Goal: Task Accomplishment & Management: Use online tool/utility

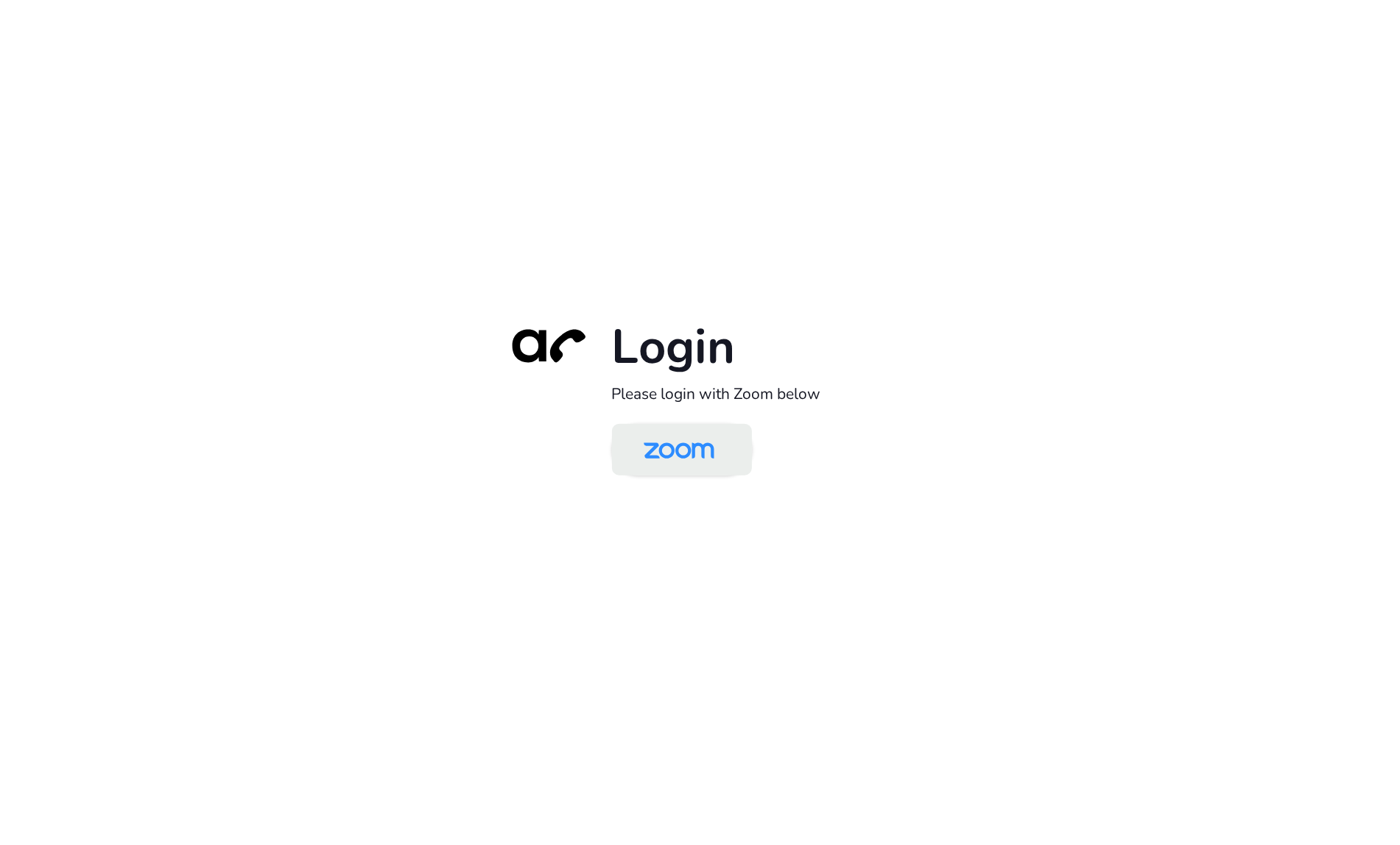
click at [684, 454] on img at bounding box center [679, 451] width 102 height 47
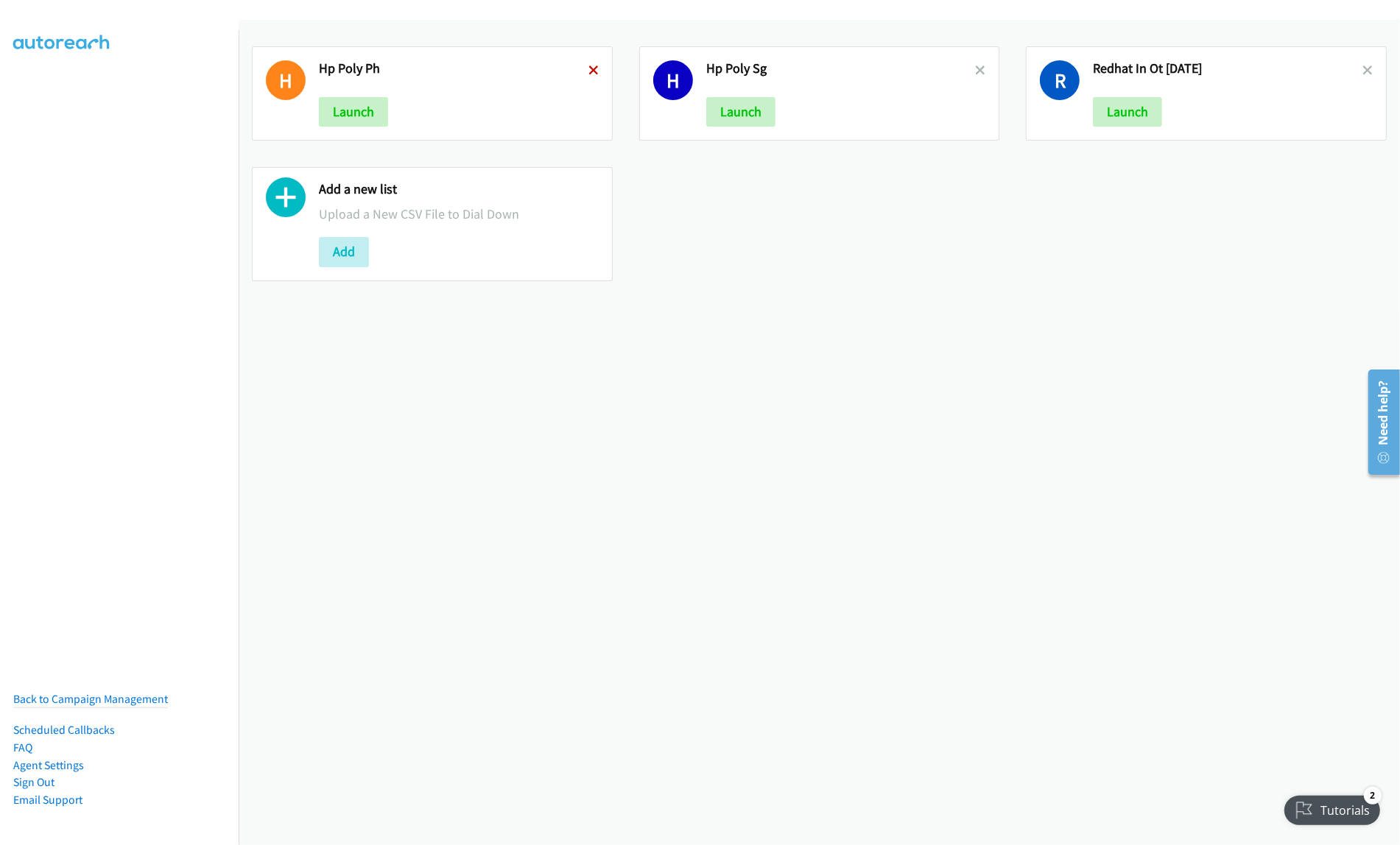
click at [589, 66] on icon at bounding box center [594, 71] width 11 height 11
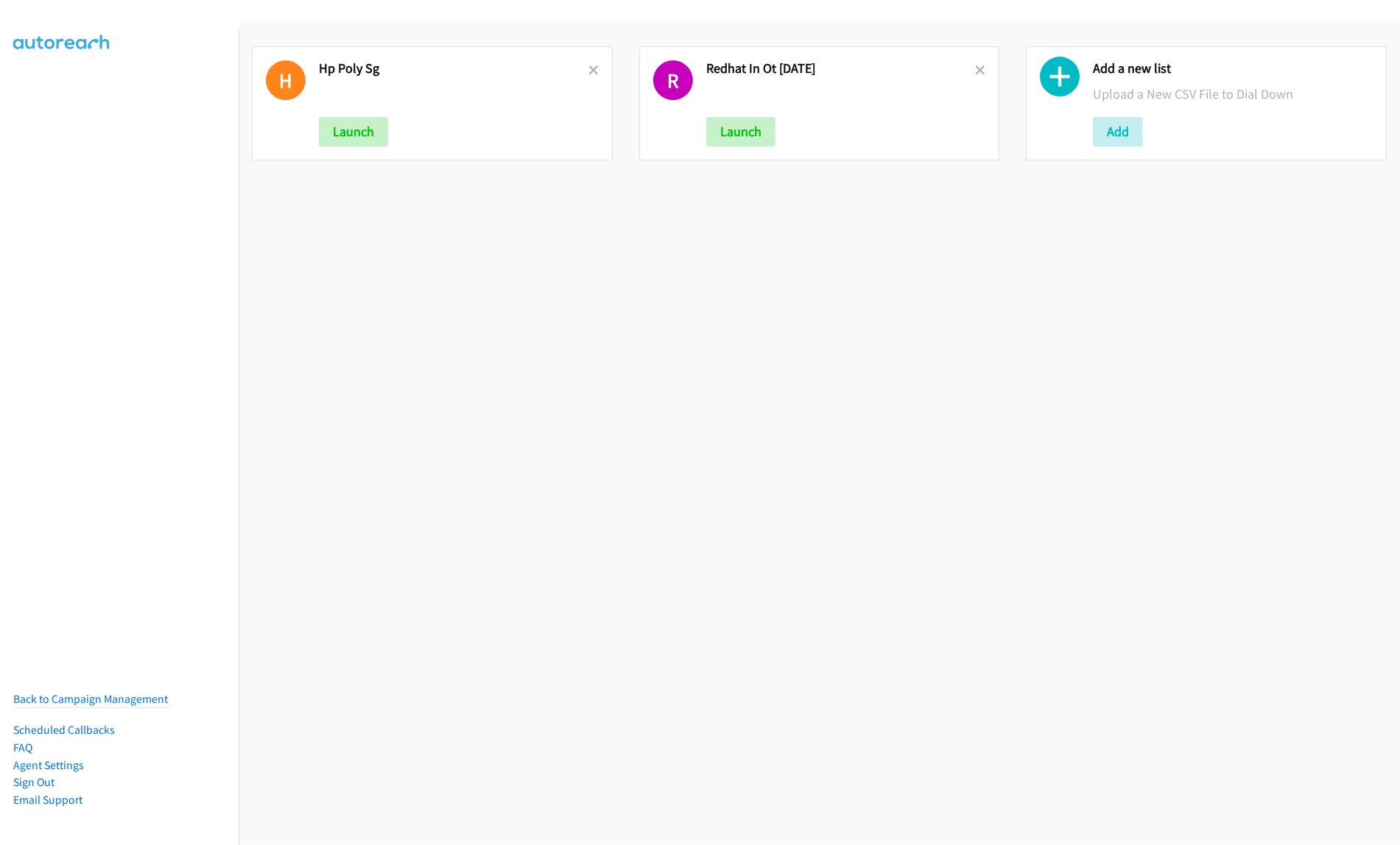
click at [589, 66] on icon at bounding box center [594, 71] width 11 height 11
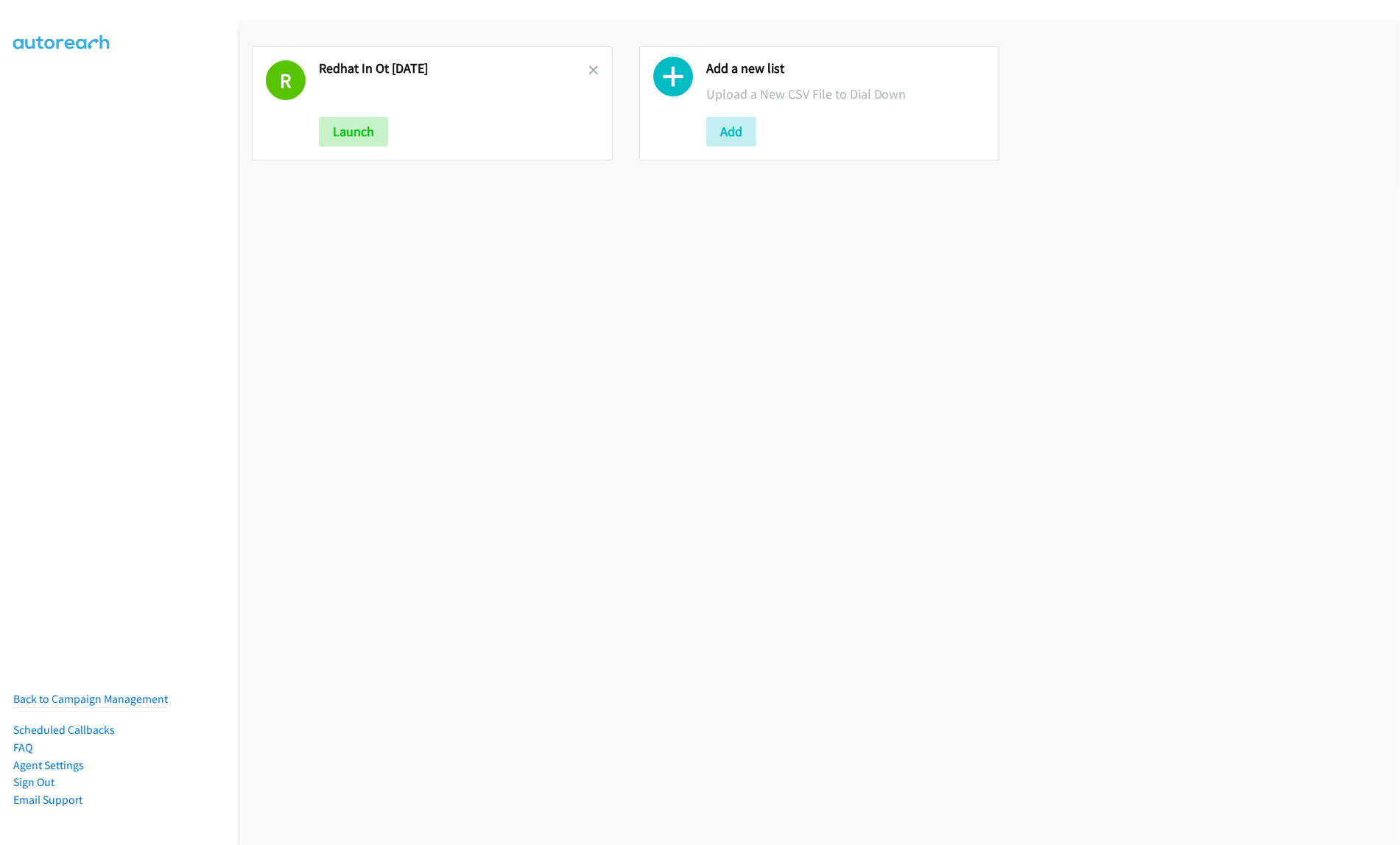
click at [589, 66] on icon at bounding box center [594, 71] width 11 height 11
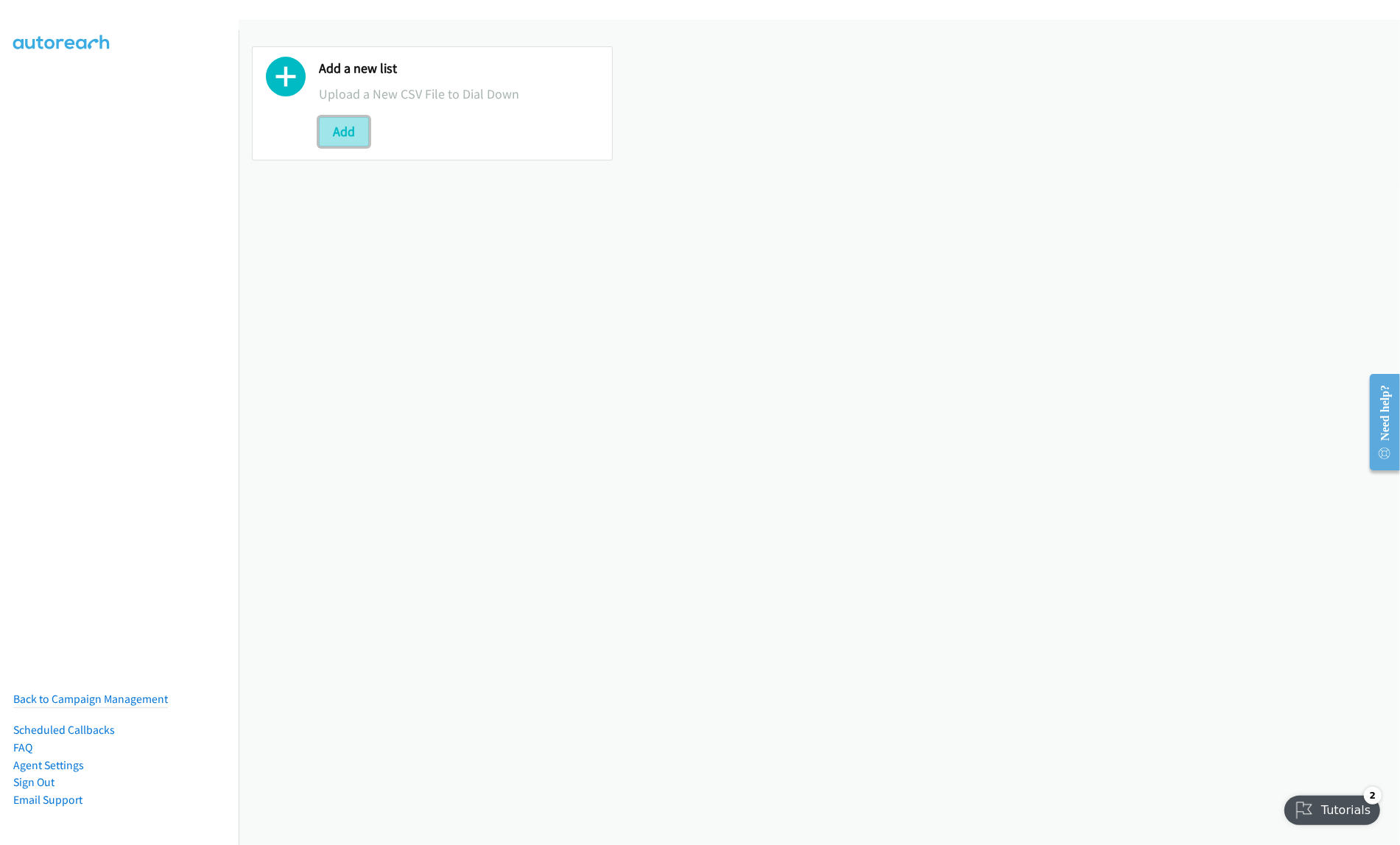
click at [345, 126] on button "Add" at bounding box center [343, 132] width 50 height 29
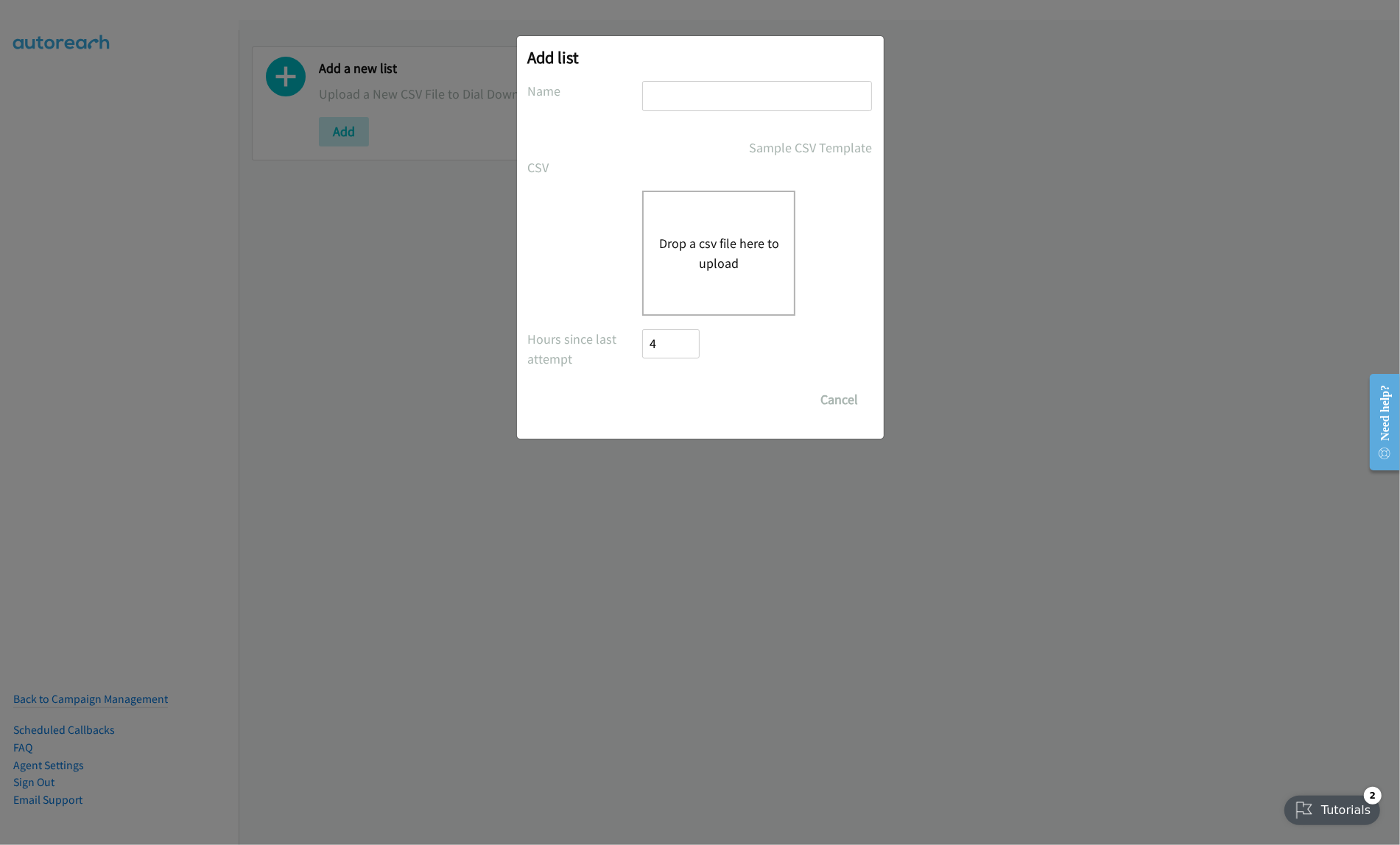
click at [682, 94] on input "text" at bounding box center [756, 96] width 230 height 30
type input "HP Poly PH [DATE]"
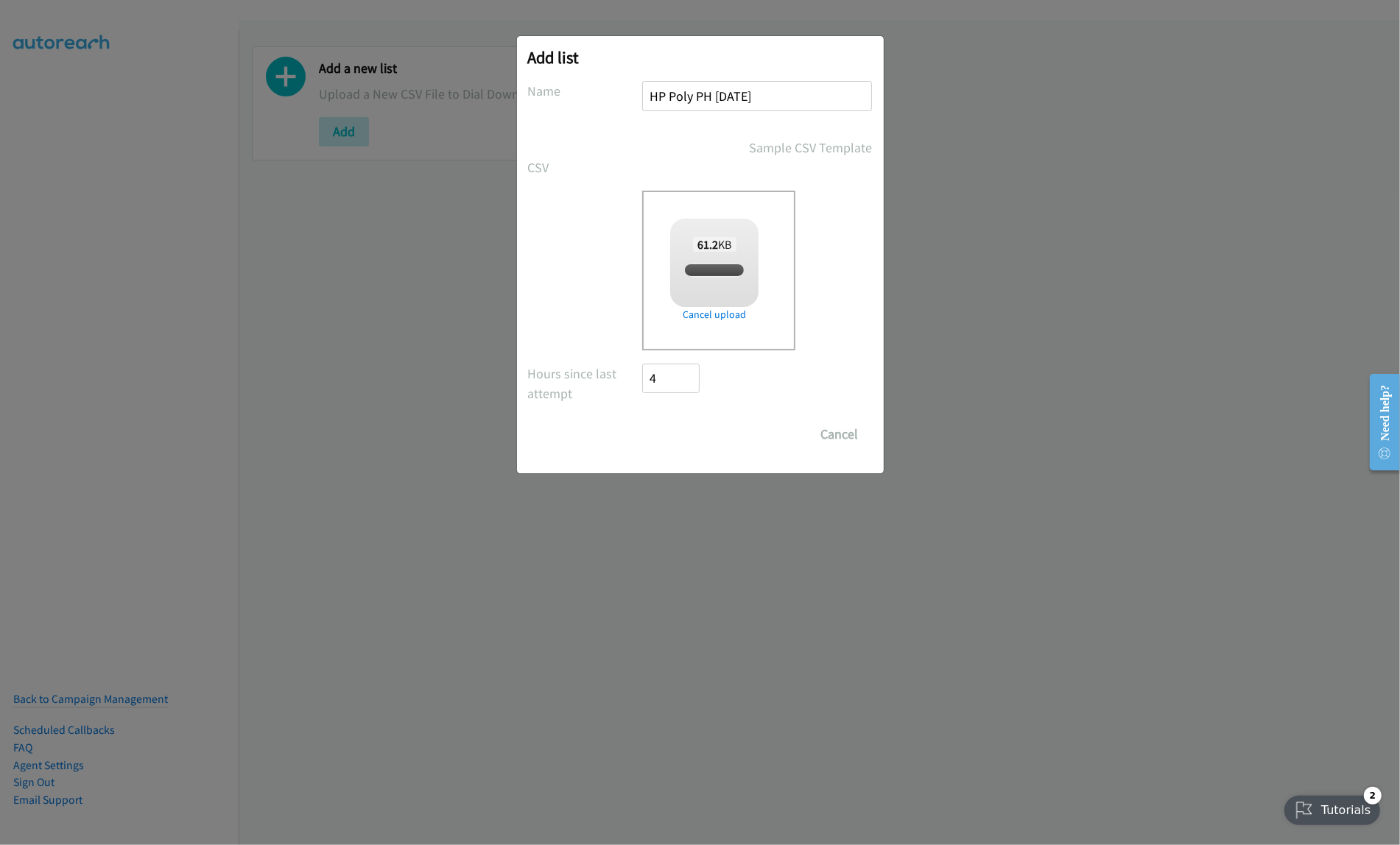
checkbox input "true"
click at [701, 431] on input "Save List" at bounding box center [681, 435] width 77 height 29
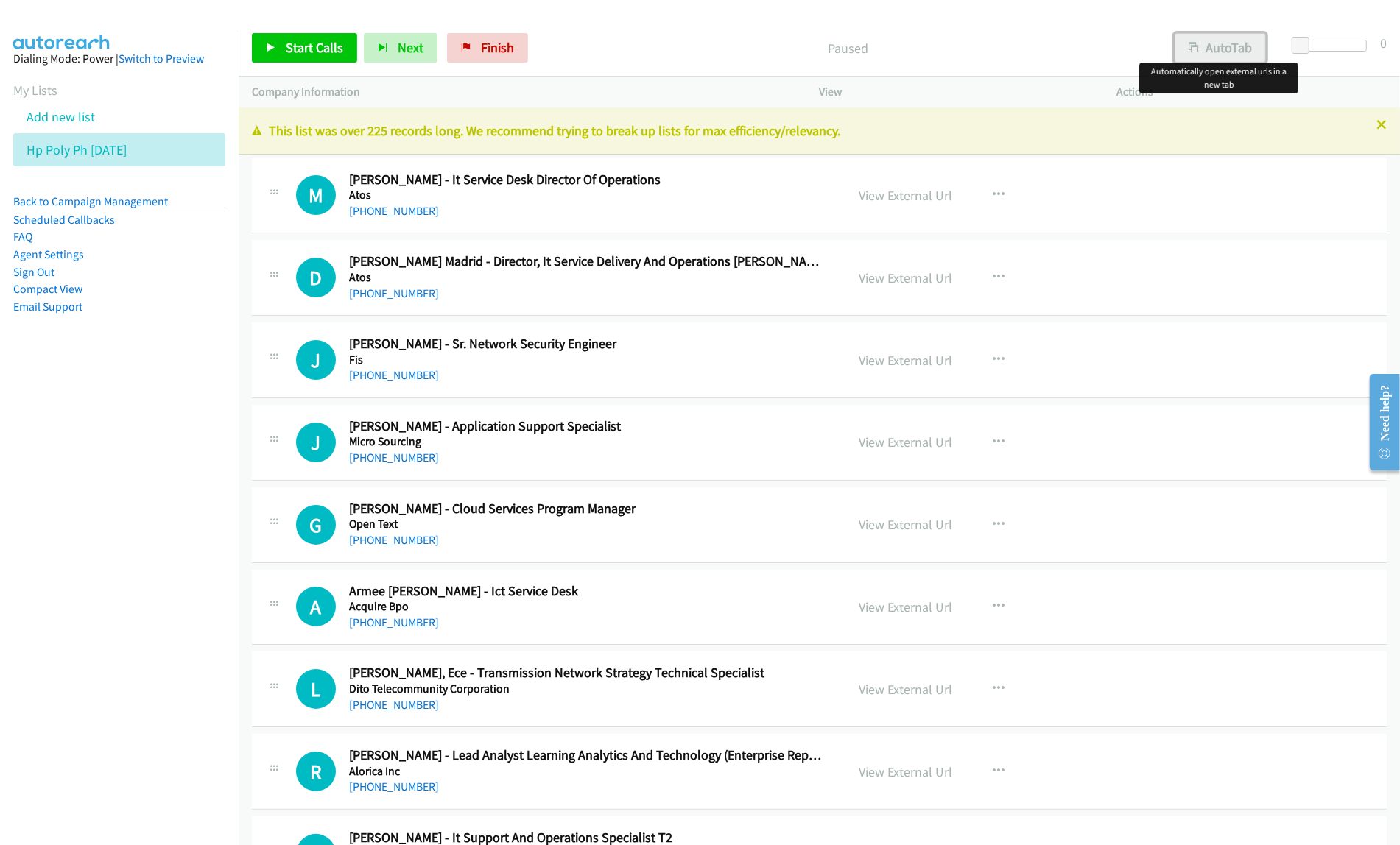
click at [1217, 56] on button "AutoTab" at bounding box center [1221, 47] width 92 height 29
click at [980, 196] on button "button" at bounding box center [999, 195] width 40 height 29
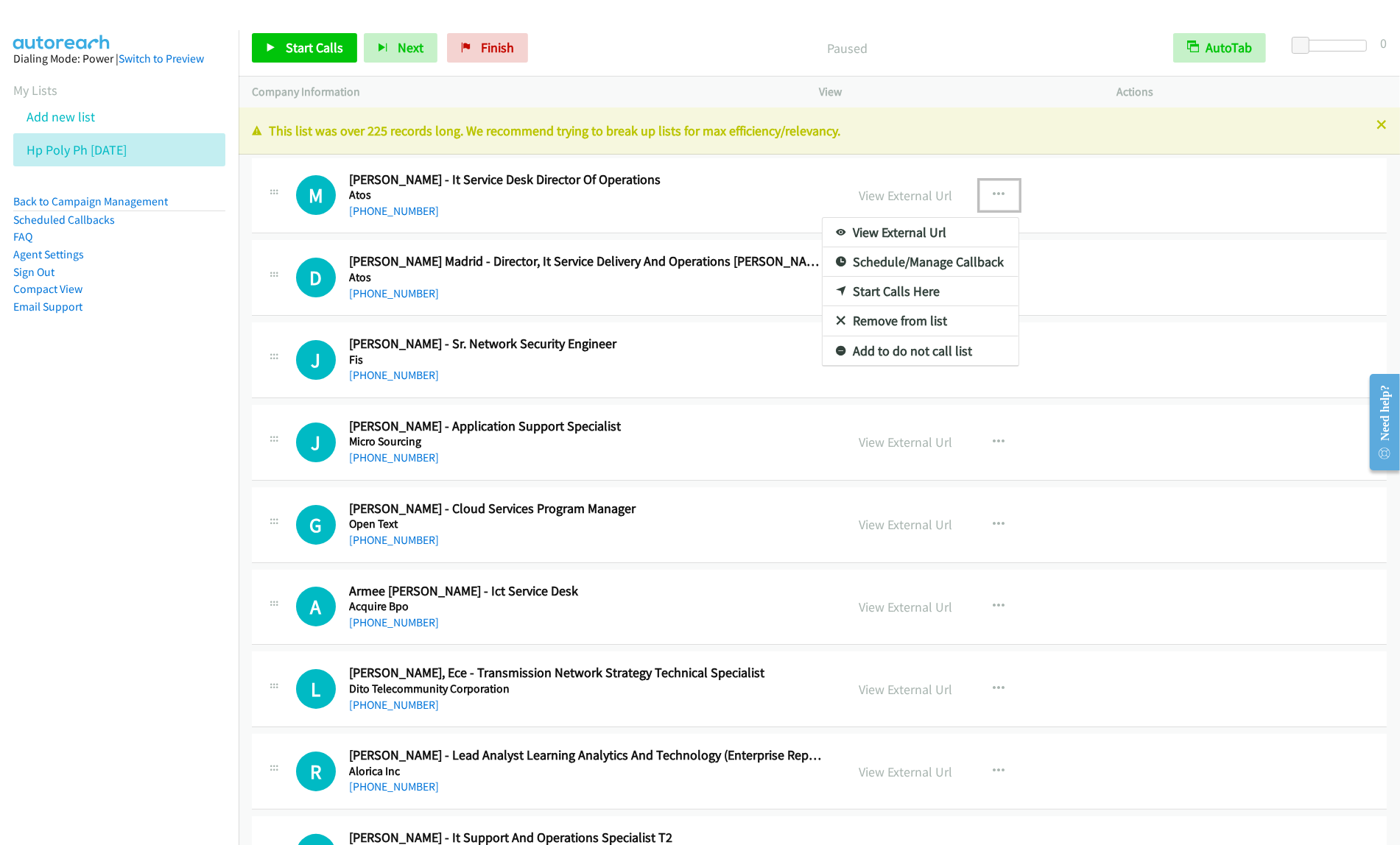
drag, startPoint x: 957, startPoint y: 228, endPoint x: 976, endPoint y: 227, distance: 19.0
click at [922, 234] on link "View External Url" at bounding box center [920, 233] width 196 height 29
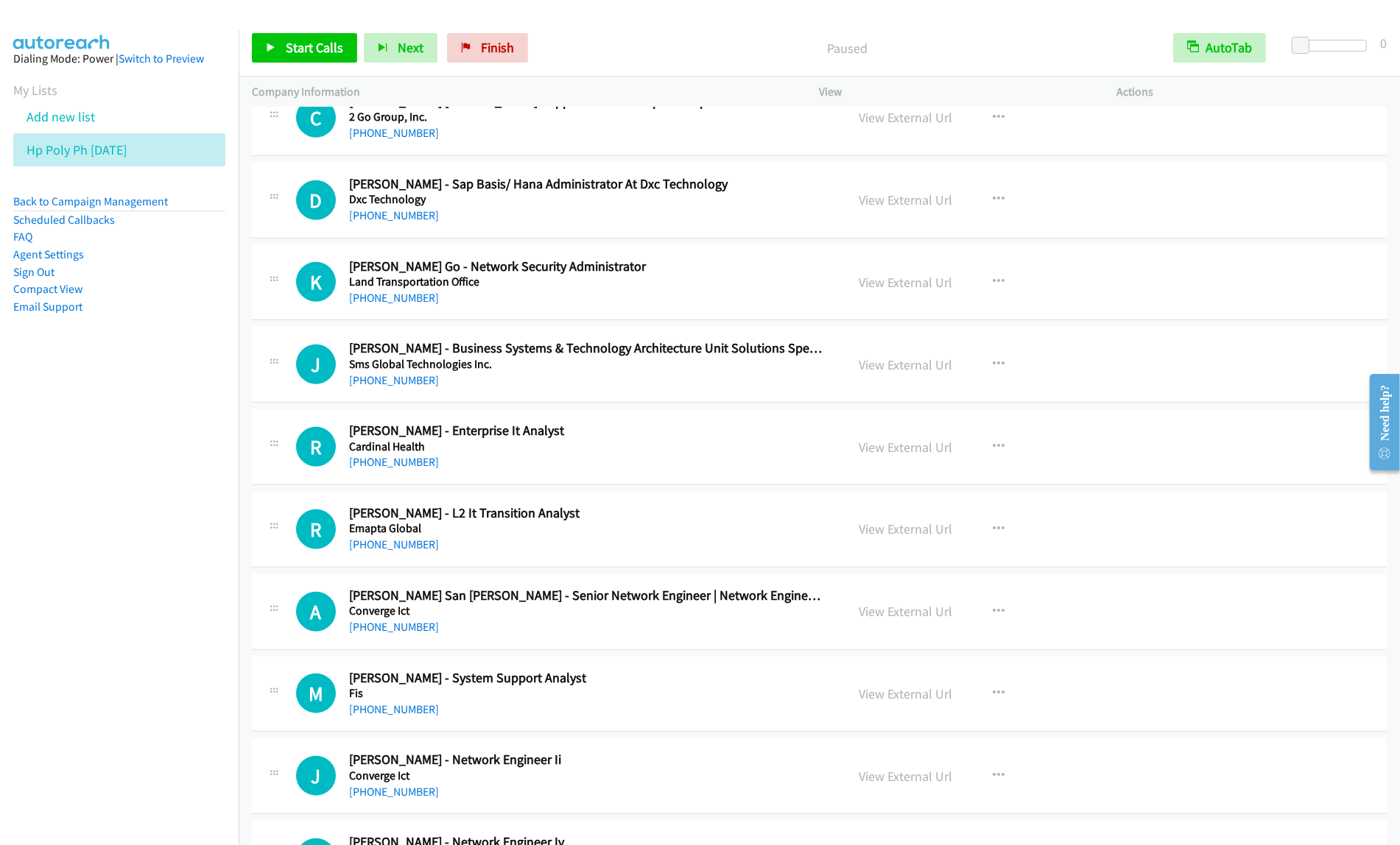
scroll to position [1289, 0]
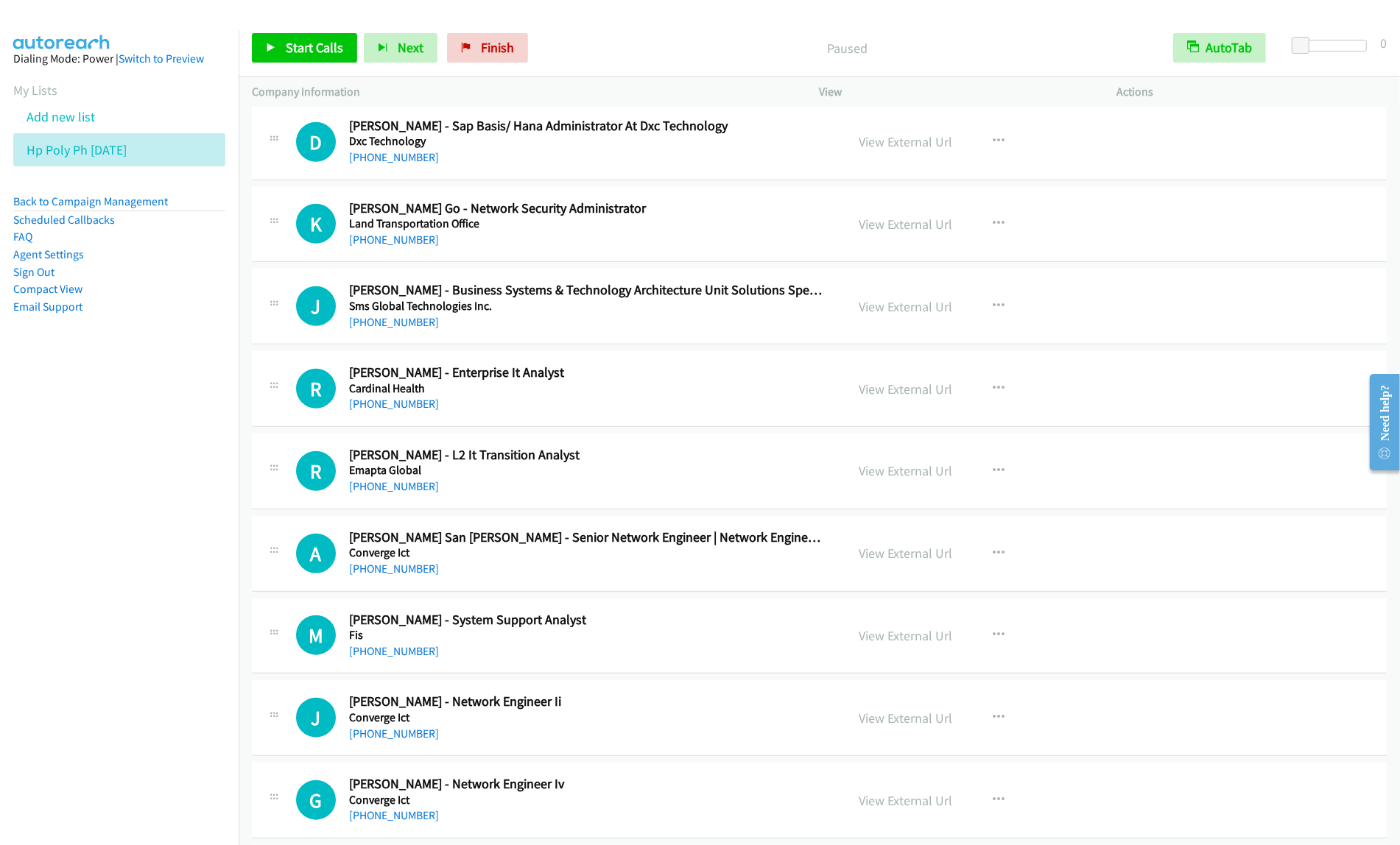
drag, startPoint x: 772, startPoint y: 368, endPoint x: 882, endPoint y: 346, distance: 112.2
click at [993, 386] on icon "button" at bounding box center [999, 389] width 11 height 11
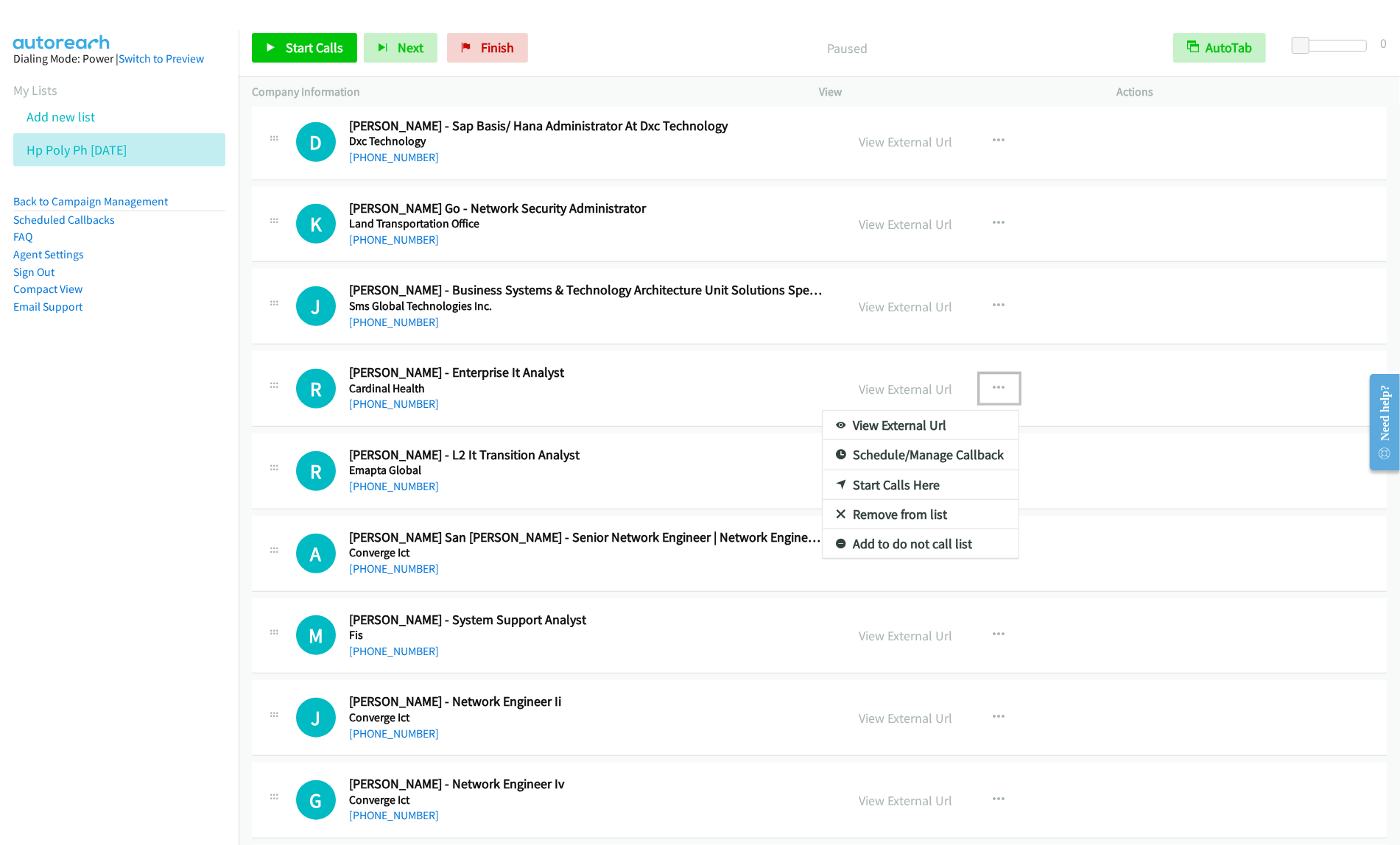
drag, startPoint x: 965, startPoint y: 494, endPoint x: 1007, endPoint y: 407, distance: 96.6
click at [992, 387] on div at bounding box center [700, 422] width 1400 height 845
click at [993, 388] on icon "button" at bounding box center [999, 389] width 11 height 11
click at [939, 487] on link "Start Calls Here" at bounding box center [920, 486] width 196 height 29
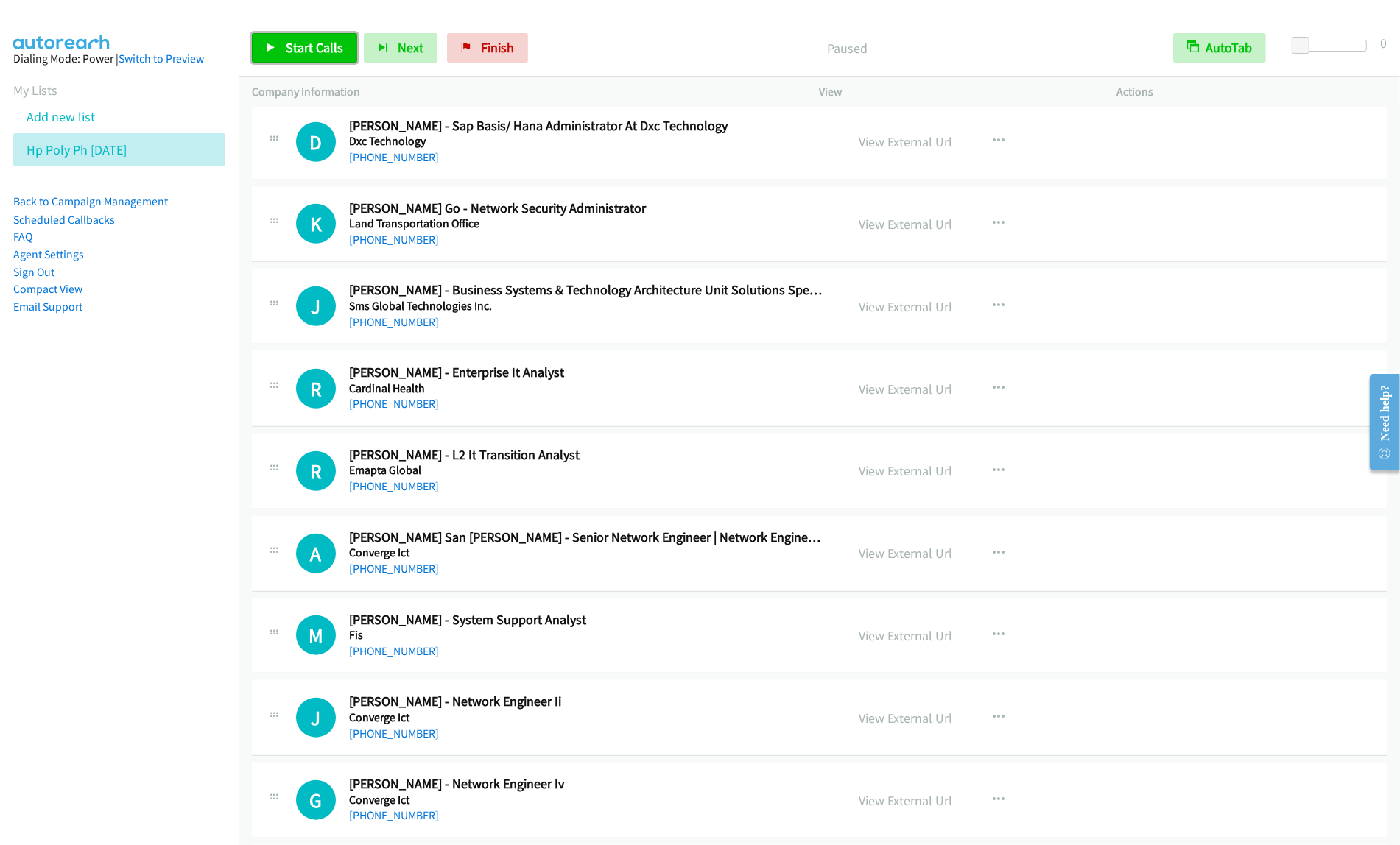
click at [326, 43] on span "Start Calls" at bounding box center [314, 47] width 57 height 17
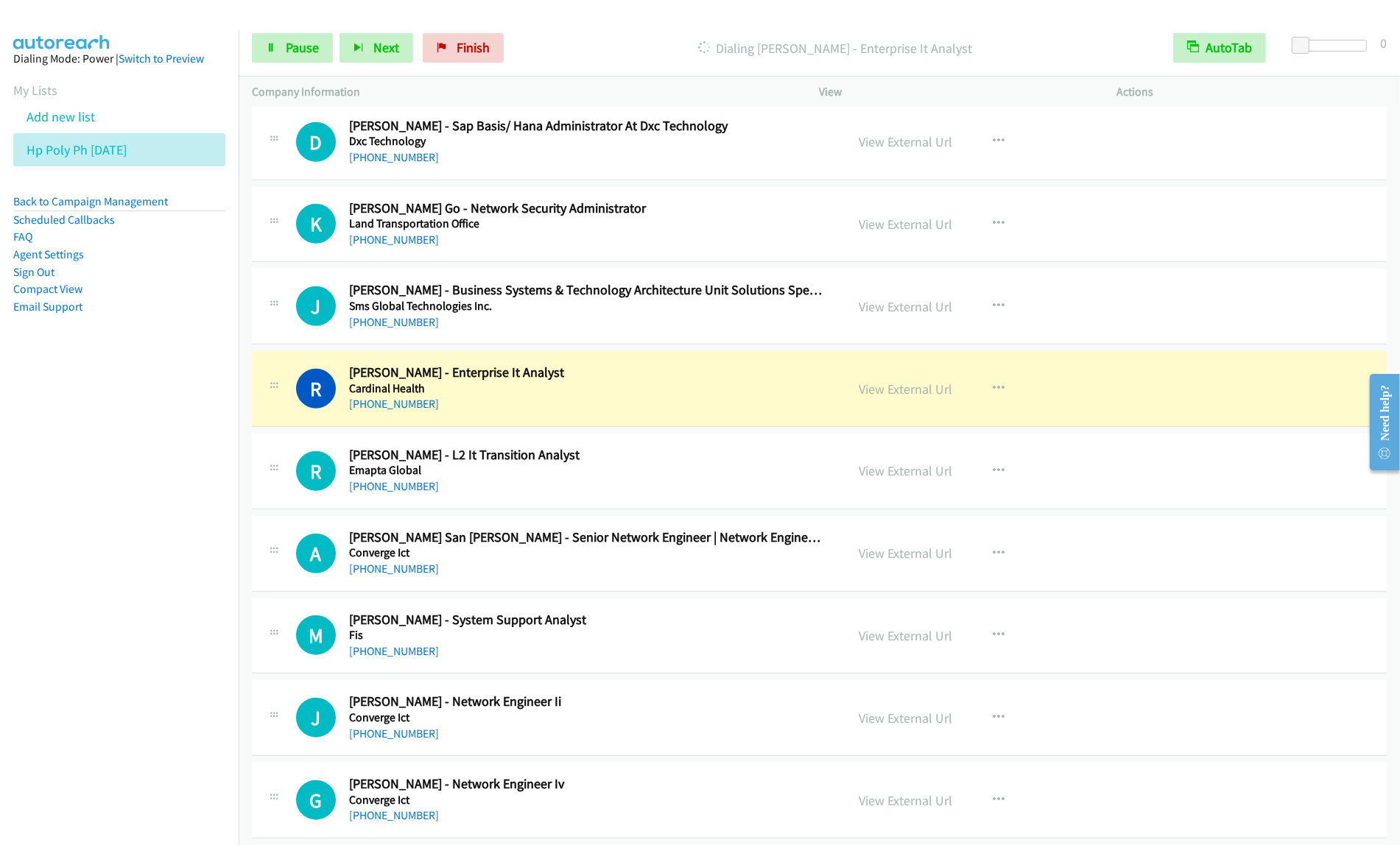
scroll to position [1380, 0]
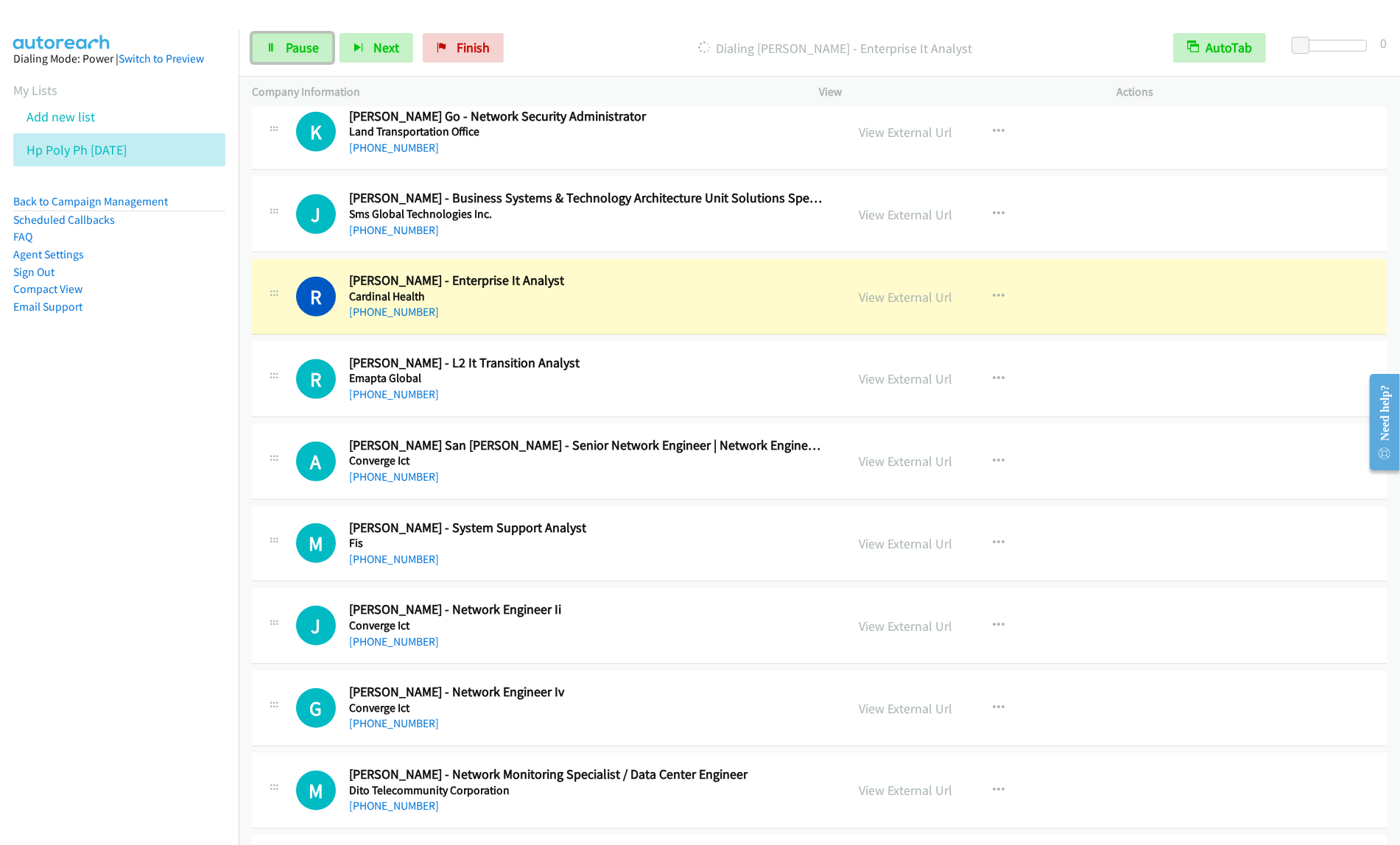
drag, startPoint x: 300, startPoint y: 42, endPoint x: 354, endPoint y: 27, distance: 56.0
click at [300, 42] on span "Pause" at bounding box center [302, 47] width 33 height 17
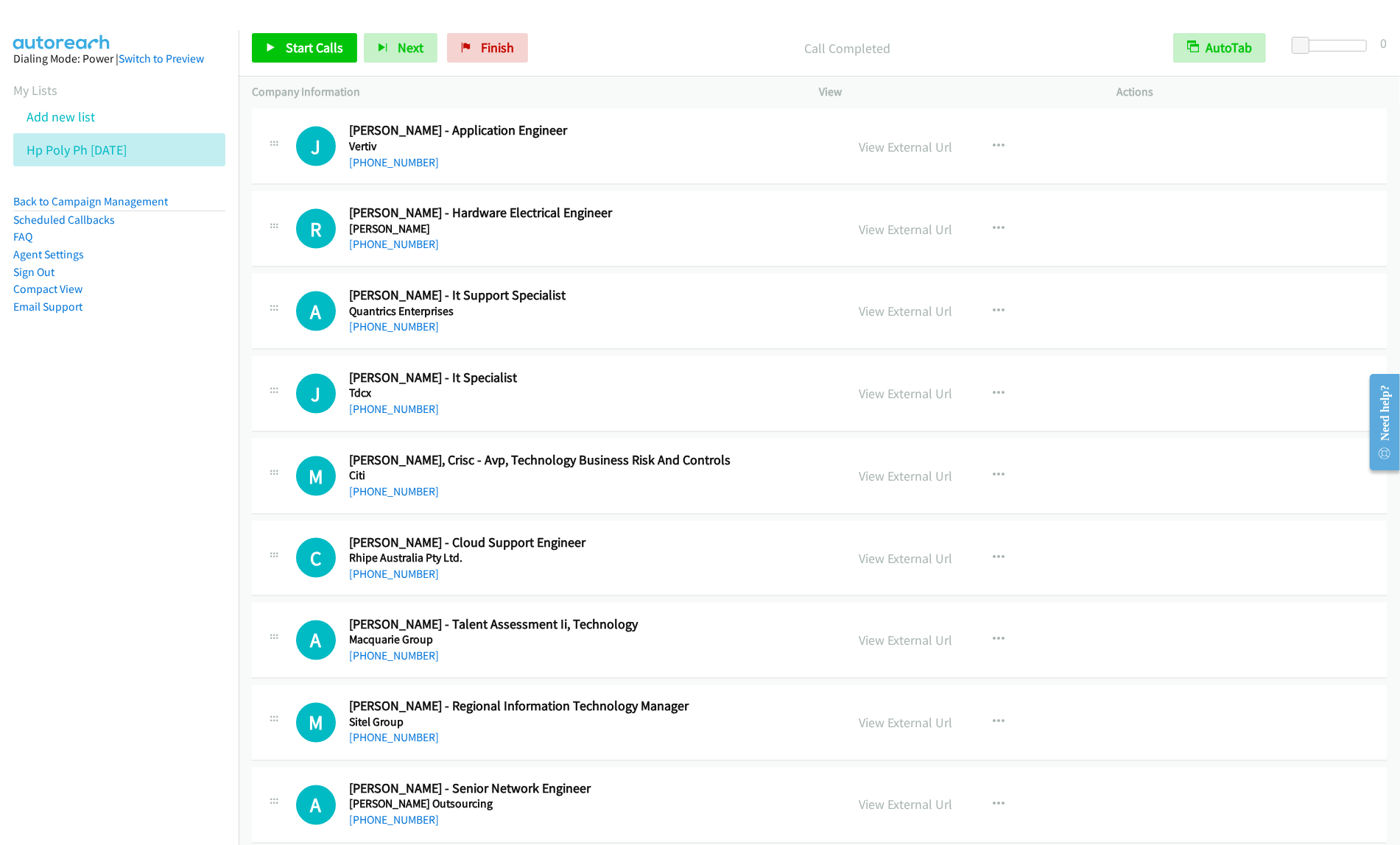
scroll to position [2302, 0]
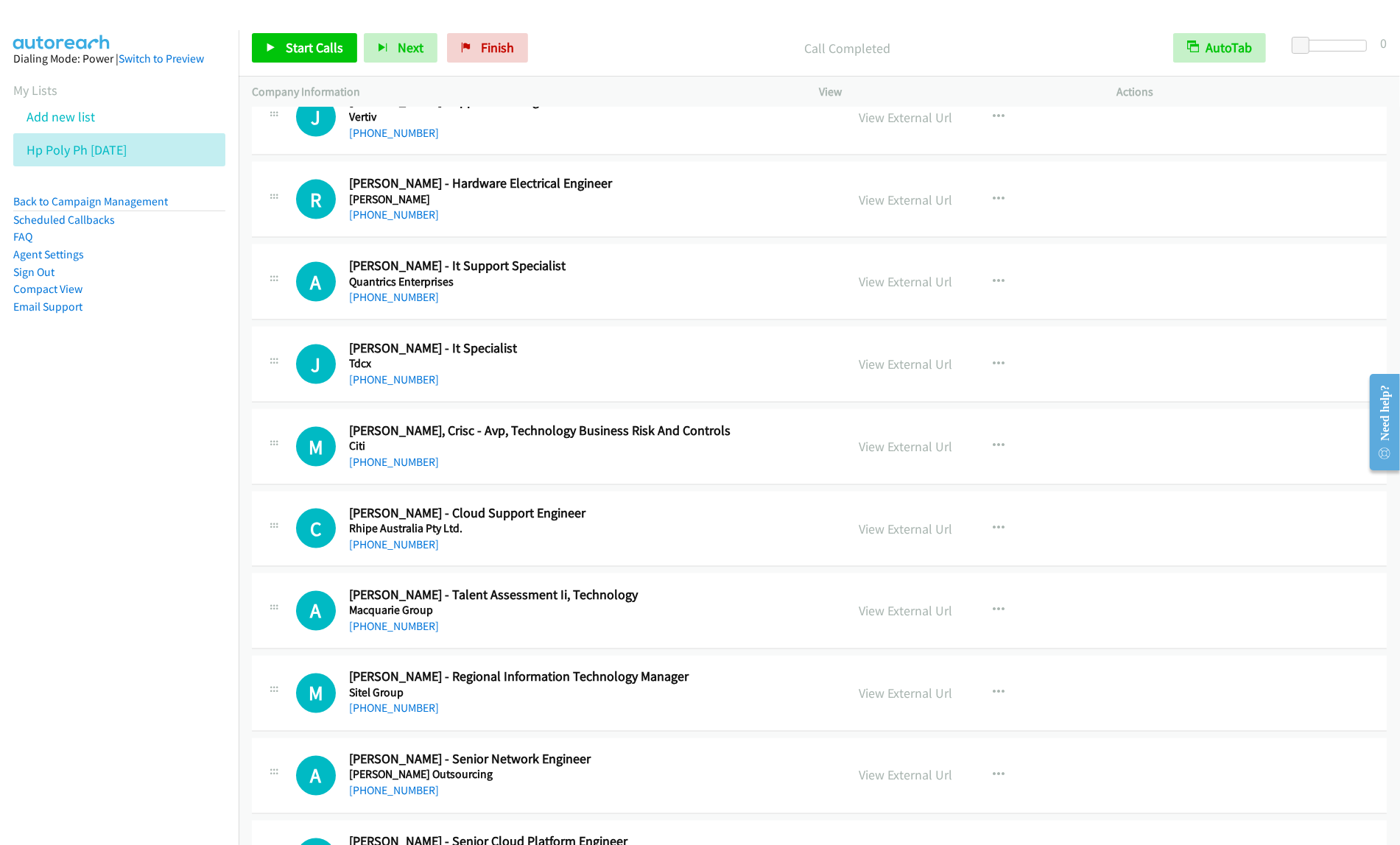
click at [704, 296] on div "+63 956 912 6172" at bounding box center [587, 298] width 477 height 18
click at [995, 281] on icon "button" at bounding box center [999, 282] width 11 height 11
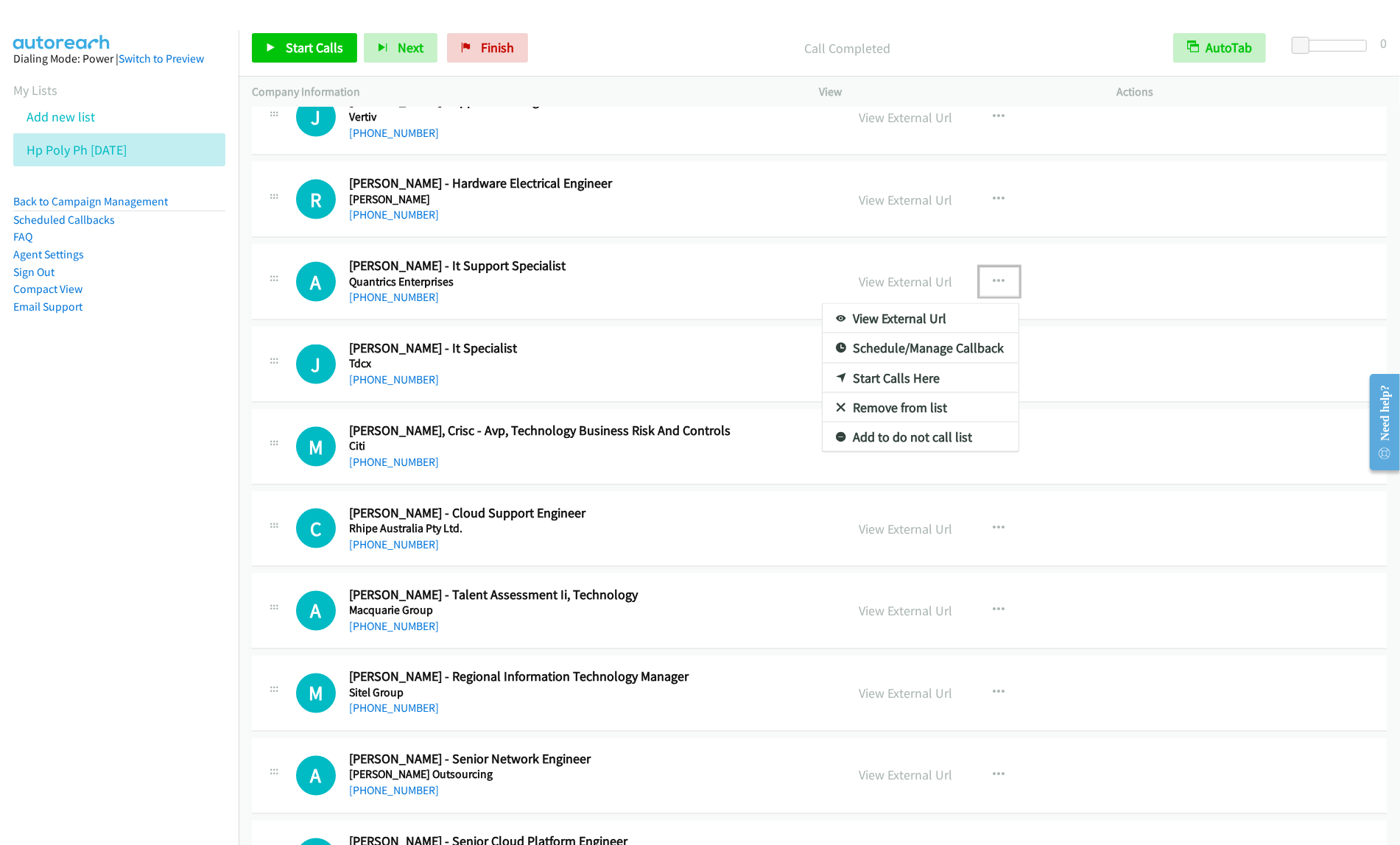
click at [959, 385] on link "Start Calls Here" at bounding box center [920, 378] width 196 height 29
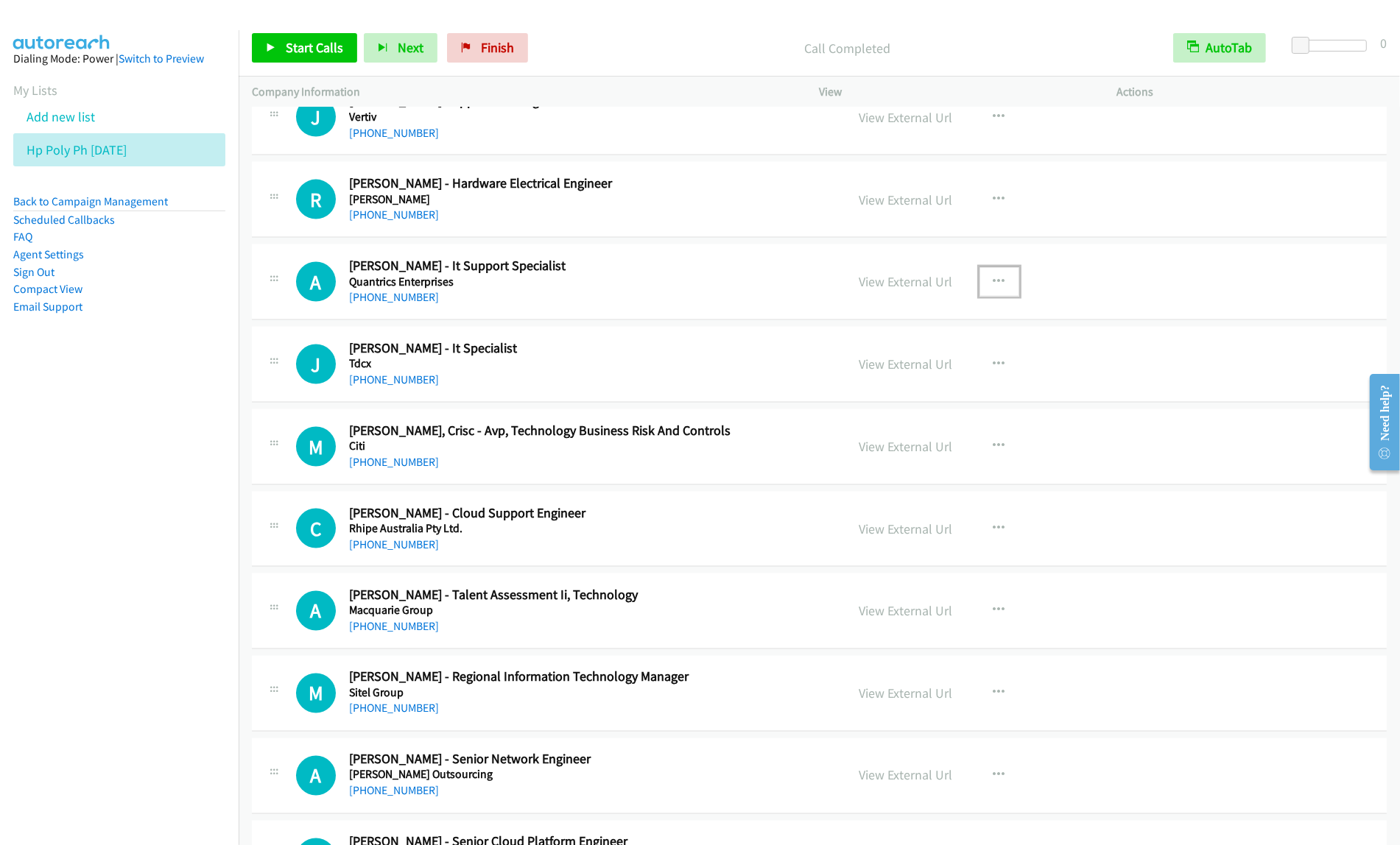
click at [993, 288] on icon "button" at bounding box center [999, 282] width 11 height 11
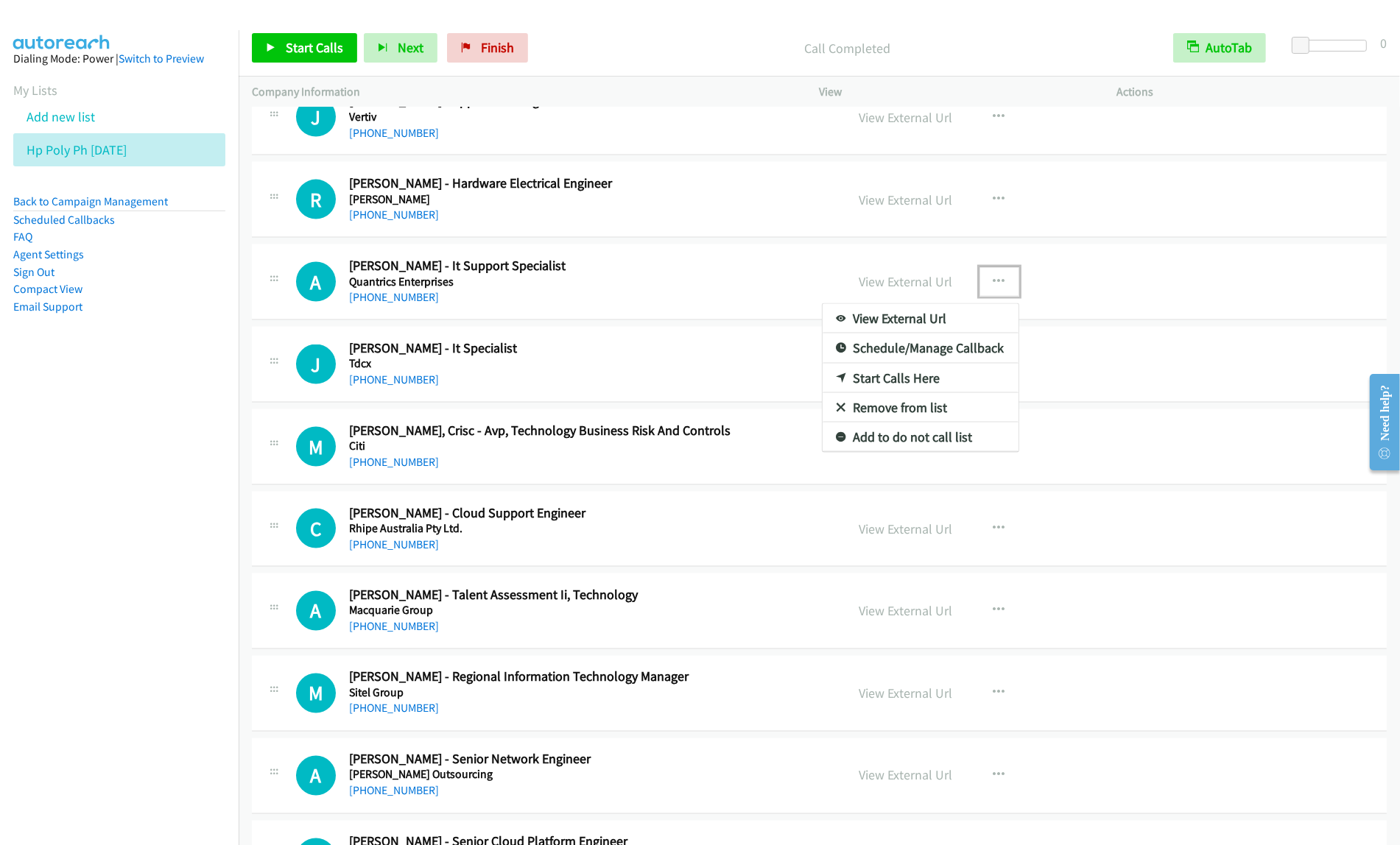
click at [955, 385] on link "Start Calls Here" at bounding box center [920, 378] width 196 height 29
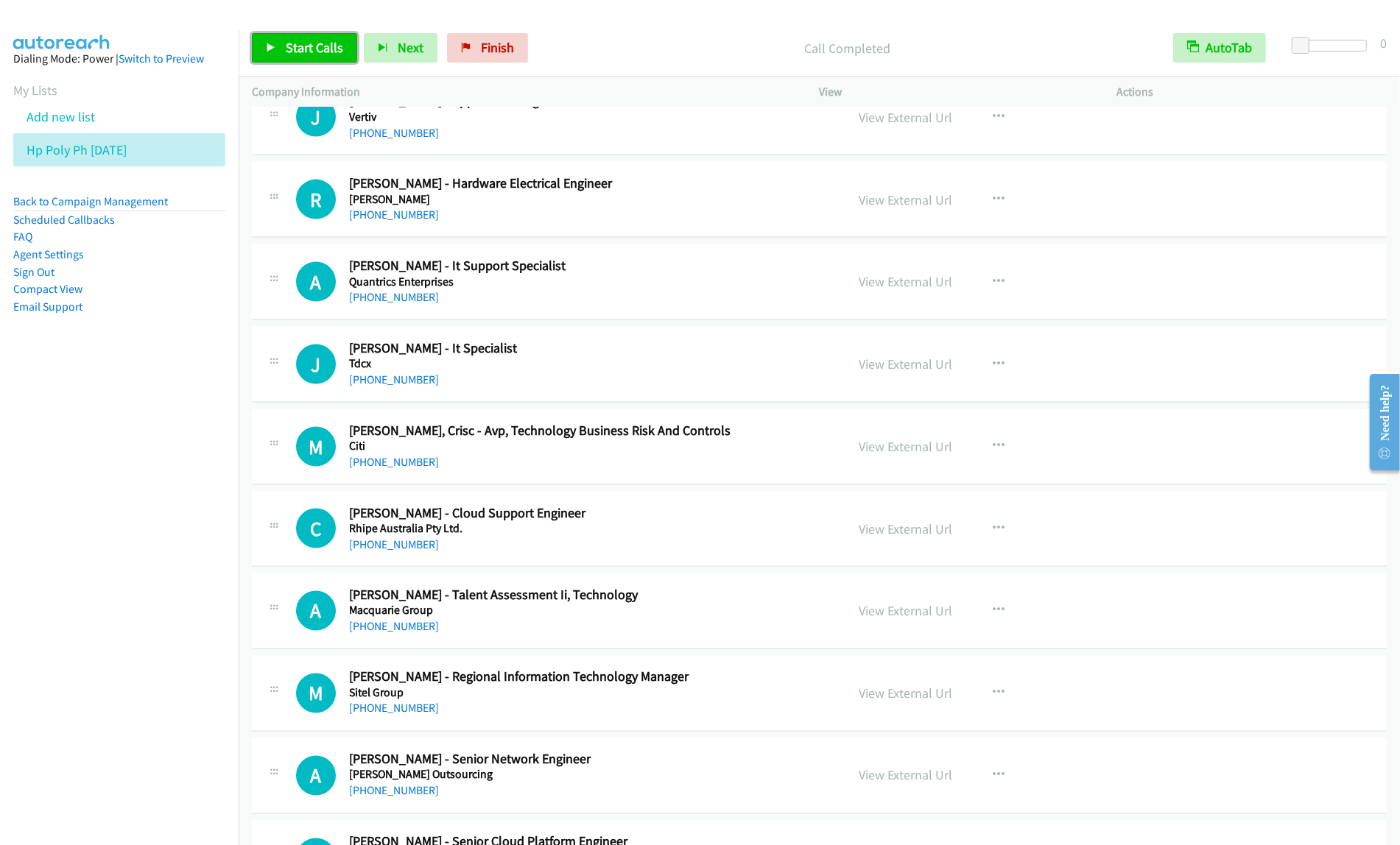
click at [321, 48] on span "Start Calls" at bounding box center [314, 47] width 57 height 17
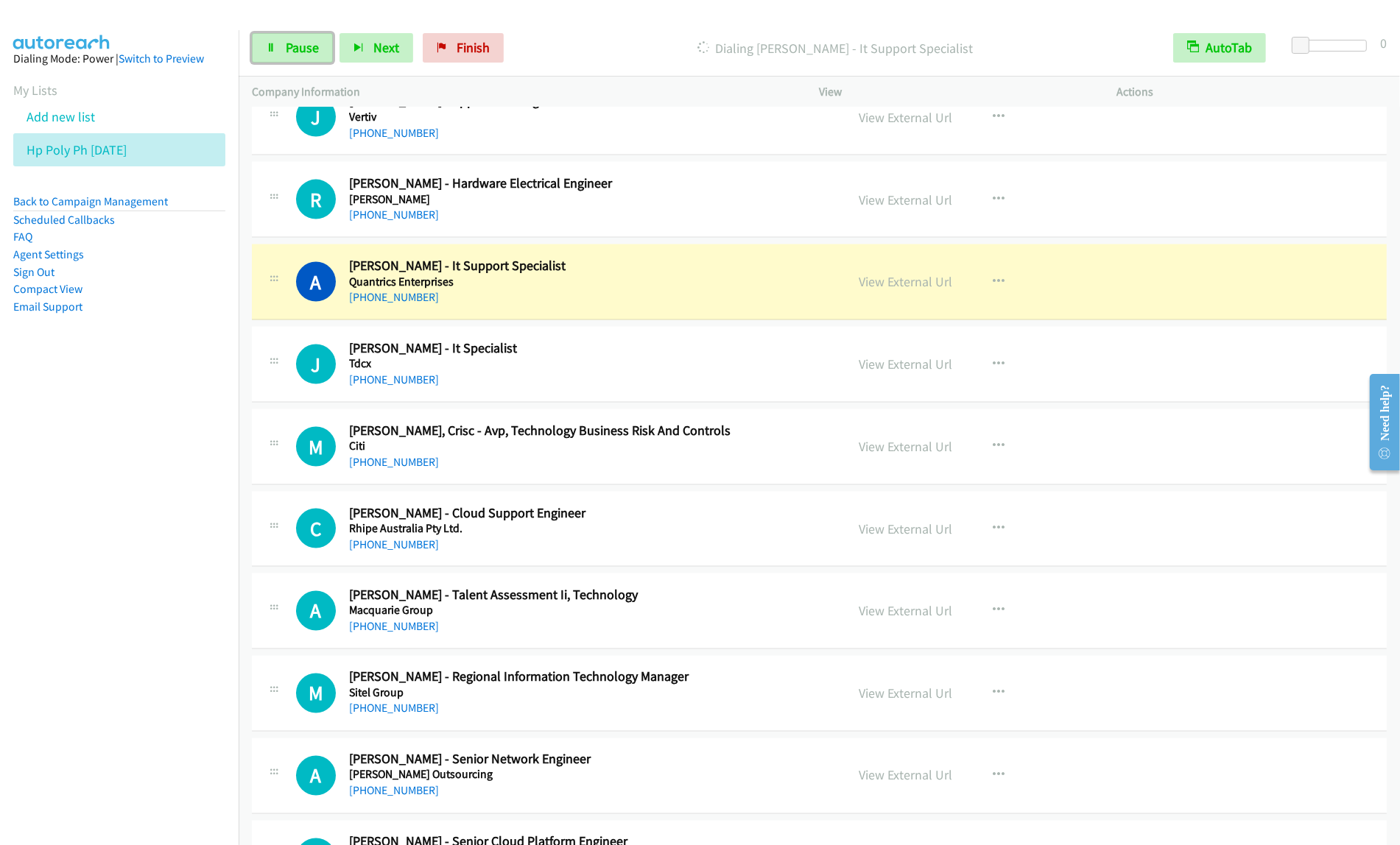
drag, startPoint x: 283, startPoint y: 46, endPoint x: 336, endPoint y: 25, distance: 57.0
click at [284, 46] on link "Pause" at bounding box center [292, 47] width 81 height 29
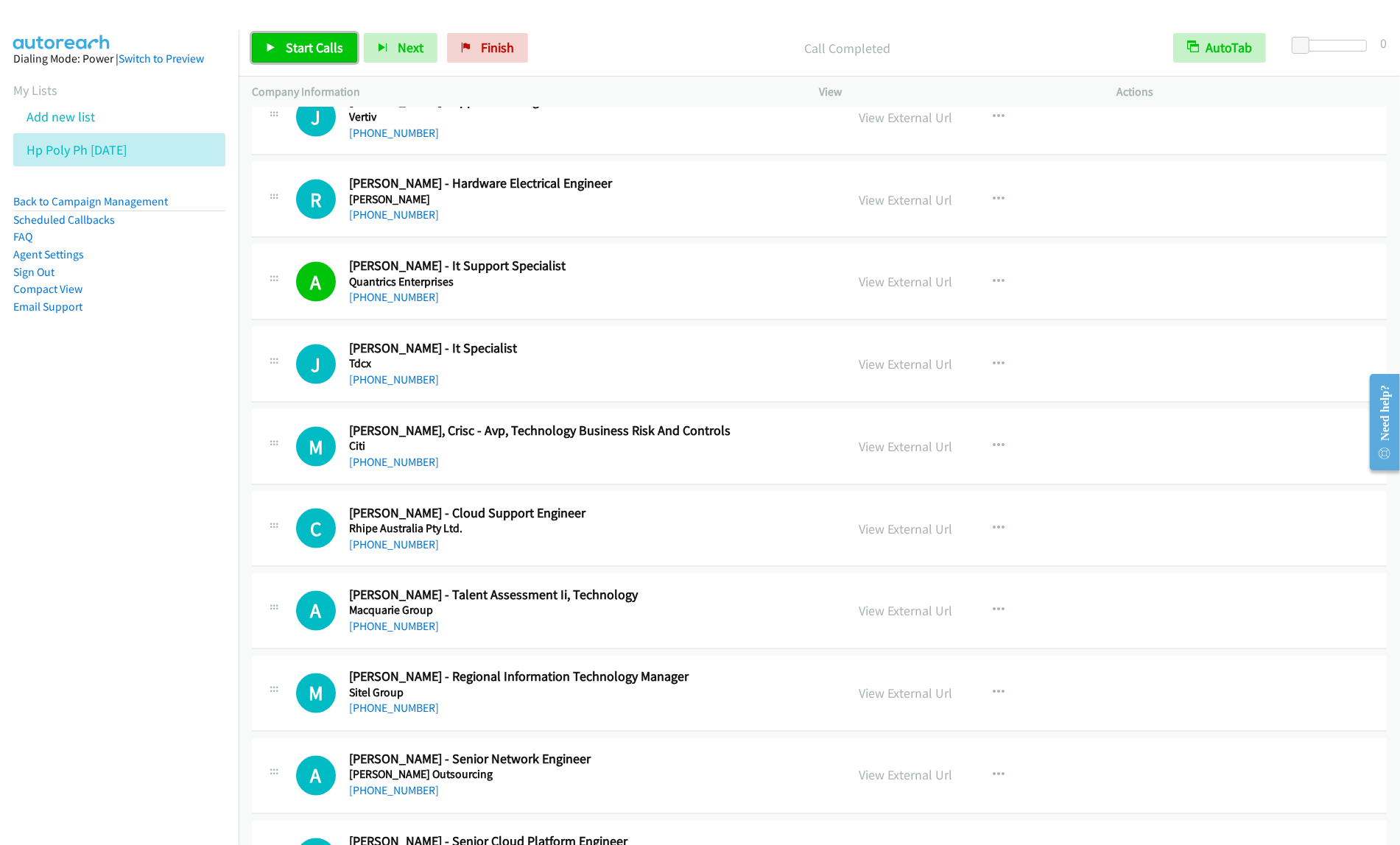
click at [254, 44] on link "Start Calls" at bounding box center [305, 47] width 106 height 29
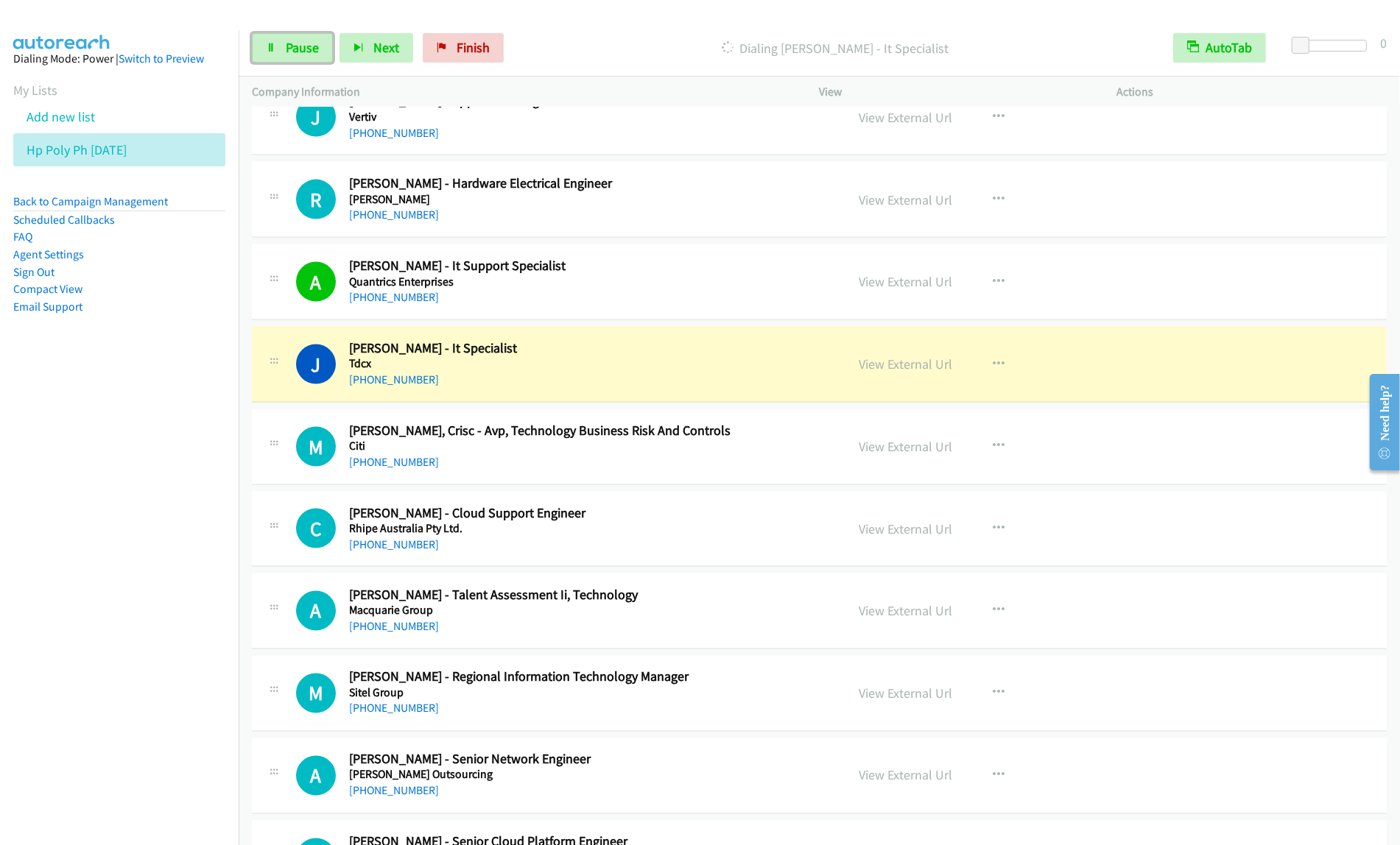
drag, startPoint x: 307, startPoint y: 47, endPoint x: 336, endPoint y: 30, distance: 33.6
click at [307, 47] on span "Pause" at bounding box center [302, 47] width 33 height 17
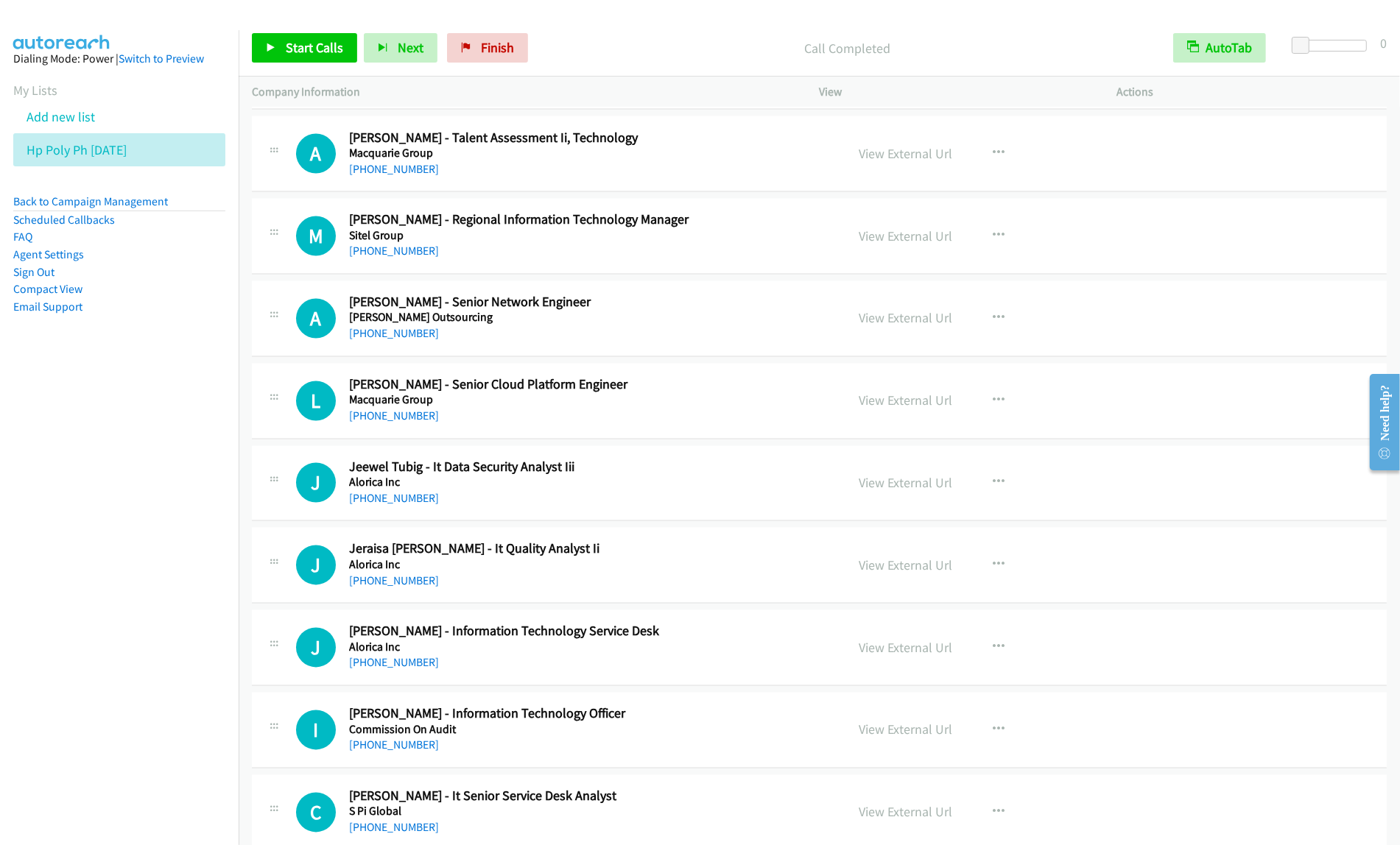
scroll to position [2762, 0]
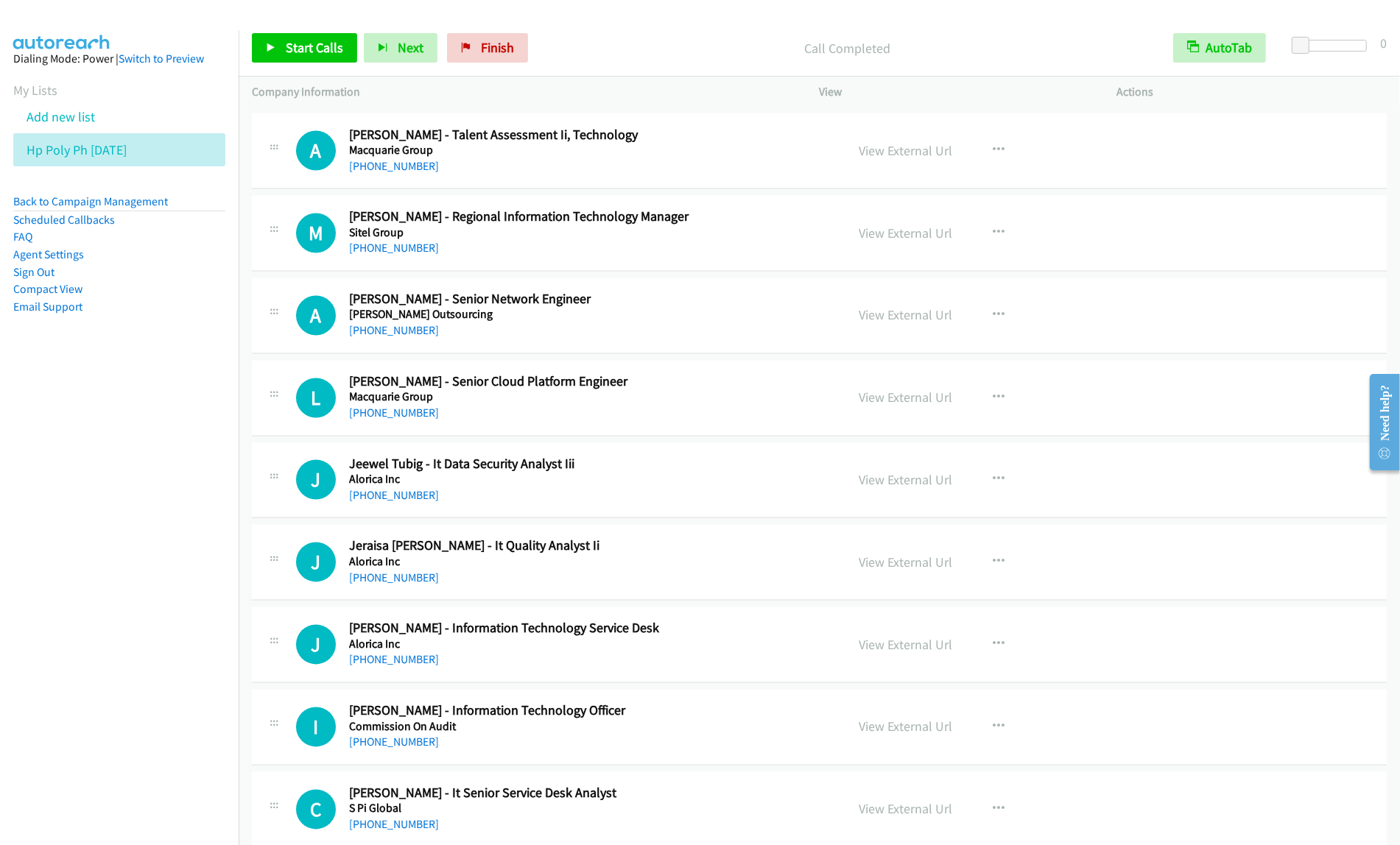
click at [698, 320] on h5 "Clark Outsourcing" at bounding box center [587, 315] width 477 height 15
click at [996, 314] on icon "button" at bounding box center [999, 316] width 11 height 11
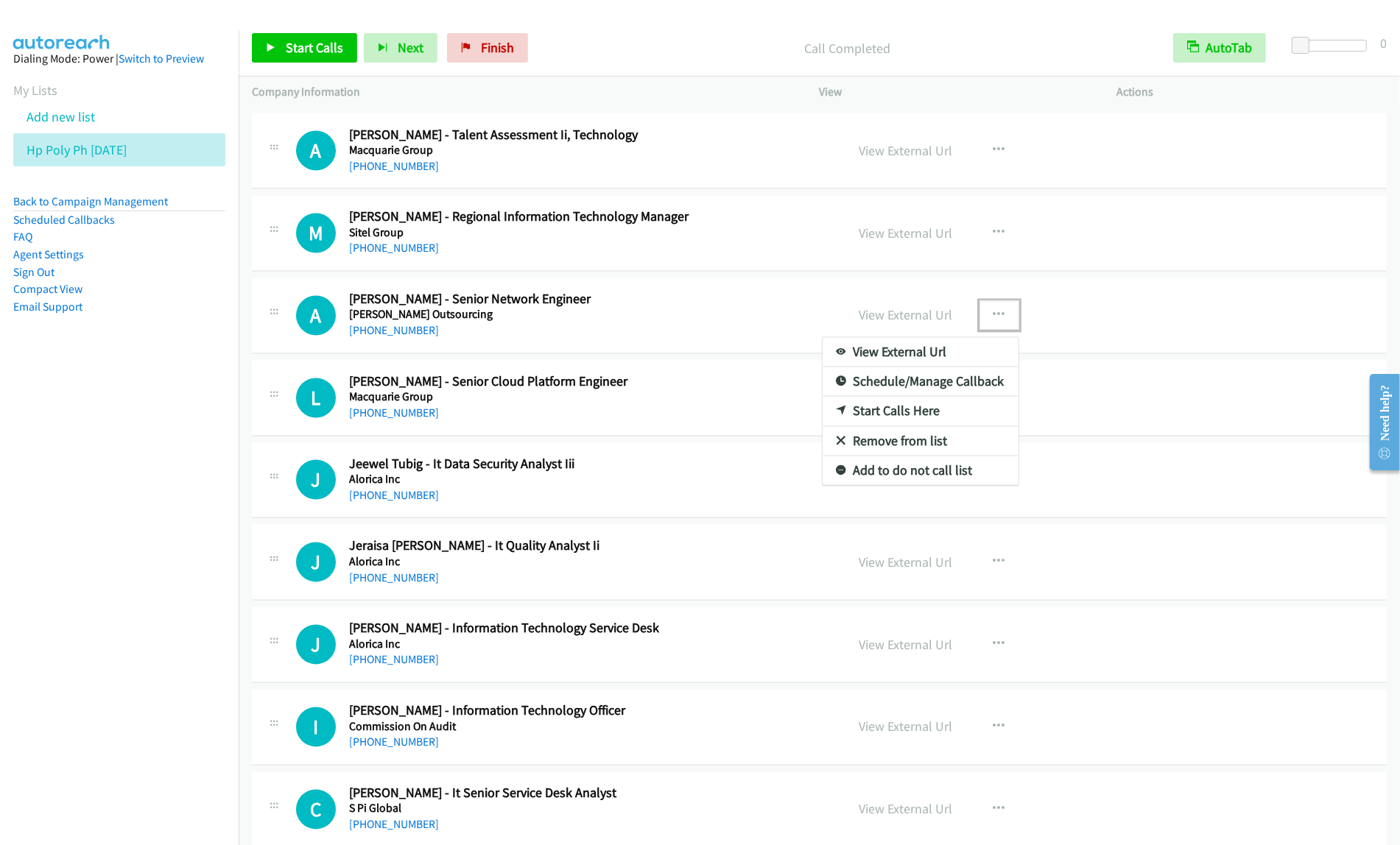
click at [926, 414] on link "Start Calls Here" at bounding box center [920, 412] width 196 height 29
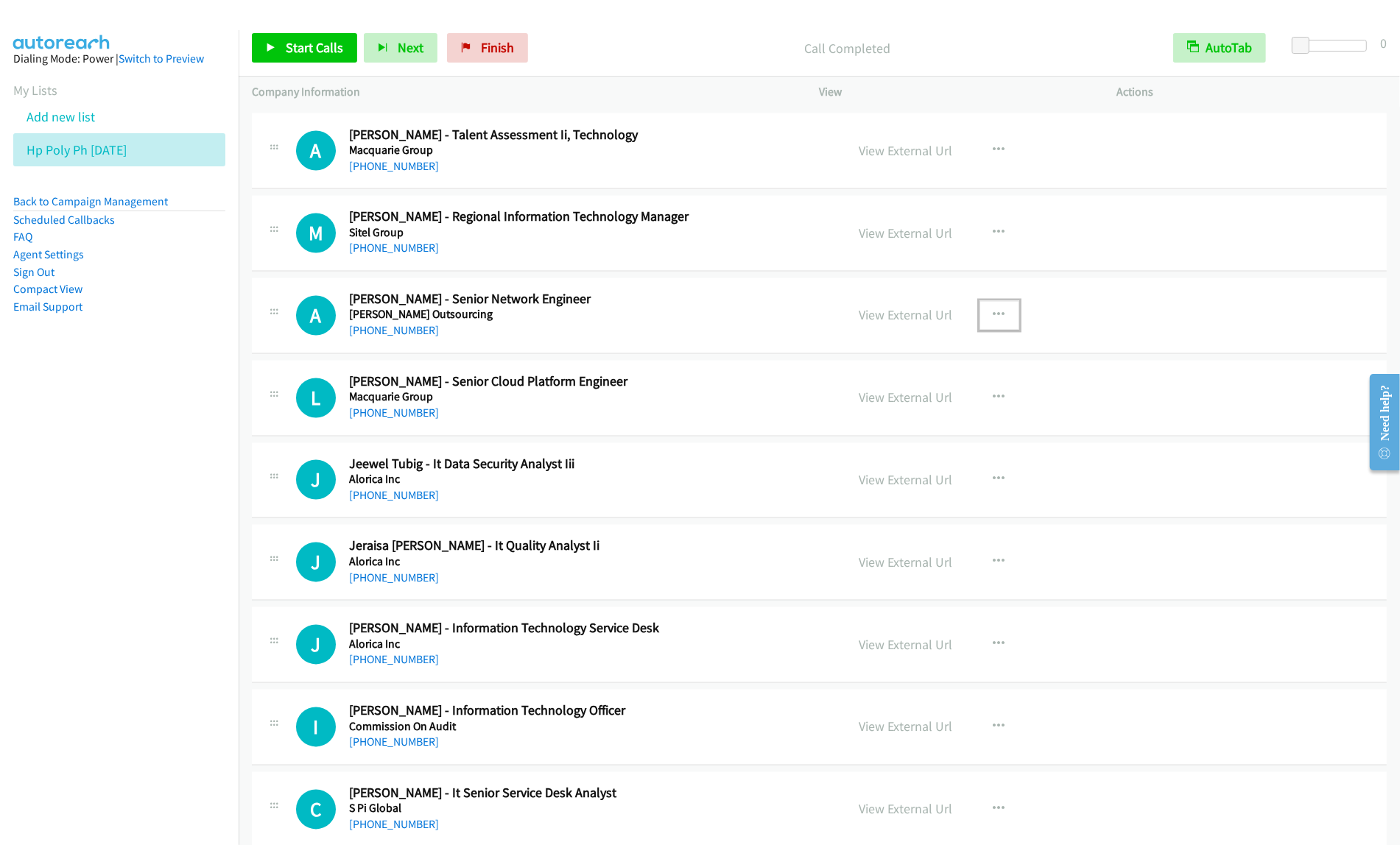
click at [1005, 320] on button "button" at bounding box center [999, 316] width 40 height 29
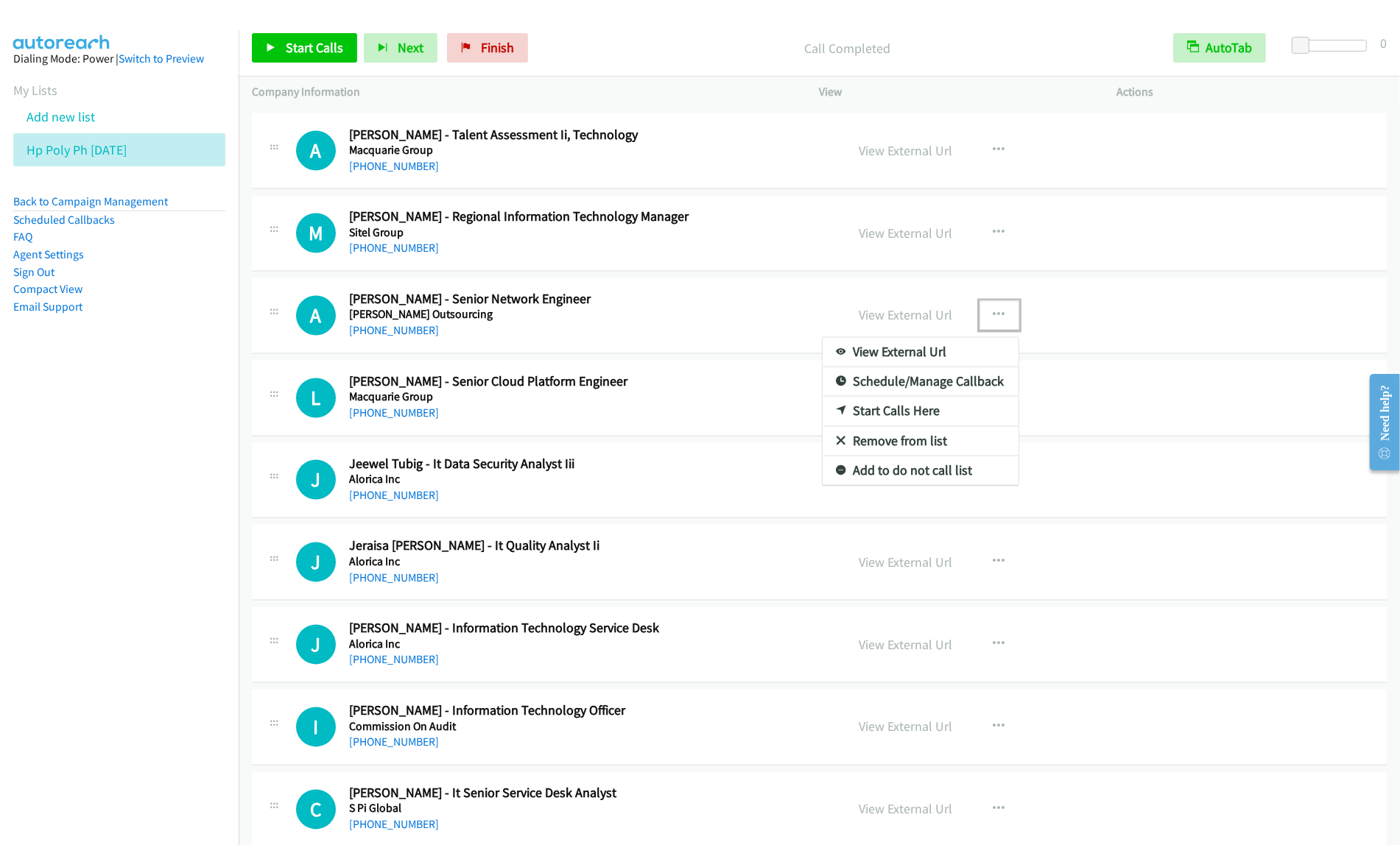
click at [928, 414] on link "Start Calls Here" at bounding box center [920, 412] width 196 height 29
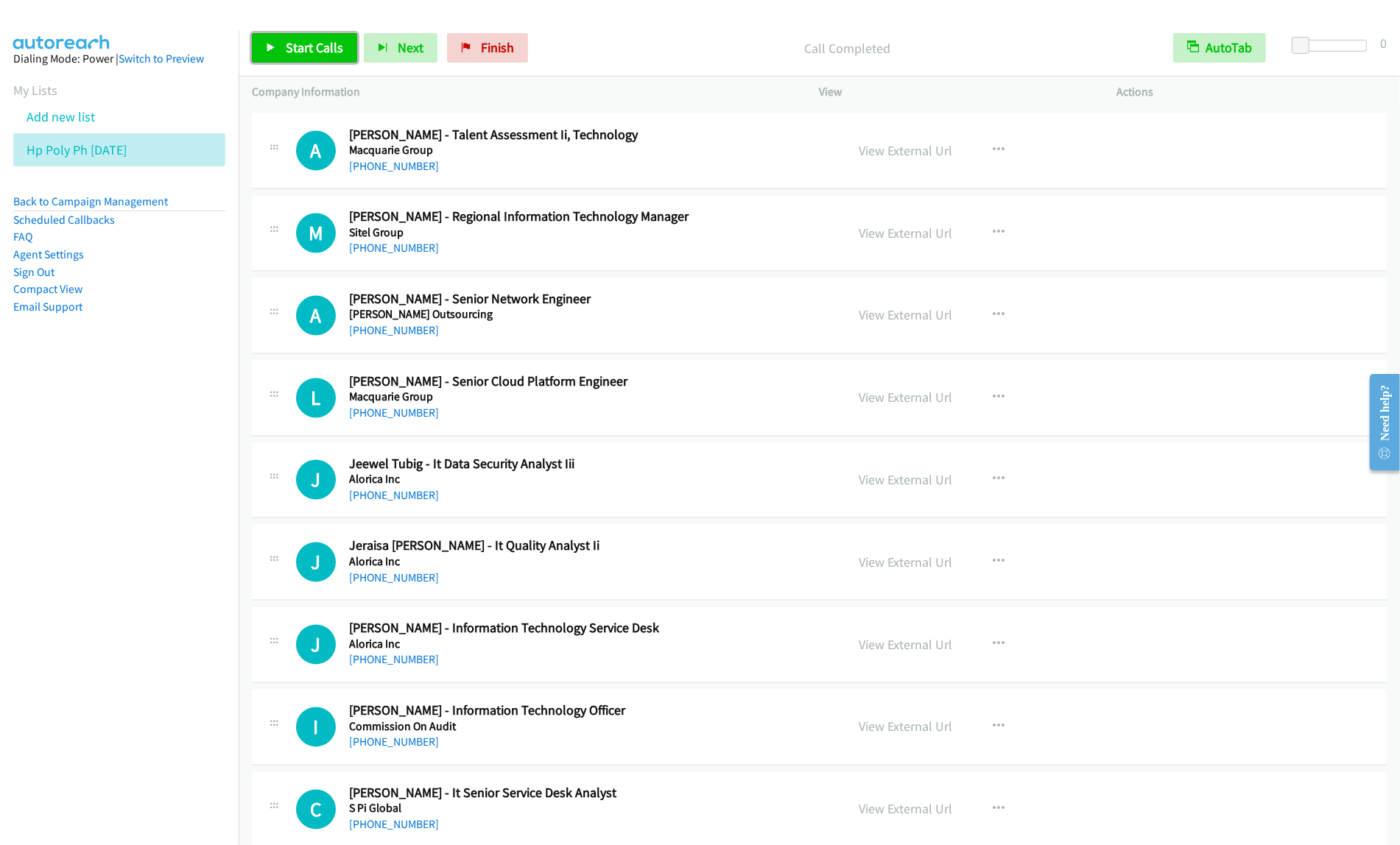
click at [286, 50] on span "Start Calls" at bounding box center [314, 47] width 57 height 17
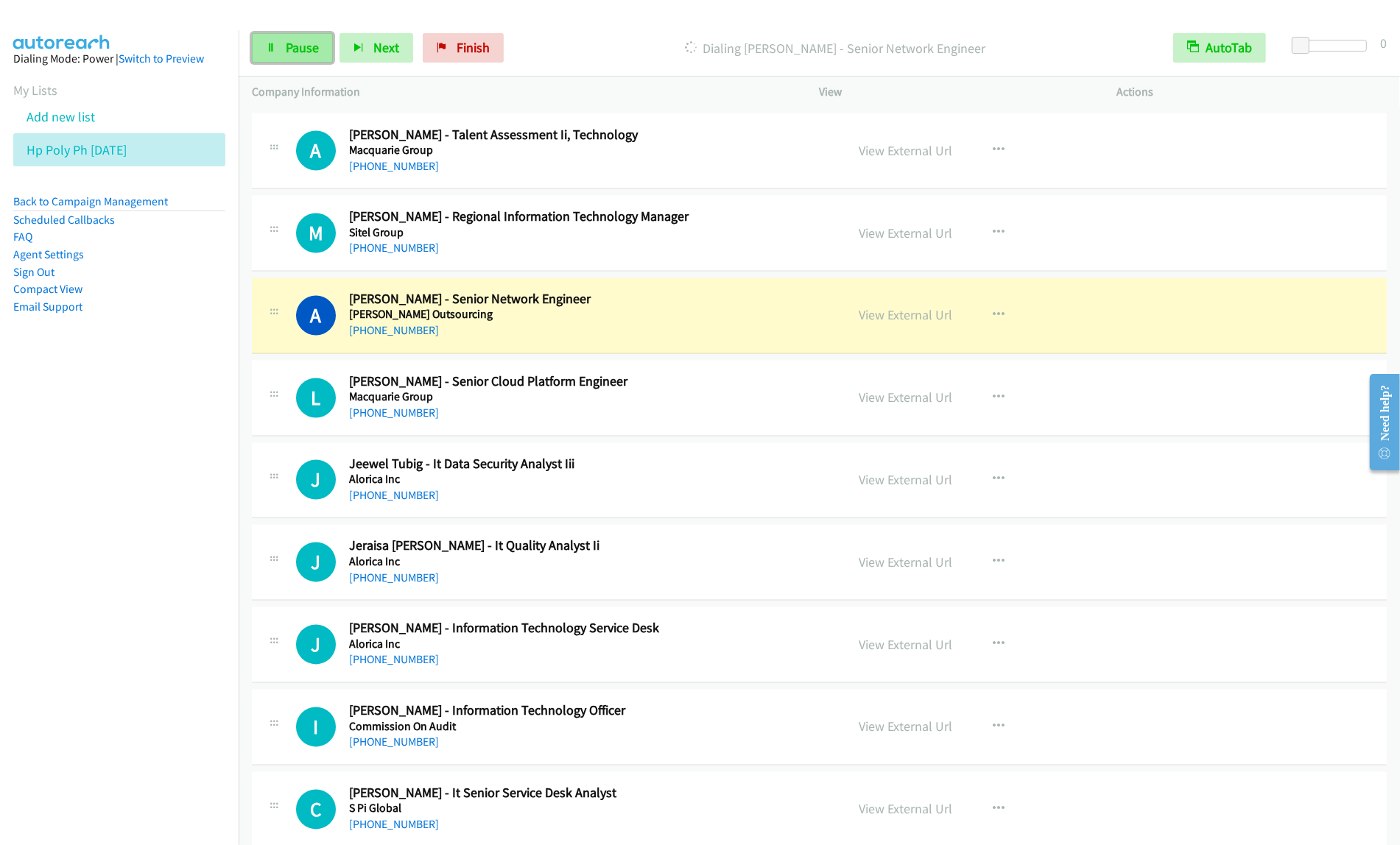
click at [314, 38] on link "Pause" at bounding box center [292, 47] width 81 height 29
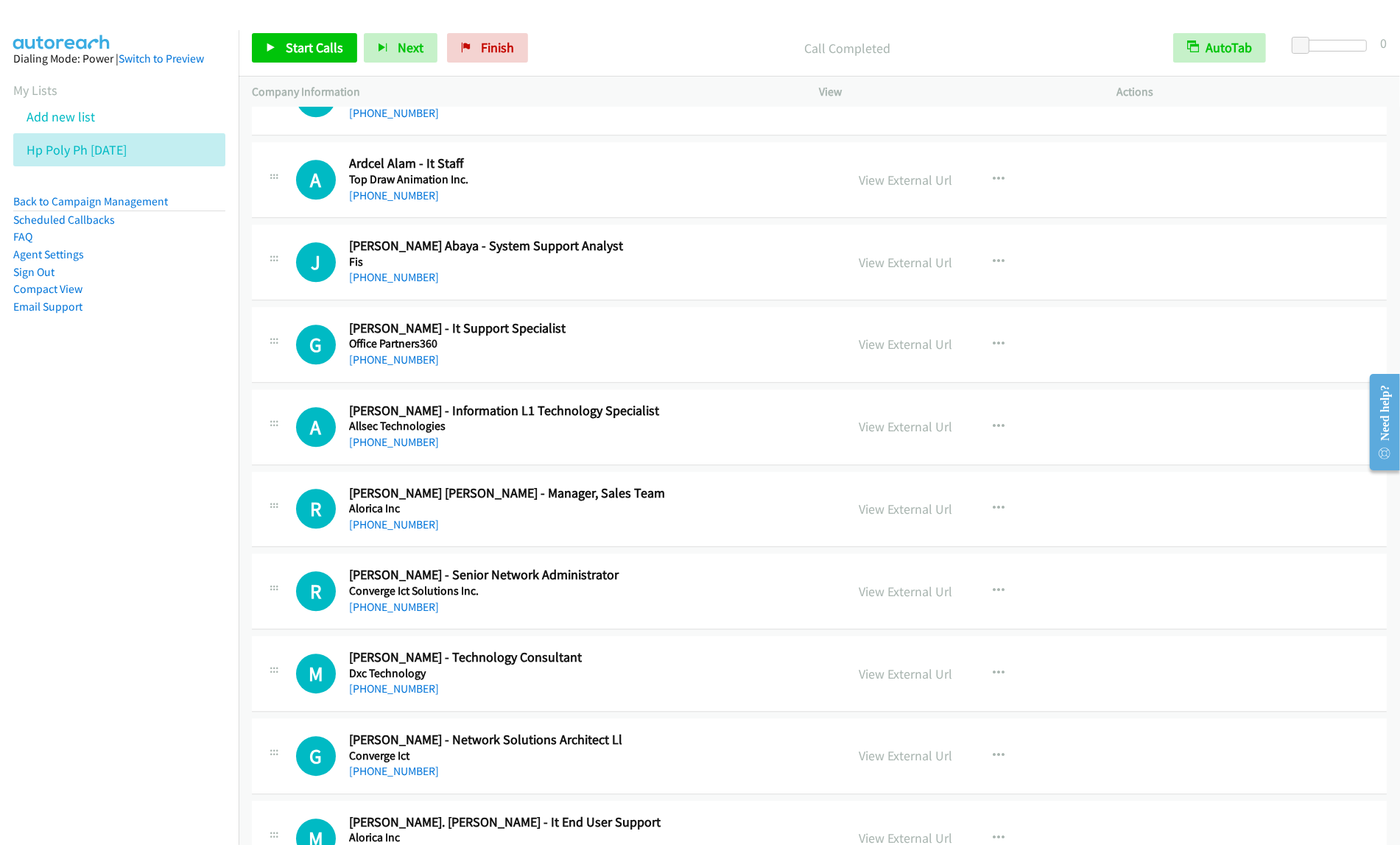
scroll to position [4142, 0]
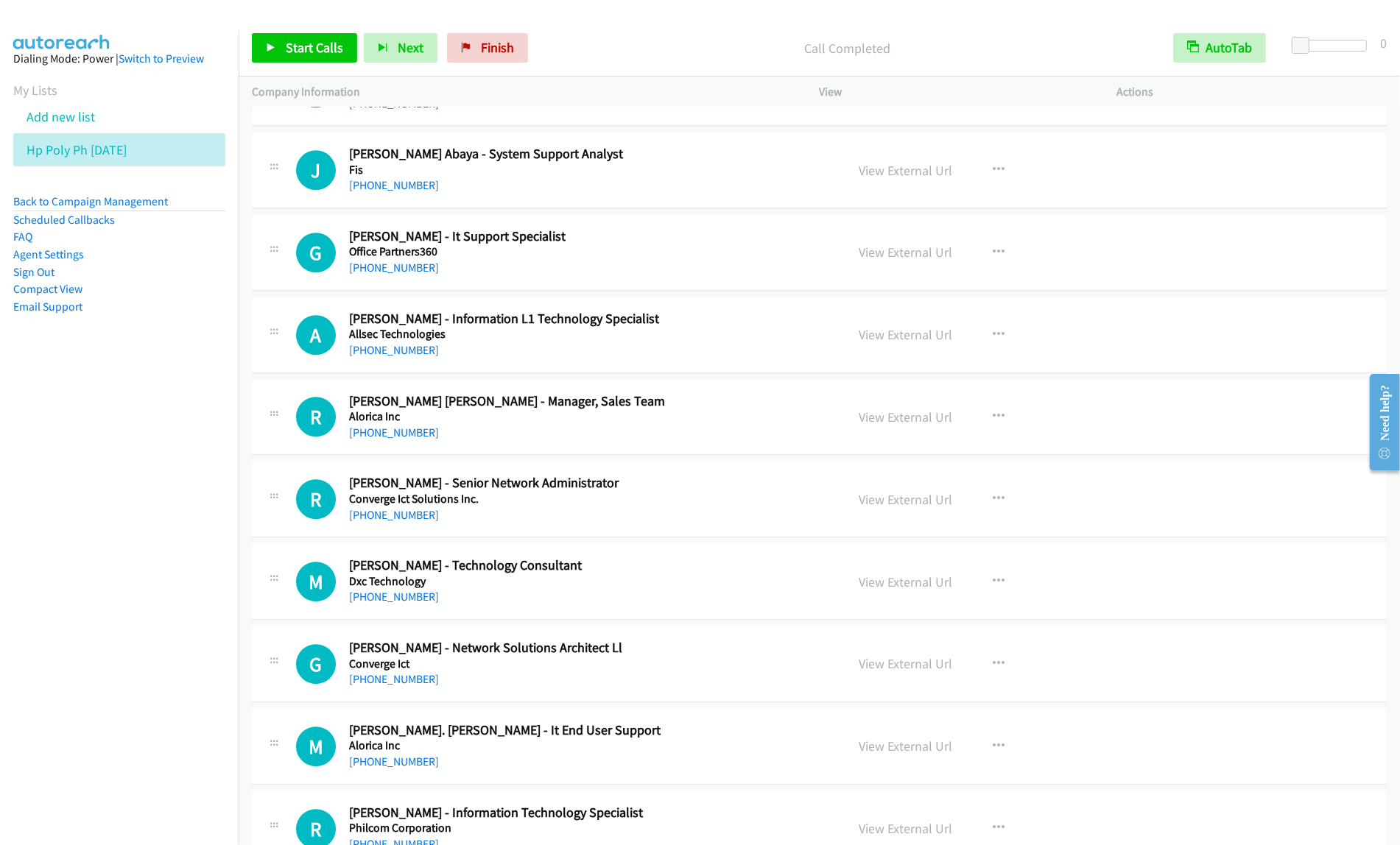
drag, startPoint x: 727, startPoint y: 348, endPoint x: 779, endPoint y: 299, distance: 71.4
click at [996, 340] on icon "button" at bounding box center [999, 335] width 11 height 11
click at [903, 436] on link "Start Calls Here" at bounding box center [920, 431] width 196 height 29
click at [979, 345] on button "button" at bounding box center [999, 335] width 40 height 29
drag, startPoint x: 947, startPoint y: 438, endPoint x: 965, endPoint y: 410, distance: 33.3
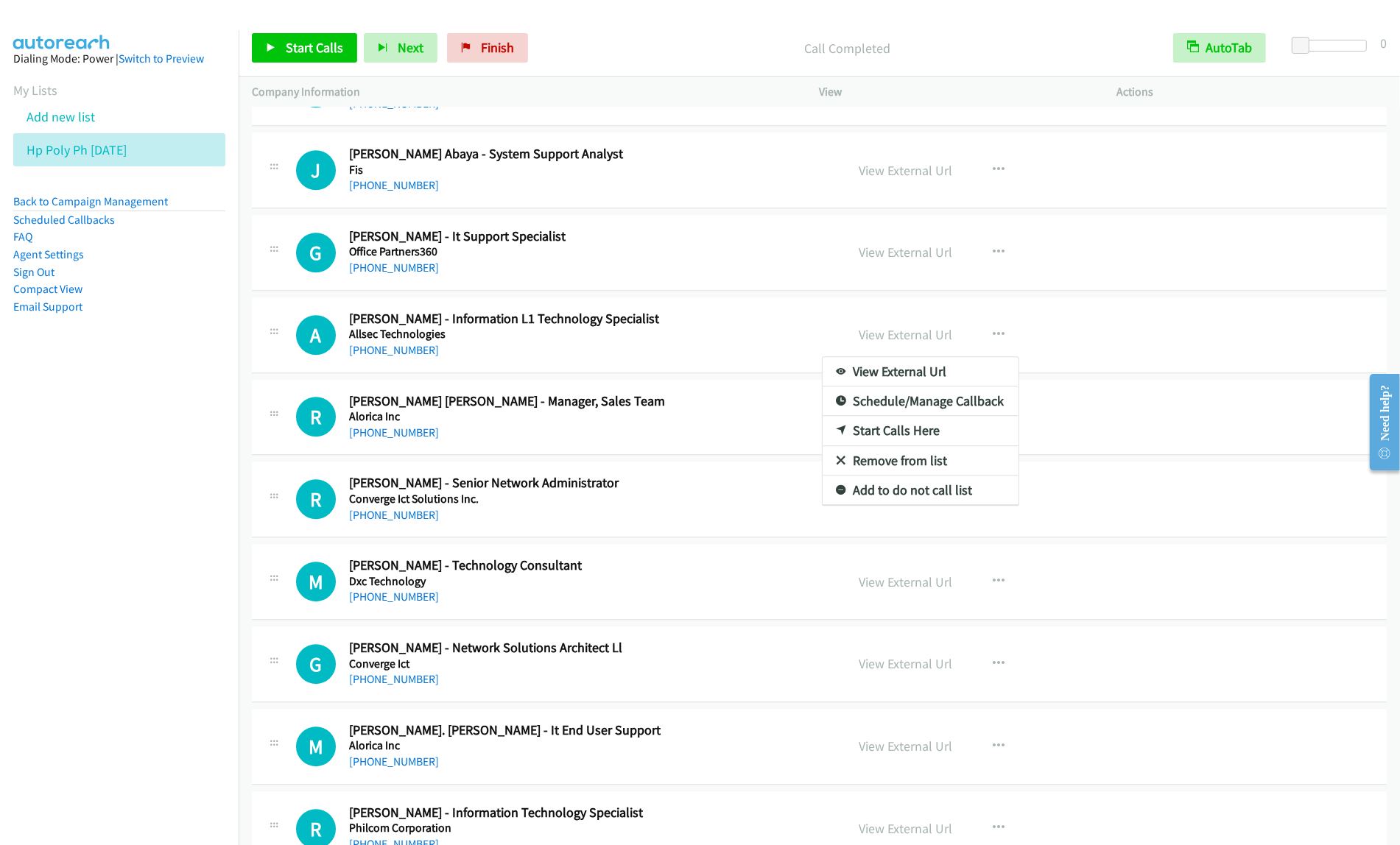
click at [895, 436] on link "Start Calls Here" at bounding box center [920, 431] width 196 height 29
click at [300, 44] on span "Start Calls" at bounding box center [314, 47] width 57 height 17
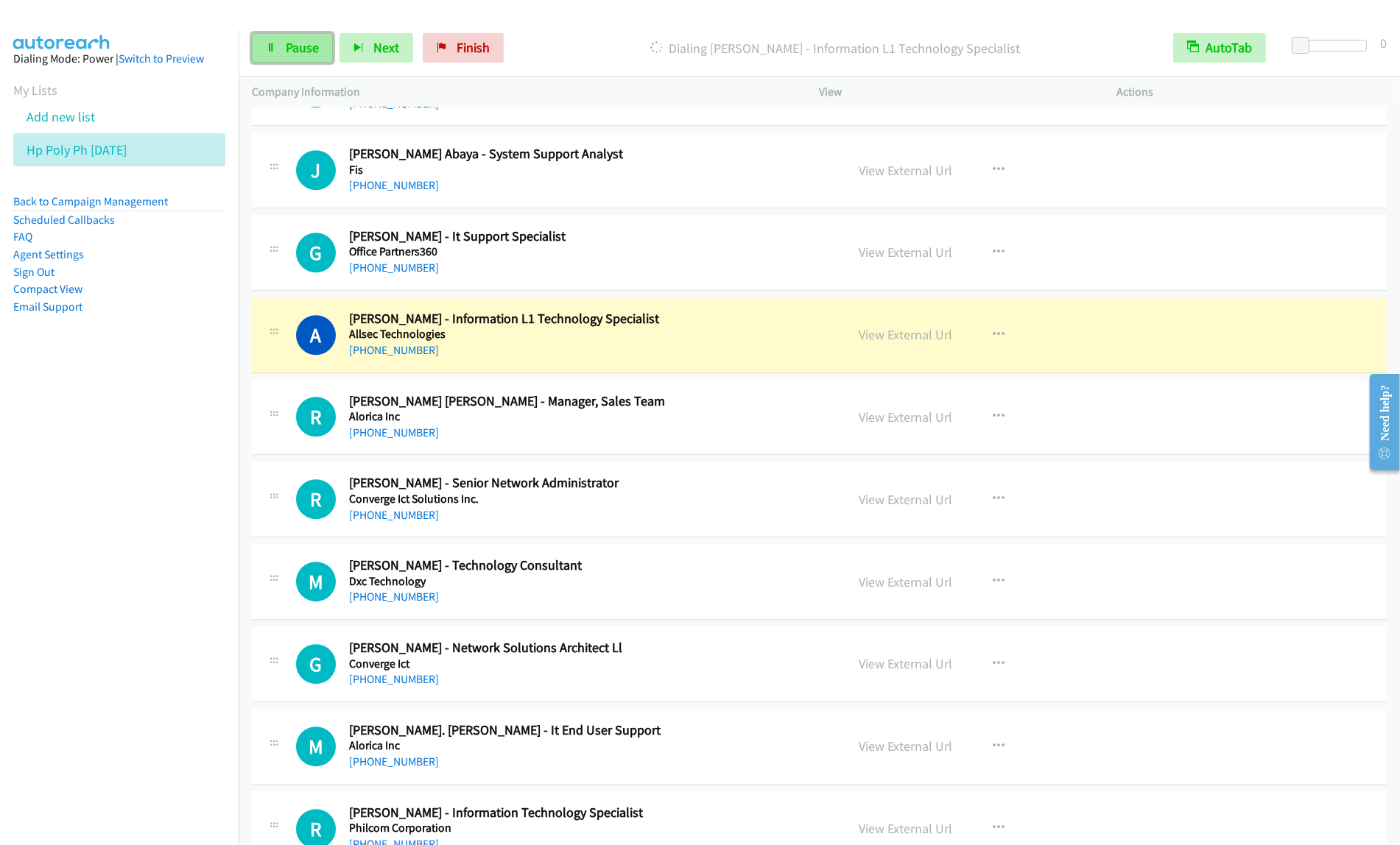
click at [315, 46] on span "Pause" at bounding box center [302, 47] width 33 height 17
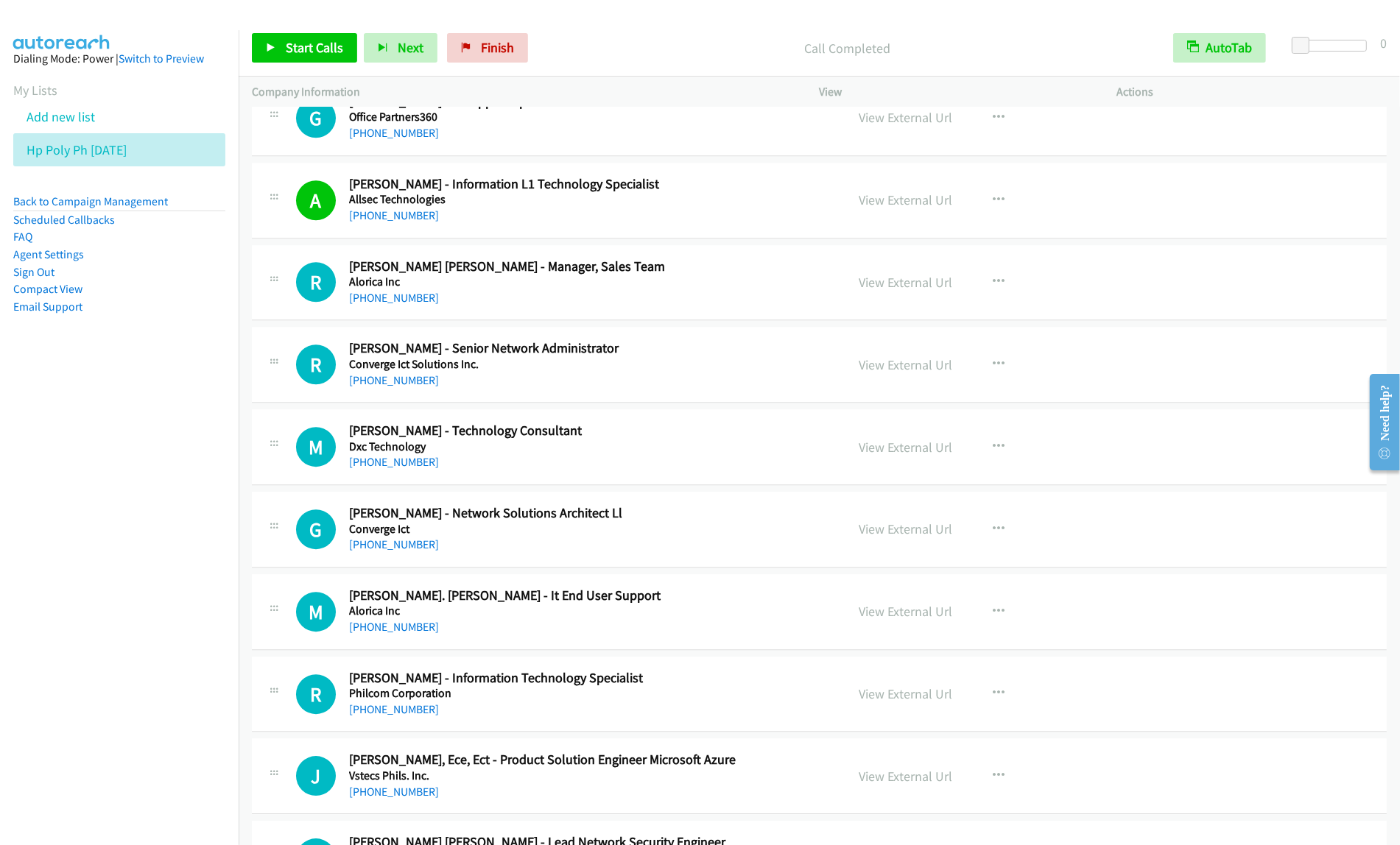
scroll to position [4327, 0]
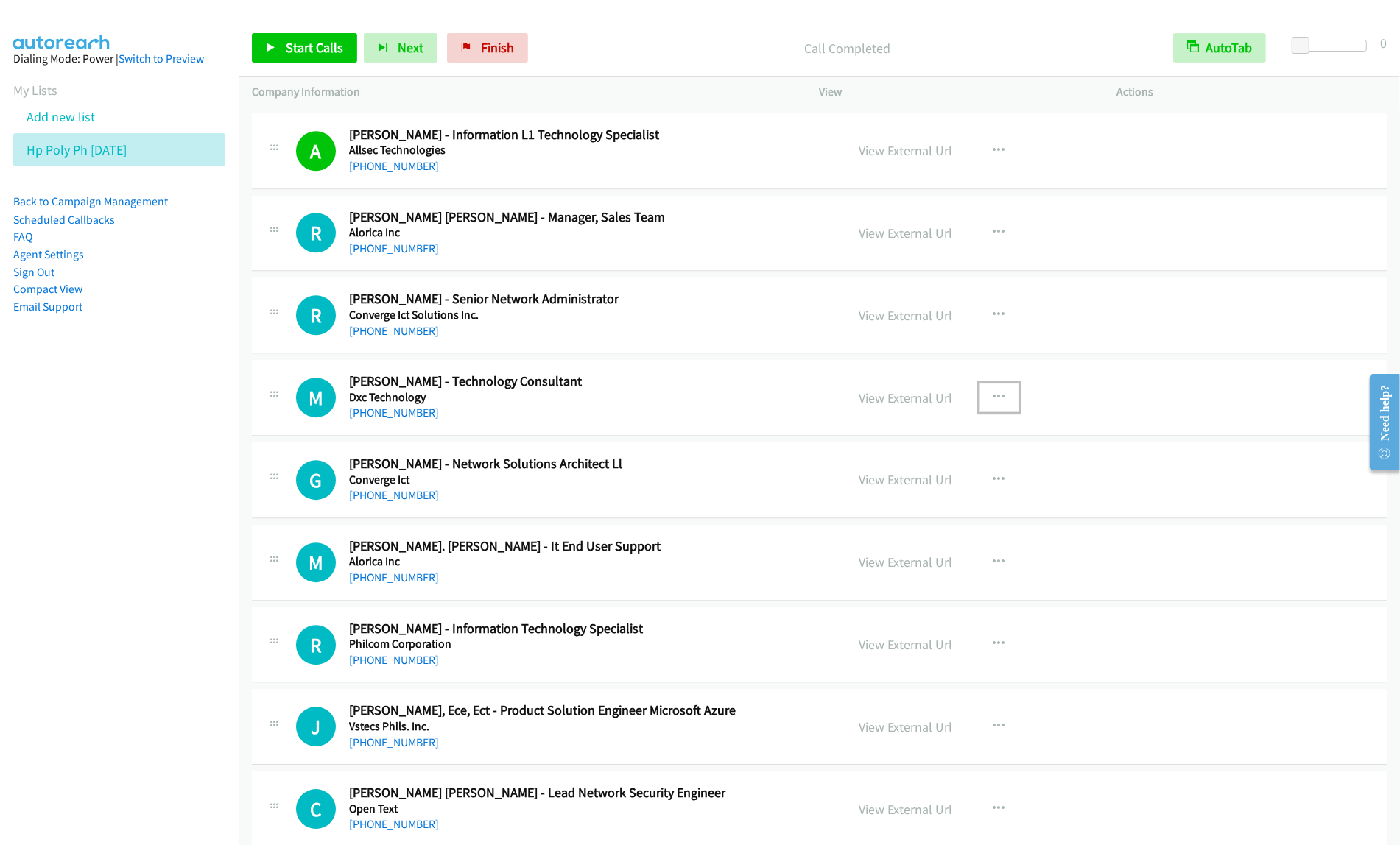
click at [993, 402] on icon "button" at bounding box center [999, 397] width 11 height 11
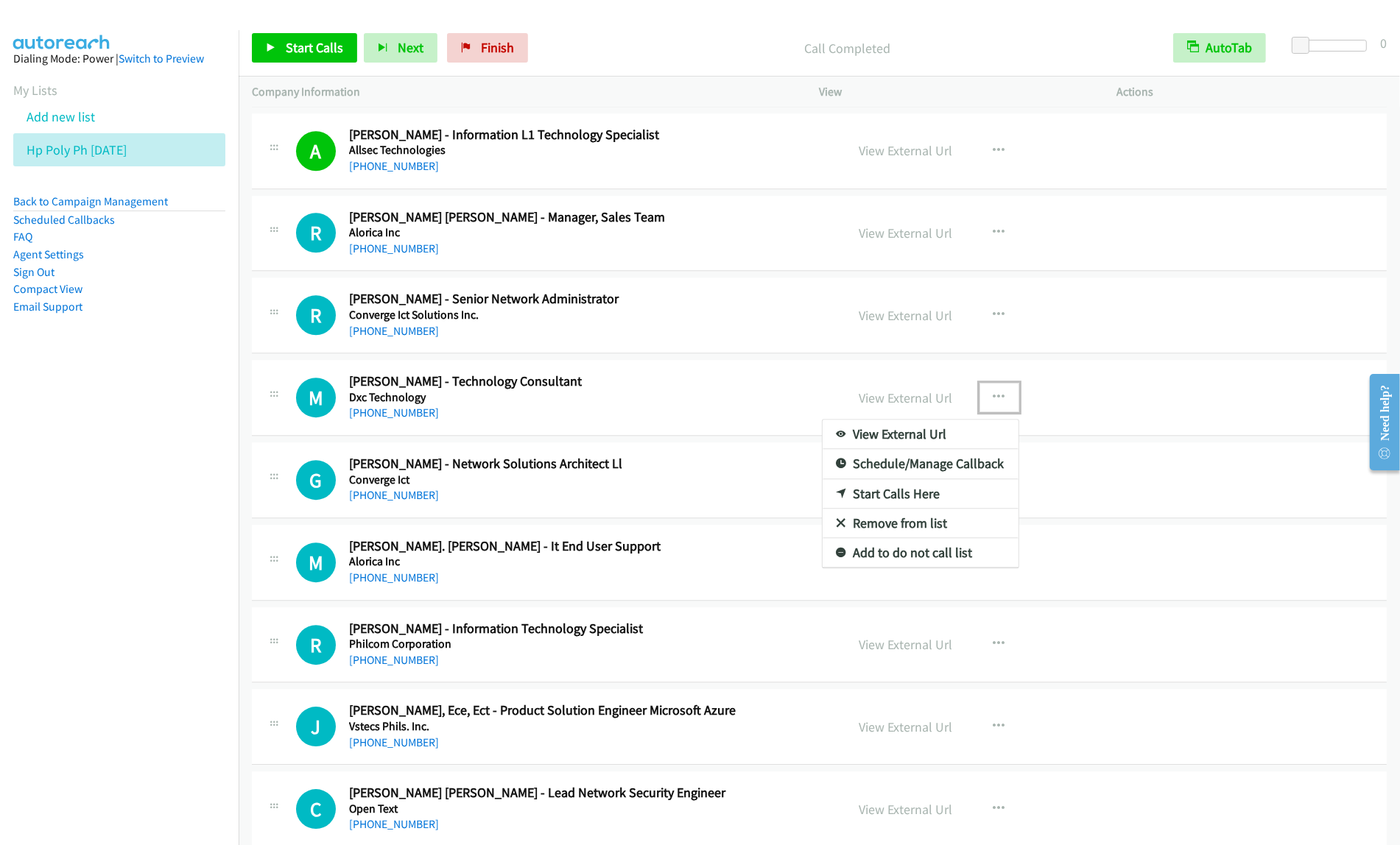
click at [946, 502] on link "Start Calls Here" at bounding box center [920, 494] width 196 height 29
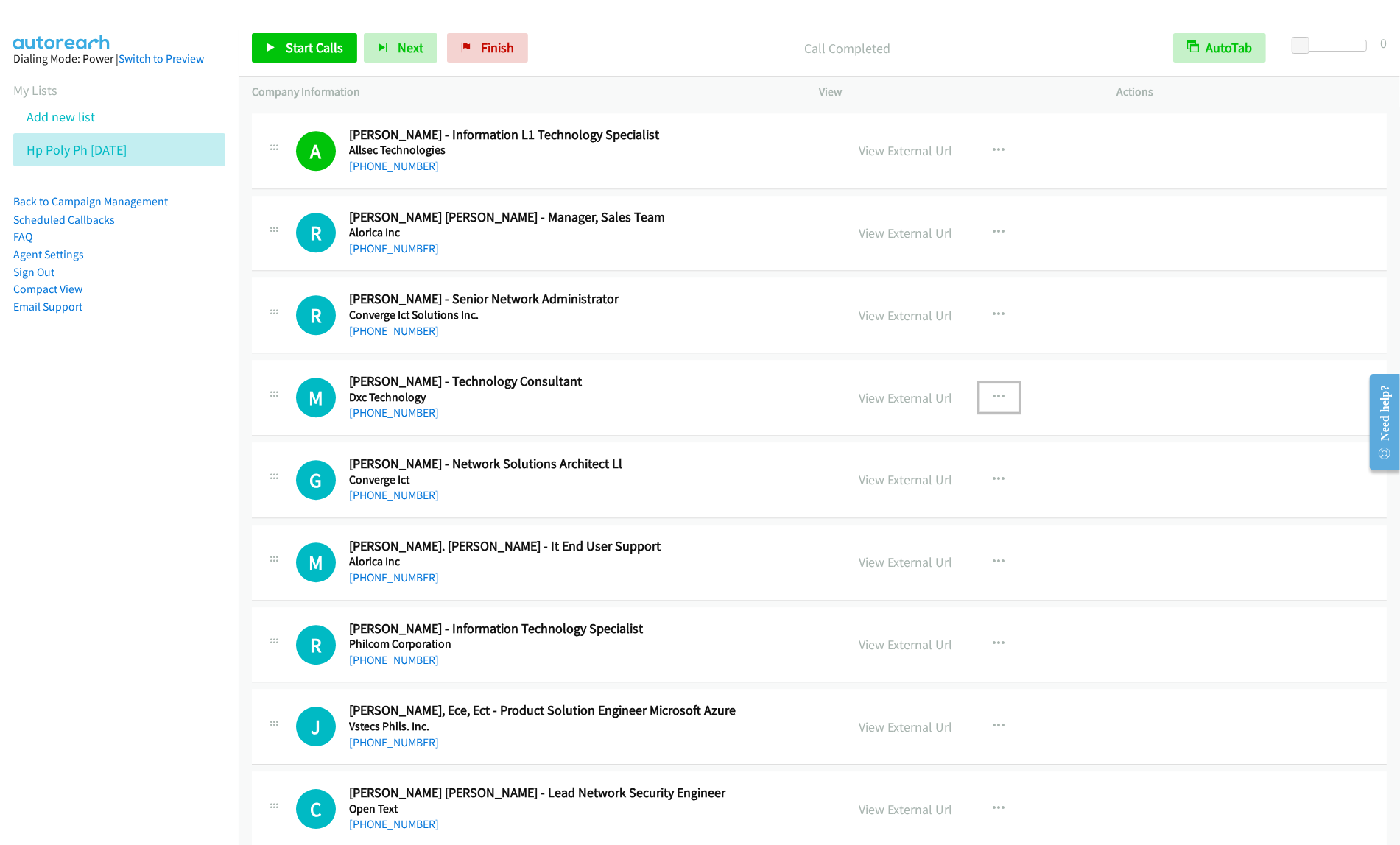
click at [993, 403] on icon "button" at bounding box center [999, 397] width 11 height 11
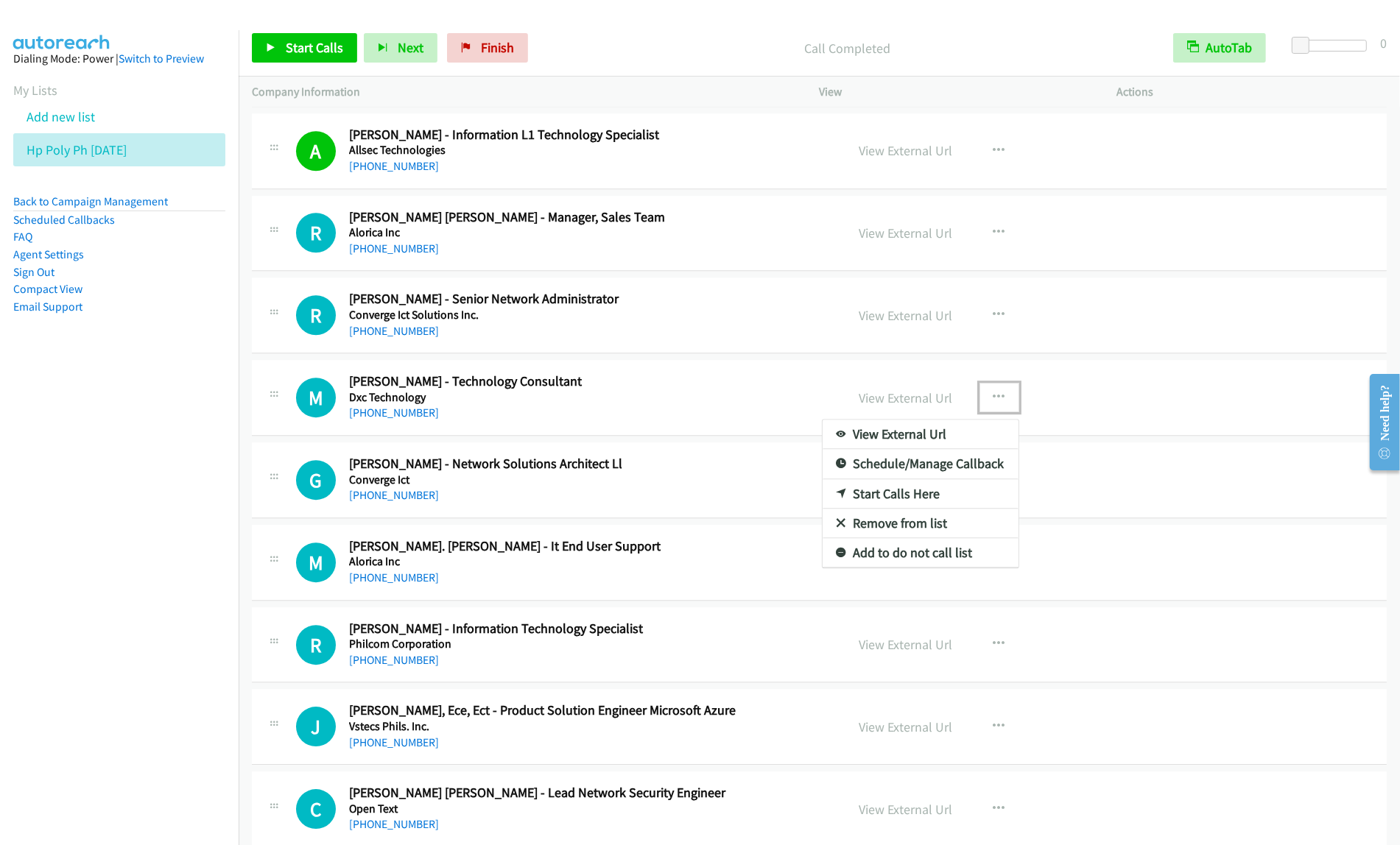
click at [942, 497] on link "Start Calls Here" at bounding box center [920, 494] width 196 height 29
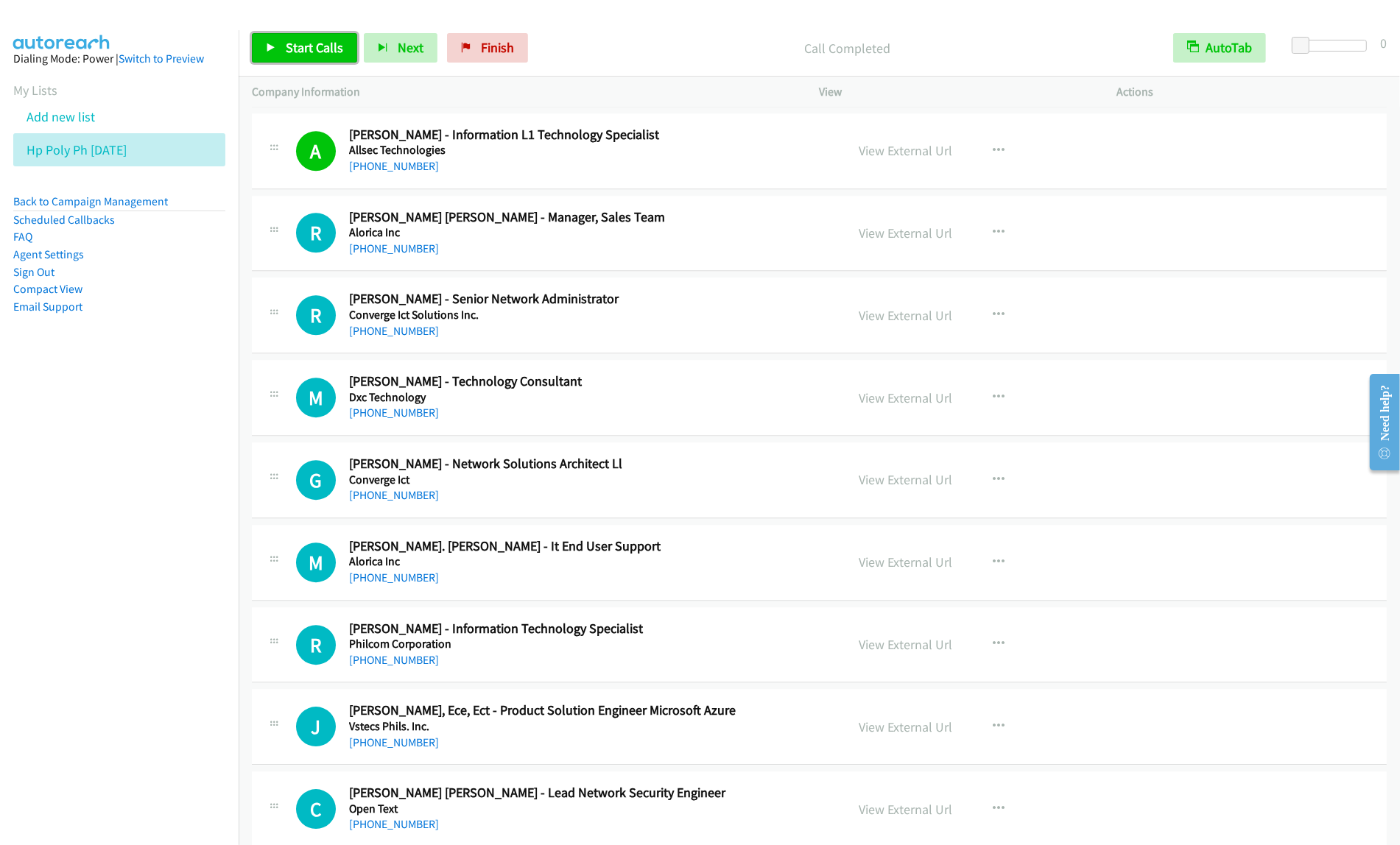
click at [313, 53] on span "Start Calls" at bounding box center [314, 47] width 57 height 17
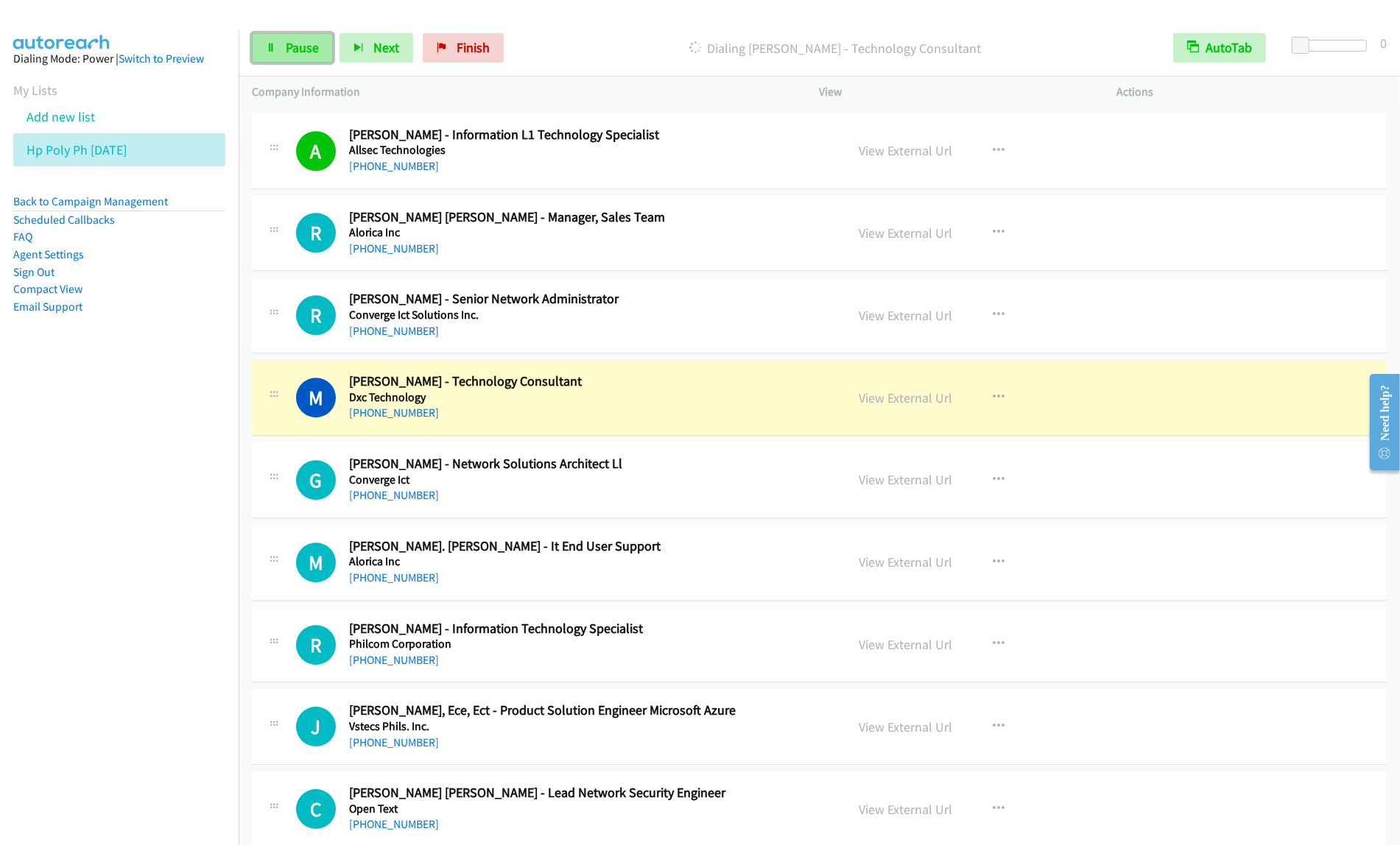
click at [304, 53] on span "Pause" at bounding box center [302, 47] width 33 height 17
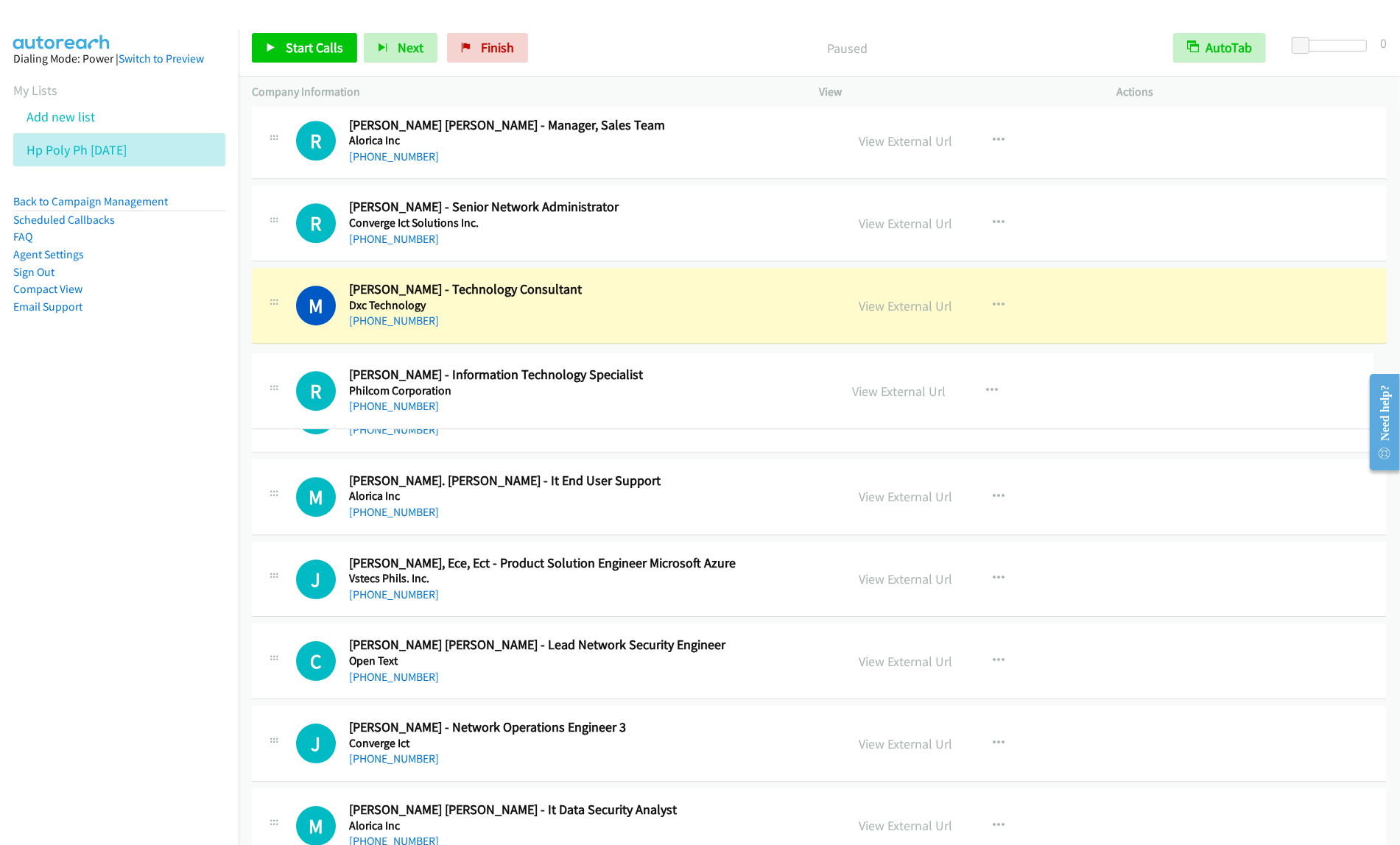
drag, startPoint x: 714, startPoint y: 557, endPoint x: 716, endPoint y: 387, distance: 170.0
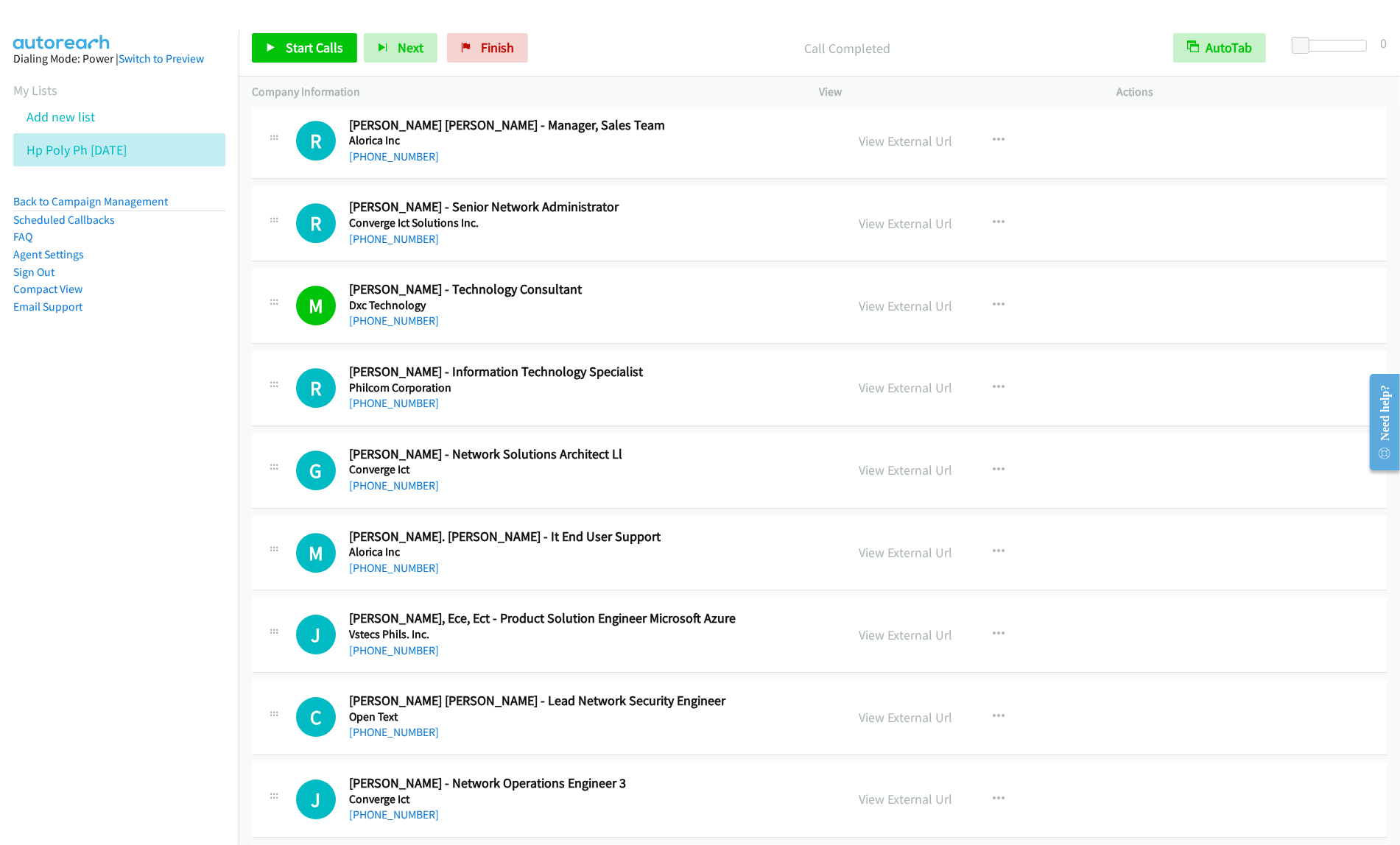
scroll to position [4511, 0]
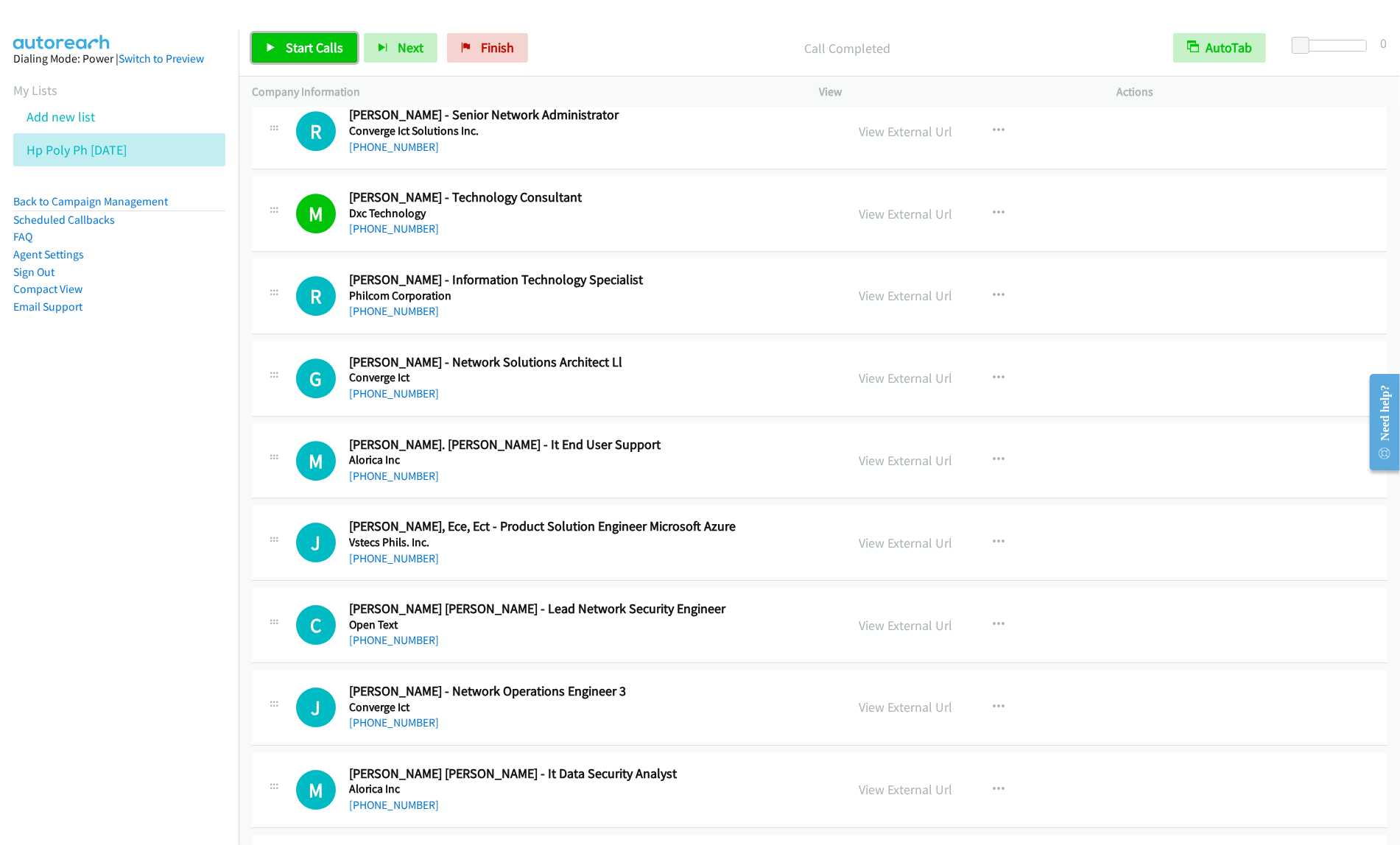
click at [311, 48] on span "Start Calls" at bounding box center [314, 47] width 57 height 17
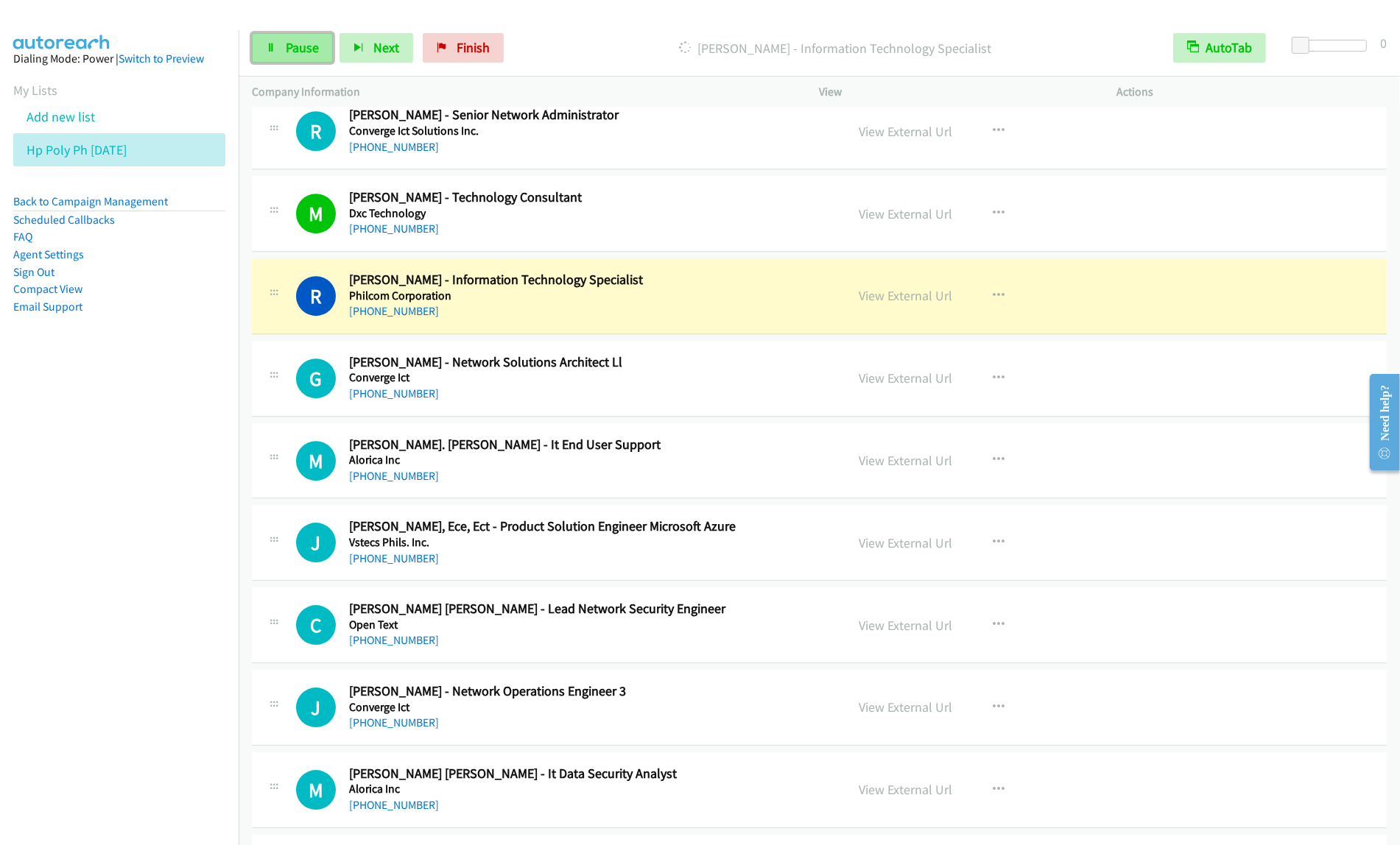
click at [289, 61] on link "Pause" at bounding box center [292, 47] width 81 height 29
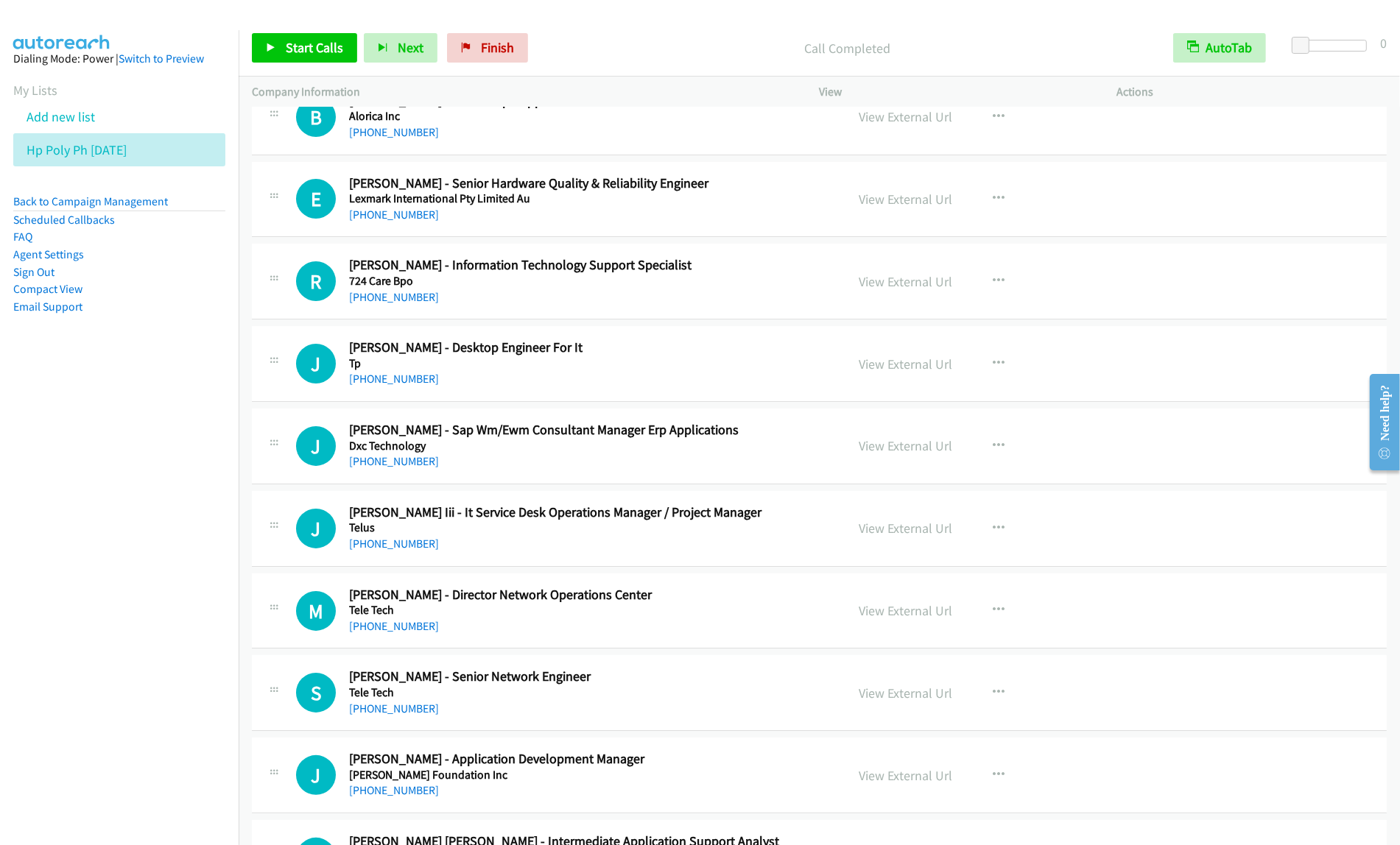
scroll to position [5707, 0]
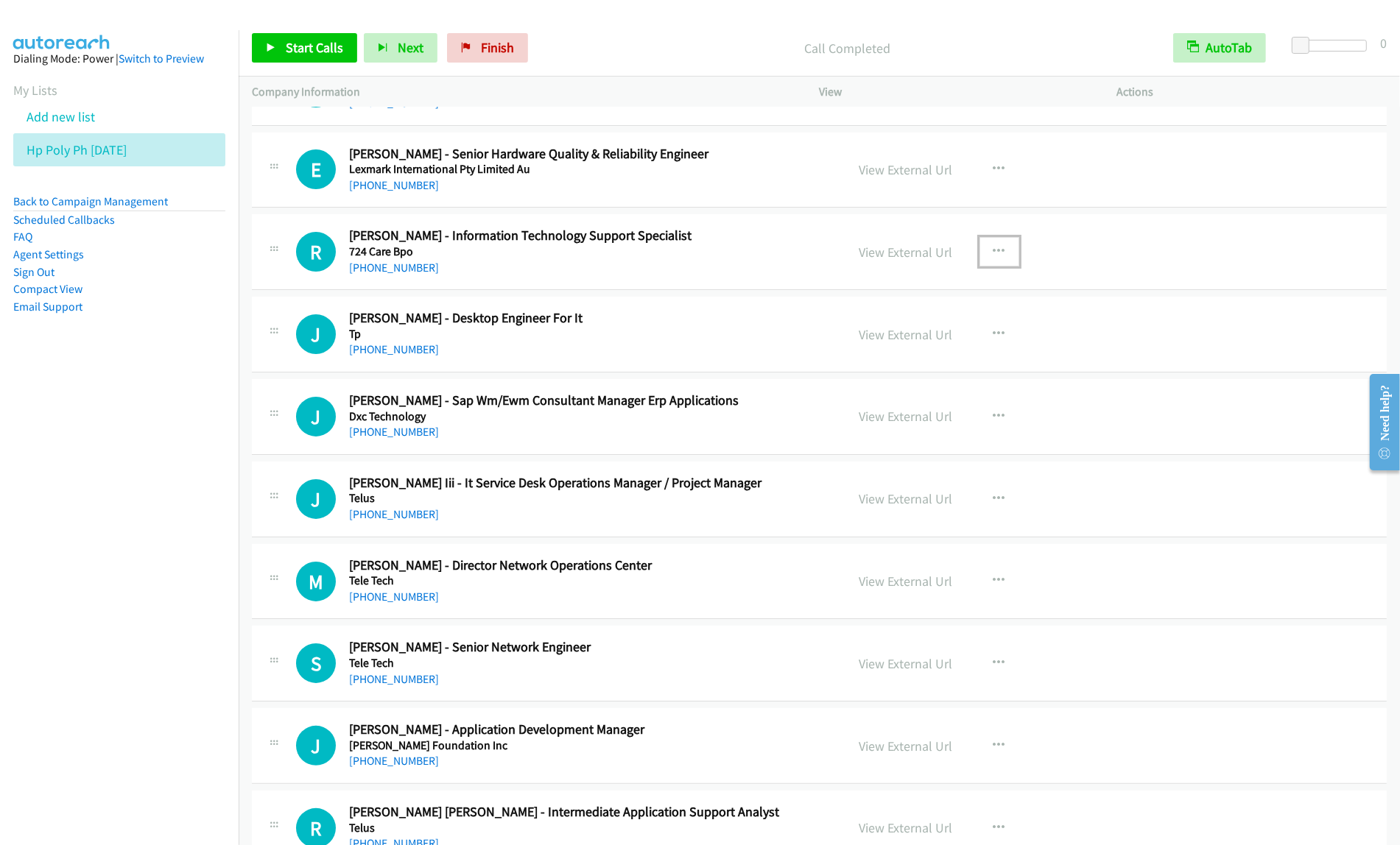
click at [993, 258] on icon "button" at bounding box center [999, 251] width 11 height 11
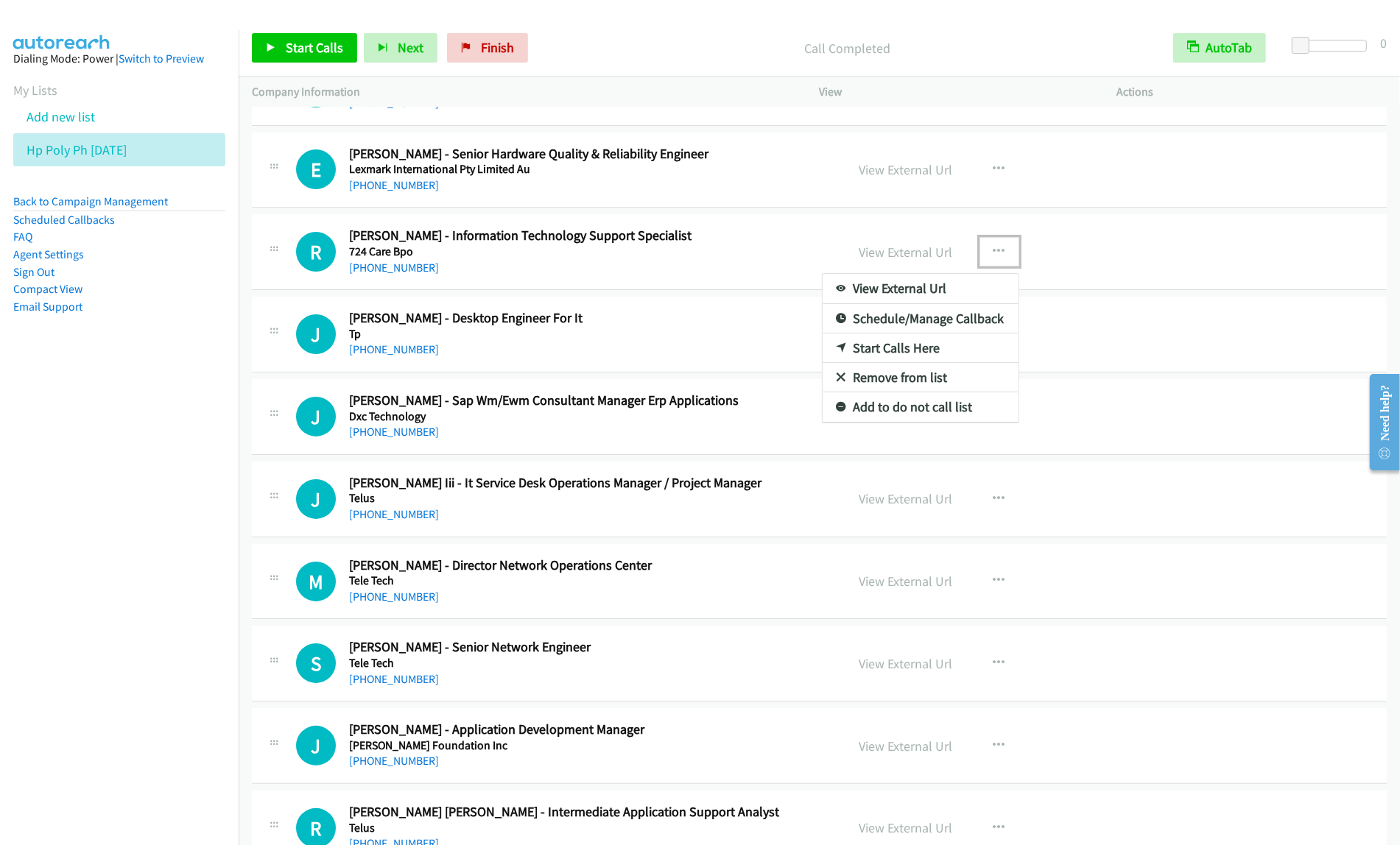
click at [925, 355] on link "Start Calls Here" at bounding box center [920, 348] width 196 height 29
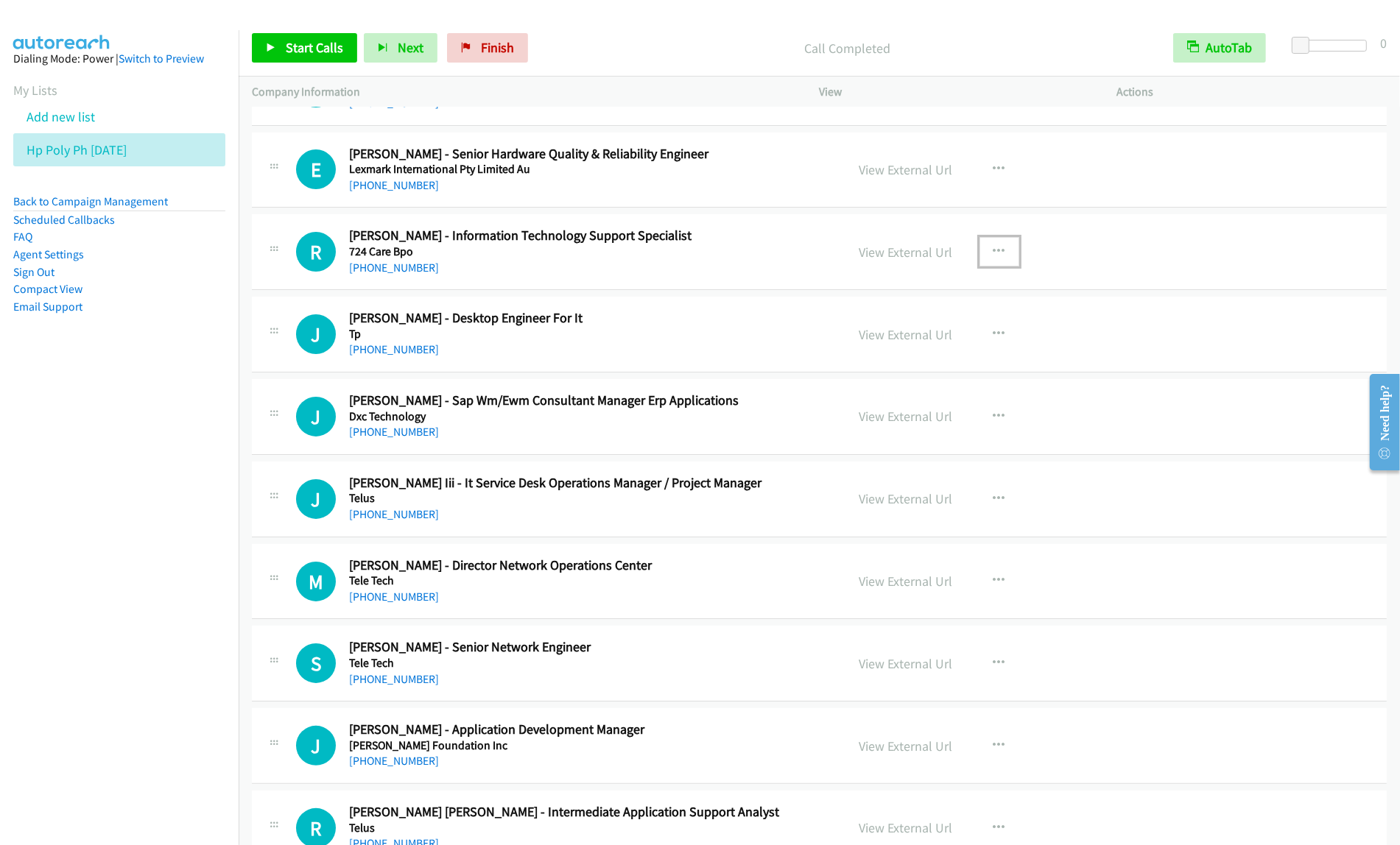
click at [993, 258] on icon "button" at bounding box center [999, 251] width 11 height 11
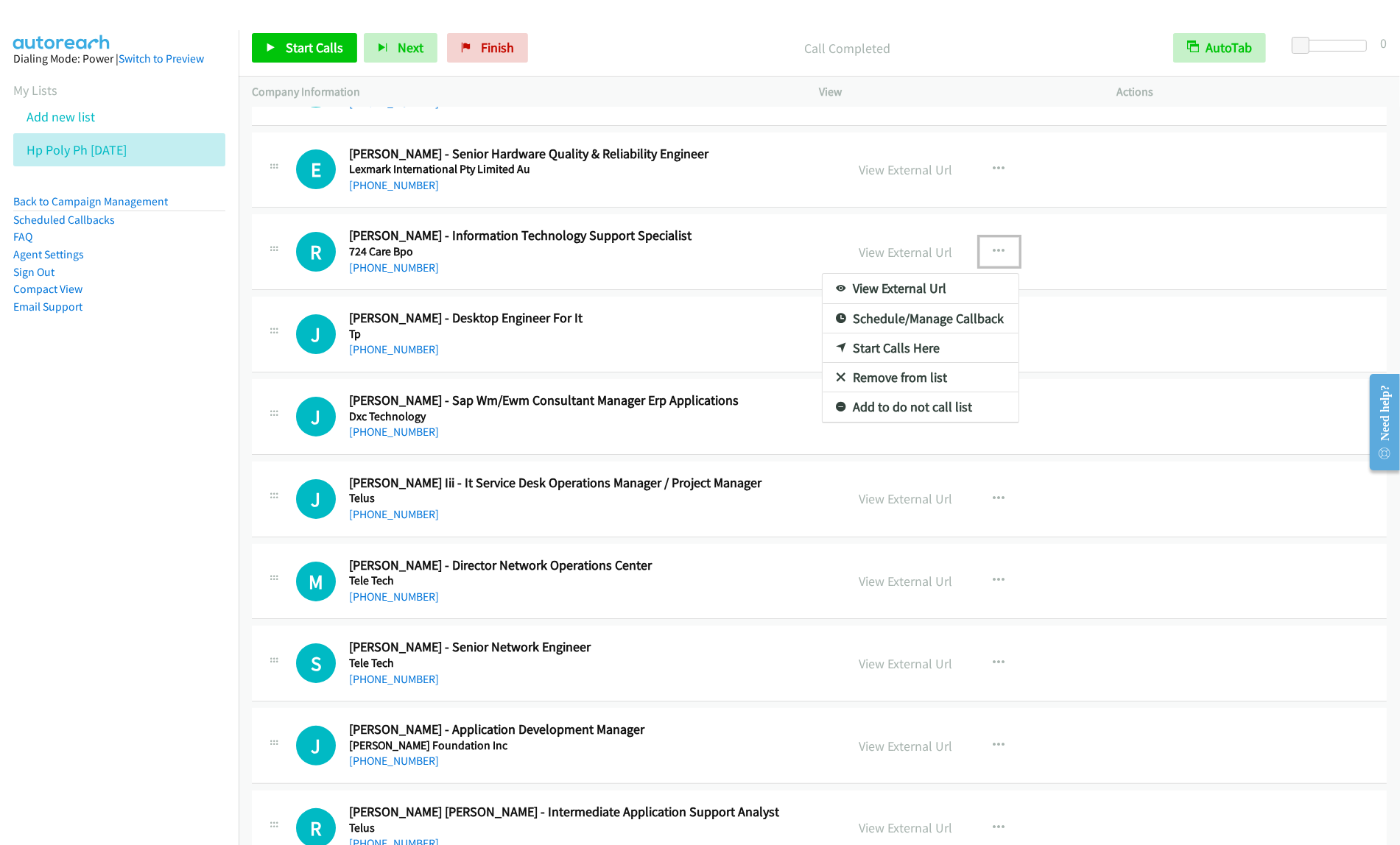
click at [923, 359] on link "Start Calls Here" at bounding box center [920, 348] width 196 height 29
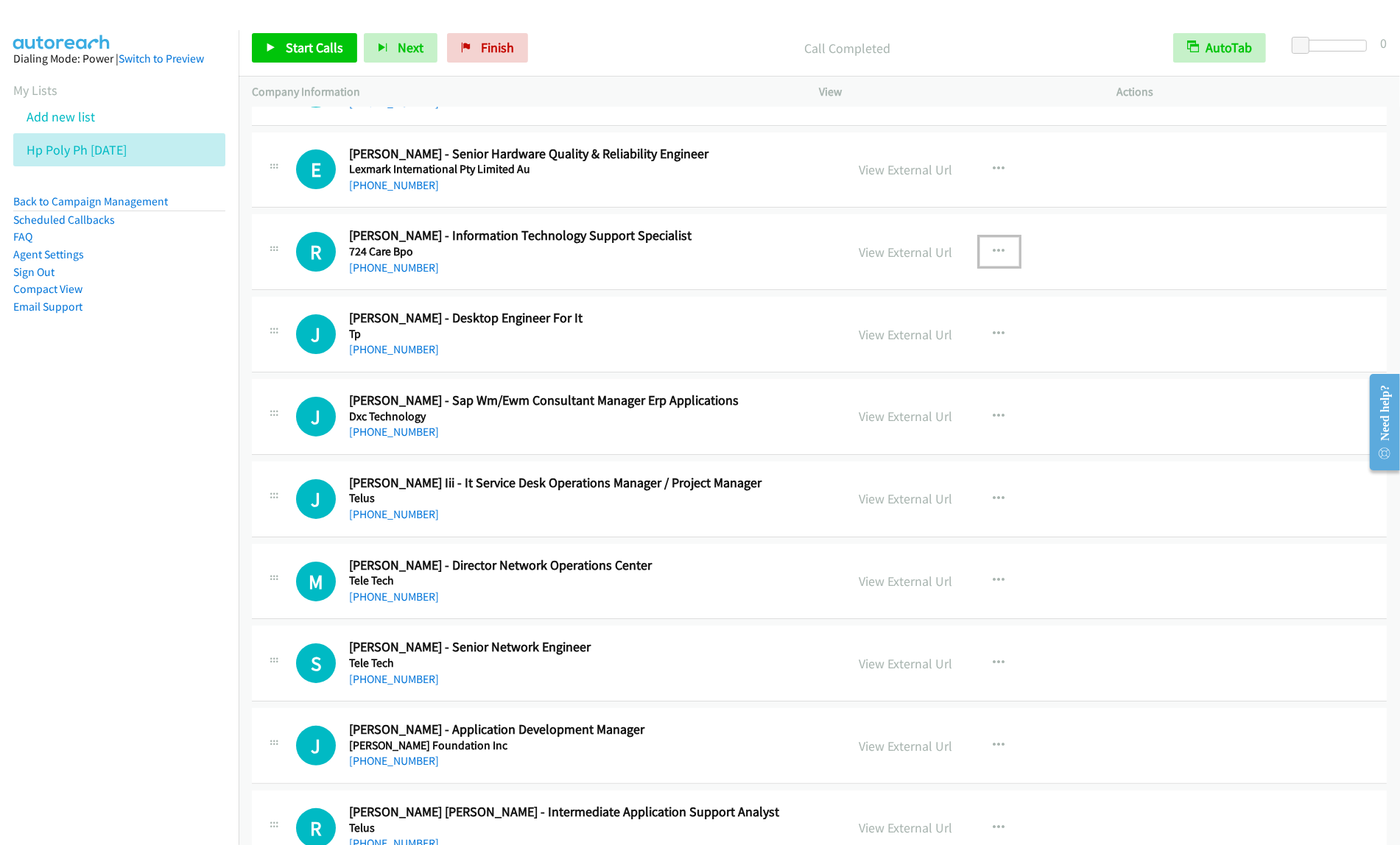
click at [995, 258] on icon "button" at bounding box center [999, 251] width 11 height 11
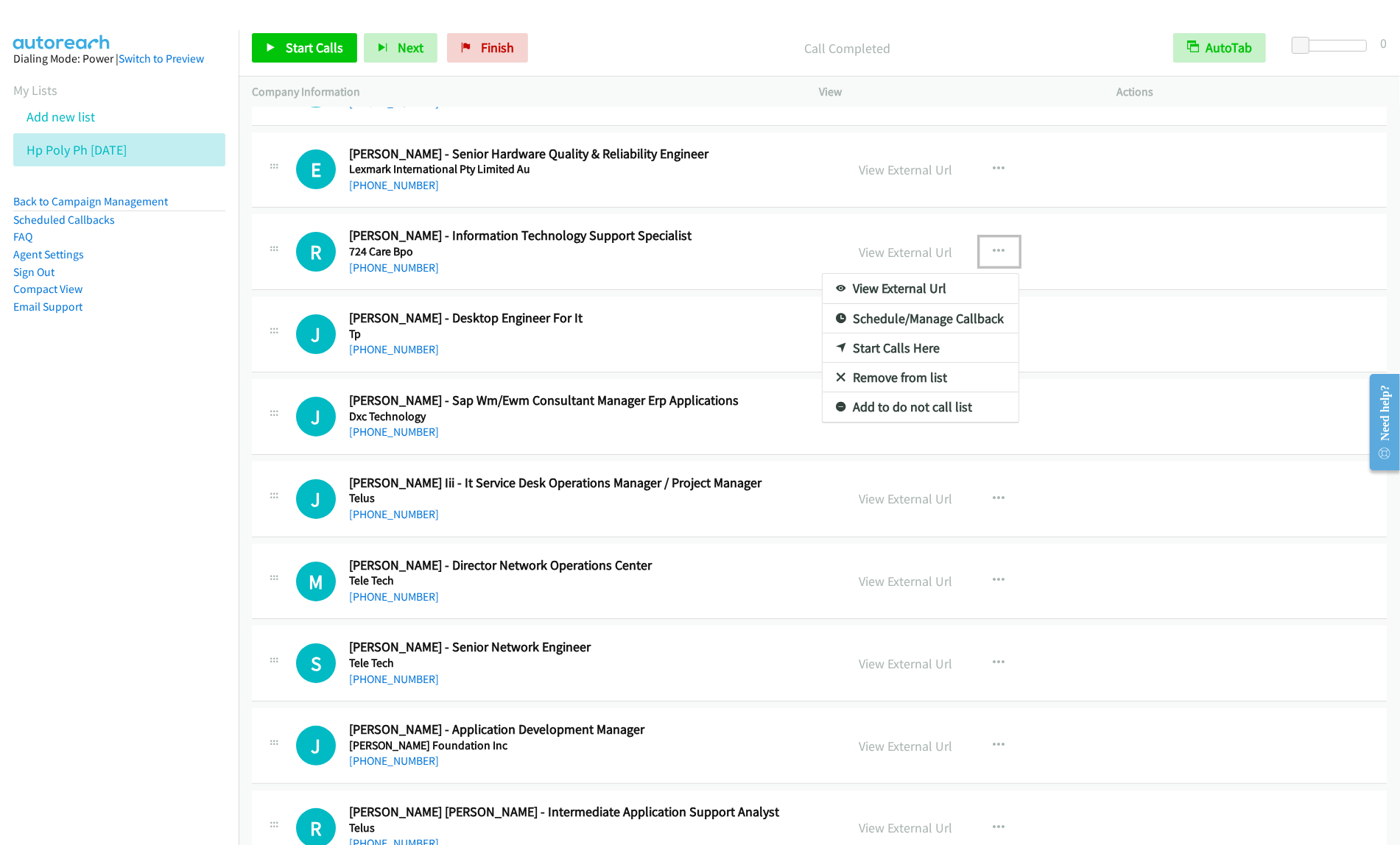
click at [943, 355] on link "Start Calls Here" at bounding box center [920, 348] width 196 height 29
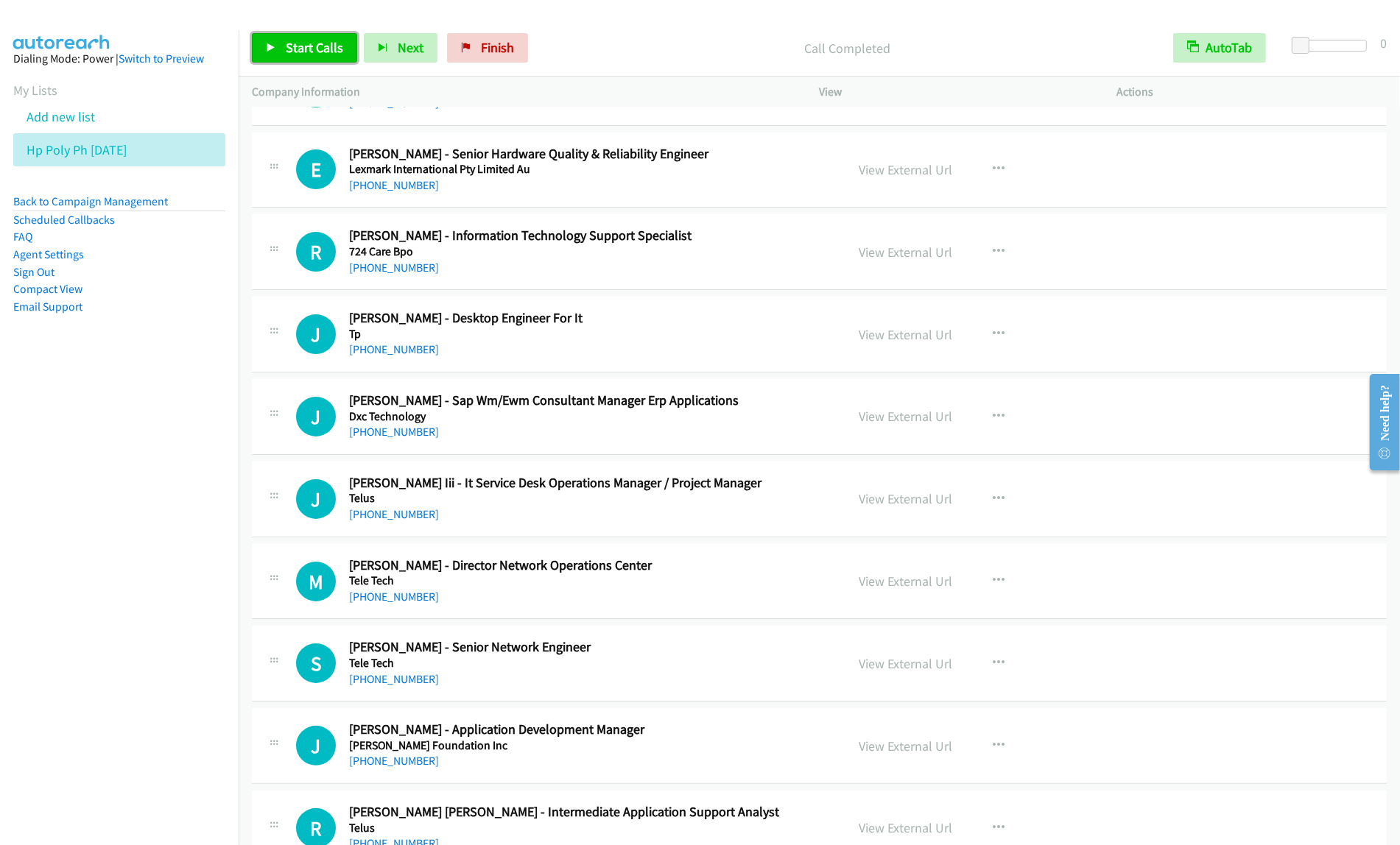
click at [283, 47] on link "Start Calls" at bounding box center [305, 47] width 106 height 29
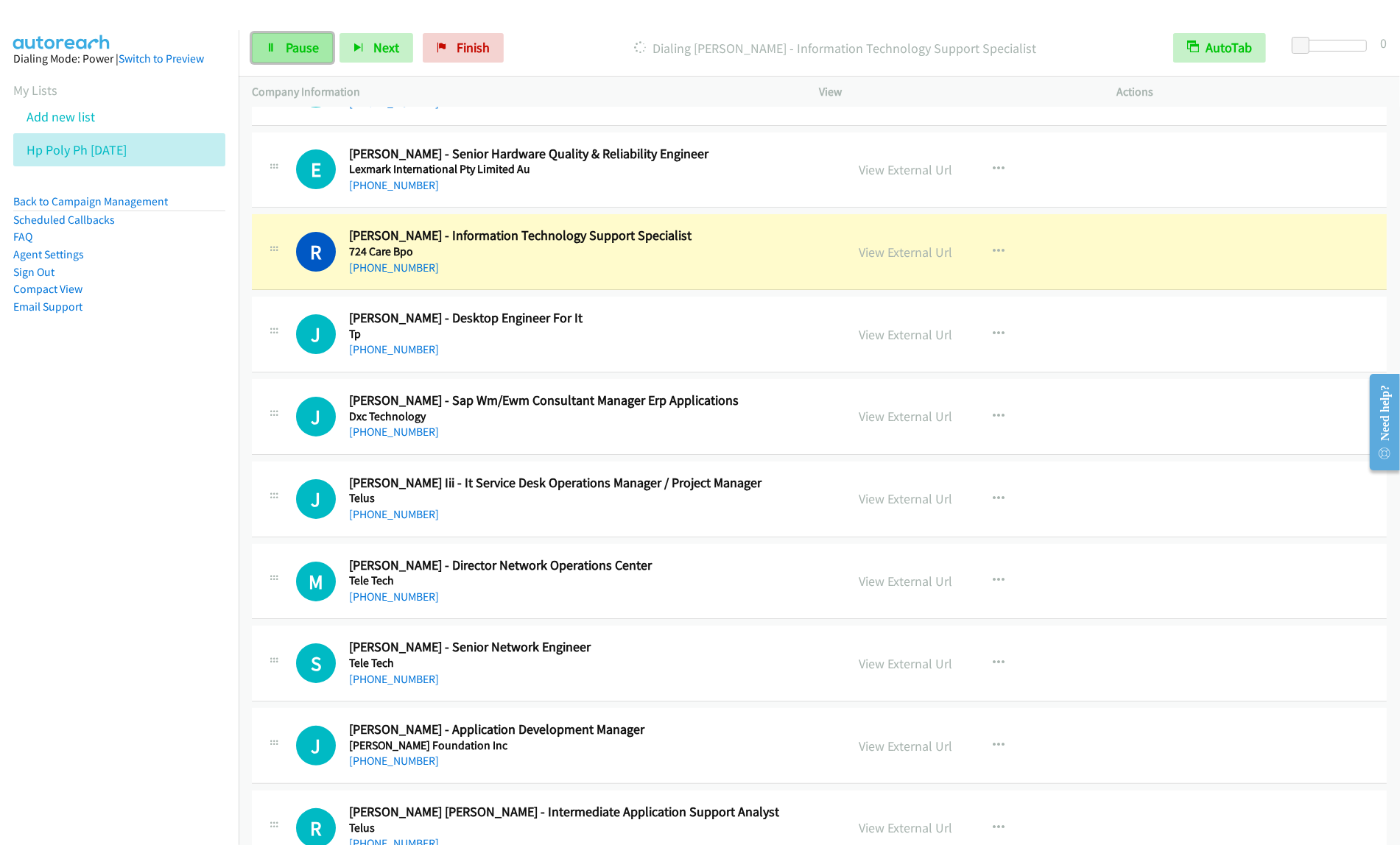
click at [302, 53] on span "Pause" at bounding box center [302, 47] width 33 height 17
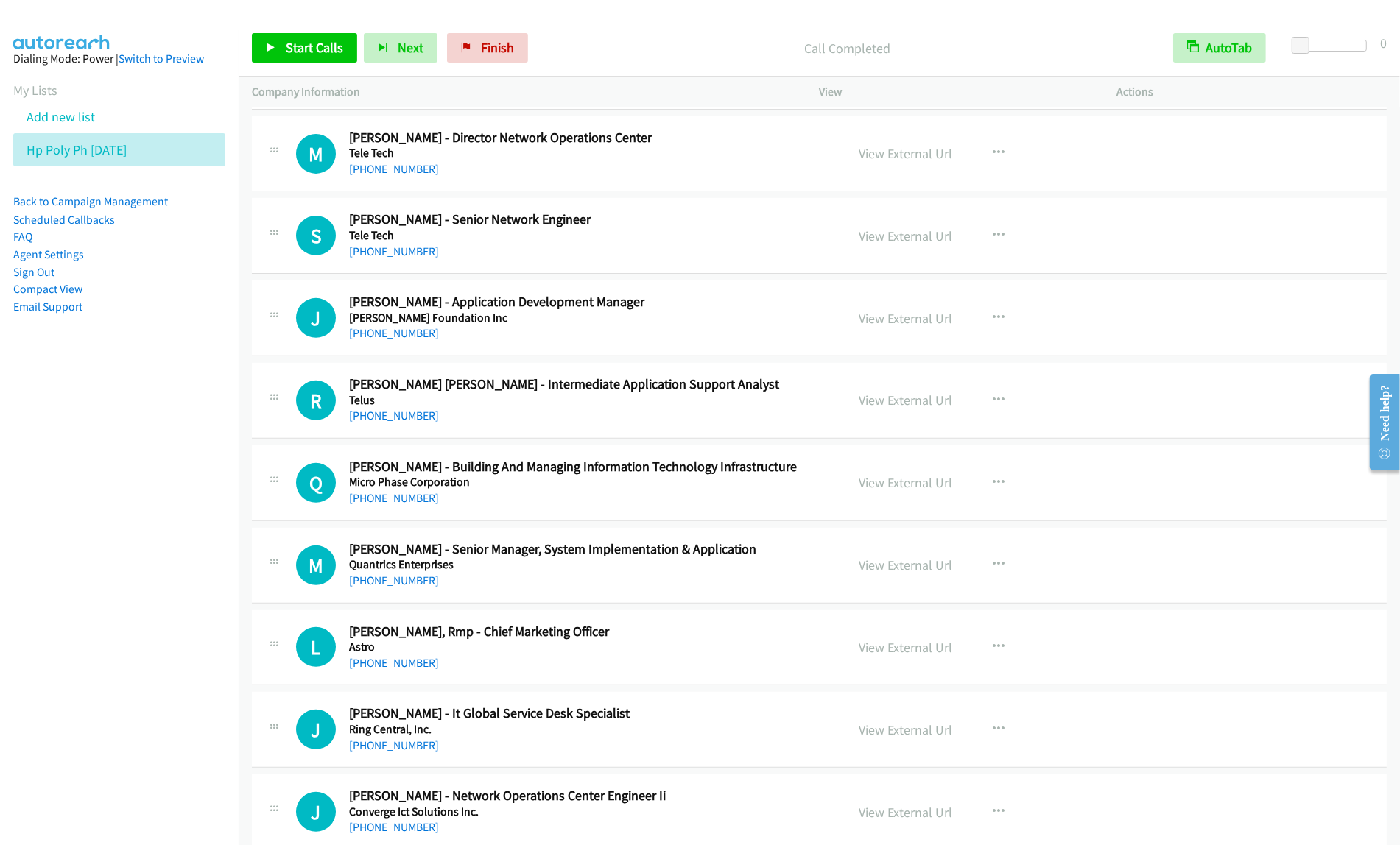
scroll to position [6167, 0]
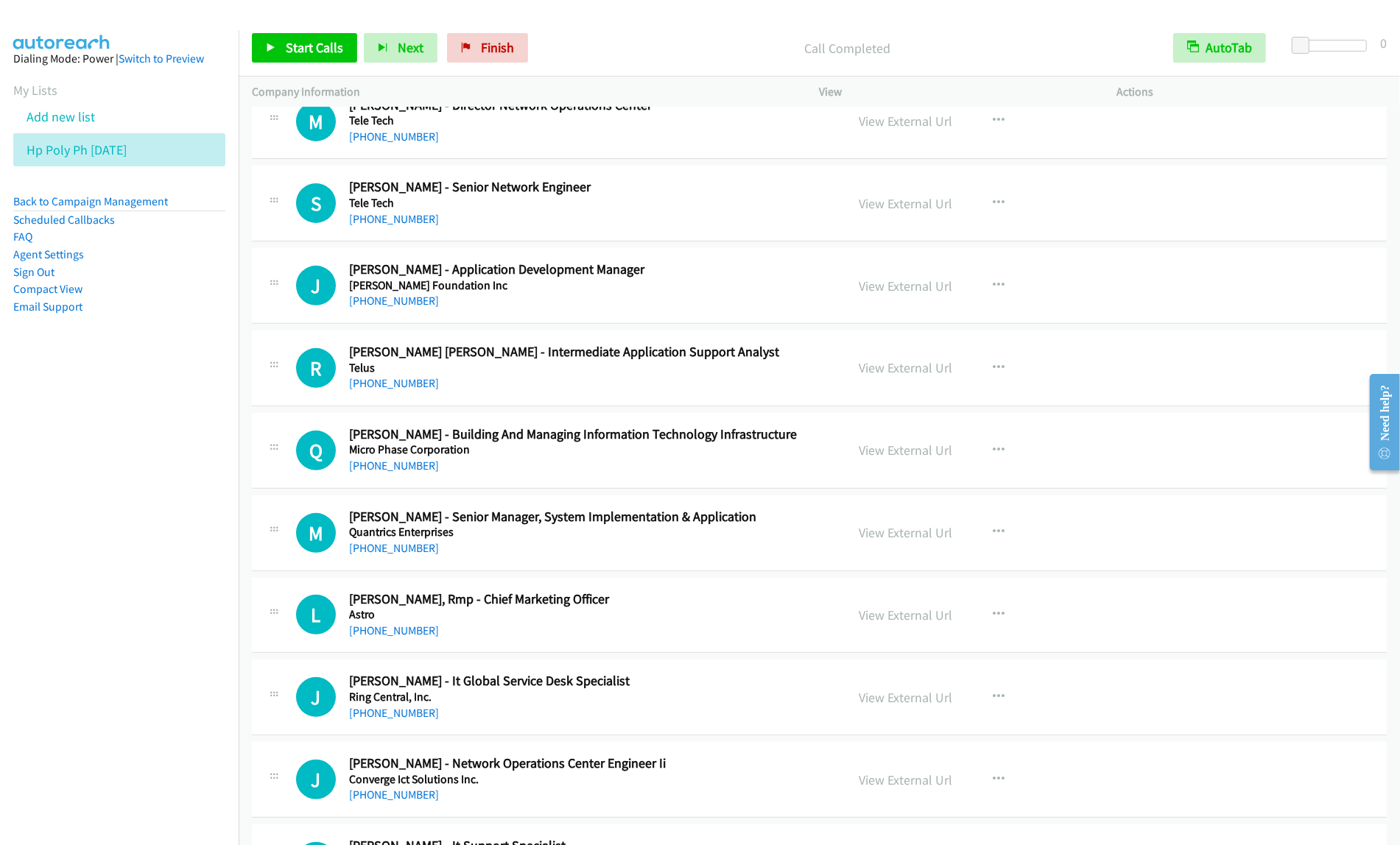
click at [783, 289] on h5 "Ramon Aboitiz Foundation Inc" at bounding box center [587, 286] width 477 height 15
click at [982, 295] on button "button" at bounding box center [999, 286] width 40 height 29
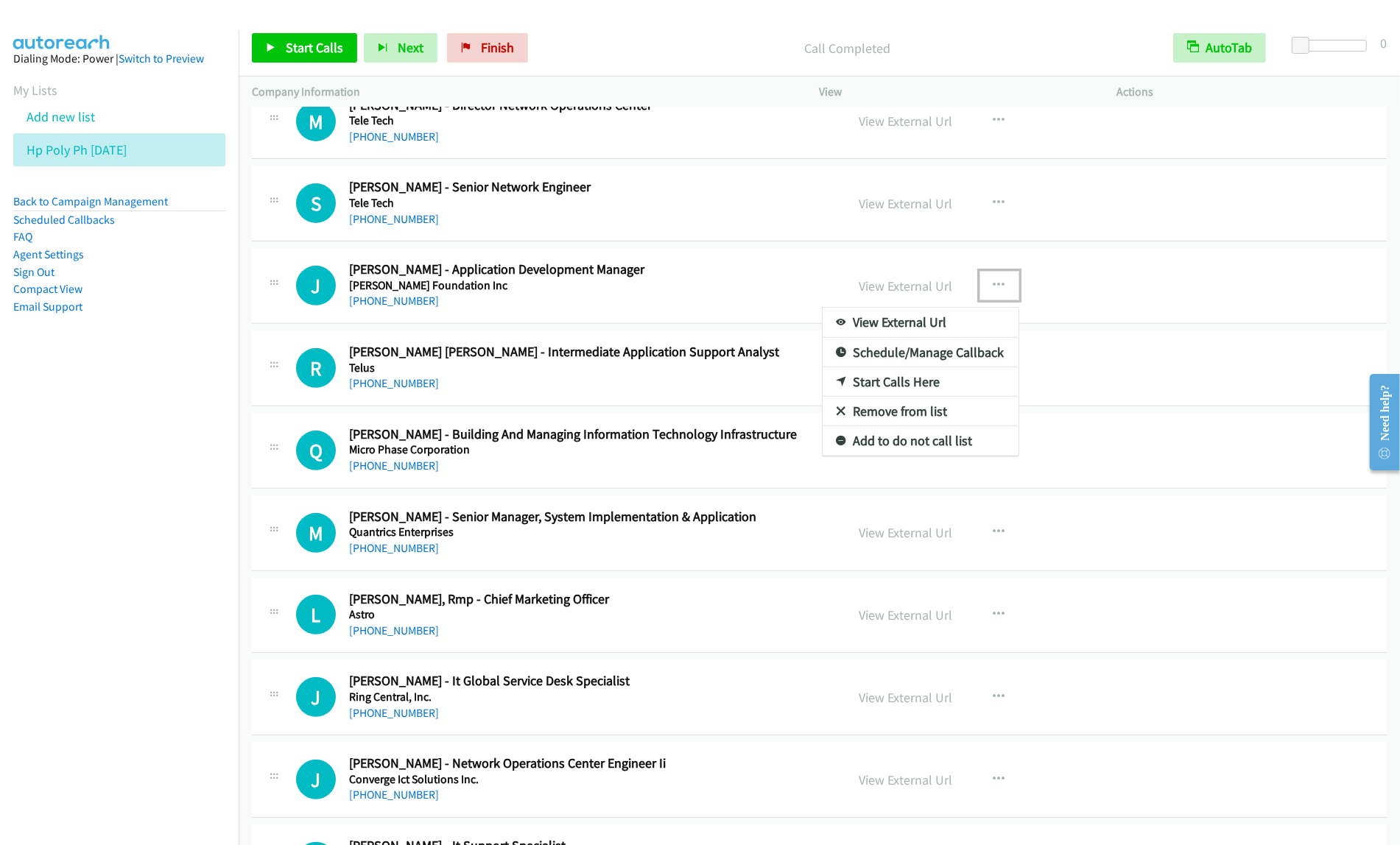
click at [902, 394] on link "Start Calls Here" at bounding box center [920, 382] width 196 height 29
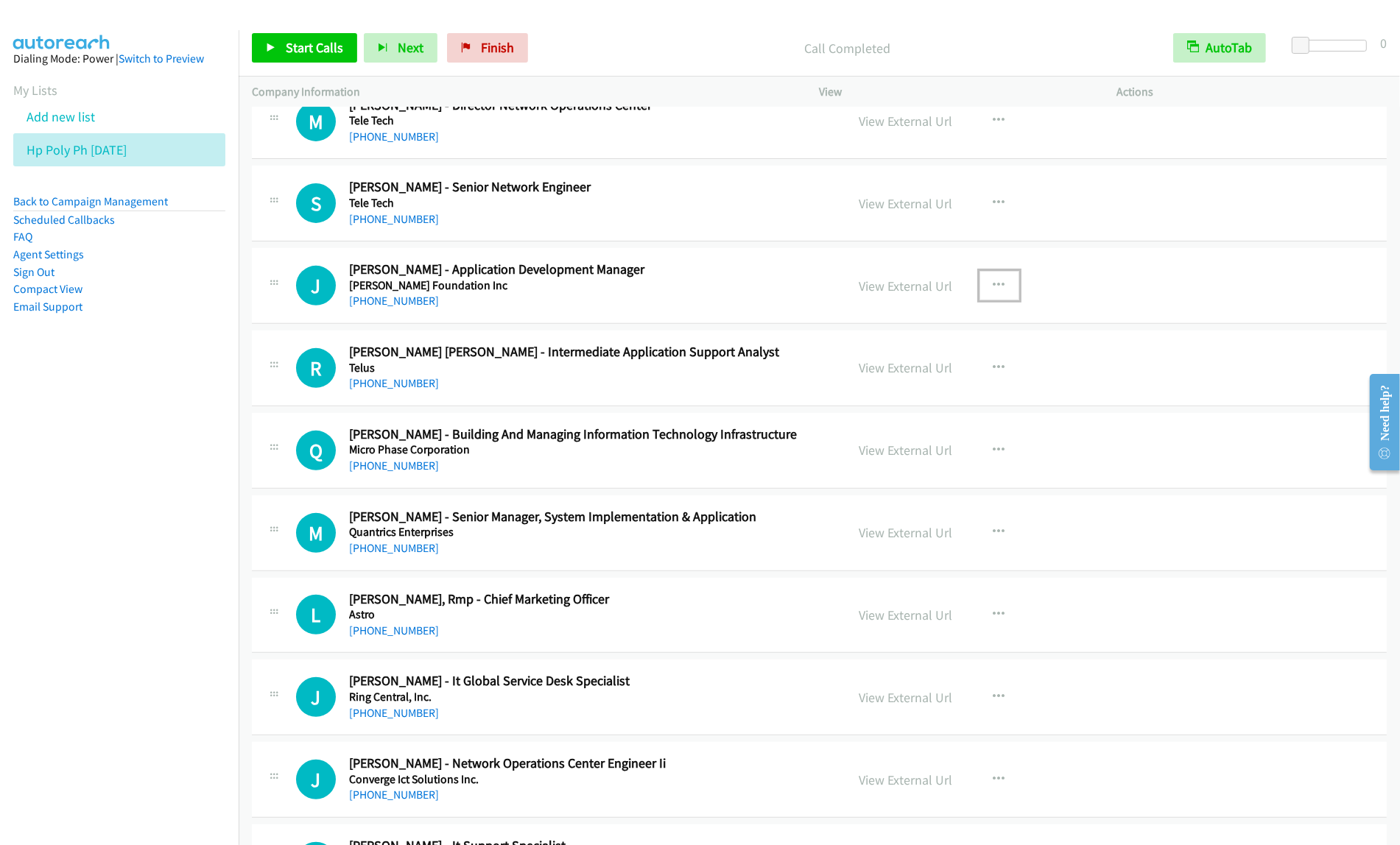
click at [994, 278] on div "View External Url View External Url Schedule/Manage Callback Start Calls Here R…" at bounding box center [1000, 285] width 310 height 48
click at [996, 289] on icon "button" at bounding box center [999, 286] width 11 height 11
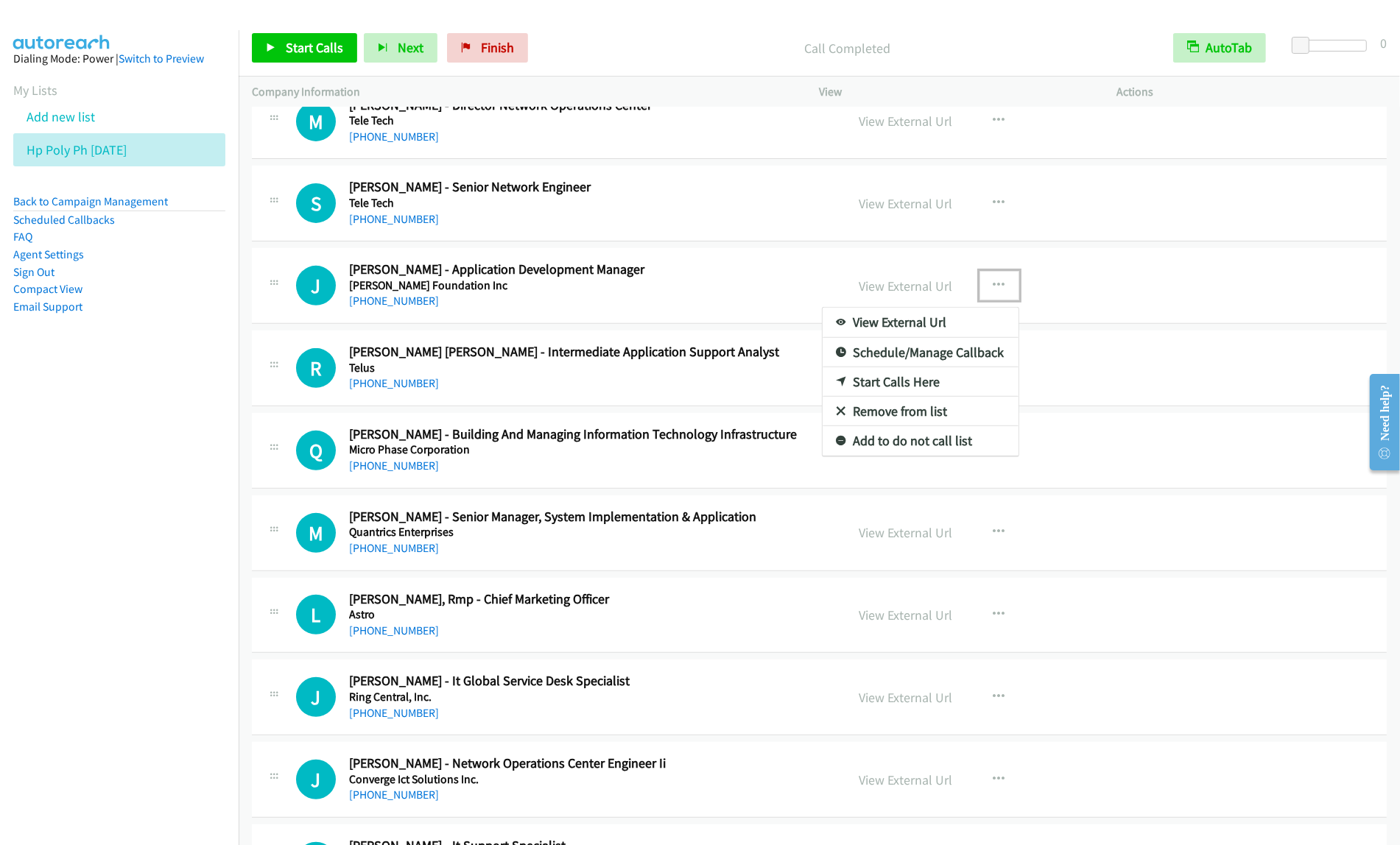
click at [936, 388] on link "Start Calls Here" at bounding box center [920, 382] width 196 height 29
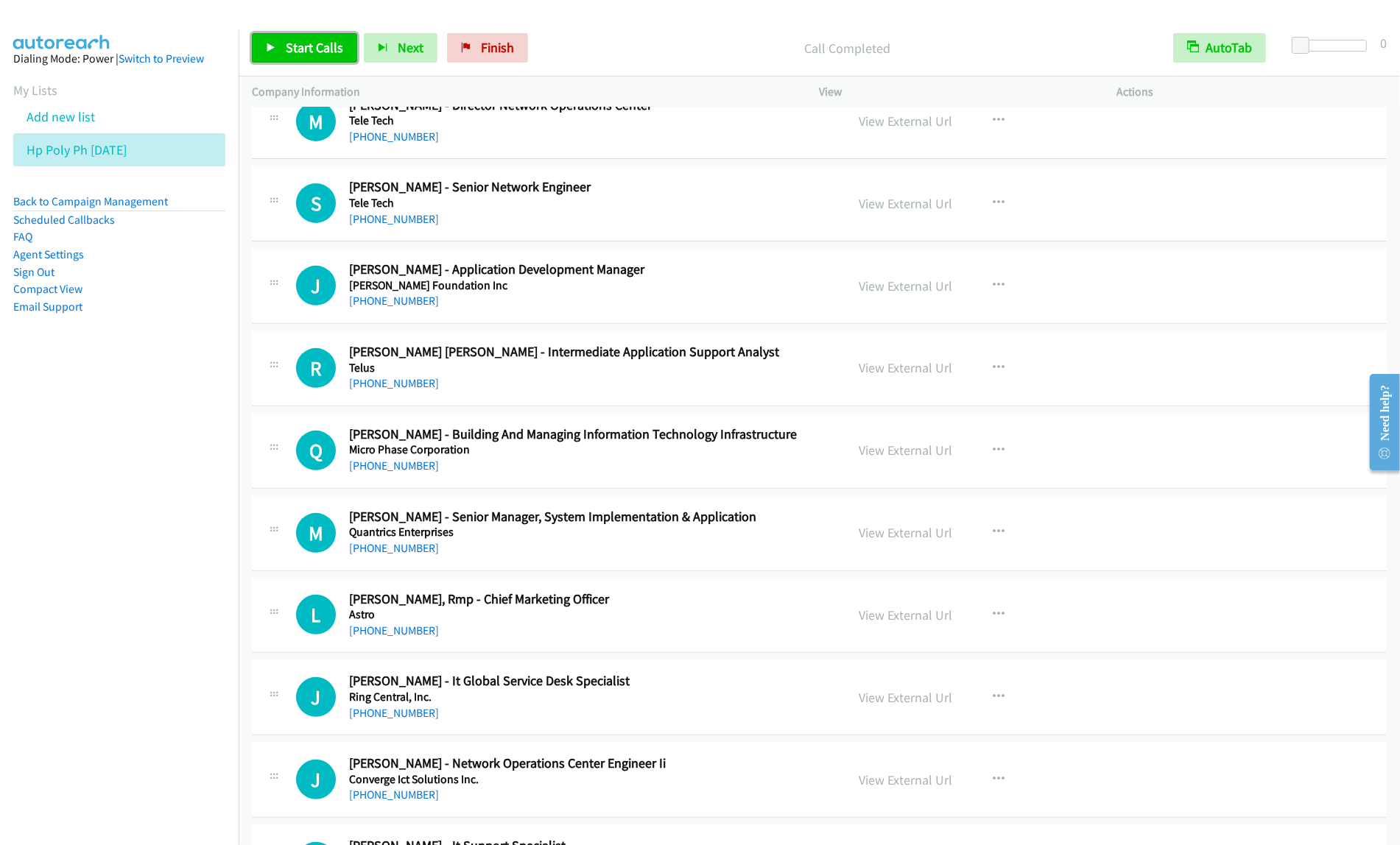
click at [320, 49] on span "Start Calls" at bounding box center [314, 47] width 57 height 17
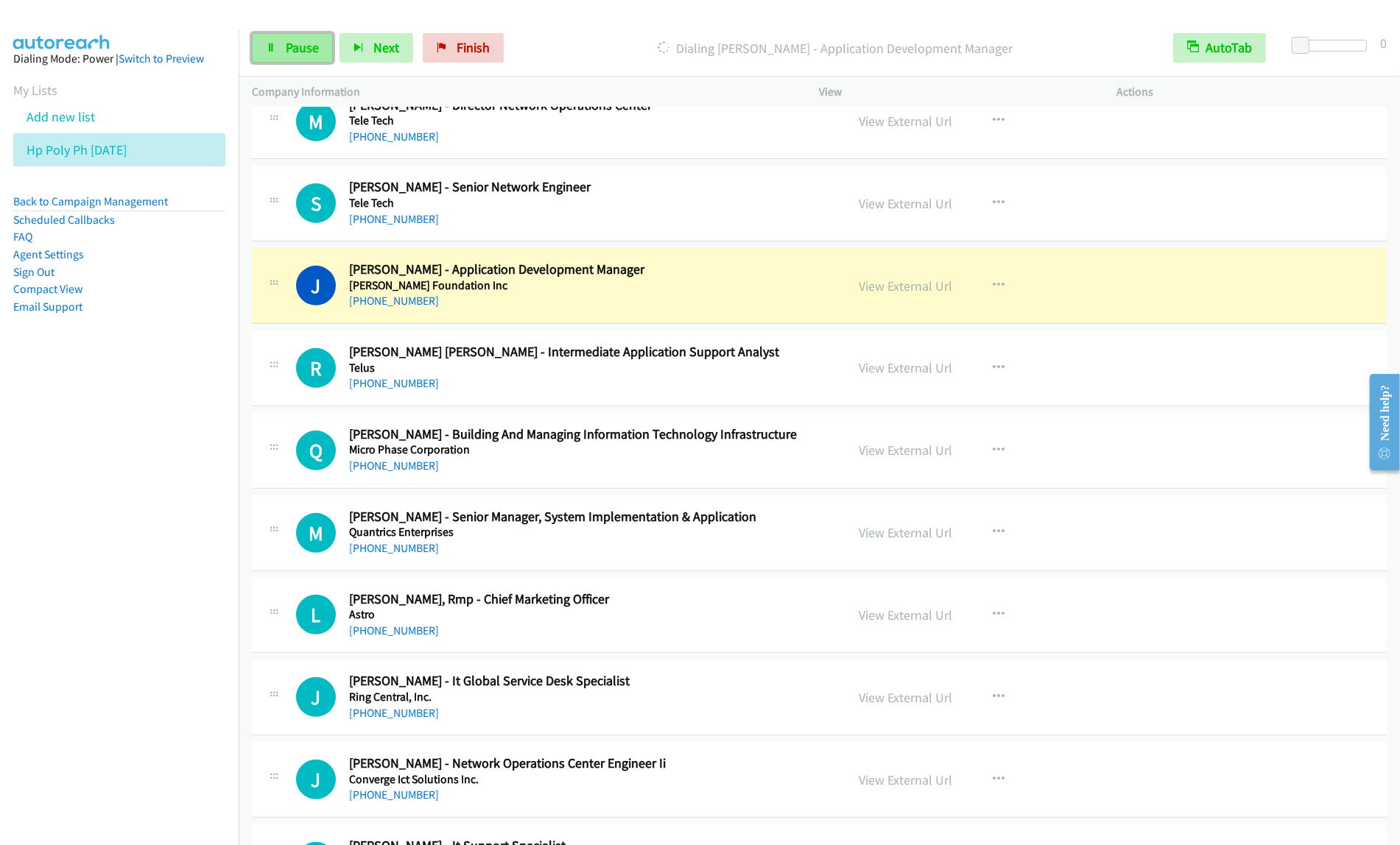
click at [304, 41] on span "Pause" at bounding box center [302, 47] width 33 height 17
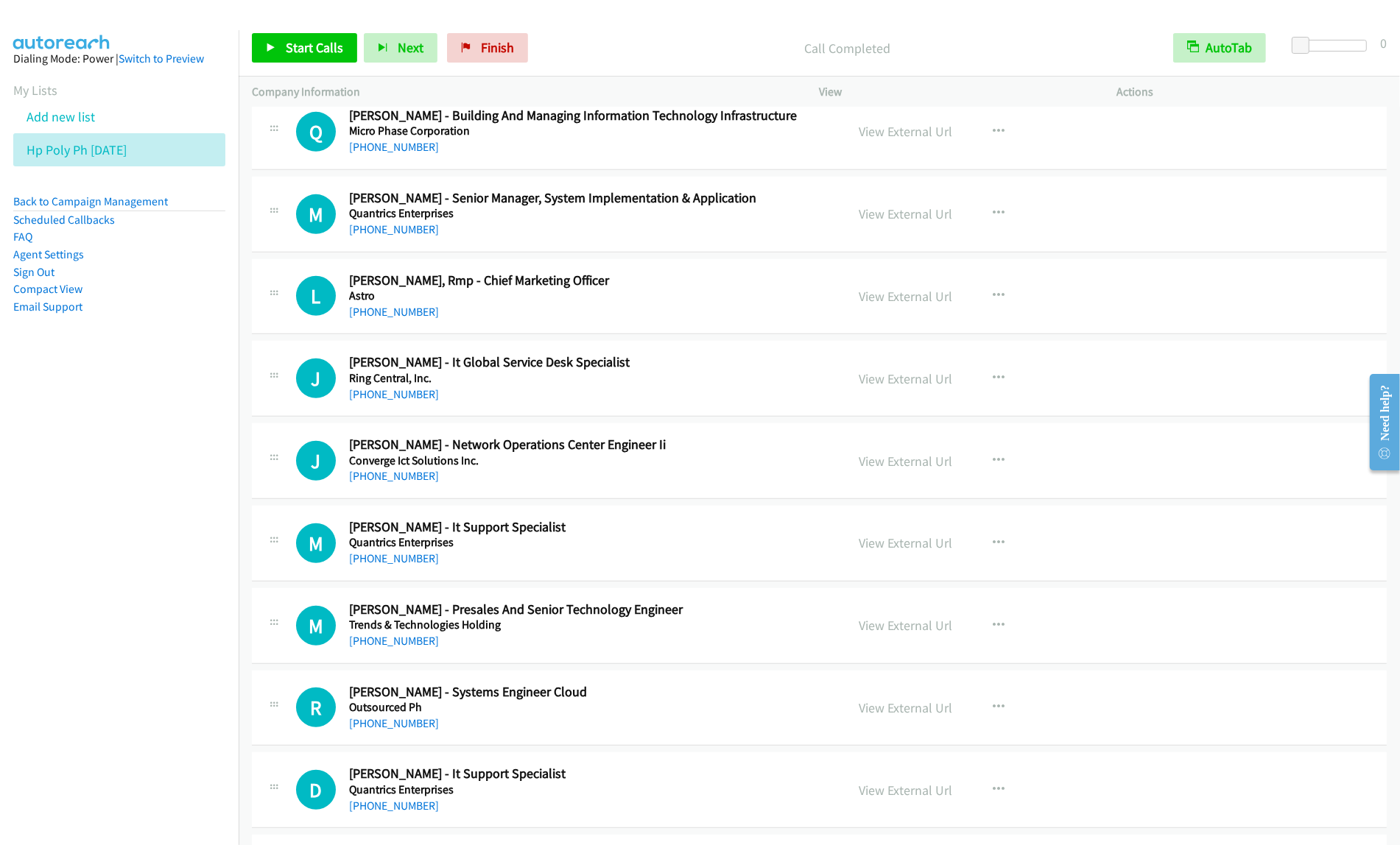
scroll to position [6536, 0]
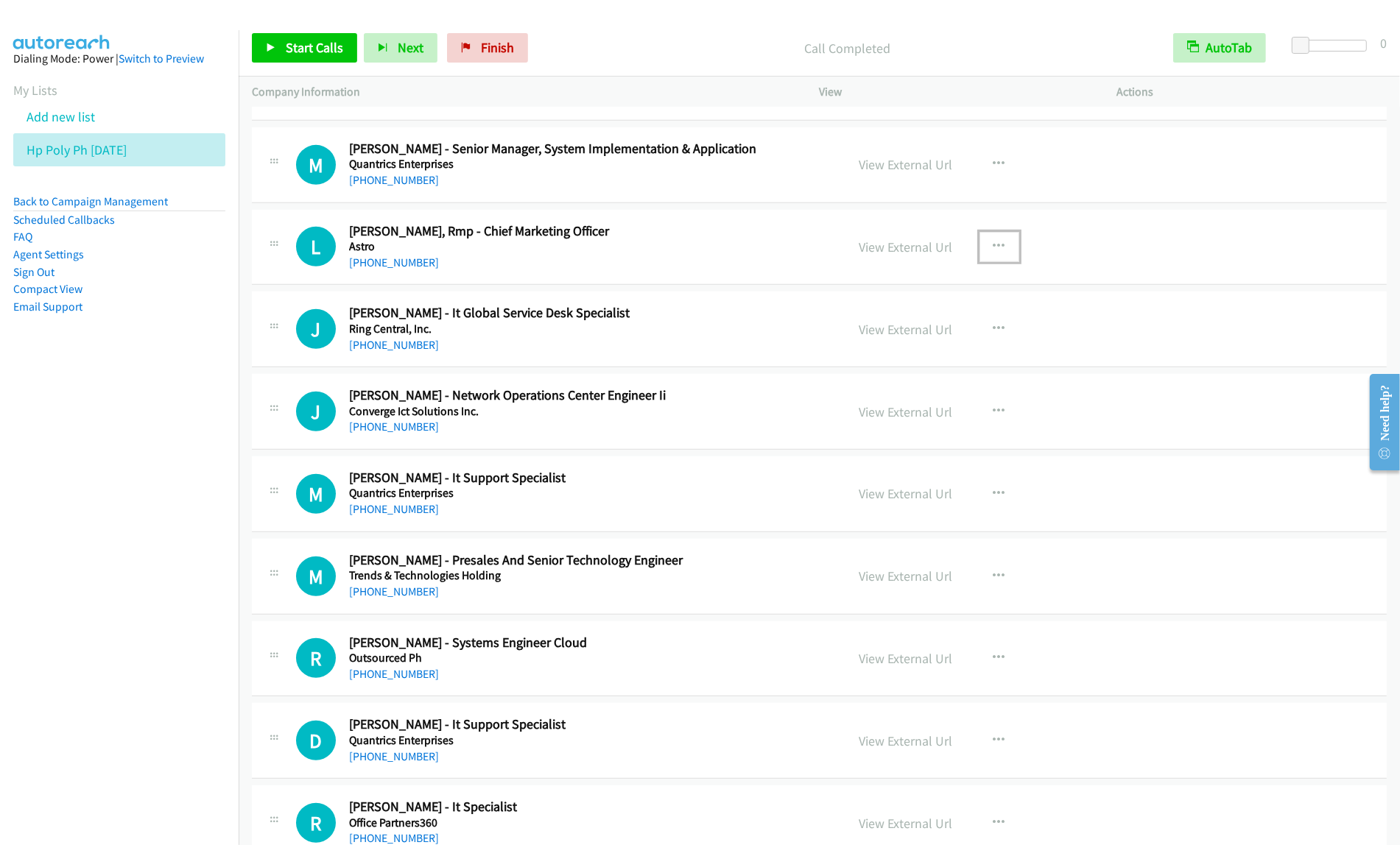
click at [996, 252] on icon "button" at bounding box center [999, 246] width 11 height 11
click at [921, 358] on link "Start Calls Here" at bounding box center [920, 343] width 196 height 29
click at [689, 333] on h5 "Ring Central, Inc." at bounding box center [587, 329] width 477 height 15
click at [996, 252] on icon "button" at bounding box center [999, 246] width 11 height 11
click at [946, 296] on link "View External Url" at bounding box center [920, 284] width 196 height 29
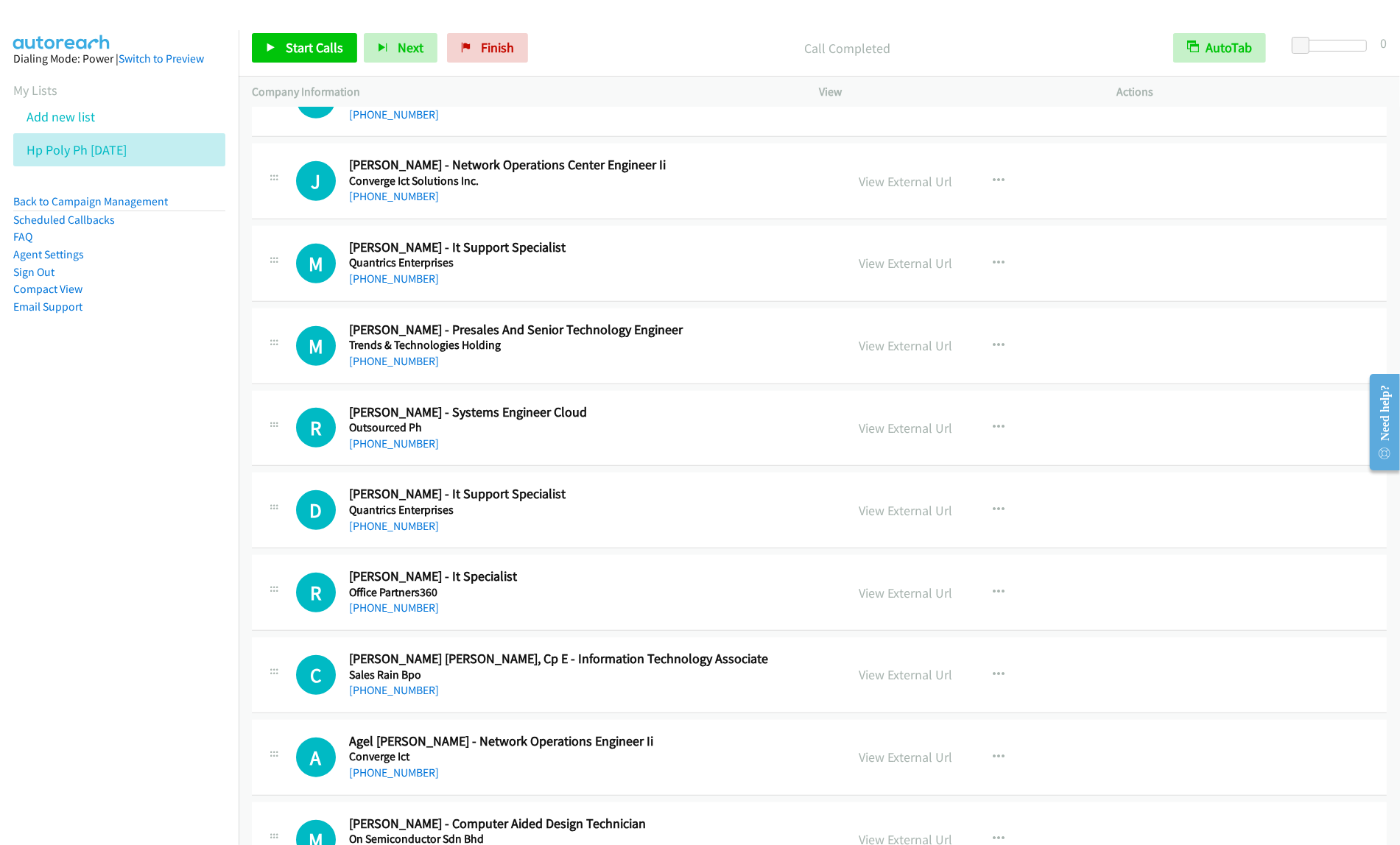
scroll to position [6812, 0]
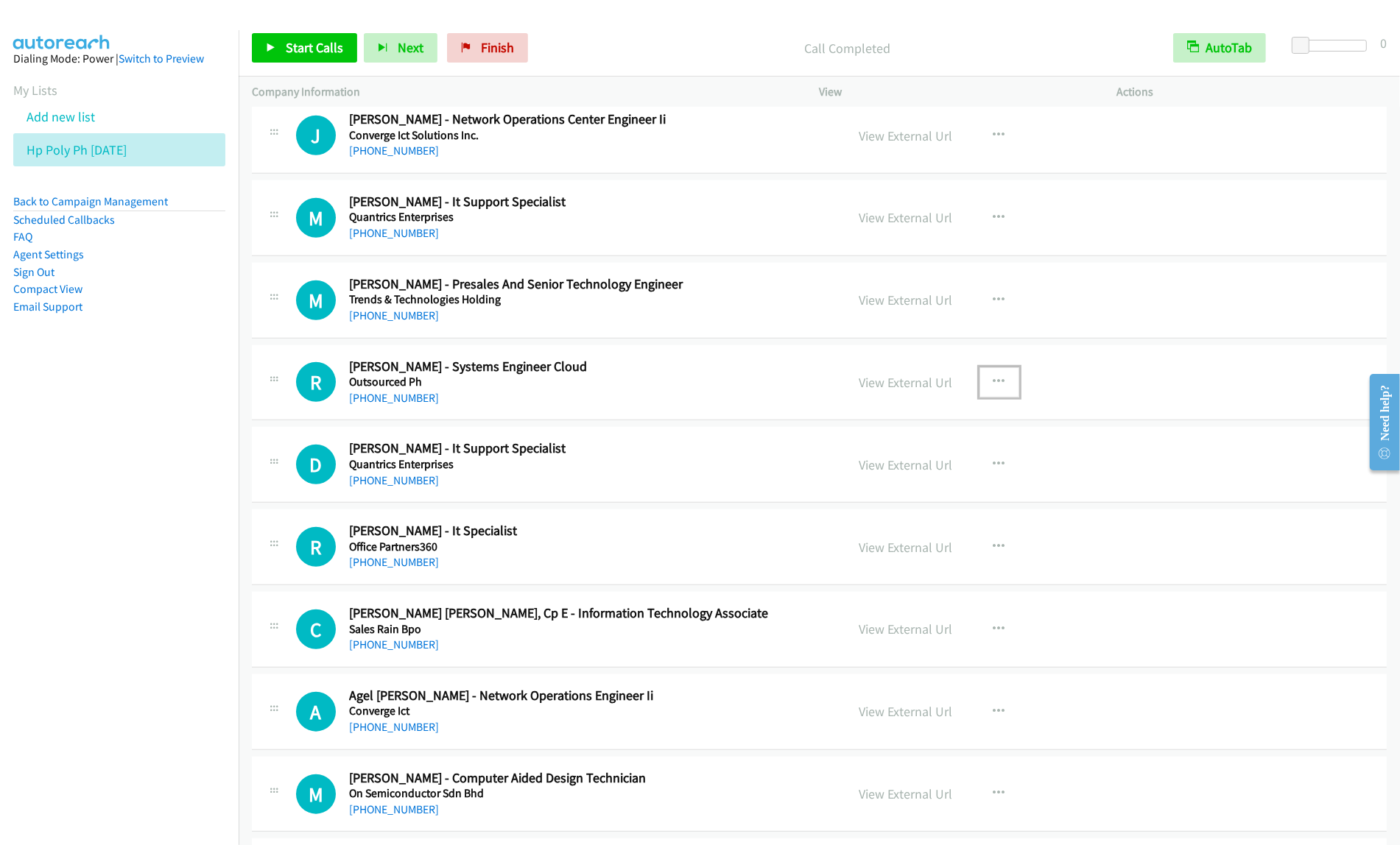
click at [996, 388] on icon "button" at bounding box center [999, 382] width 11 height 11
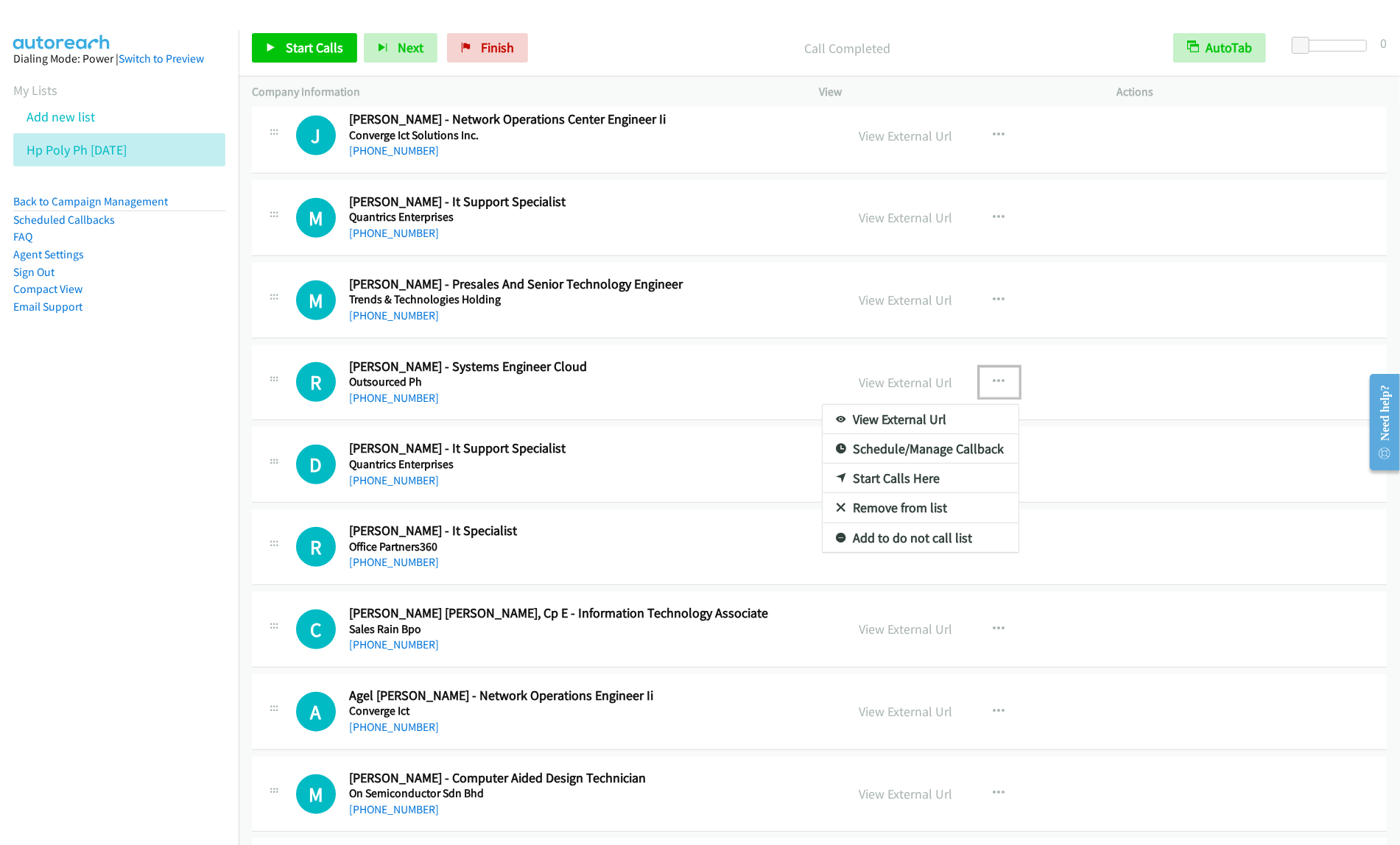
click at [689, 396] on div at bounding box center [700, 422] width 1400 height 845
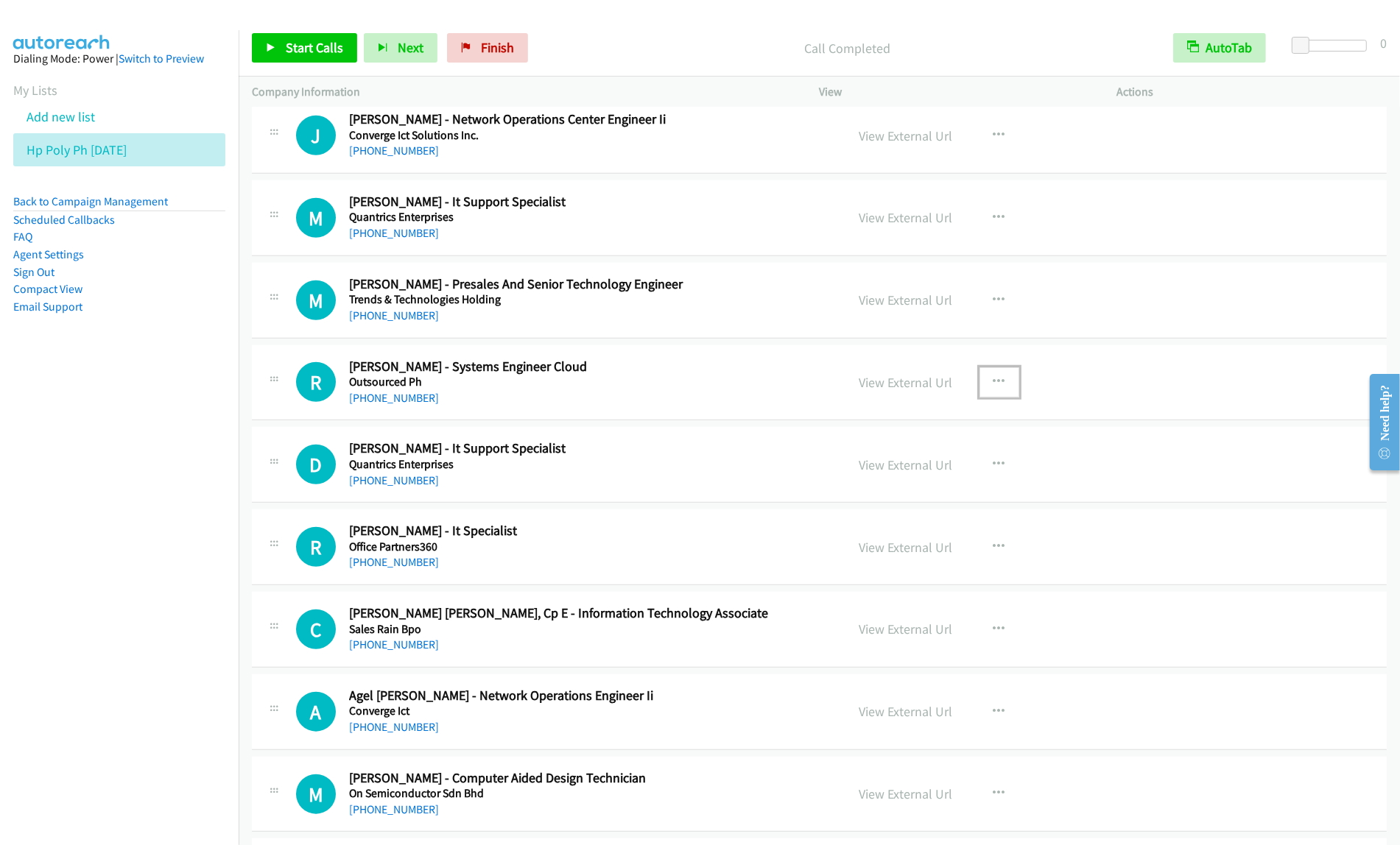
click at [999, 388] on button "button" at bounding box center [999, 382] width 40 height 29
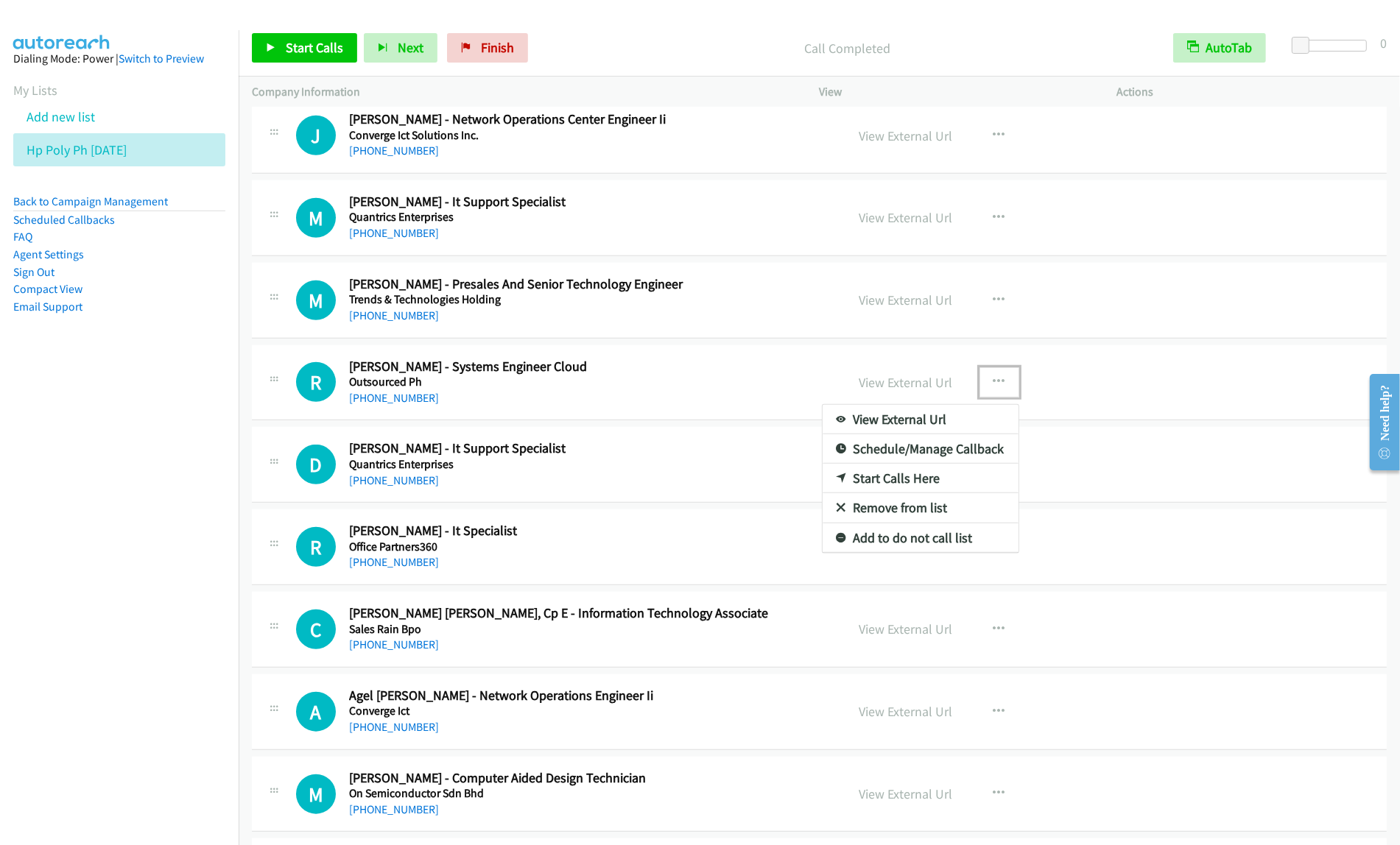
click at [918, 435] on link "View External Url" at bounding box center [920, 420] width 196 height 29
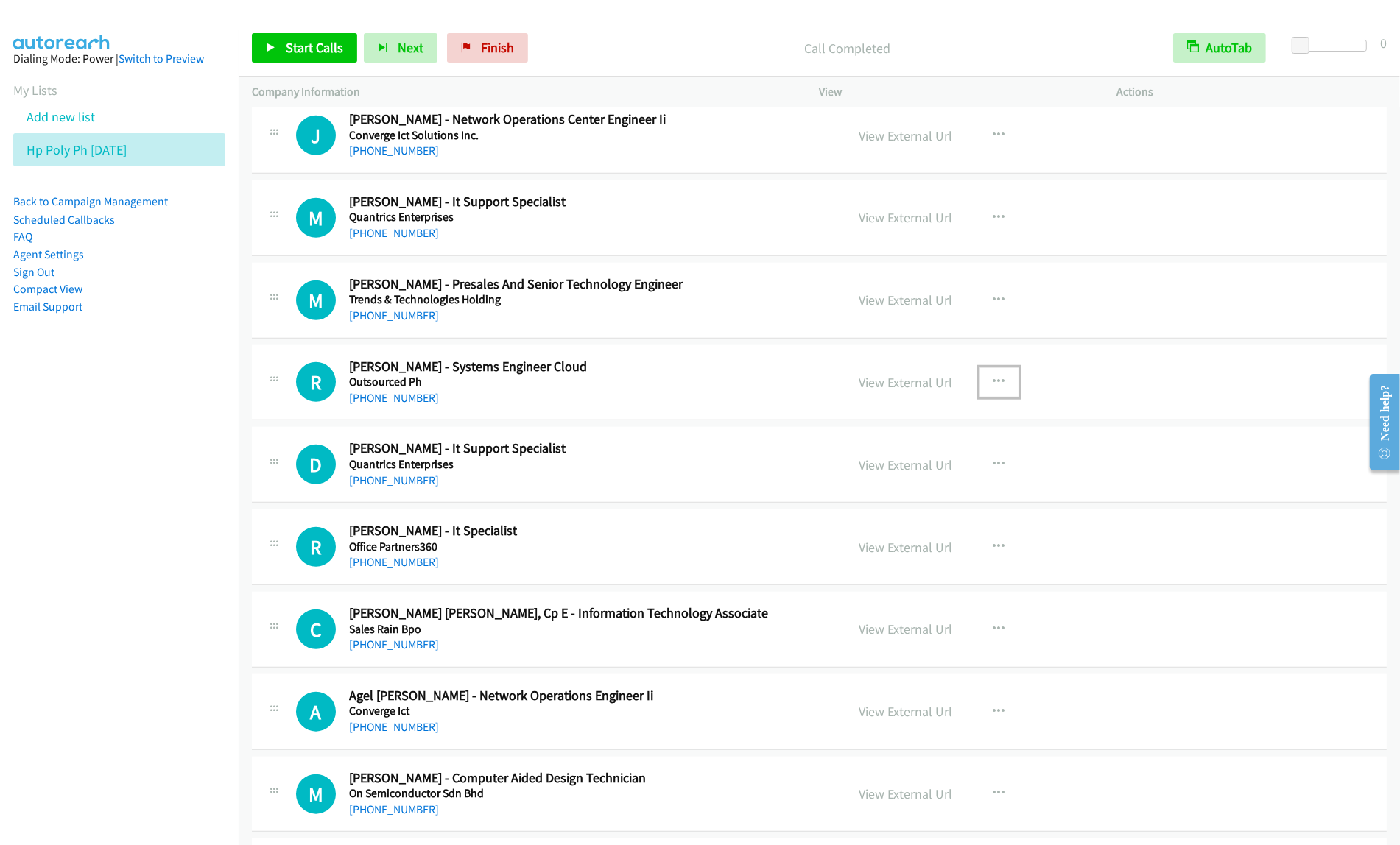
scroll to position [6904, 0]
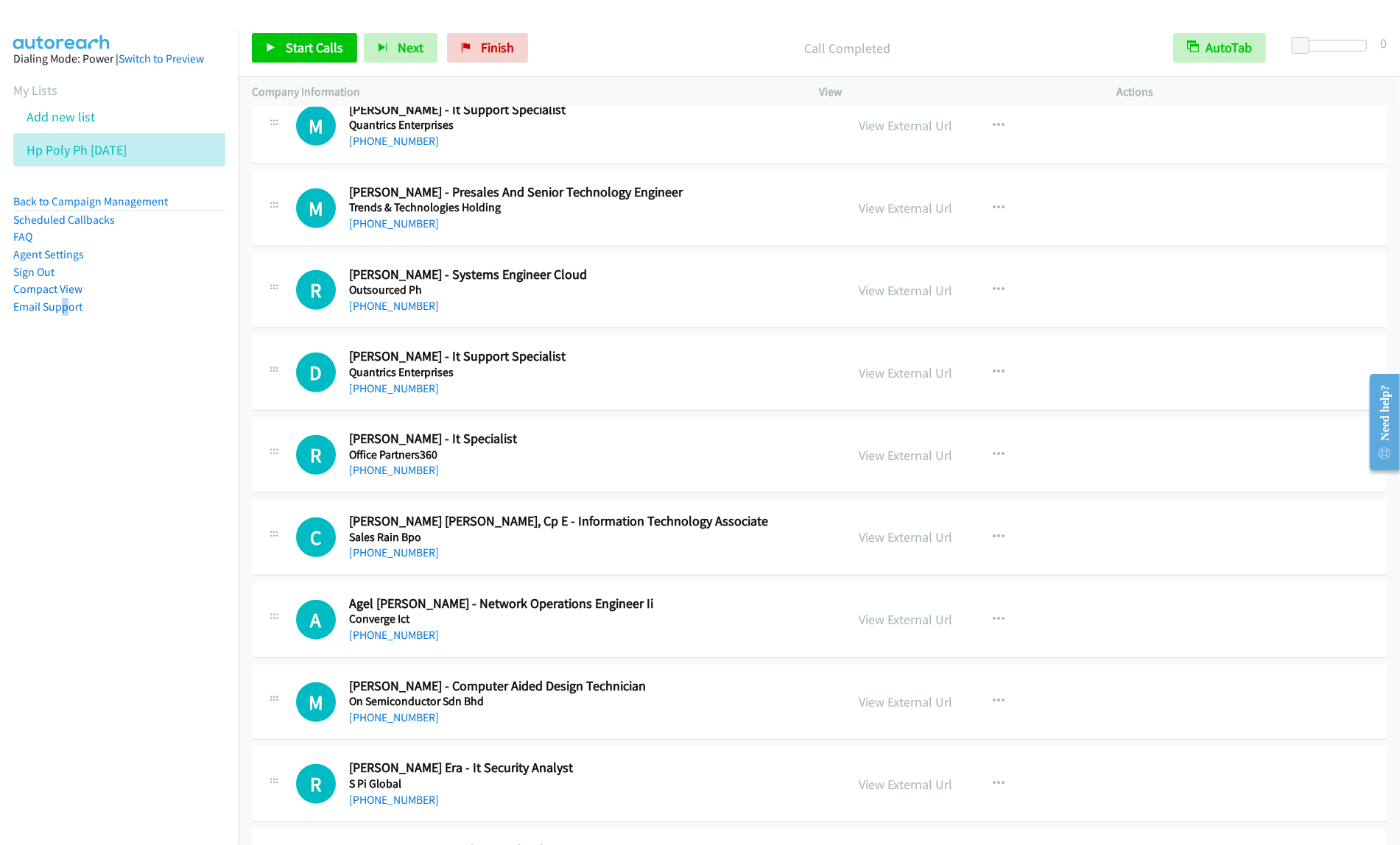
drag, startPoint x: 64, startPoint y: 584, endPoint x: 482, endPoint y: 495, distance: 427.4
click at [79, 582] on nav "Dialing Mode: Power | Switch to Preview My Lists Add new list Hp Poly Ph Aug11 …" at bounding box center [120, 453] width 239 height 845
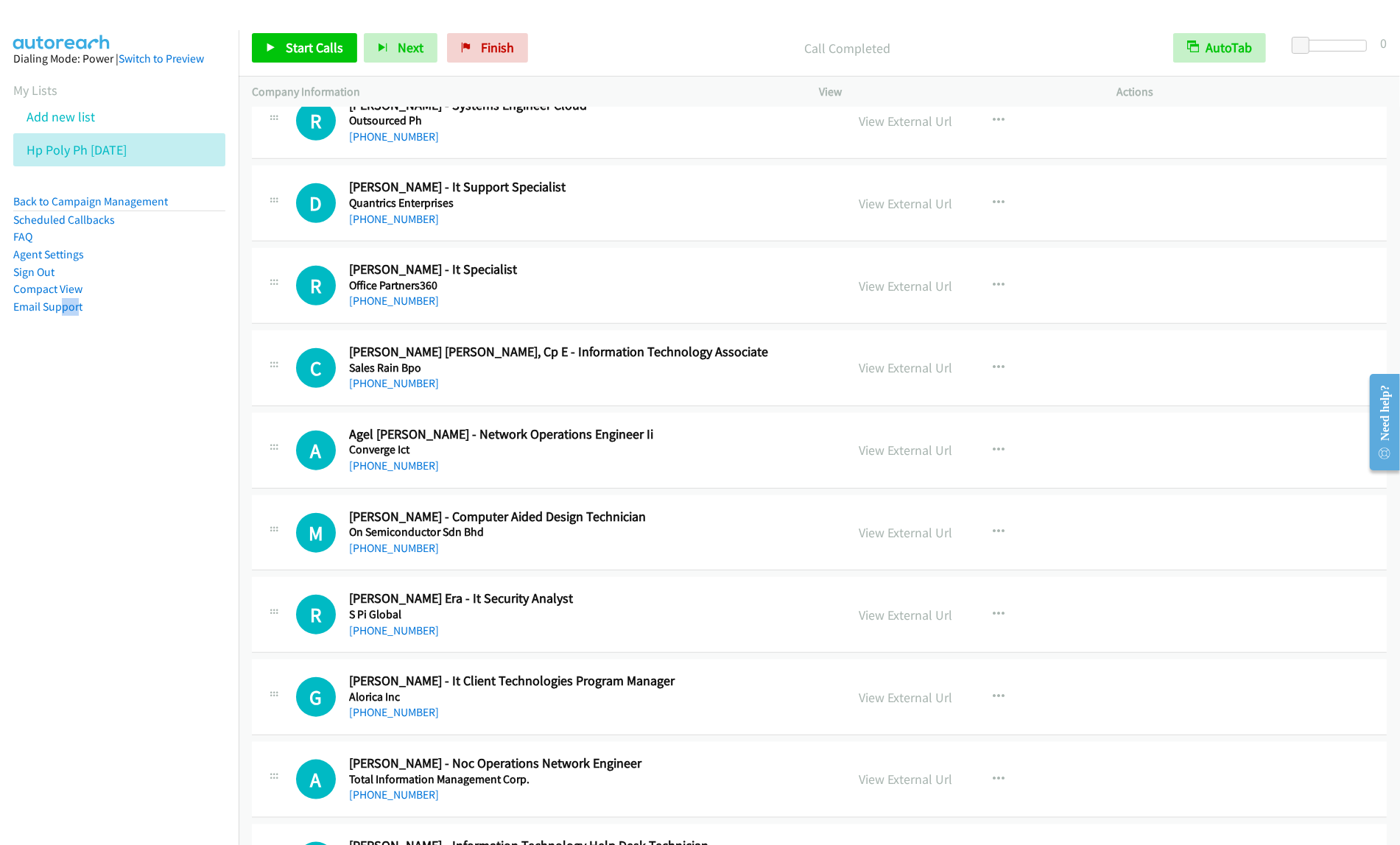
scroll to position [7088, 0]
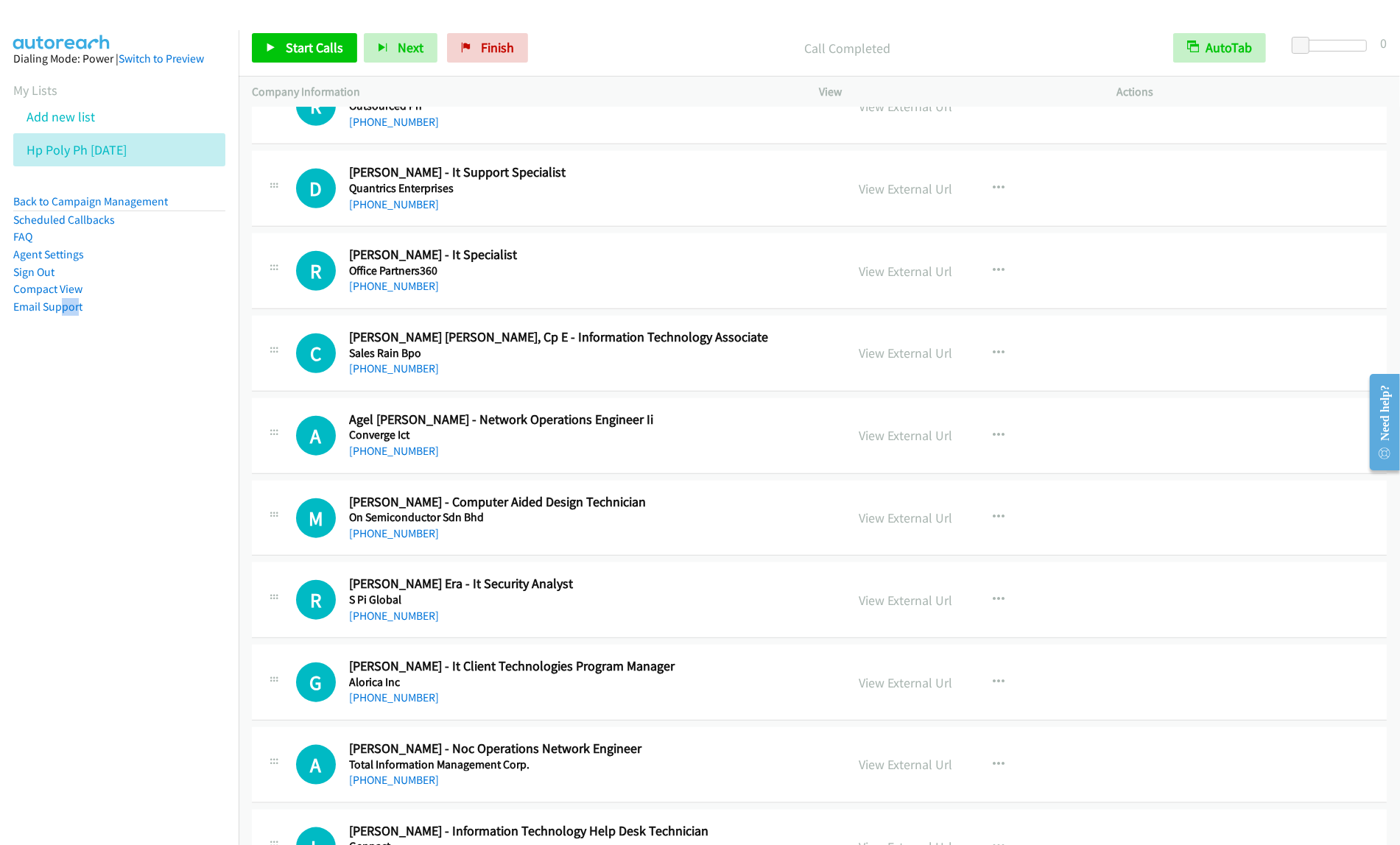
click at [707, 376] on div "+63 976 037 7653" at bounding box center [587, 369] width 477 height 18
click at [993, 359] on icon "button" at bounding box center [999, 354] width 11 height 11
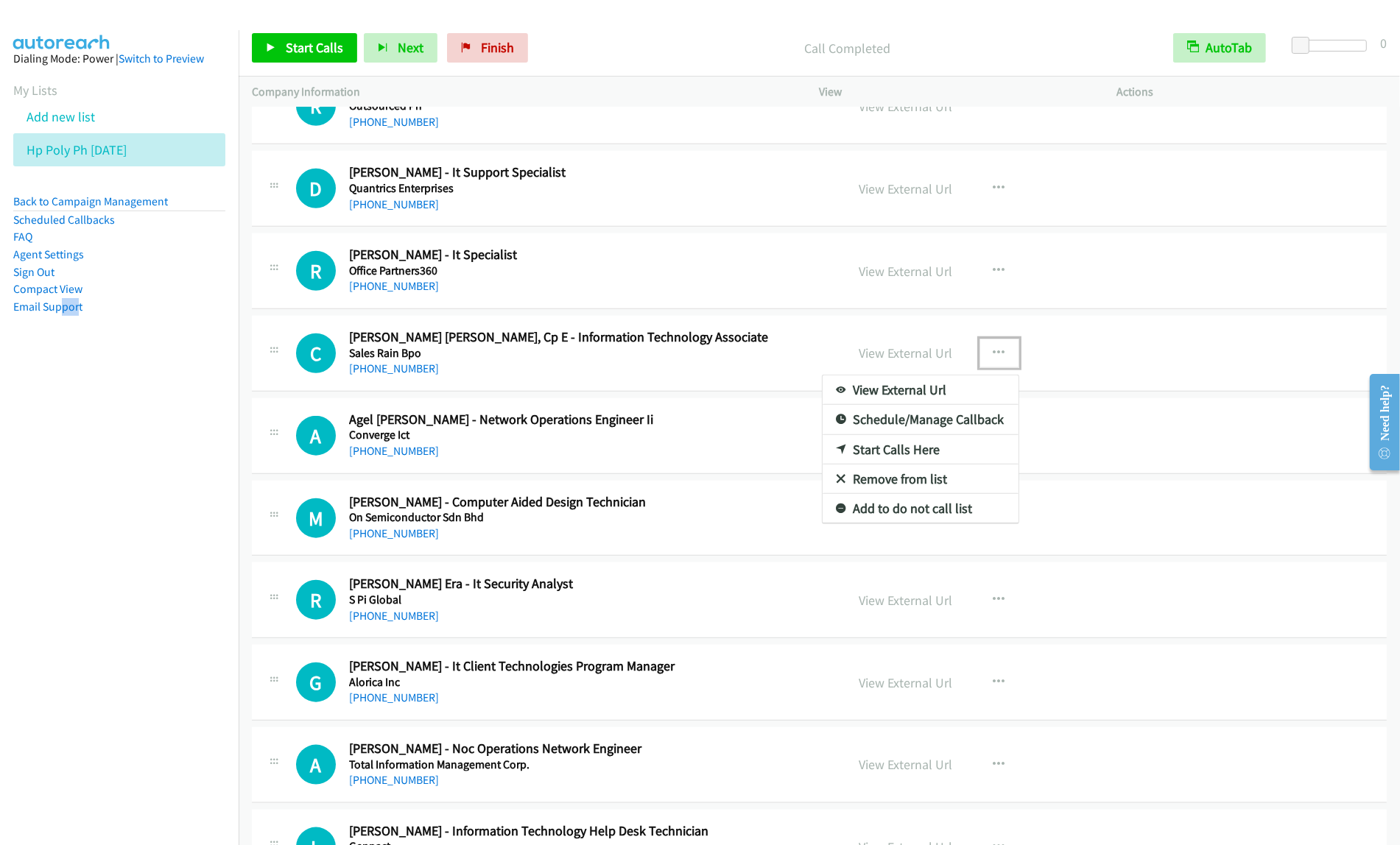
click at [932, 462] on link "Start Calls Here" at bounding box center [920, 450] width 196 height 29
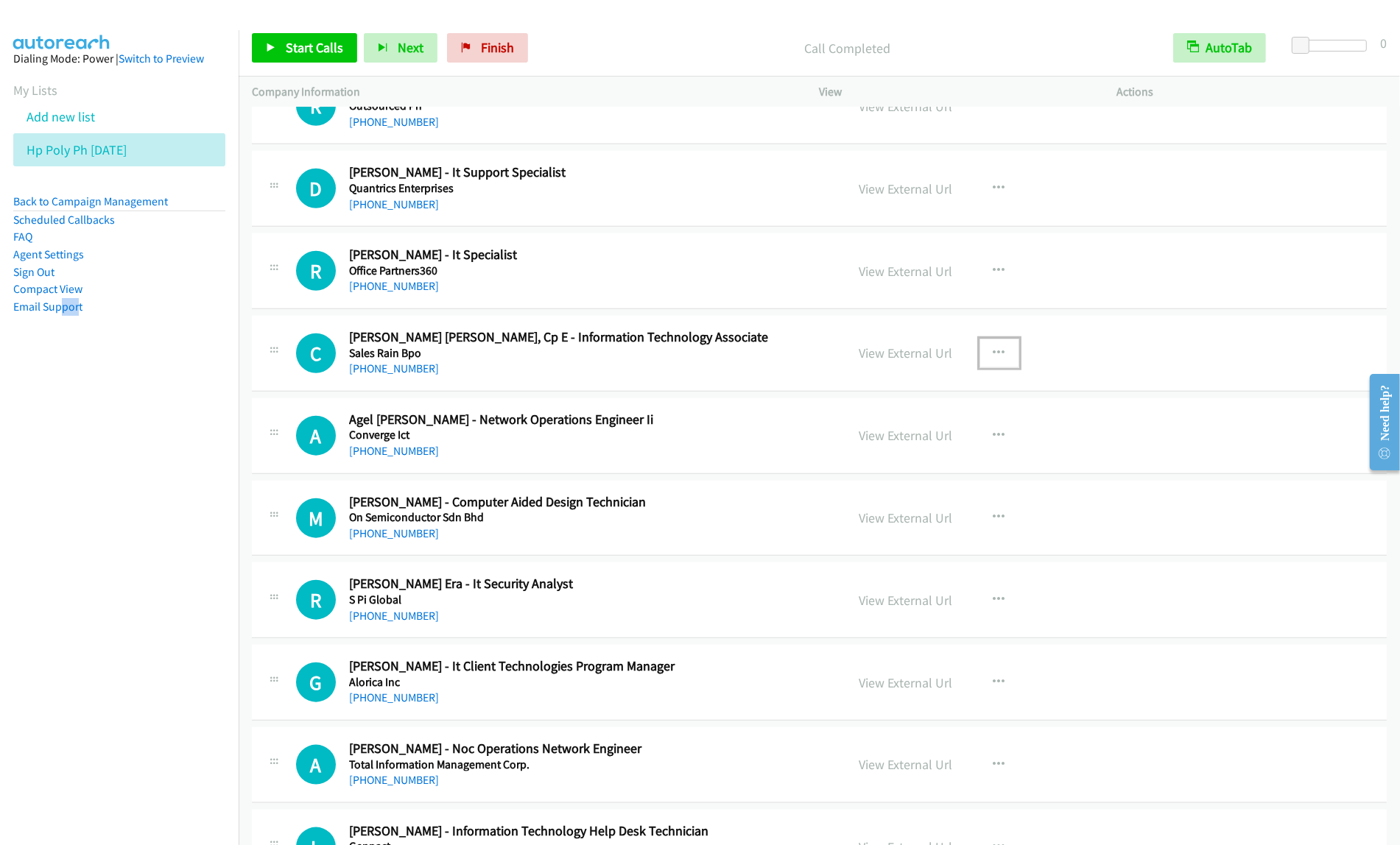
click at [993, 359] on icon "button" at bounding box center [999, 354] width 11 height 11
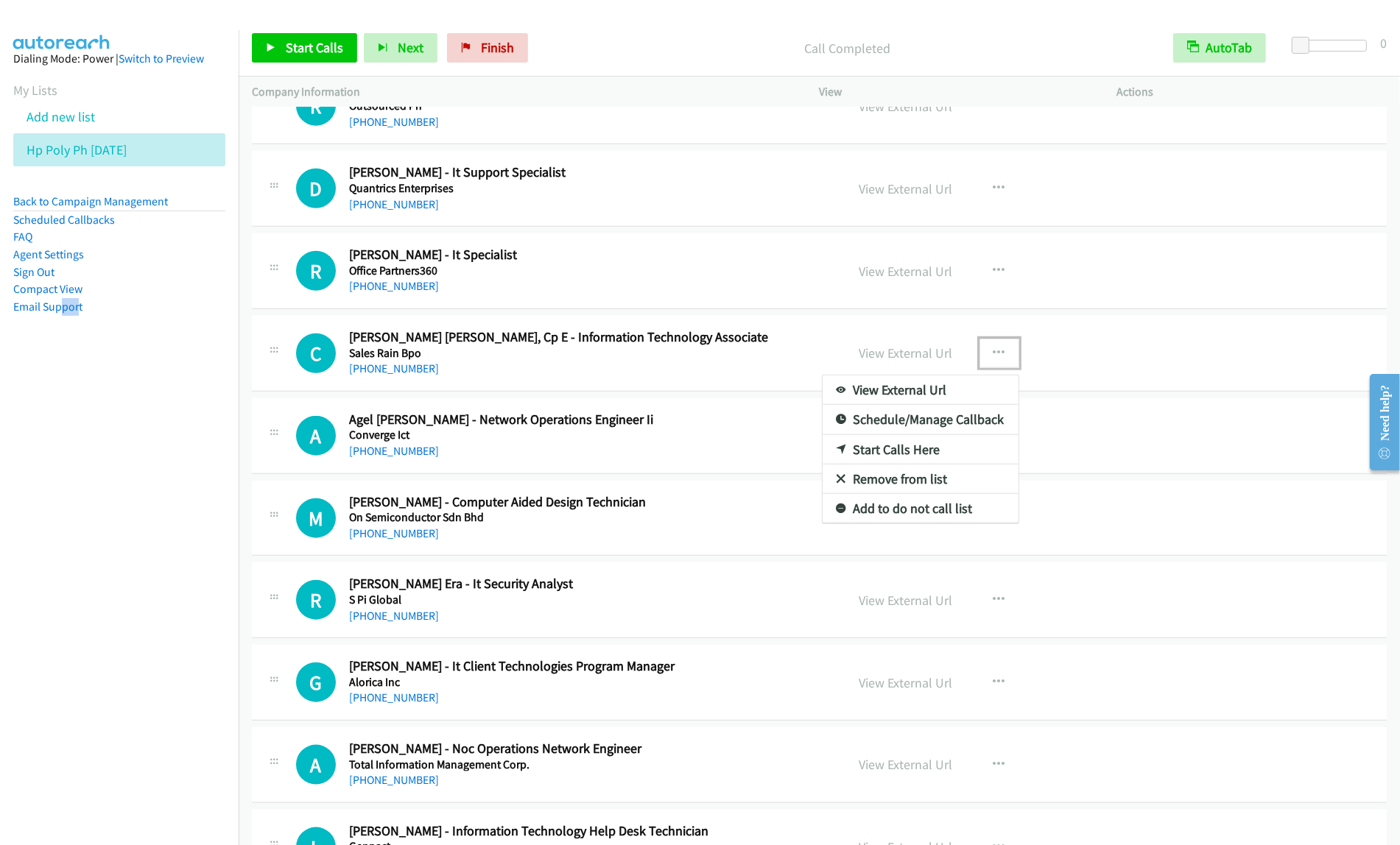
click at [933, 463] on link "Start Calls Here" at bounding box center [920, 450] width 196 height 29
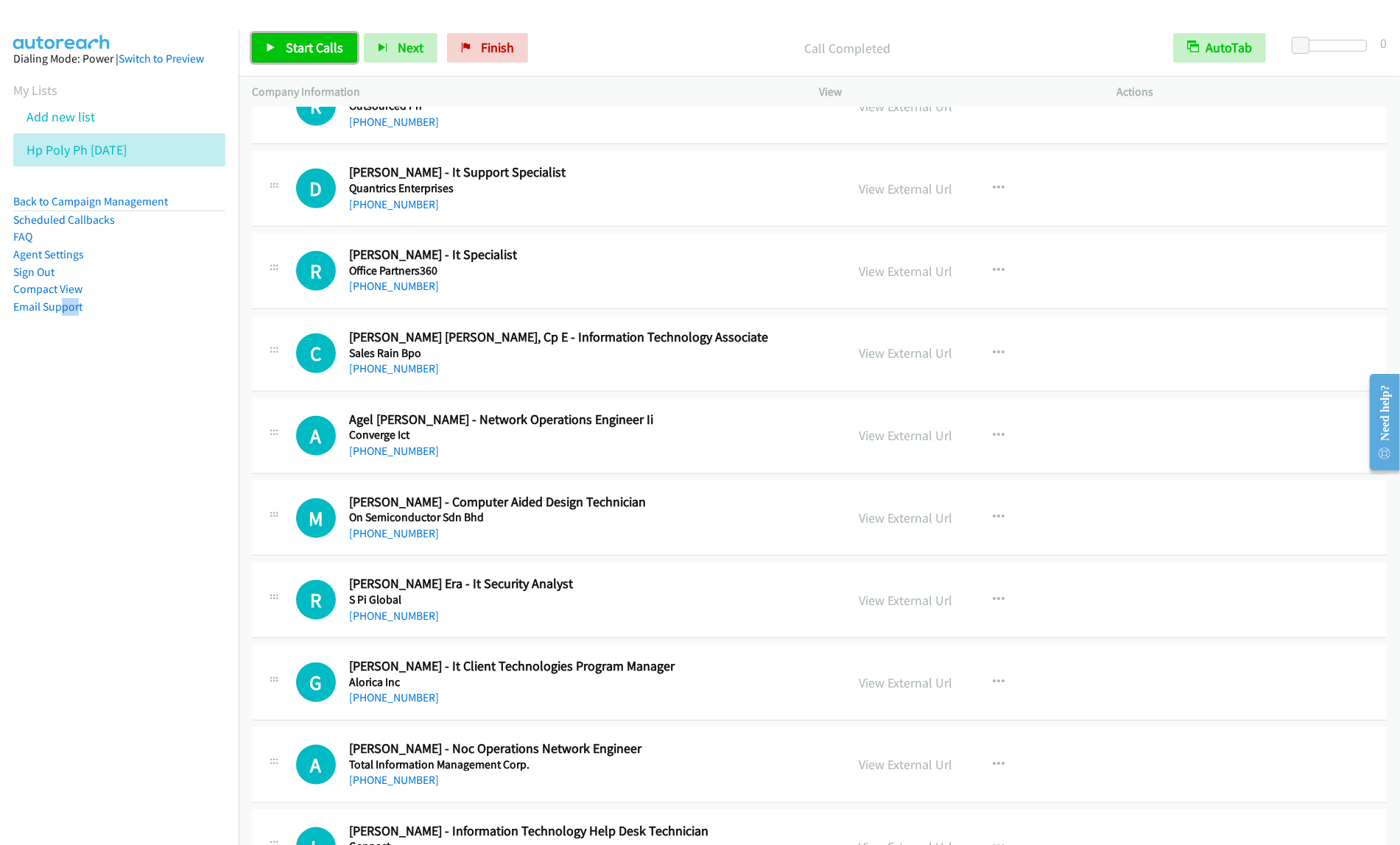
click at [329, 42] on span "Start Calls" at bounding box center [314, 47] width 57 height 17
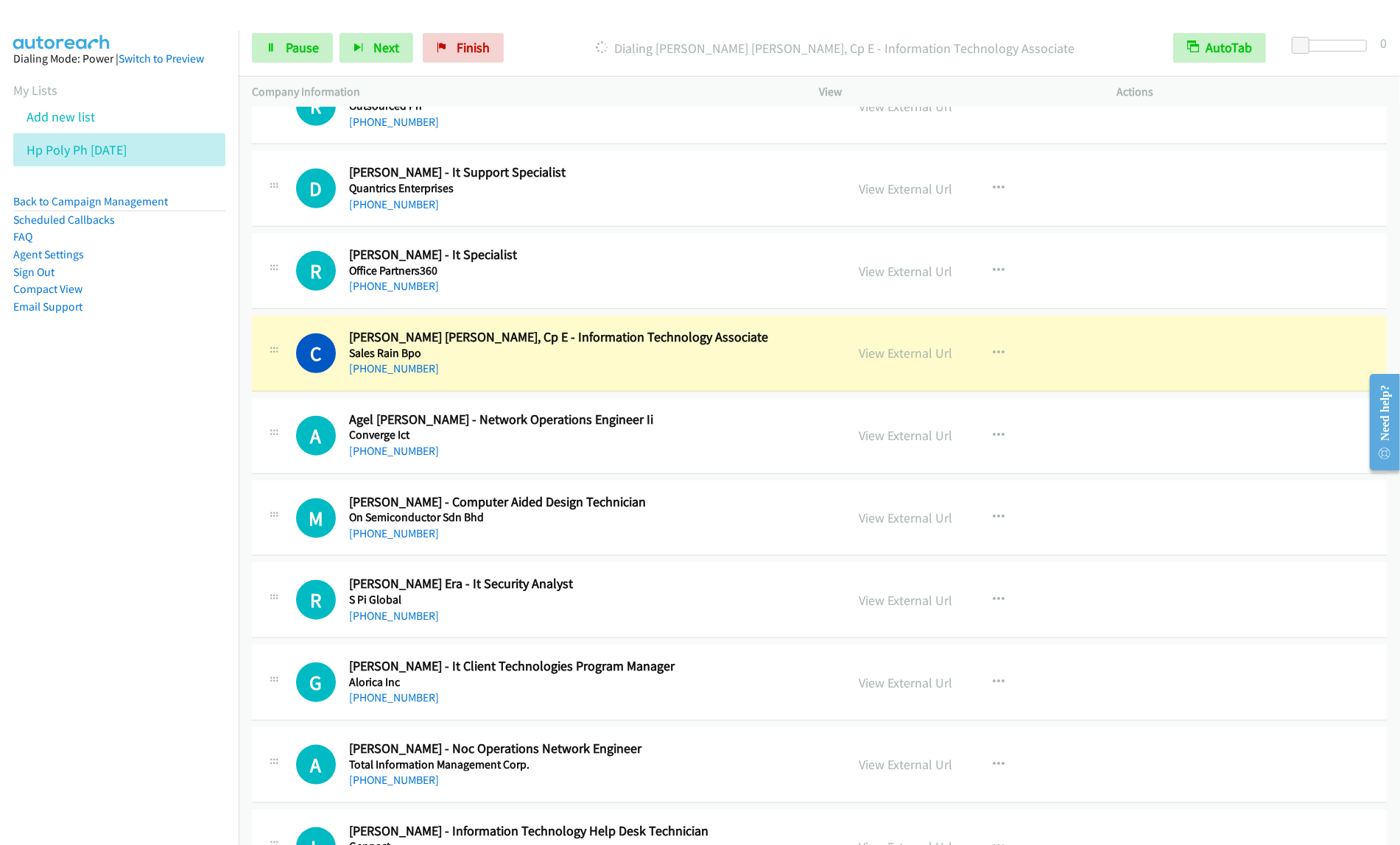
click at [302, 66] on div "Start Calls Pause Next Finish Dialing Christian Derrick Cruz, Cp E - Informatio…" at bounding box center [819, 47] width 1161 height 56
click at [296, 53] on span "Pause" at bounding box center [302, 47] width 33 height 17
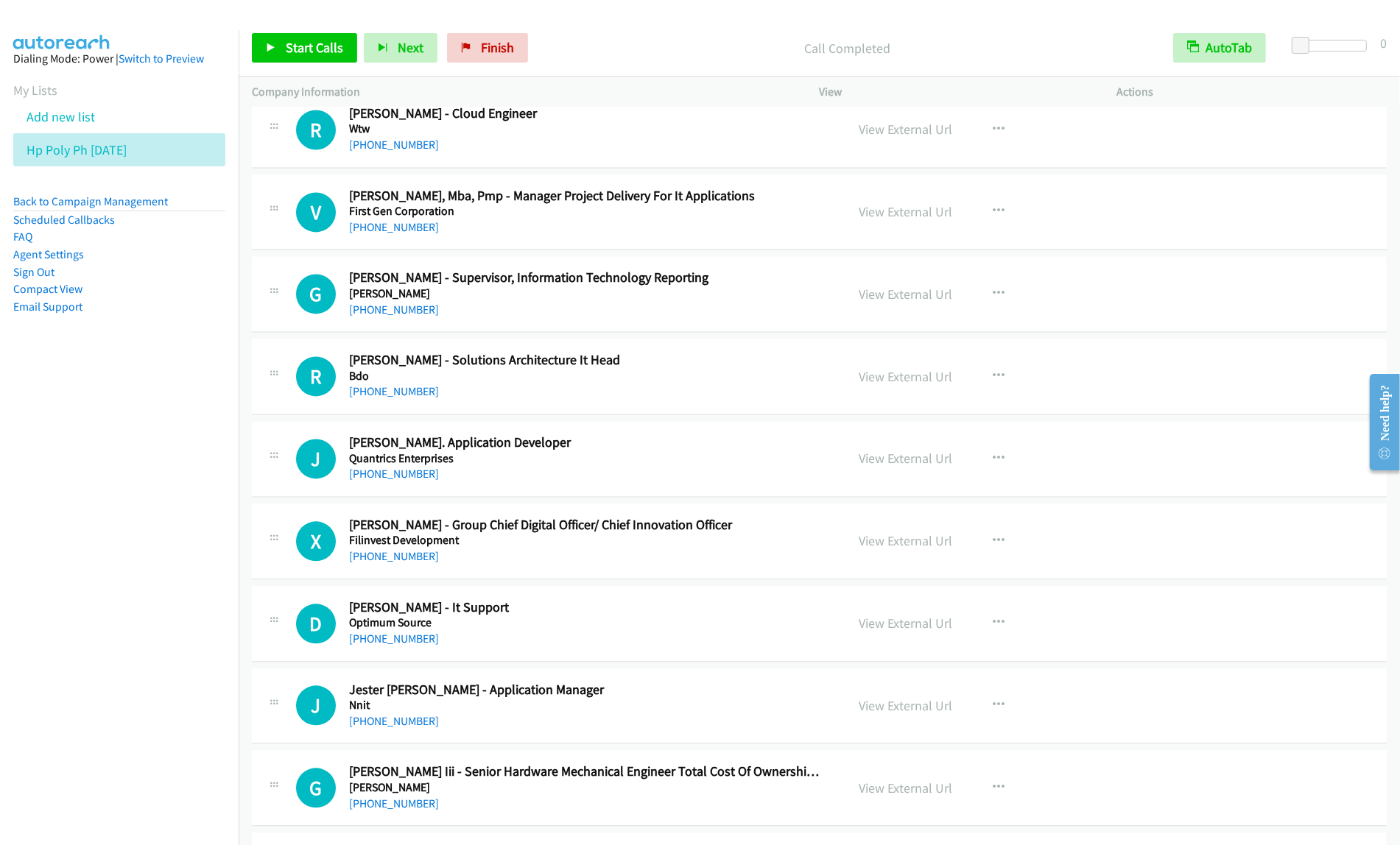
scroll to position [8745, 0]
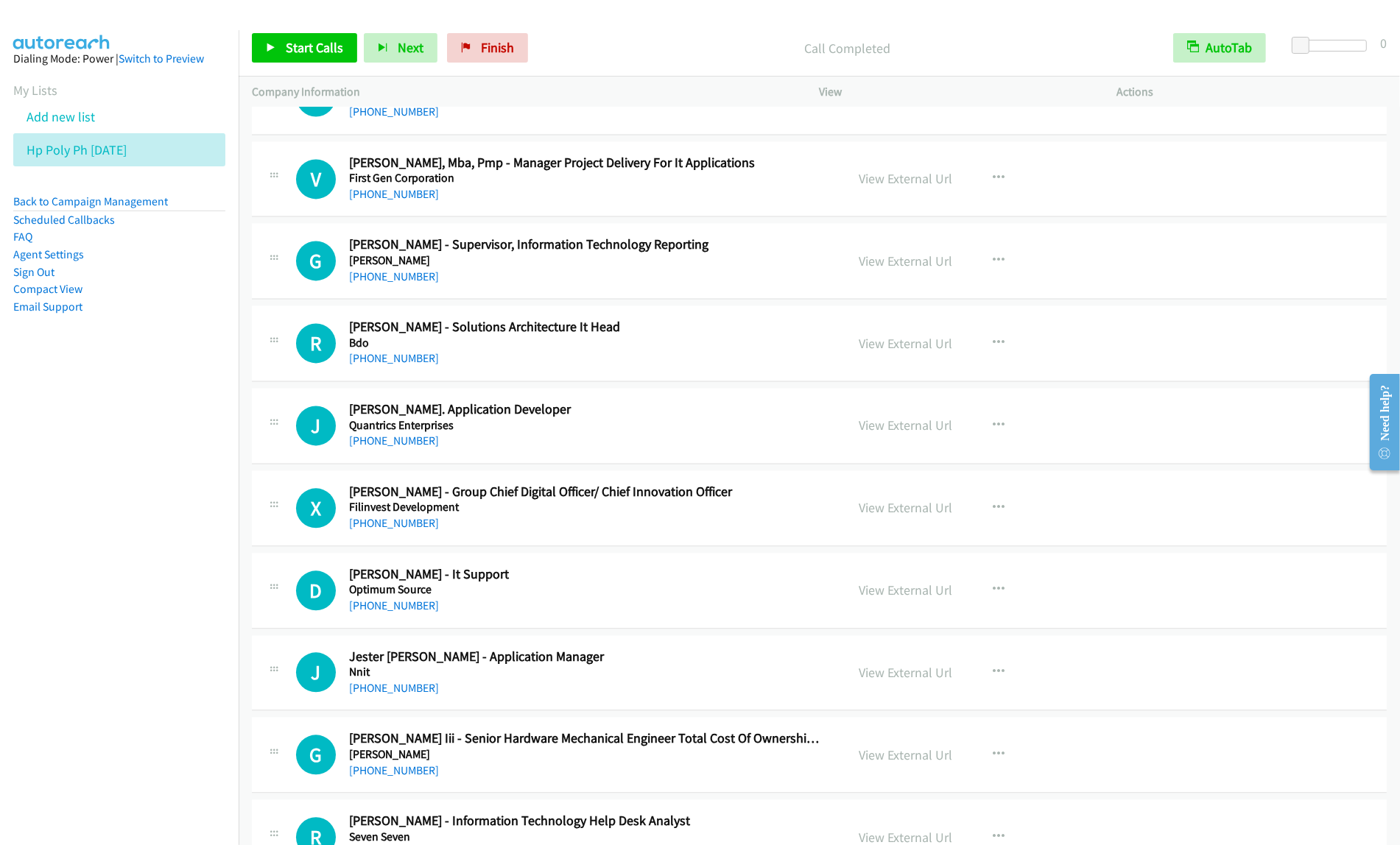
drag, startPoint x: 711, startPoint y: 201, endPoint x: 941, endPoint y: 201, distance: 230.0
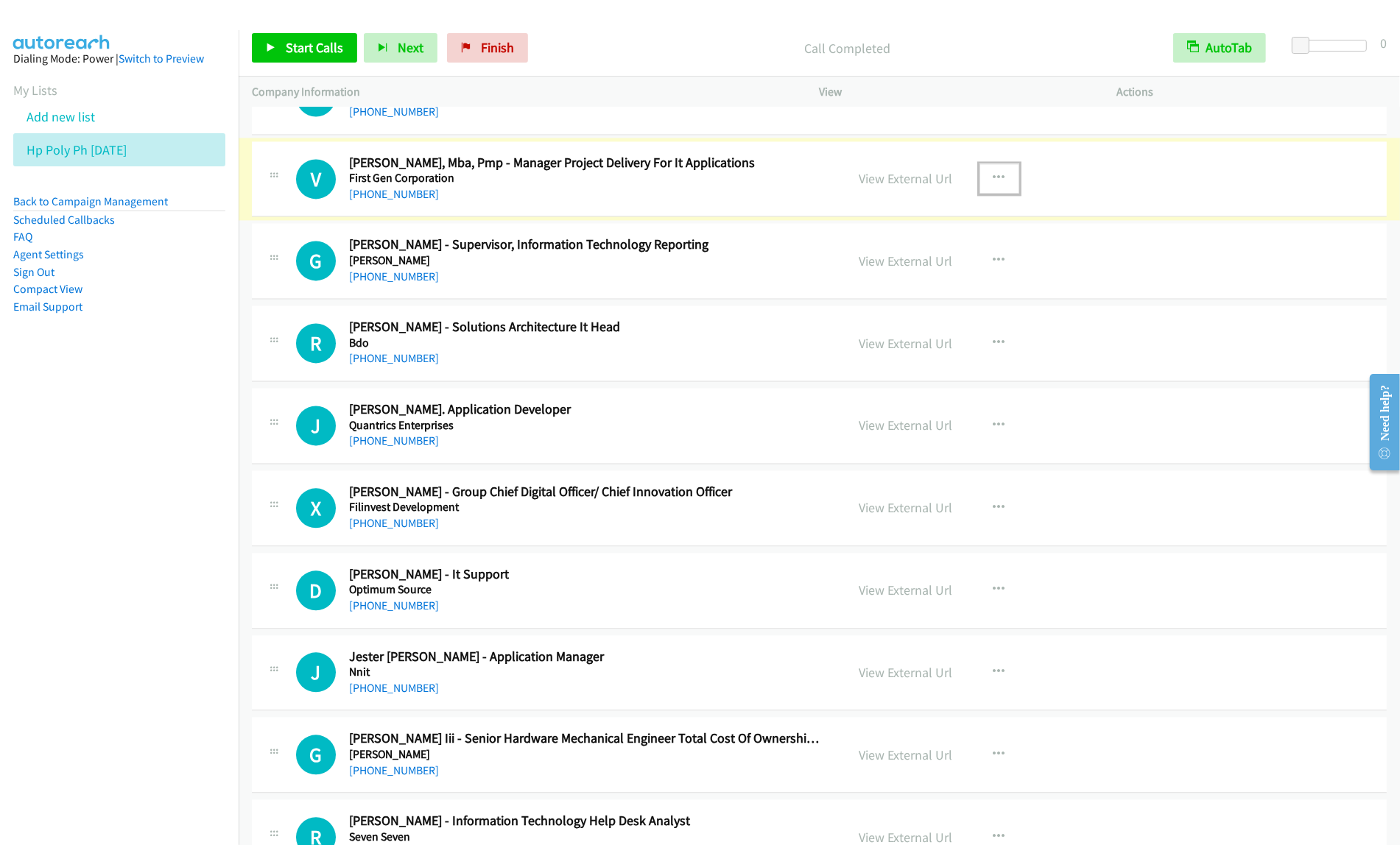
click at [996, 184] on icon "button" at bounding box center [999, 178] width 11 height 11
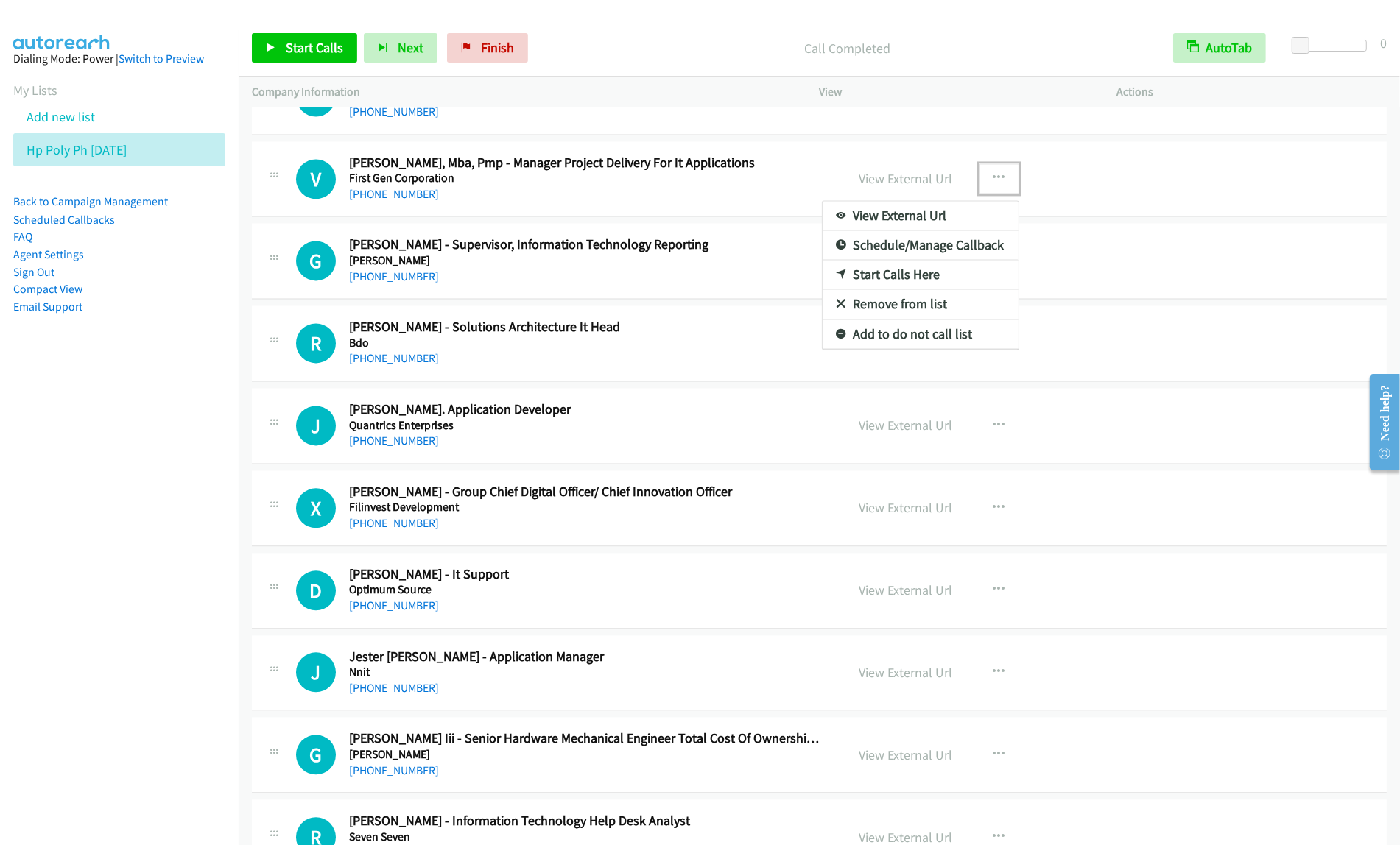
click at [933, 282] on link "Start Calls Here" at bounding box center [920, 274] width 196 height 29
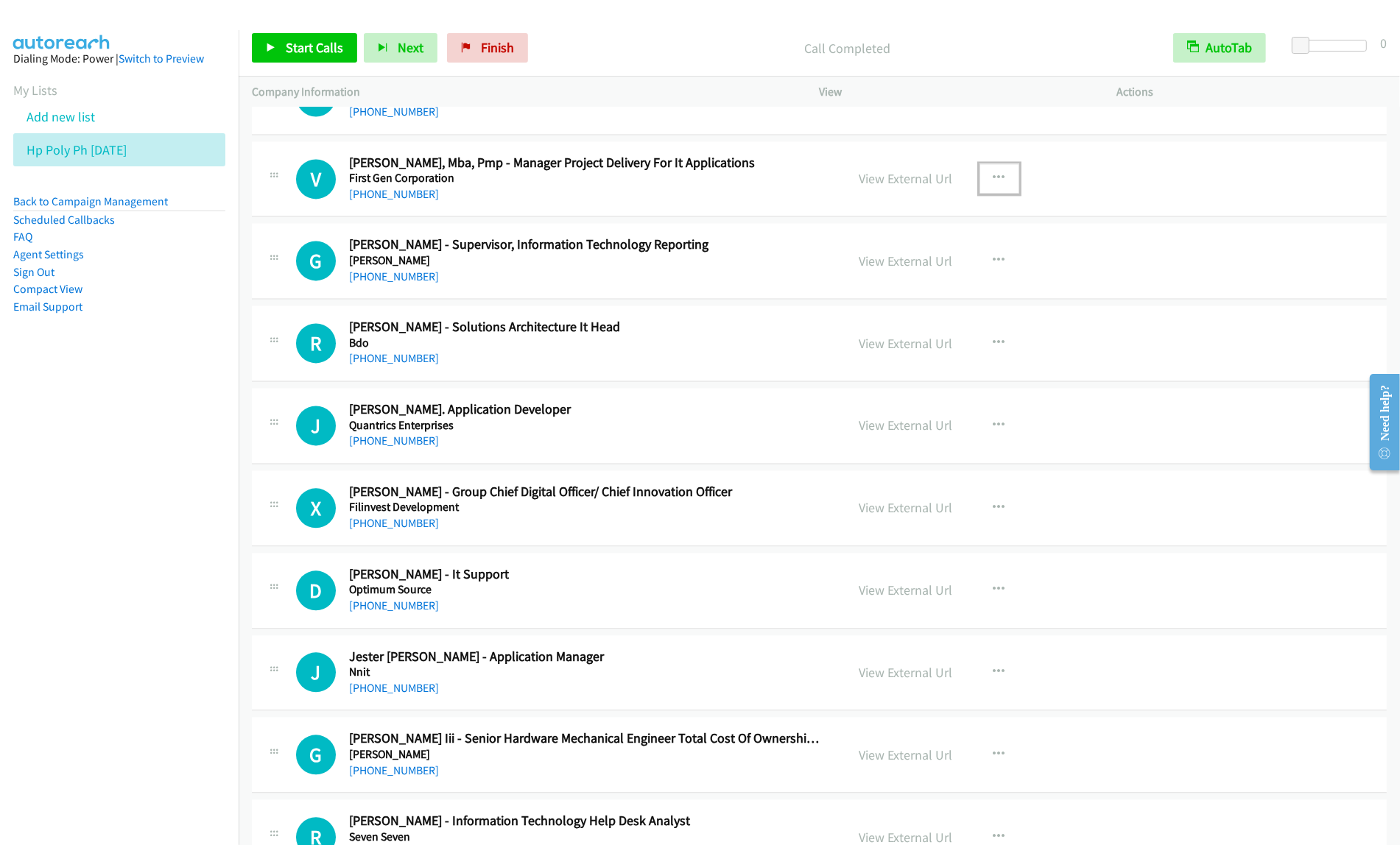
click at [991, 184] on button "button" at bounding box center [999, 178] width 40 height 29
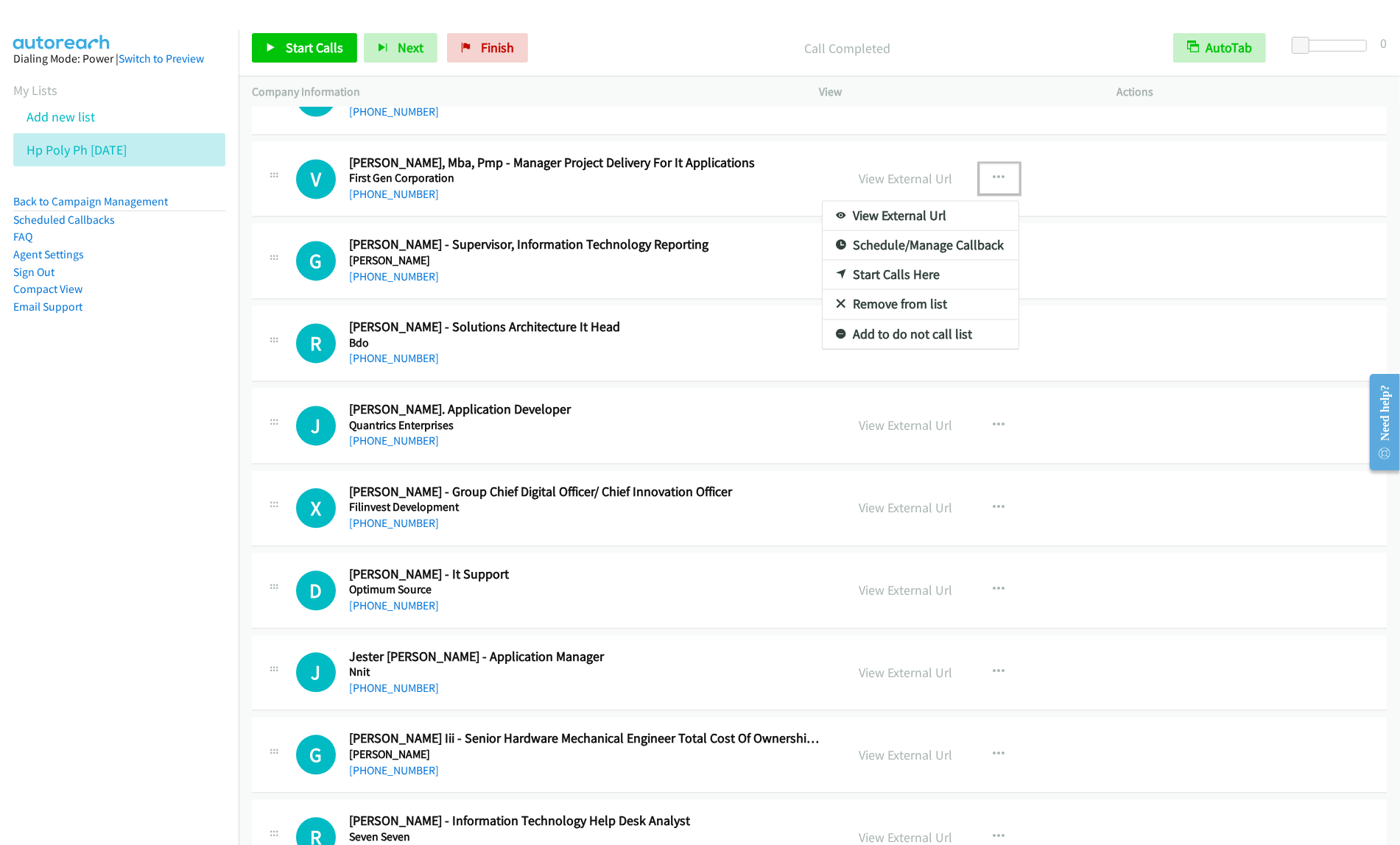
click at [947, 289] on link "Start Calls Here" at bounding box center [920, 274] width 196 height 29
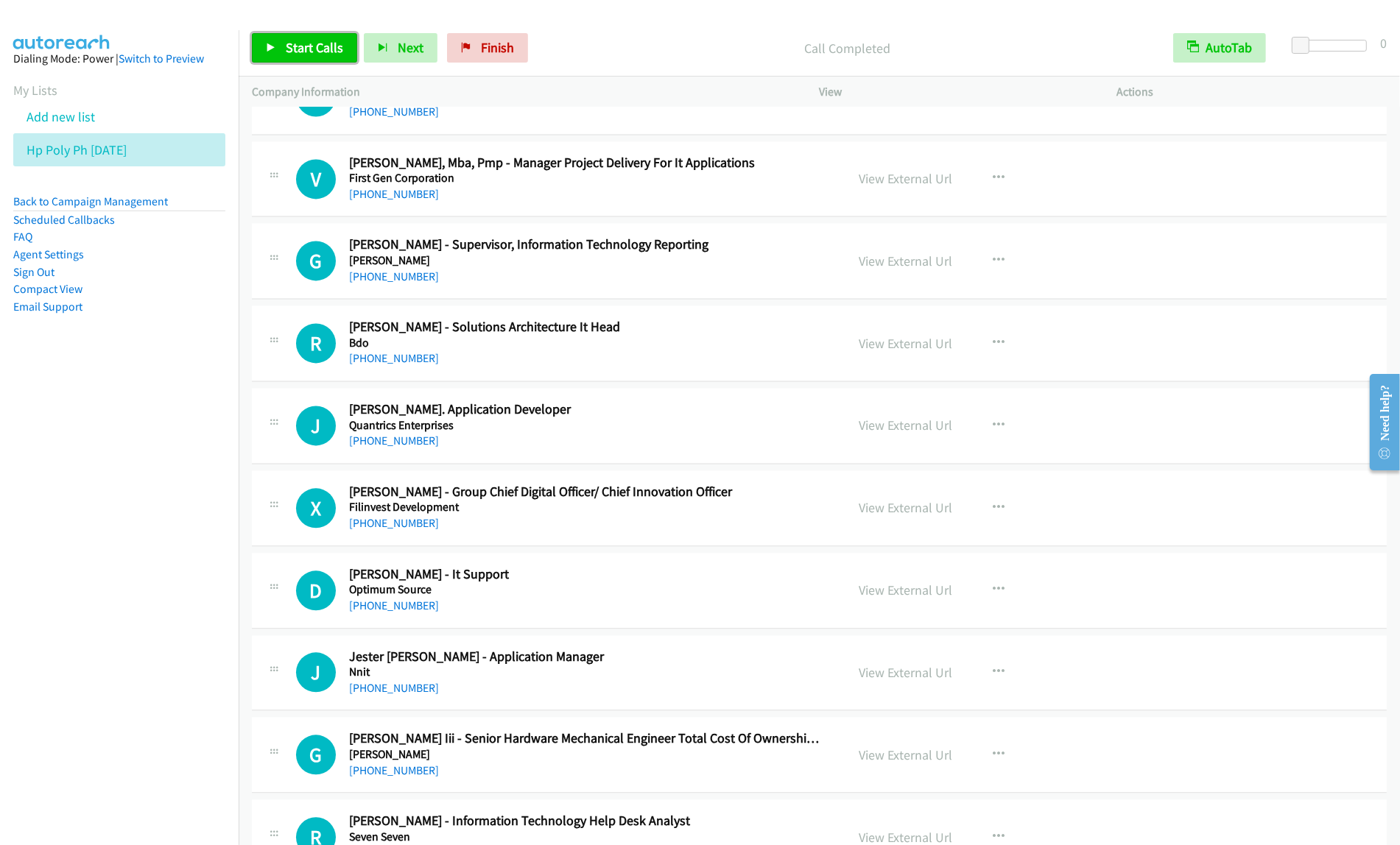
click at [336, 61] on link "Start Calls" at bounding box center [305, 47] width 106 height 29
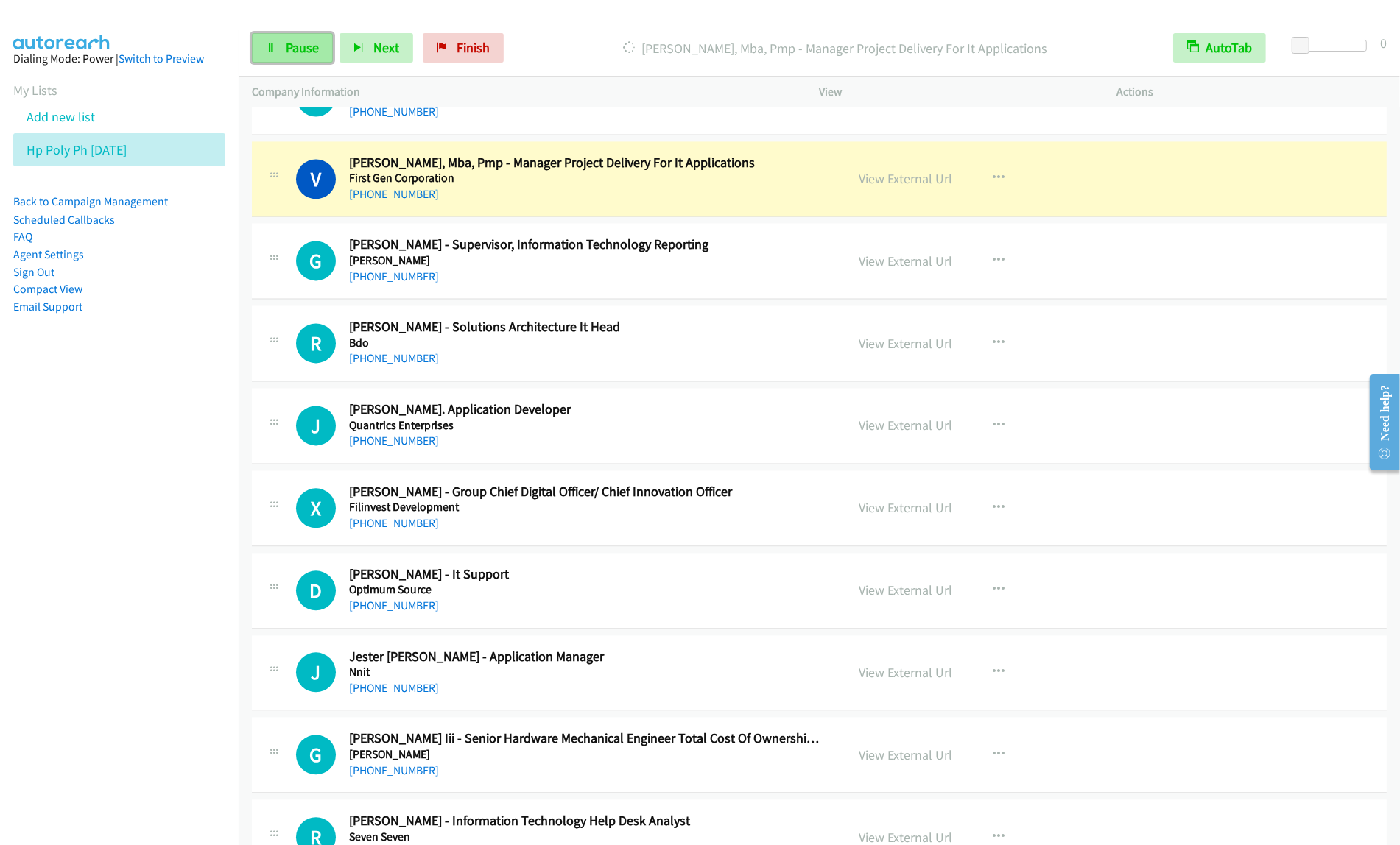
click at [300, 50] on span "Pause" at bounding box center [302, 47] width 33 height 17
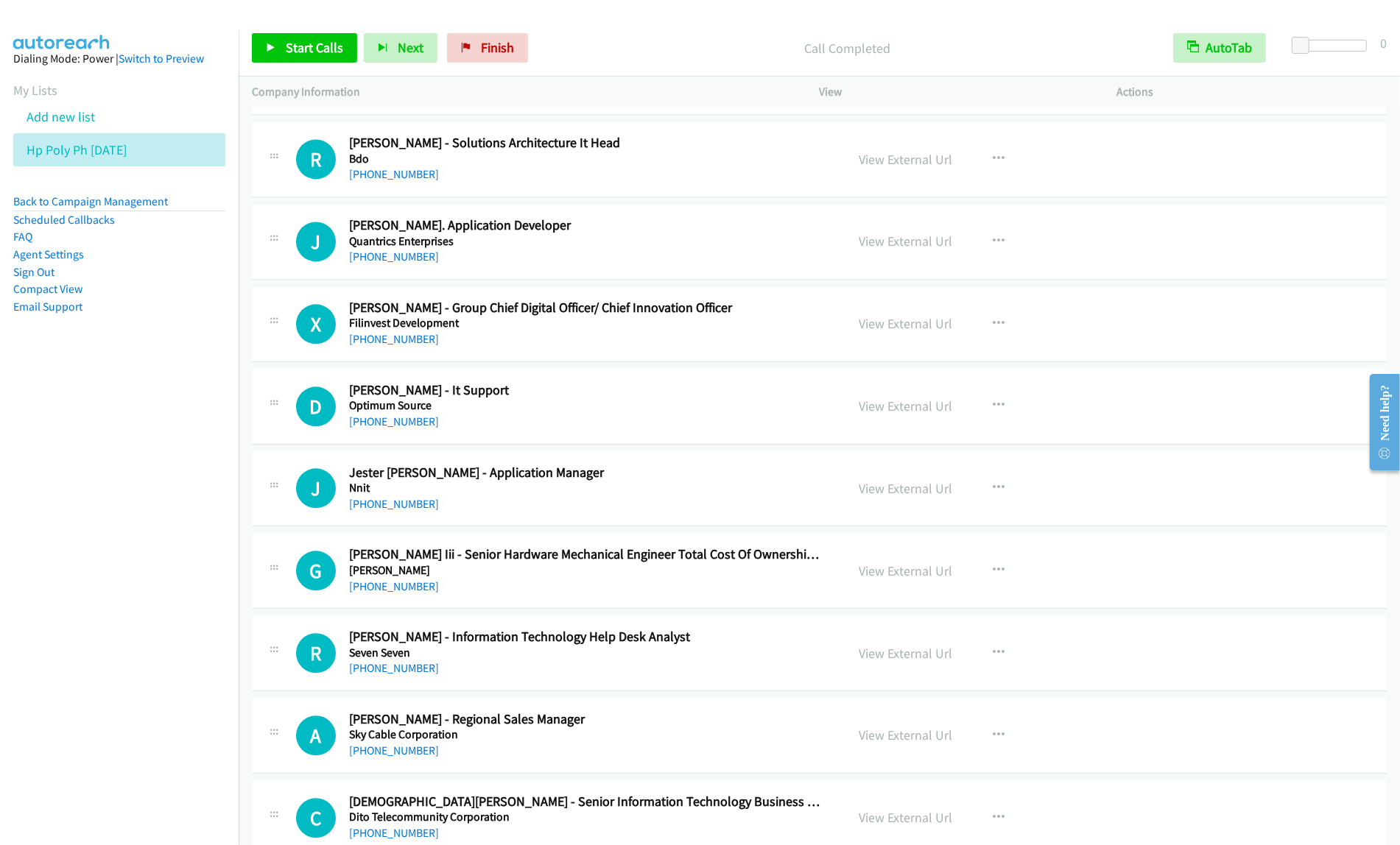
scroll to position [9021, 0]
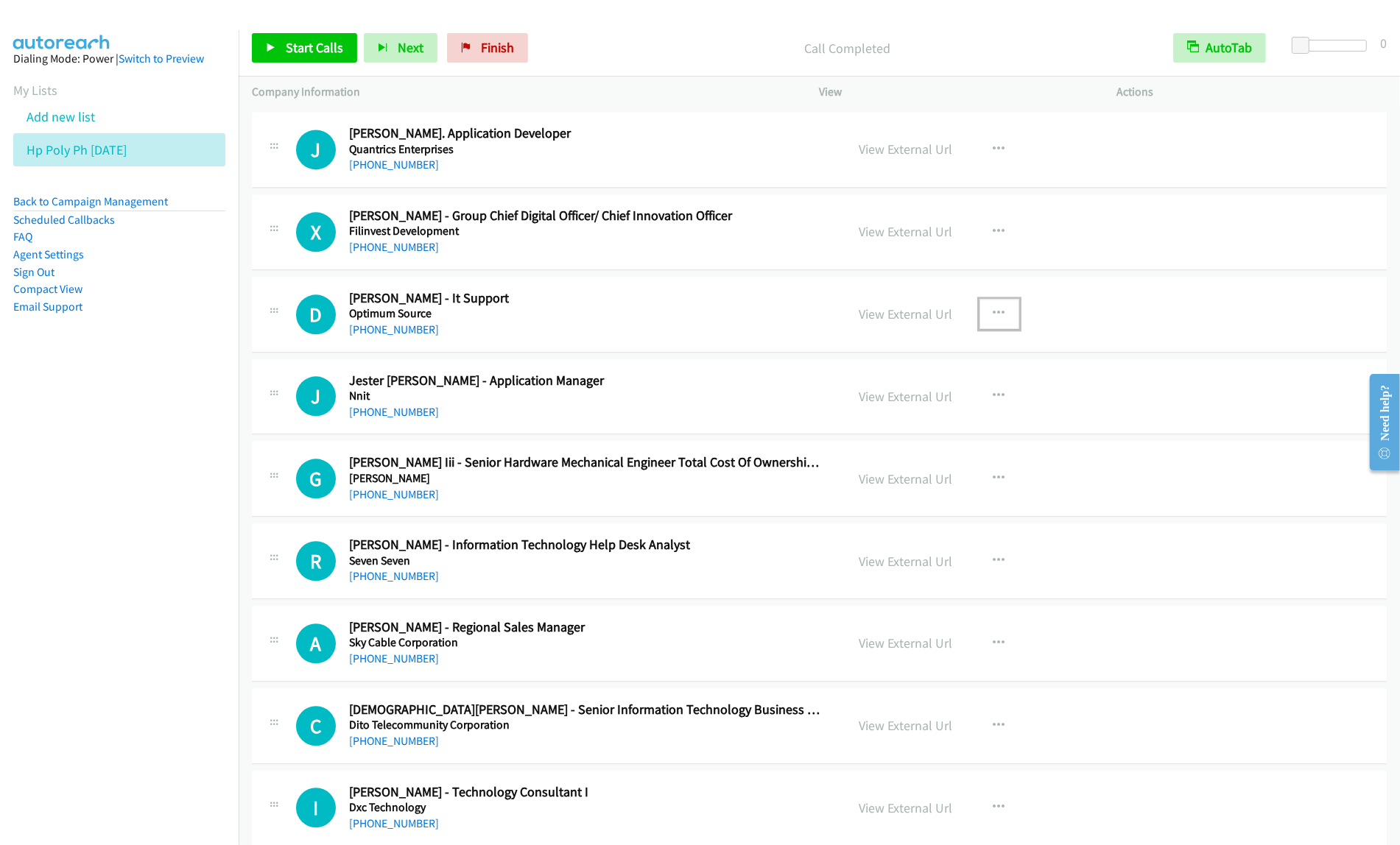
click at [994, 319] on icon "button" at bounding box center [999, 314] width 11 height 11
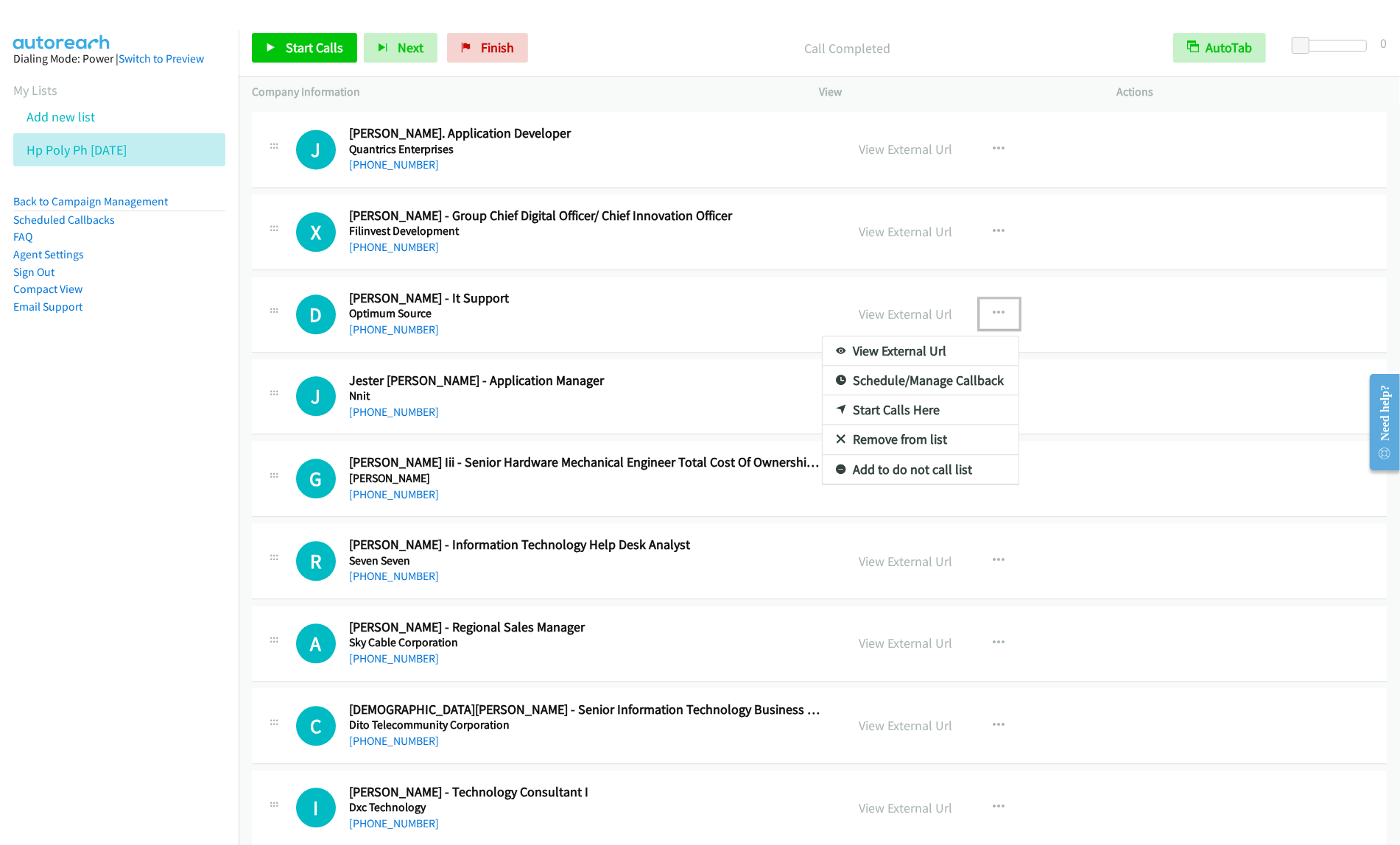
click at [942, 425] on link "Start Calls Here" at bounding box center [920, 410] width 196 height 29
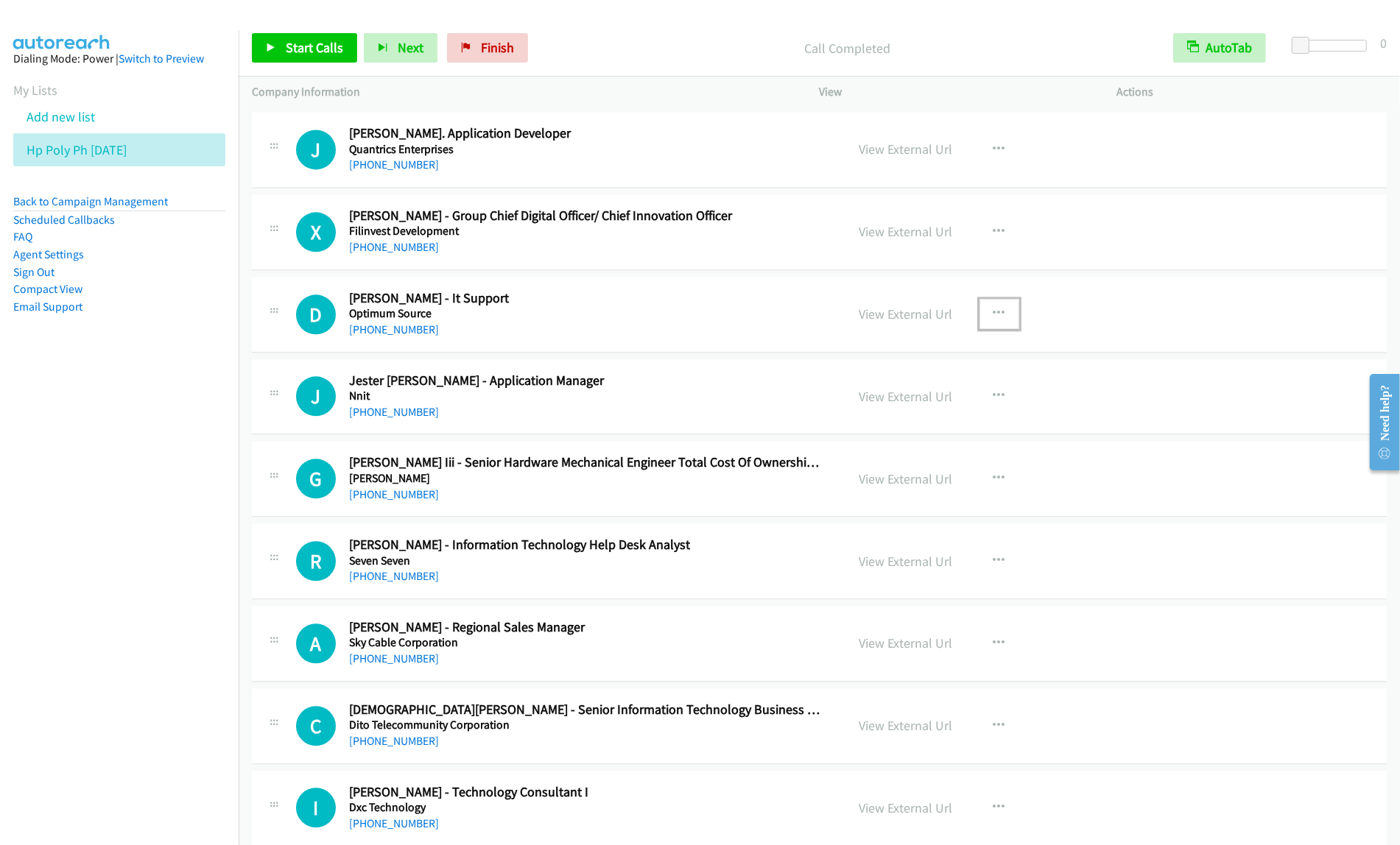
click at [982, 328] on button "button" at bounding box center [999, 314] width 40 height 29
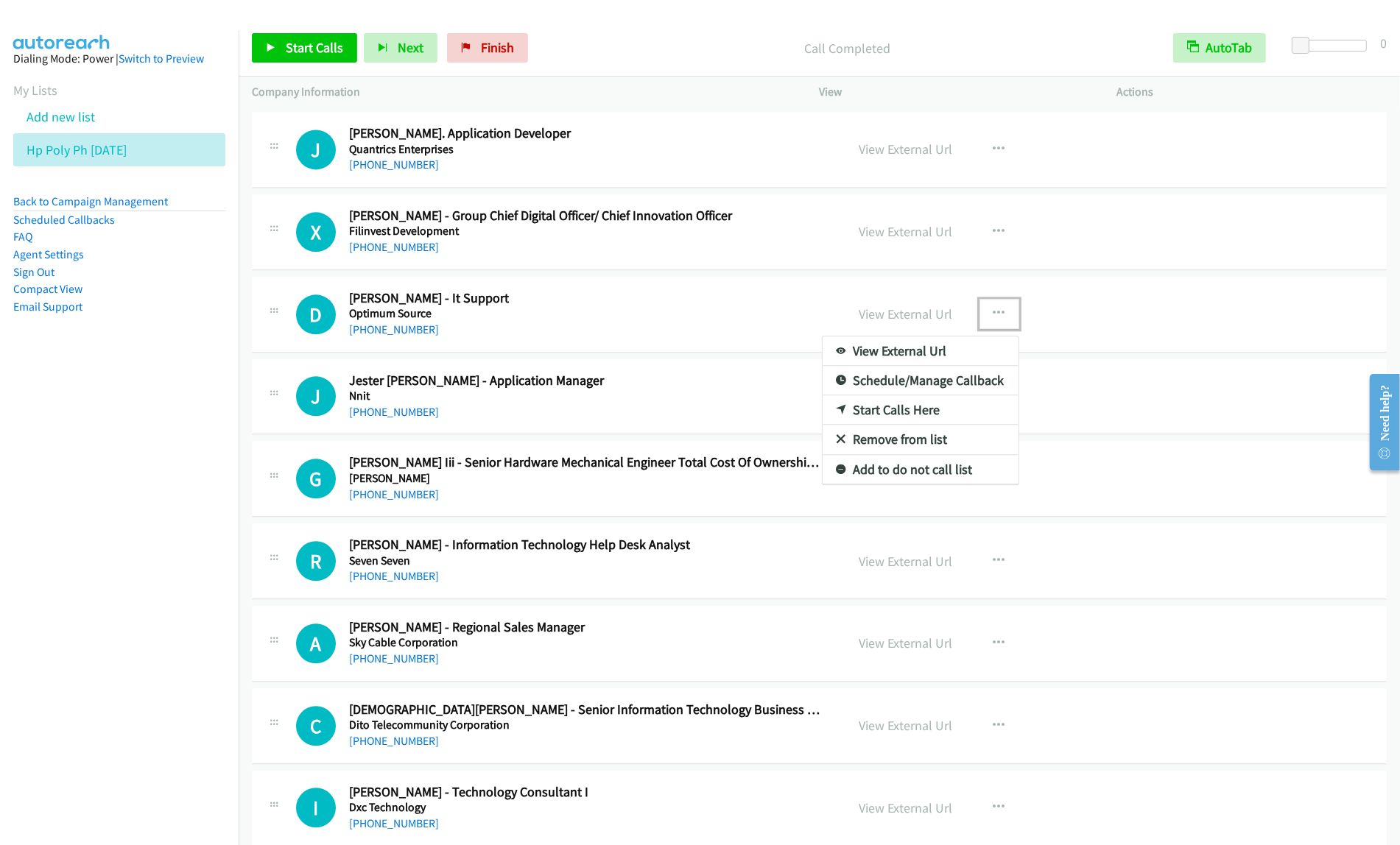
click at [955, 421] on link "Start Calls Here" at bounding box center [920, 410] width 196 height 29
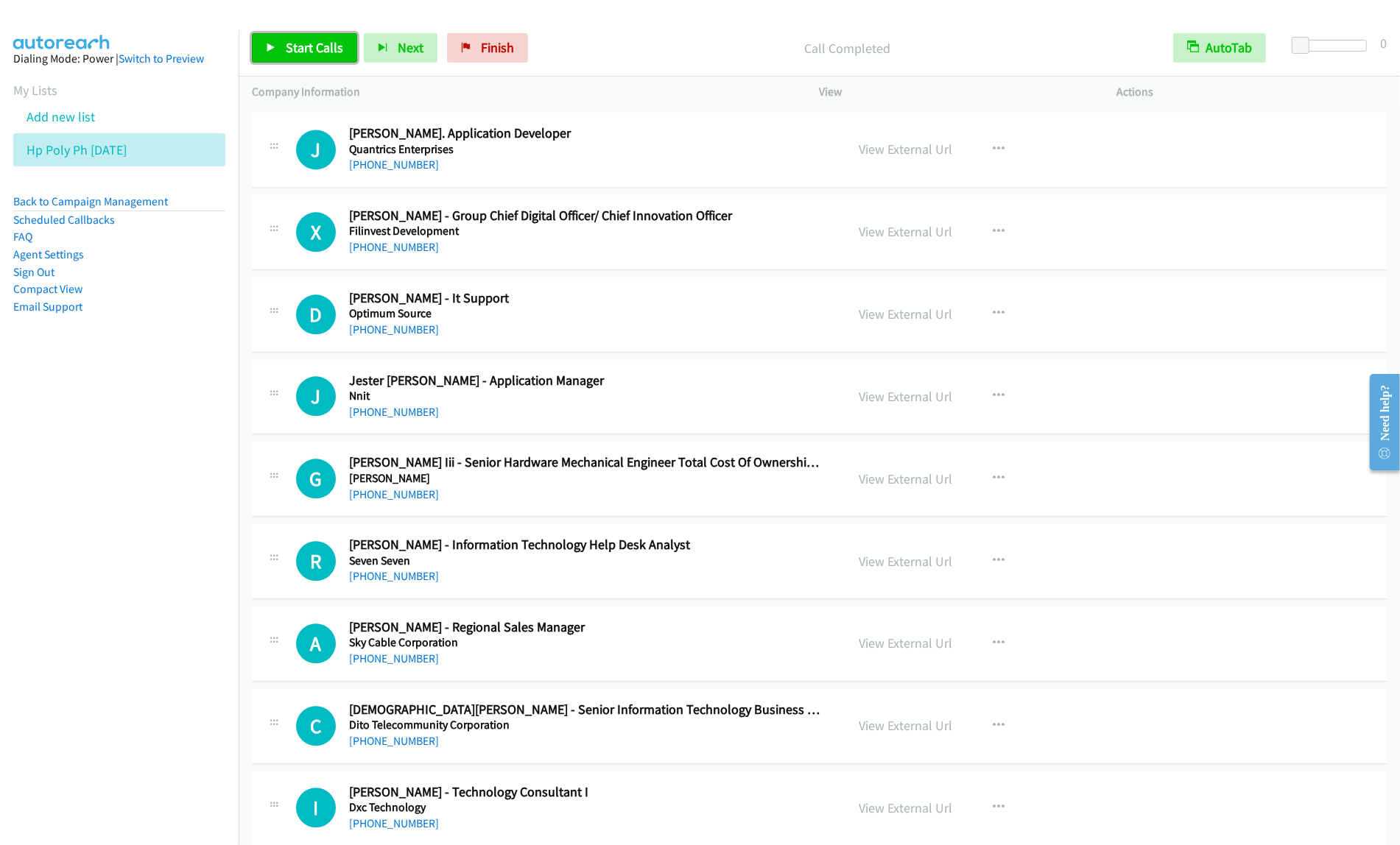
drag, startPoint x: 339, startPoint y: 57, endPoint x: 625, endPoint y: 178, distance: 310.5
click at [339, 56] on link "Start Calls" at bounding box center [305, 47] width 106 height 29
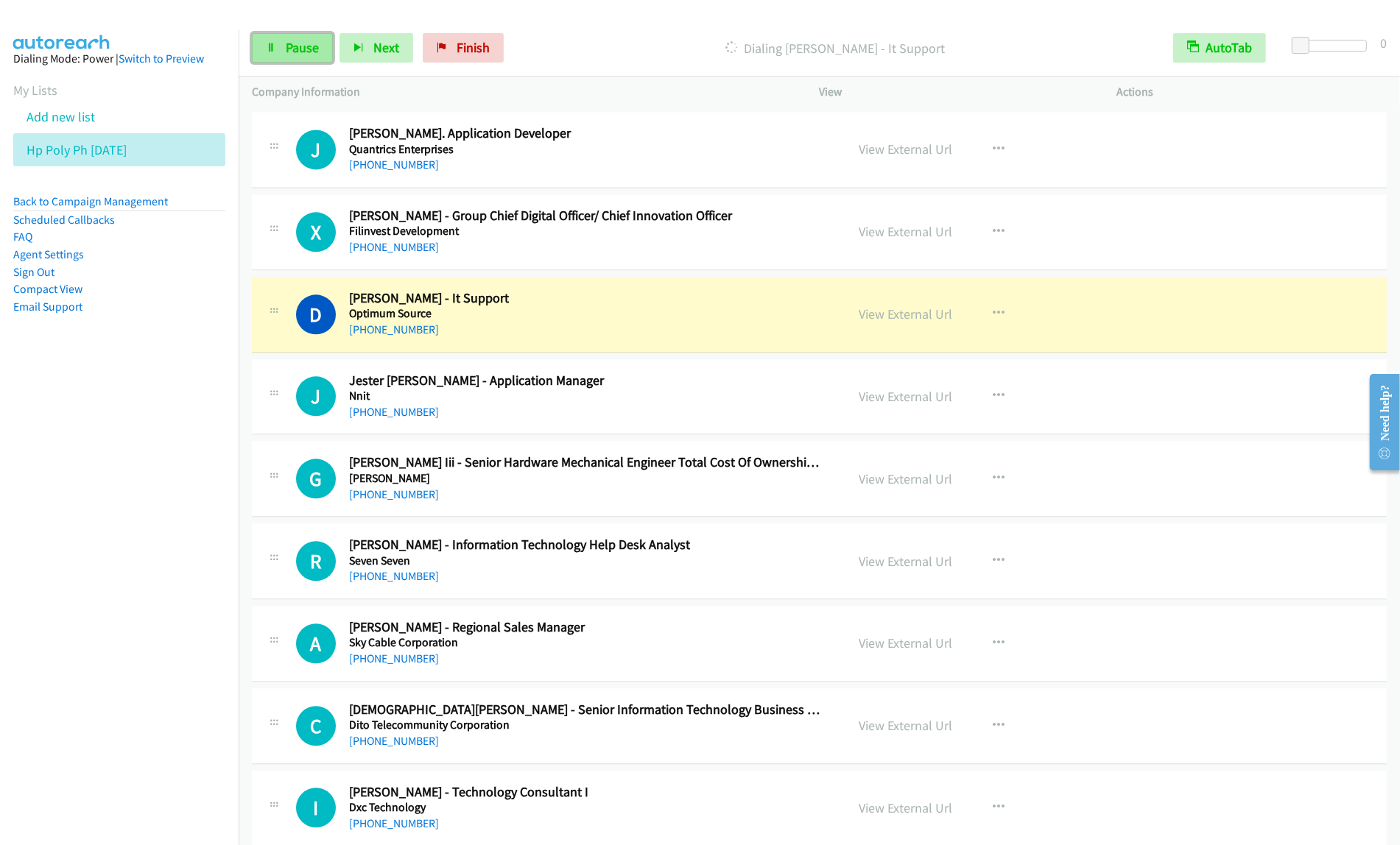
click at [293, 47] on span "Pause" at bounding box center [302, 47] width 33 height 17
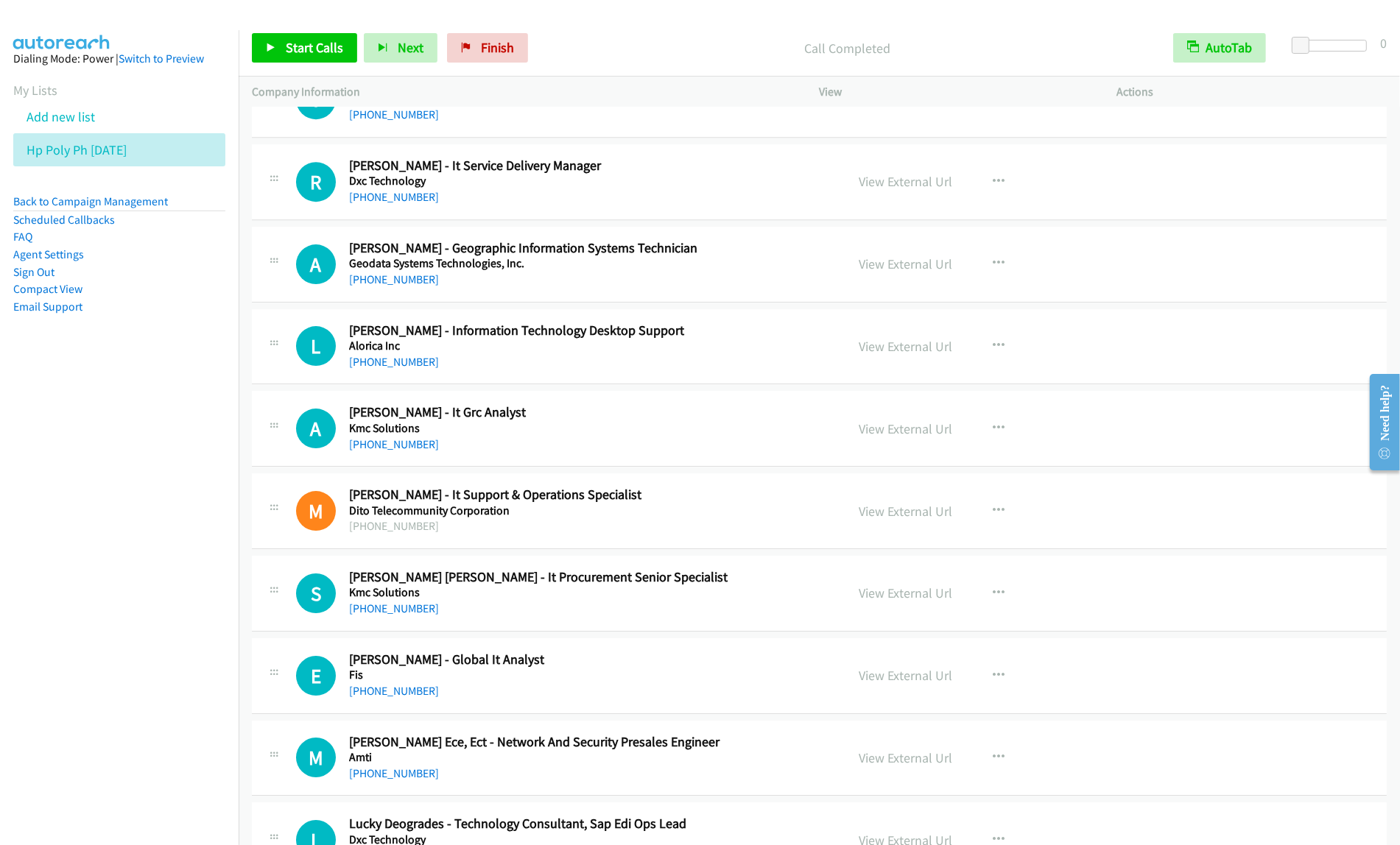
scroll to position [10402, 0]
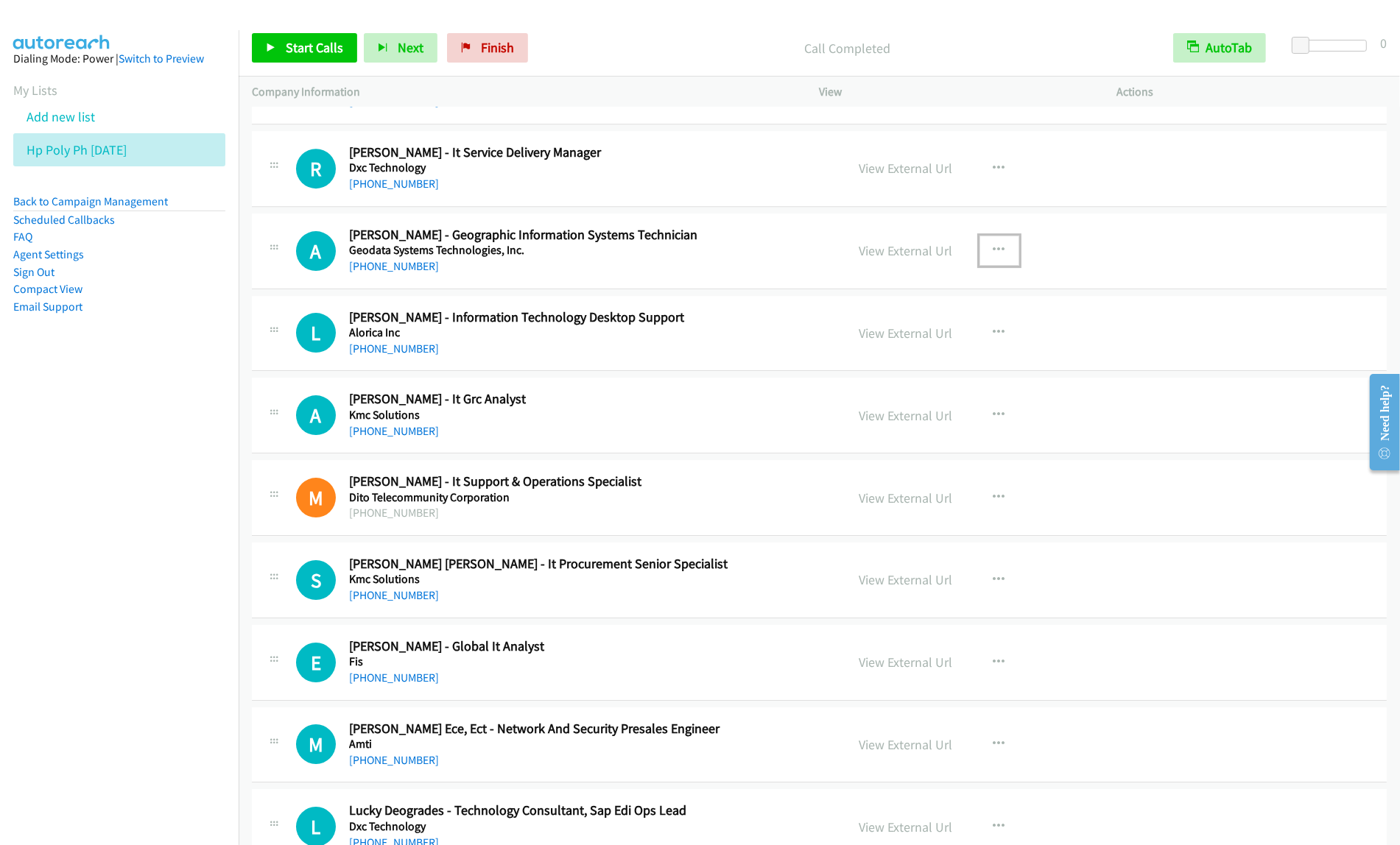
click at [984, 264] on button "button" at bounding box center [999, 251] width 40 height 29
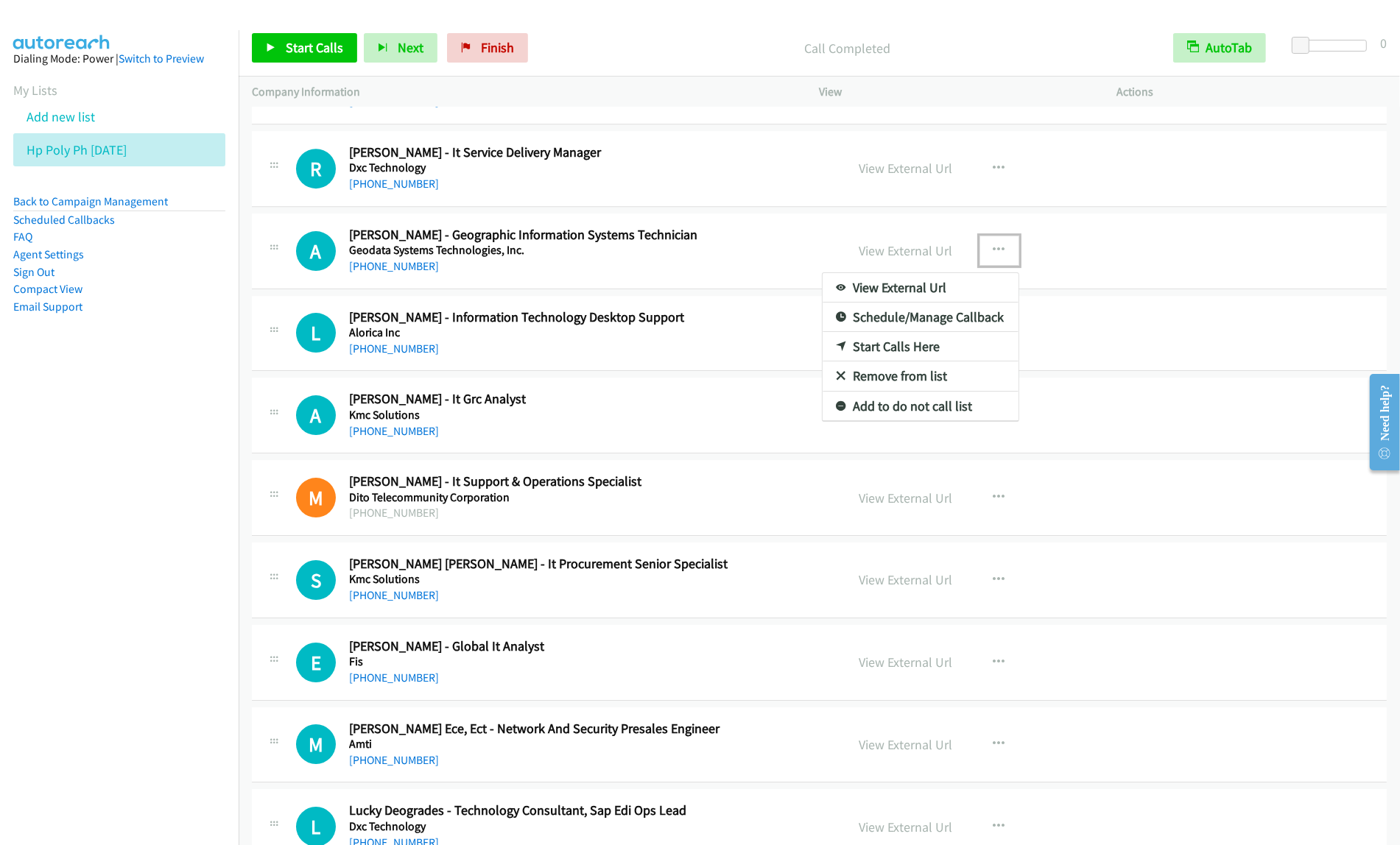
click at [942, 303] on link "View External Url" at bounding box center [920, 288] width 196 height 29
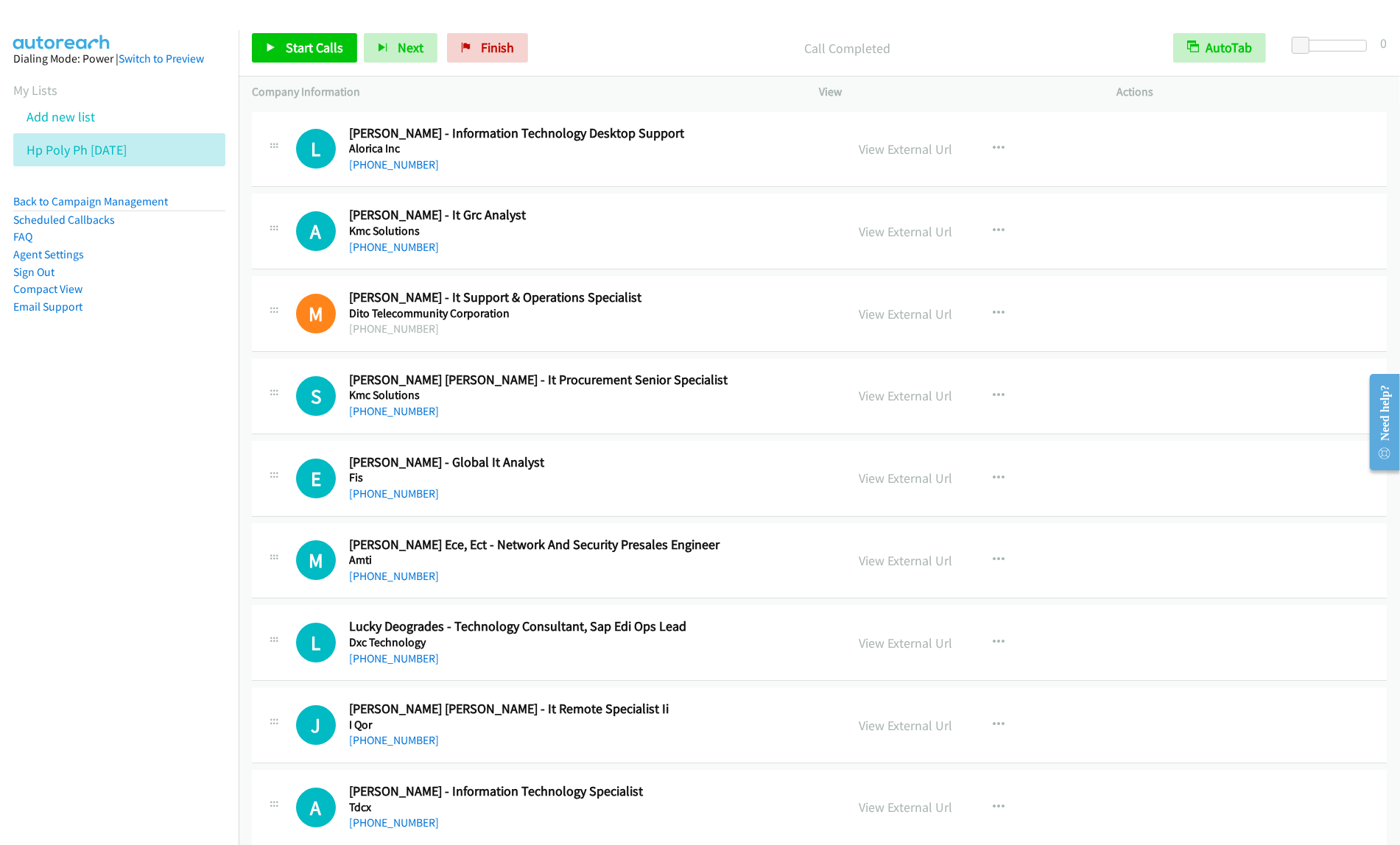
scroll to position [10678, 0]
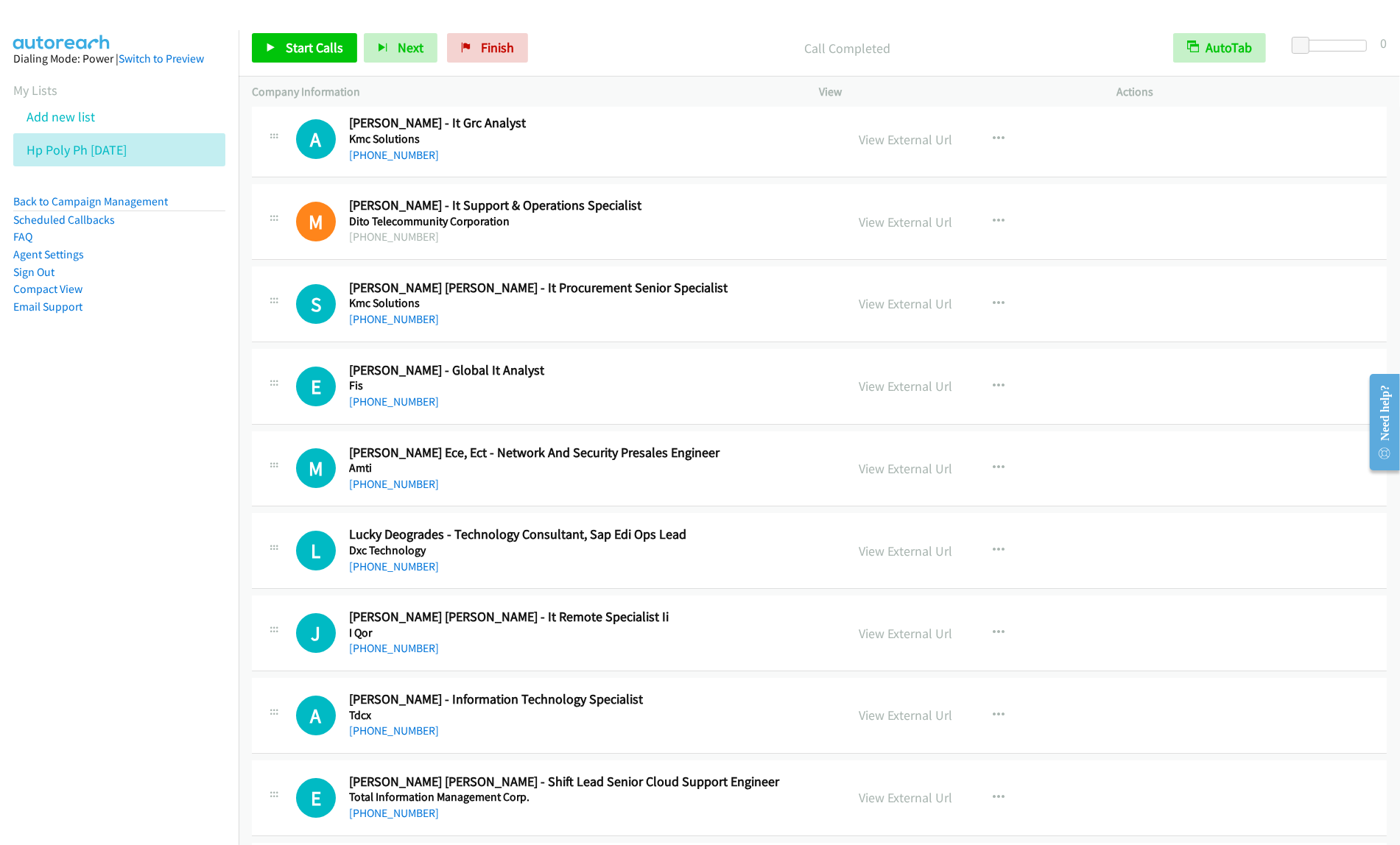
click at [765, 494] on div "+63 995 776 4573" at bounding box center [587, 485] width 477 height 18
click at [996, 474] on icon "button" at bounding box center [999, 468] width 11 height 11
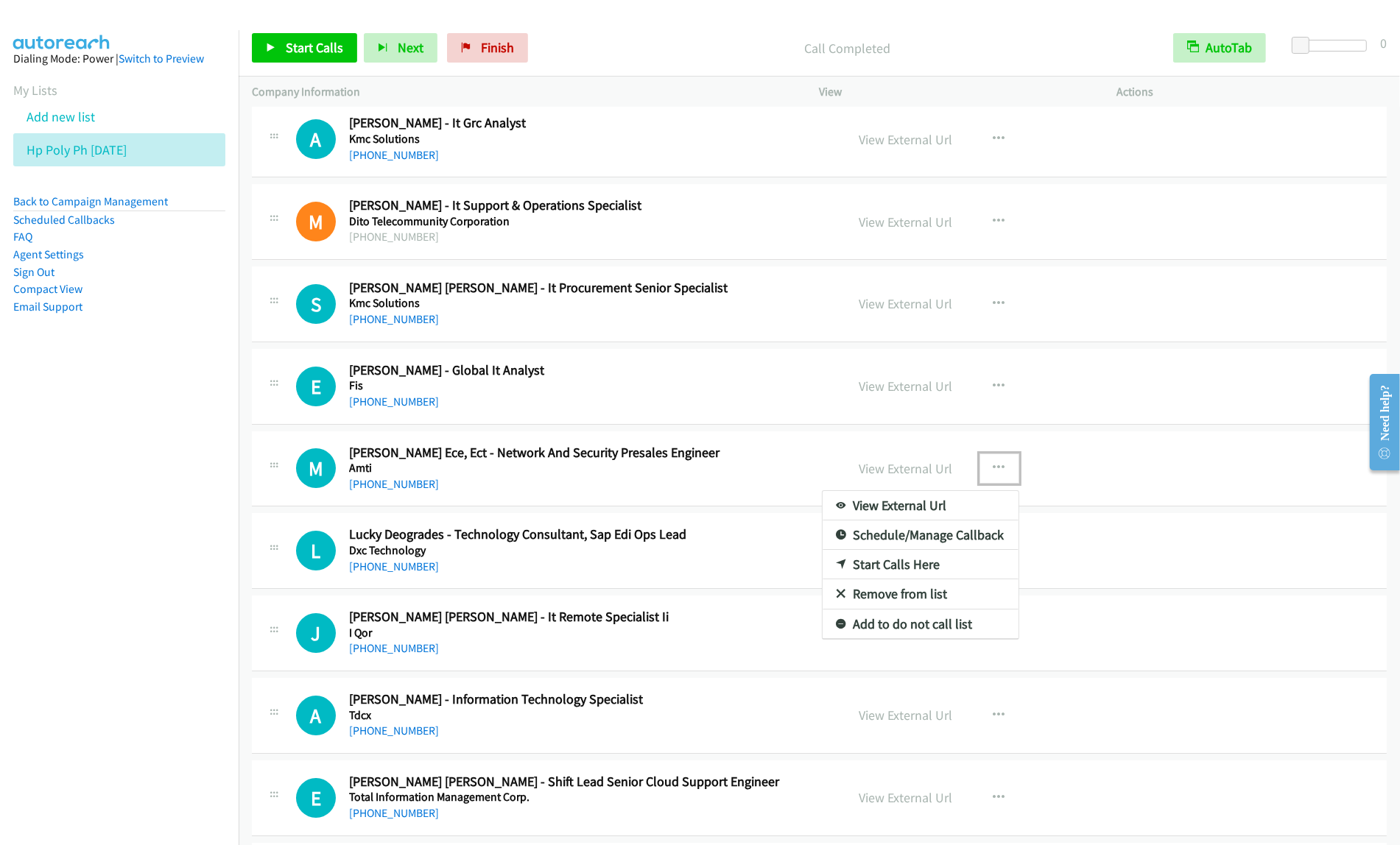
click at [918, 519] on link "View External Url" at bounding box center [920, 506] width 196 height 29
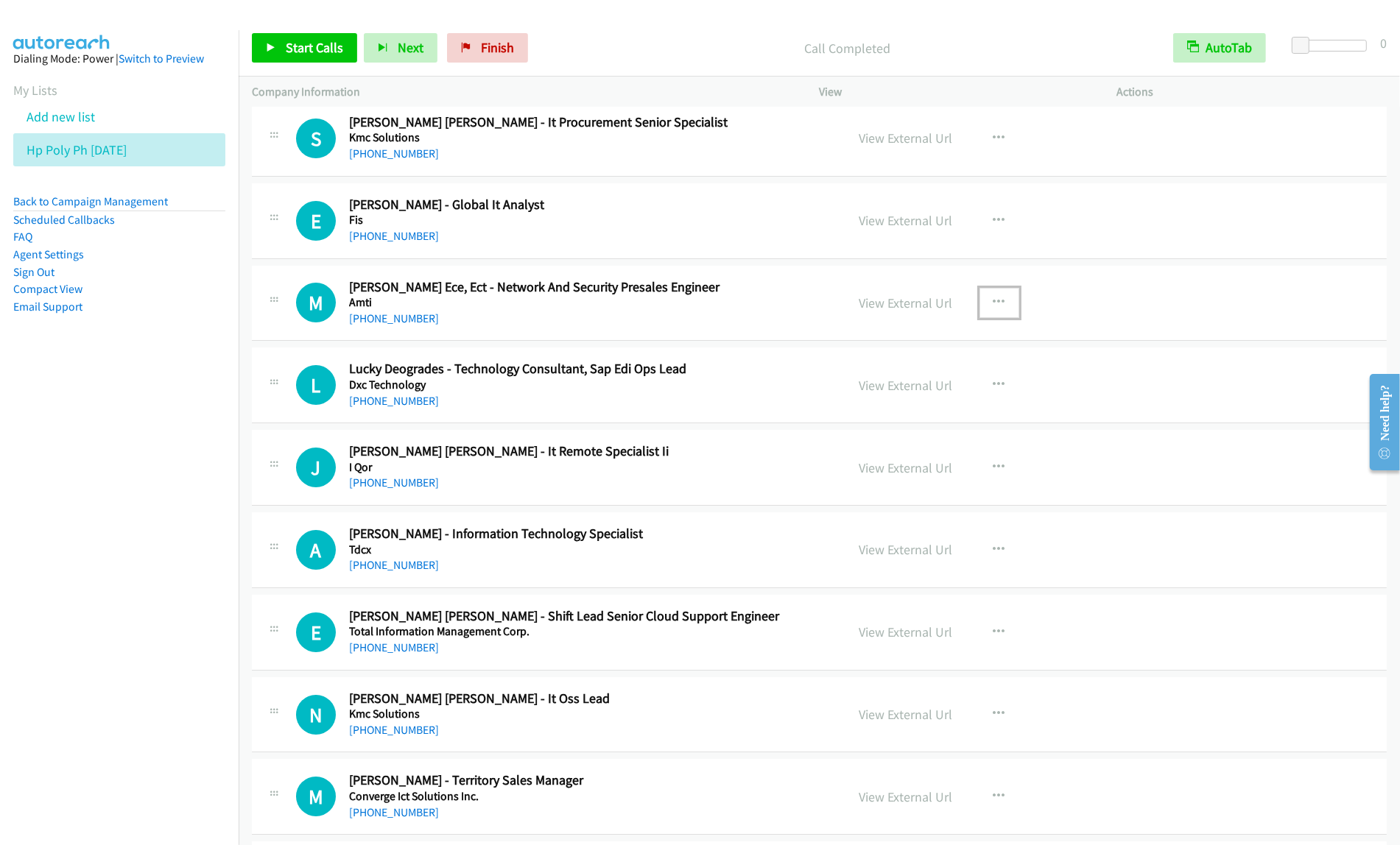
scroll to position [10862, 0]
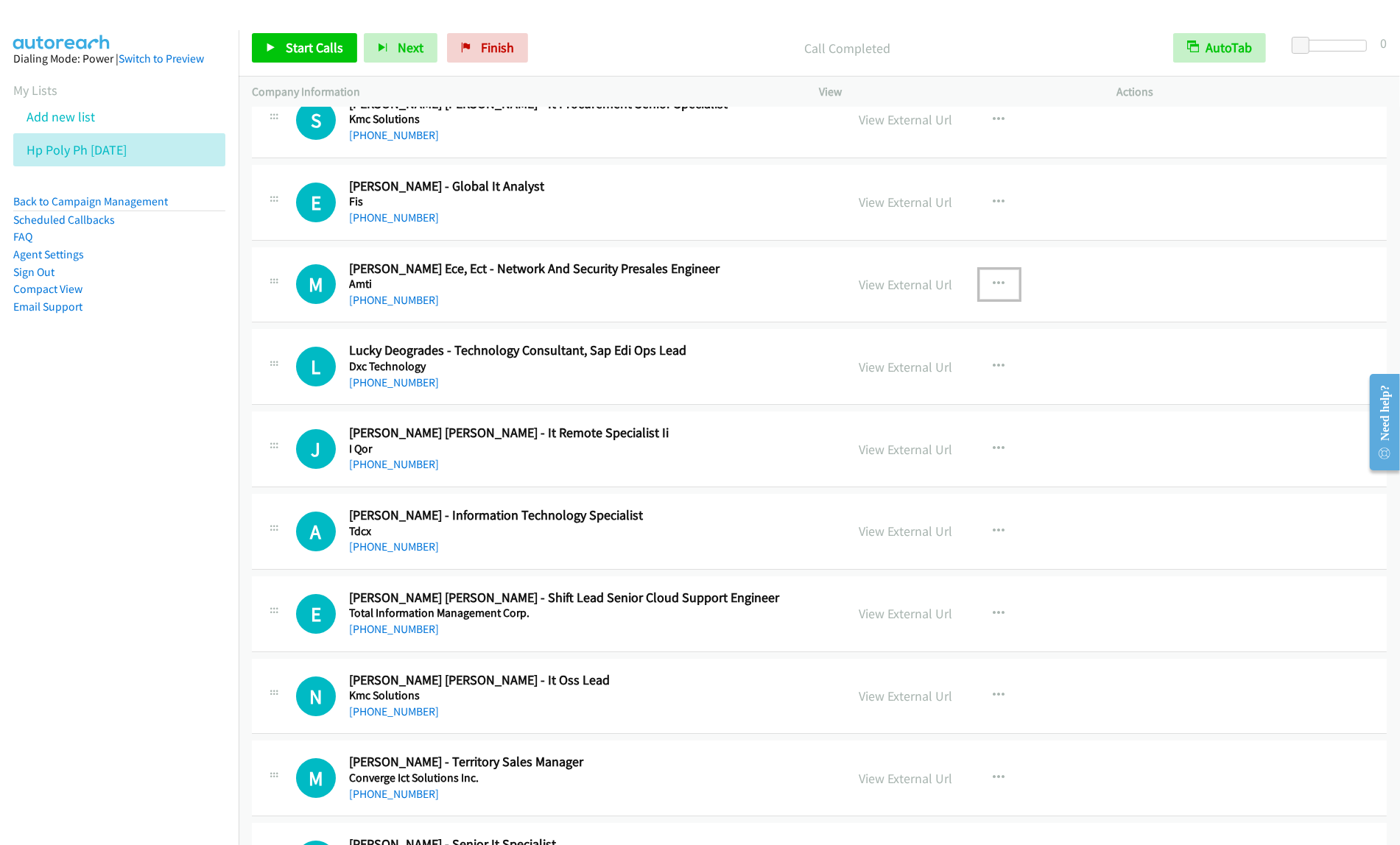
click at [664, 457] on h5 "I Qor" at bounding box center [587, 450] width 477 height 15
click at [995, 455] on icon "button" at bounding box center [999, 449] width 11 height 11
click at [957, 558] on link "Start Calls Here" at bounding box center [920, 545] width 196 height 29
click at [998, 458] on button "button" at bounding box center [999, 450] width 40 height 29
click at [955, 560] on link "Start Calls Here" at bounding box center [920, 545] width 196 height 29
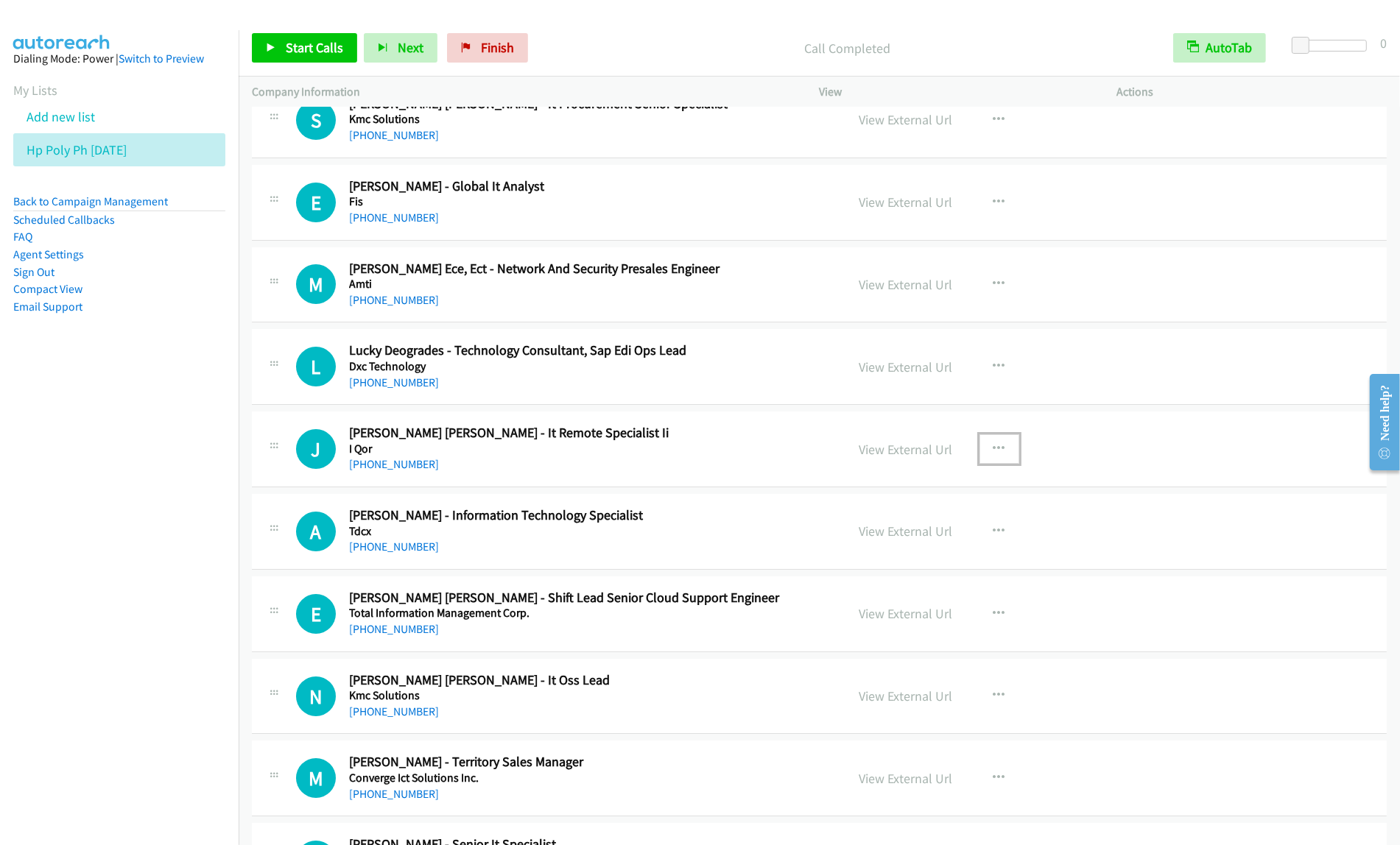
click at [992, 455] on button "button" at bounding box center [999, 450] width 40 height 29
click at [711, 472] on div at bounding box center [700, 422] width 1400 height 845
click at [983, 464] on button "button" at bounding box center [999, 450] width 40 height 29
click at [954, 560] on link "Start Calls Here" at bounding box center [920, 545] width 196 height 29
click at [323, 40] on span "Start Calls" at bounding box center [314, 47] width 57 height 17
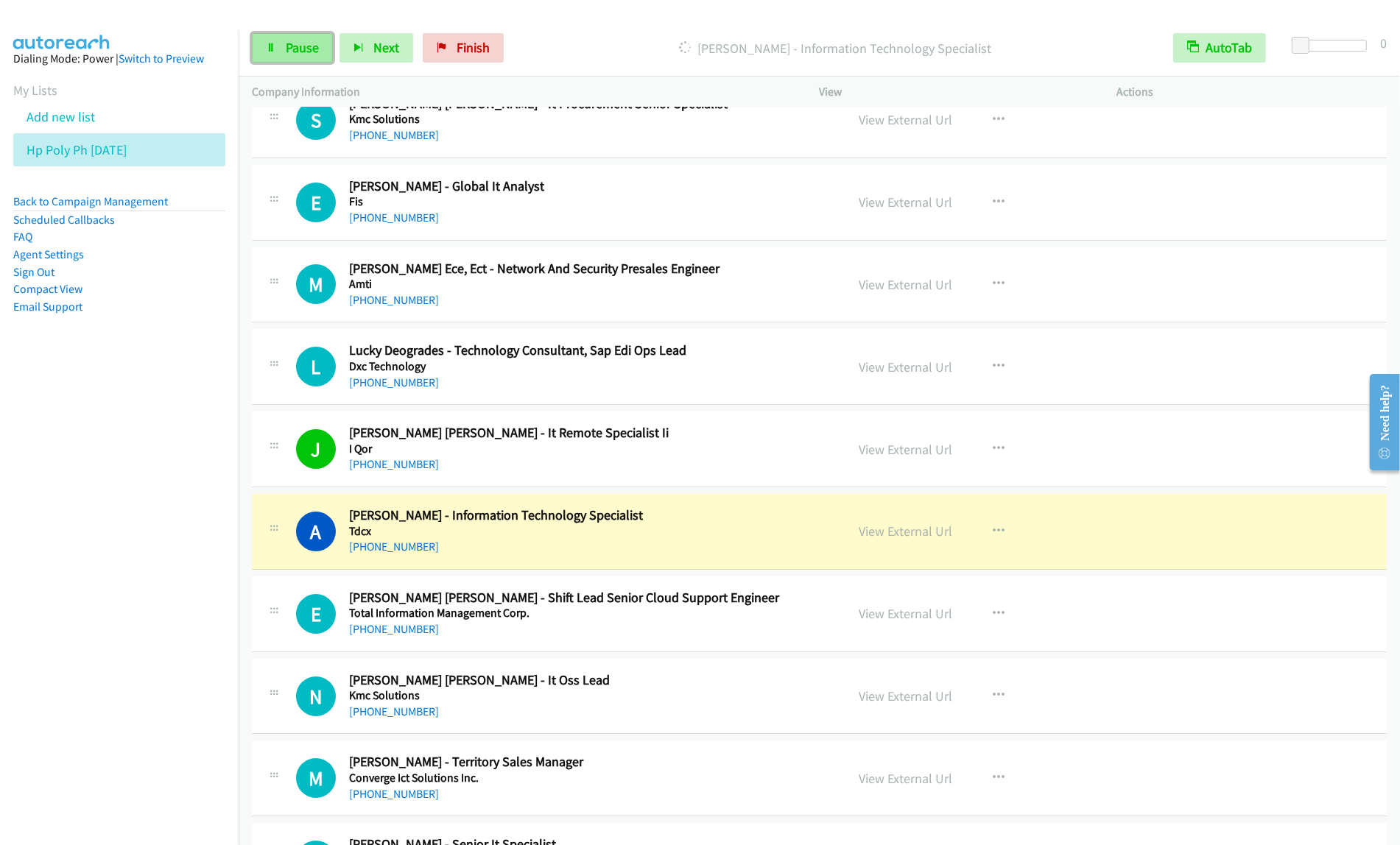
click at [309, 52] on span "Pause" at bounding box center [302, 47] width 33 height 17
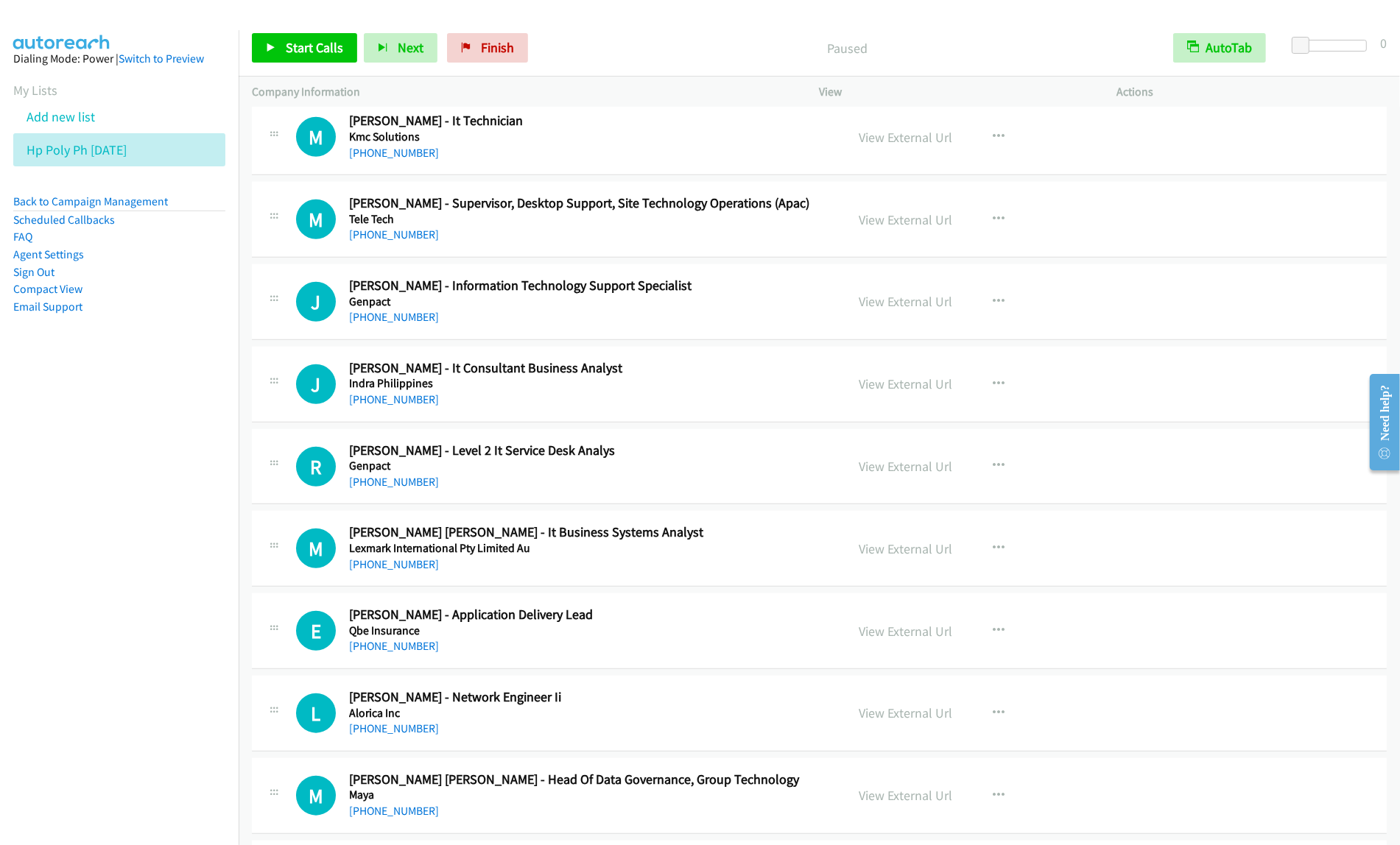
scroll to position [12427, 0]
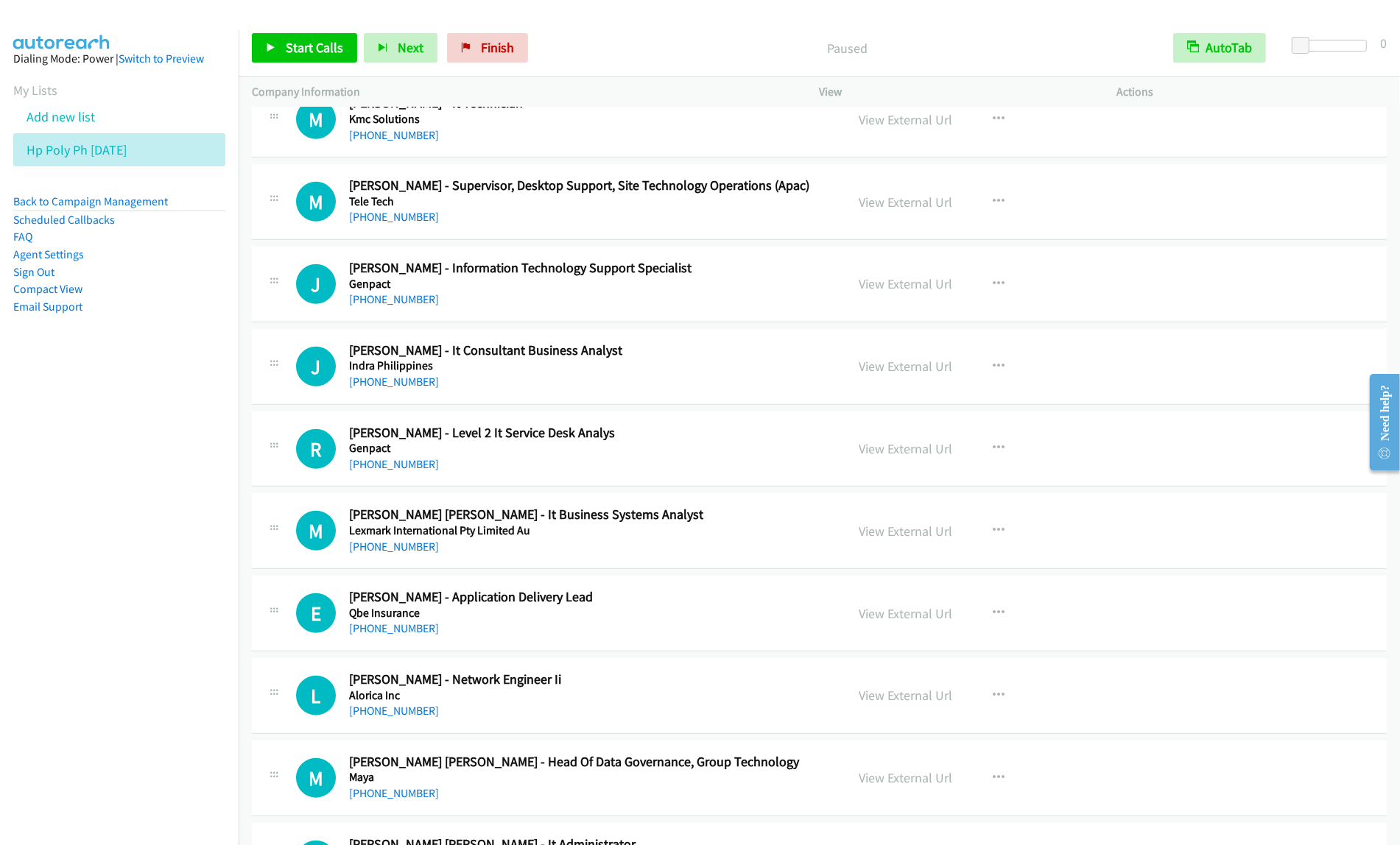
click at [713, 391] on div "+63 998 370 0642" at bounding box center [587, 382] width 477 height 18
click at [767, 291] on h5 "Genpact" at bounding box center [587, 284] width 477 height 15
click at [1002, 299] on button "button" at bounding box center [999, 284] width 40 height 29
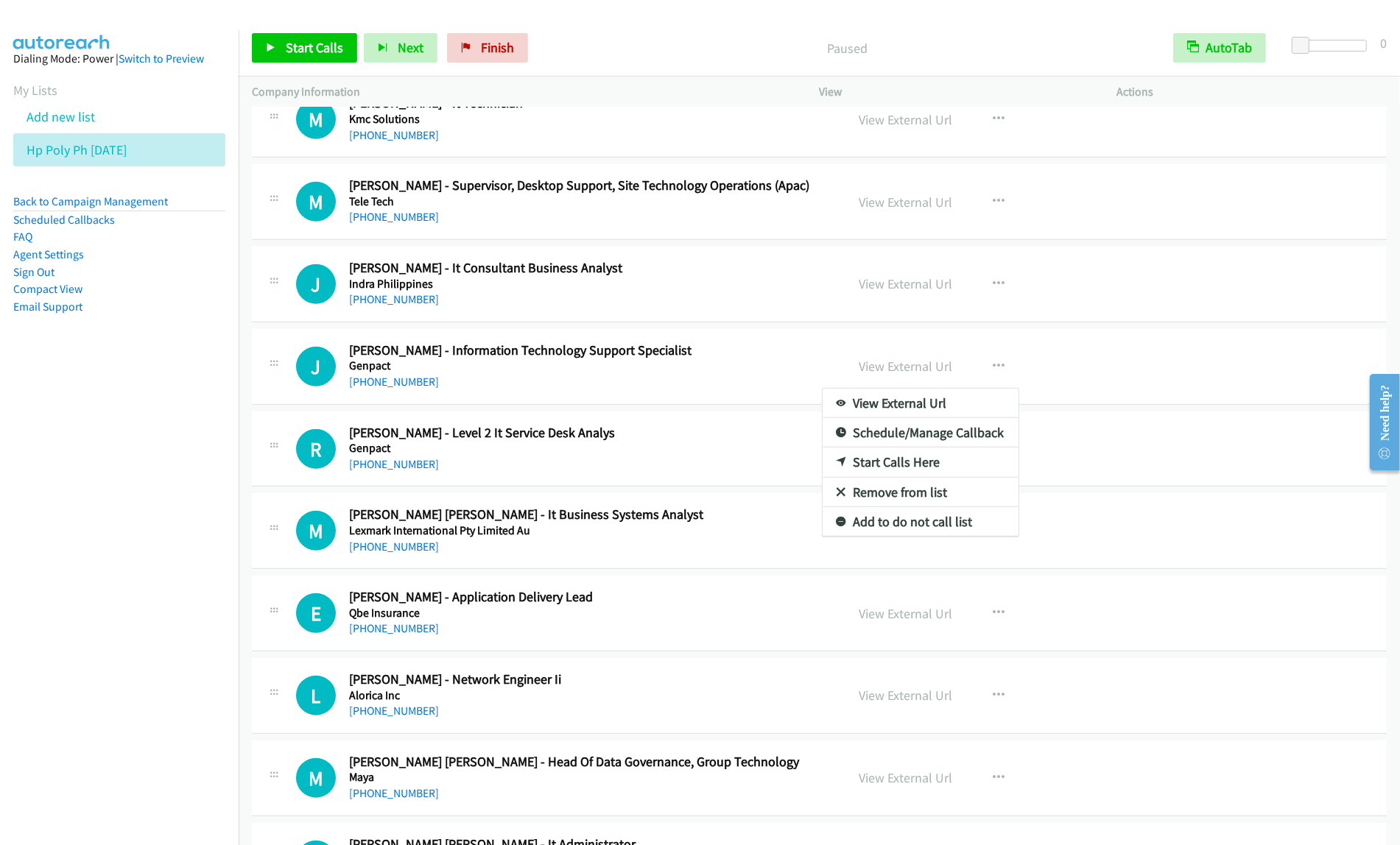
click at [741, 314] on div at bounding box center [700, 422] width 1400 height 845
click at [783, 309] on div "+63 998 370 0642" at bounding box center [587, 300] width 477 height 18
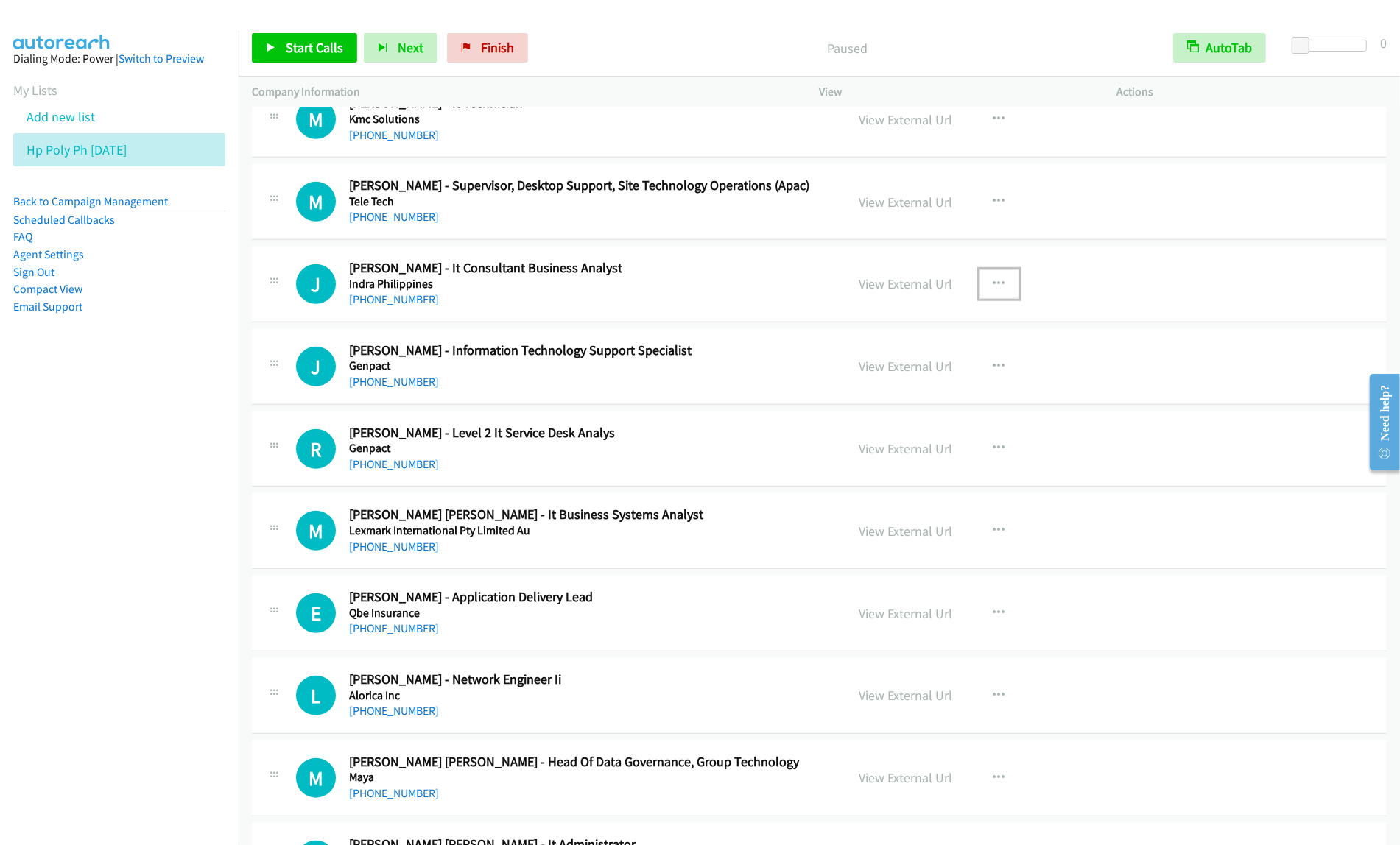
click at [993, 290] on icon "button" at bounding box center [999, 284] width 11 height 11
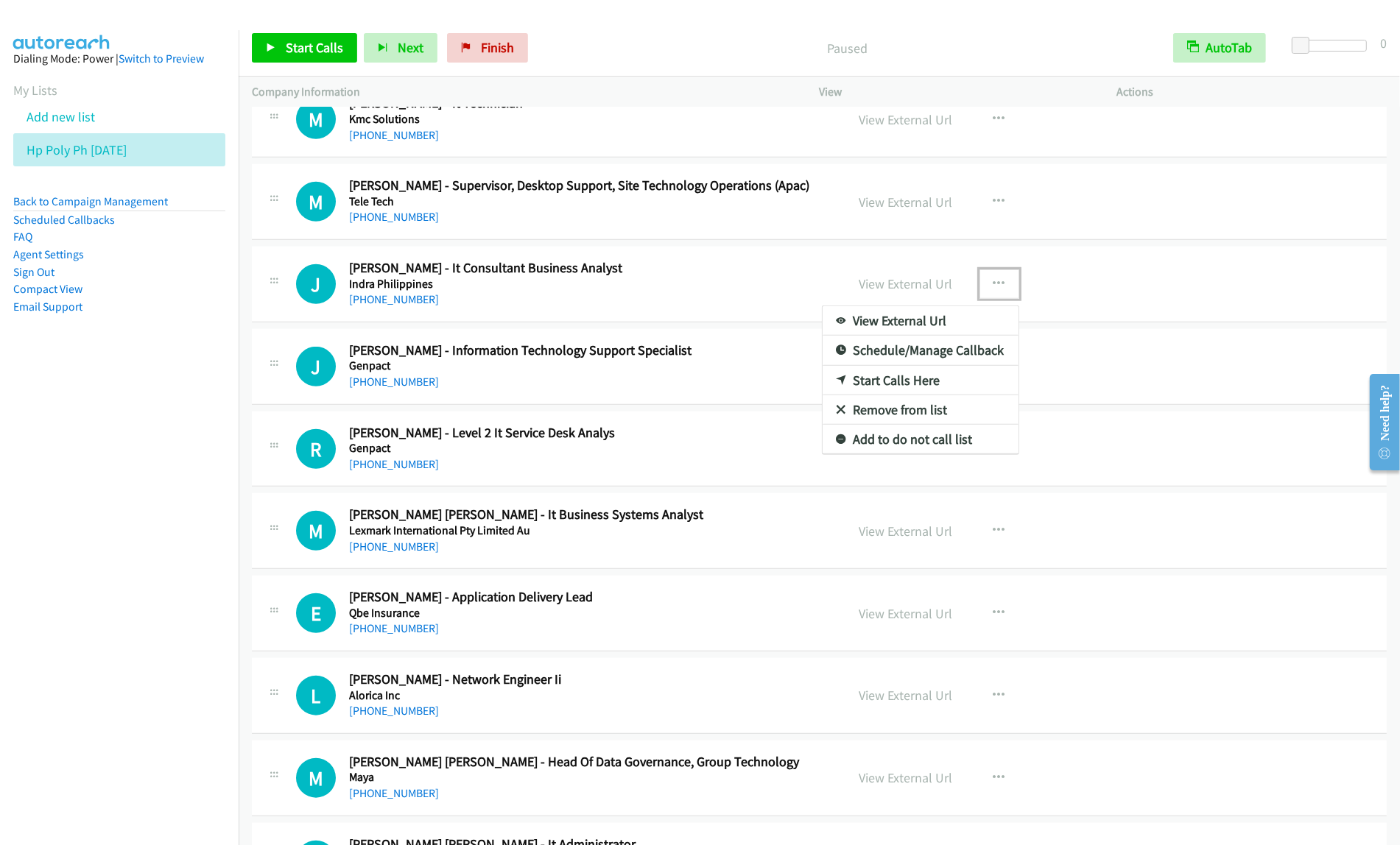
click at [923, 395] on link "Start Calls Here" at bounding box center [920, 381] width 196 height 29
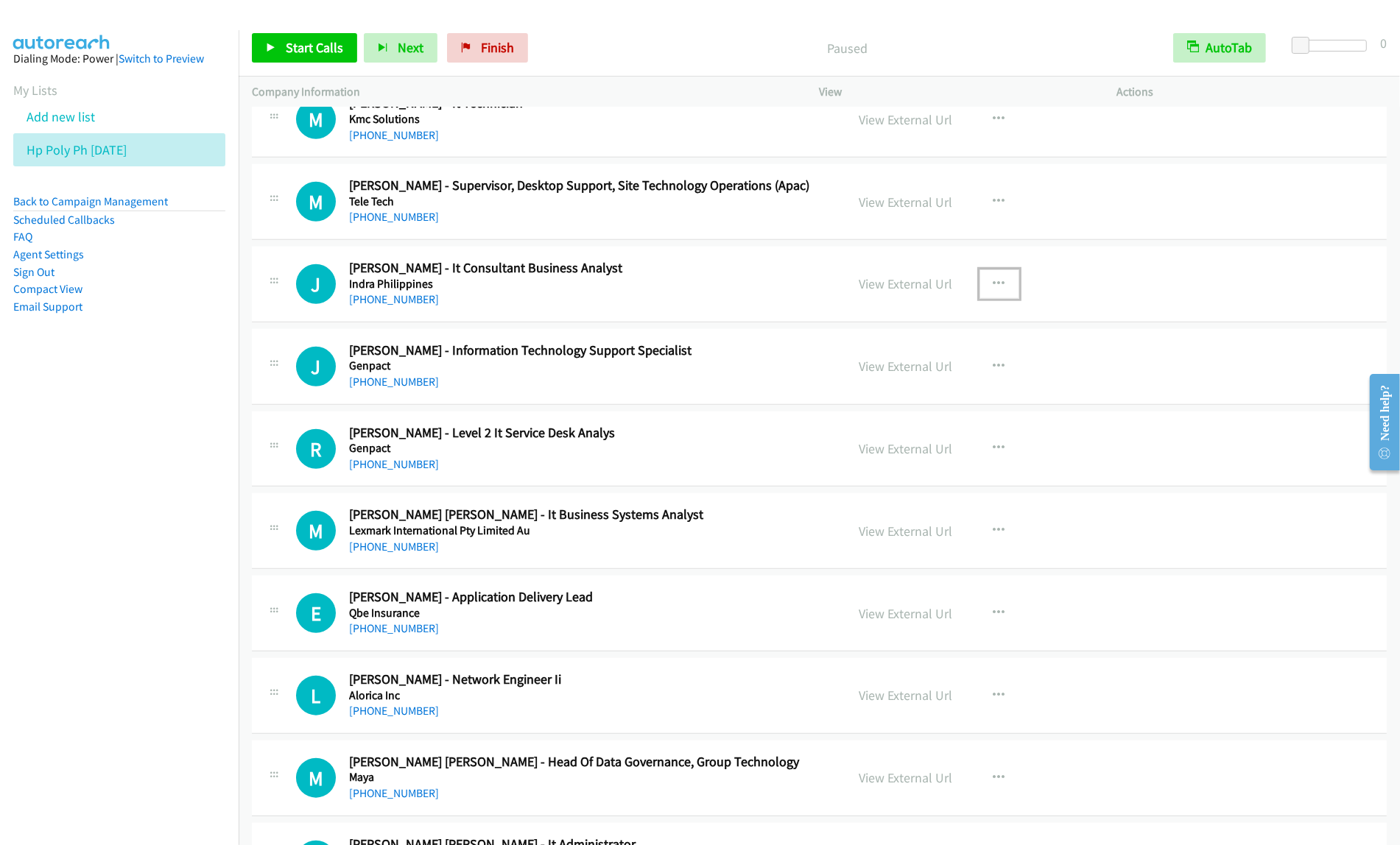
click at [984, 299] on button "button" at bounding box center [999, 284] width 40 height 29
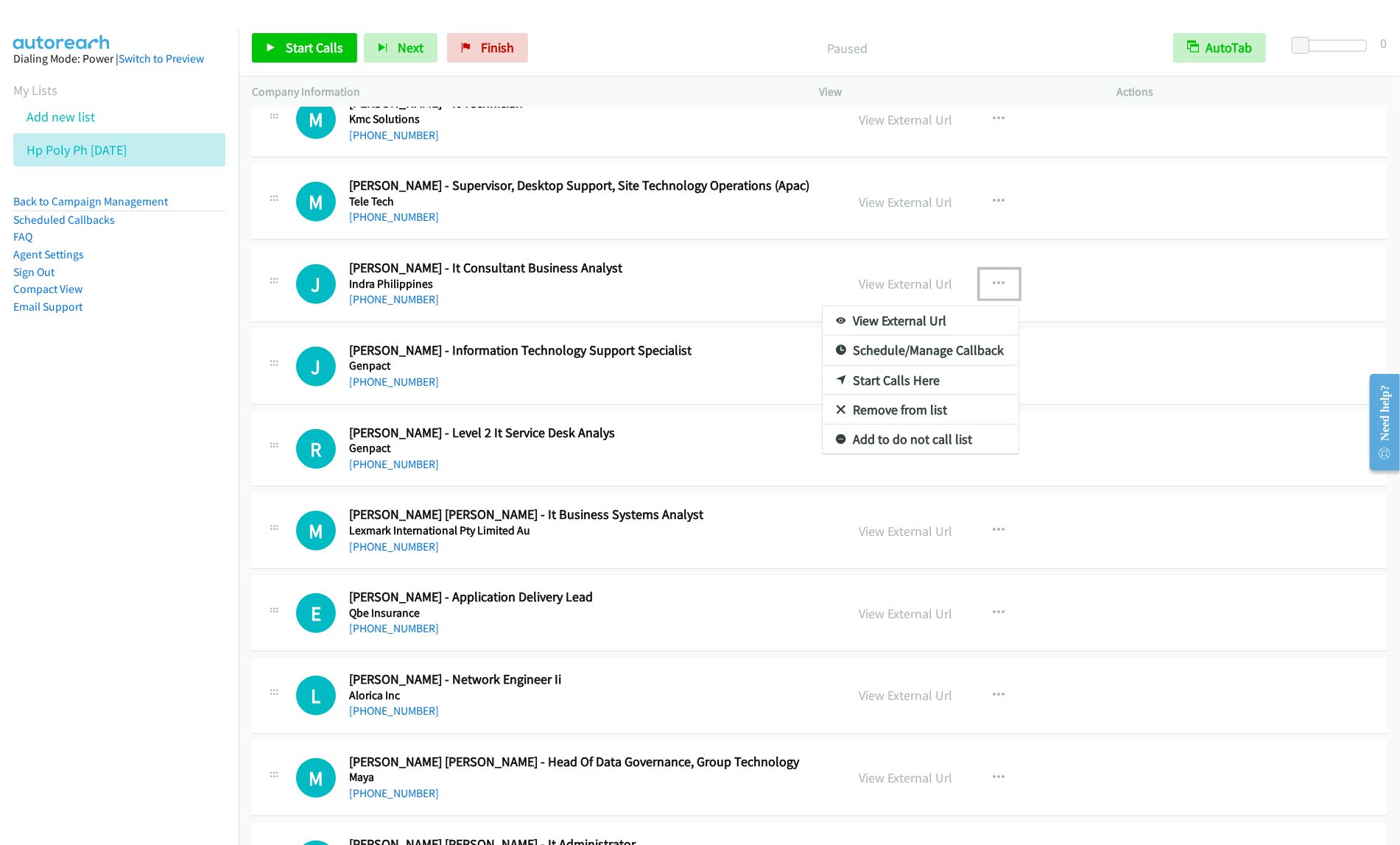
click at [944, 395] on link "Start Calls Here" at bounding box center [920, 381] width 196 height 29
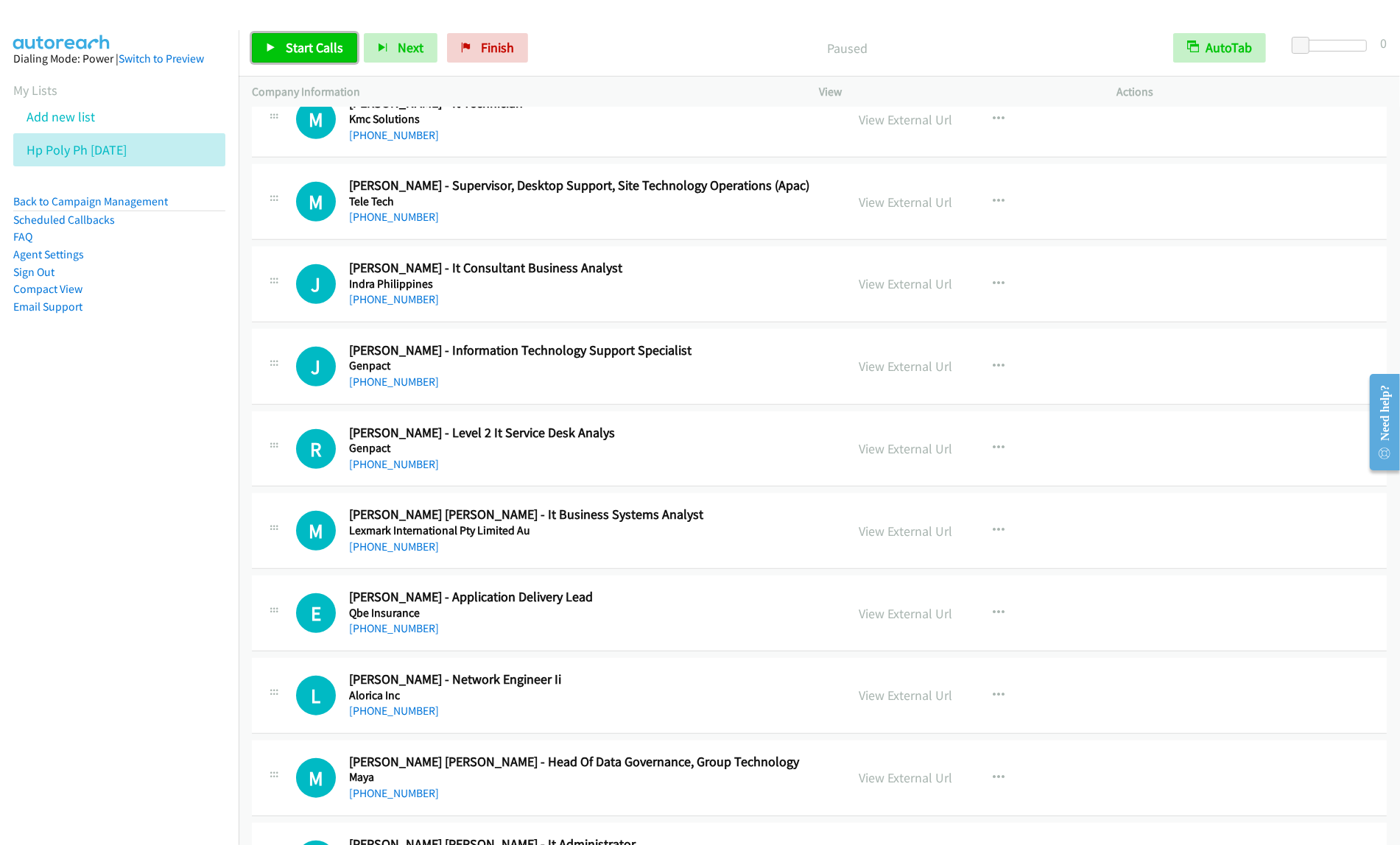
click at [322, 45] on span "Start Calls" at bounding box center [314, 47] width 57 height 17
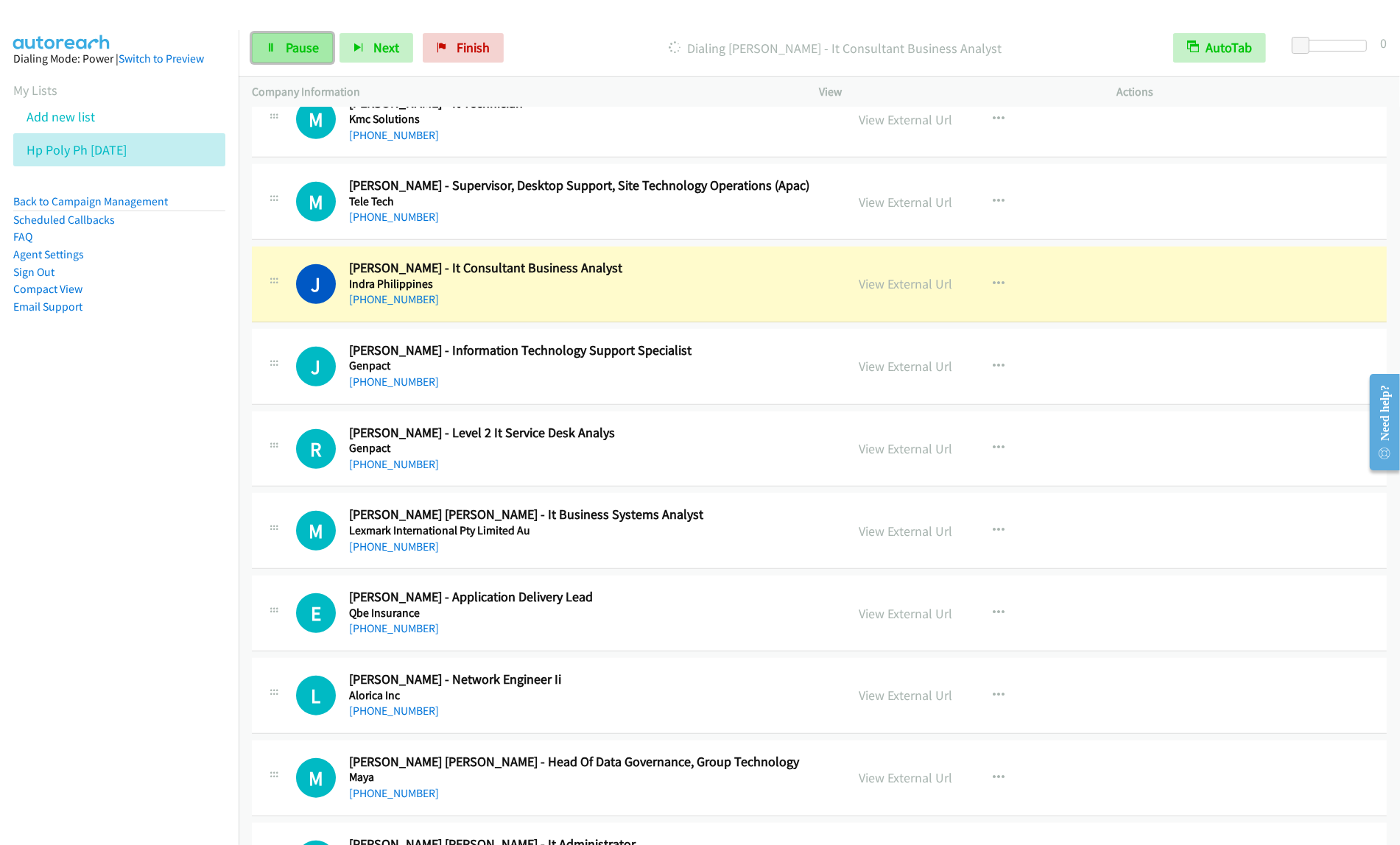
click at [292, 57] on link "Pause" at bounding box center [292, 47] width 81 height 29
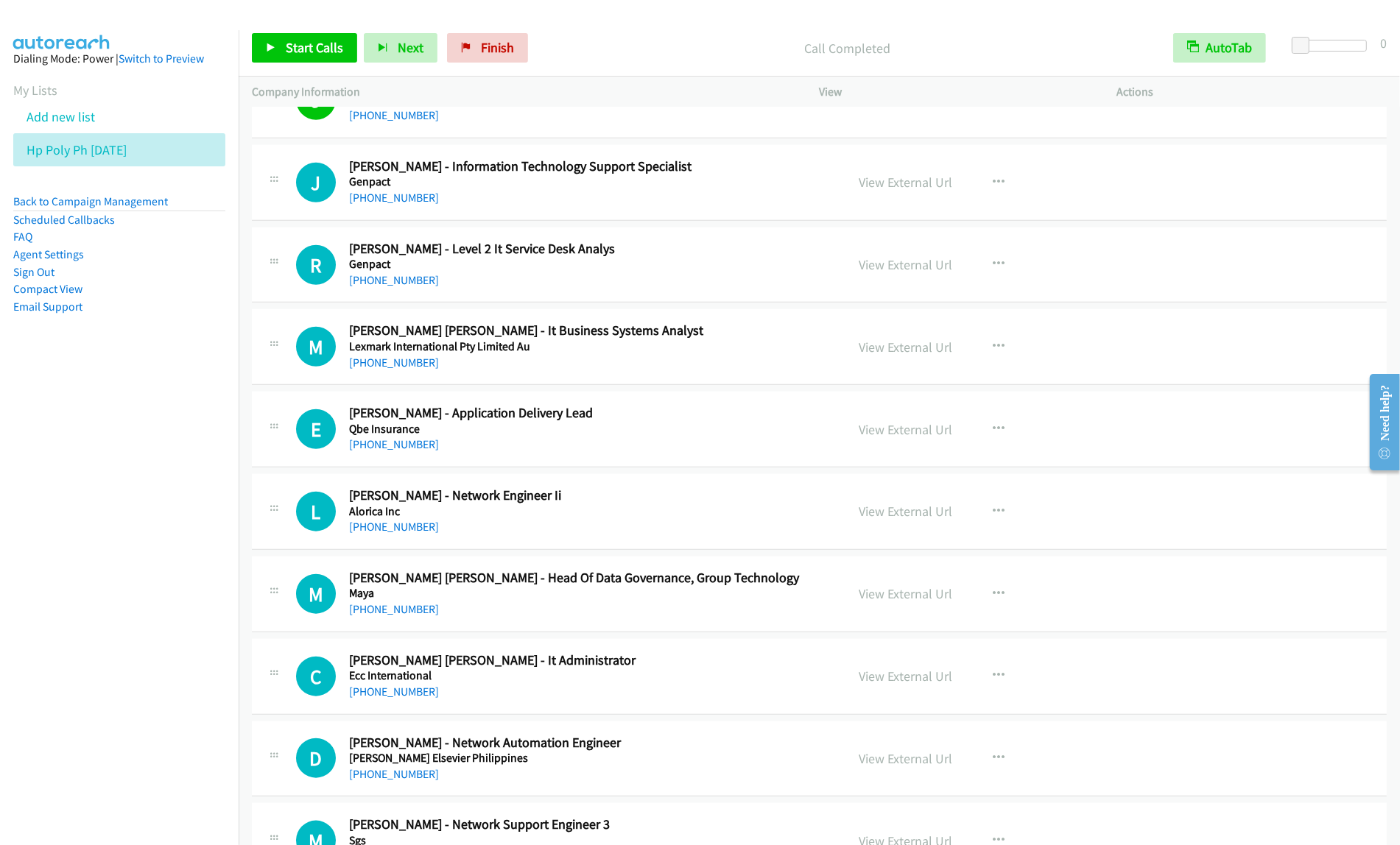
scroll to position [12519, 0]
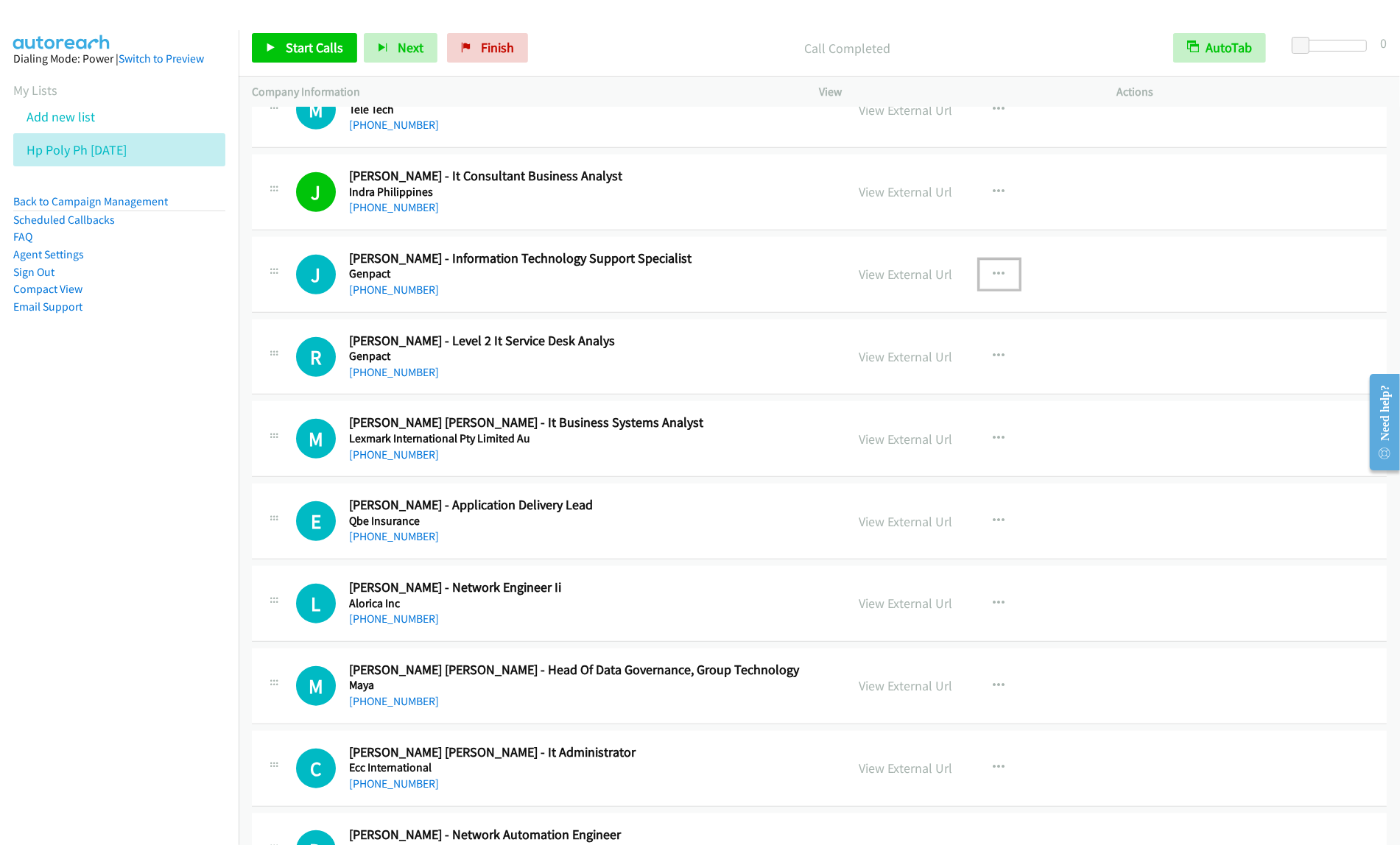
click at [1010, 289] on button "button" at bounding box center [999, 274] width 40 height 29
click at [905, 385] on link "Start Calls Here" at bounding box center [920, 370] width 196 height 29
click at [1003, 289] on button "button" at bounding box center [999, 274] width 40 height 29
click at [933, 385] on link "Start Calls Here" at bounding box center [920, 370] width 196 height 29
click at [291, 57] on link "Start Calls" at bounding box center [305, 47] width 106 height 29
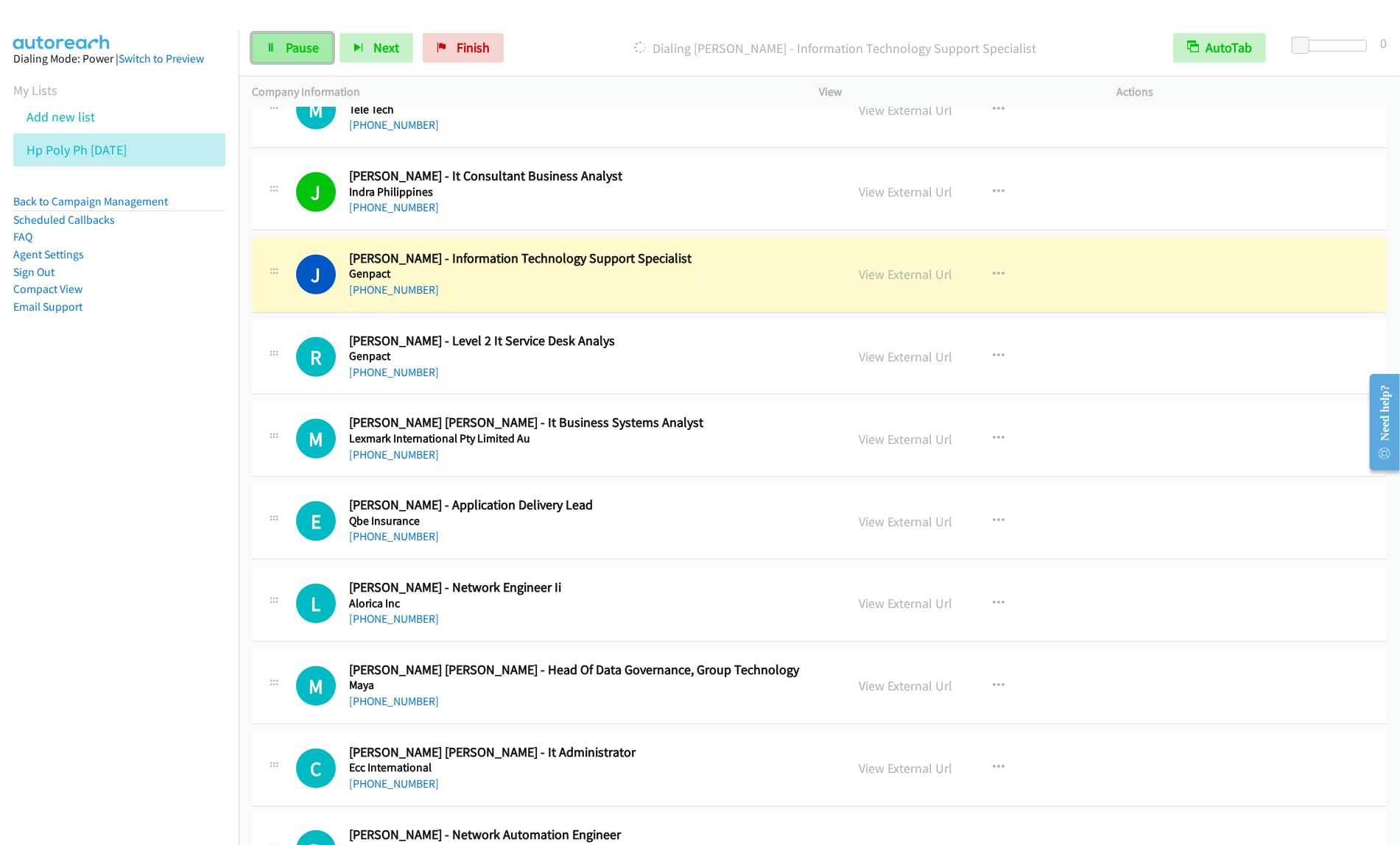
drag, startPoint x: 307, startPoint y: 46, endPoint x: 329, endPoint y: 34, distance: 25.1
click at [308, 44] on span "Pause" at bounding box center [302, 47] width 33 height 17
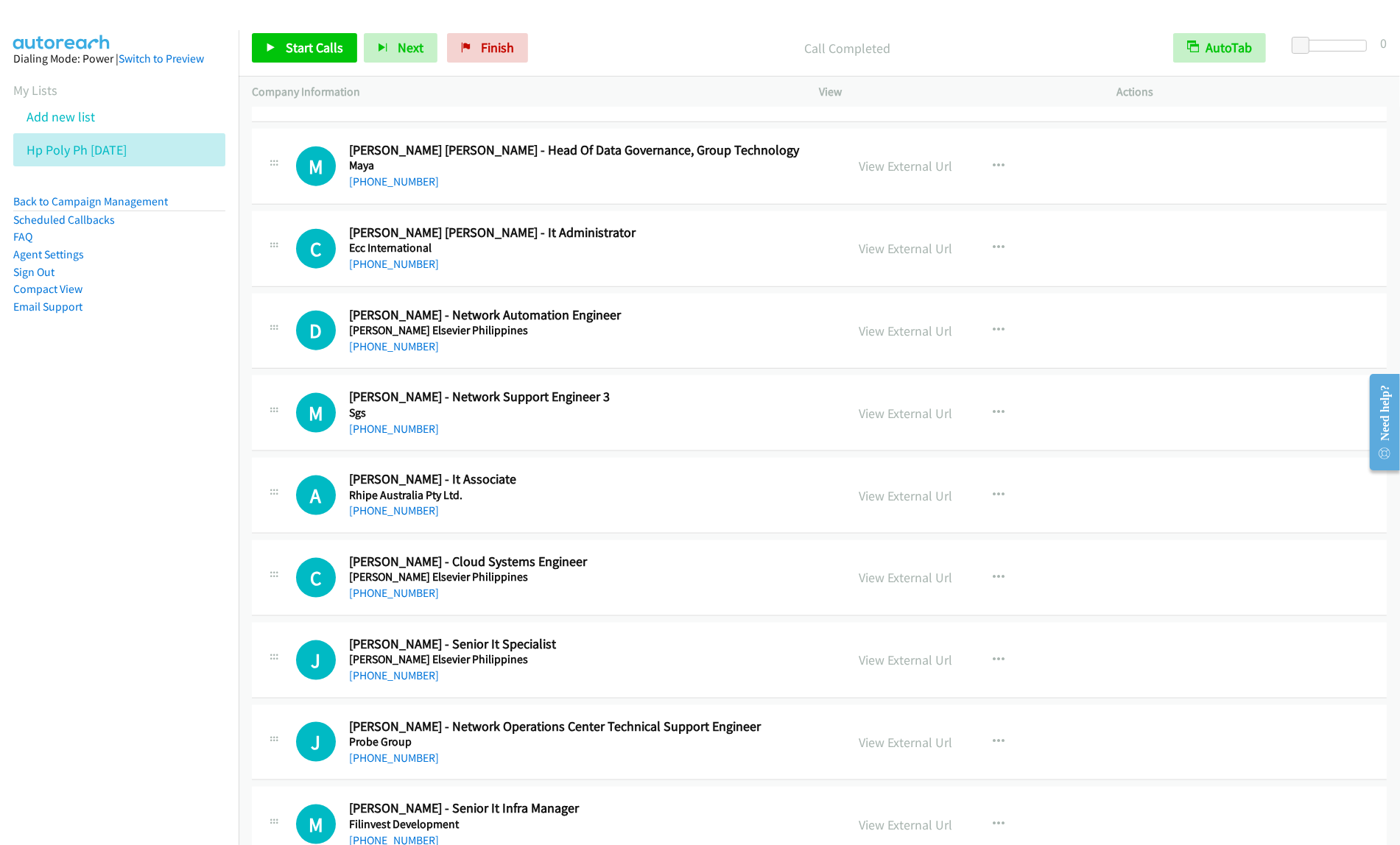
scroll to position [13071, 0]
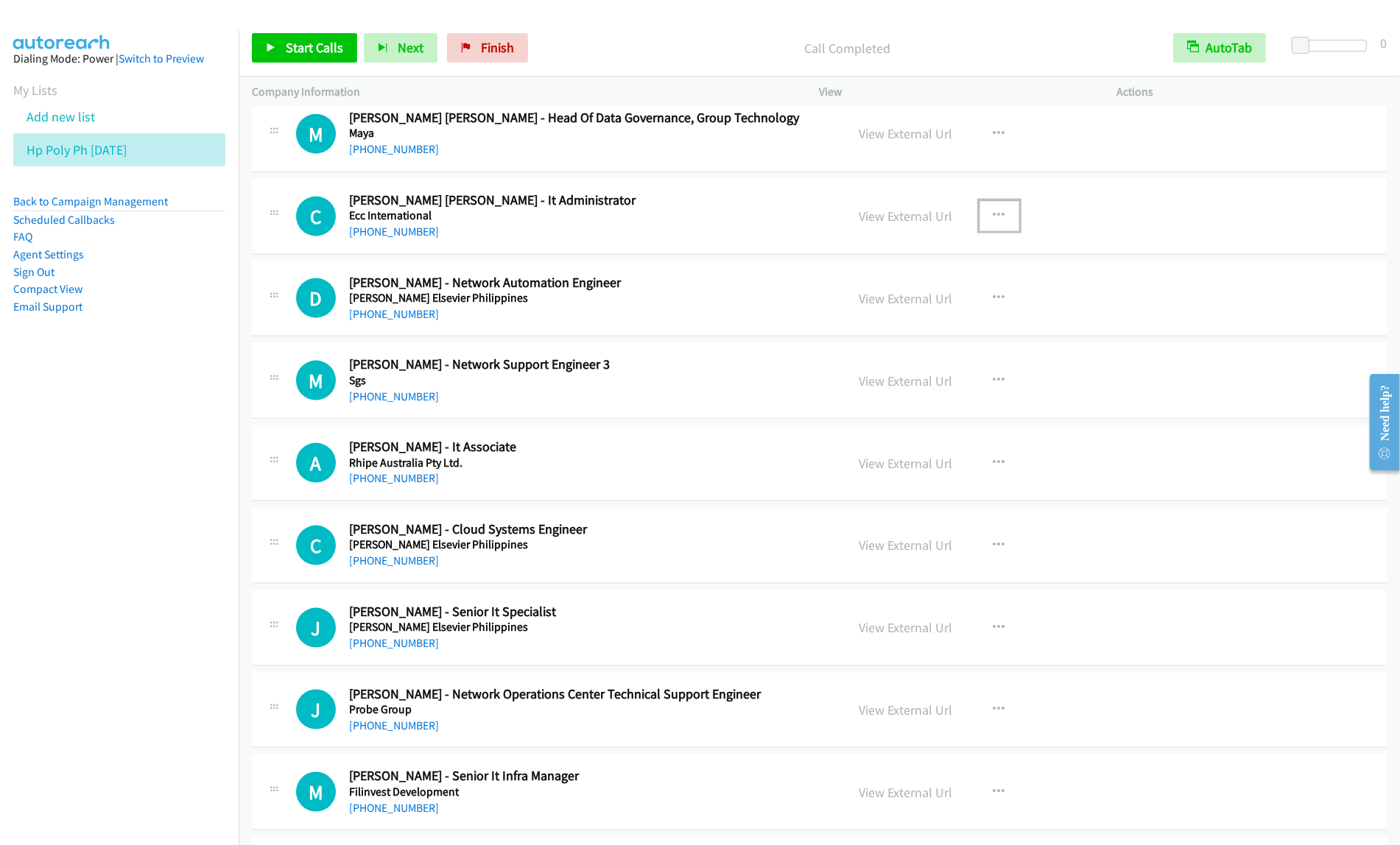
click at [993, 222] on icon "button" at bounding box center [999, 215] width 11 height 11
click at [933, 268] on link "View External Url" at bounding box center [920, 253] width 196 height 29
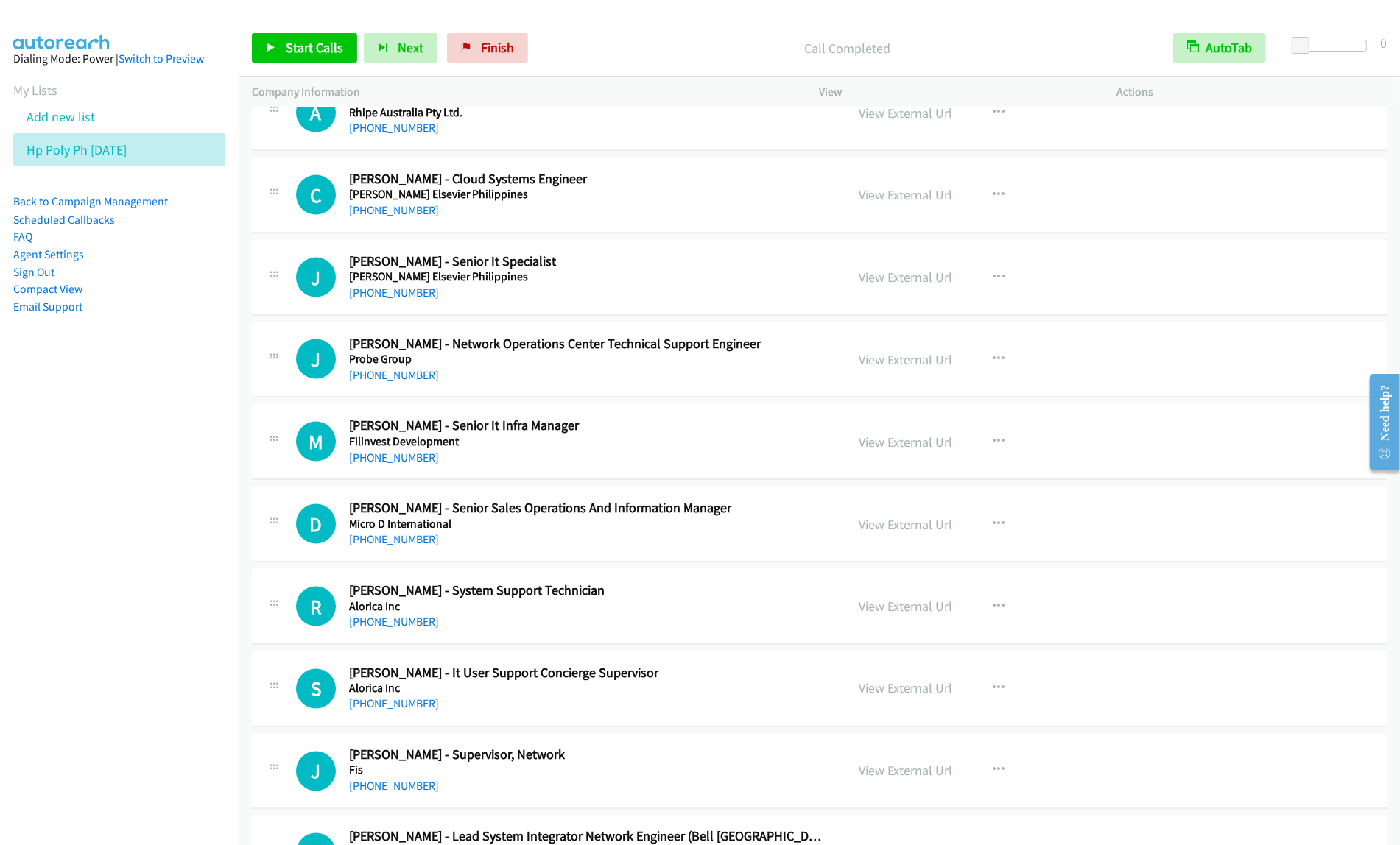
scroll to position [13440, 0]
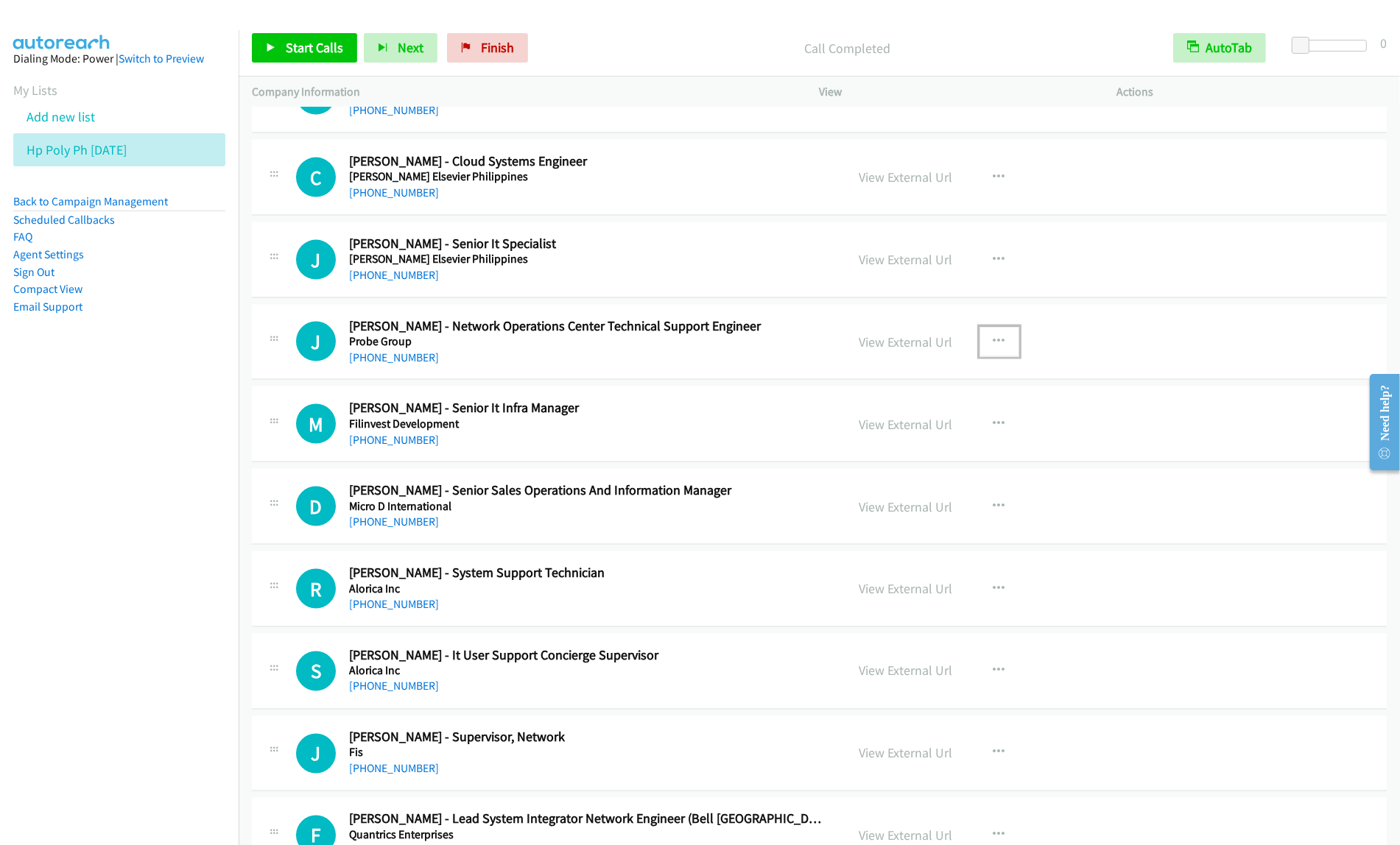
click at [999, 356] on button "button" at bounding box center [999, 341] width 40 height 29
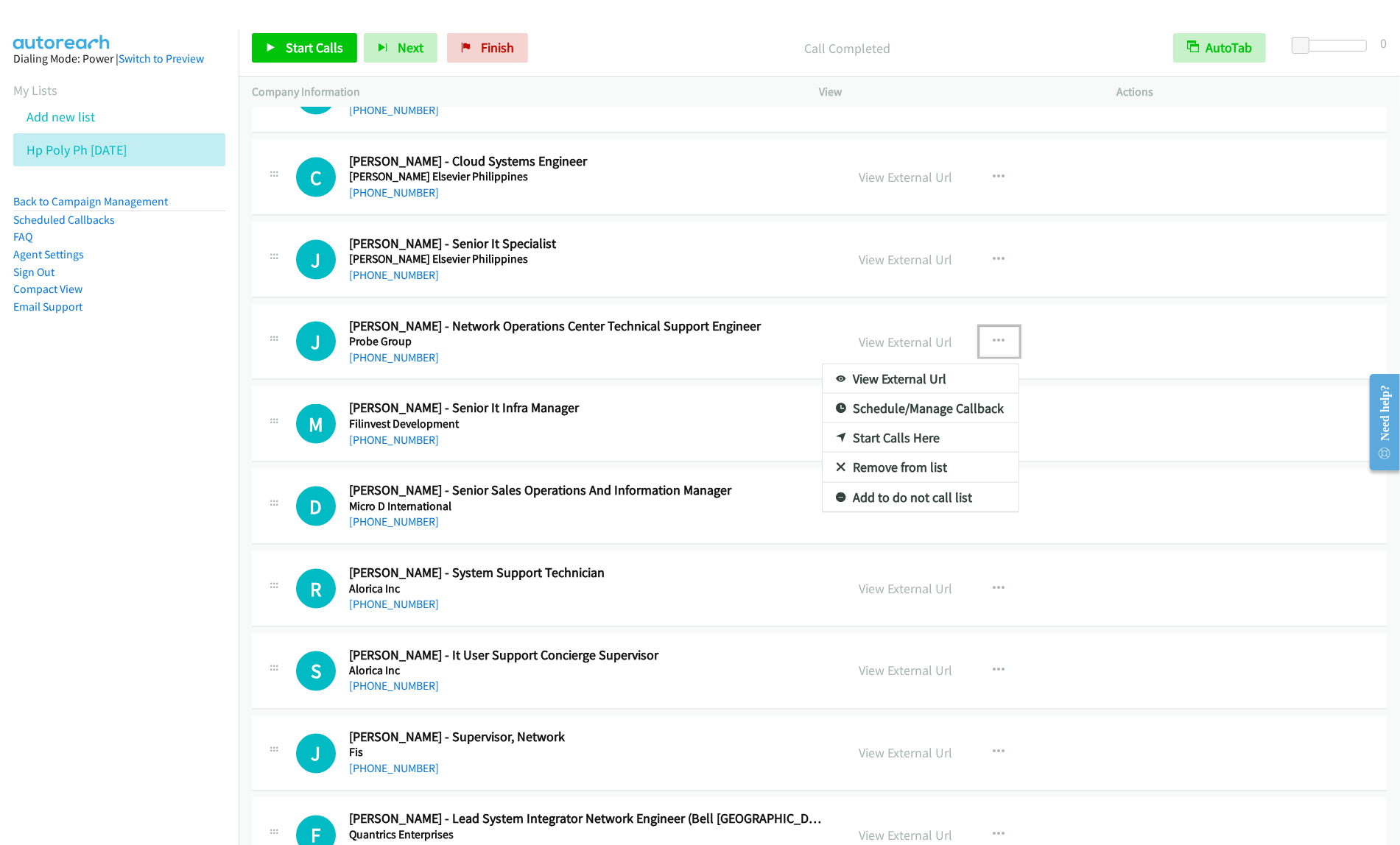
click at [944, 394] on link "View External Url" at bounding box center [920, 379] width 196 height 29
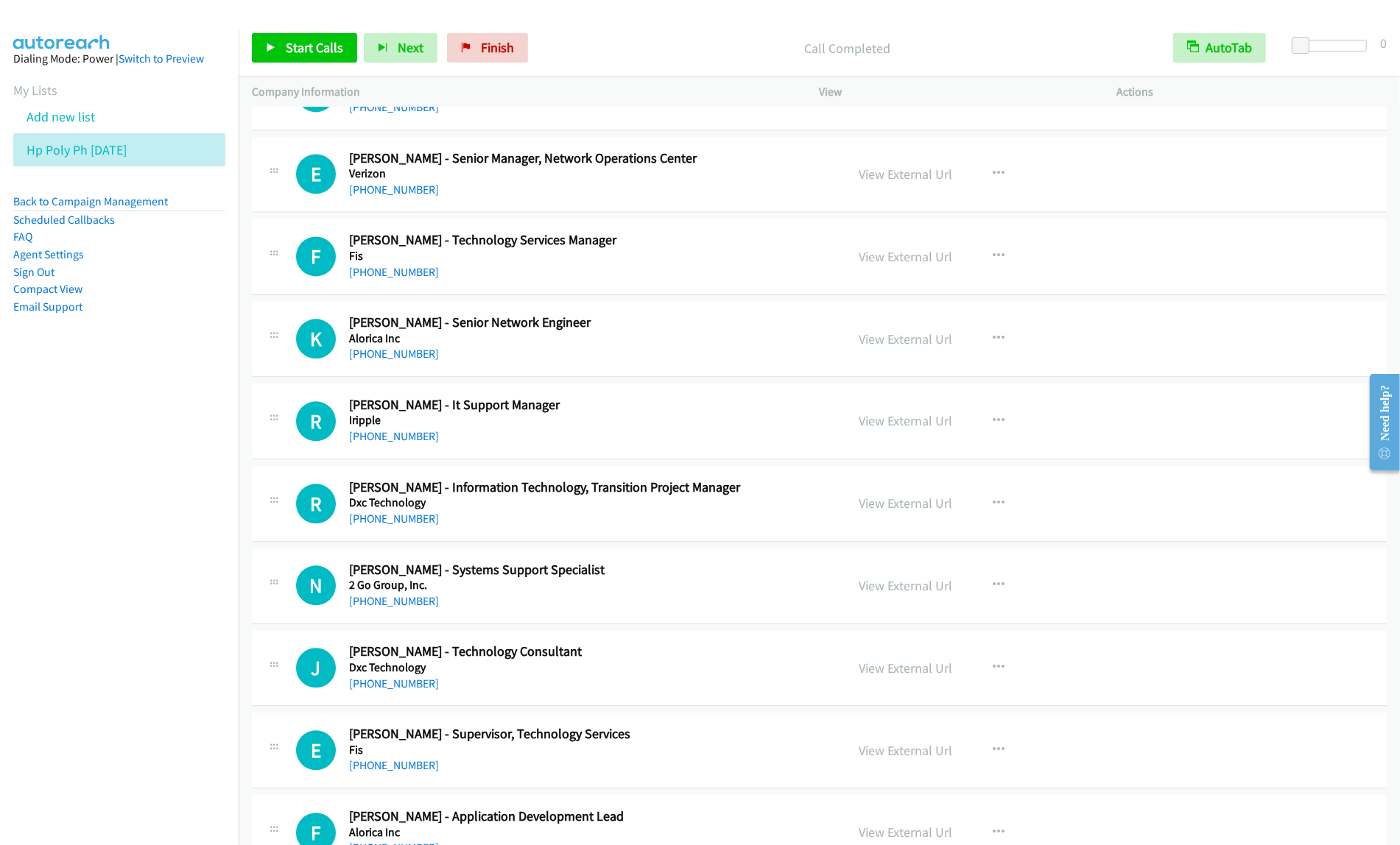
scroll to position [14544, 0]
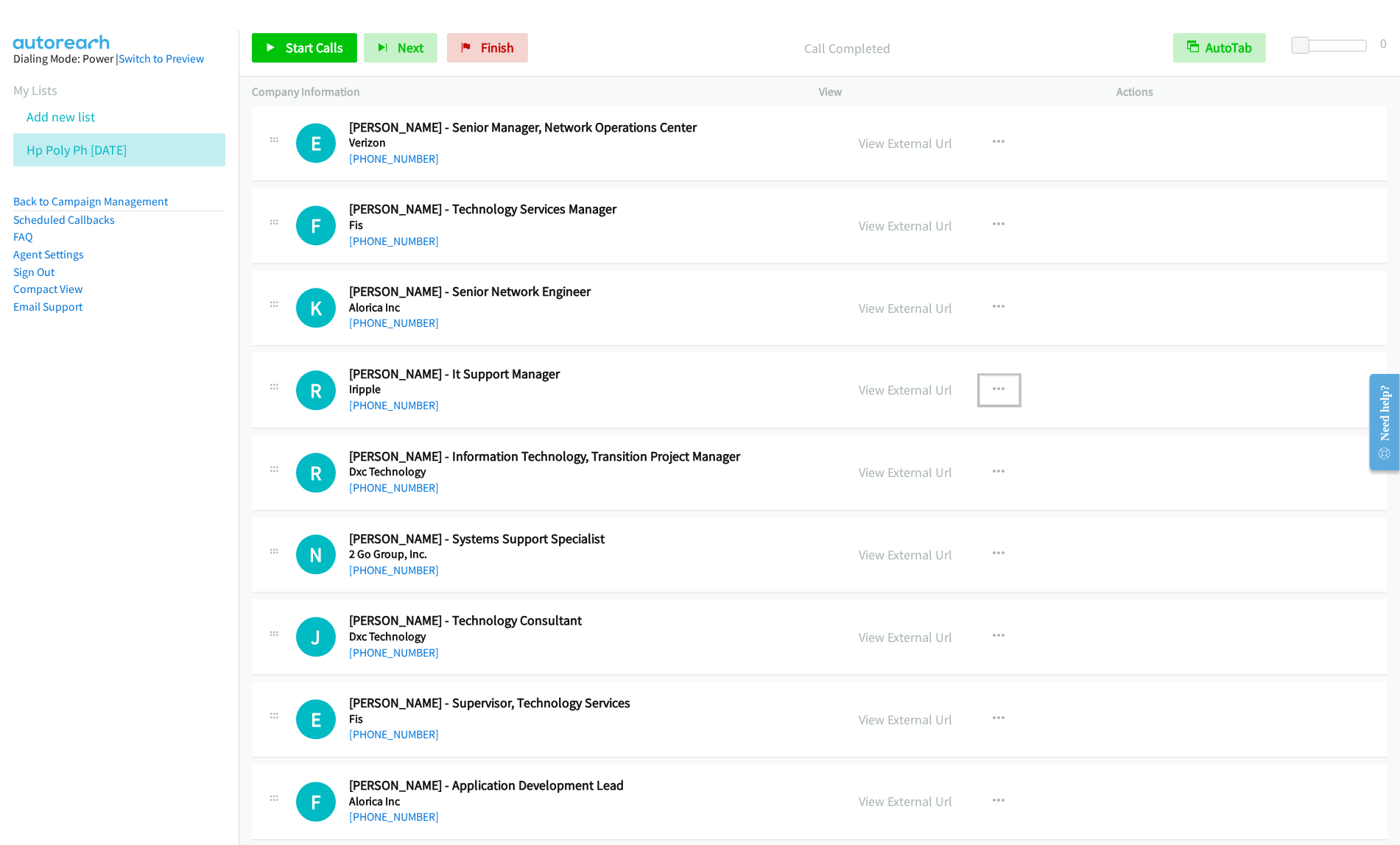
click at [1001, 405] on button "button" at bounding box center [999, 391] width 40 height 29
click at [951, 442] on link "View External Url" at bounding box center [920, 427] width 196 height 29
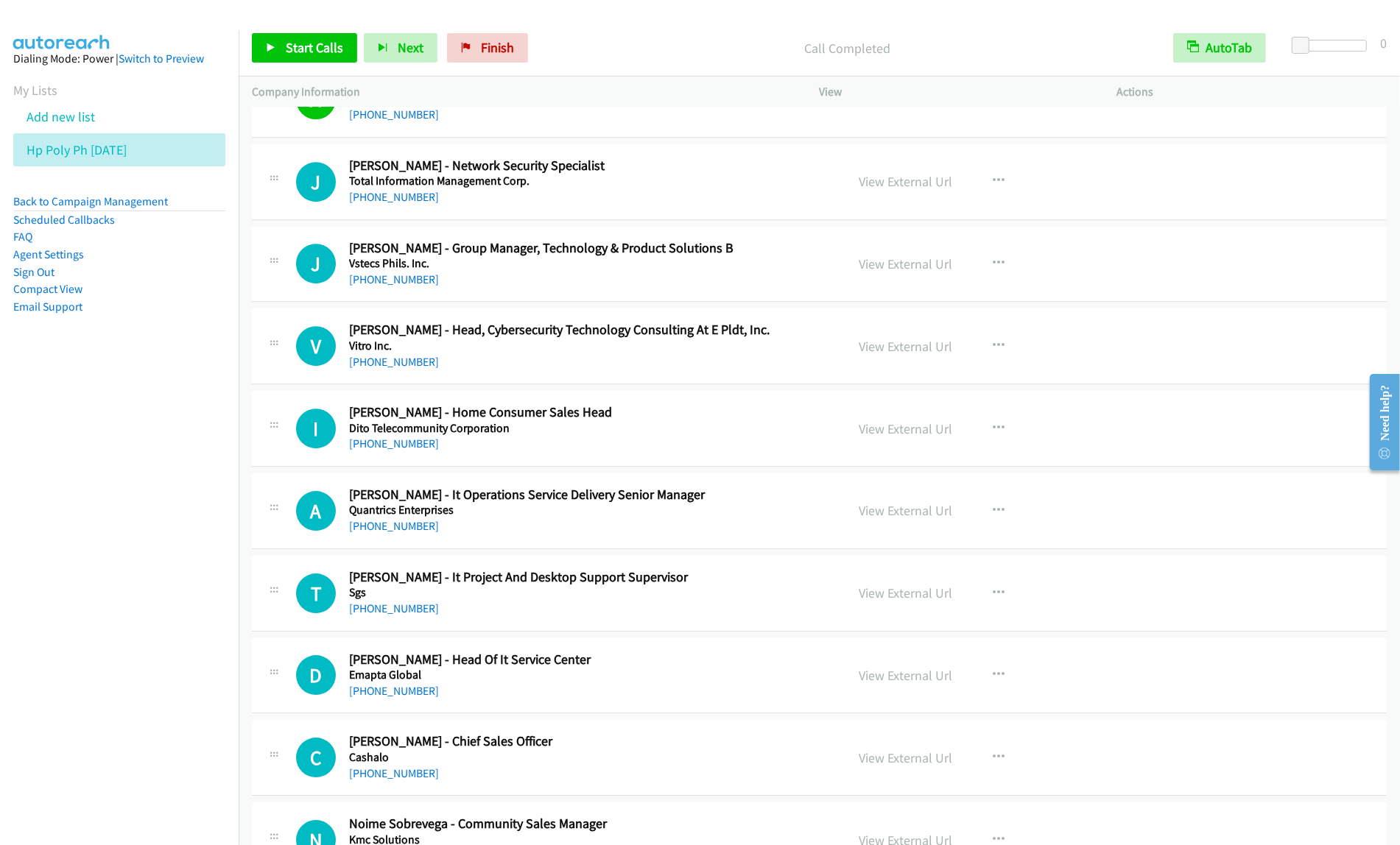
scroll to position [15833, 0]
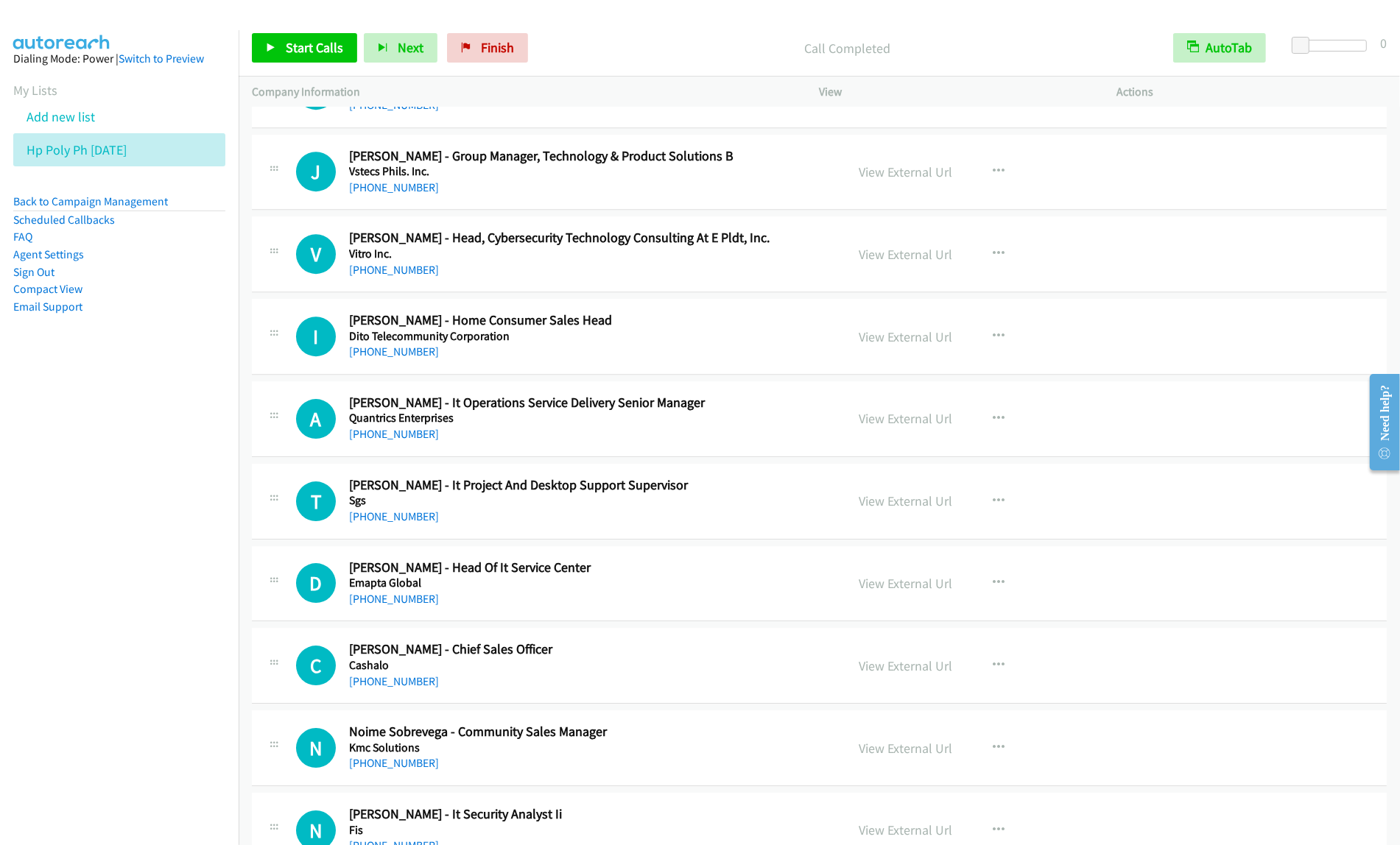
click at [665, 279] on div "+63 998 598 3289" at bounding box center [587, 270] width 477 height 18
click at [996, 260] on icon "button" at bounding box center [999, 254] width 11 height 11
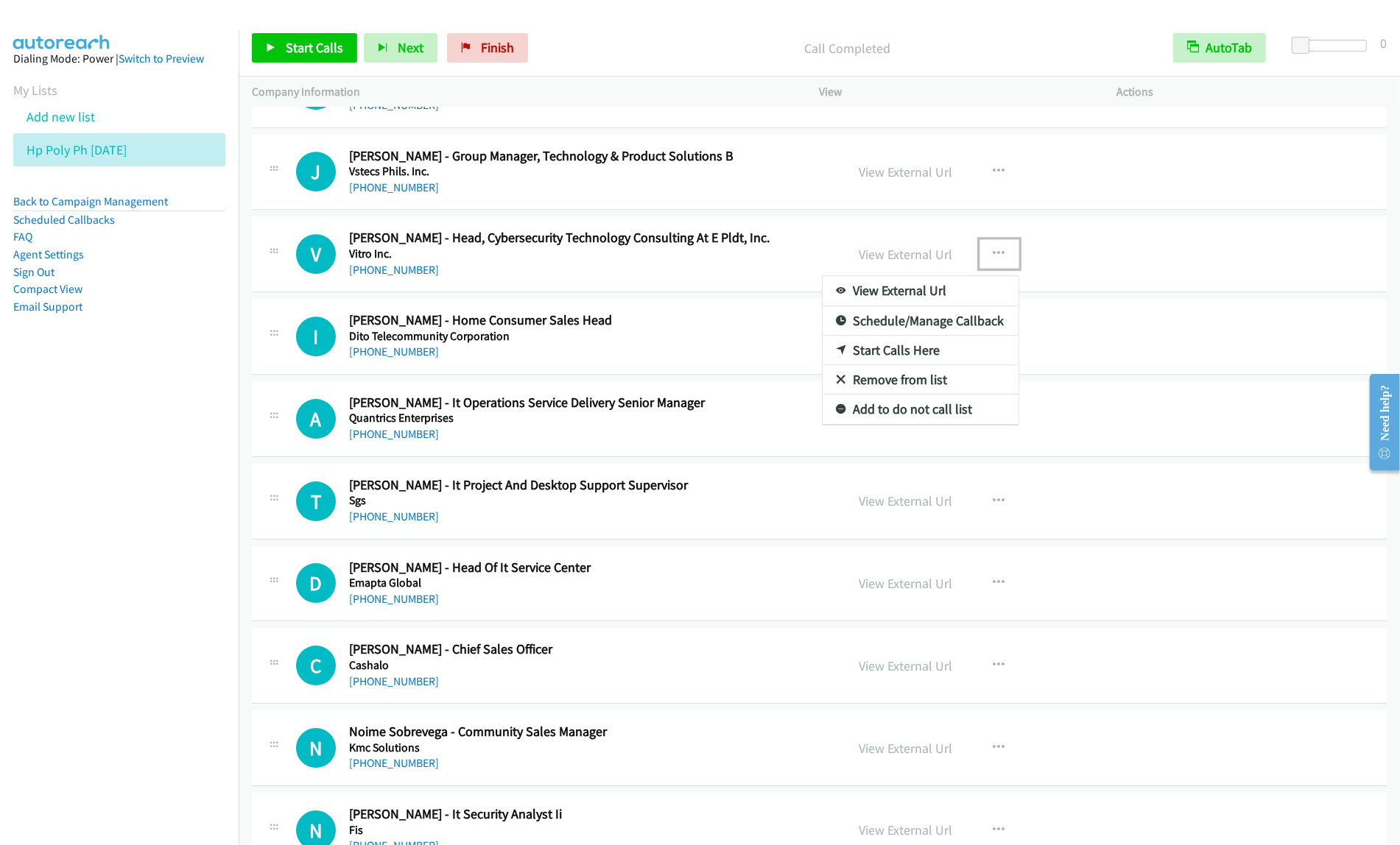
click at [950, 305] on link "View External Url" at bounding box center [920, 291] width 196 height 29
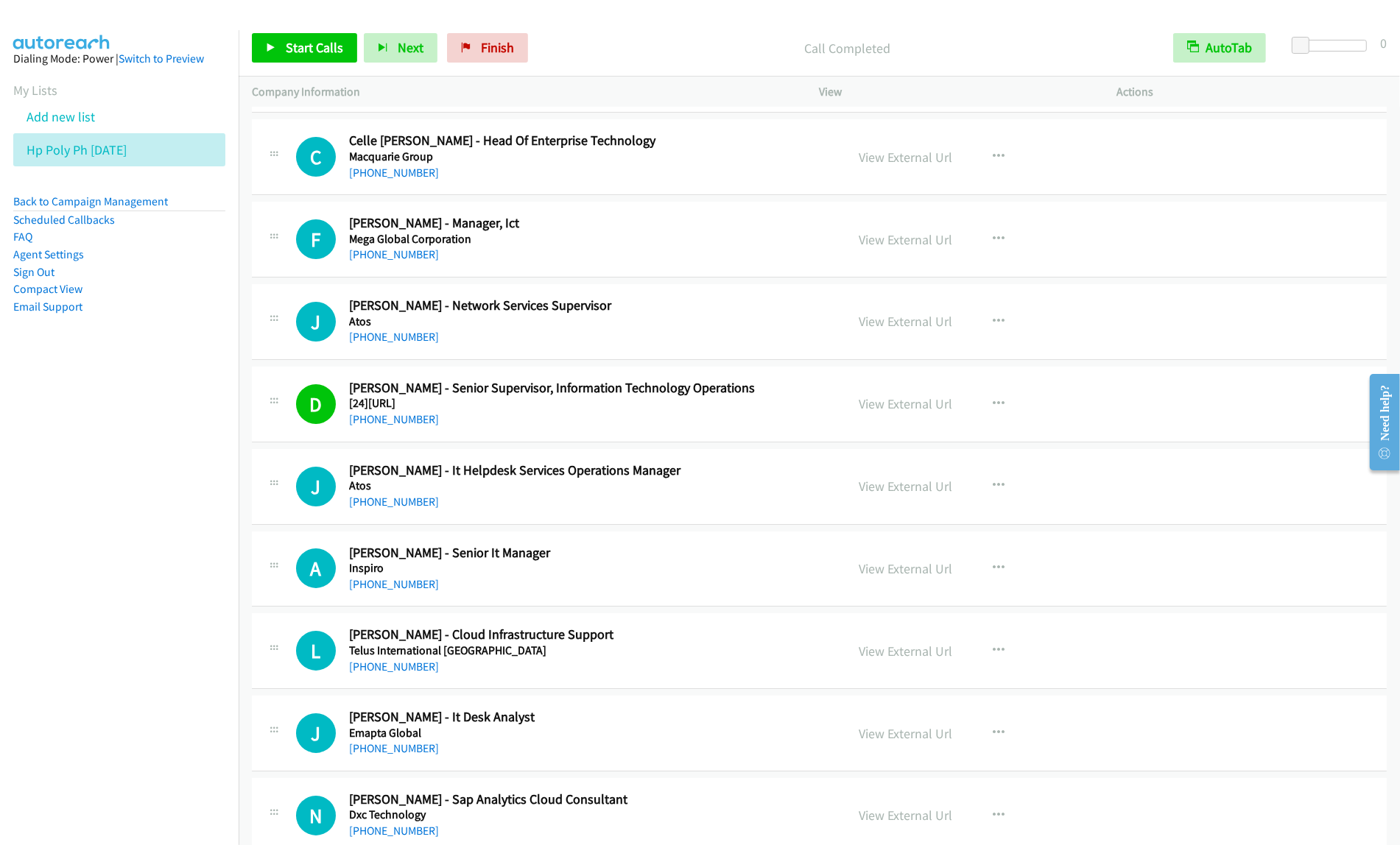
scroll to position [16661, 0]
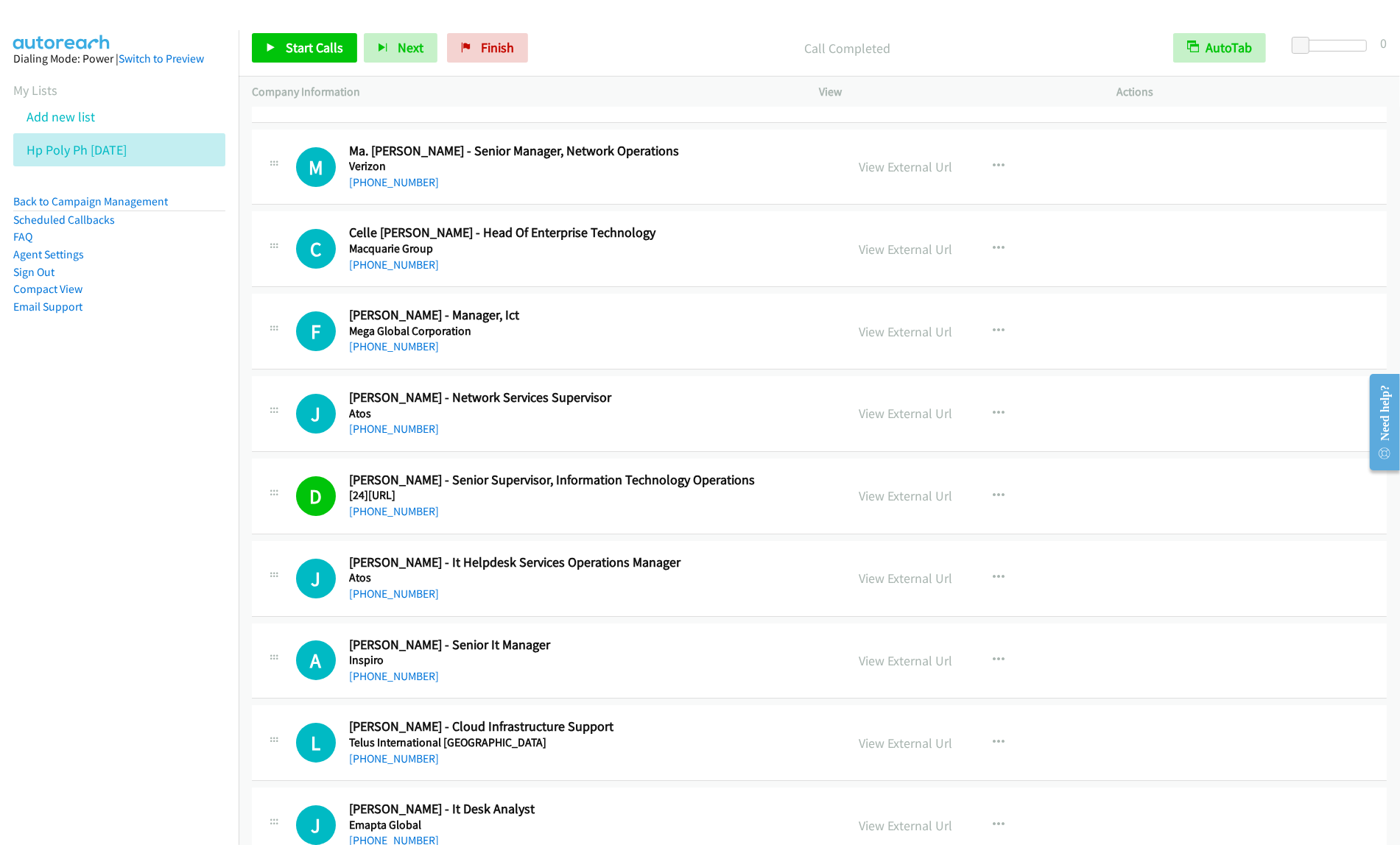
click at [686, 324] on h2 "Faye Oliveros - Manager, Ict" at bounding box center [587, 315] width 477 height 17
click at [979, 346] on button "button" at bounding box center [999, 332] width 40 height 29
click at [936, 383] on link "View External Url" at bounding box center [920, 368] width 196 height 29
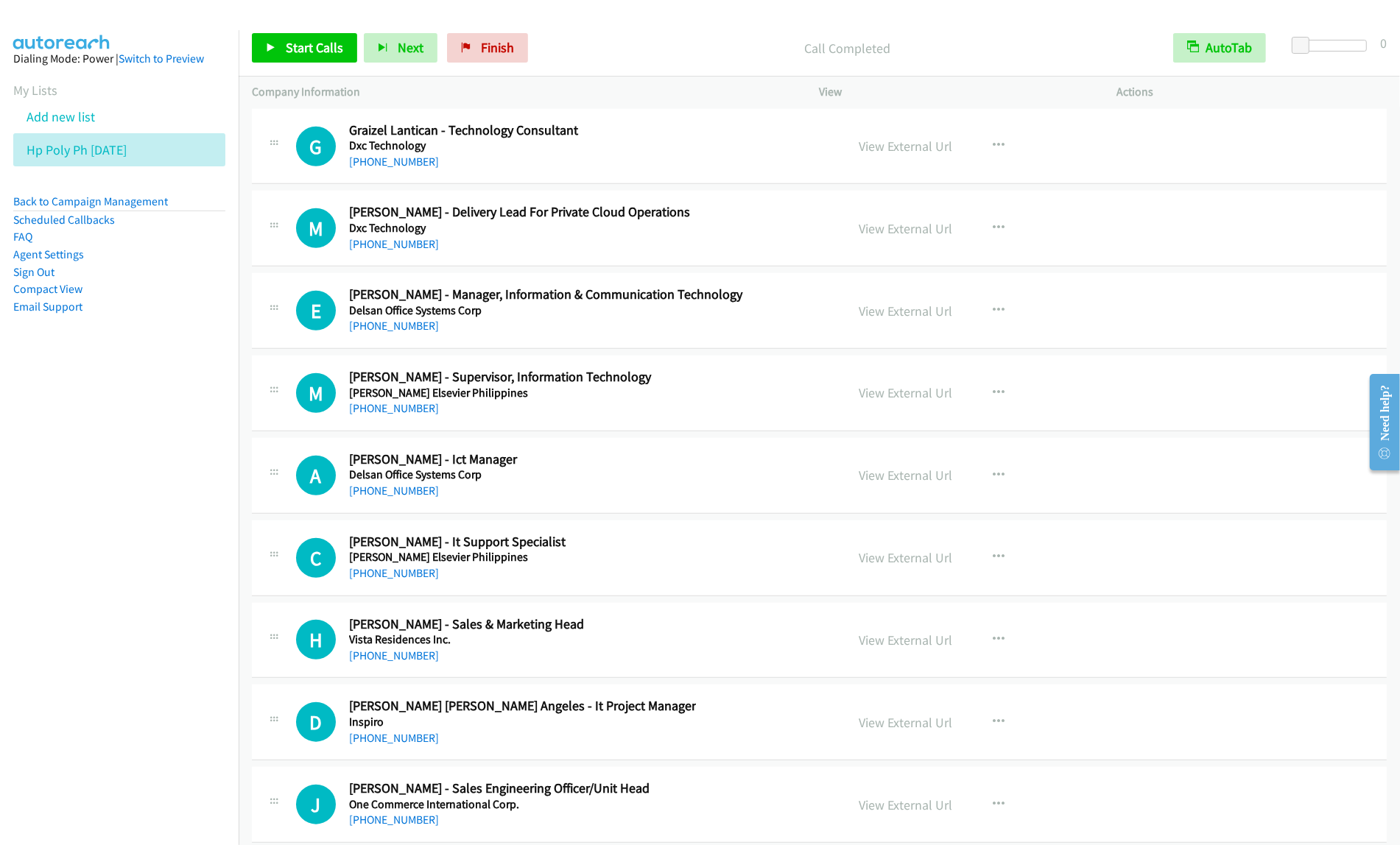
scroll to position [18042, 0]
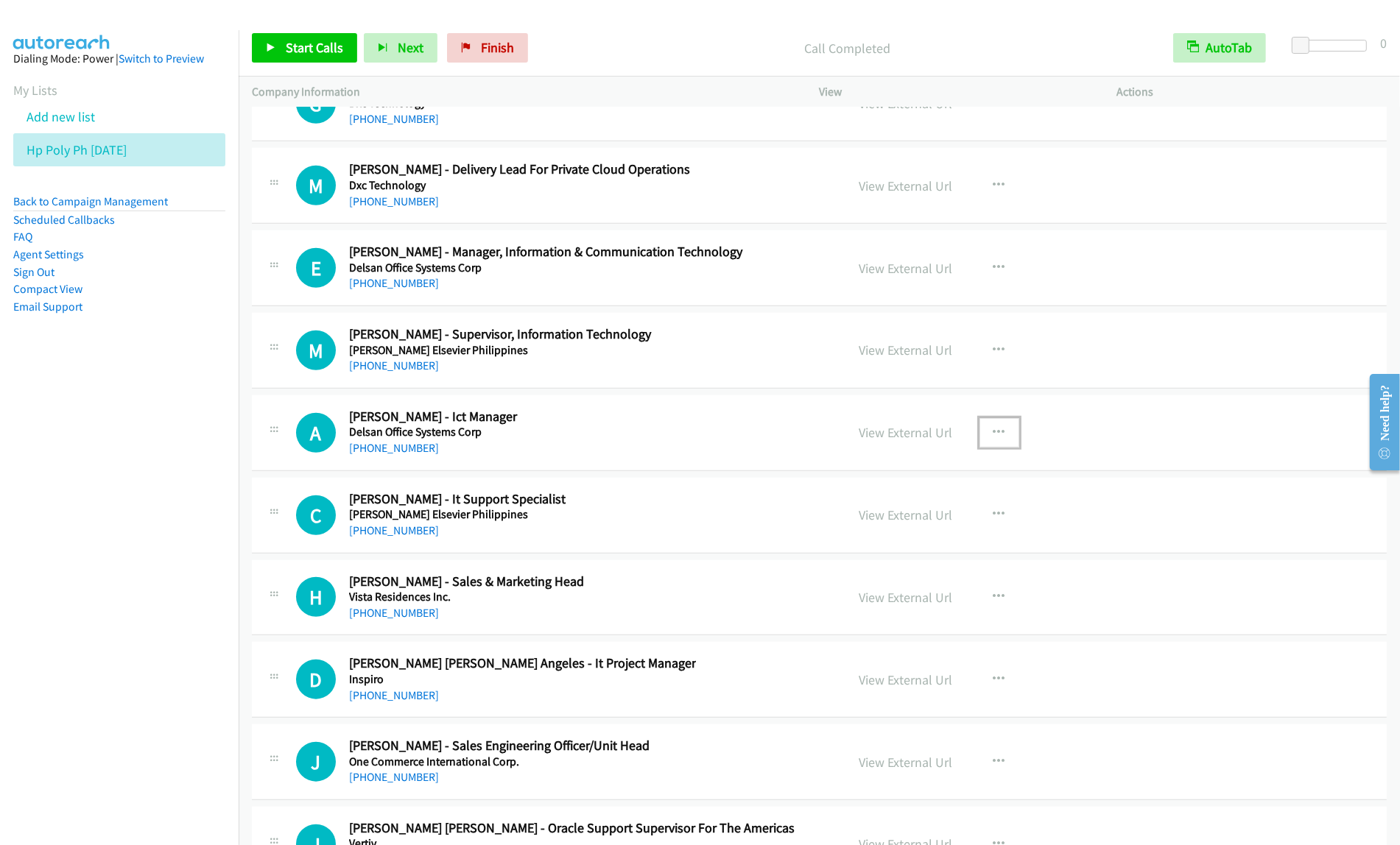
click at [996, 439] on icon "button" at bounding box center [999, 433] width 11 height 11
click at [924, 544] on link "Start Calls Here" at bounding box center [920, 529] width 196 height 29
click at [996, 448] on button "button" at bounding box center [999, 433] width 40 height 29
click at [926, 544] on link "Start Calls Here" at bounding box center [920, 529] width 196 height 29
click at [308, 45] on span "Start Calls" at bounding box center [314, 47] width 57 height 17
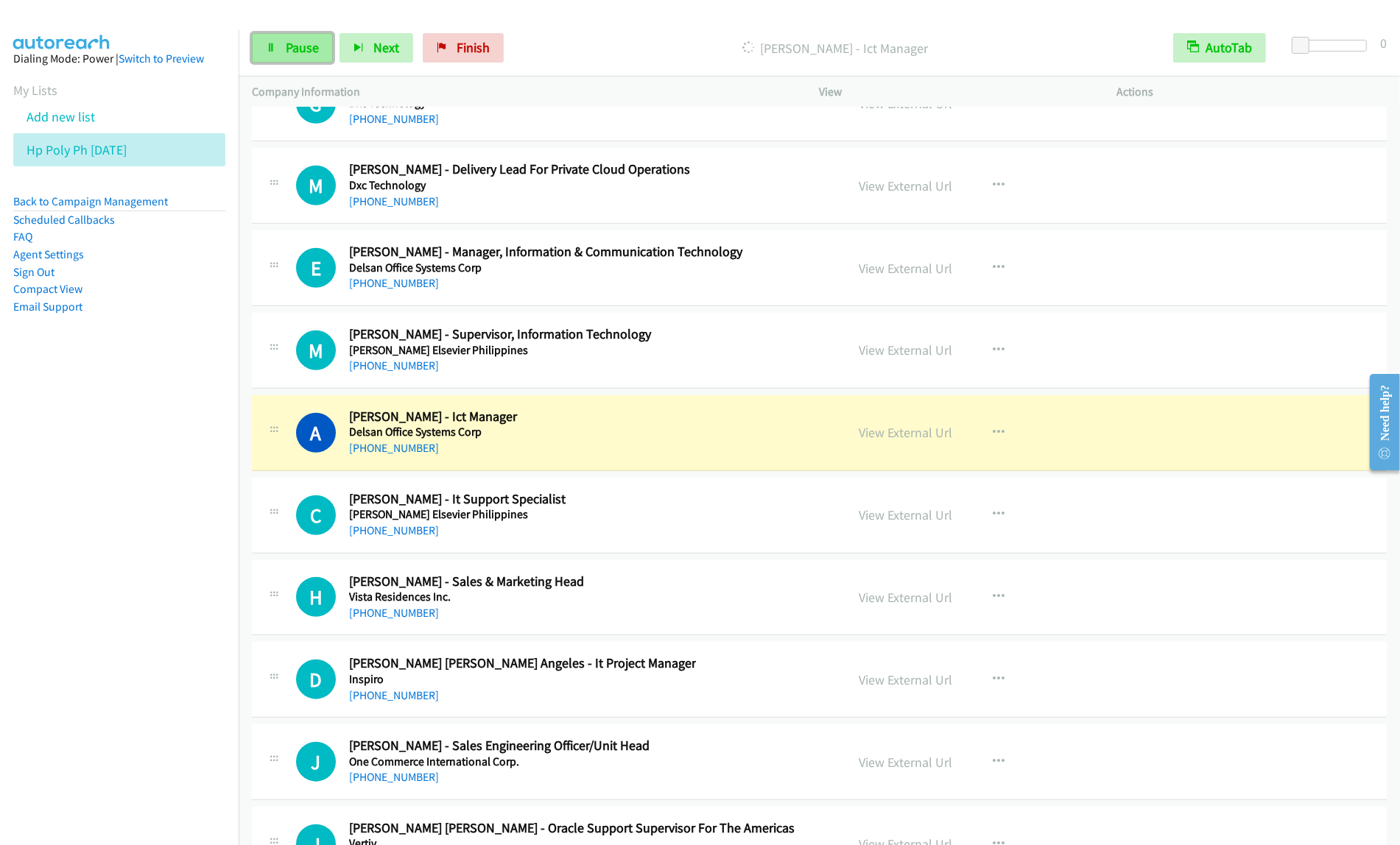
click at [291, 47] on span "Pause" at bounding box center [302, 47] width 33 height 17
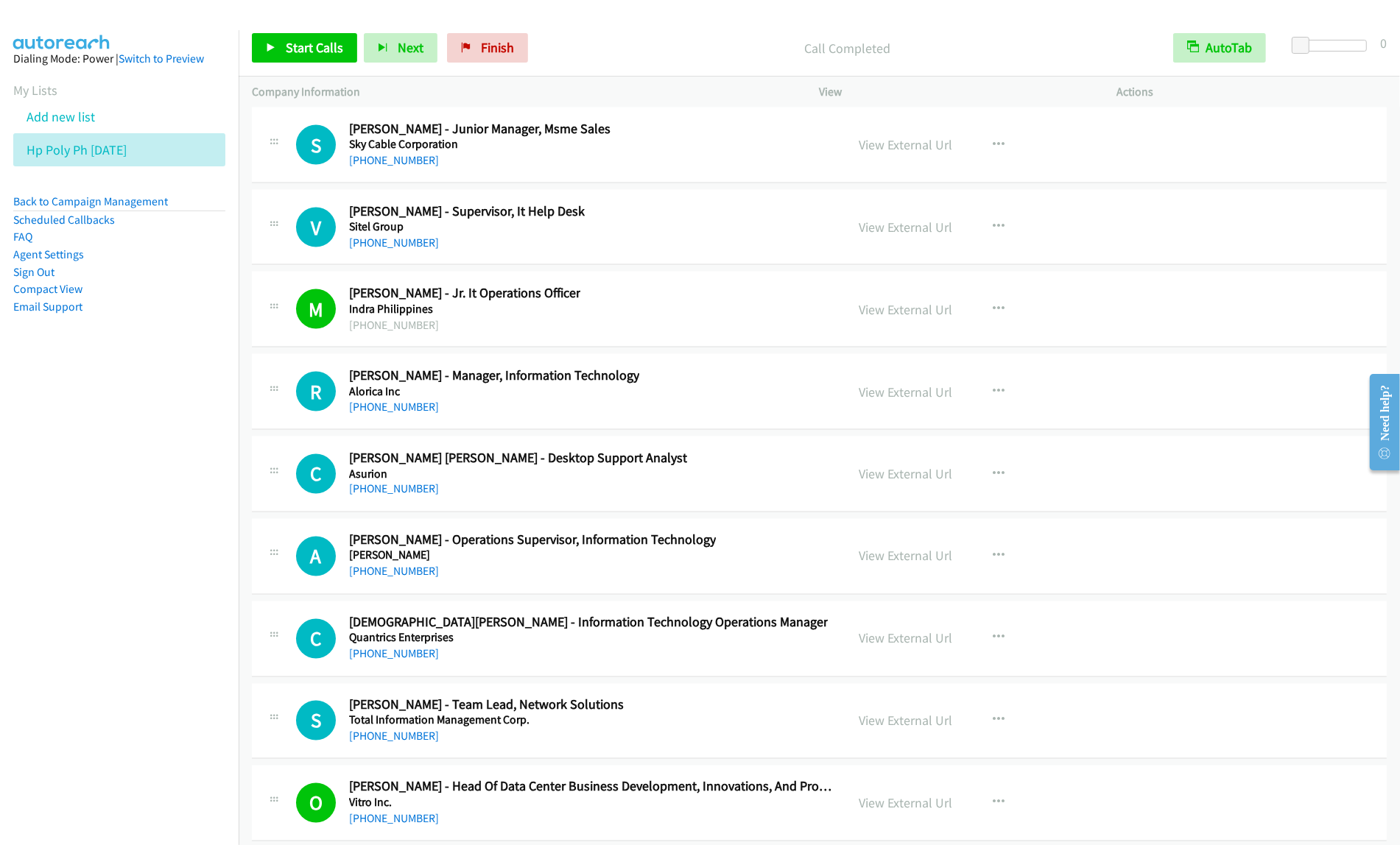
scroll to position [19238, 0]
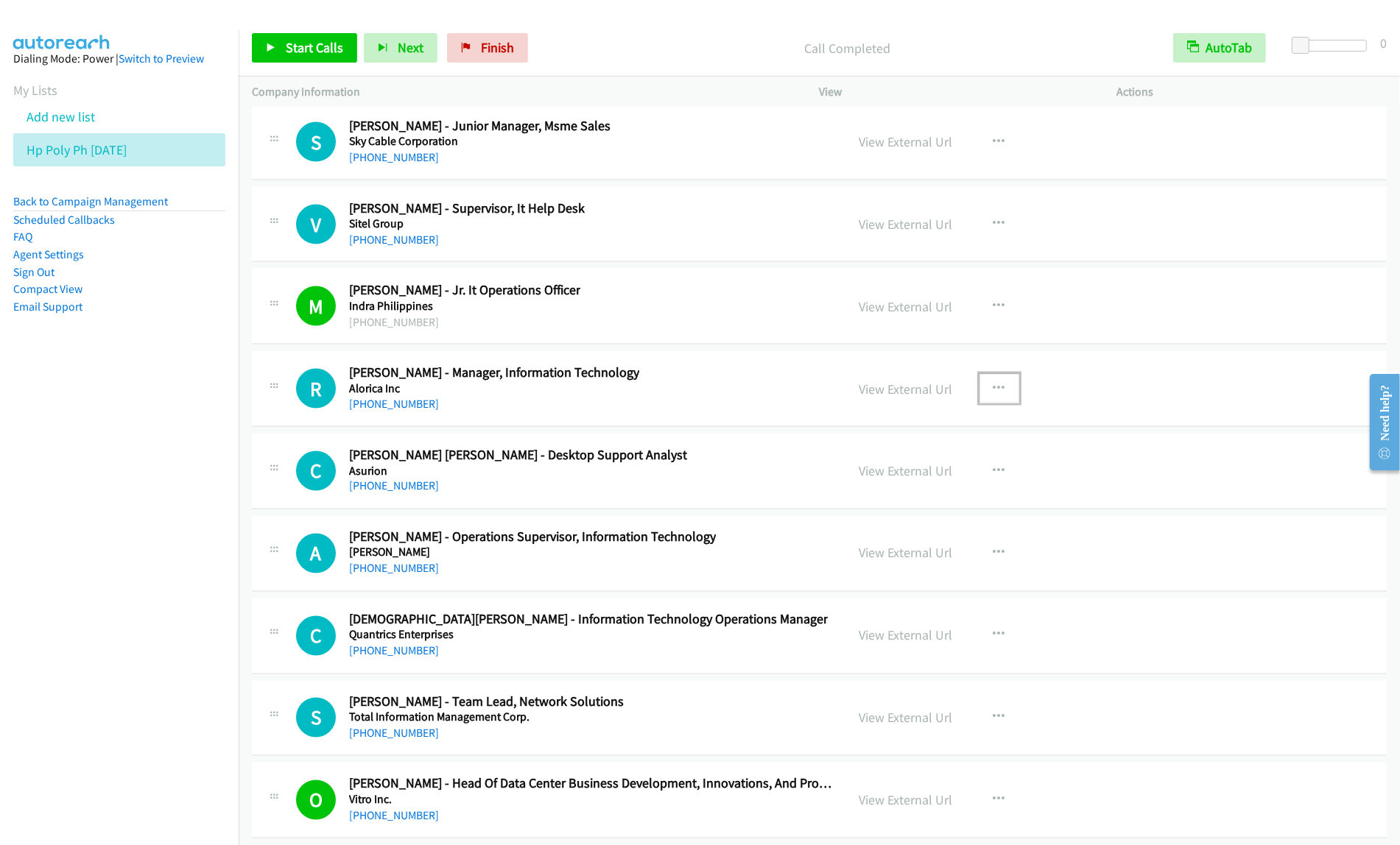
click at [993, 395] on icon "button" at bounding box center [999, 389] width 11 height 11
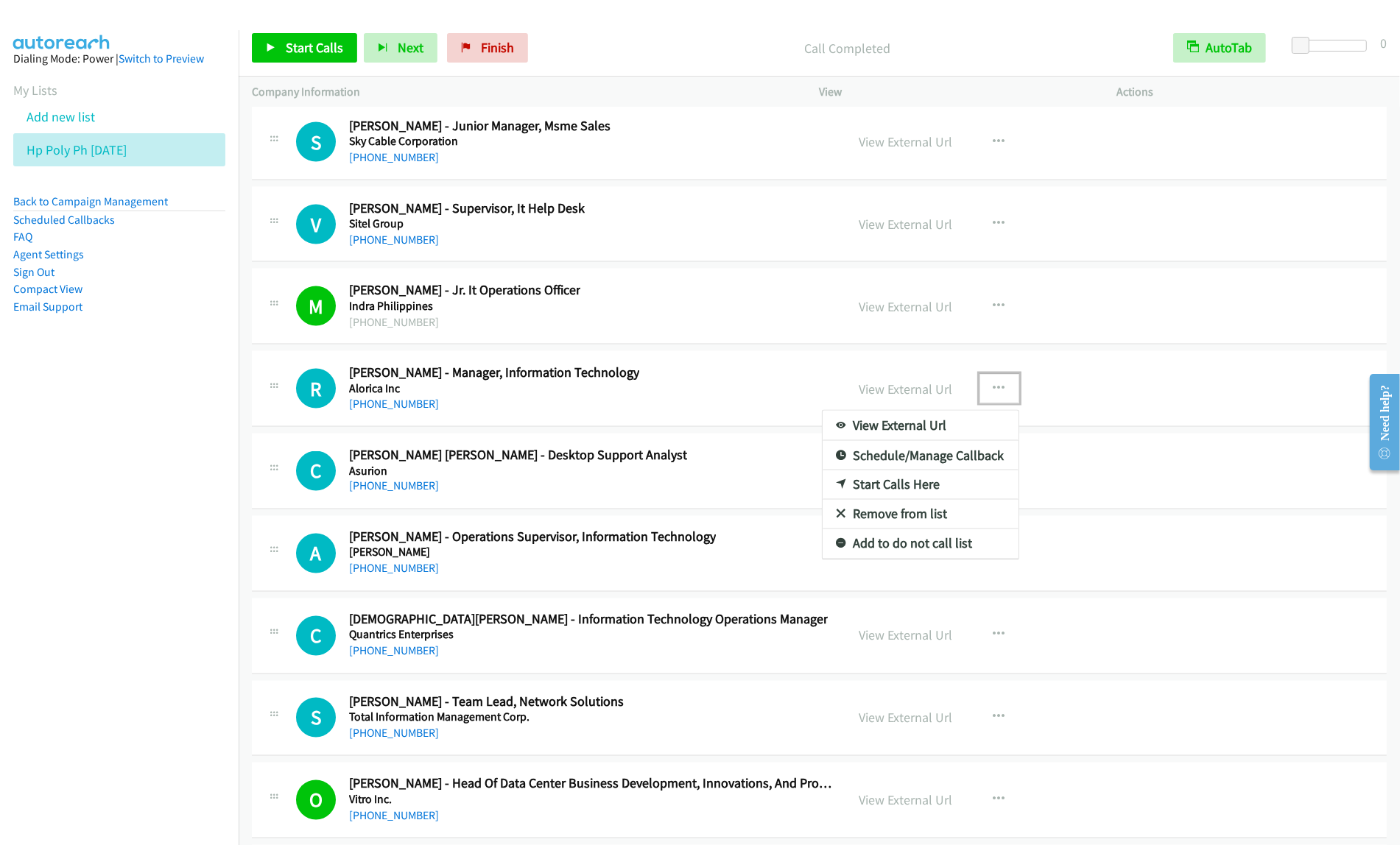
click at [924, 500] on link "Start Calls Here" at bounding box center [920, 486] width 196 height 29
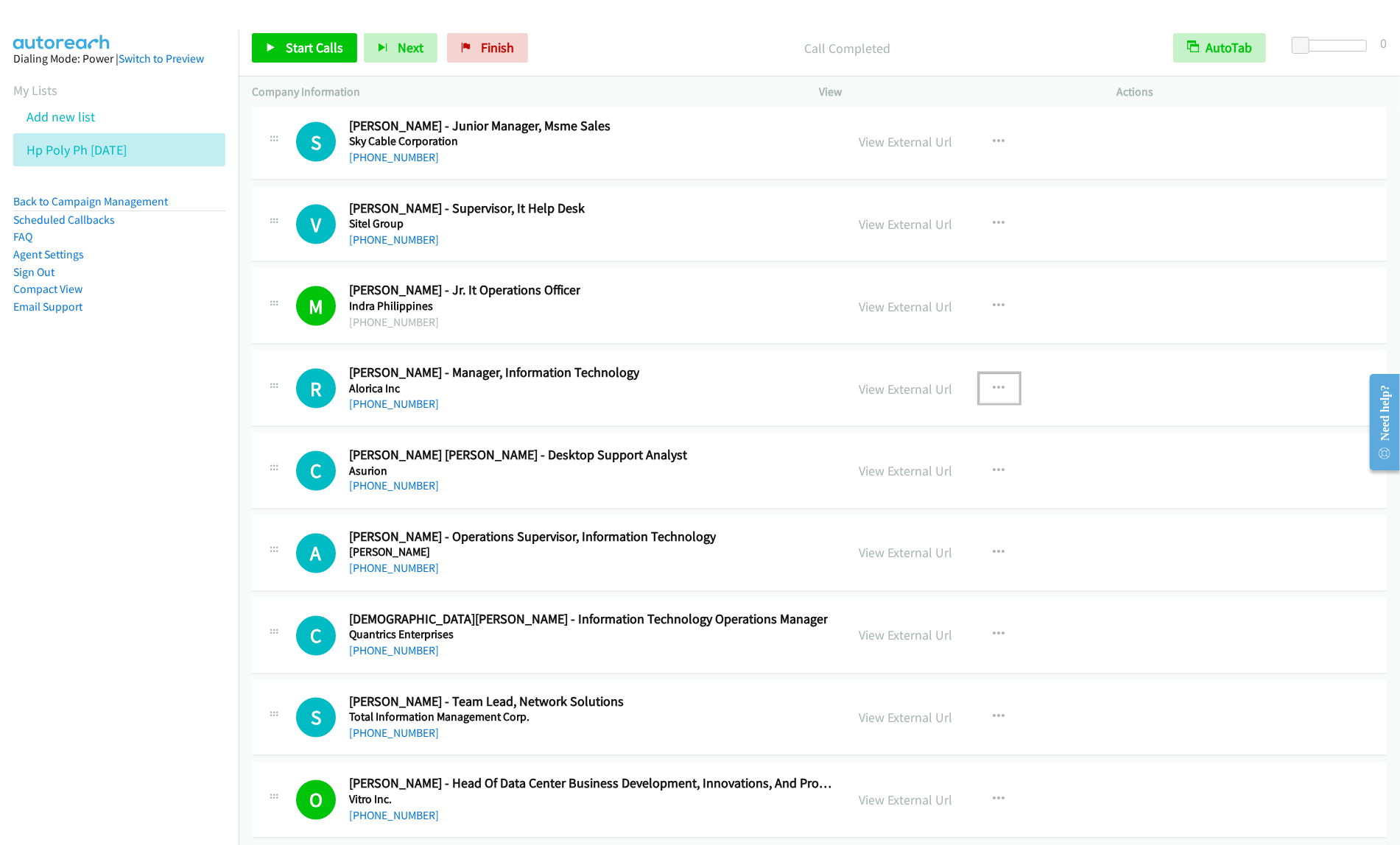
click at [995, 395] on icon "button" at bounding box center [999, 389] width 11 height 11
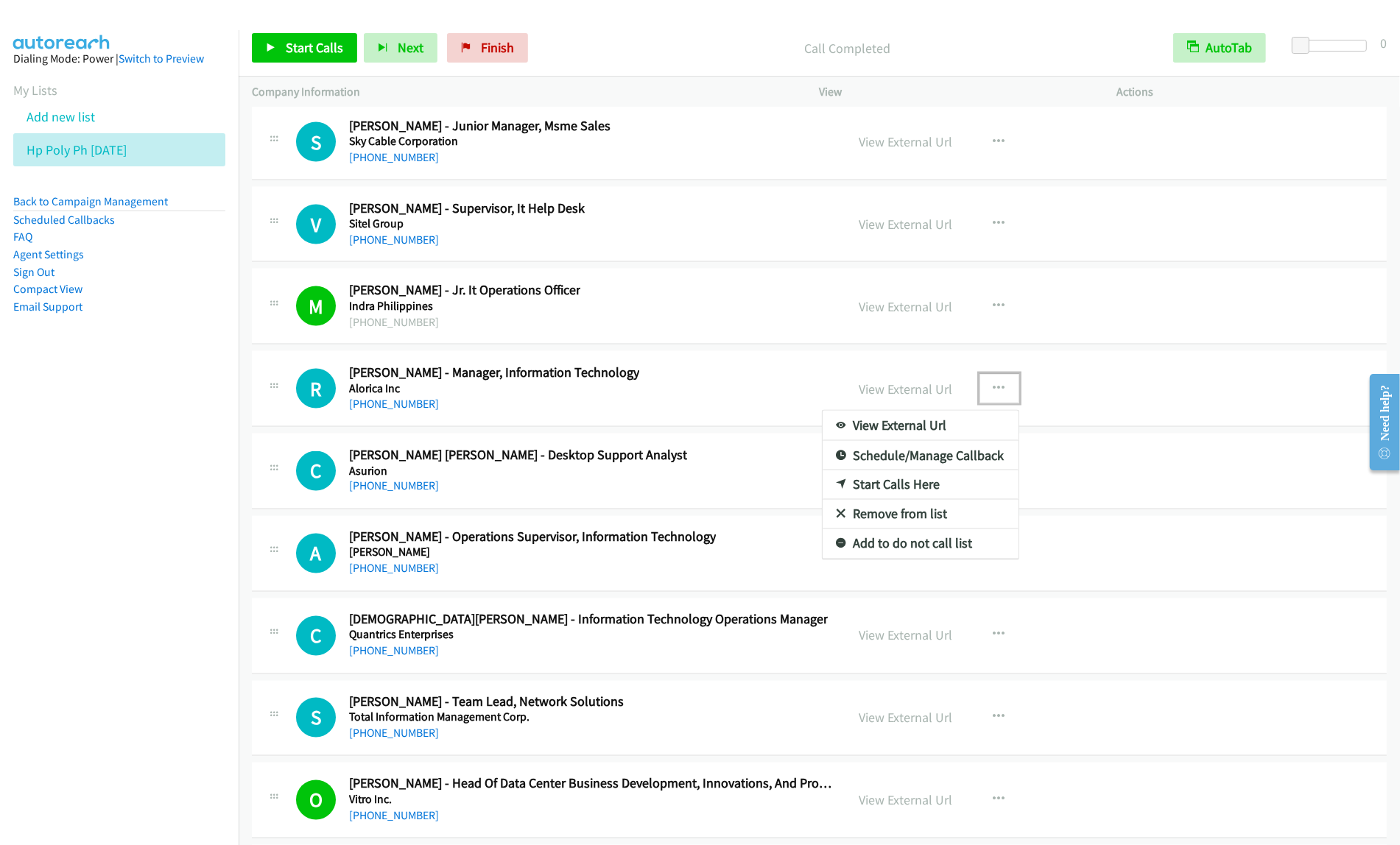
click at [937, 500] on link "Start Calls Here" at bounding box center [920, 486] width 196 height 29
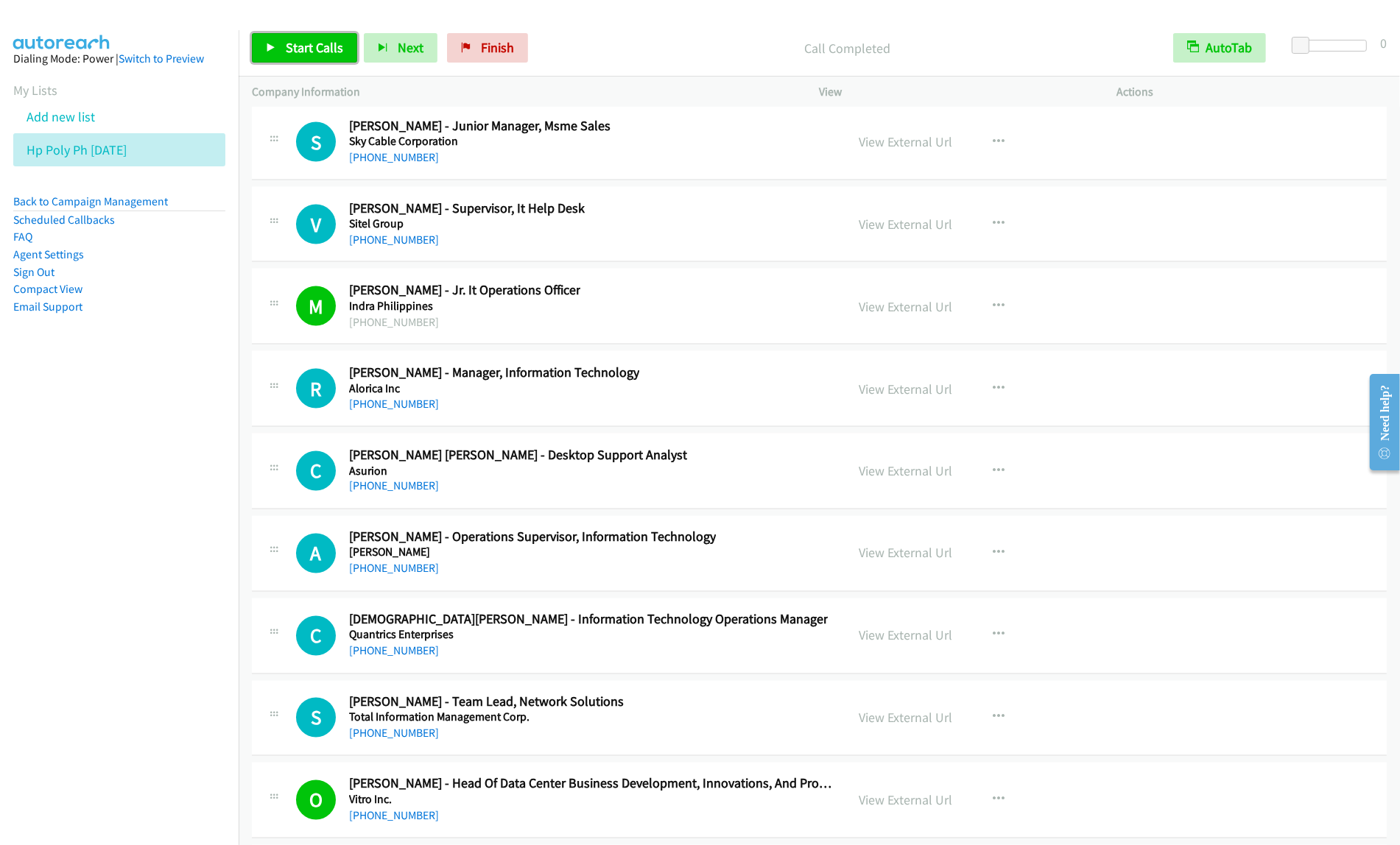
click at [317, 41] on span "Start Calls" at bounding box center [314, 47] width 57 height 17
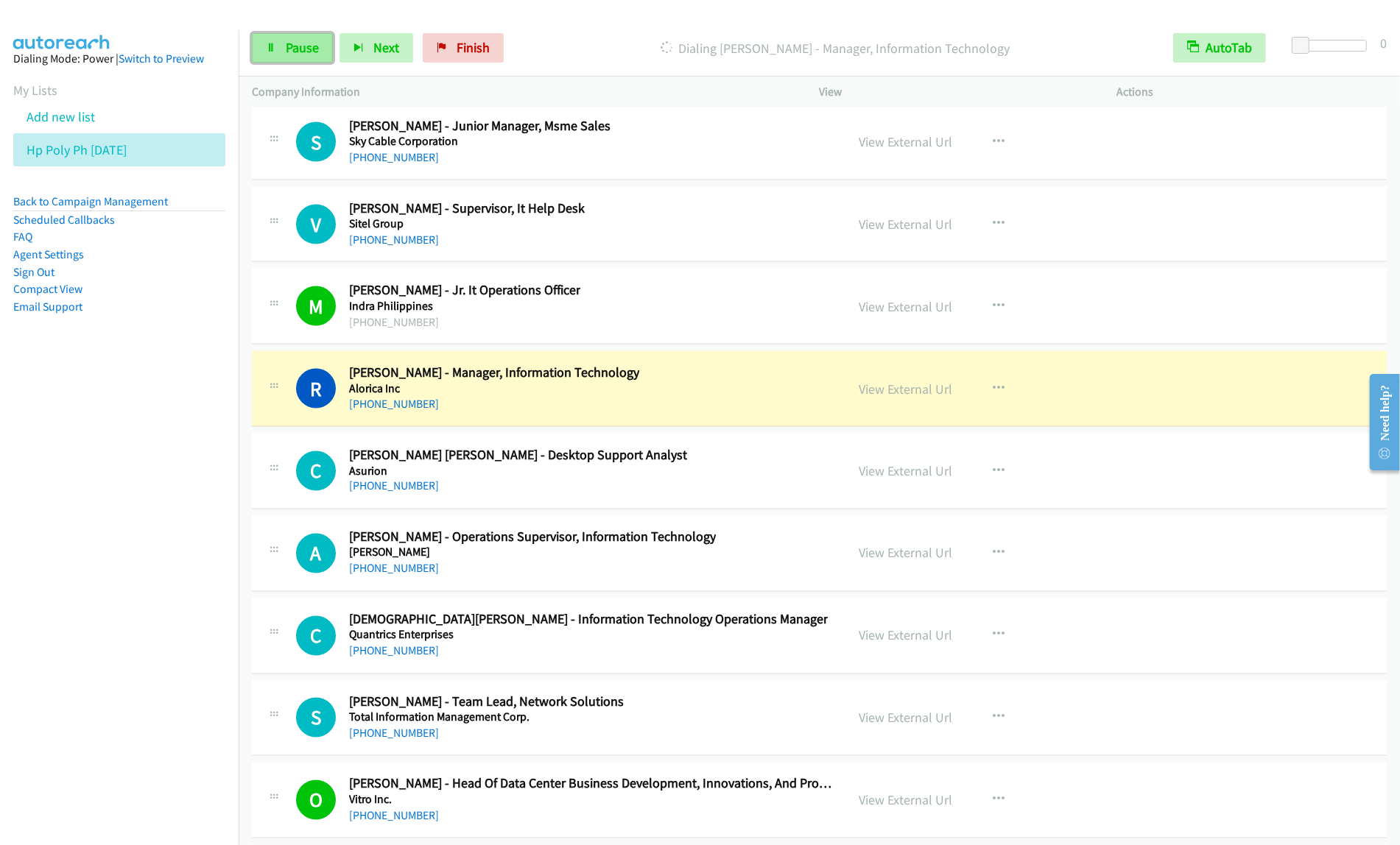
click at [278, 54] on link "Pause" at bounding box center [292, 47] width 81 height 29
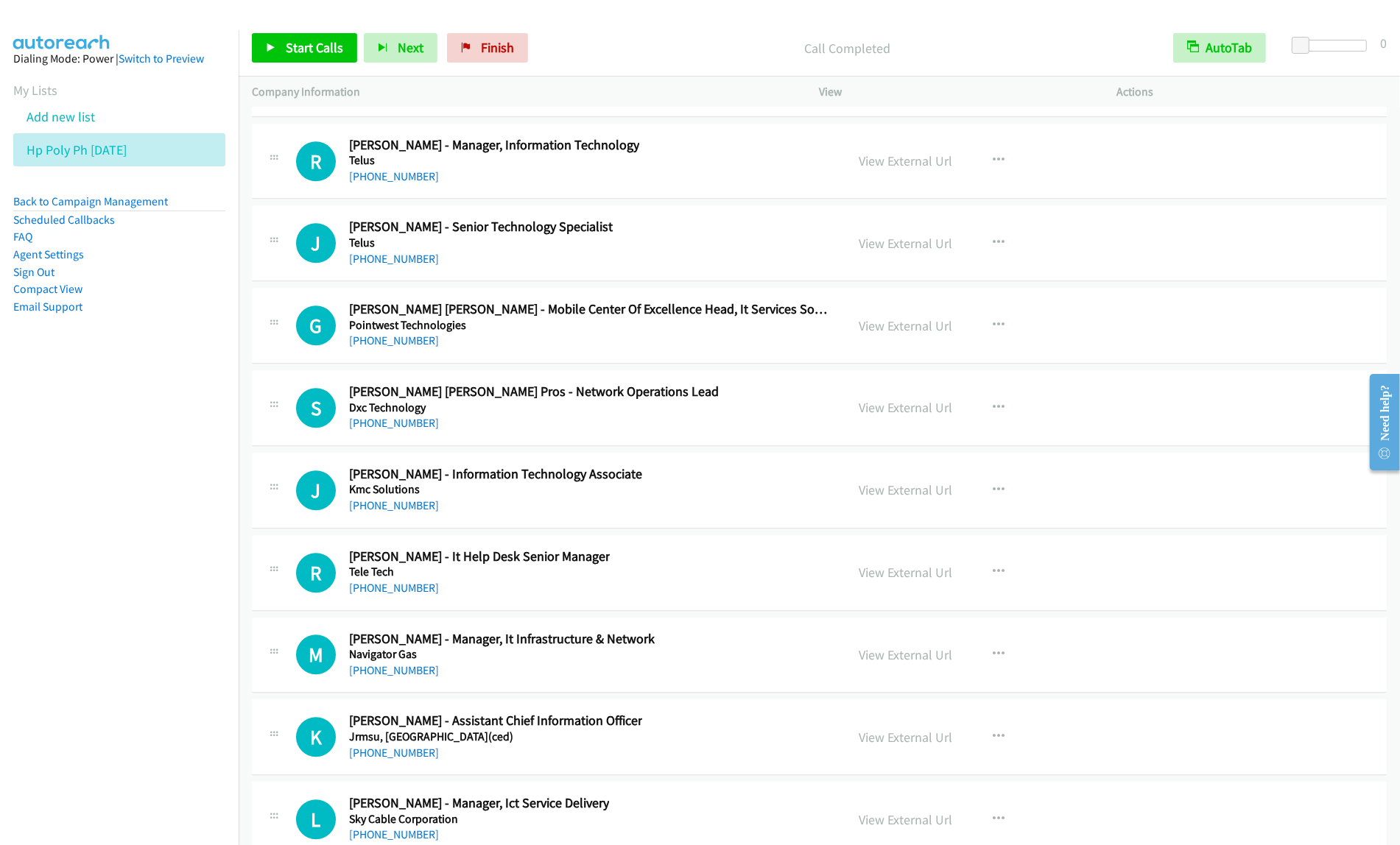
scroll to position [20712, 0]
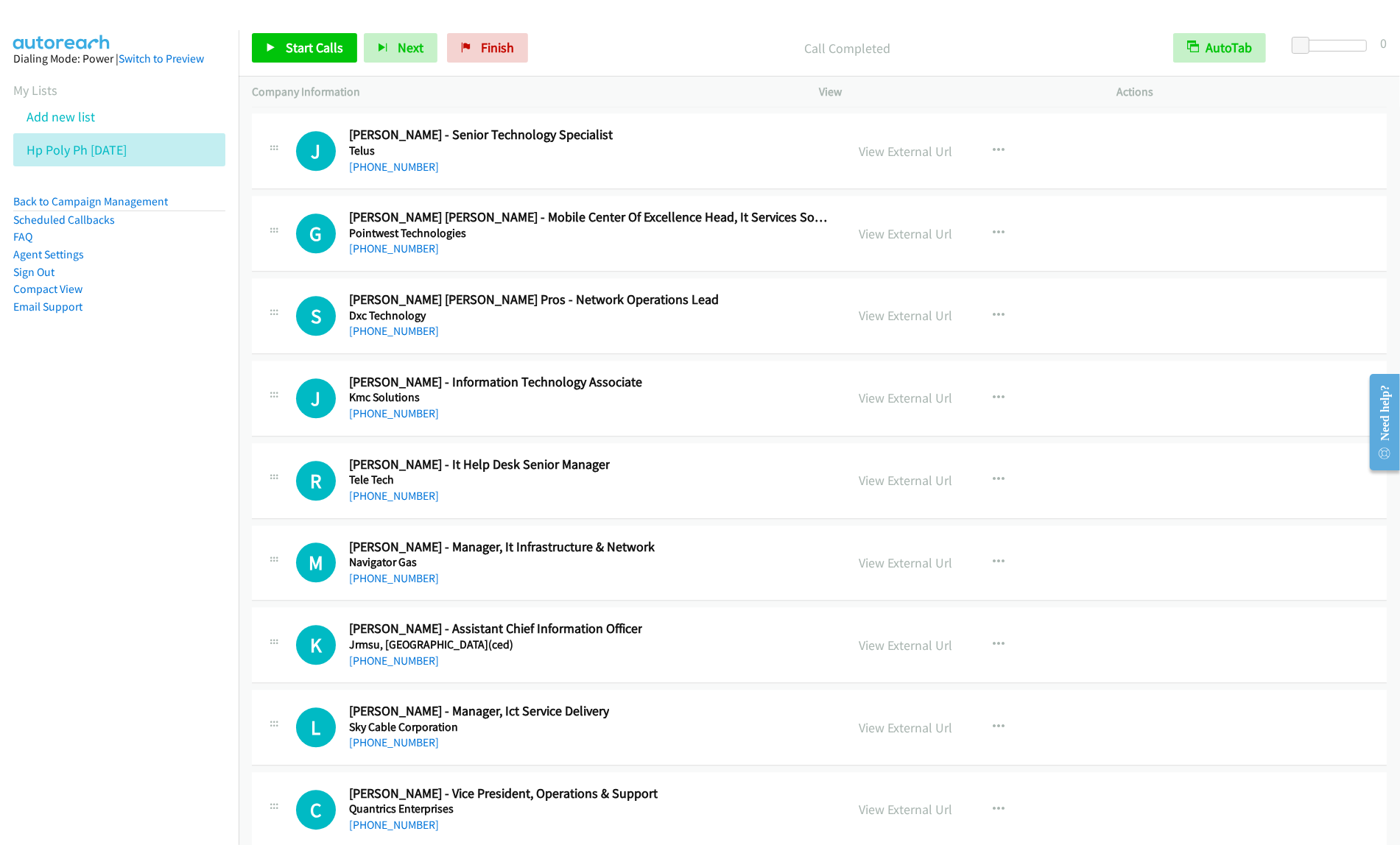
click at [719, 422] on div "J Callback Scheduled Joseph Matoto - Information Technology Associate Kmc Solut…" at bounding box center [565, 398] width 537 height 48
click at [993, 404] on icon "button" at bounding box center [999, 398] width 11 height 11
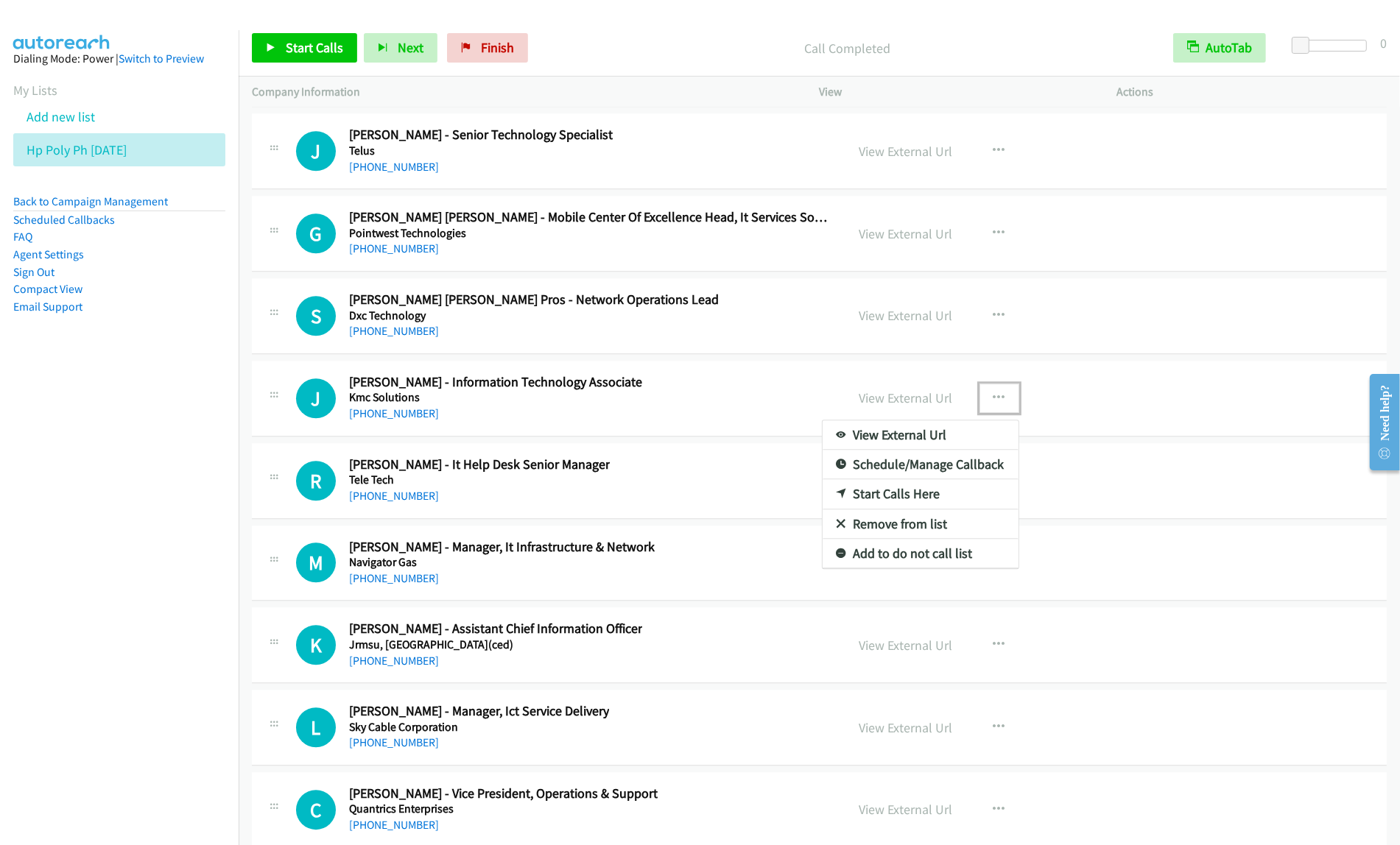
click at [944, 508] on link "Start Calls Here" at bounding box center [920, 494] width 196 height 29
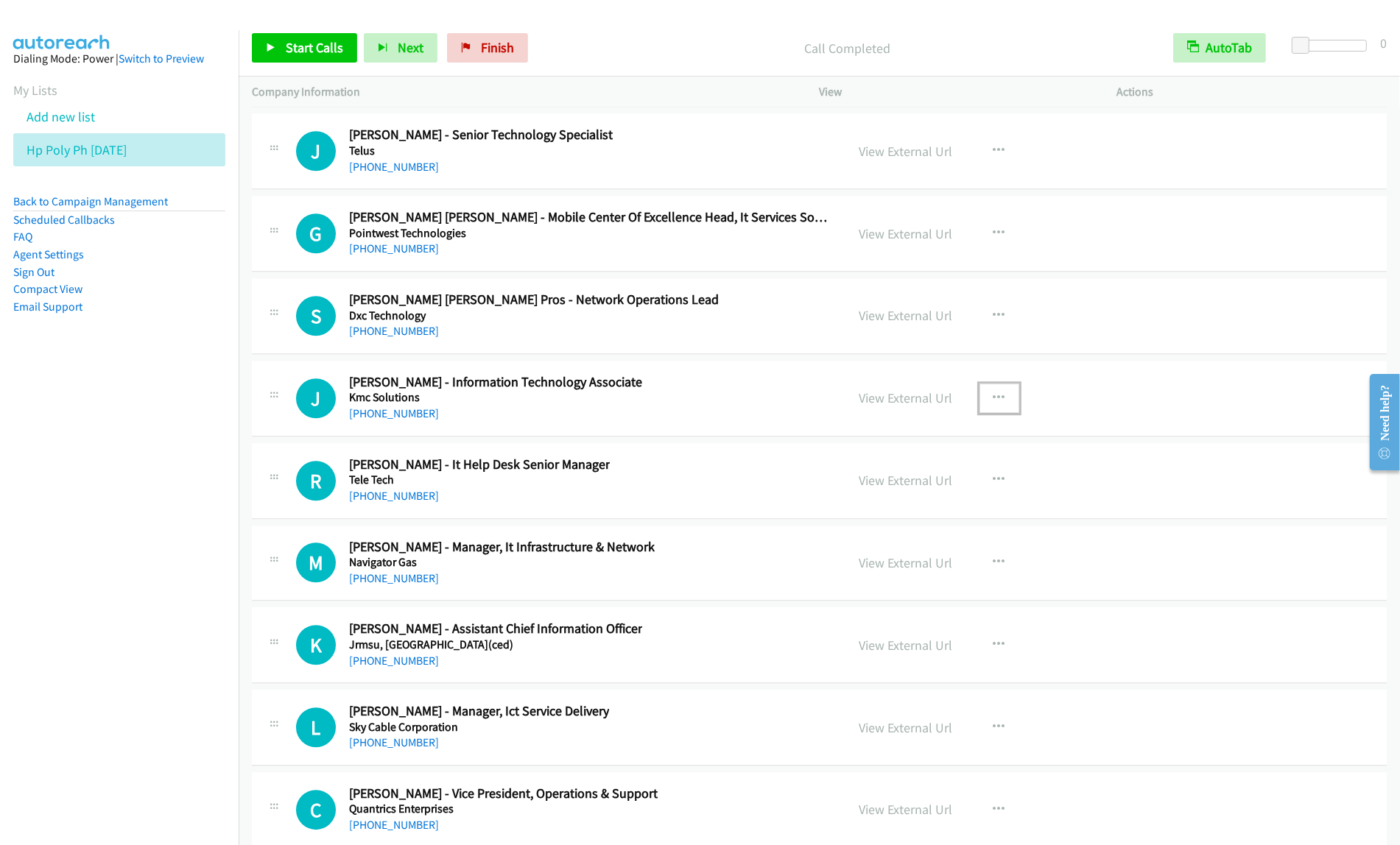
click at [991, 422] on div "View External Url View External Url Schedule/Manage Callback Start Calls Here R…" at bounding box center [1000, 398] width 310 height 48
click at [999, 413] on button "button" at bounding box center [999, 399] width 40 height 29
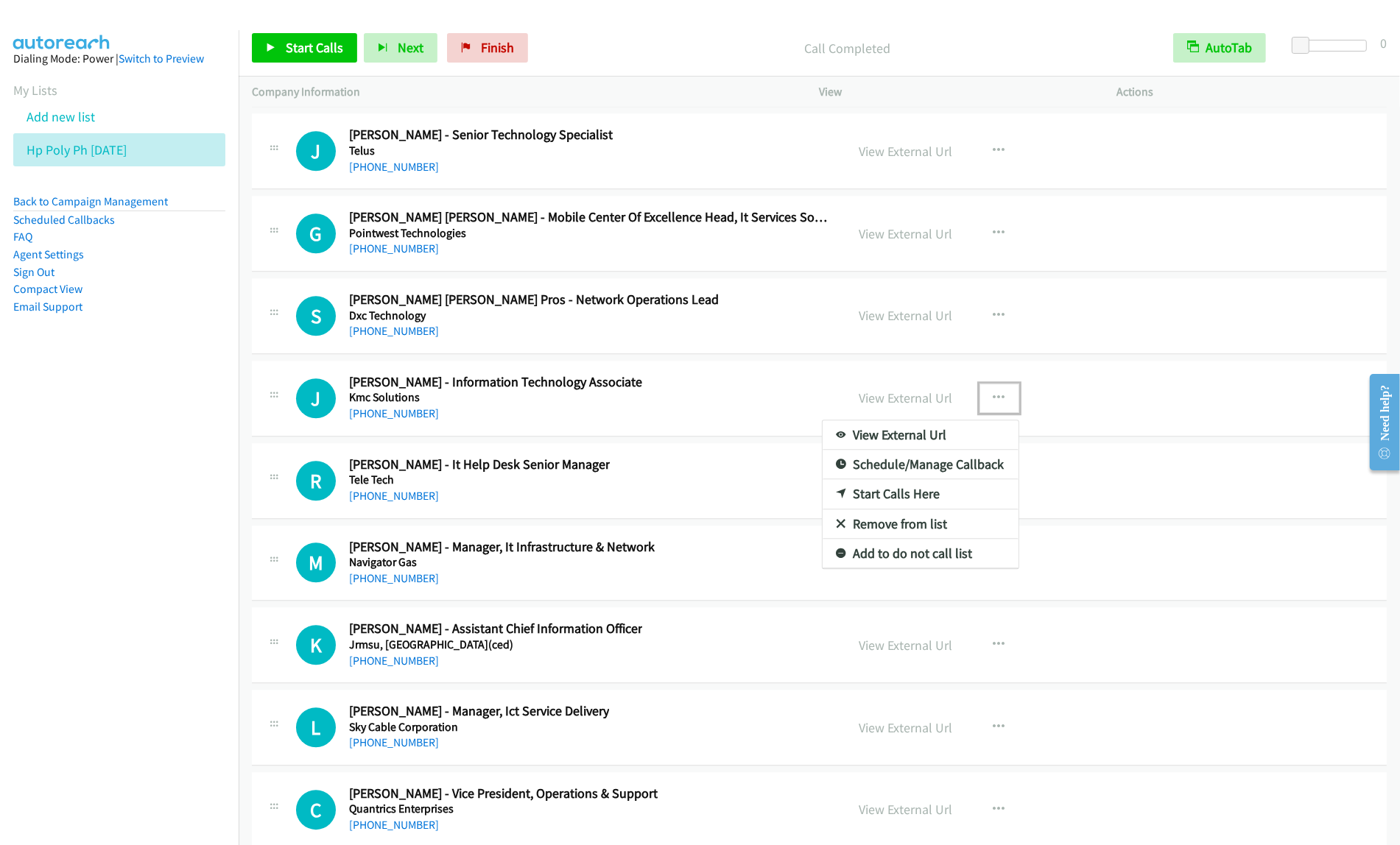
click at [961, 508] on link "Start Calls Here" at bounding box center [920, 494] width 196 height 29
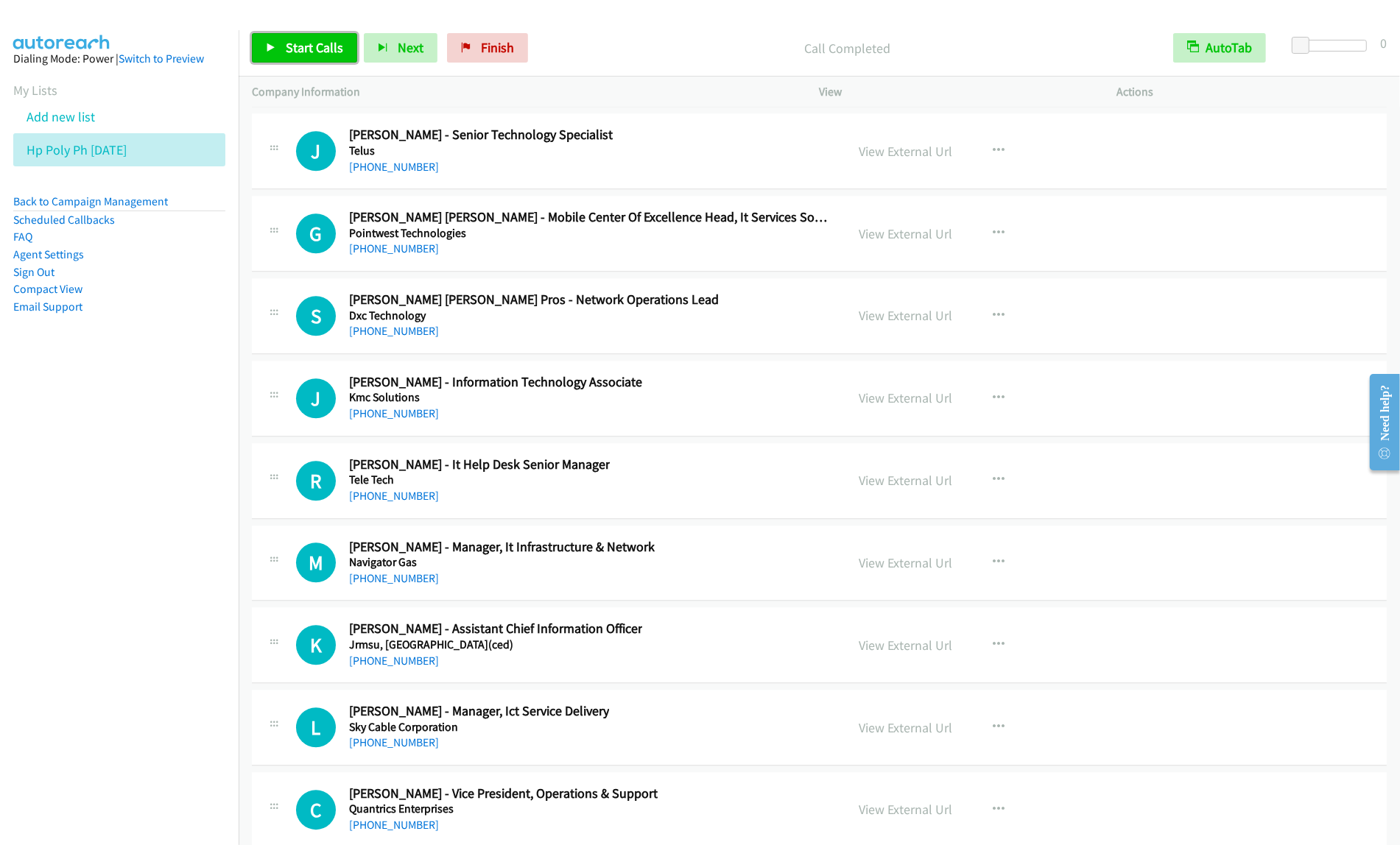
click at [289, 47] on span "Start Calls" at bounding box center [314, 47] width 57 height 17
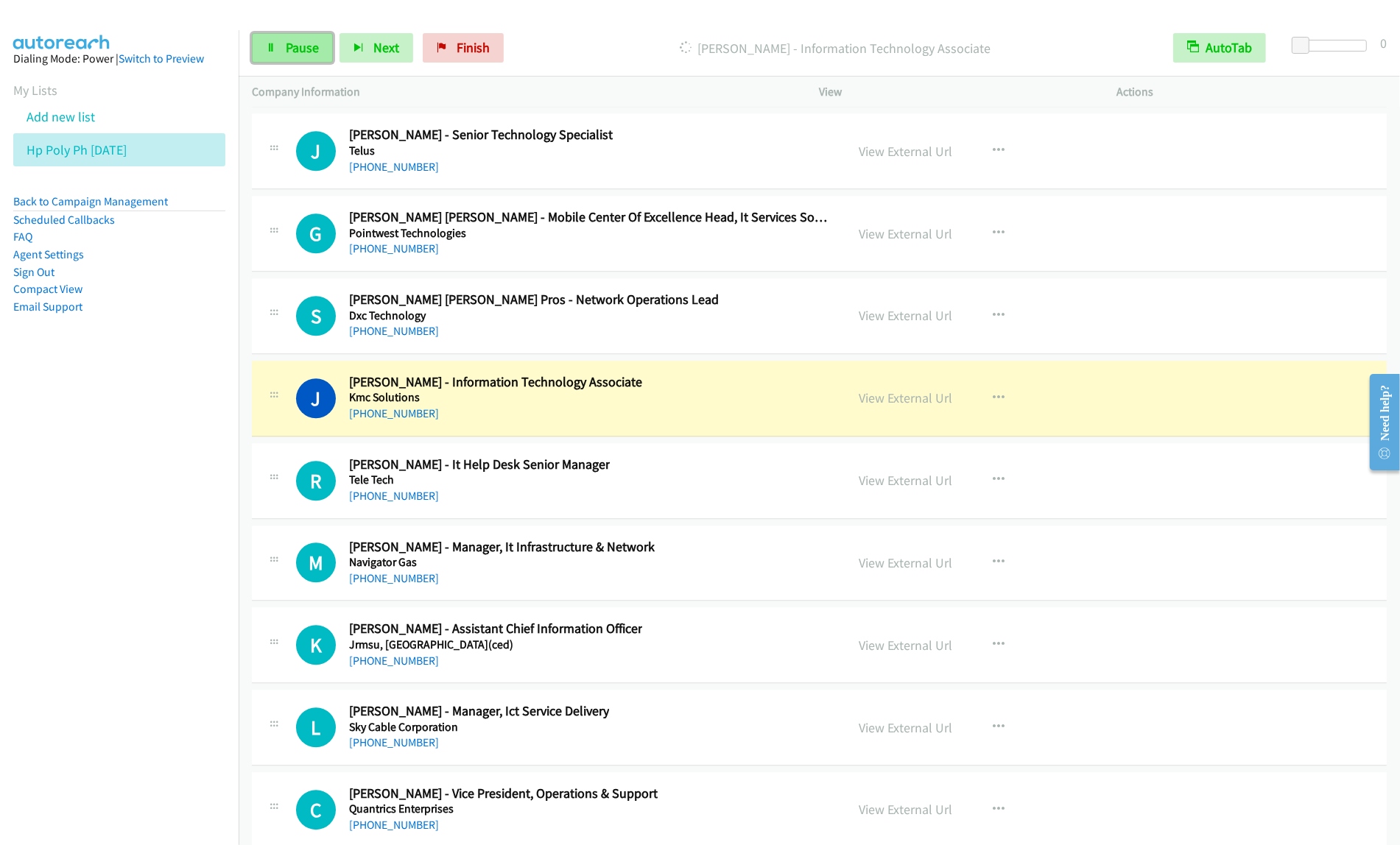
click at [308, 44] on span "Pause" at bounding box center [302, 47] width 33 height 17
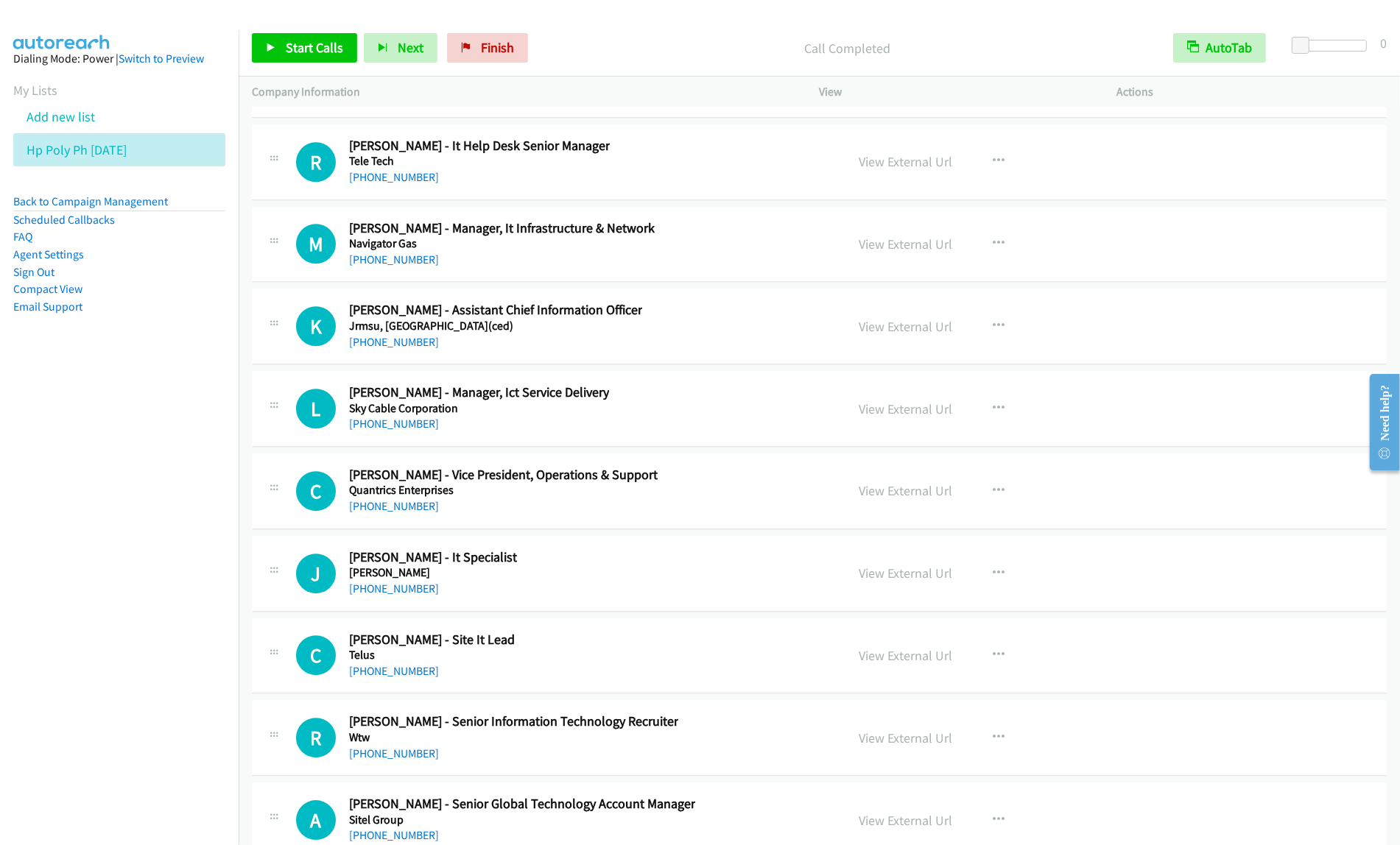
scroll to position [21080, 0]
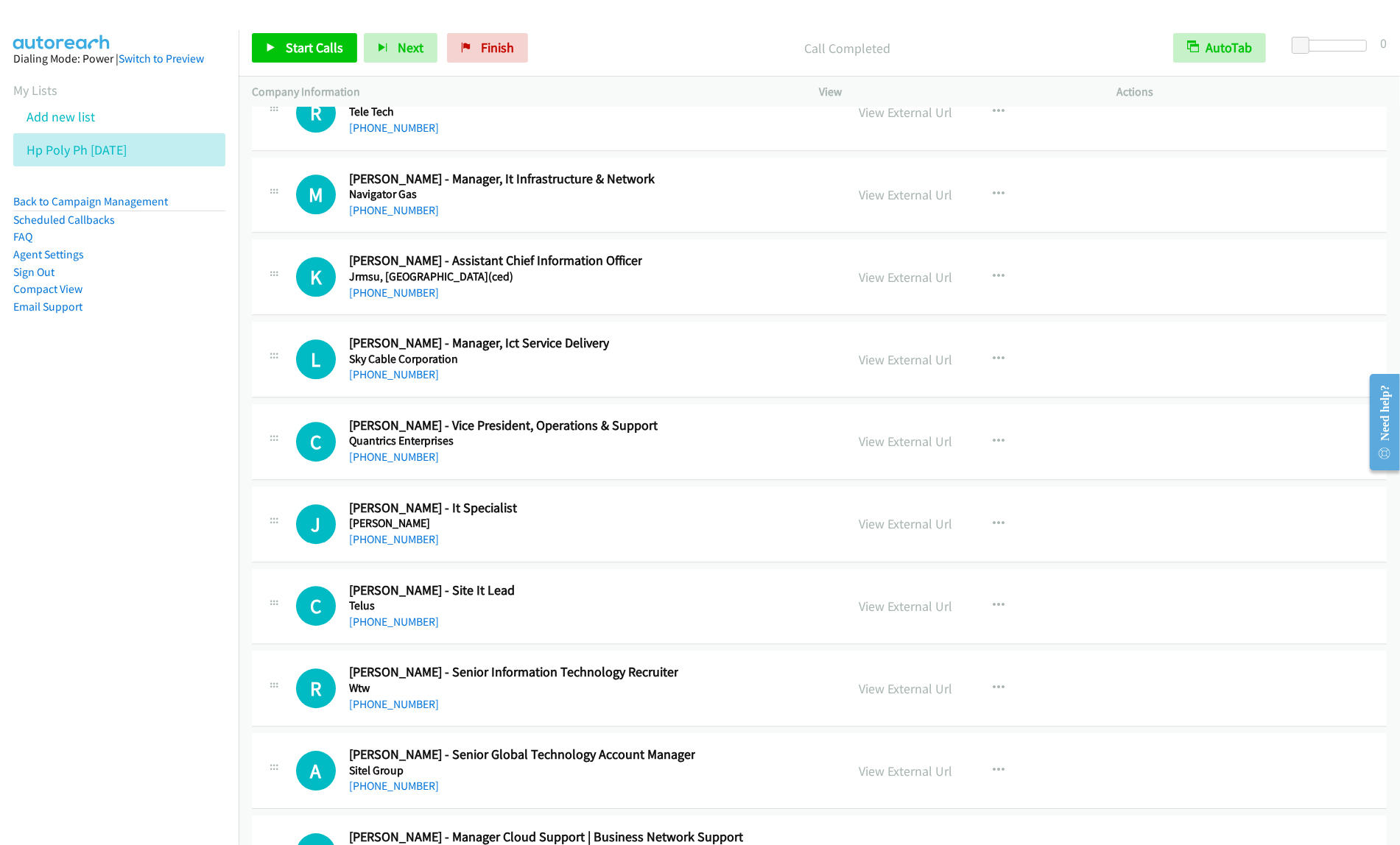
click at [735, 219] on div "M Callback Scheduled Mark Paragas - Manager, It Infrastructure & Network Naviga…" at bounding box center [565, 195] width 537 height 48
click at [994, 201] on icon "button" at bounding box center [999, 194] width 11 height 11
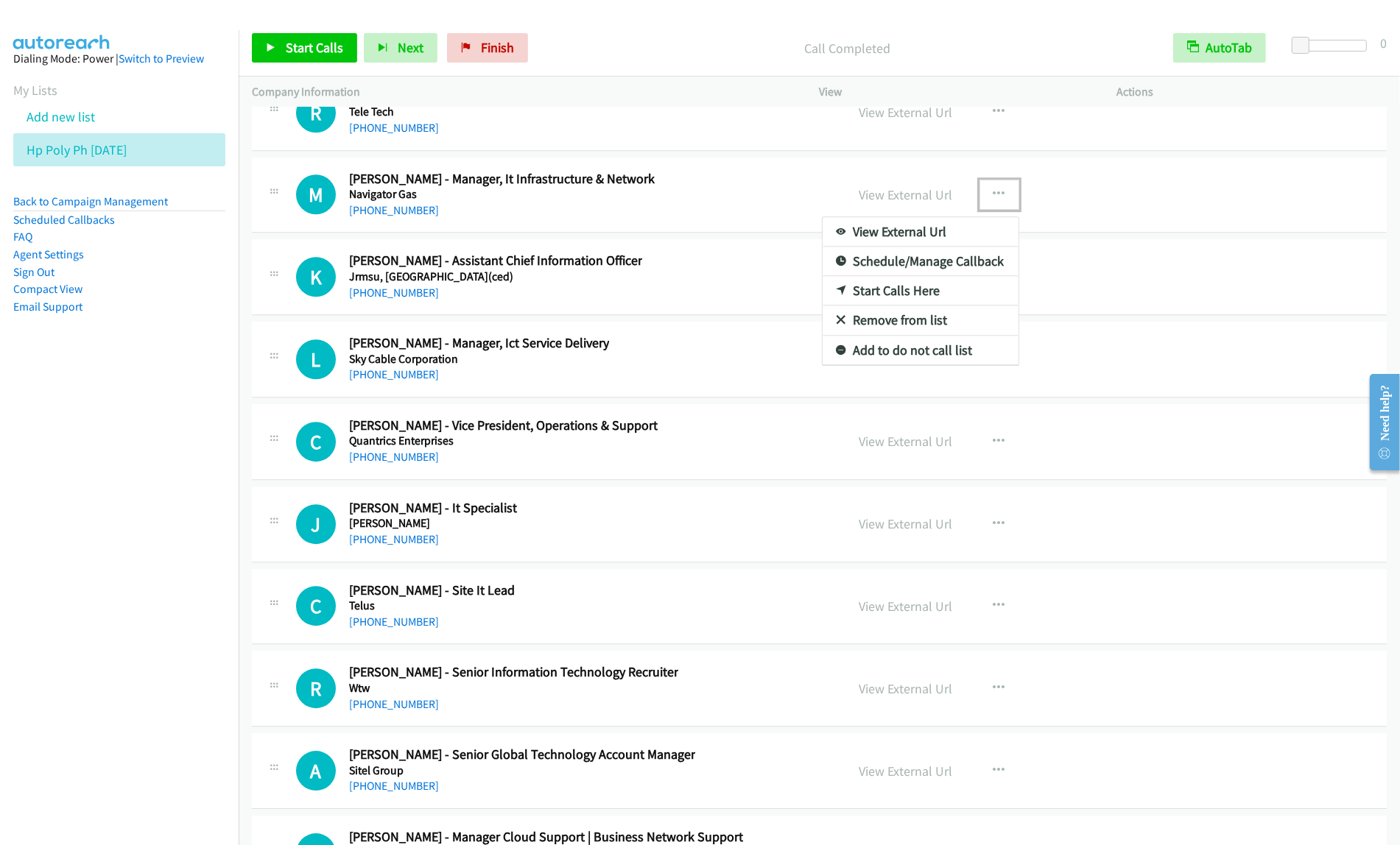
click at [942, 246] on link "View External Url" at bounding box center [920, 232] width 196 height 29
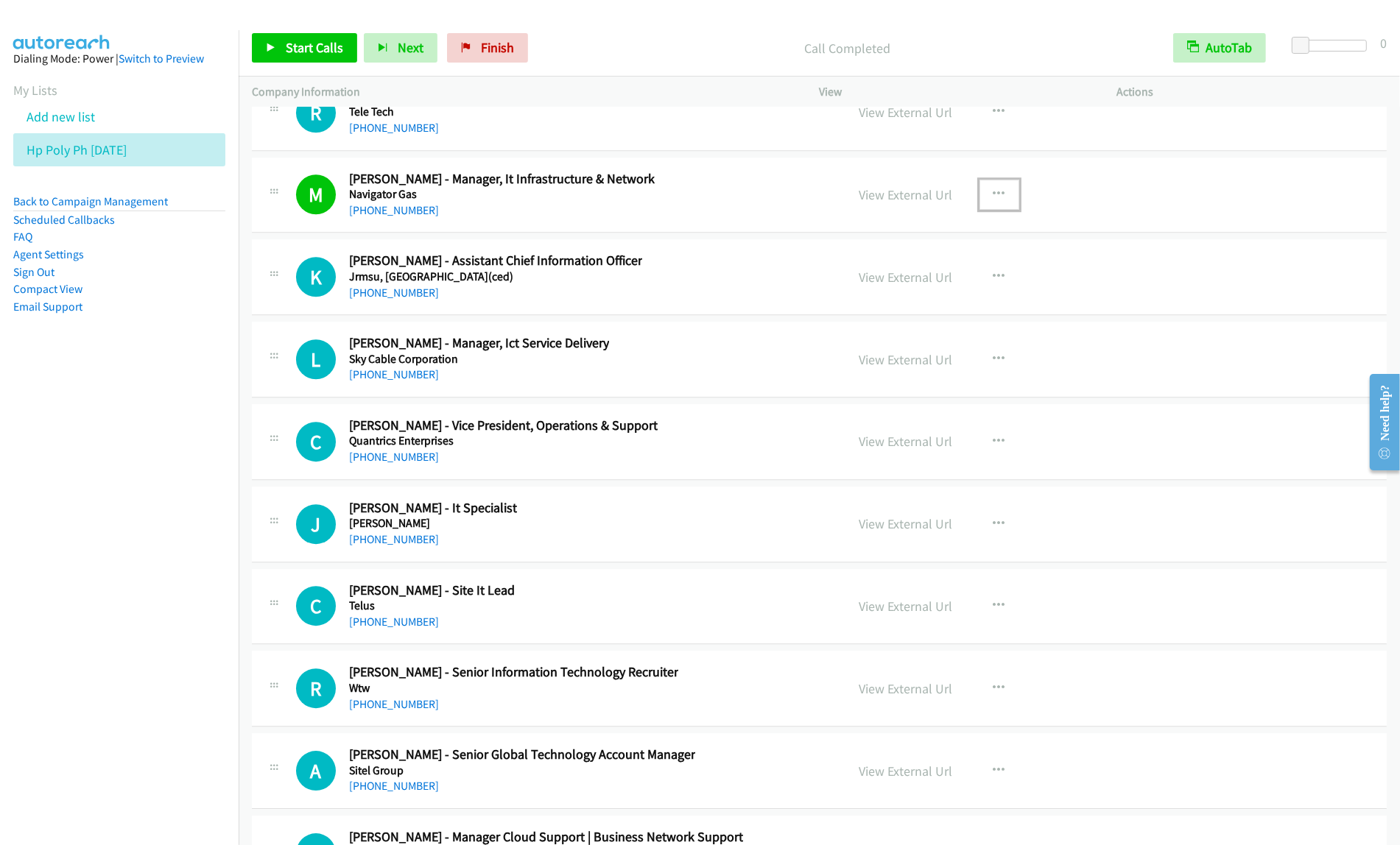
click at [993, 201] on icon "button" at bounding box center [999, 194] width 11 height 11
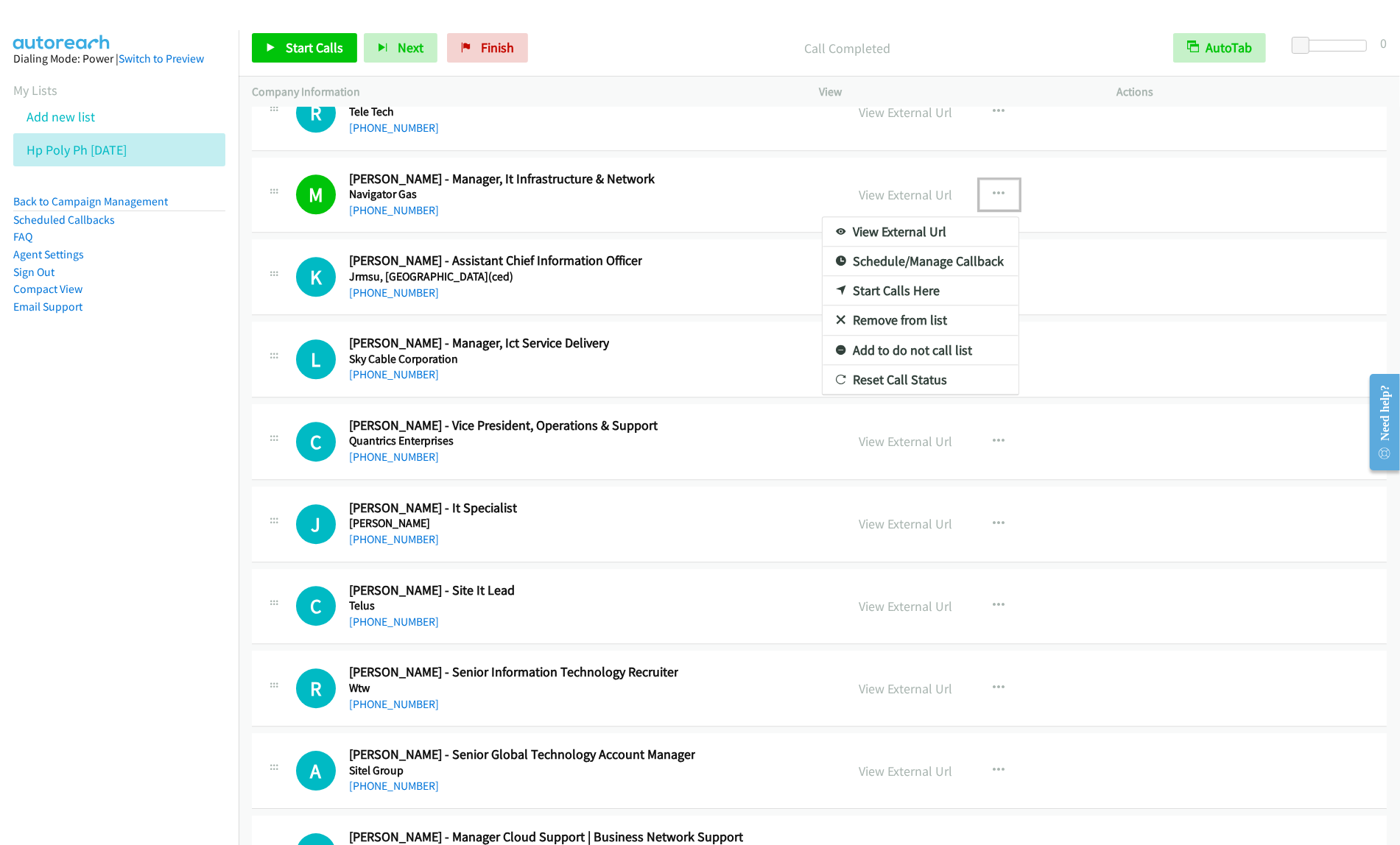
click at [917, 246] on link "View External Url" at bounding box center [920, 232] width 196 height 29
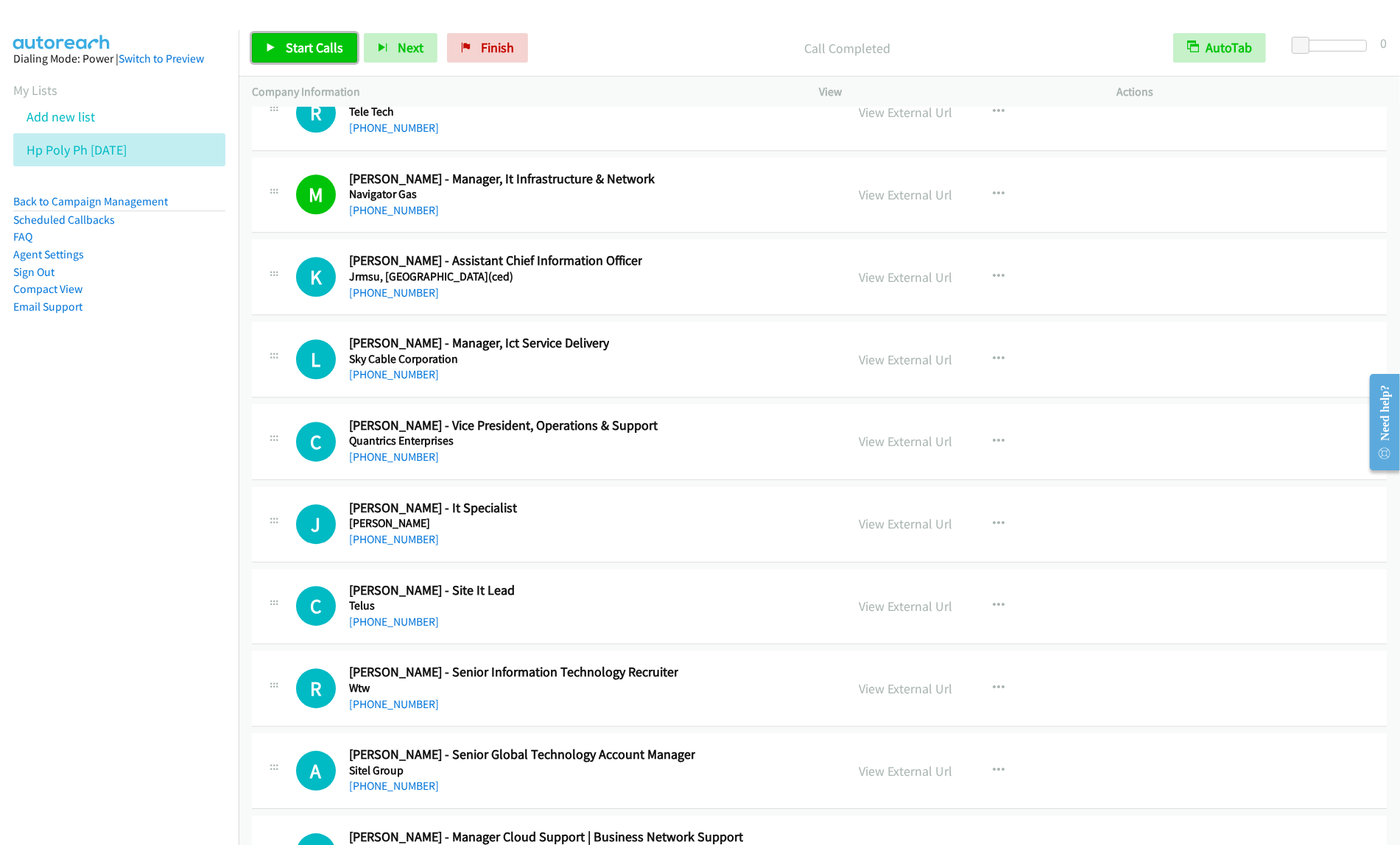
click at [309, 49] on span "Start Calls" at bounding box center [314, 47] width 57 height 17
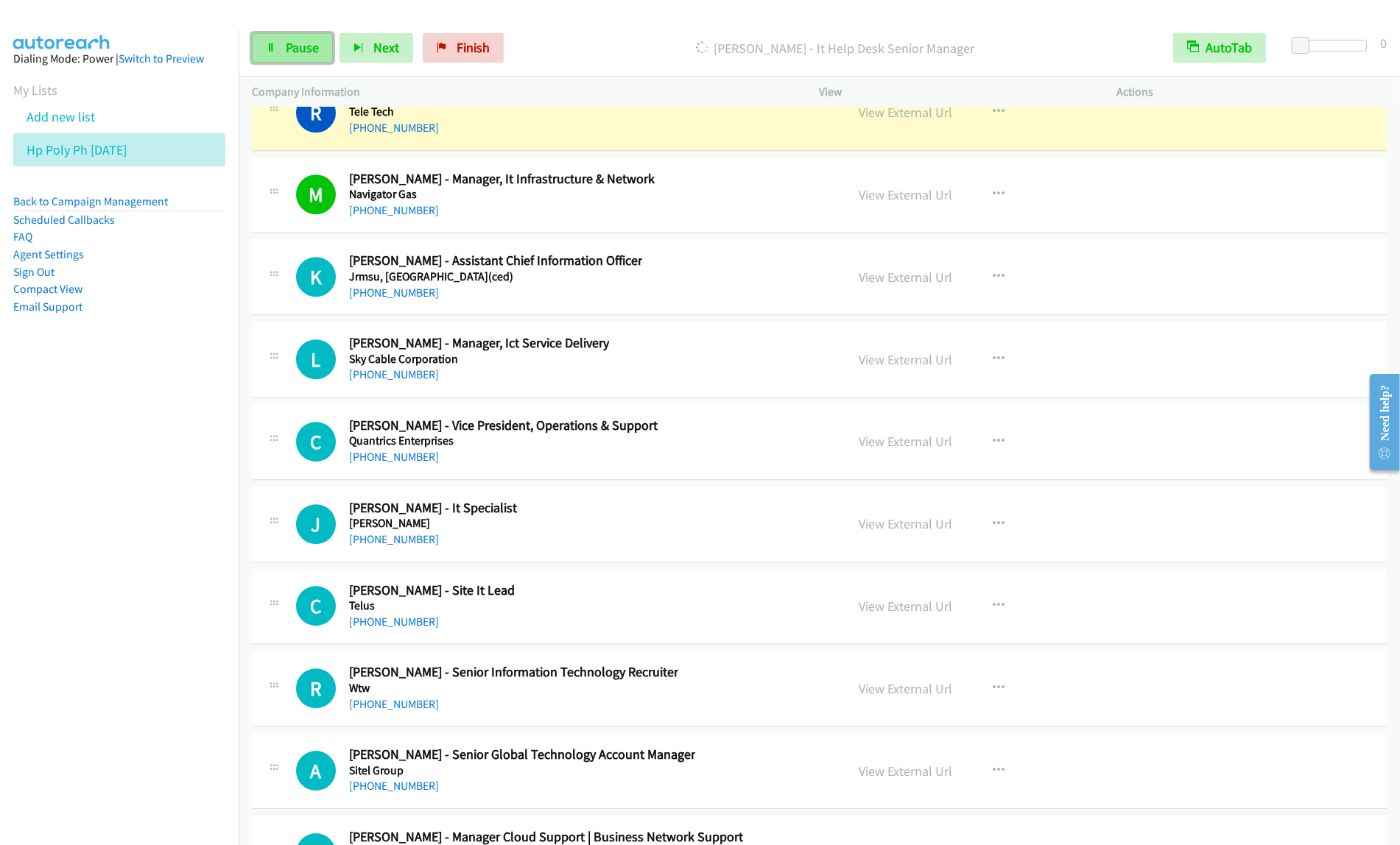
click at [314, 52] on span "Pause" at bounding box center [302, 47] width 33 height 17
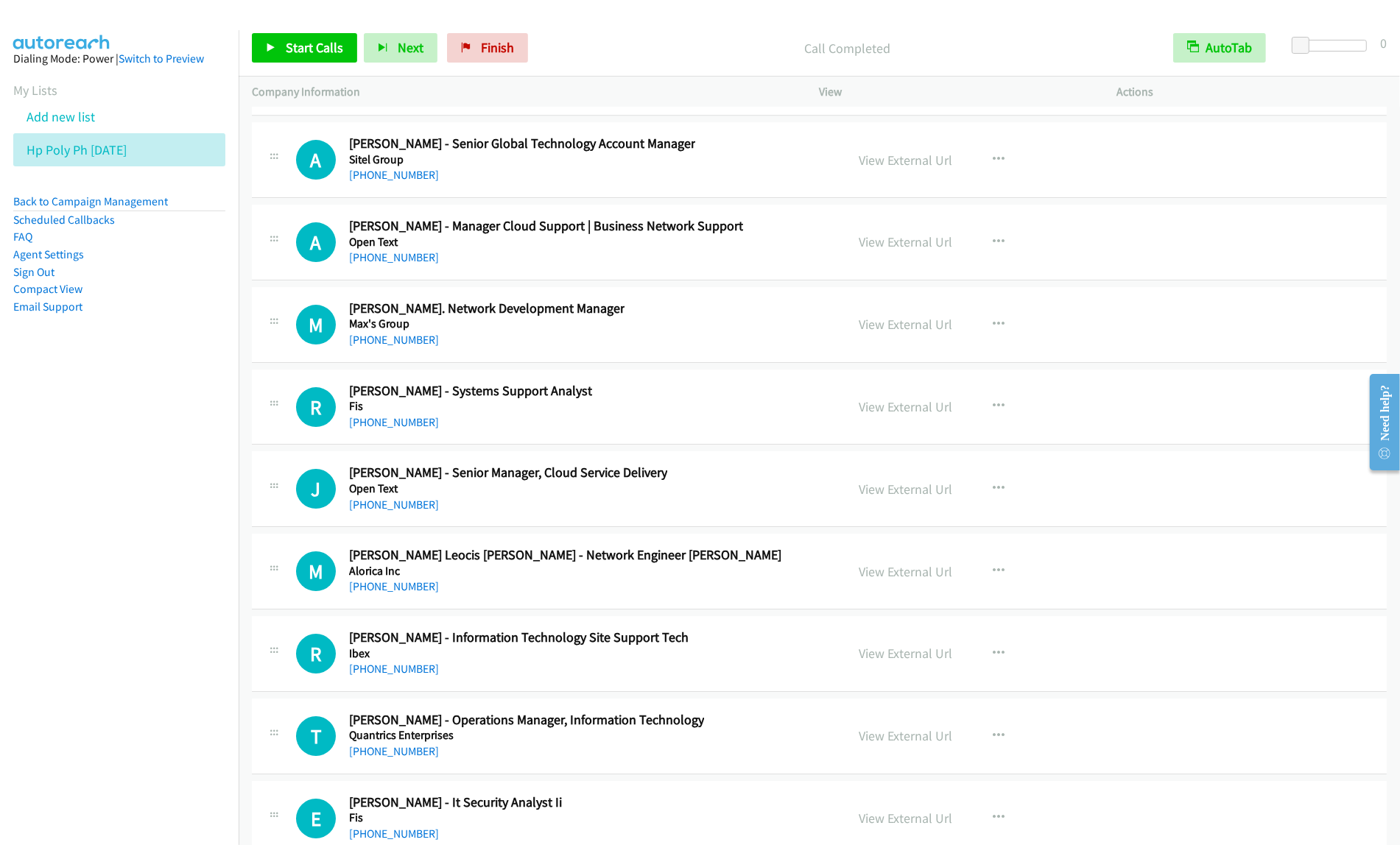
scroll to position [21724, 0]
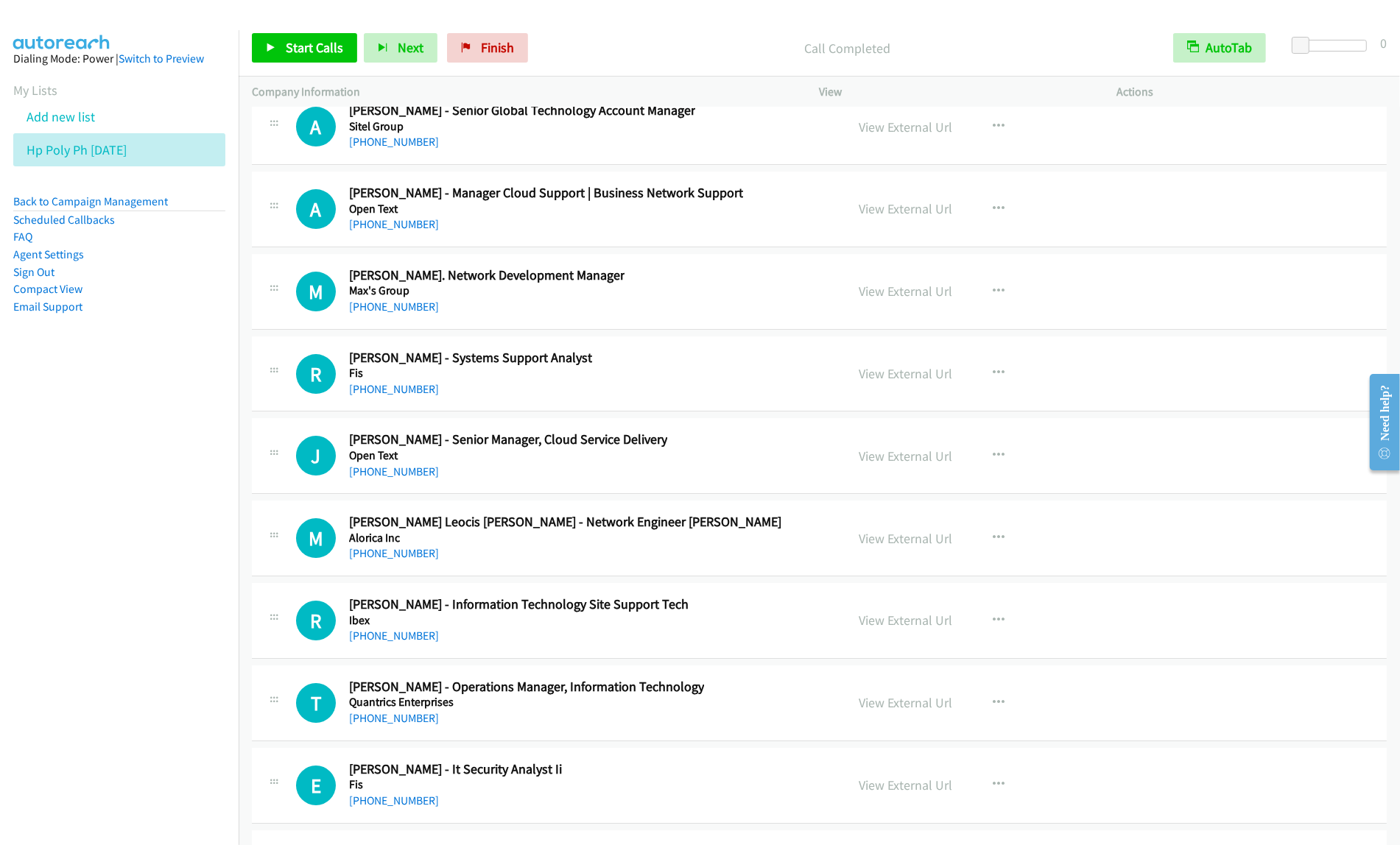
click at [692, 313] on div "M Callback Scheduled Monna De Leon - Sr. Network Development Manager Max's Grou…" at bounding box center [565, 291] width 537 height 48
drag, startPoint x: 992, startPoint y: 330, endPoint x: 984, endPoint y: 352, distance: 23.4
click at [993, 297] on icon "button" at bounding box center [999, 291] width 11 height 11
click at [947, 343] on link "View External Url" at bounding box center [920, 328] width 196 height 29
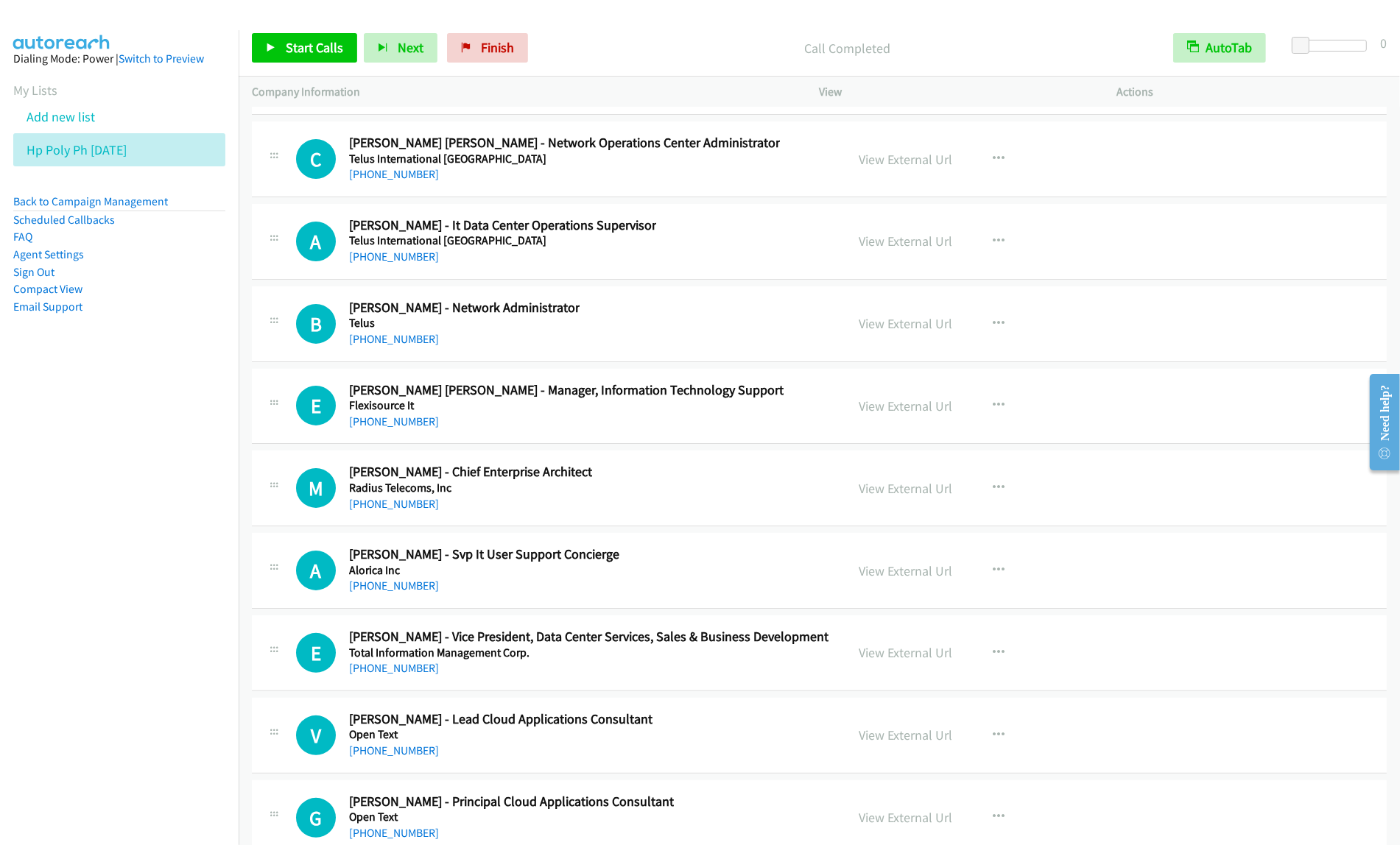
scroll to position [22645, 0]
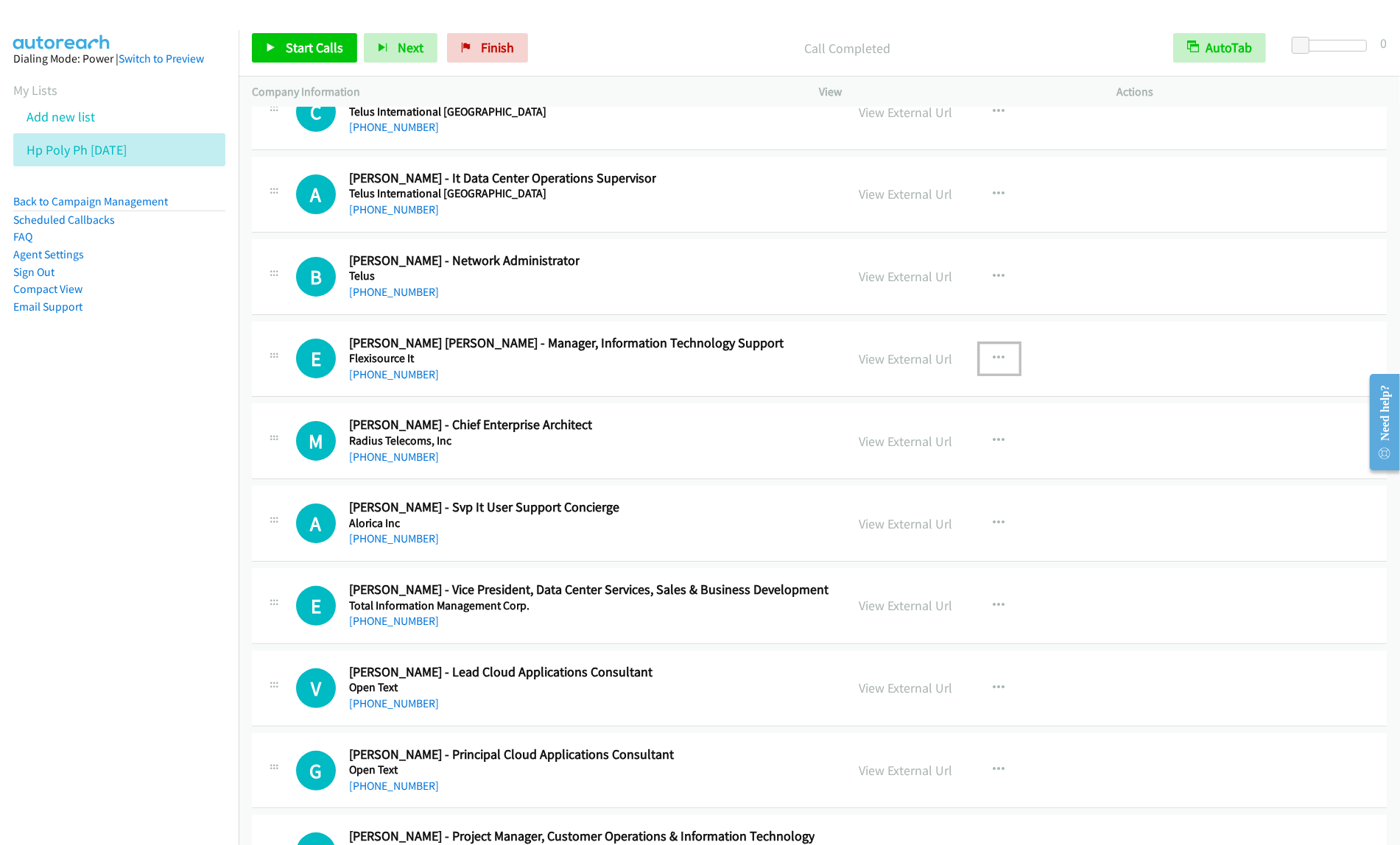
click at [996, 364] on icon "button" at bounding box center [999, 359] width 11 height 11
click at [906, 470] on link "Start Calls Here" at bounding box center [920, 455] width 196 height 29
click at [993, 364] on icon "button" at bounding box center [999, 359] width 11 height 11
click at [935, 470] on link "Start Calls Here" at bounding box center [920, 455] width 196 height 29
click at [318, 52] on span "Start Calls" at bounding box center [314, 47] width 57 height 17
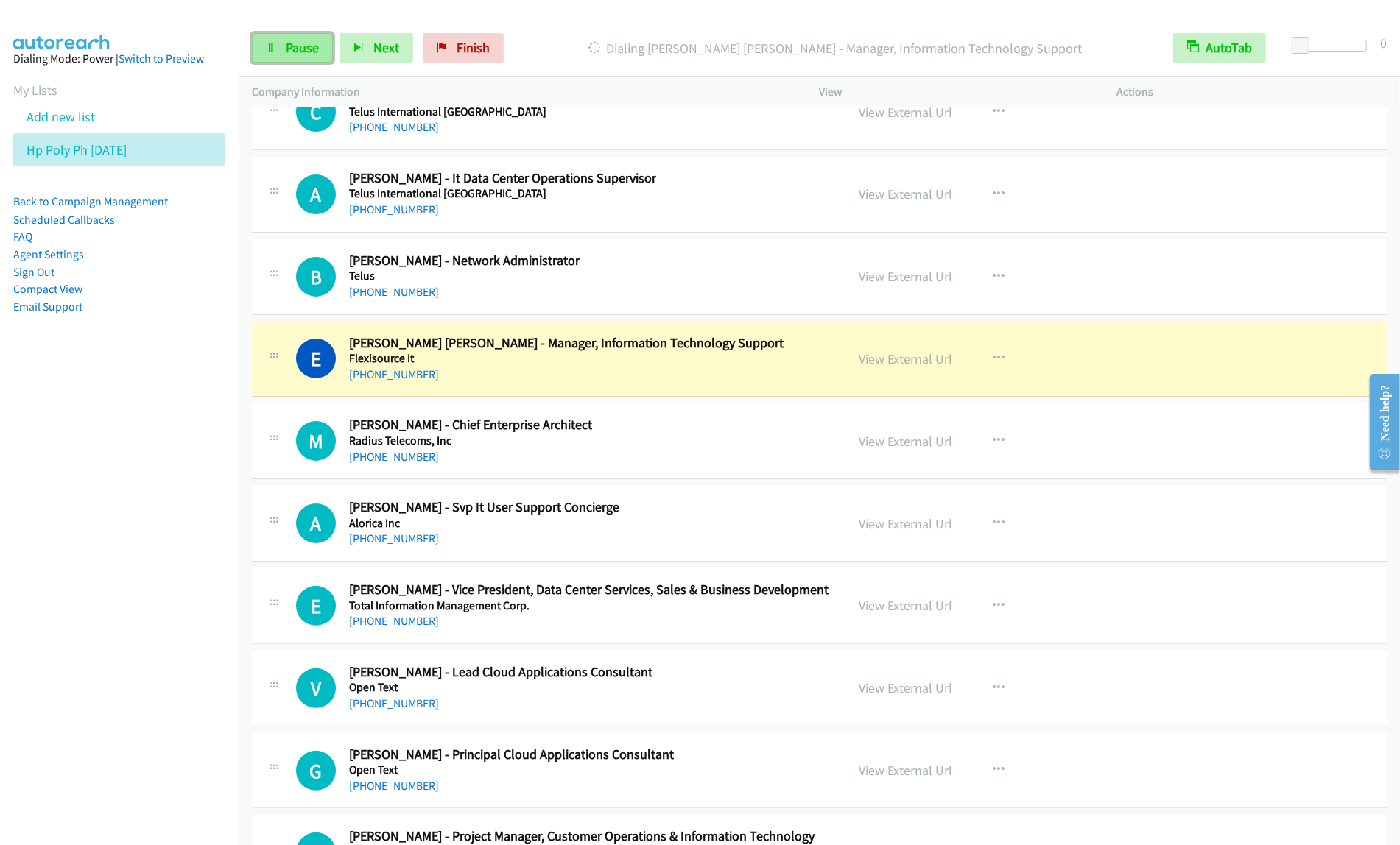
click at [289, 47] on span "Pause" at bounding box center [302, 47] width 33 height 17
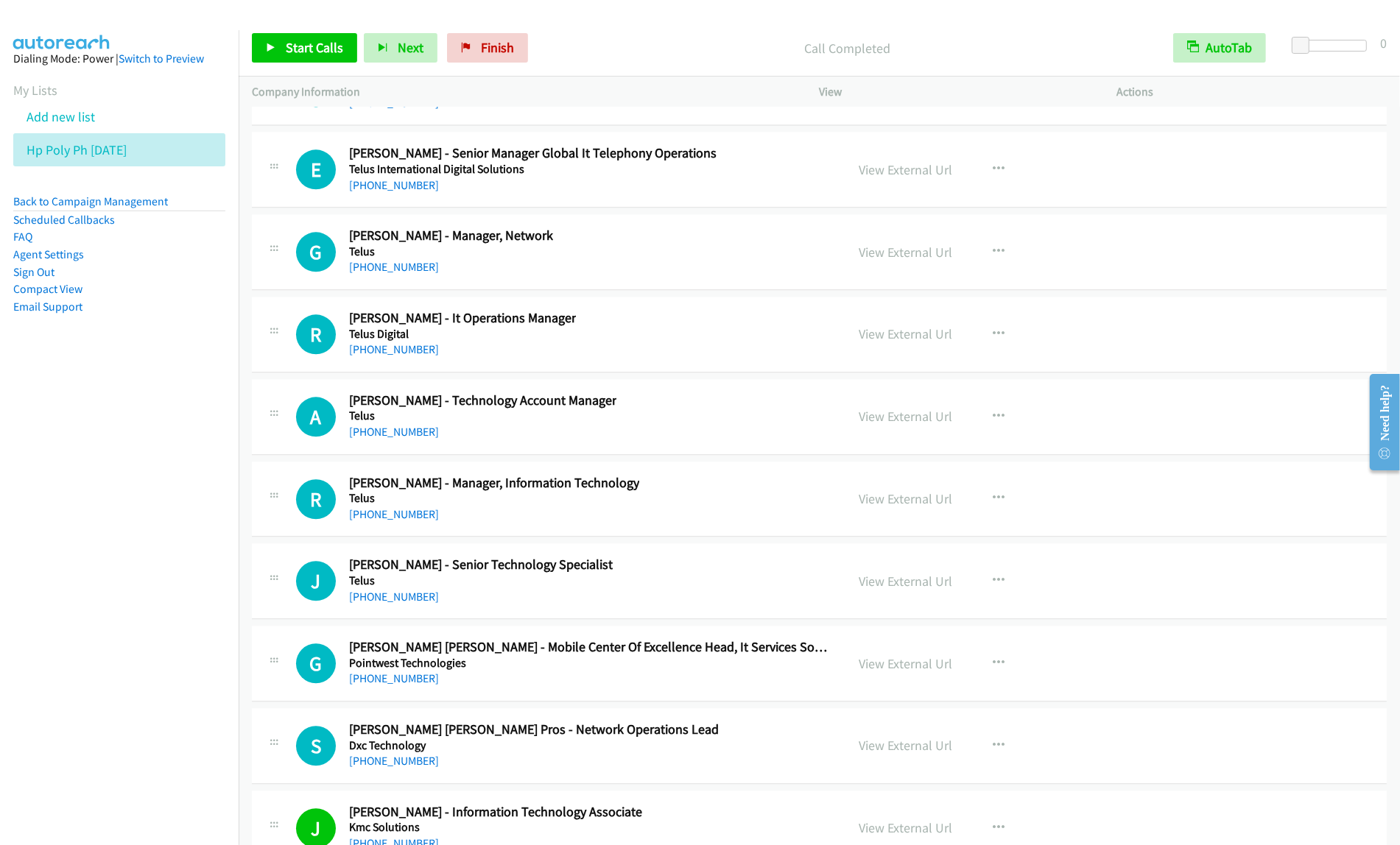
scroll to position [20282, 0]
click at [726, 355] on div "R Callback Scheduled Roderick Santos - It Operations Manager Telus Digital Asia…" at bounding box center [565, 333] width 537 height 48
click at [995, 340] on icon "button" at bounding box center [999, 333] width 11 height 11
click at [928, 385] on link "View External Url" at bounding box center [920, 370] width 196 height 29
click at [499, 47] on span "Finish" at bounding box center [497, 47] width 33 height 17
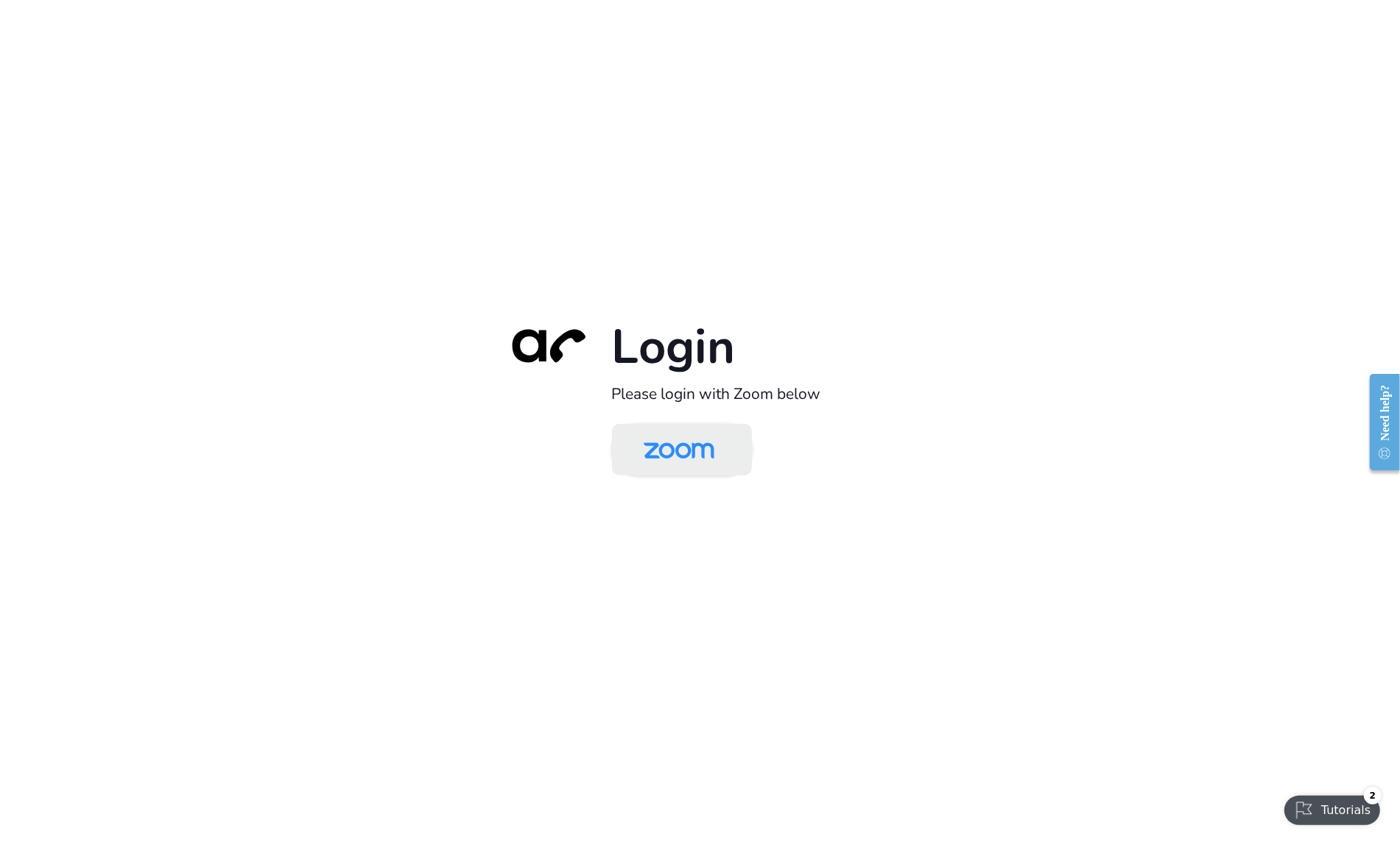
click at [693, 460] on img at bounding box center [679, 451] width 102 height 47
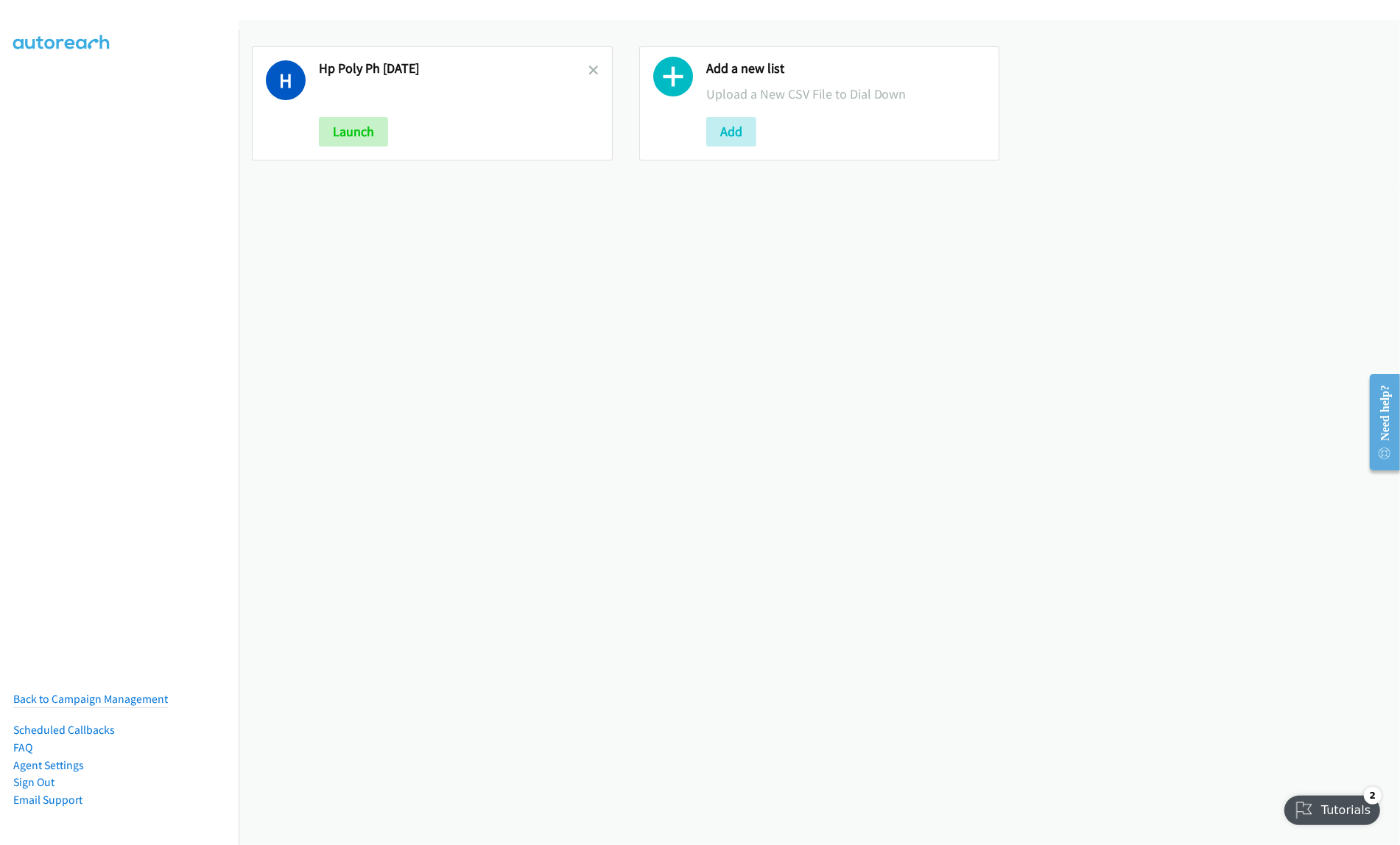
click at [736, 112] on div "Add a new list Upload a New CSV File to Dial Down Add" at bounding box center [847, 103] width 280 height 86
click at [736, 115] on div "Add a new list Upload a New CSV File to Dial Down Add" at bounding box center [847, 103] width 280 height 86
click at [734, 136] on button "Add" at bounding box center [731, 132] width 50 height 29
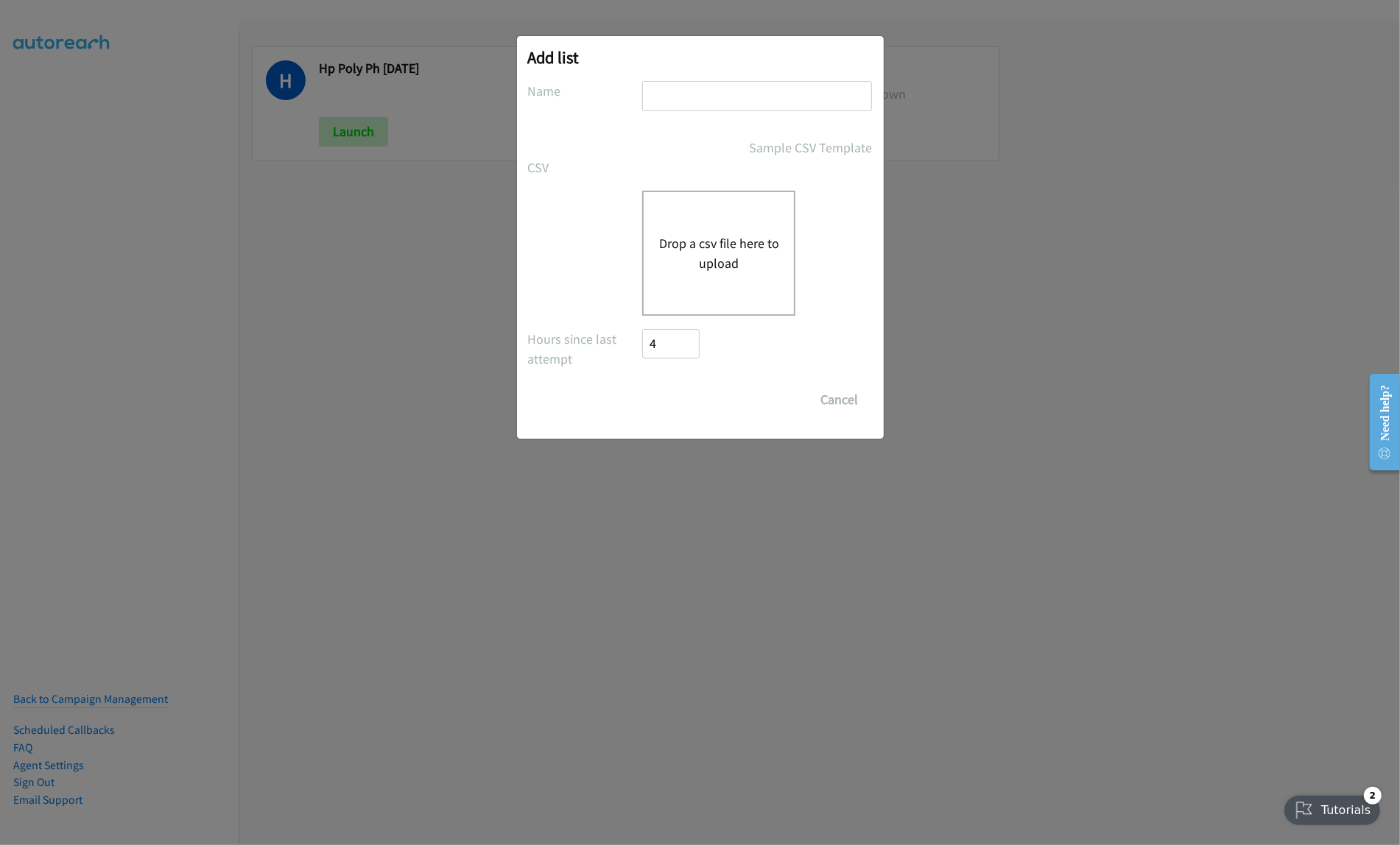
click at [723, 93] on input "text" at bounding box center [756, 96] width 230 height 30
type input "Redhat CS IN aug11OT"
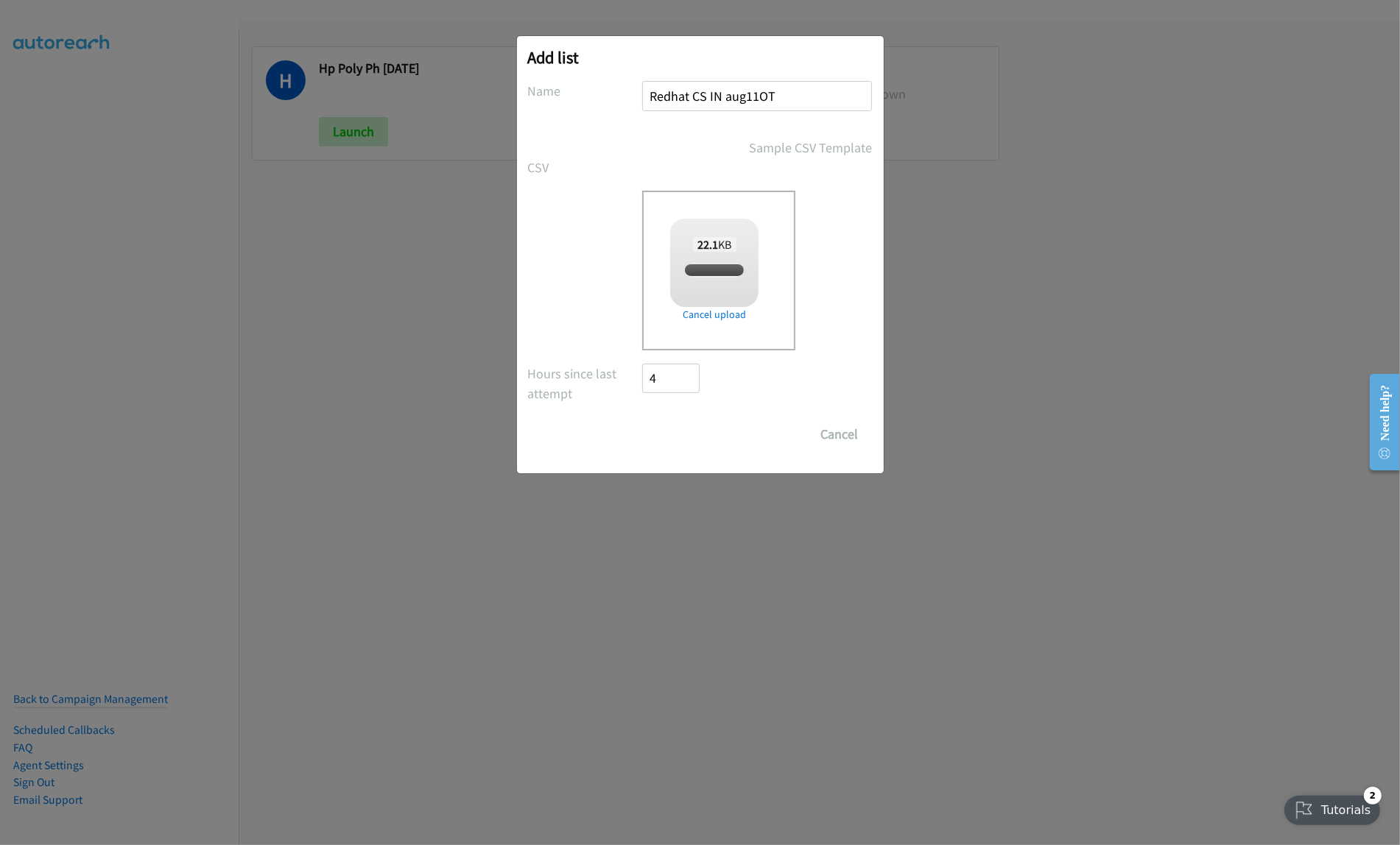
checkbox input "true"
drag, startPoint x: 693, startPoint y: 436, endPoint x: 1221, endPoint y: 458, distance: 528.5
click at [694, 436] on input "Save List" at bounding box center [681, 435] width 77 height 29
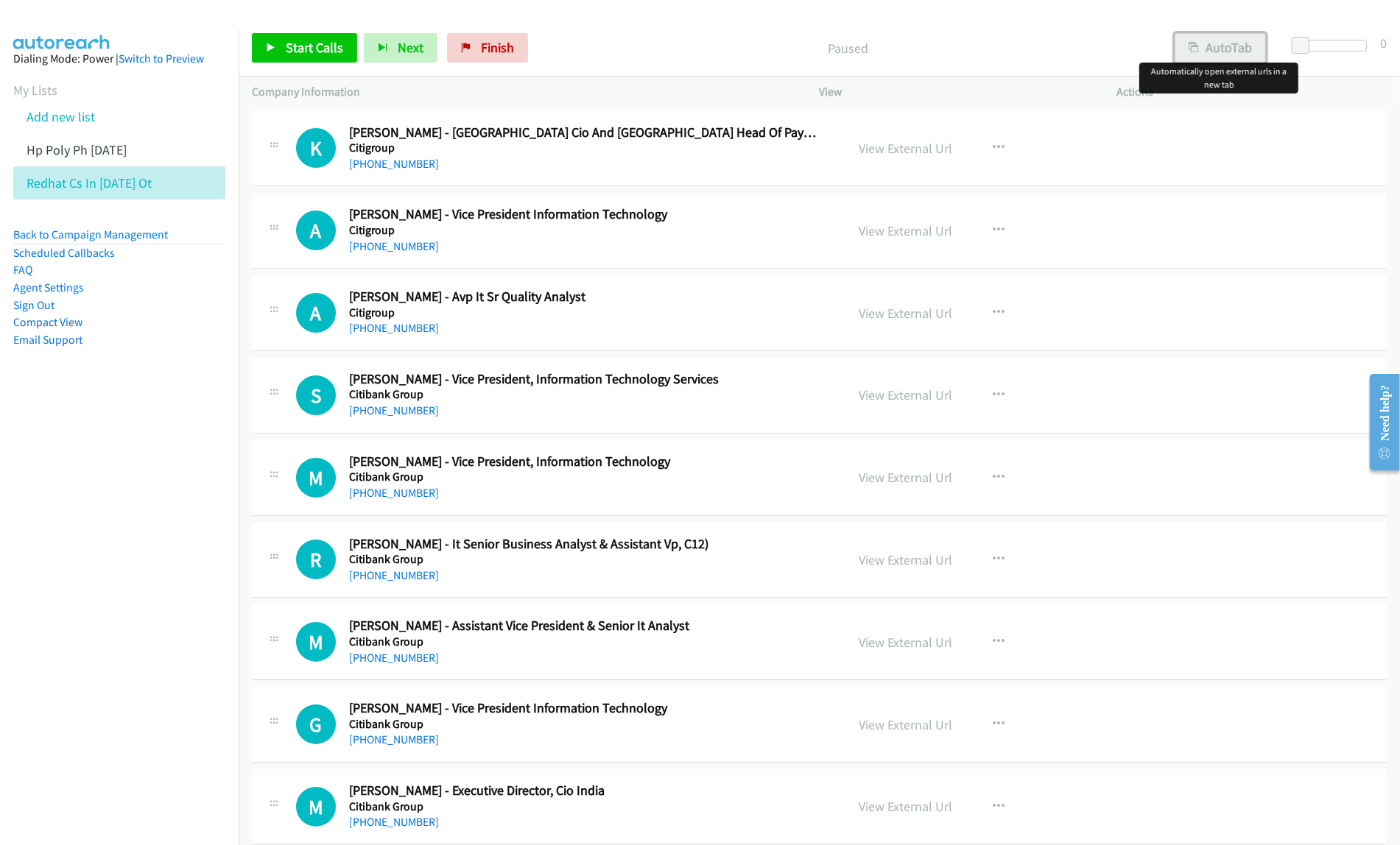
click at [1213, 42] on button "AutoTab" at bounding box center [1221, 47] width 92 height 29
click at [998, 155] on button "button" at bounding box center [999, 148] width 40 height 29
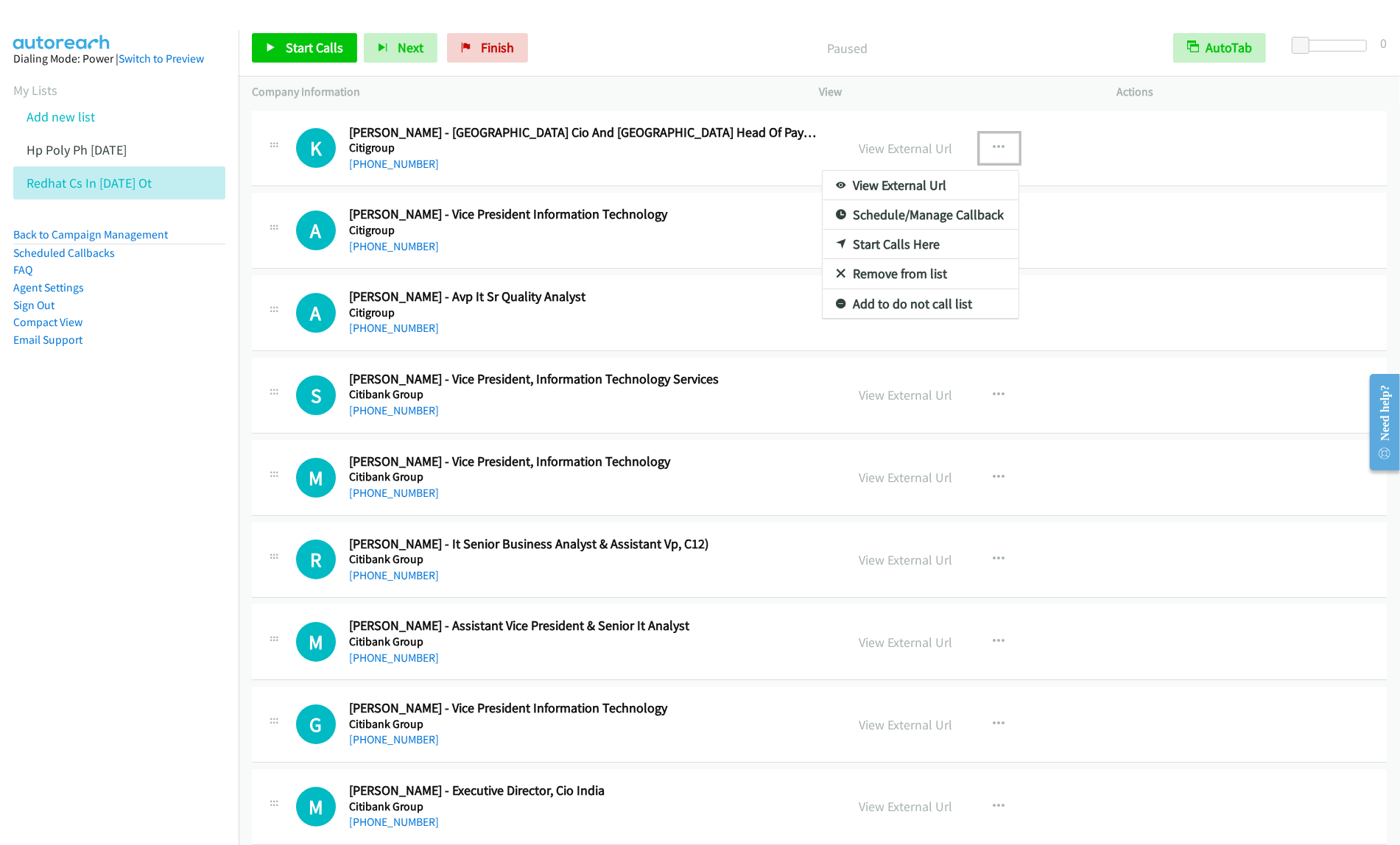
click at [936, 175] on link "View External Url" at bounding box center [920, 186] width 196 height 29
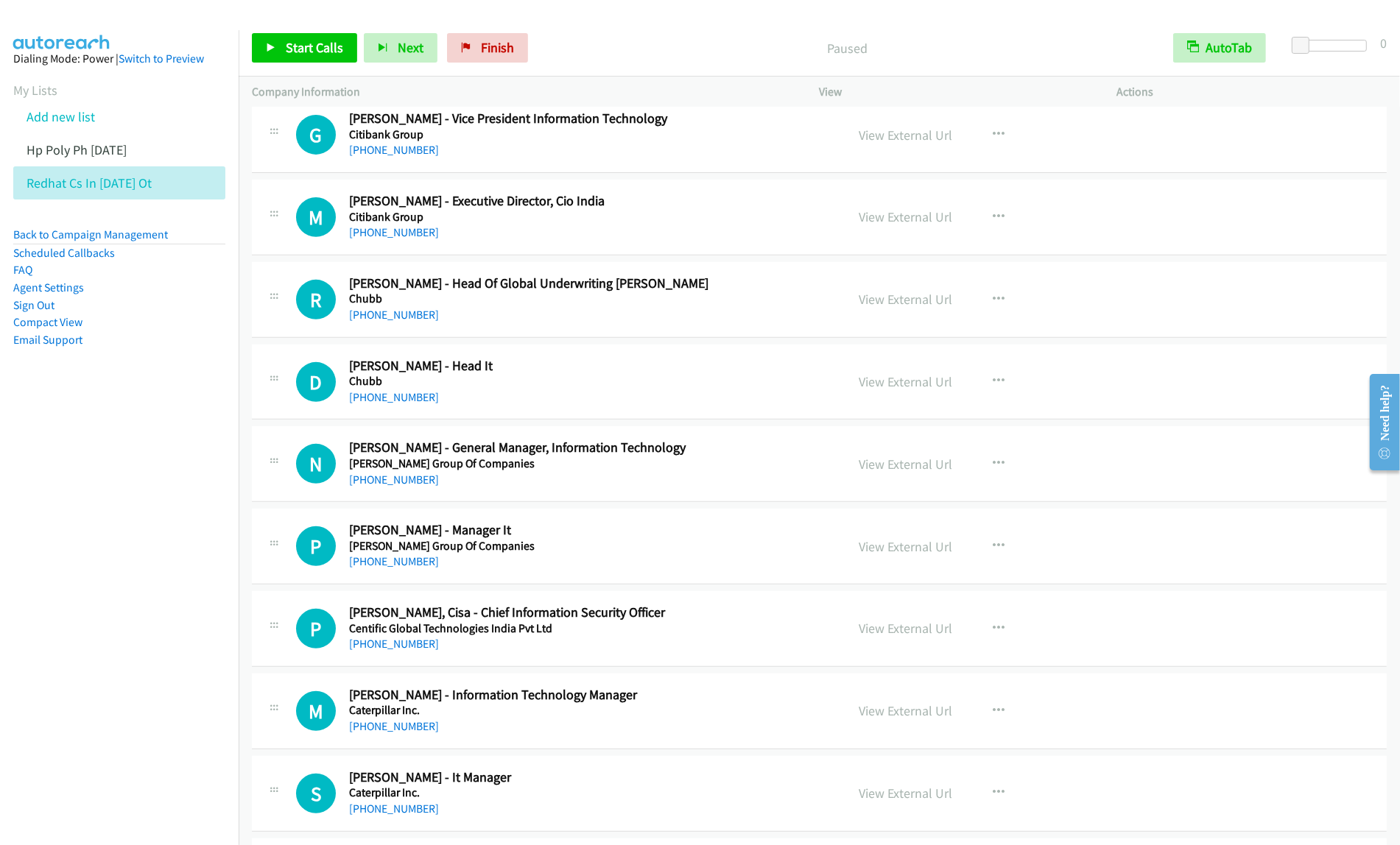
scroll to position [623, 0]
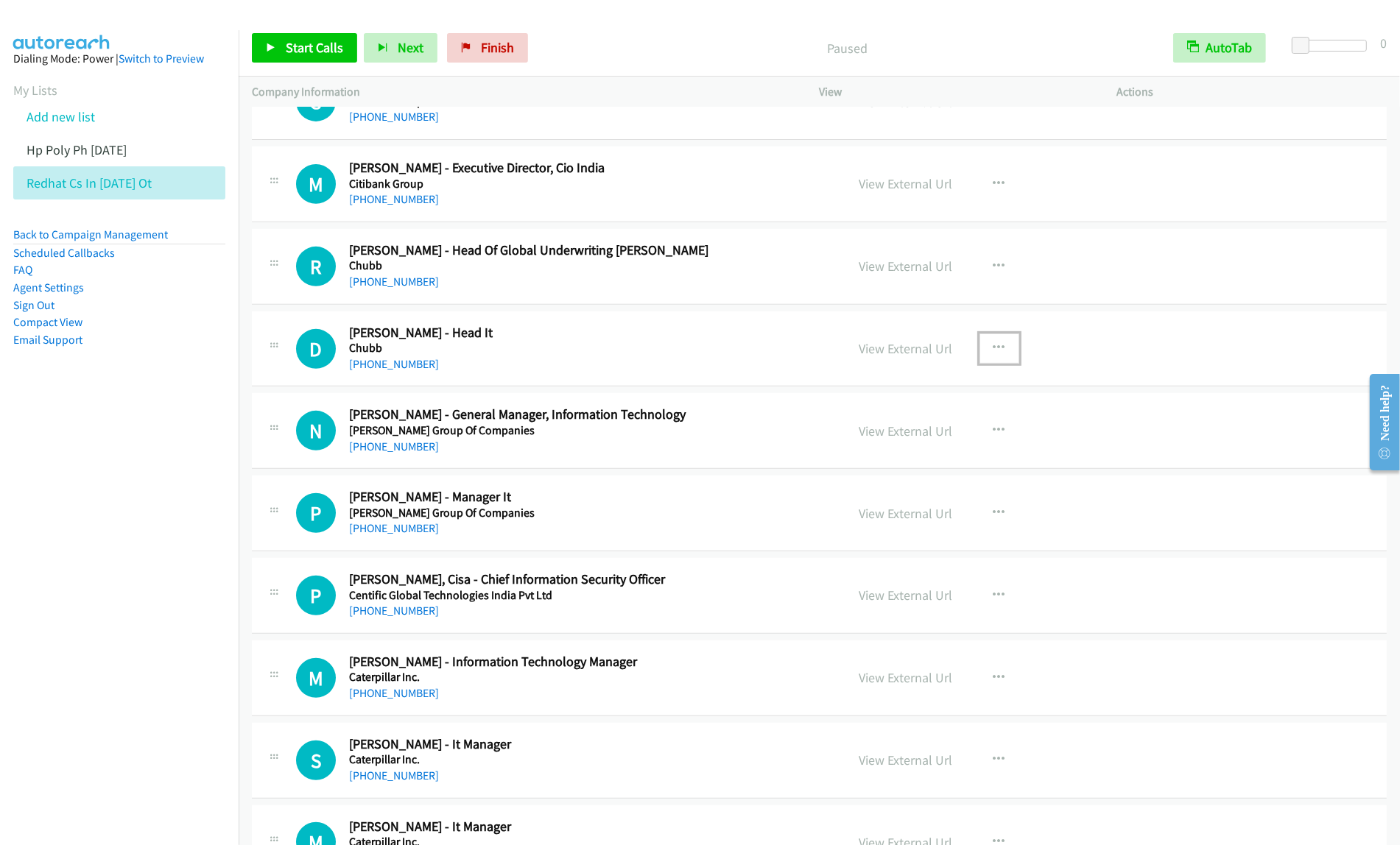
click at [995, 339] on button "button" at bounding box center [999, 348] width 40 height 29
click at [922, 447] on link "Start Calls Here" at bounding box center [920, 445] width 196 height 29
click at [996, 361] on button "button" at bounding box center [999, 348] width 40 height 29
click at [947, 438] on link "Start Calls Here" at bounding box center [920, 445] width 196 height 29
drag, startPoint x: 1009, startPoint y: 332, endPoint x: 999, endPoint y: 340, distance: 12.8
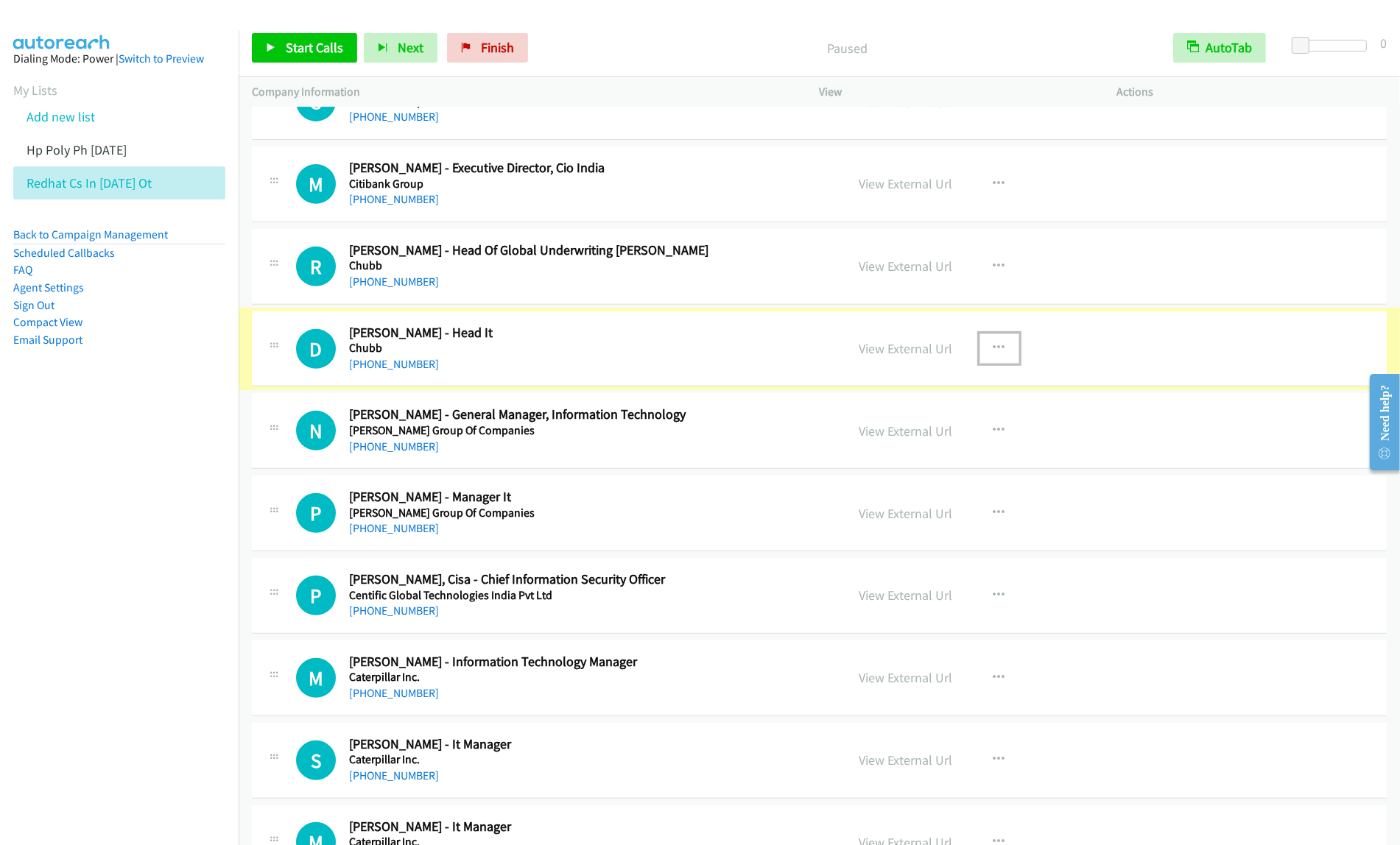
click at [994, 350] on icon "button" at bounding box center [999, 348] width 11 height 11
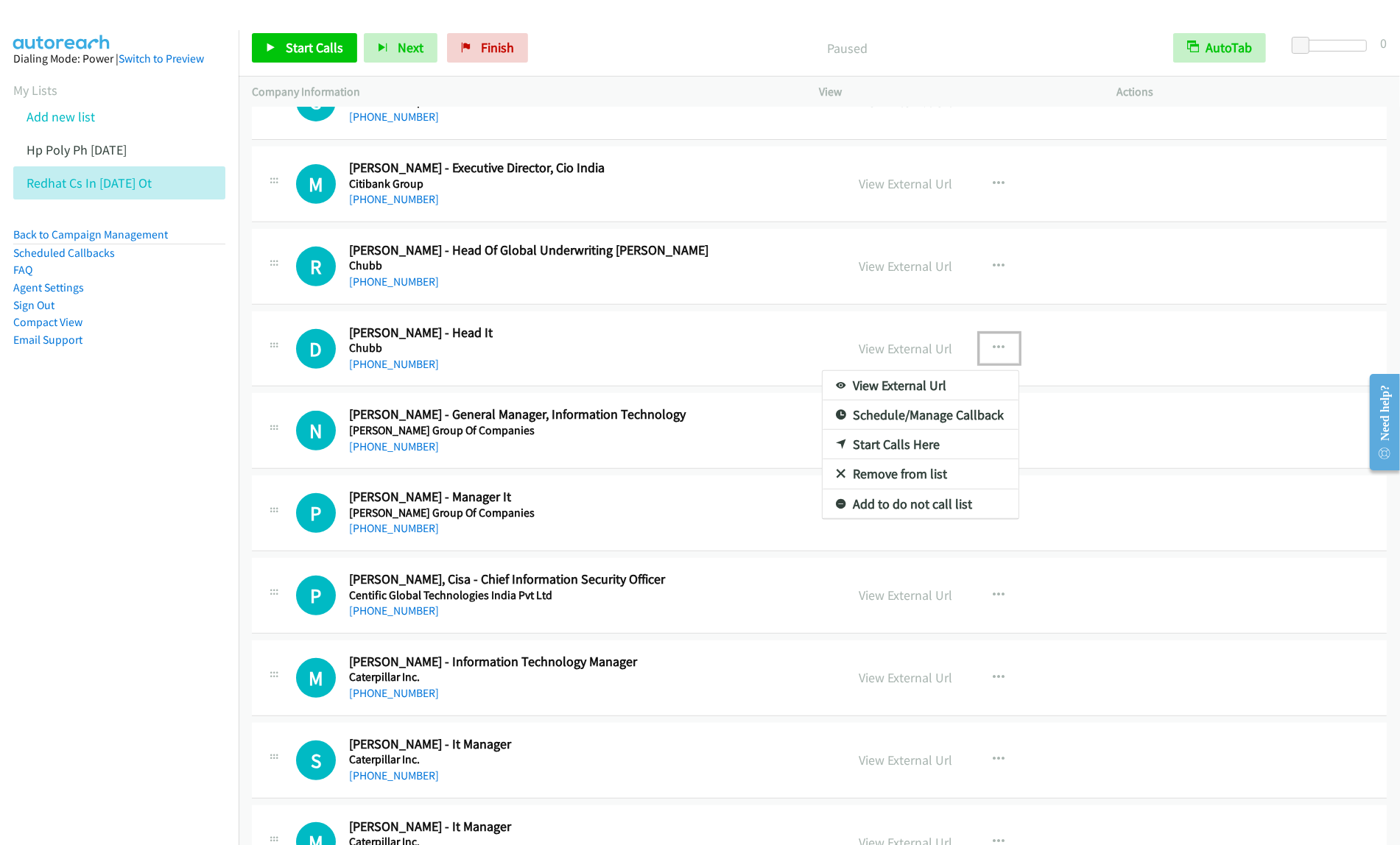
click at [945, 444] on link "Start Calls Here" at bounding box center [920, 445] width 196 height 29
click at [318, 56] on link "Start Calls" at bounding box center [305, 47] width 106 height 29
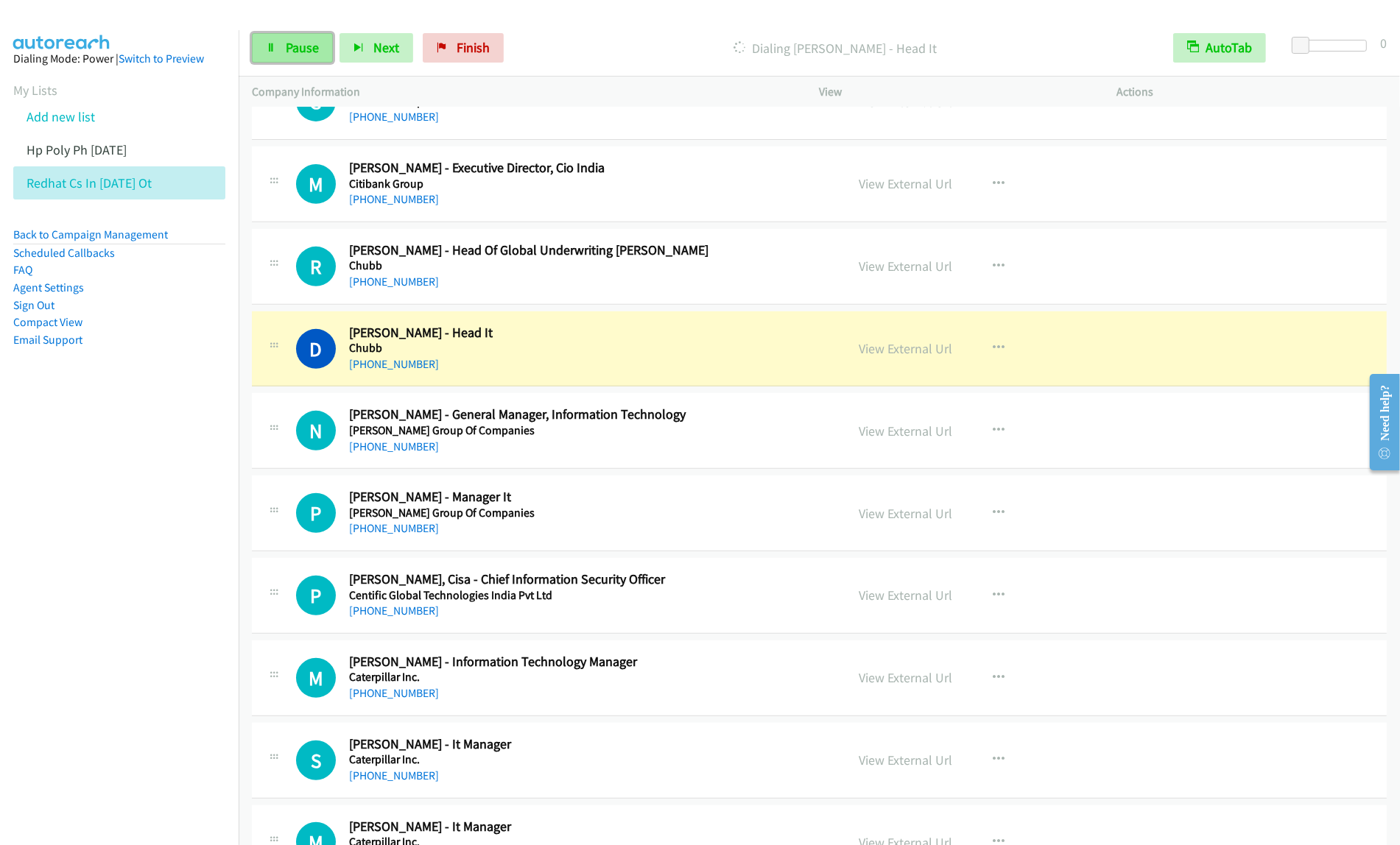
click at [304, 48] on span "Pause" at bounding box center [302, 47] width 33 height 17
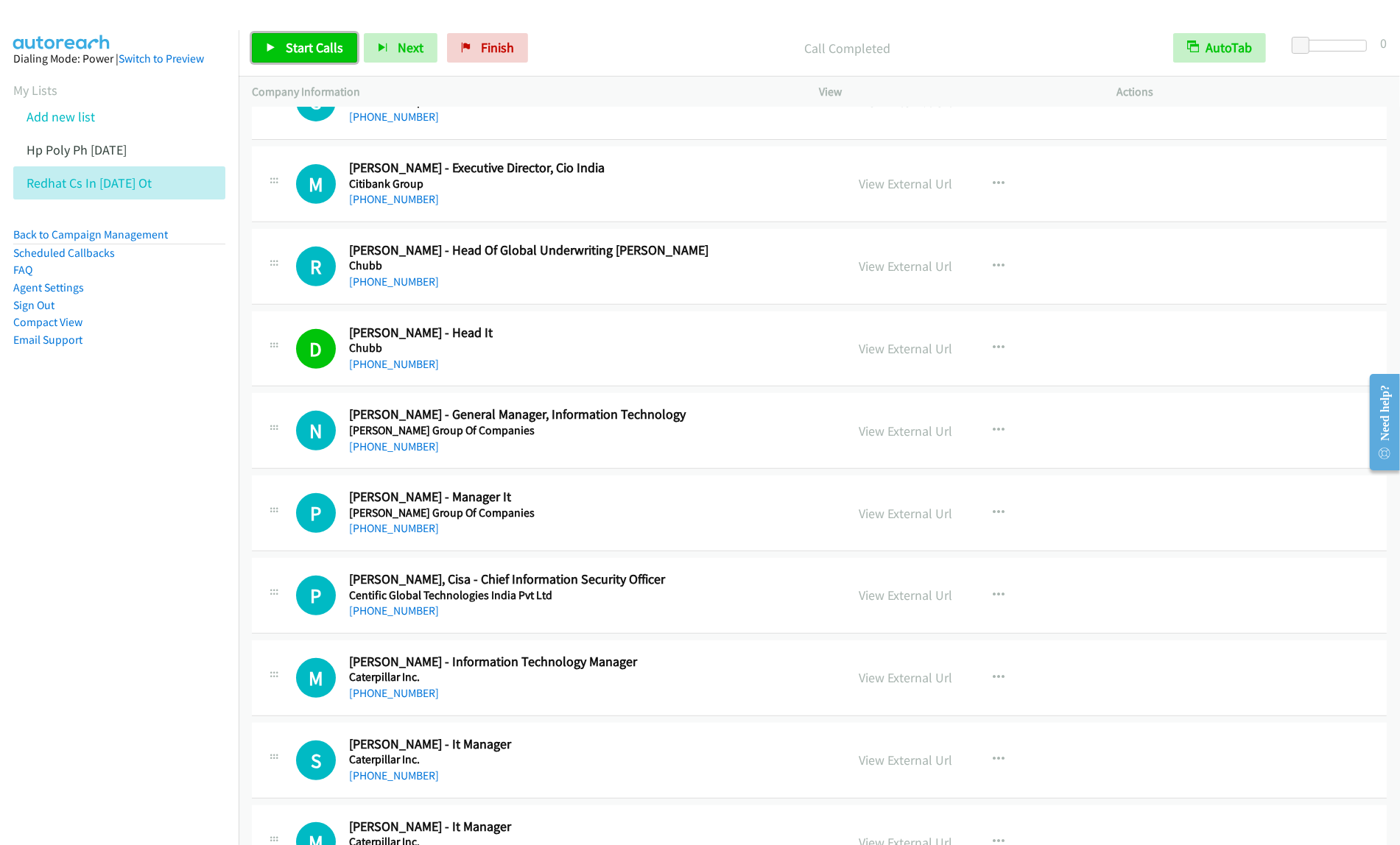
click at [333, 52] on span "Start Calls" at bounding box center [314, 47] width 57 height 17
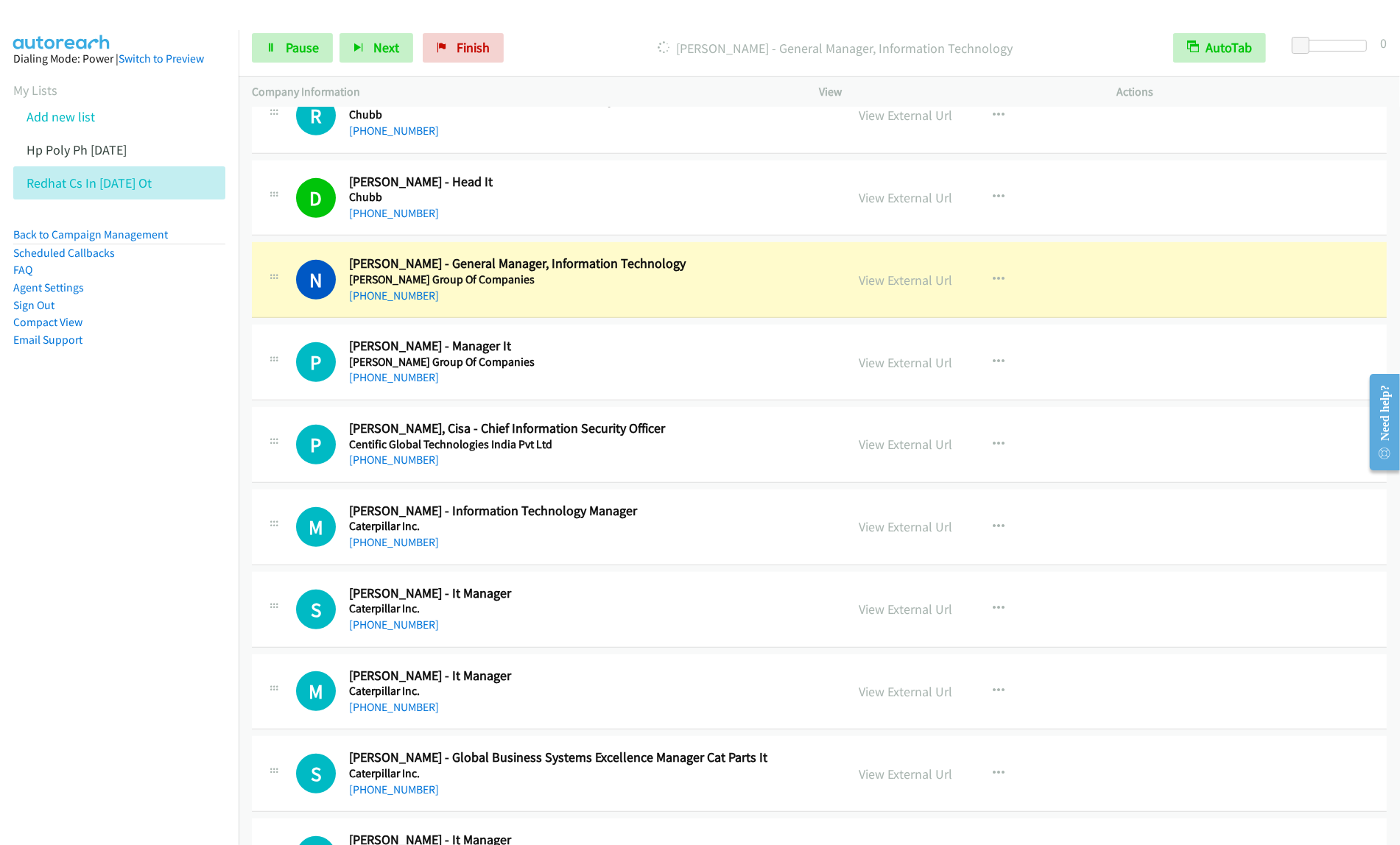
scroll to position [807, 0]
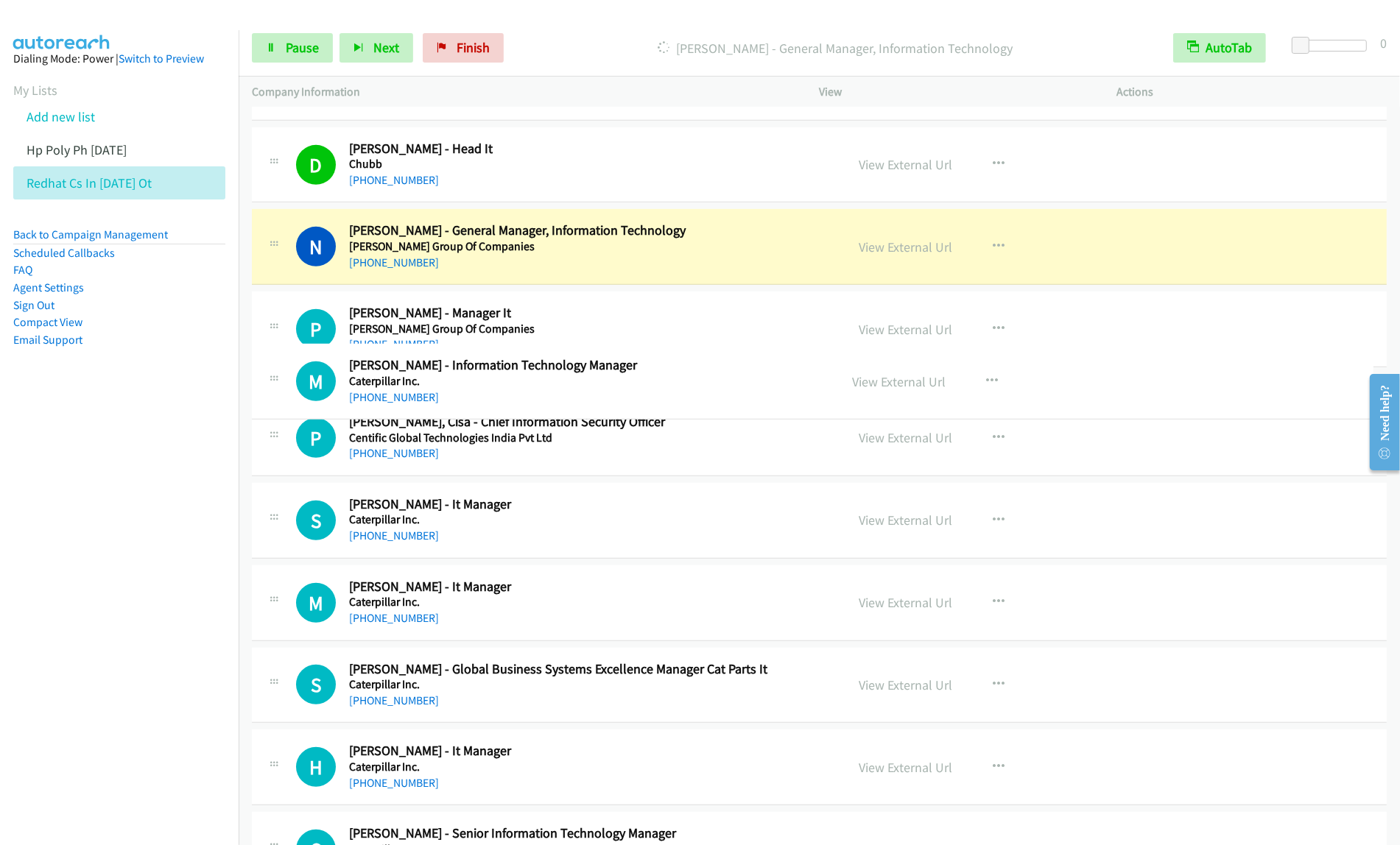
drag, startPoint x: 671, startPoint y: 492, endPoint x: 678, endPoint y: 377, distance: 115.2
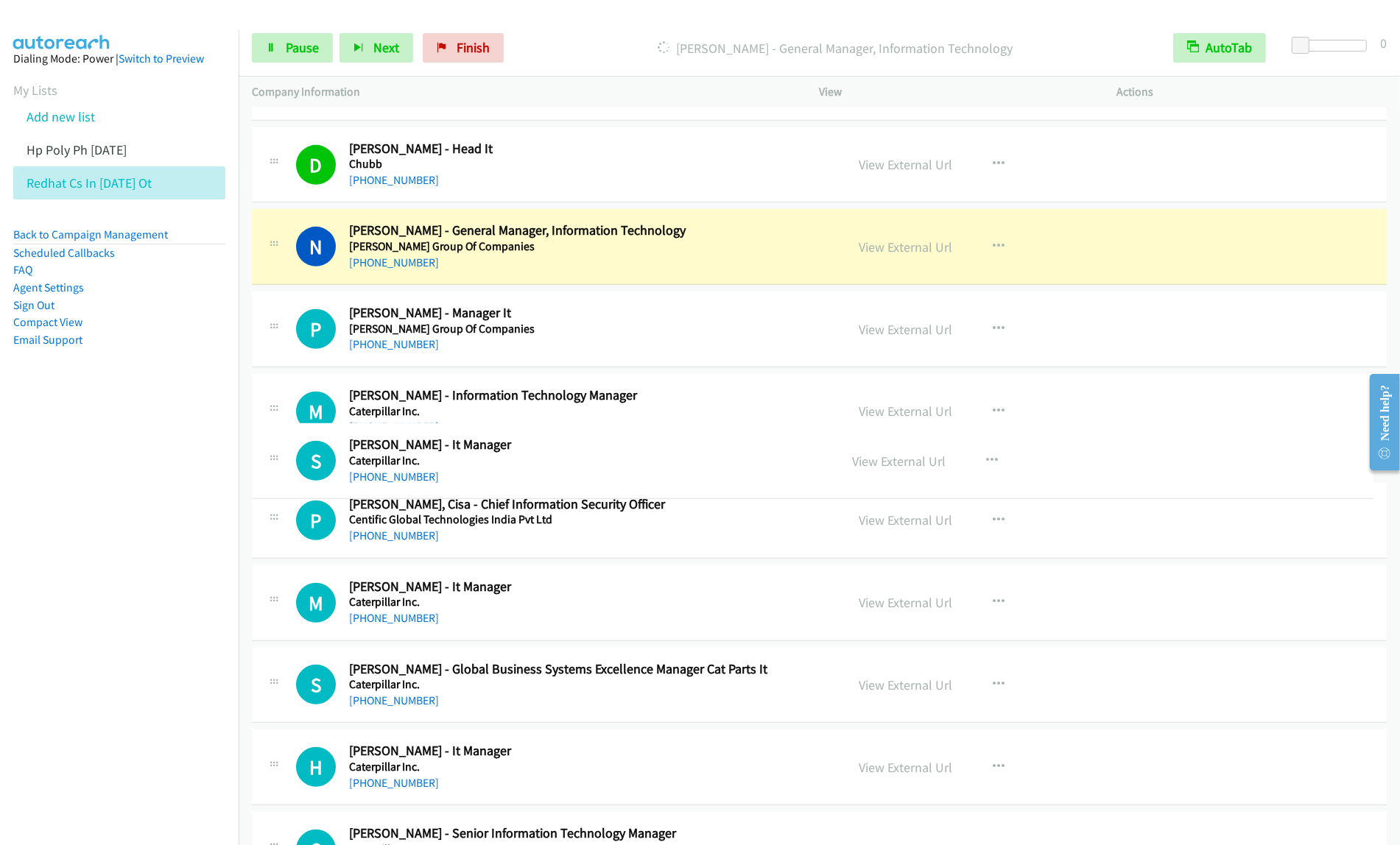
drag, startPoint x: 634, startPoint y: 582, endPoint x: 663, endPoint y: 451, distance: 134.2
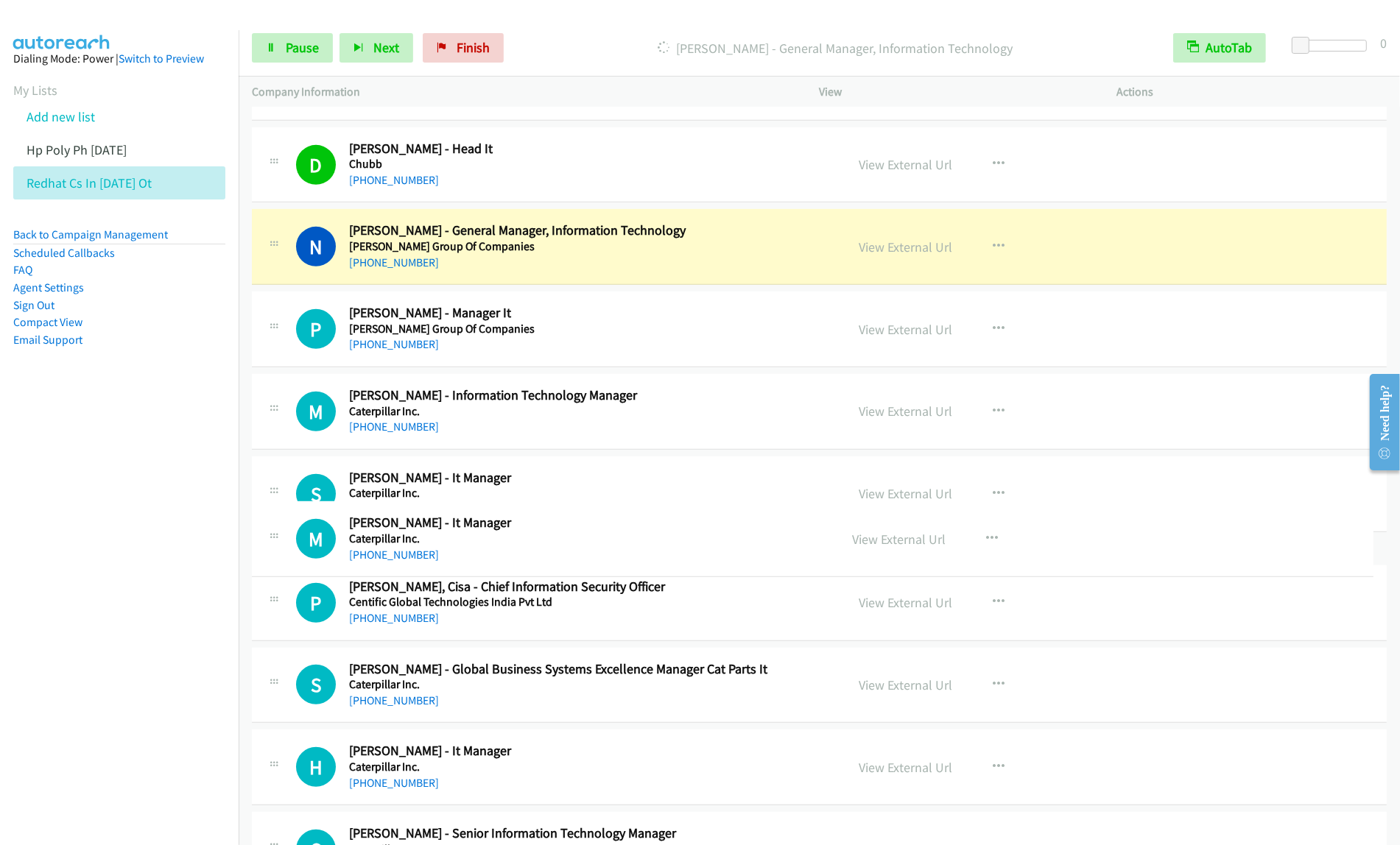
drag, startPoint x: 647, startPoint y: 665, endPoint x: 662, endPoint y: 539, distance: 126.9
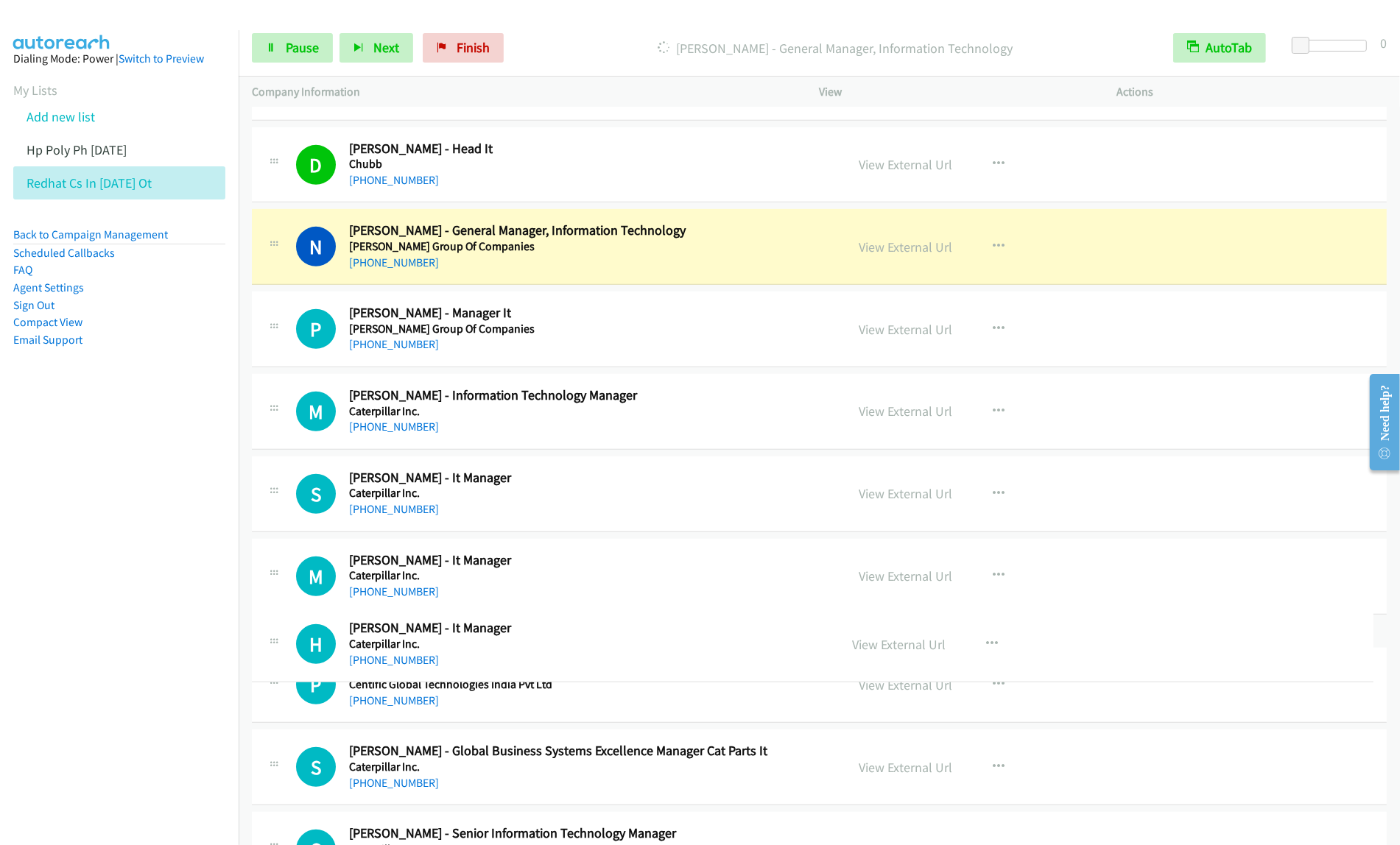
drag, startPoint x: 584, startPoint y: 811, endPoint x: 604, endPoint y: 622, distance: 190.1
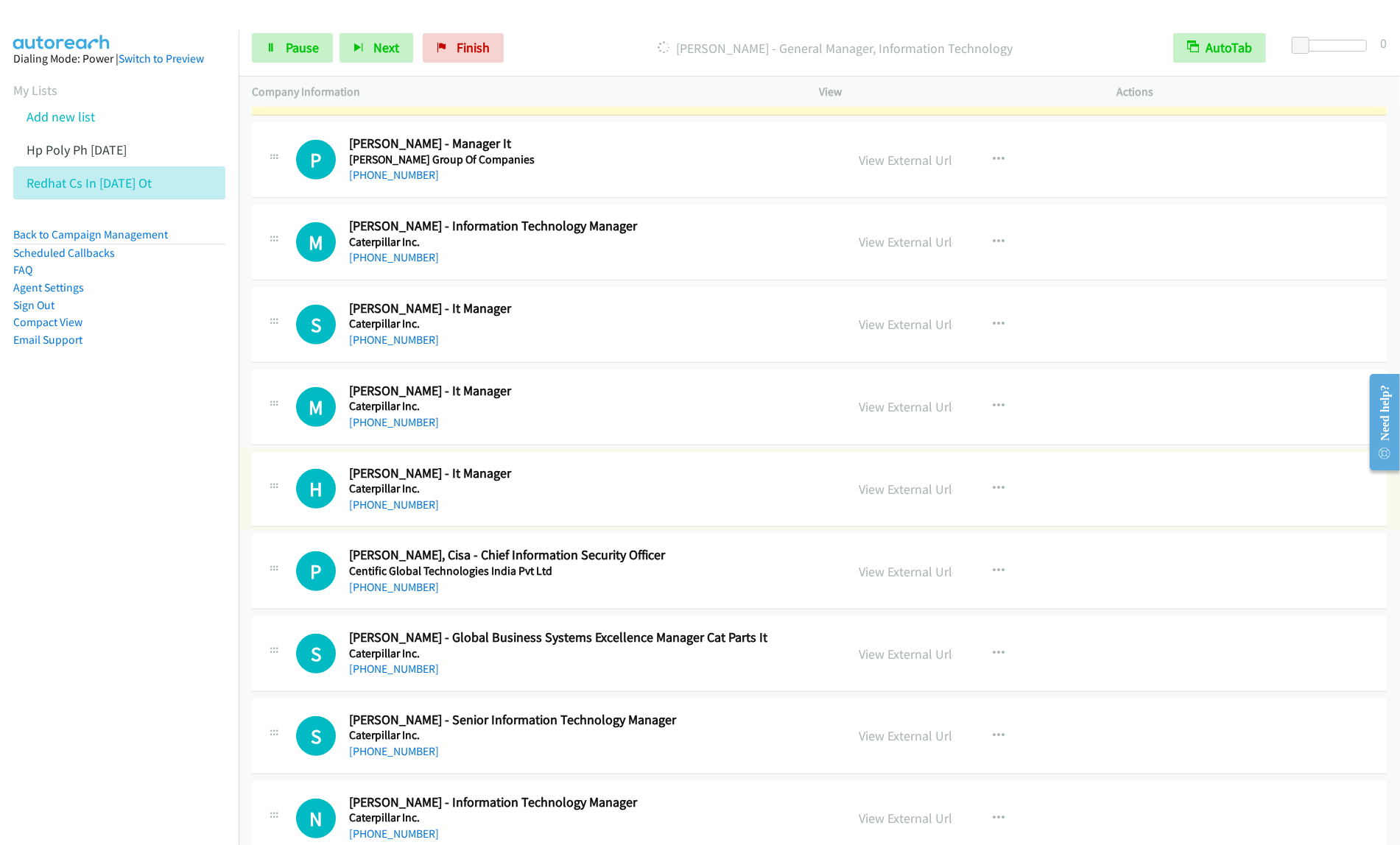
scroll to position [992, 0]
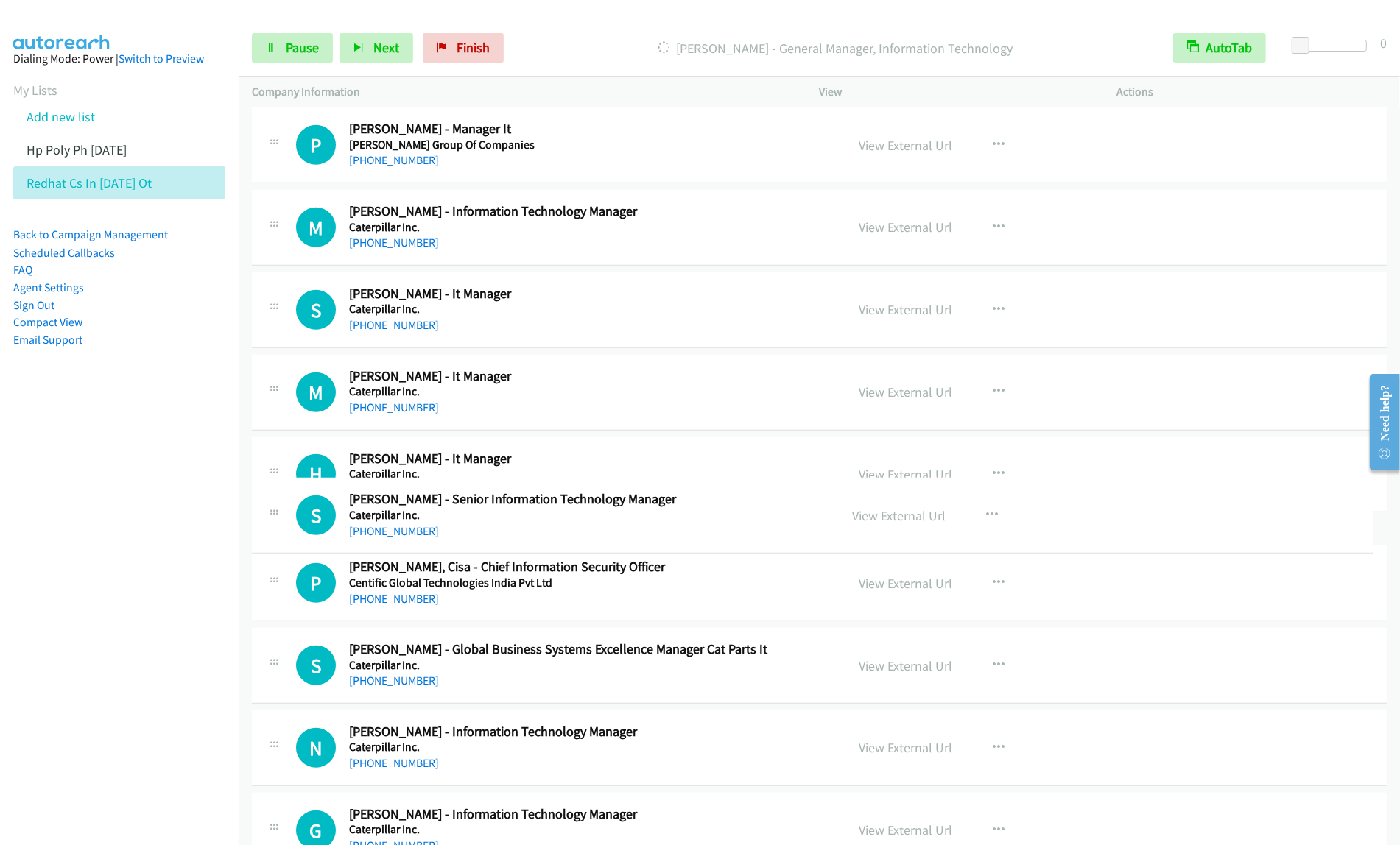
drag, startPoint x: 749, startPoint y: 722, endPoint x: 736, endPoint y: 522, distance: 200.4
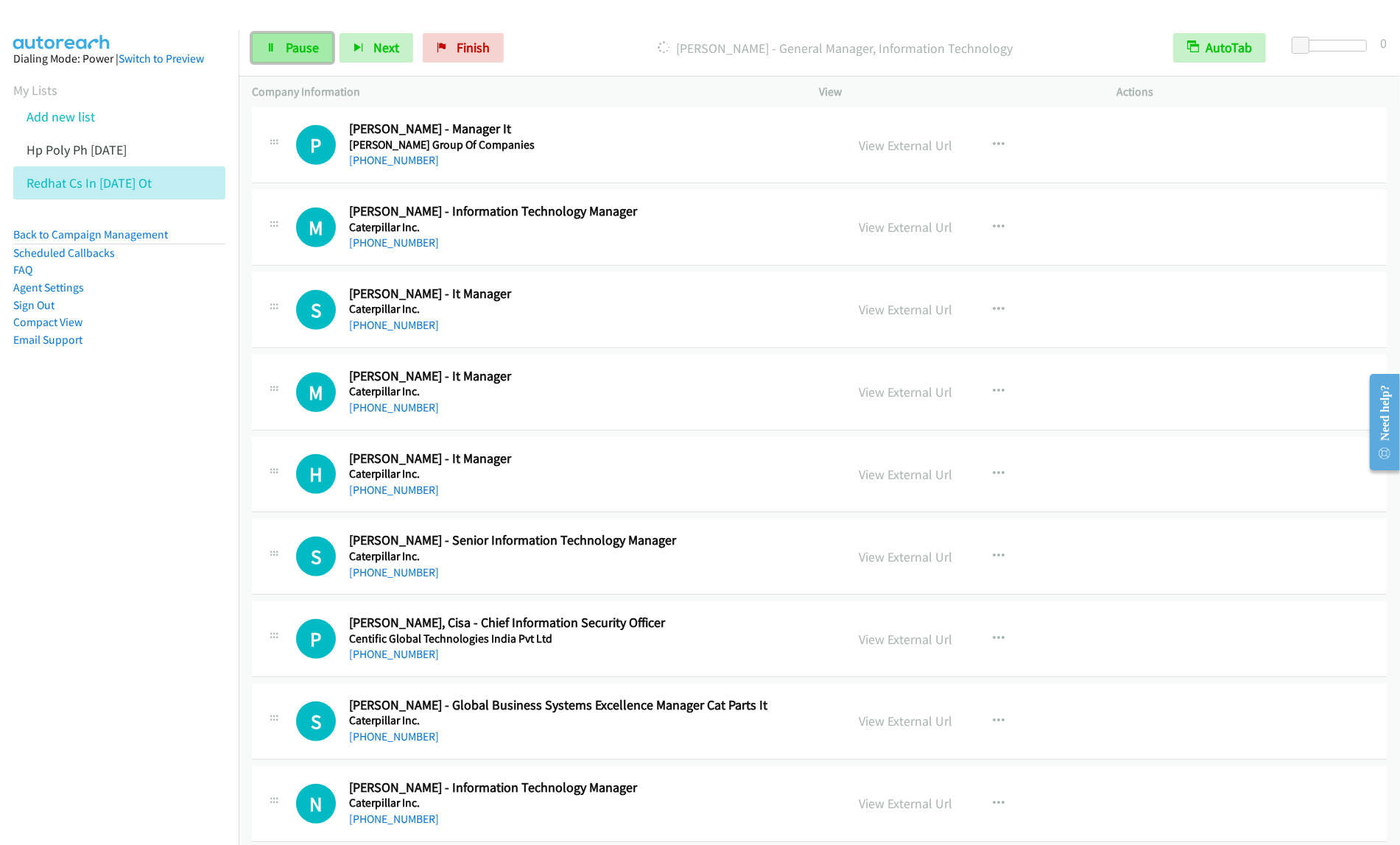
click at [291, 53] on span "Pause" at bounding box center [302, 47] width 33 height 17
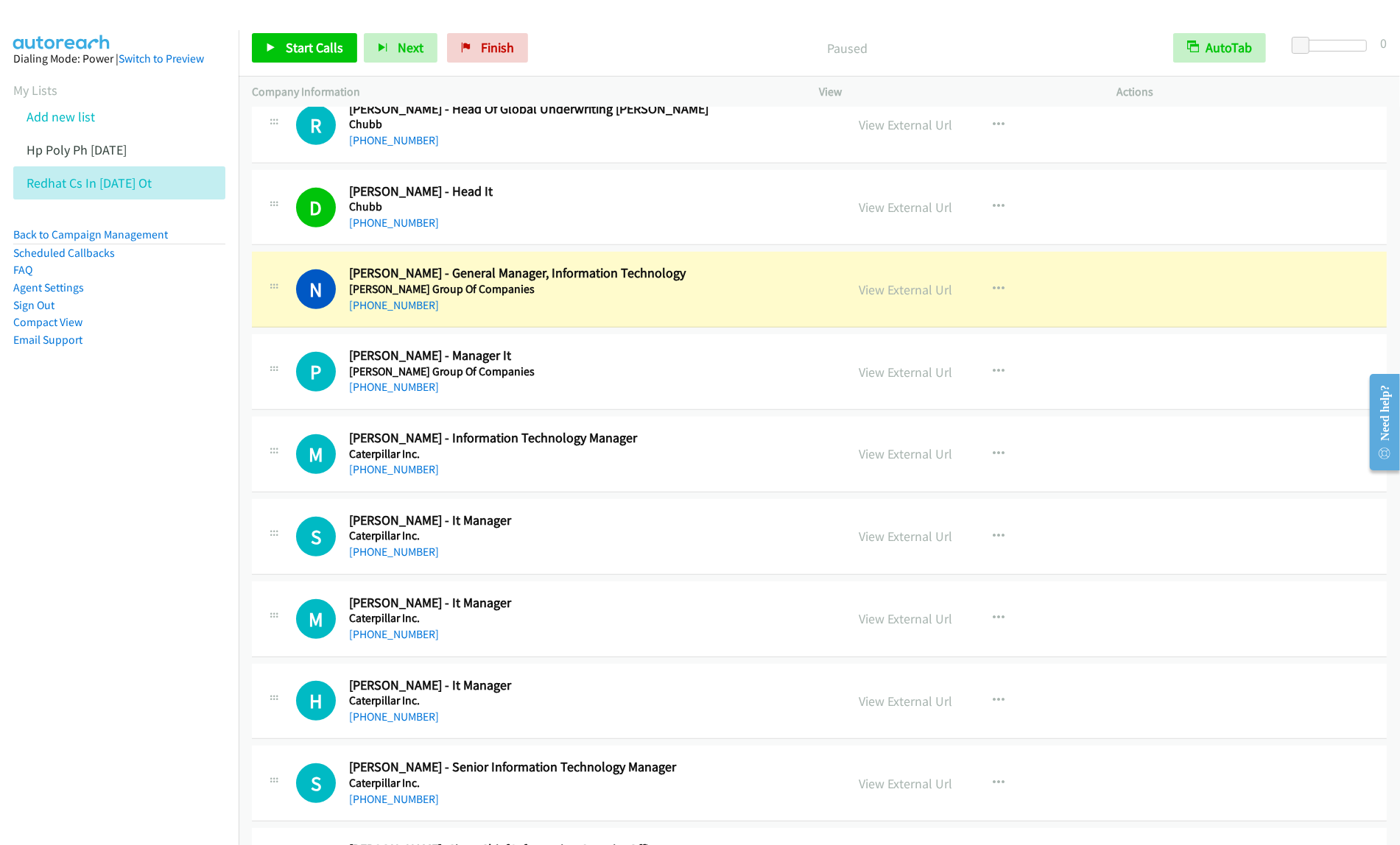
scroll to position [807, 0]
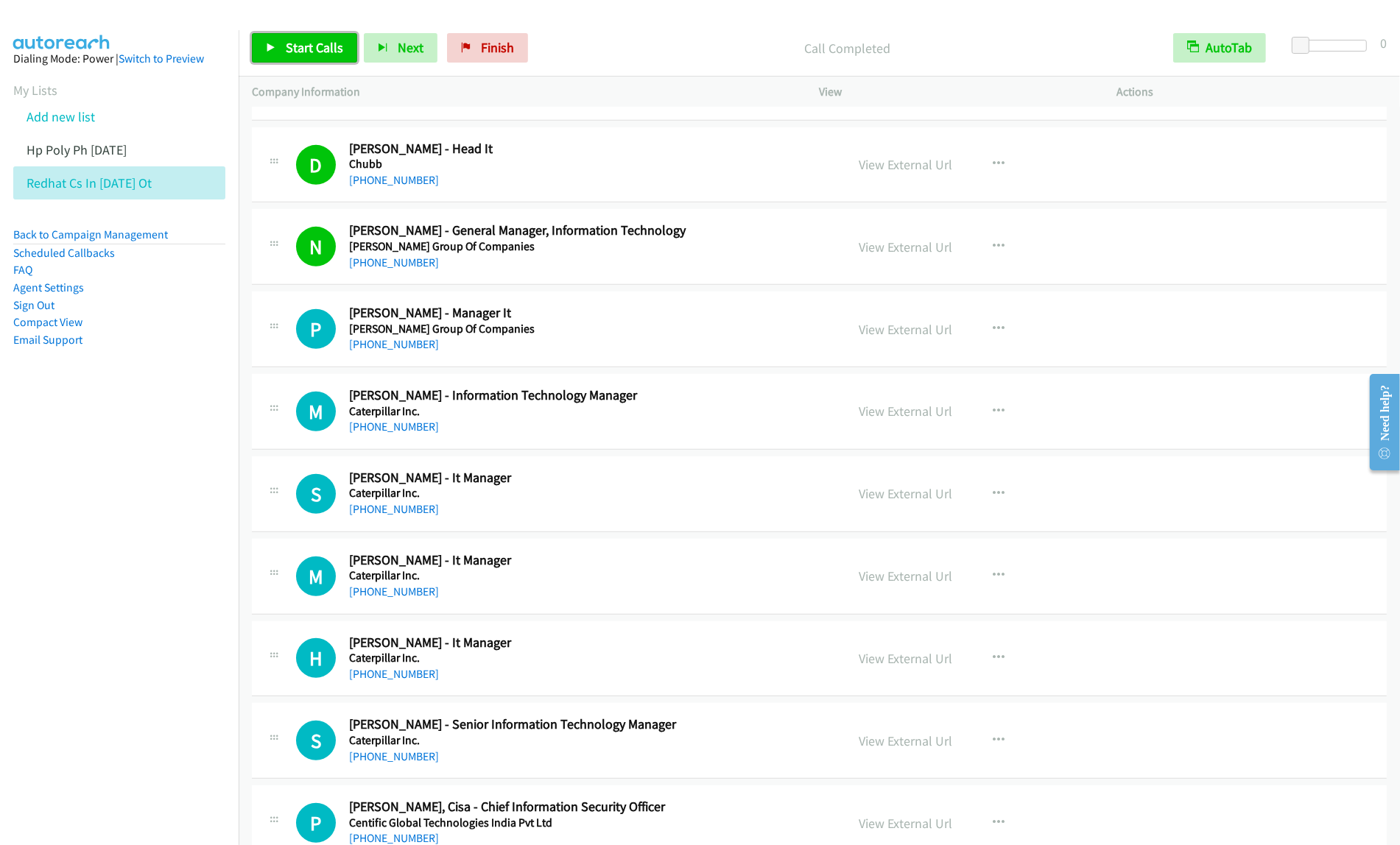
drag, startPoint x: 310, startPoint y: 46, endPoint x: 464, endPoint y: 54, distance: 154.2
click at [310, 47] on span "Start Calls" at bounding box center [314, 47] width 57 height 17
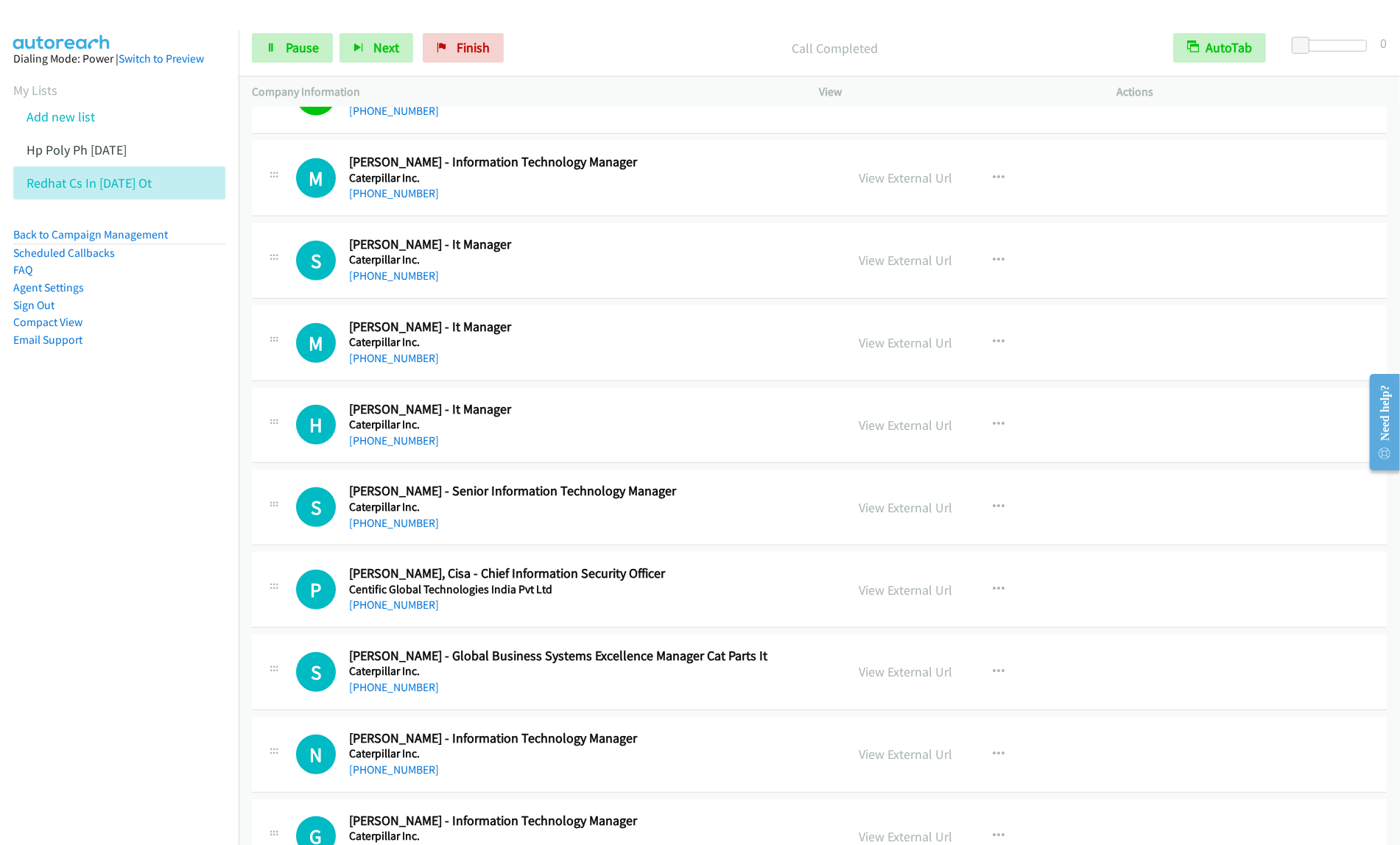
scroll to position [1083, 0]
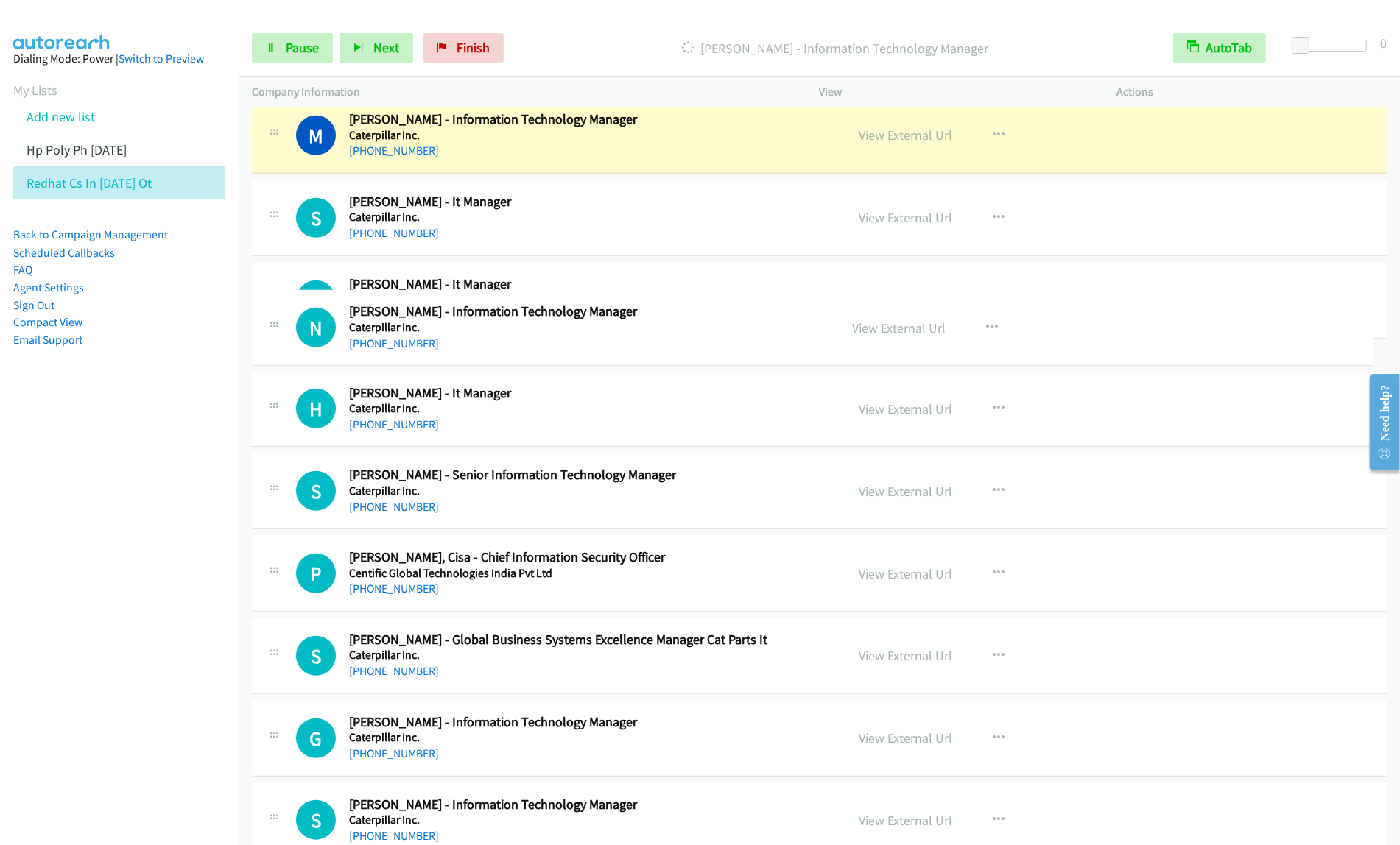
drag, startPoint x: 692, startPoint y: 713, endPoint x: 715, endPoint y: 281, distance: 432.6
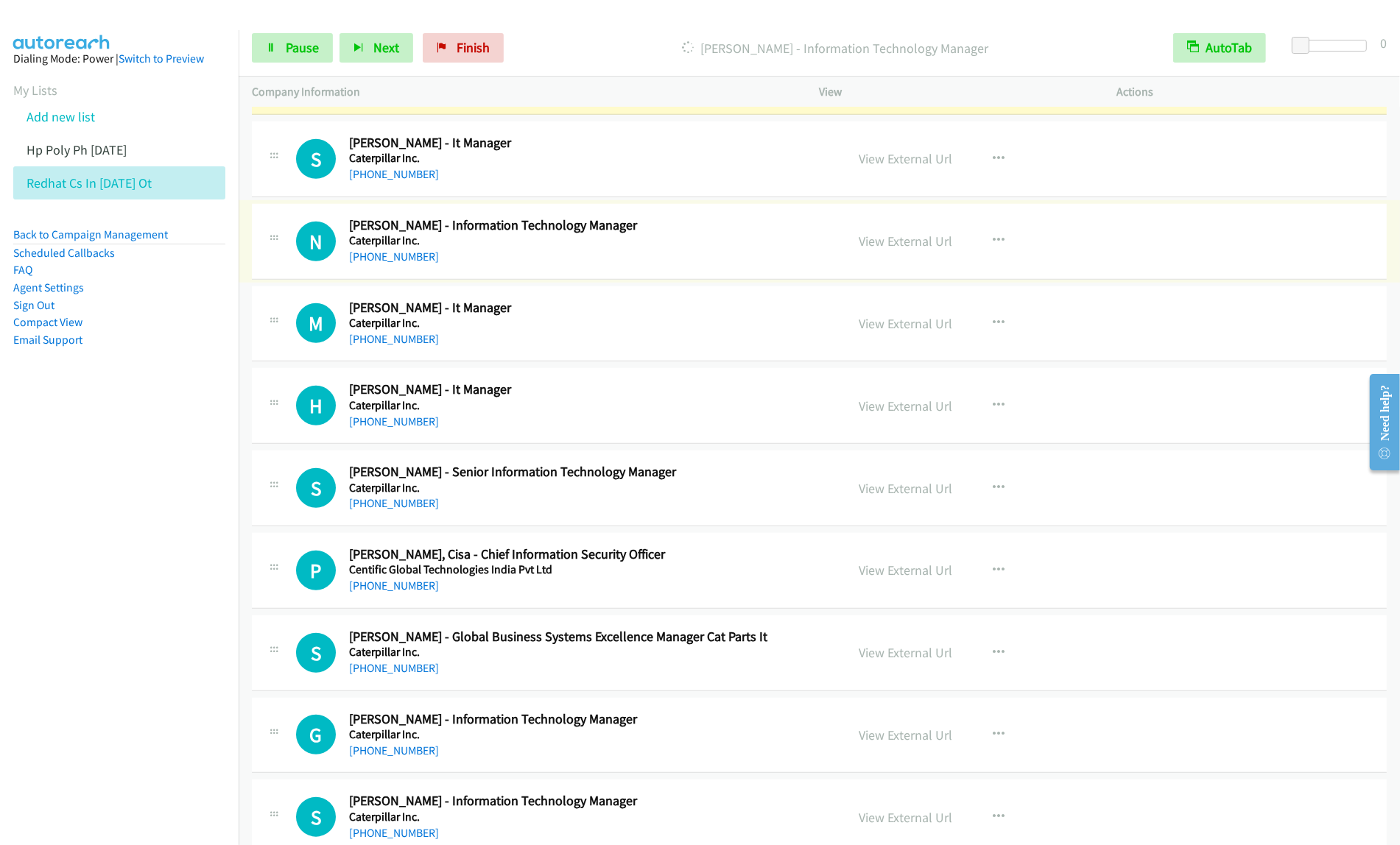
scroll to position [1268, 0]
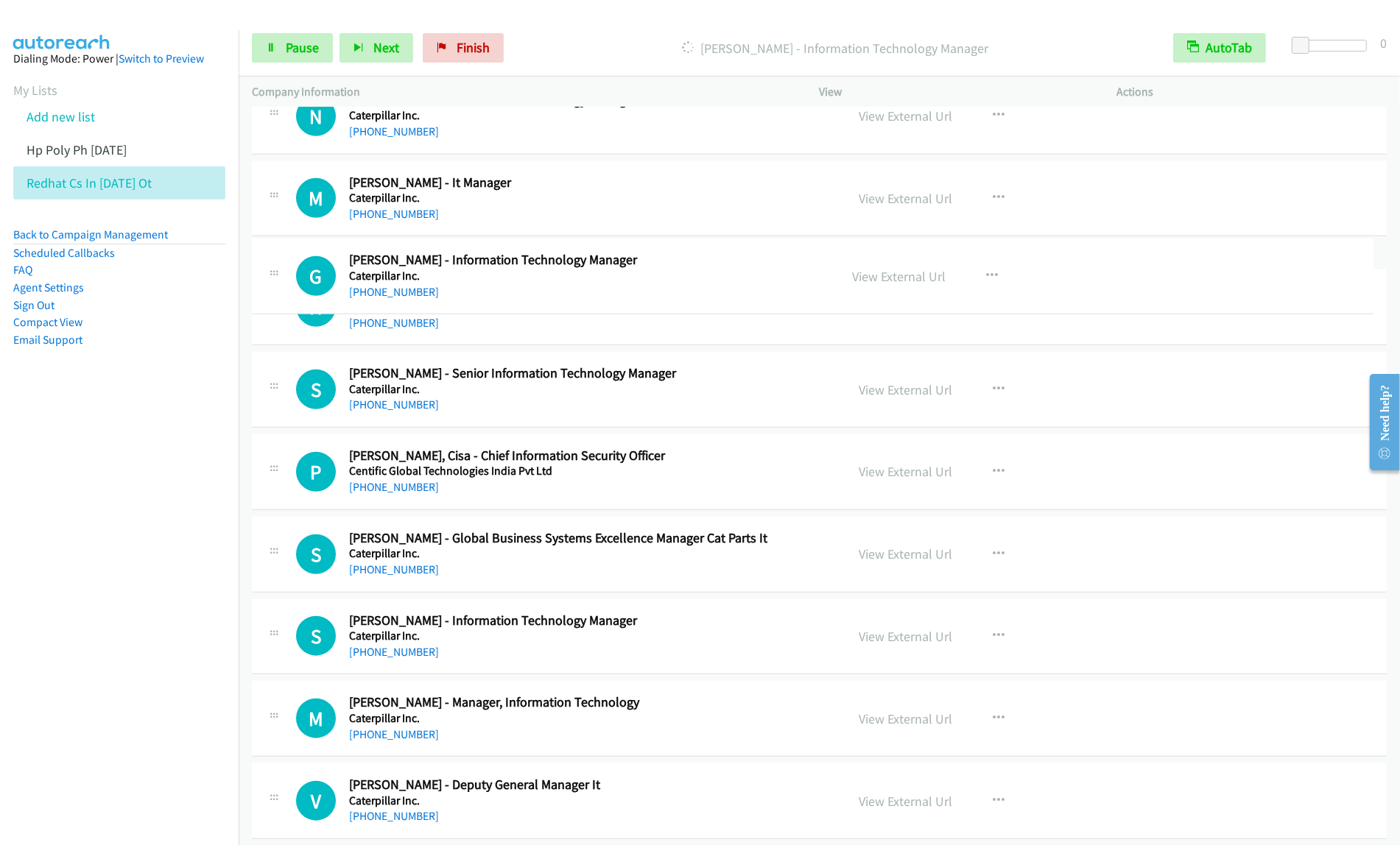
drag, startPoint x: 726, startPoint y: 608, endPoint x: 728, endPoint y: 271, distance: 337.0
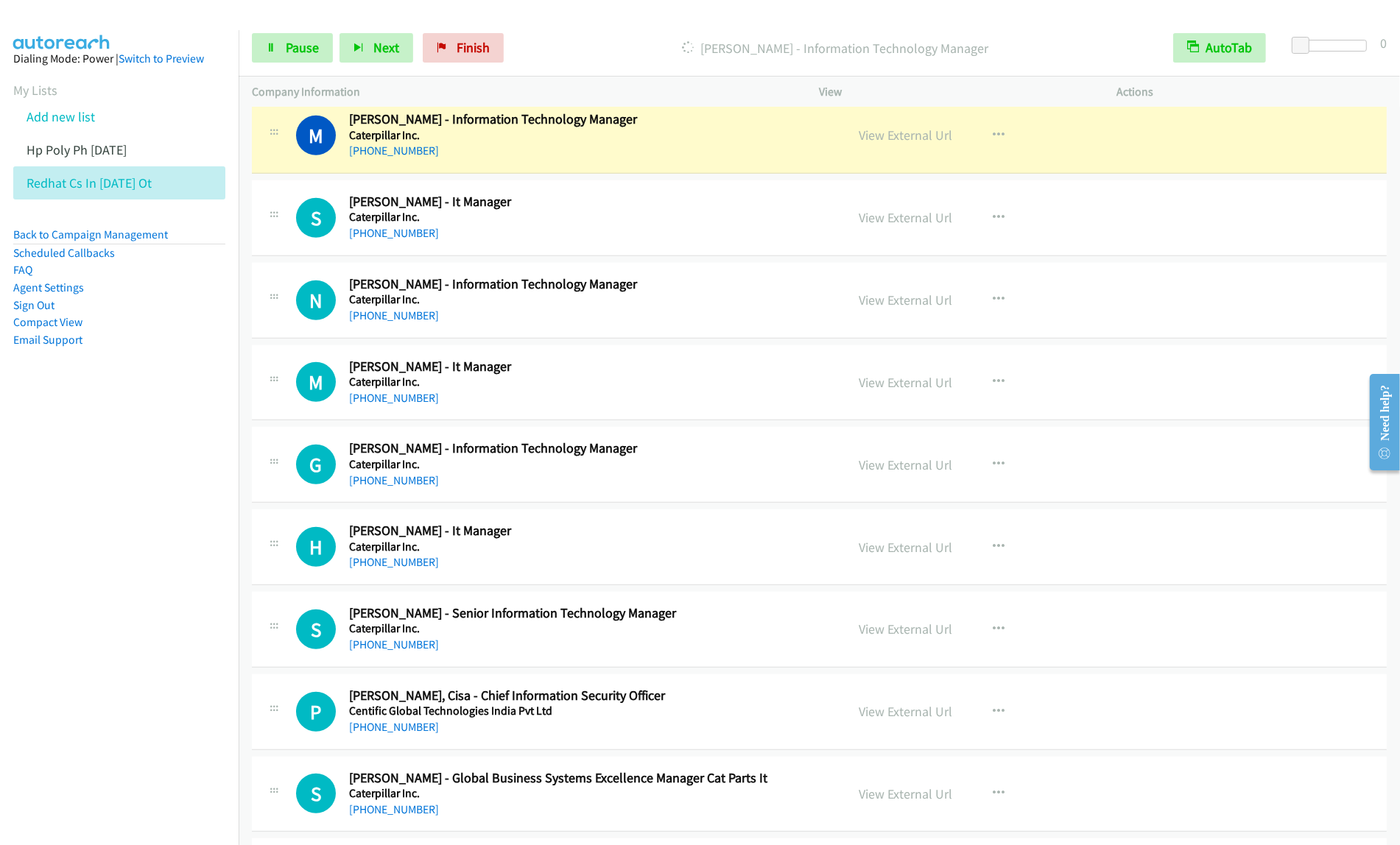
scroll to position [992, 0]
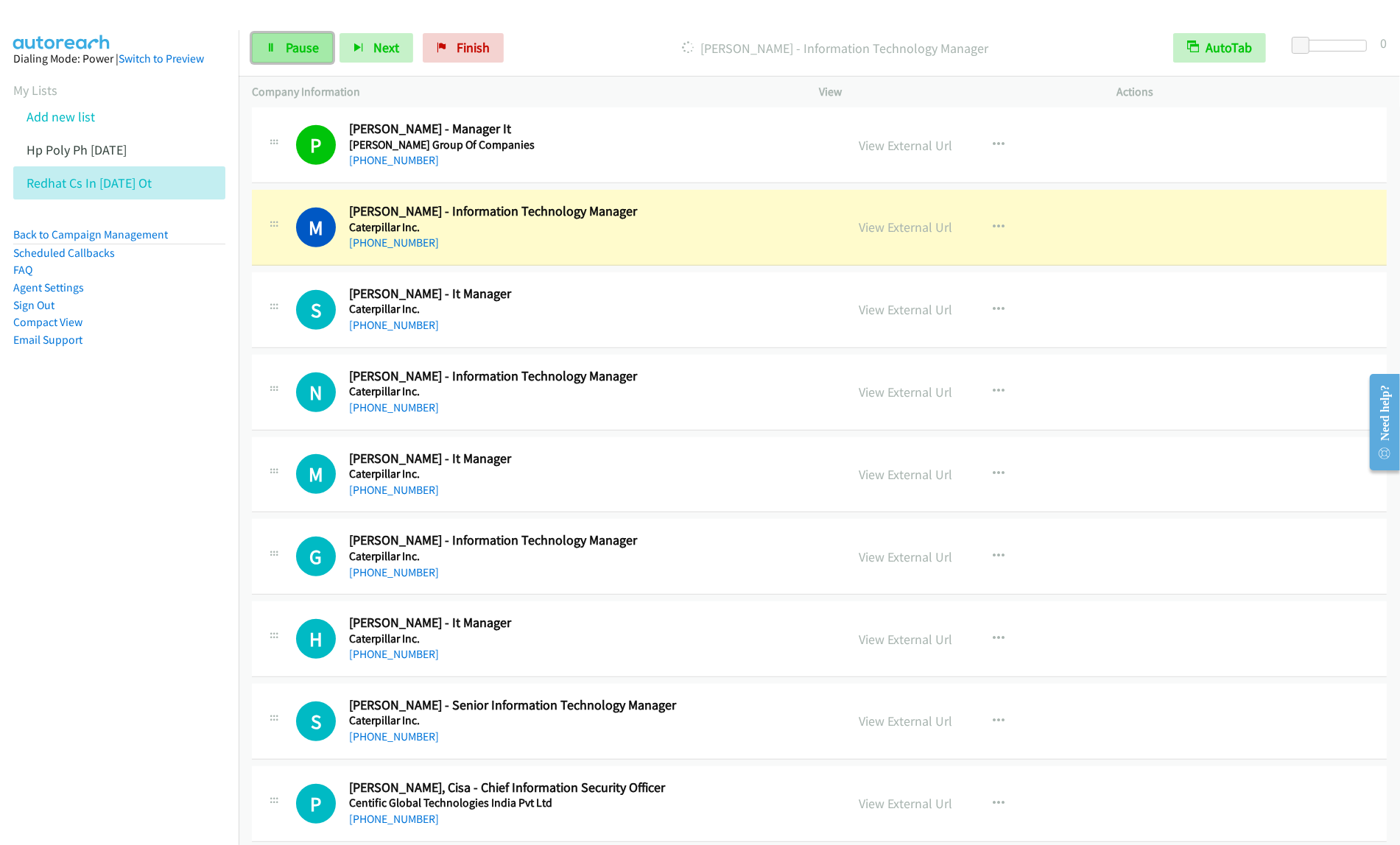
click at [295, 53] on span "Pause" at bounding box center [302, 47] width 33 height 17
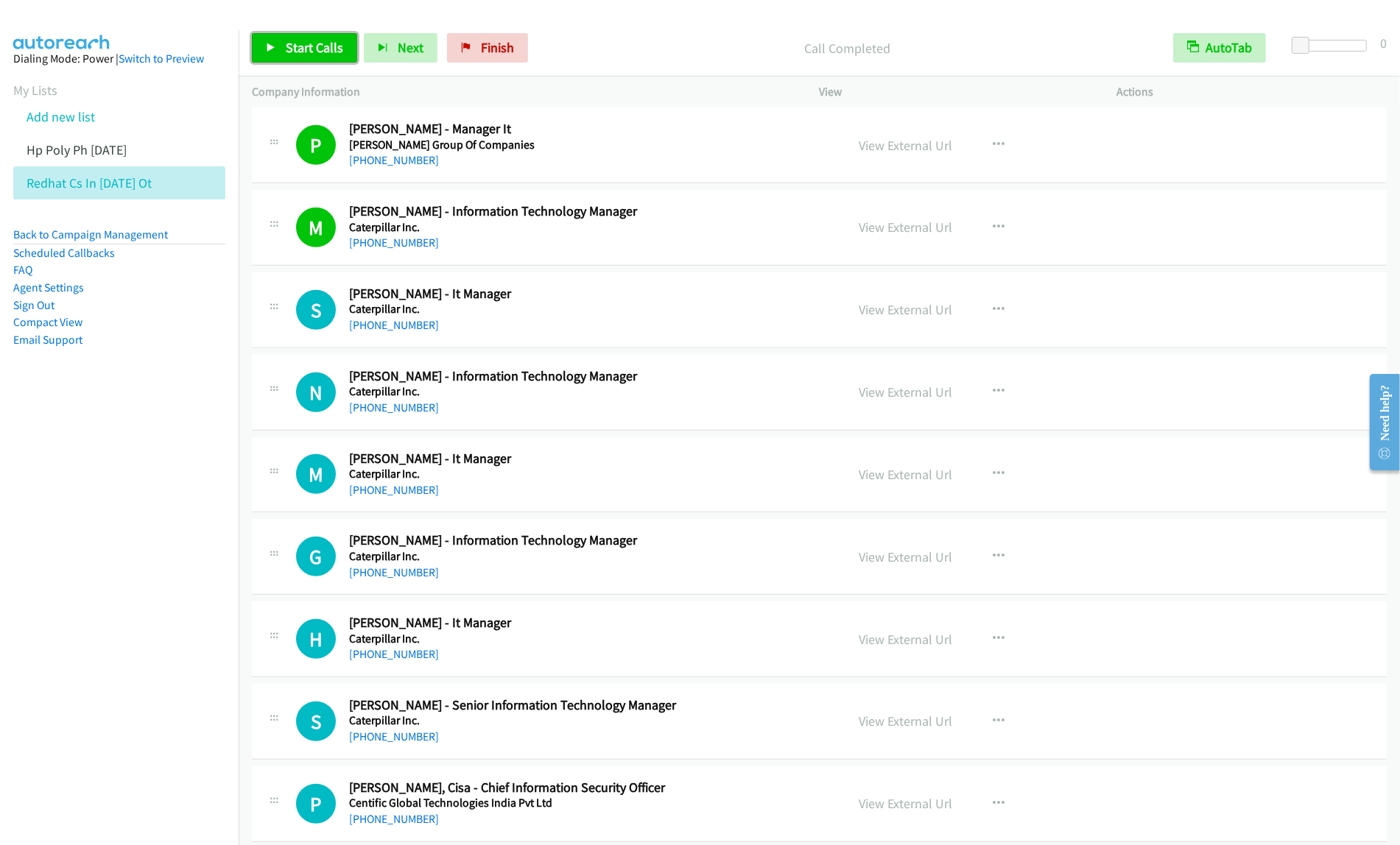
click at [314, 45] on span "Start Calls" at bounding box center [314, 47] width 57 height 17
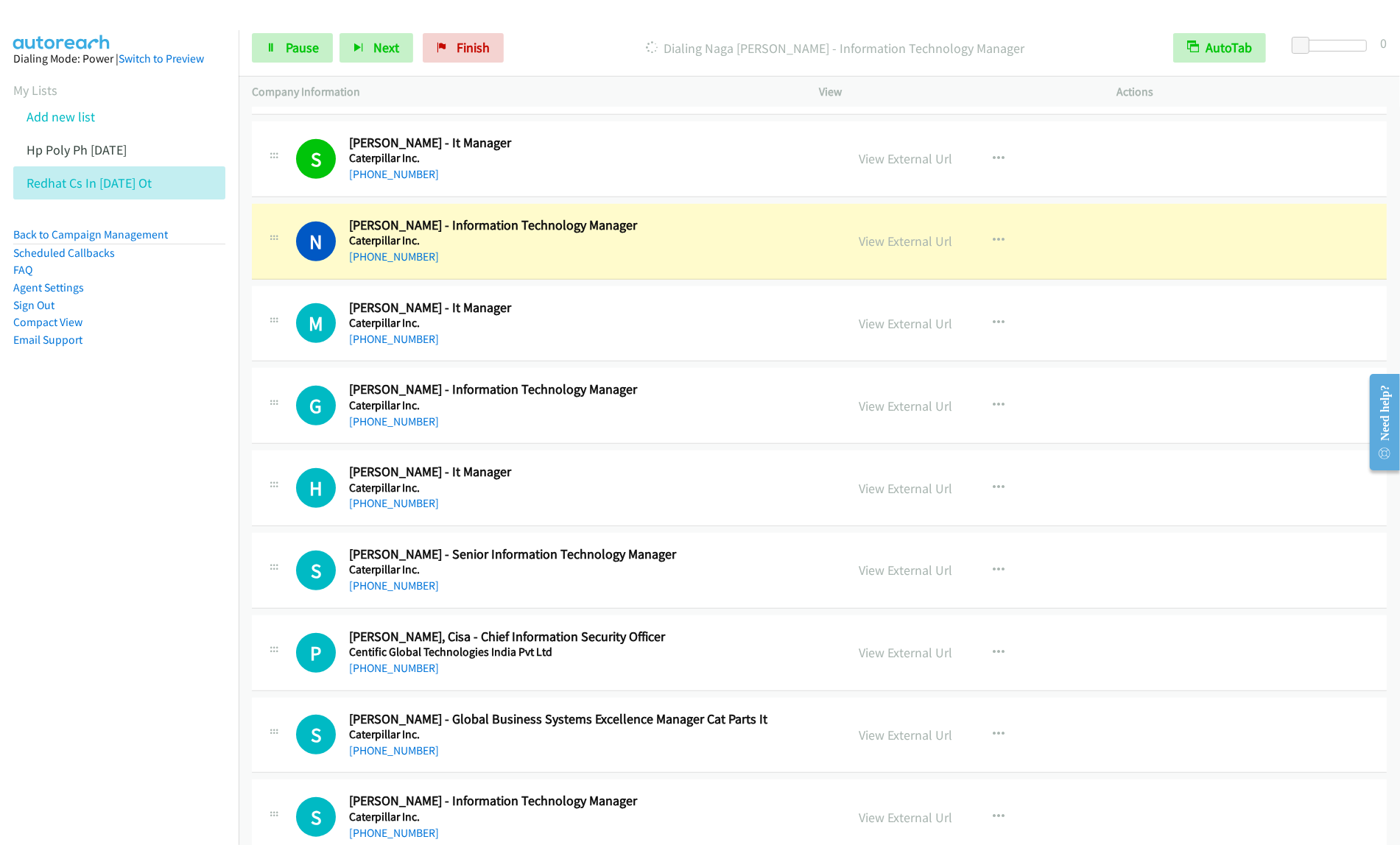
scroll to position [1175, 0]
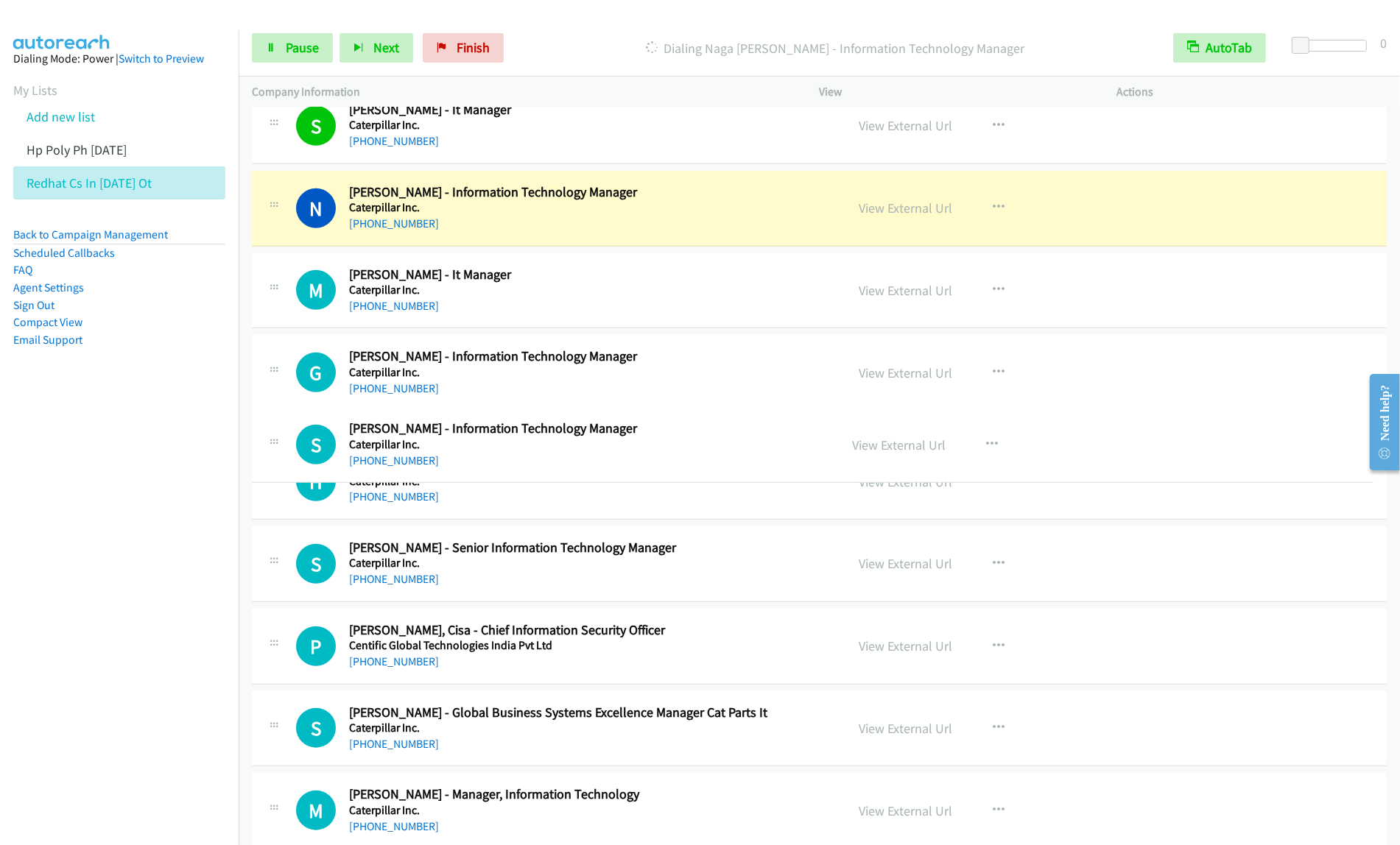
drag, startPoint x: 679, startPoint y: 765, endPoint x: 735, endPoint y: 421, distance: 348.5
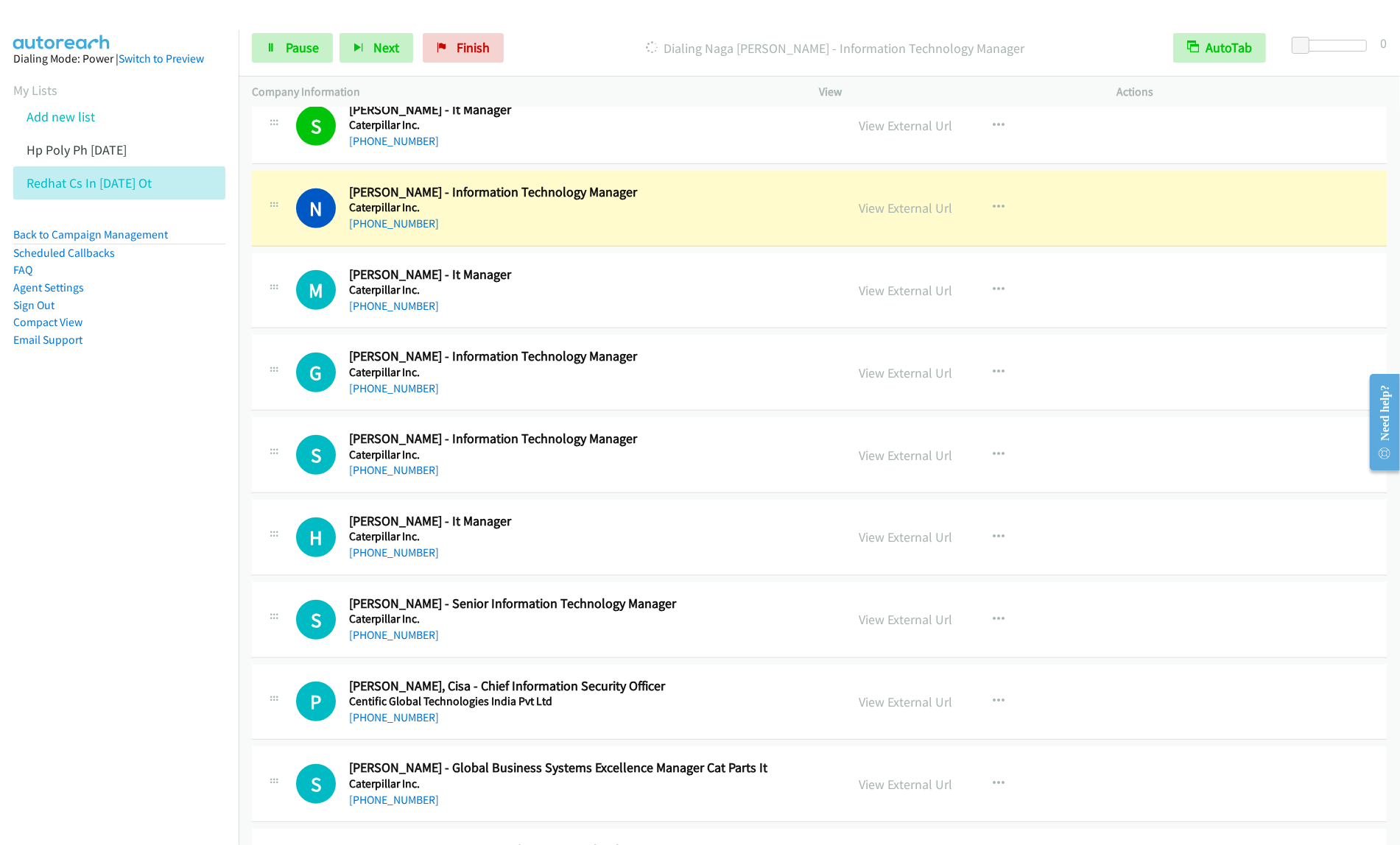
scroll to position [1268, 0]
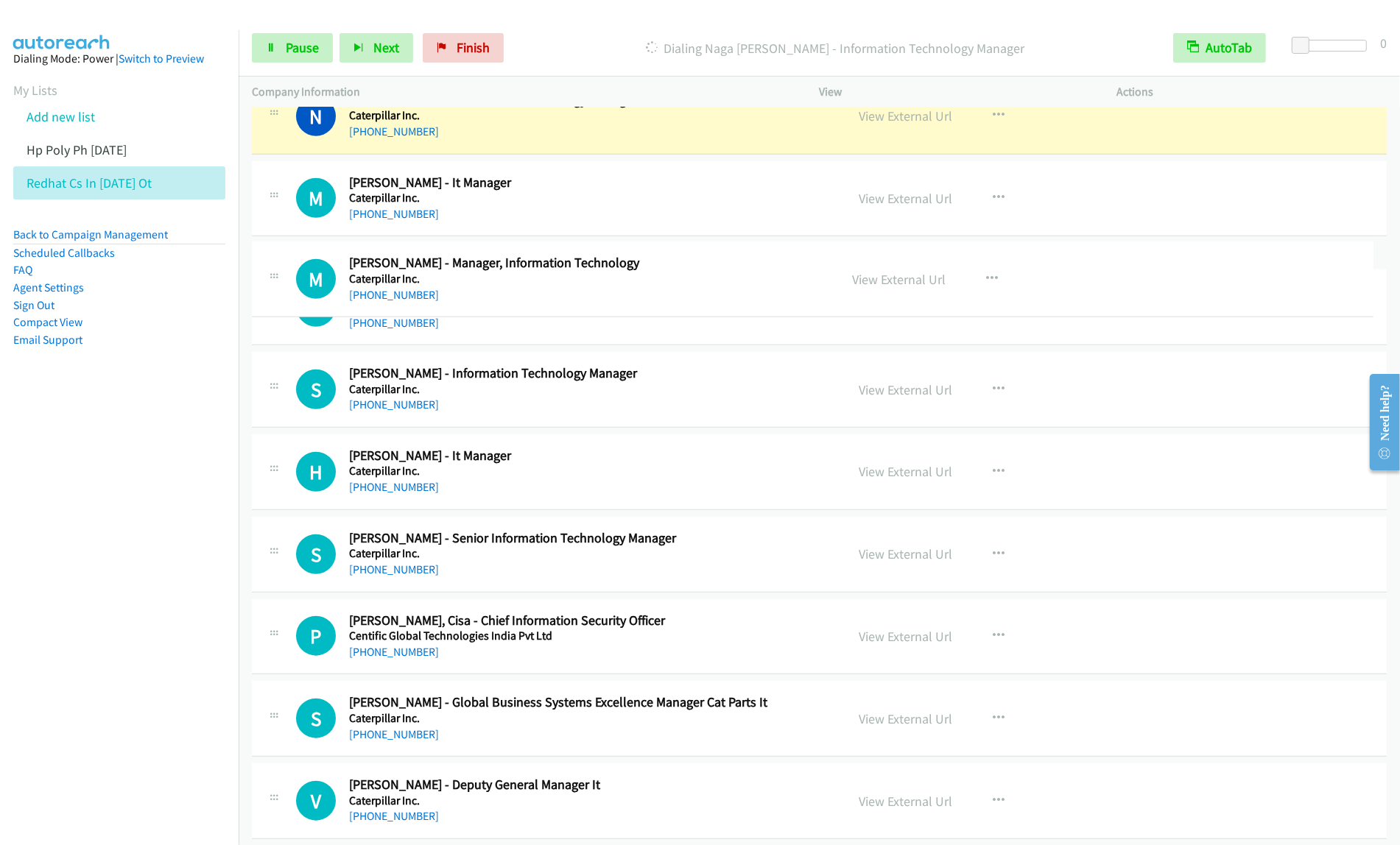
drag, startPoint x: 618, startPoint y: 764, endPoint x: 702, endPoint y: 267, distance: 504.0
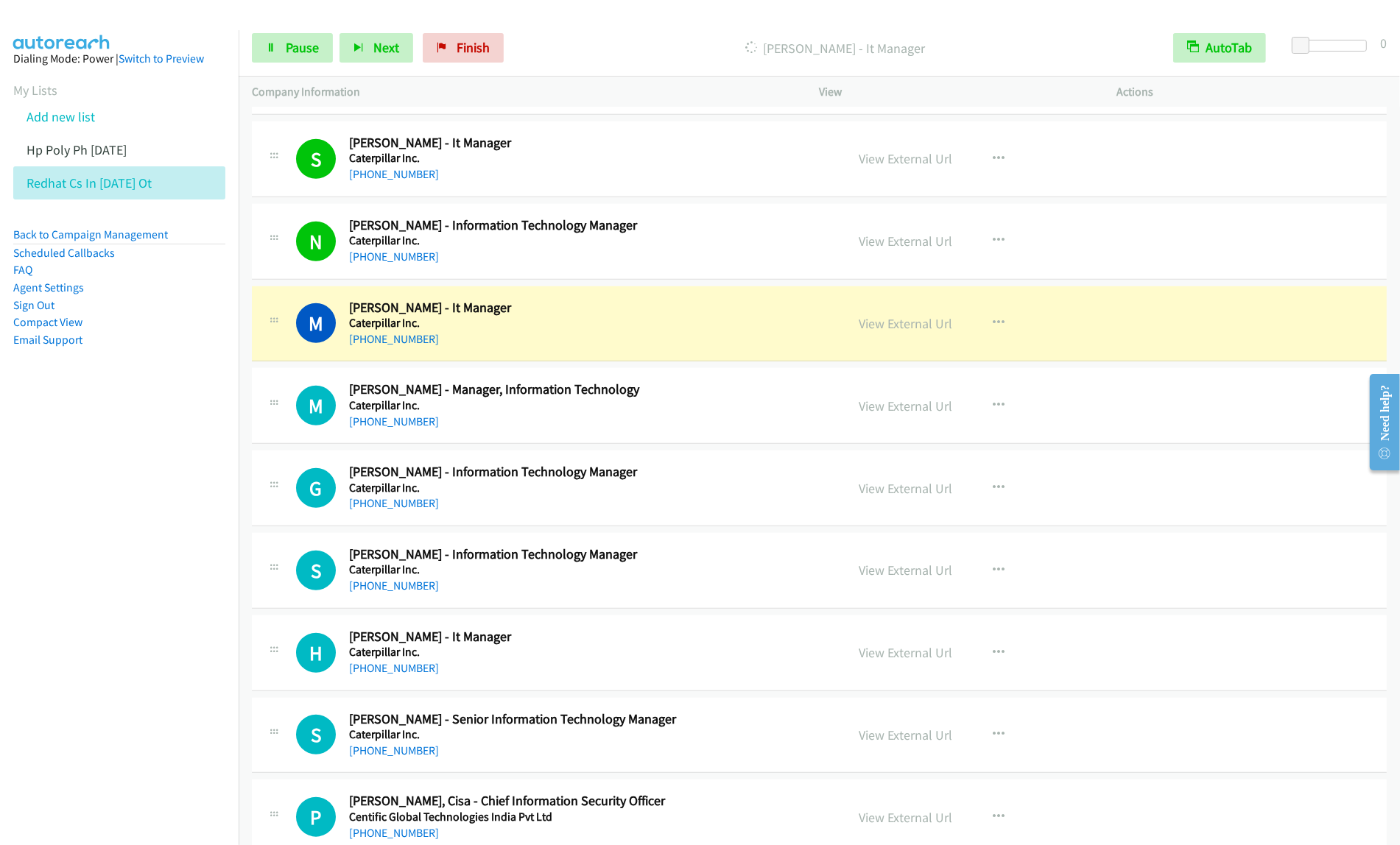
scroll to position [1175, 0]
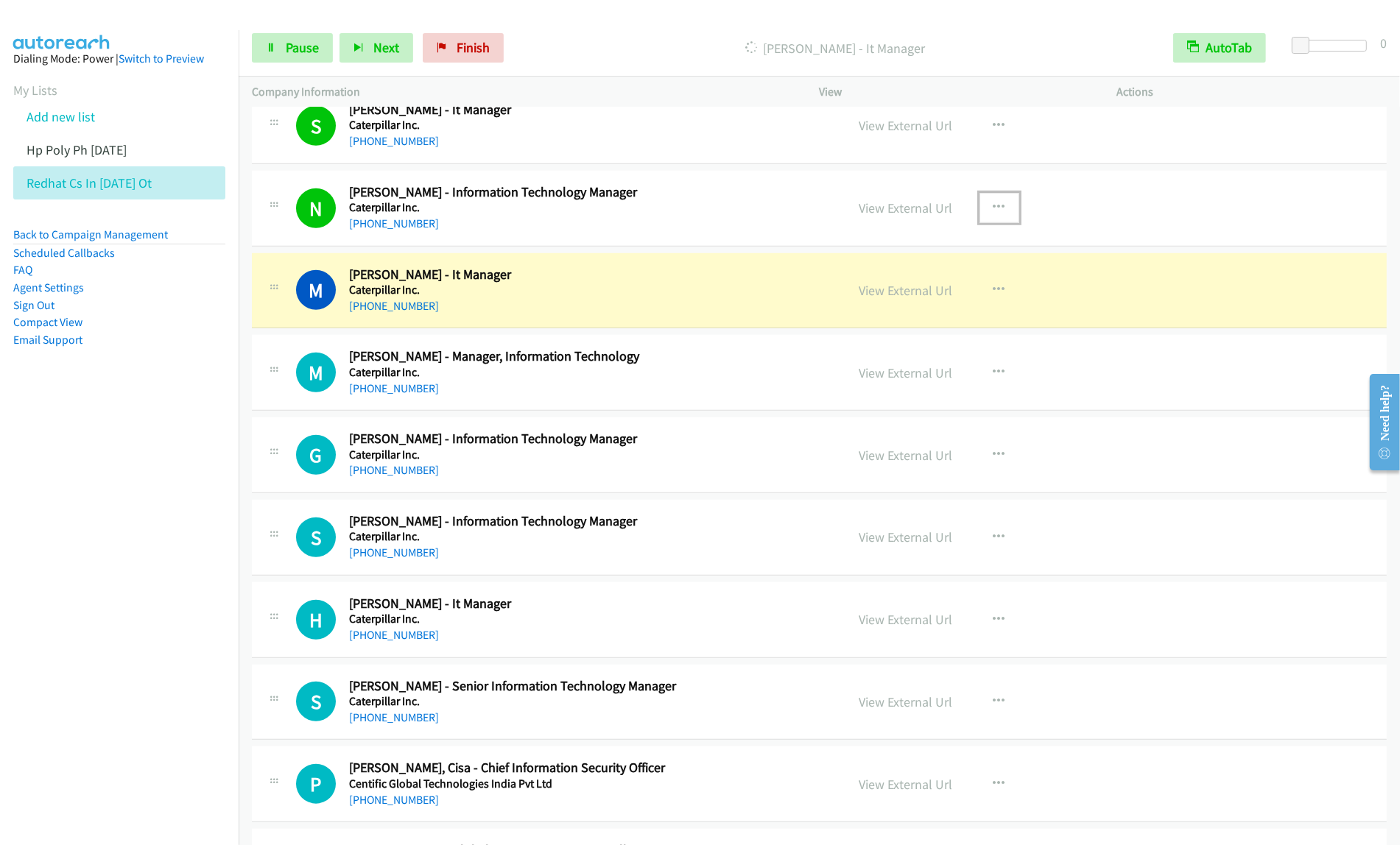
click at [982, 210] on button "button" at bounding box center [999, 208] width 40 height 29
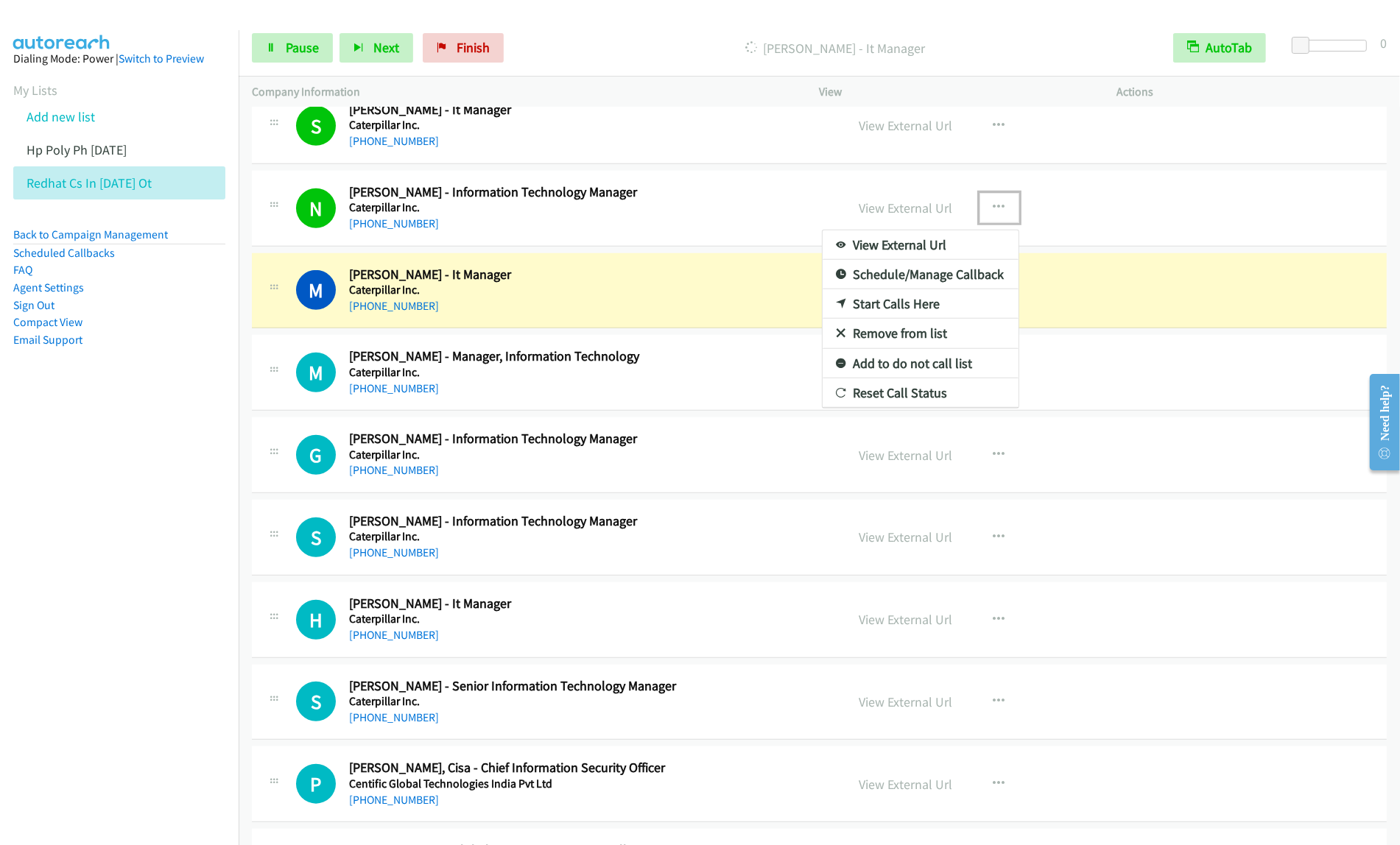
click at [963, 245] on link "View External Url" at bounding box center [920, 246] width 196 height 29
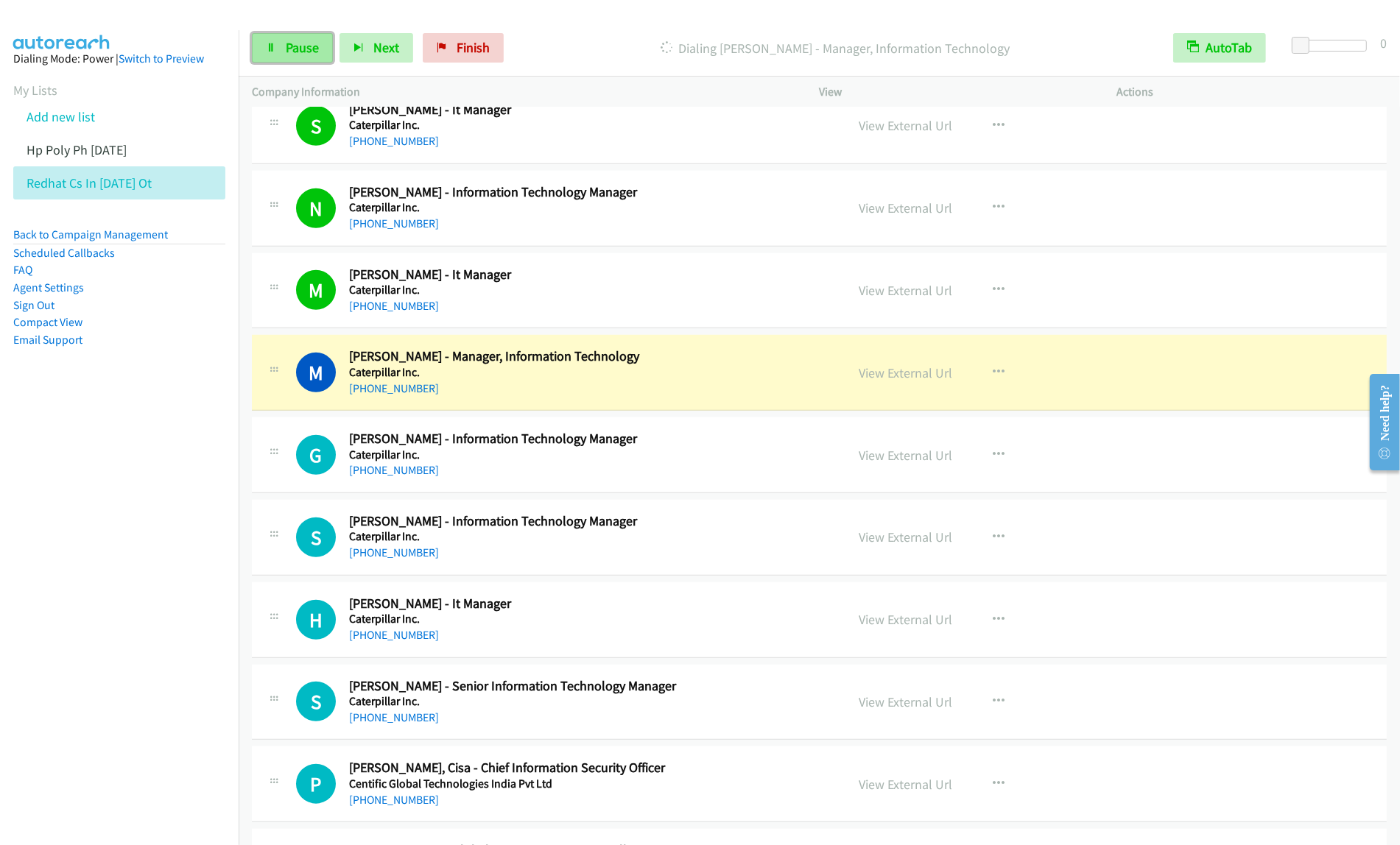
click at [282, 53] on link "Pause" at bounding box center [292, 47] width 81 height 29
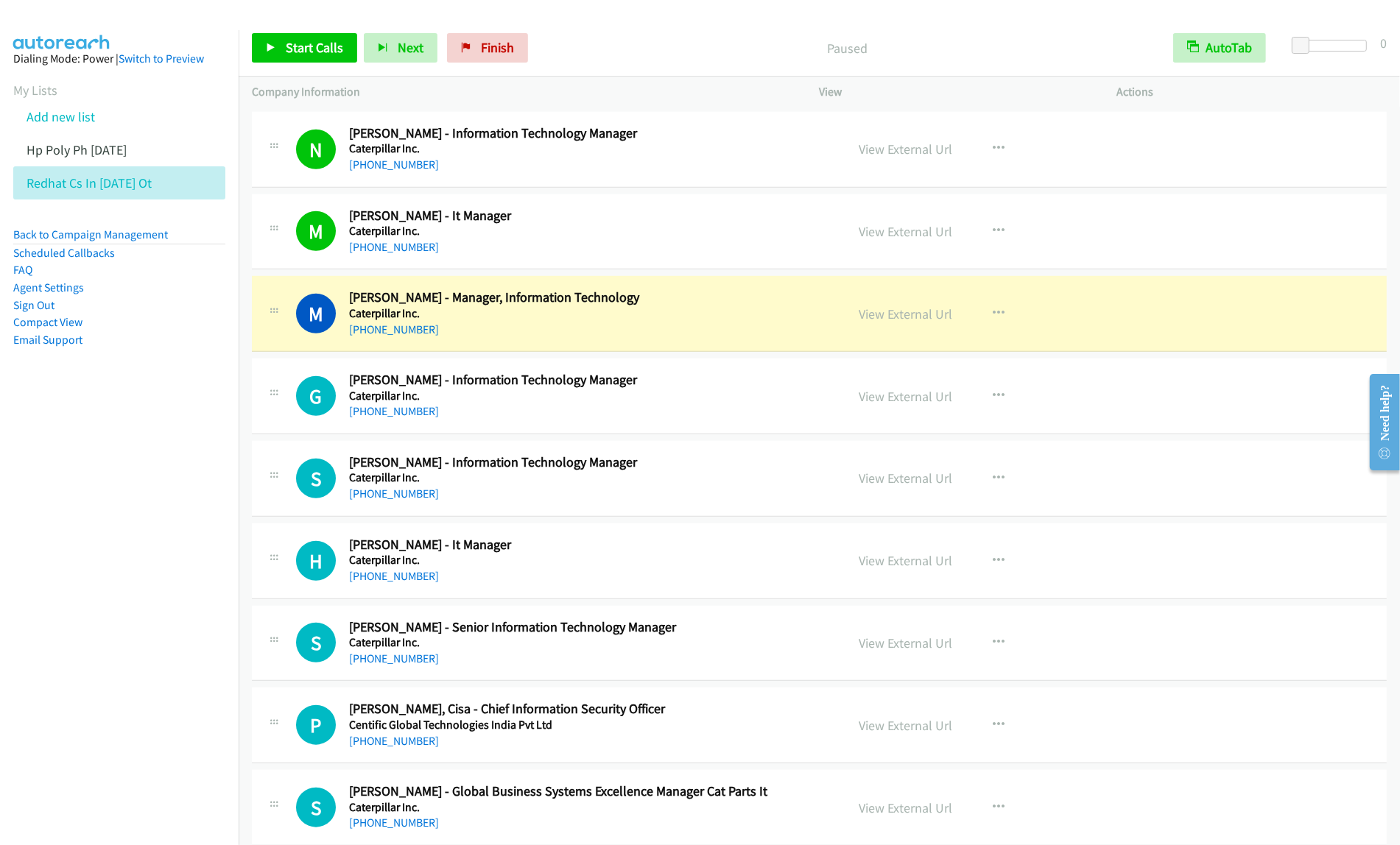
scroll to position [1268, 0]
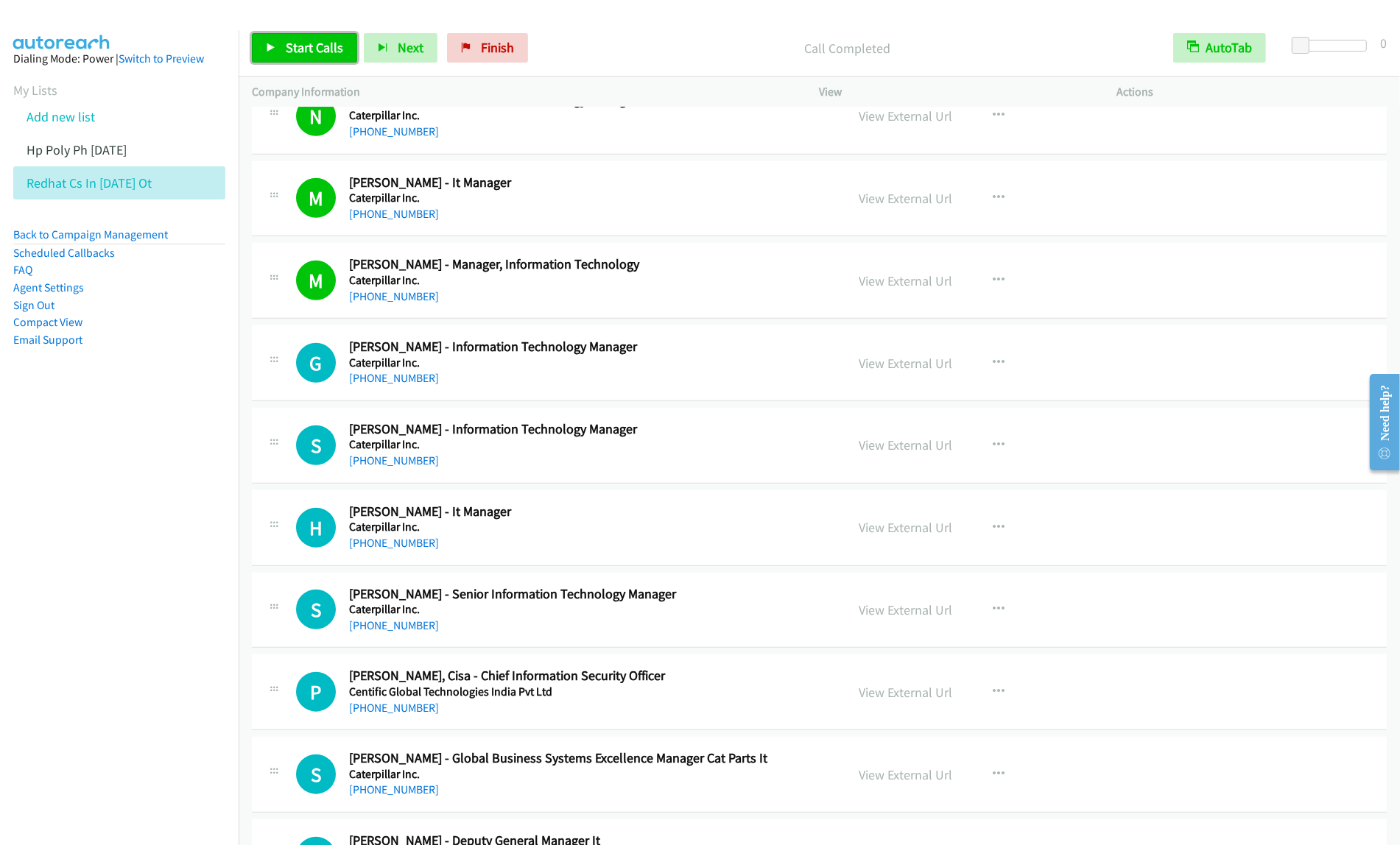
click at [332, 56] on span "Start Calls" at bounding box center [314, 47] width 57 height 17
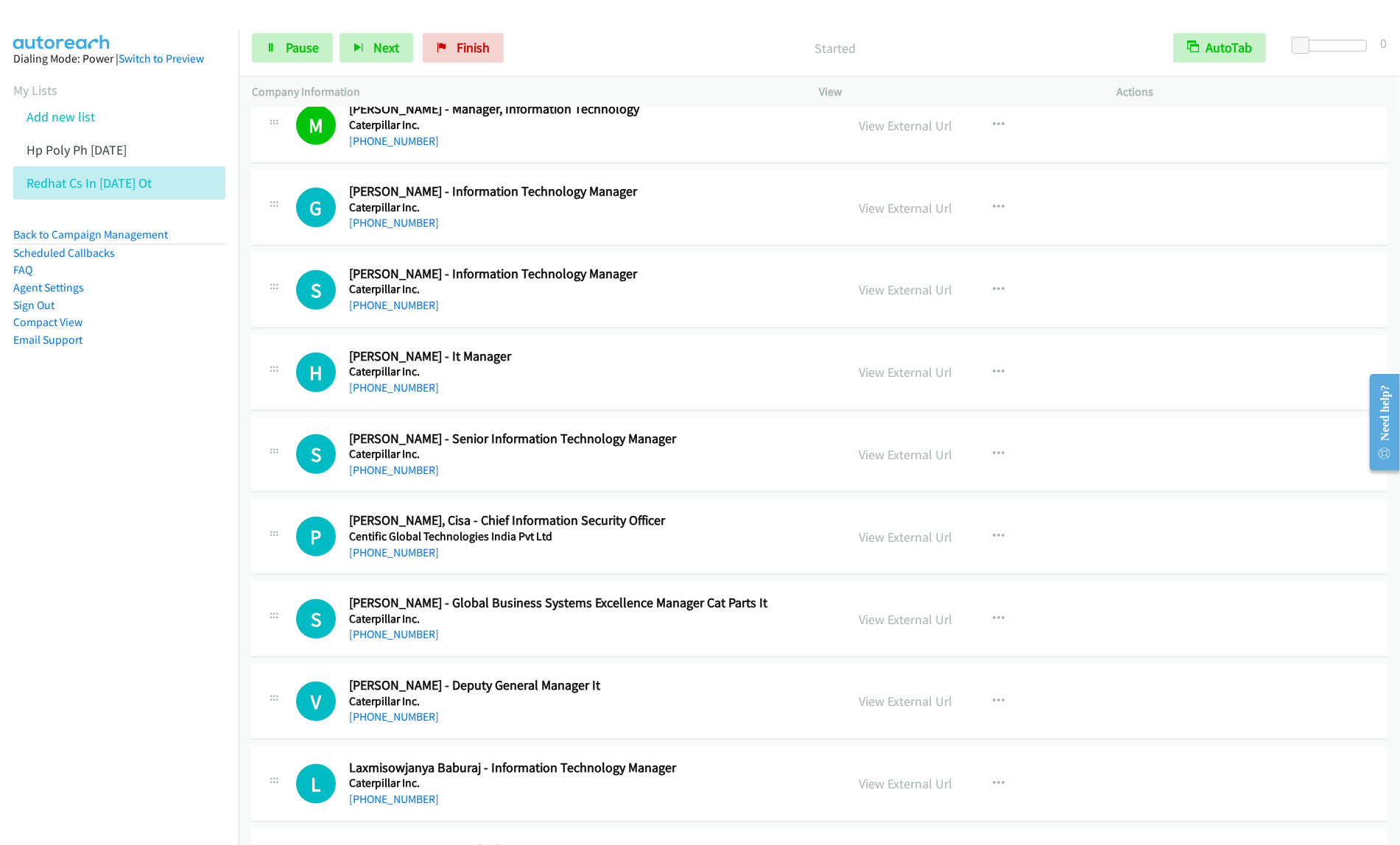
scroll to position [1452, 0]
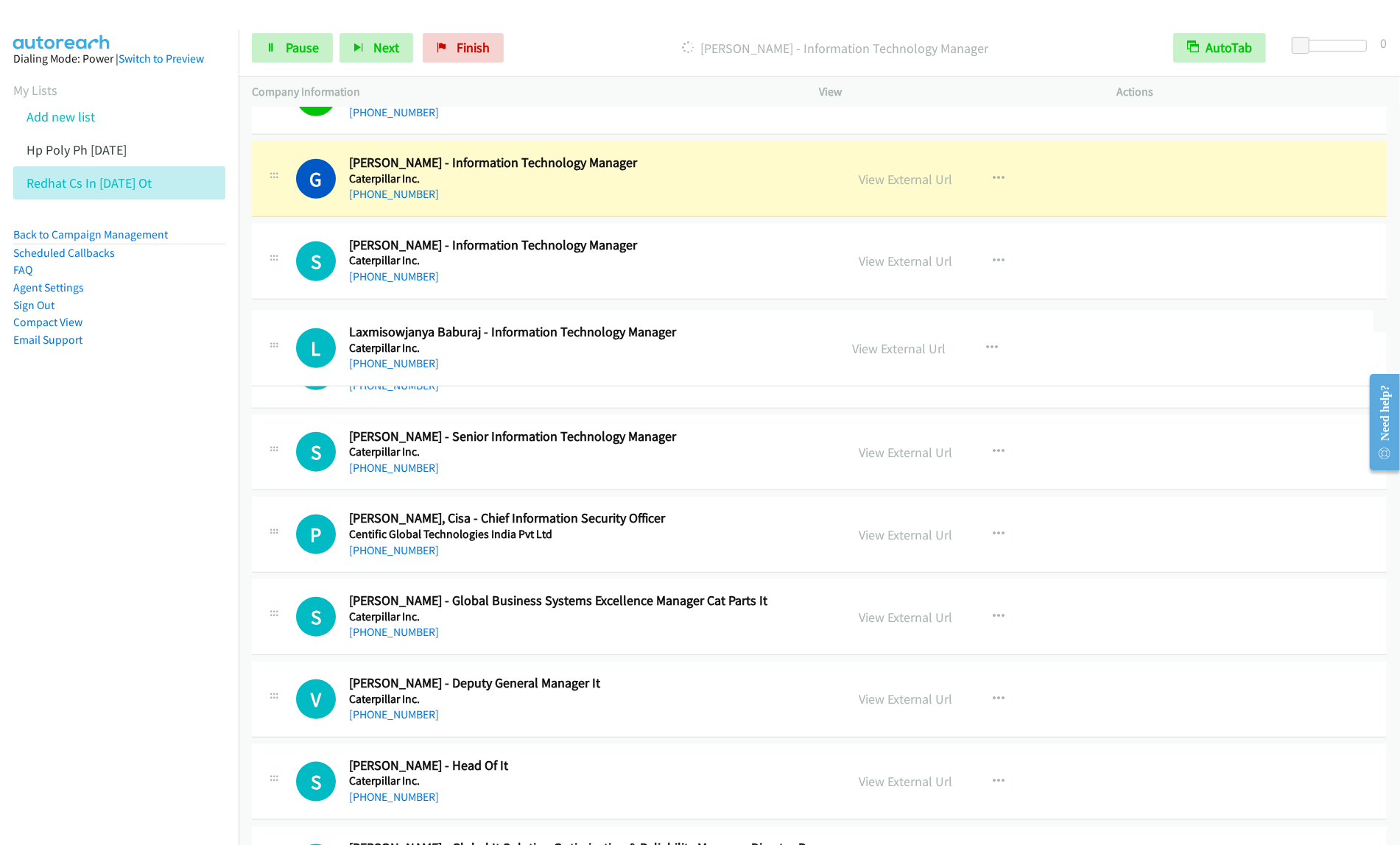
drag, startPoint x: 692, startPoint y: 752, endPoint x: 740, endPoint y: 342, distance: 412.8
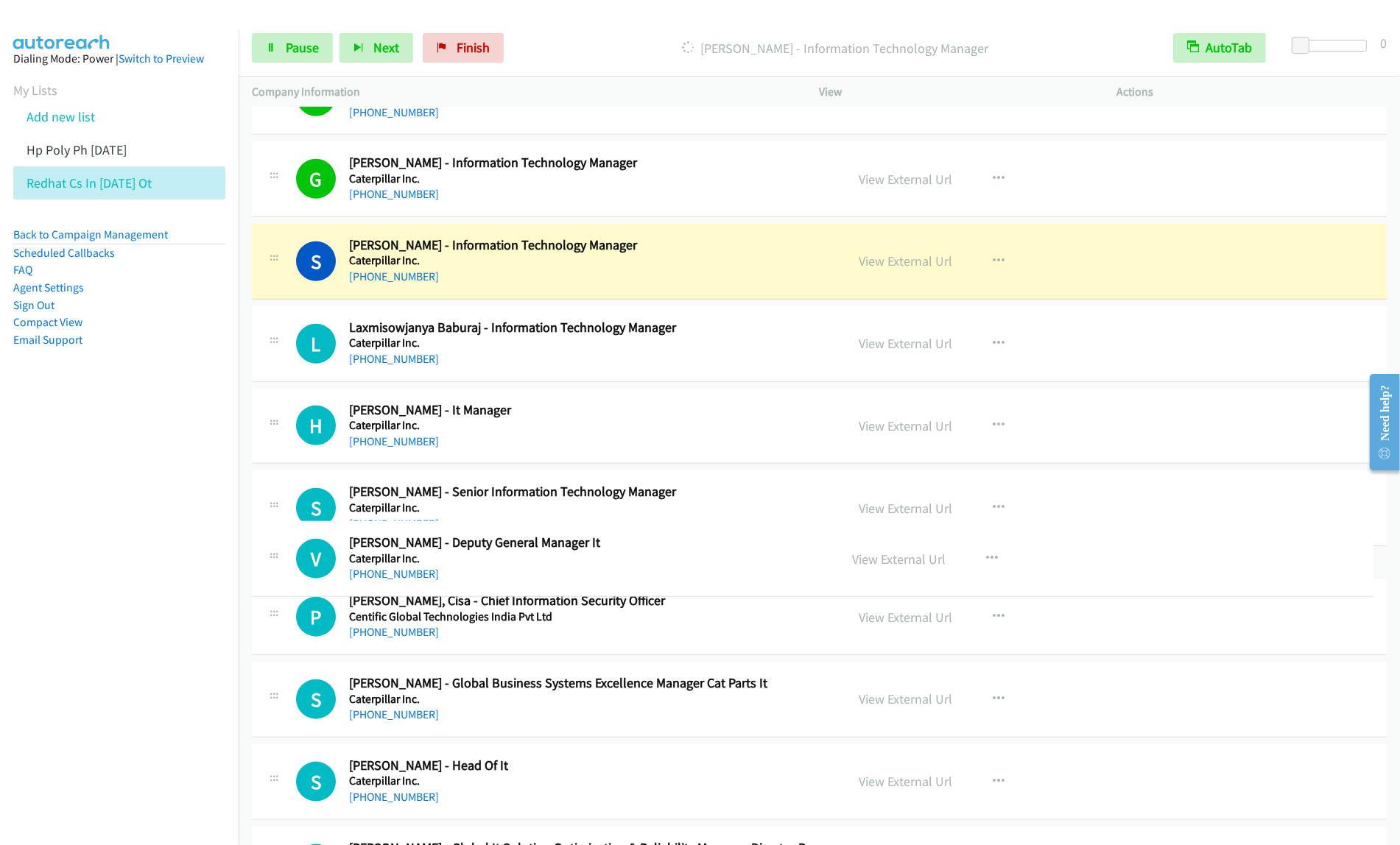
drag, startPoint x: 663, startPoint y: 748, endPoint x: 716, endPoint y: 549, distance: 205.9
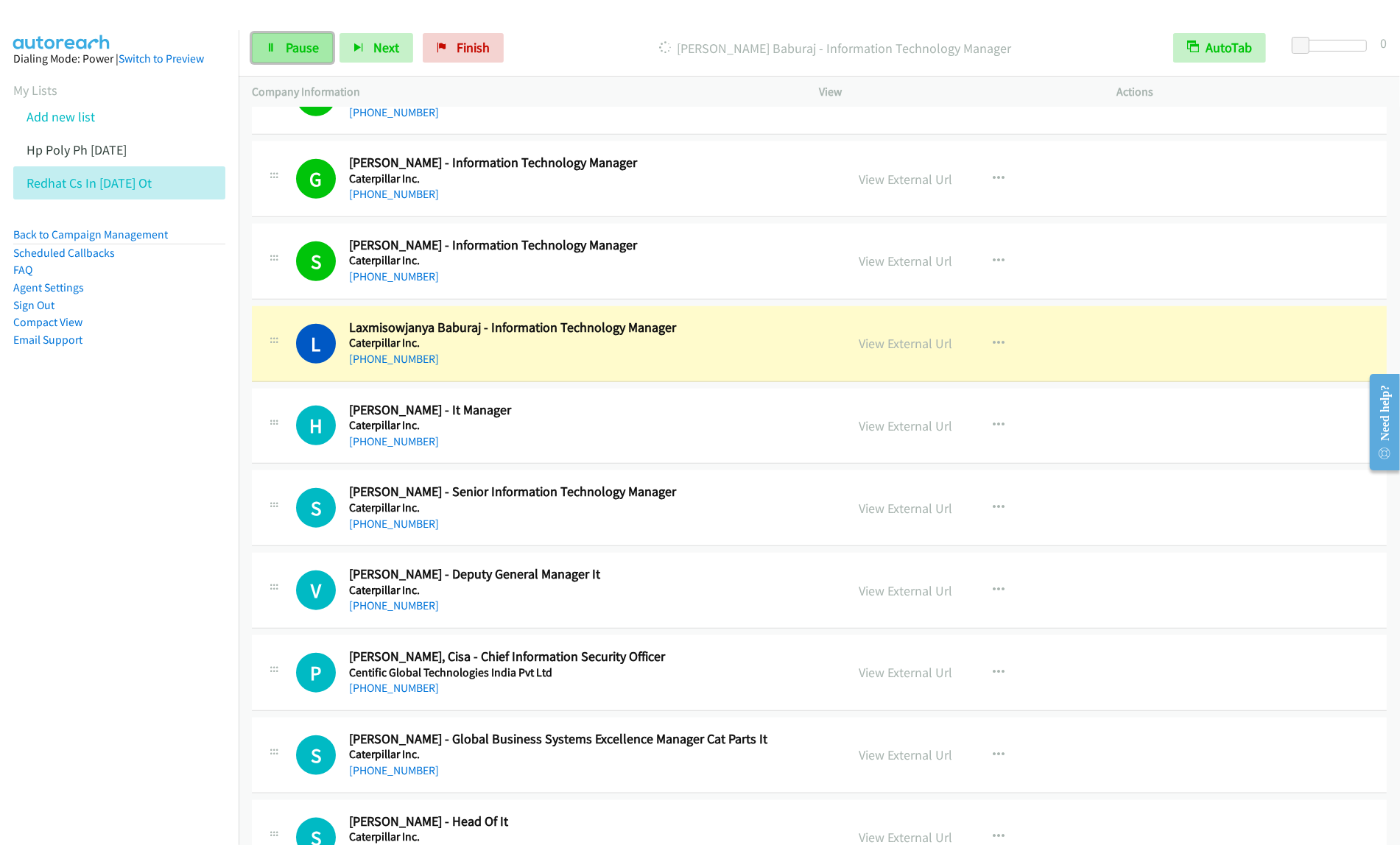
click at [274, 52] on icon at bounding box center [271, 48] width 11 height 11
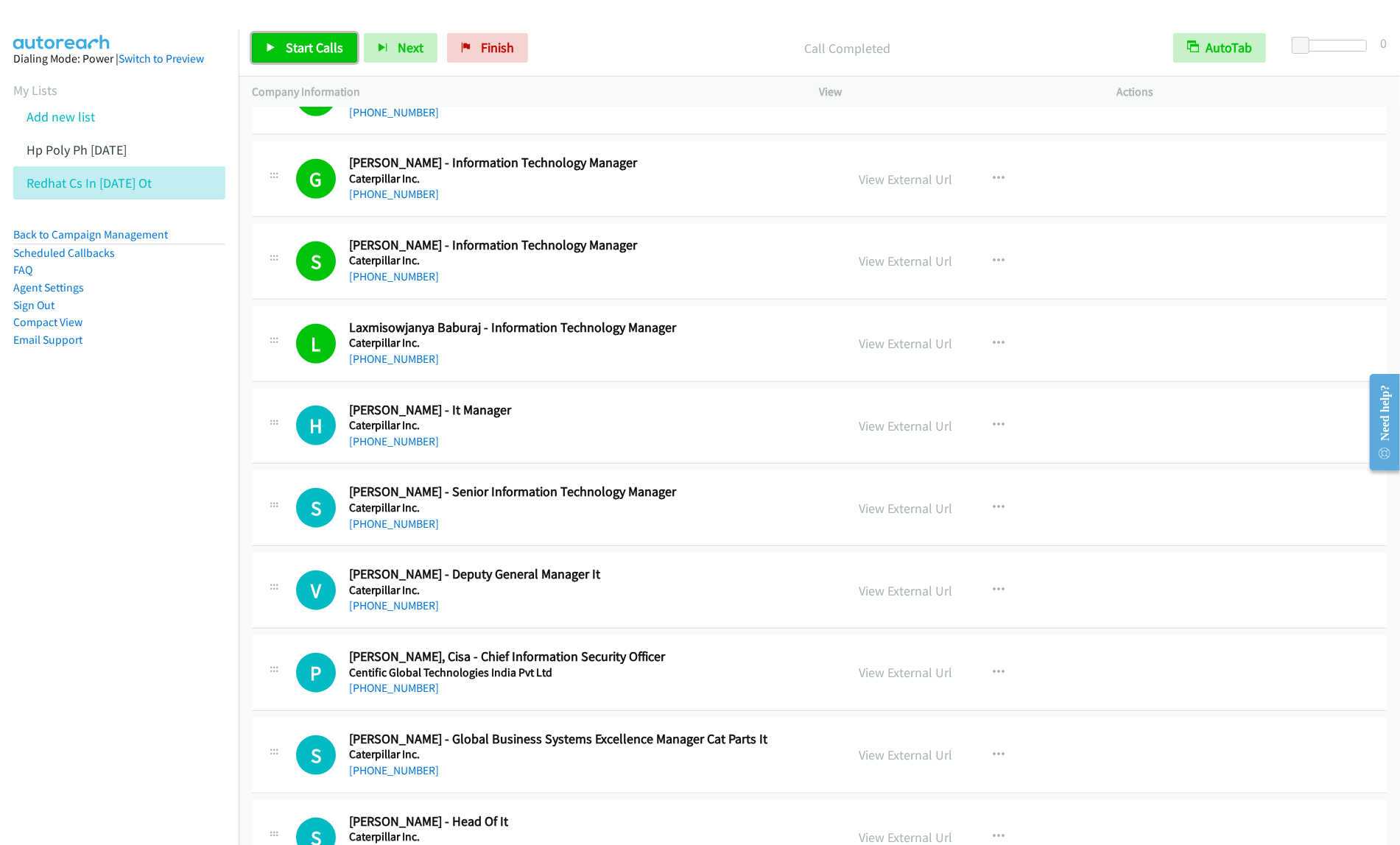
click at [286, 48] on span "Start Calls" at bounding box center [314, 47] width 57 height 17
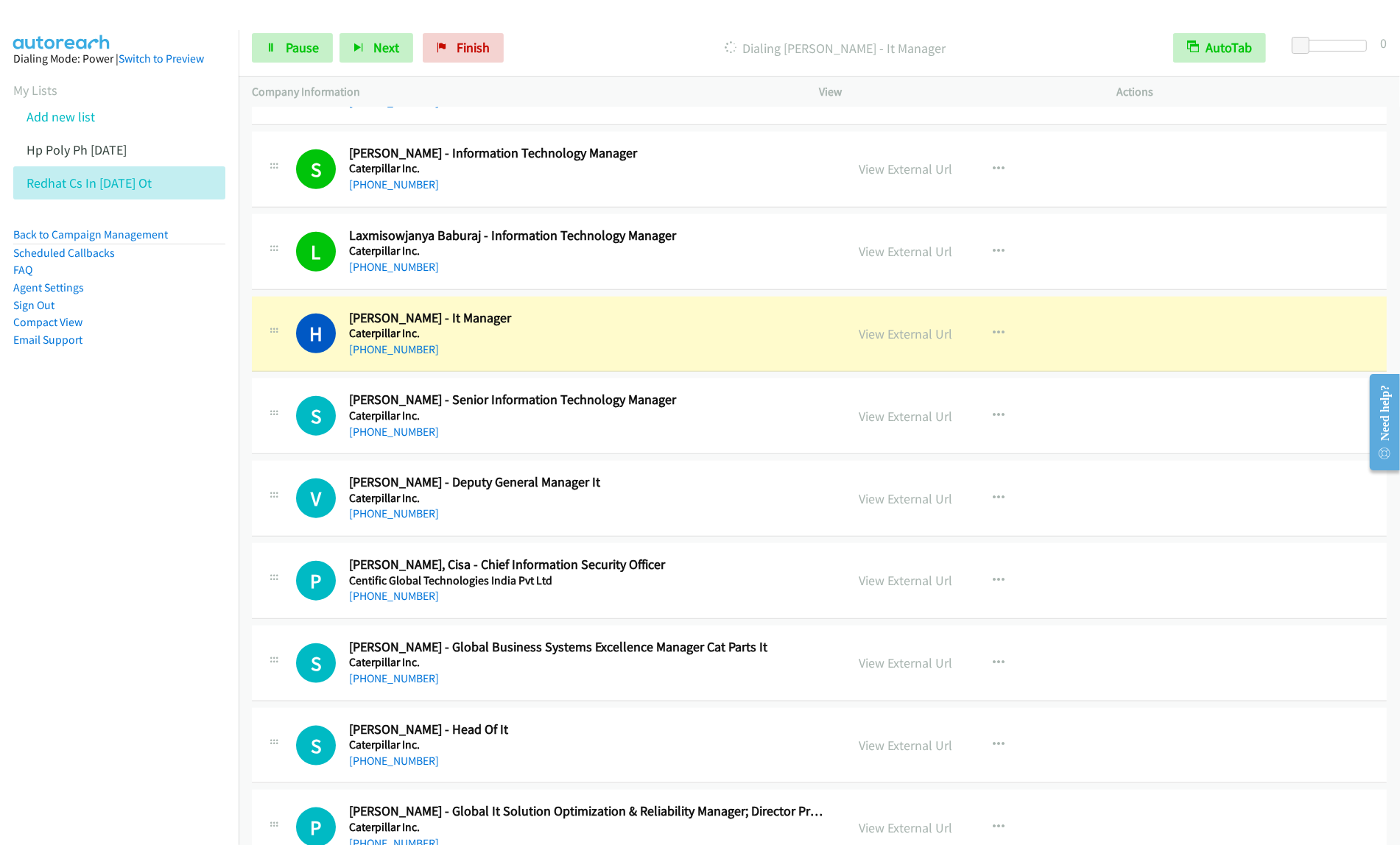
scroll to position [1636, 0]
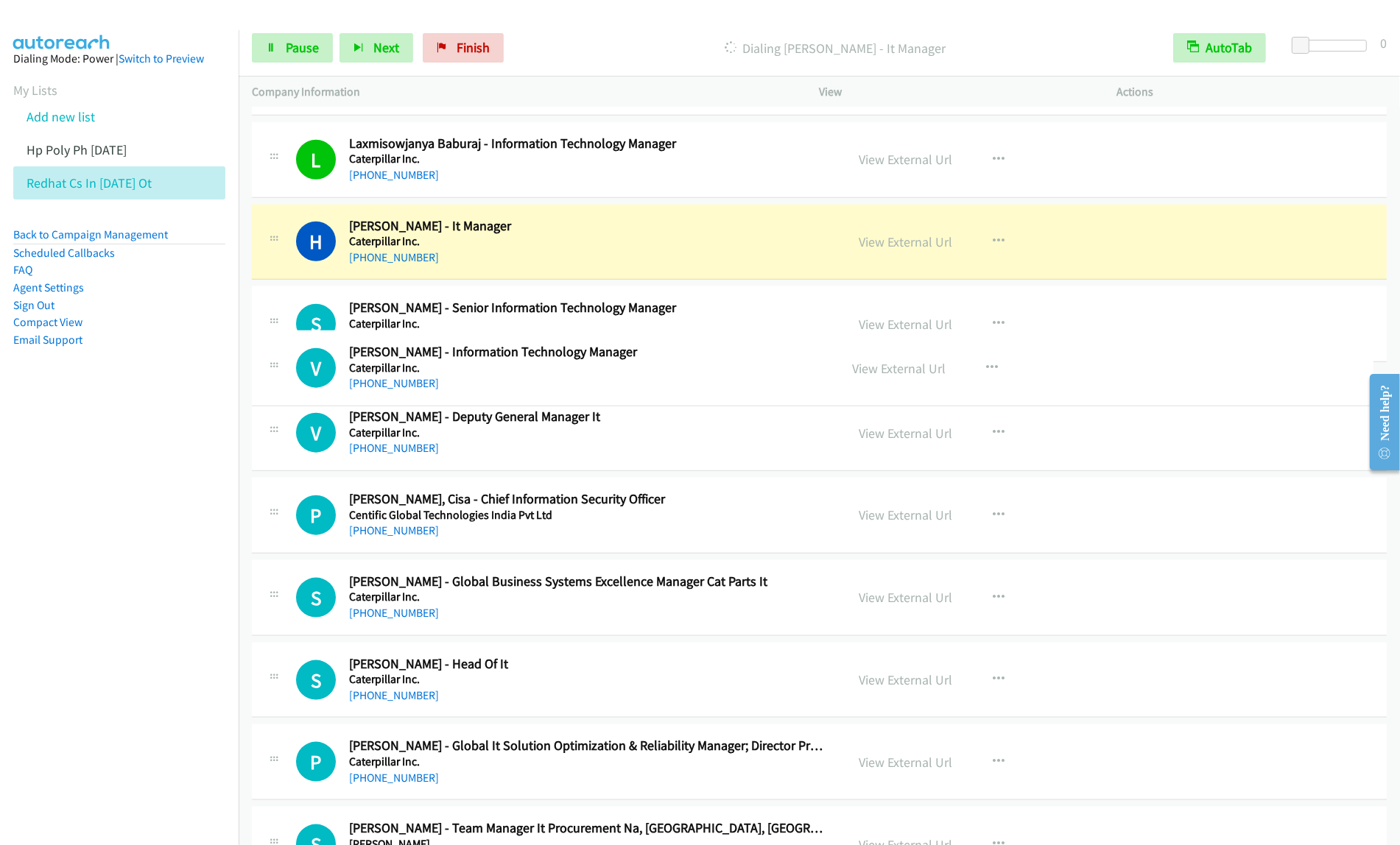
drag, startPoint x: 662, startPoint y: 811, endPoint x: 686, endPoint y: 342, distance: 469.6
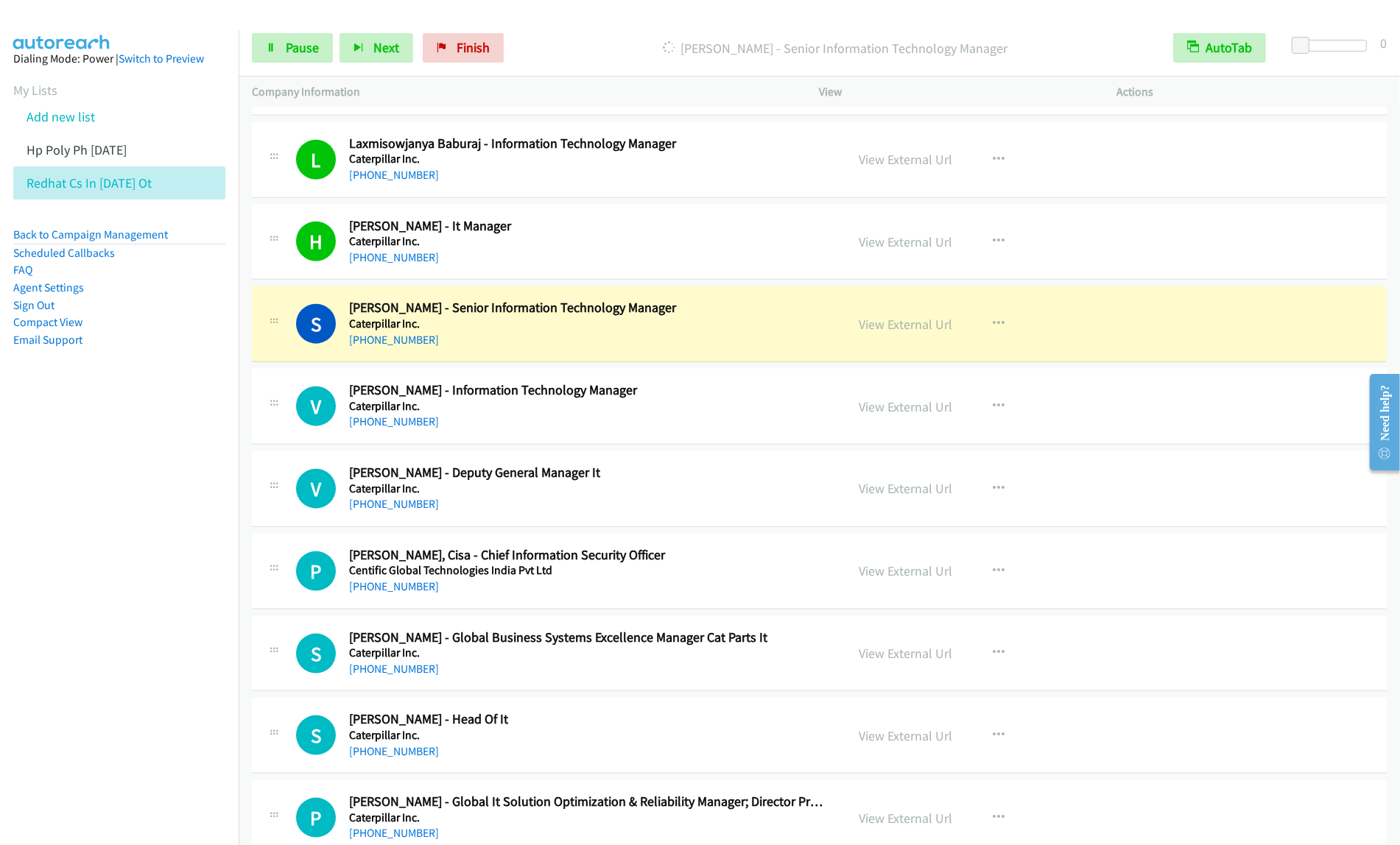
scroll to position [1728, 0]
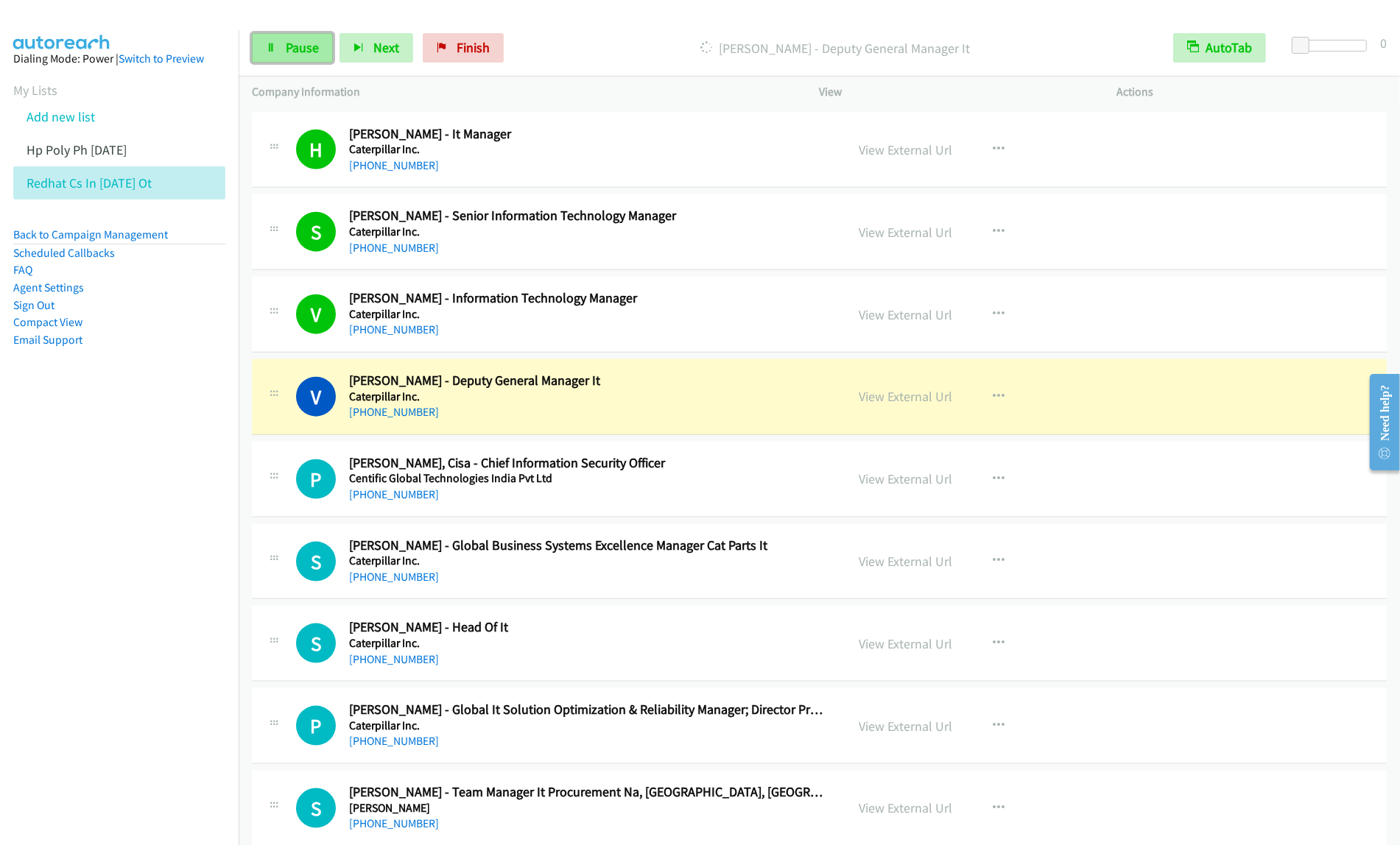
click at [288, 49] on span "Pause" at bounding box center [302, 47] width 33 height 17
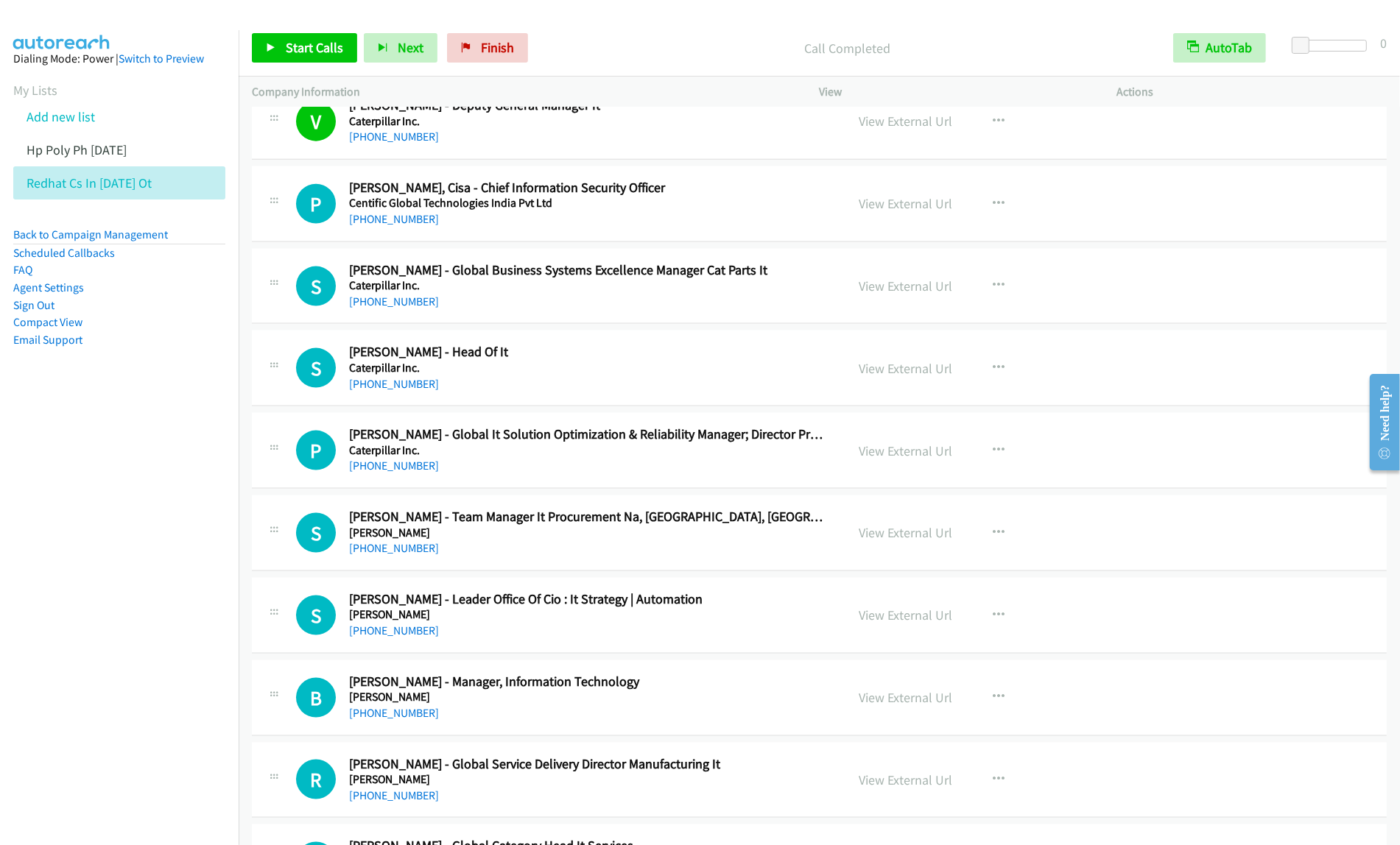
scroll to position [2004, 0]
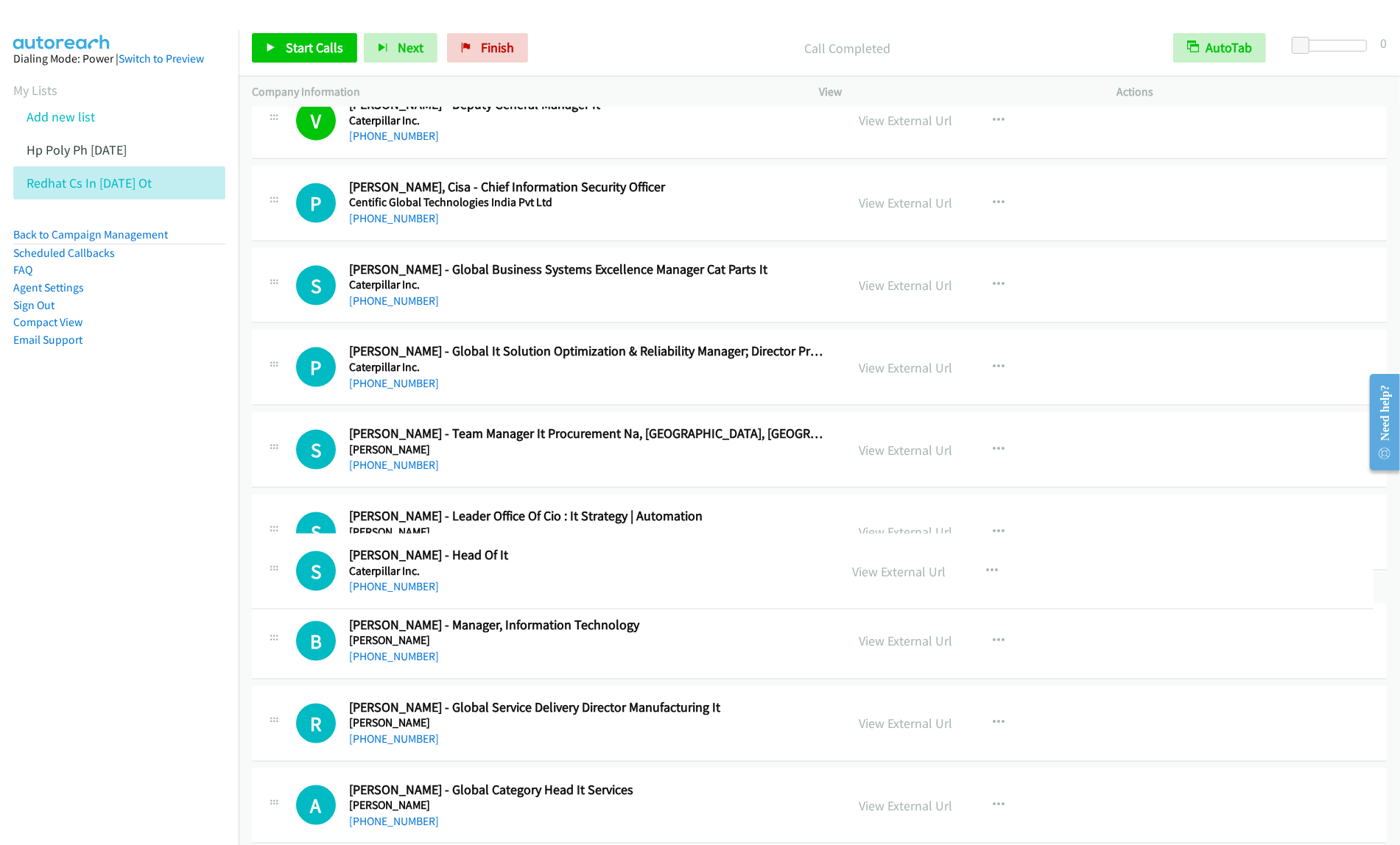
drag, startPoint x: 669, startPoint y: 365, endPoint x: 690, endPoint y: 566, distance: 202.1
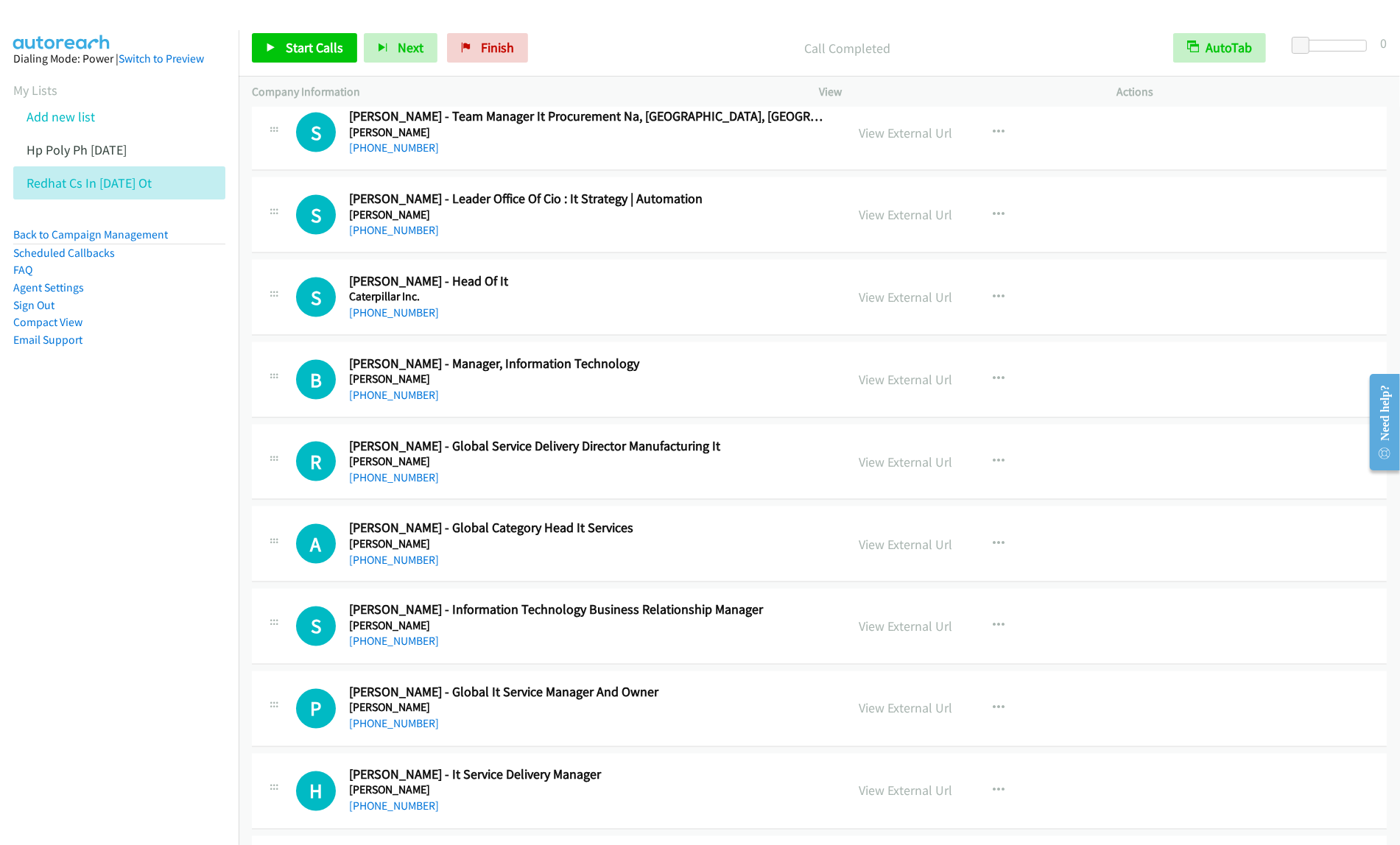
scroll to position [2280, 0]
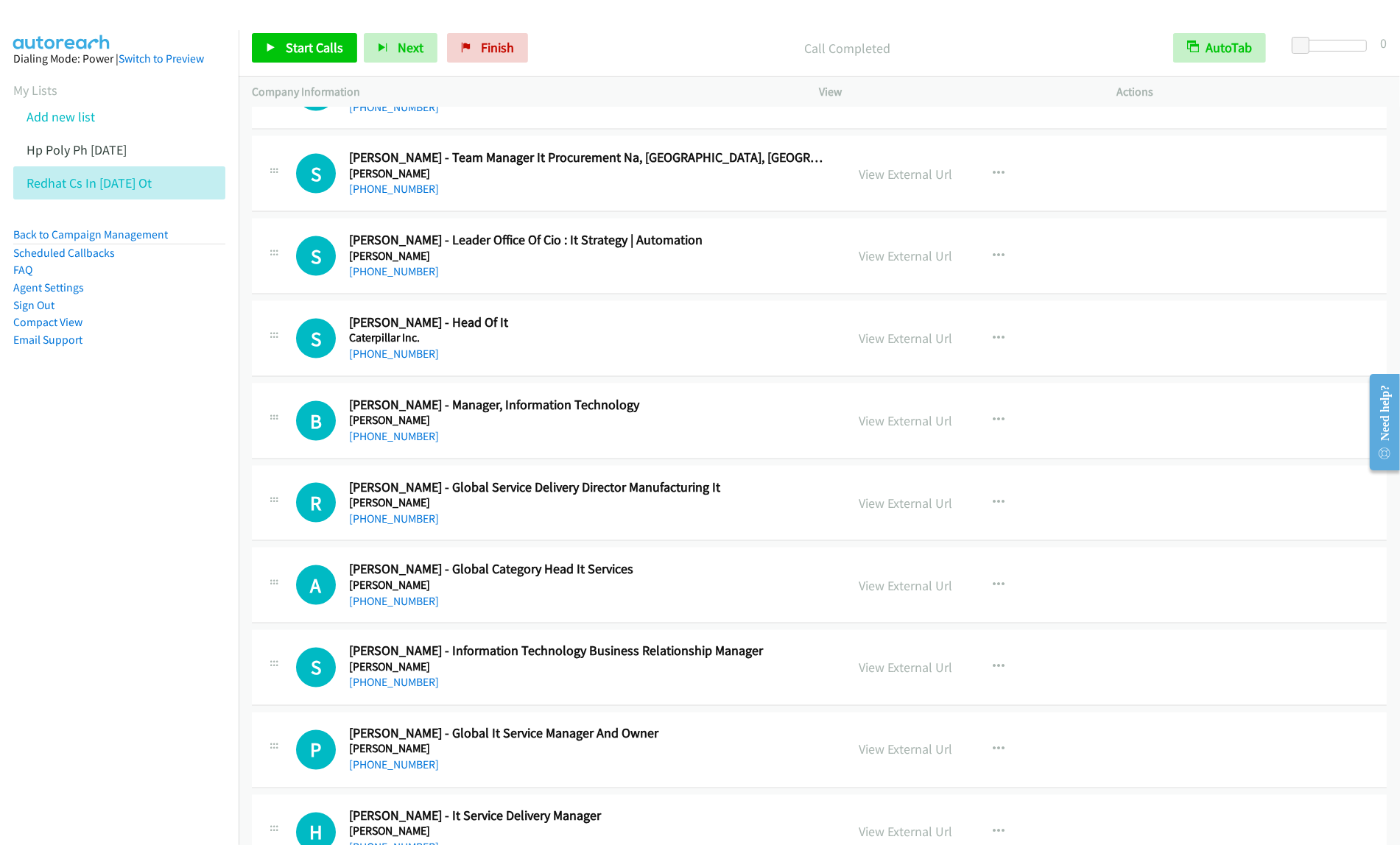
drag, startPoint x: 637, startPoint y: 346, endPoint x: 665, endPoint y: 339, distance: 28.9
click at [993, 337] on icon "button" at bounding box center [999, 339] width 11 height 11
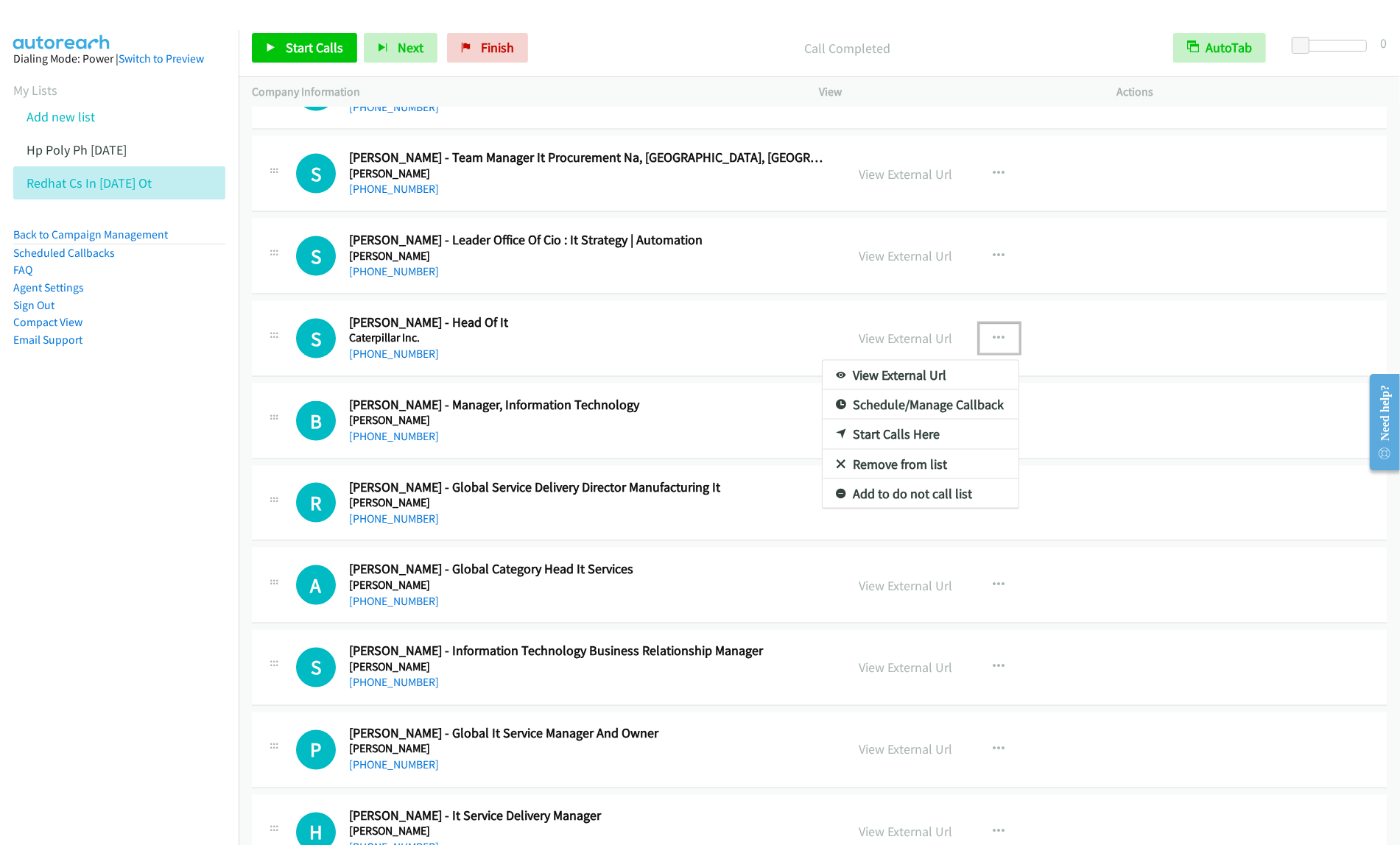
click at [941, 438] on link "Start Calls Here" at bounding box center [920, 435] width 196 height 29
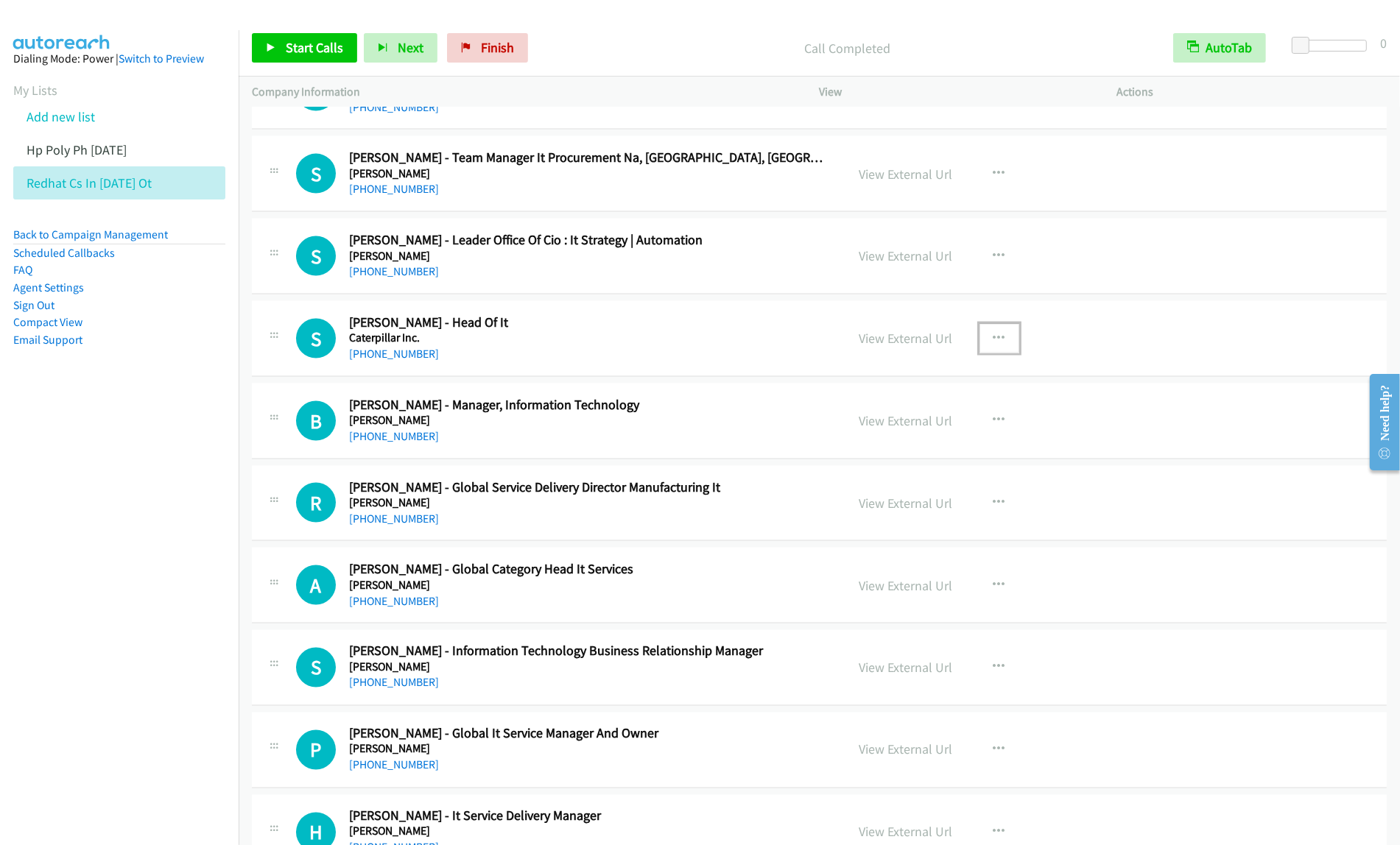
click at [979, 346] on button "button" at bounding box center [999, 339] width 40 height 29
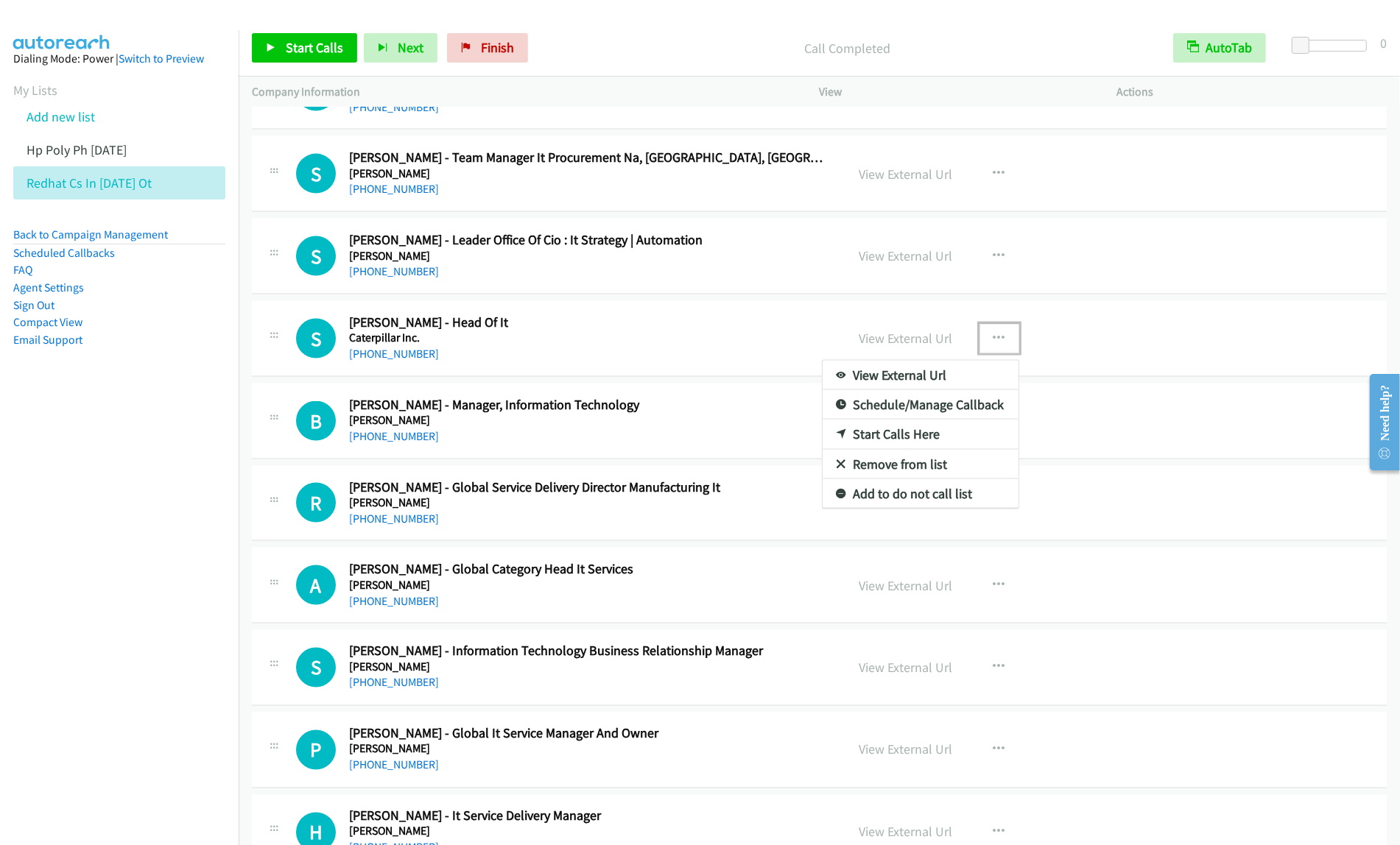
click at [948, 436] on link "Start Calls Here" at bounding box center [920, 435] width 196 height 29
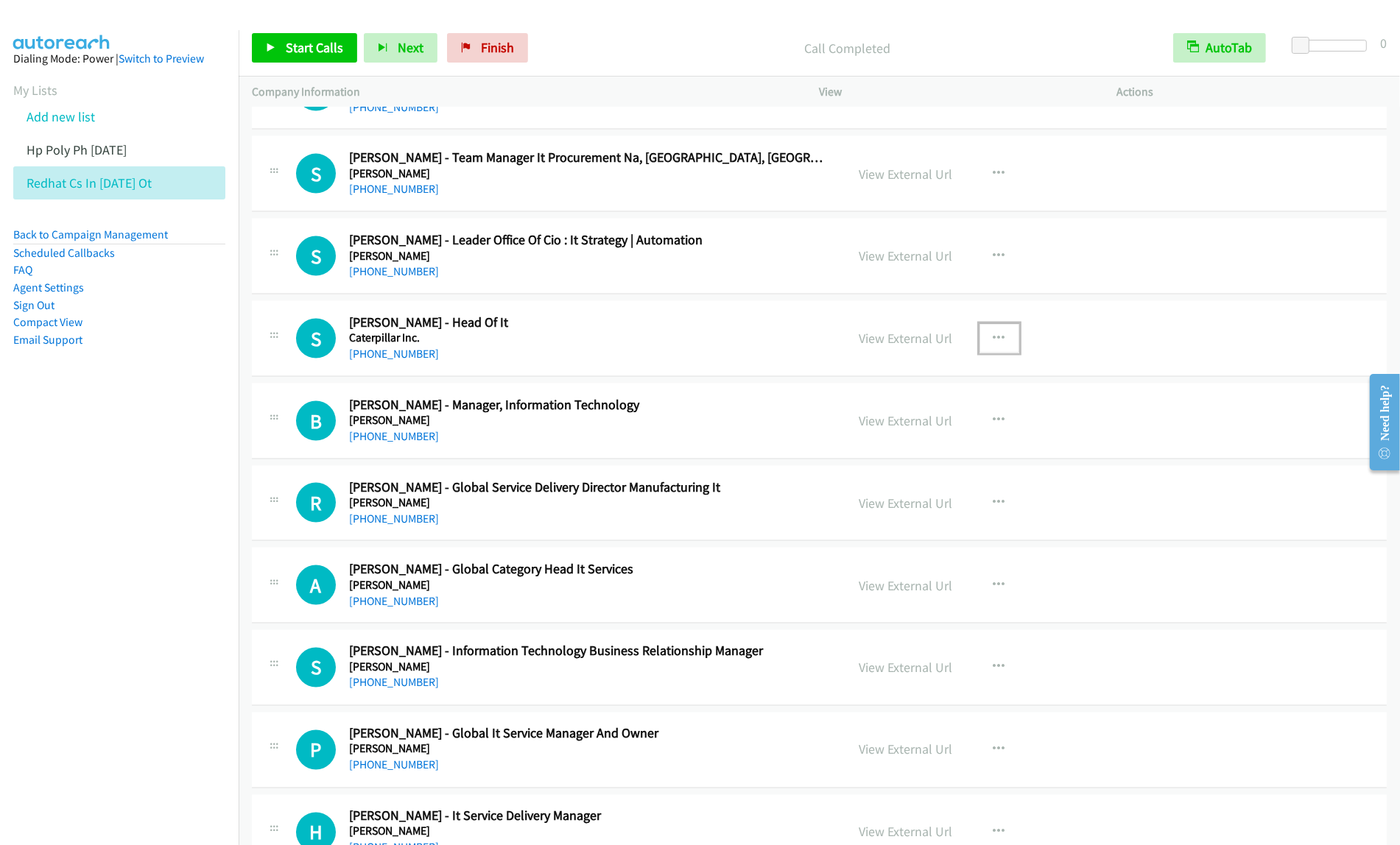
click at [711, 350] on div "[PHONE_NUMBER]" at bounding box center [587, 355] width 477 height 18
click at [994, 339] on icon "button" at bounding box center [999, 339] width 11 height 11
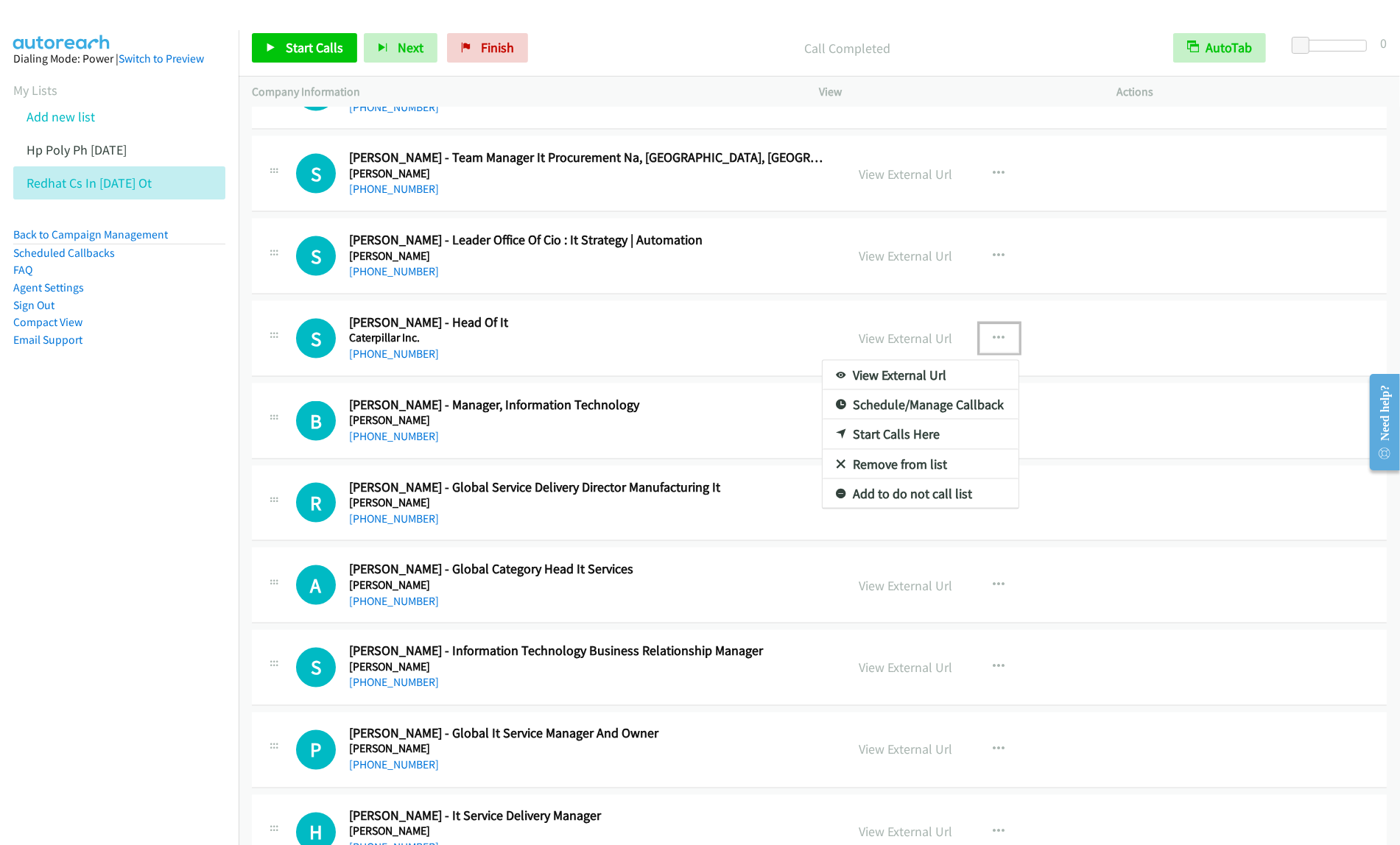
click at [929, 443] on link "Start Calls Here" at bounding box center [920, 435] width 196 height 29
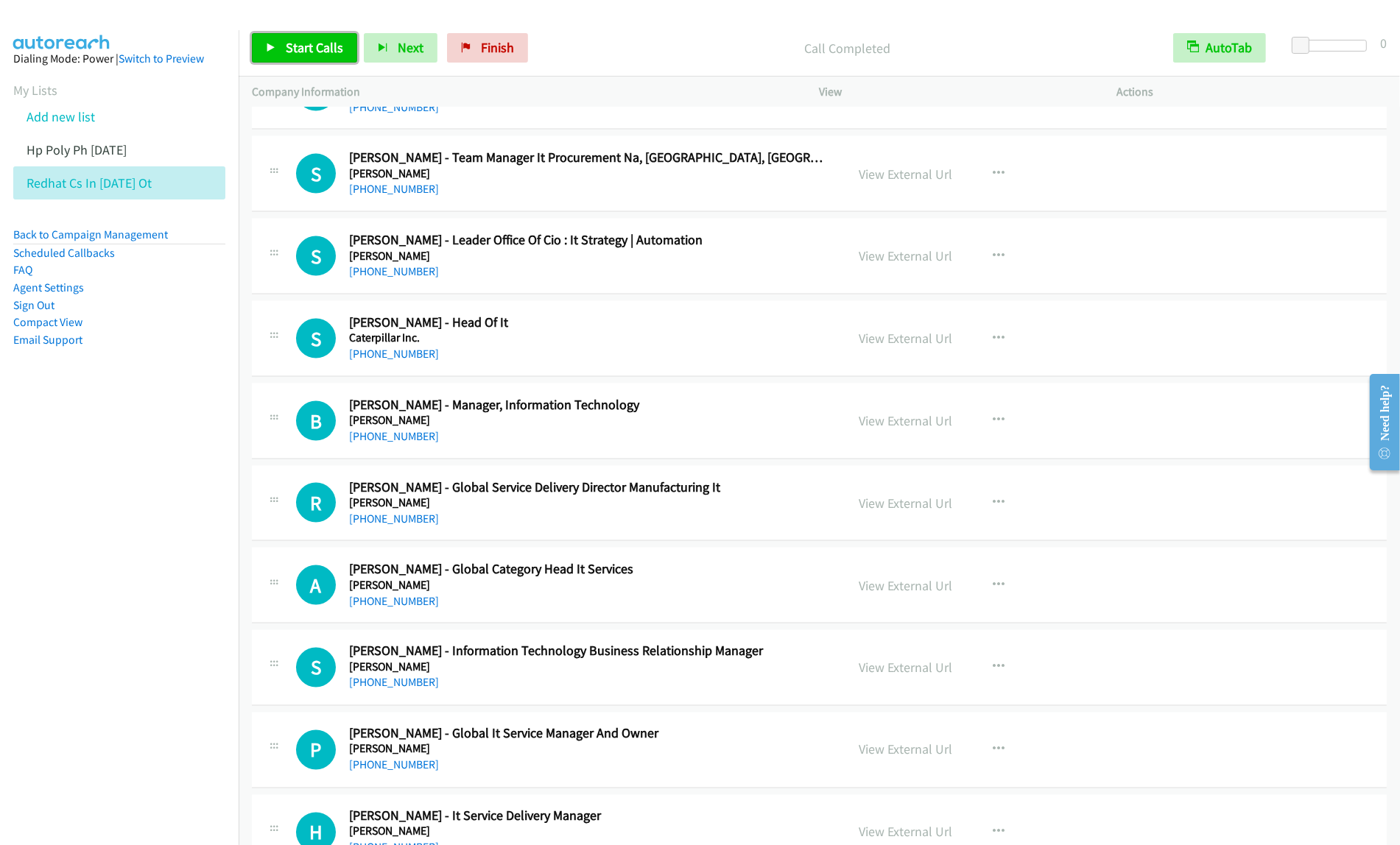
click at [314, 40] on span "Start Calls" at bounding box center [314, 47] width 57 height 17
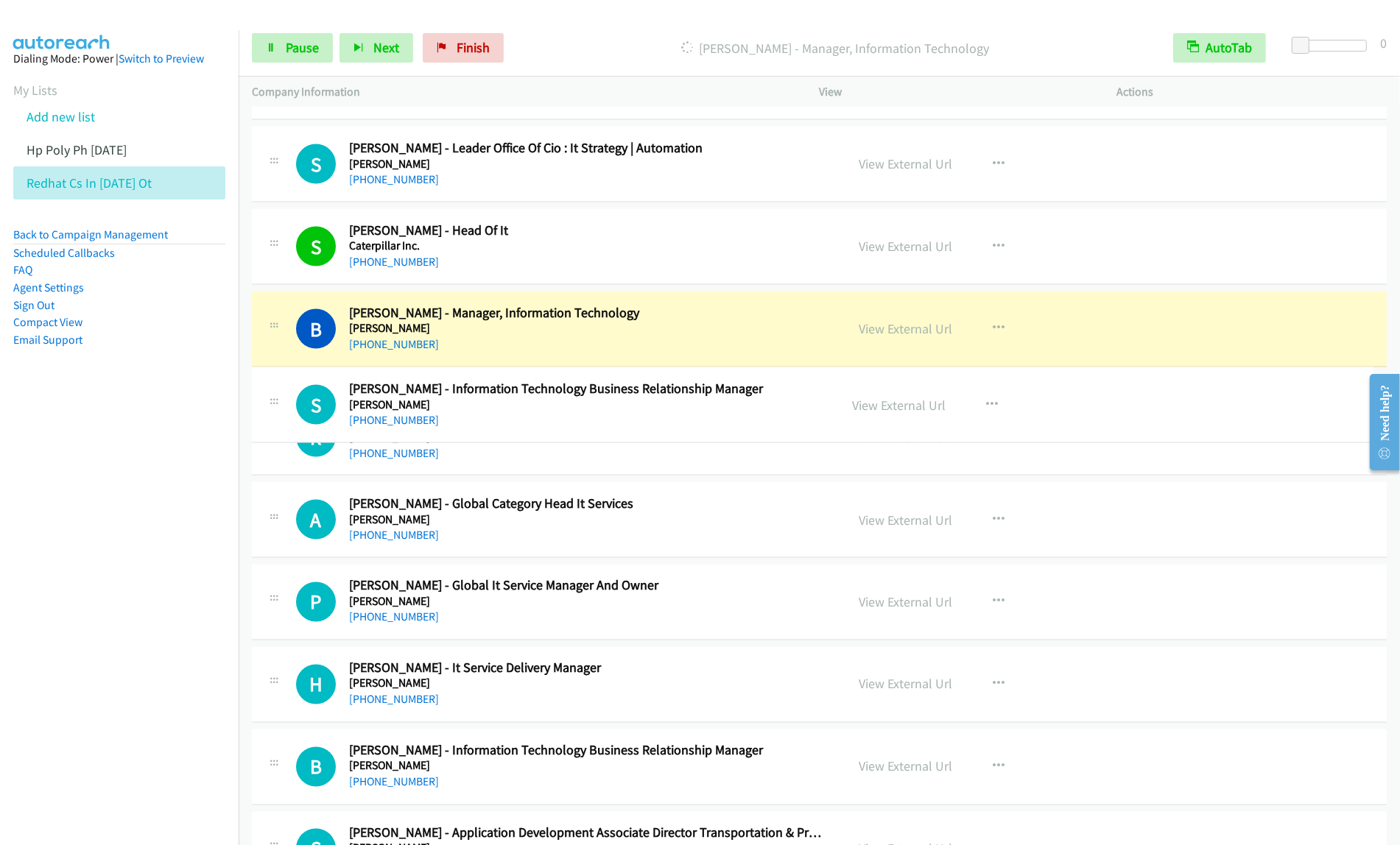
drag, startPoint x: 718, startPoint y: 576, endPoint x: 734, endPoint y: 401, distance: 175.7
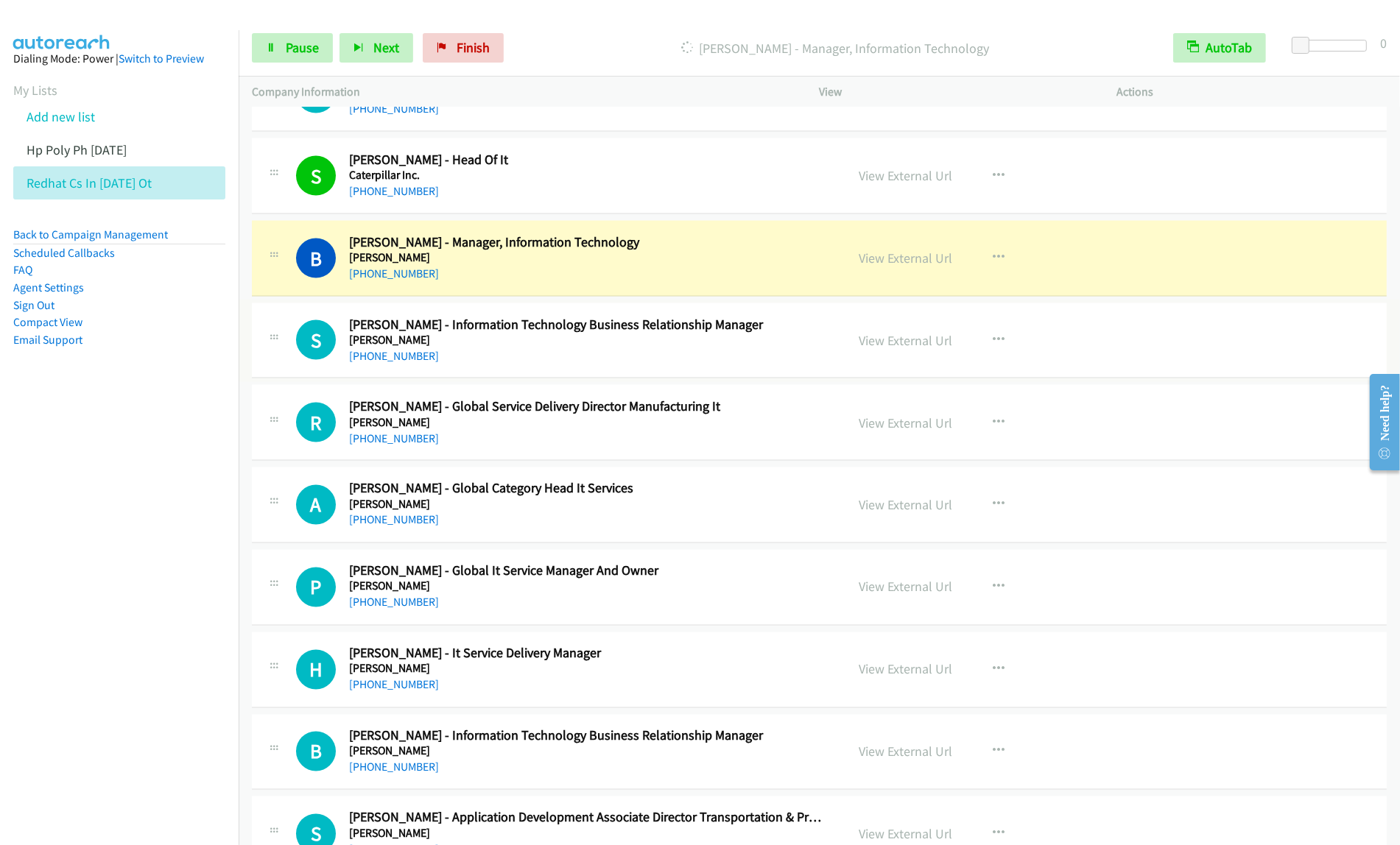
scroll to position [2464, 0]
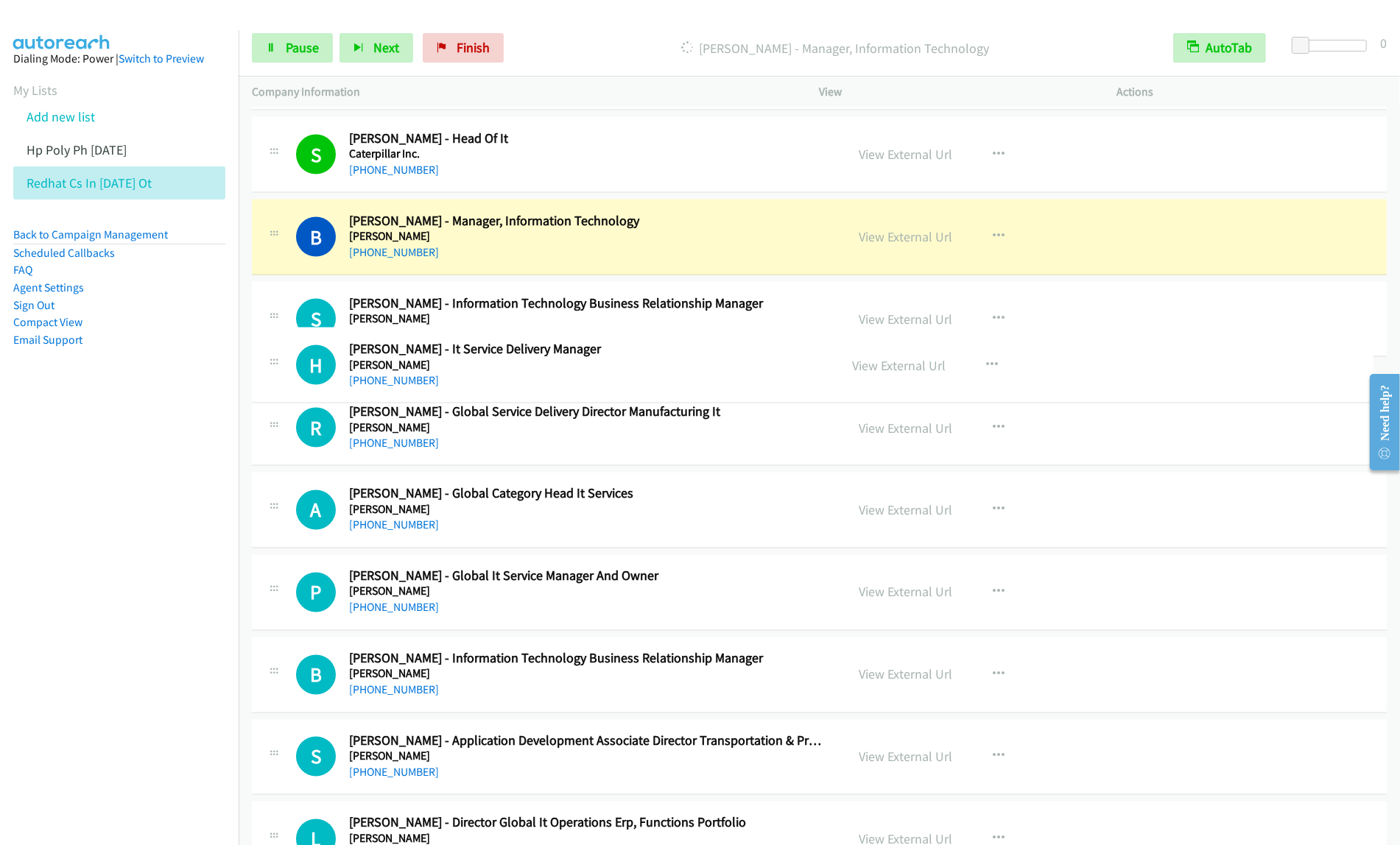
drag, startPoint x: 743, startPoint y: 650, endPoint x: 752, endPoint y: 362, distance: 288.1
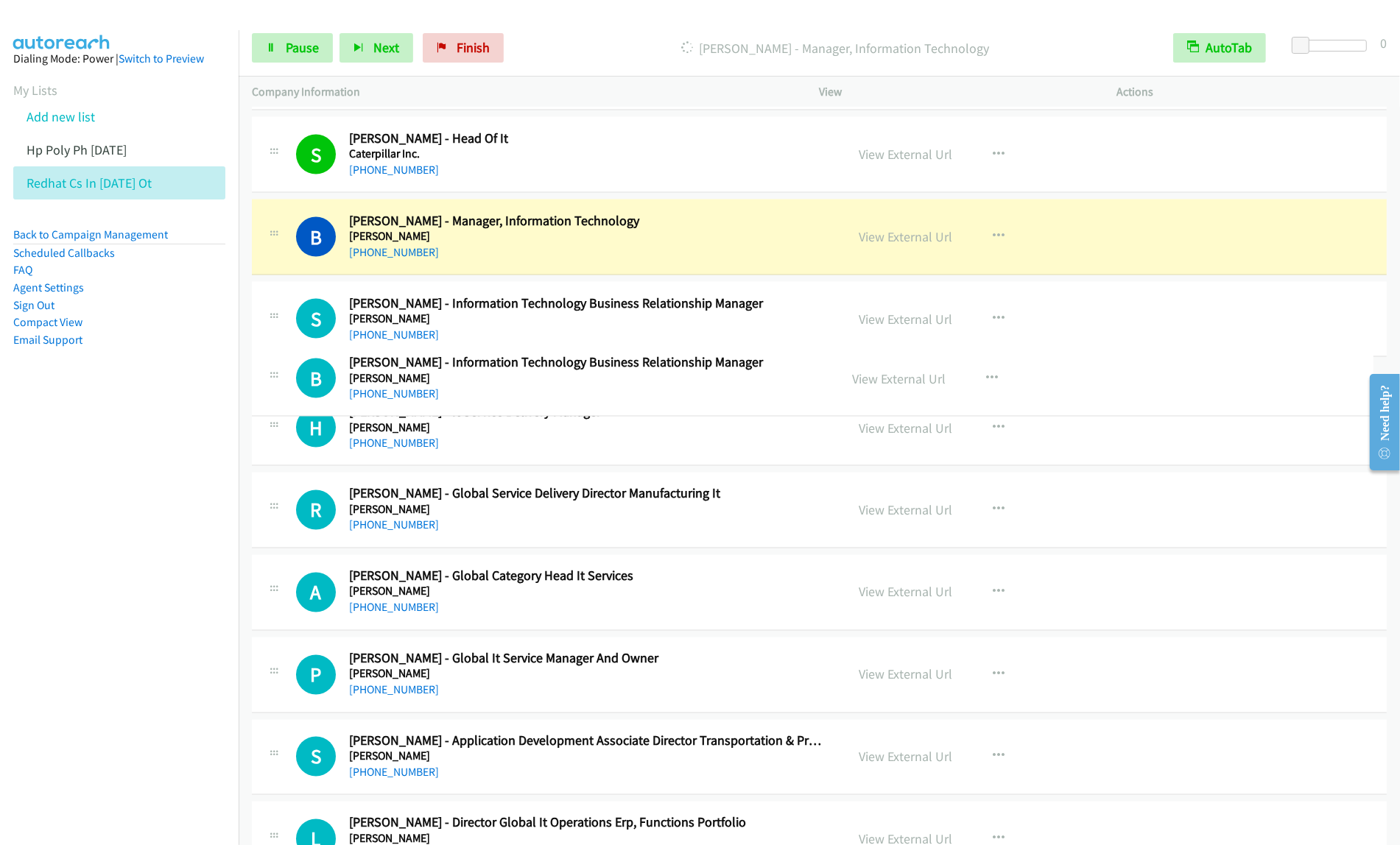
drag, startPoint x: 774, startPoint y: 721, endPoint x: 735, endPoint y: 364, distance: 359.1
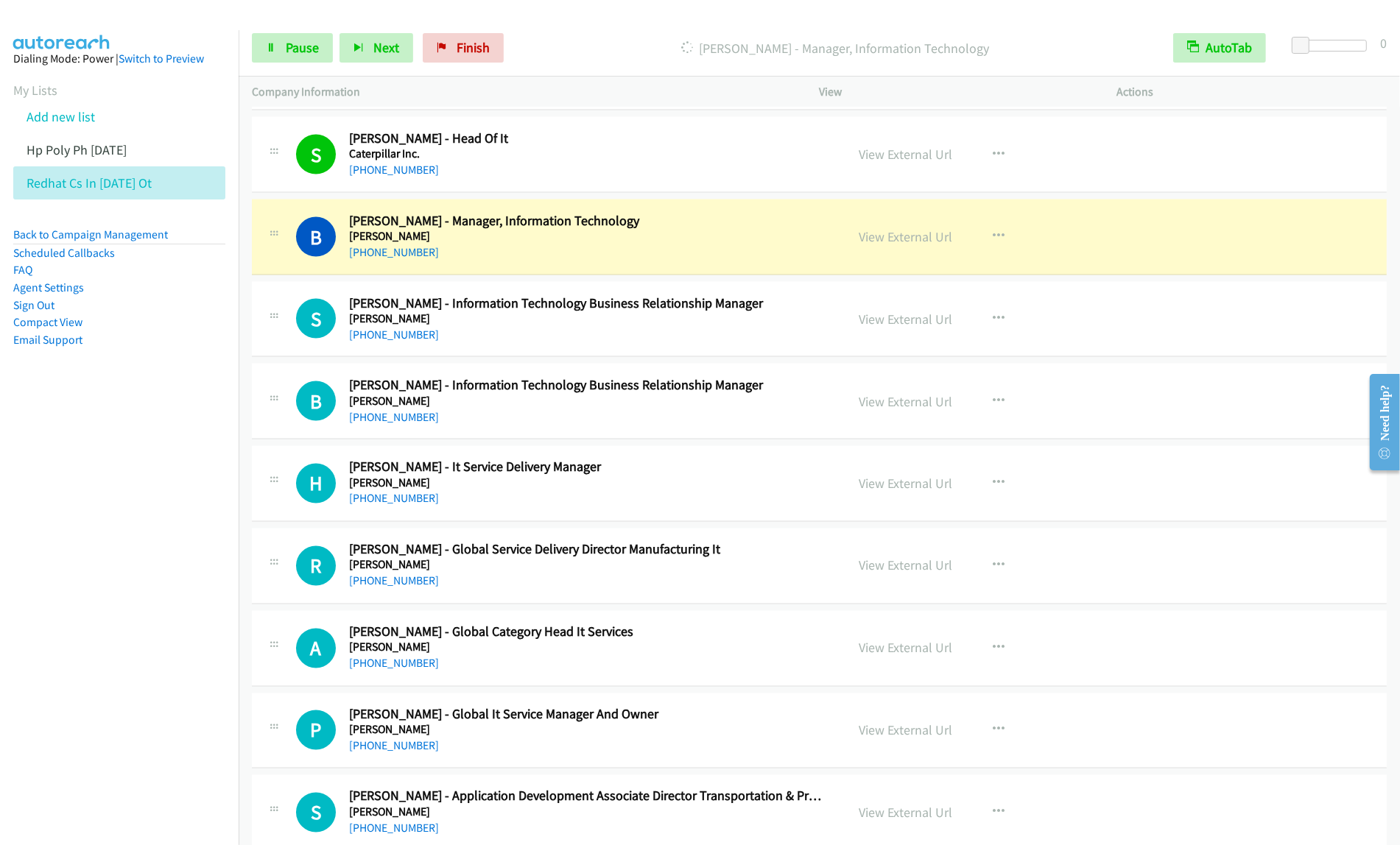
scroll to position [2556, 0]
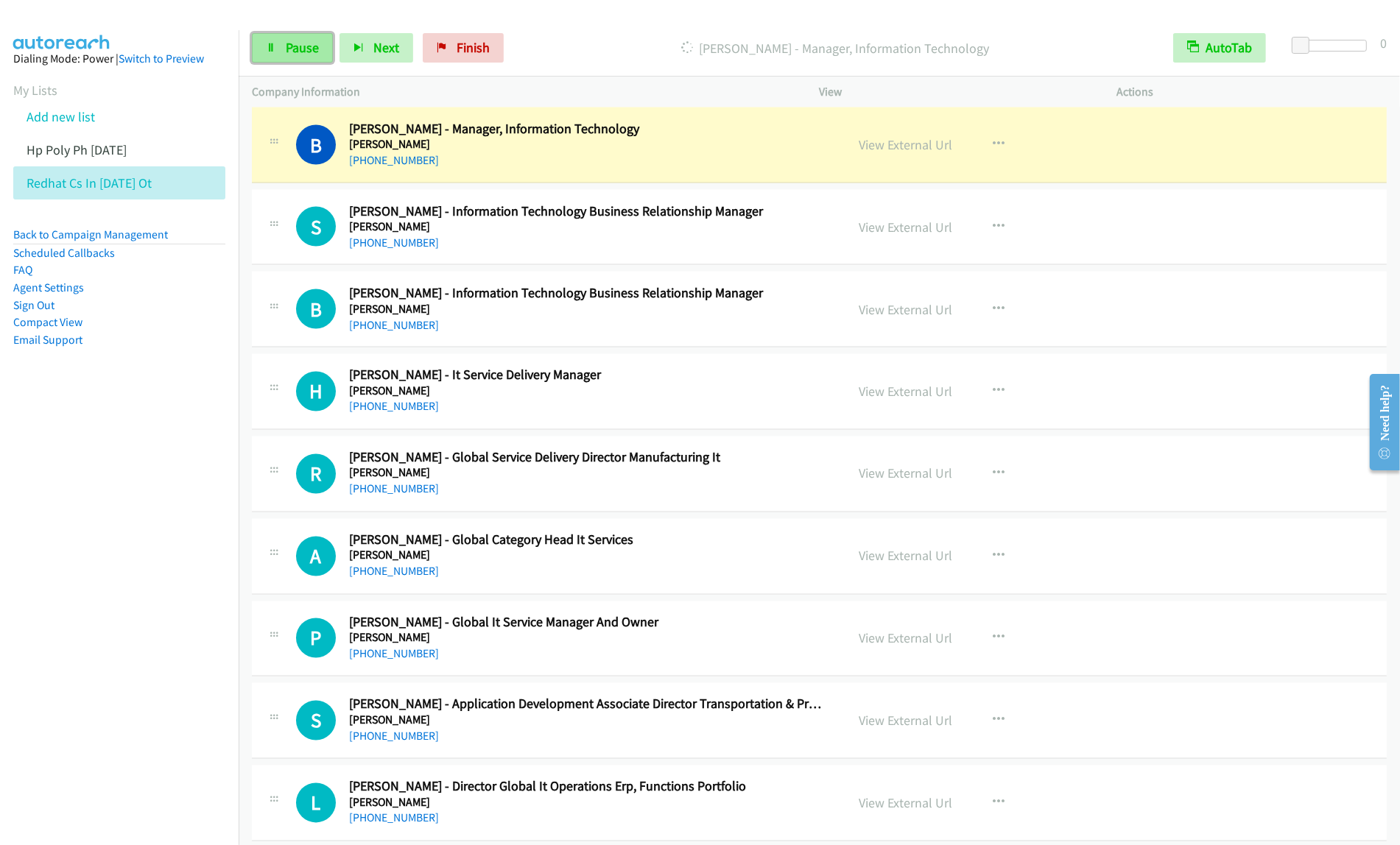
click at [308, 44] on span "Pause" at bounding box center [302, 47] width 33 height 17
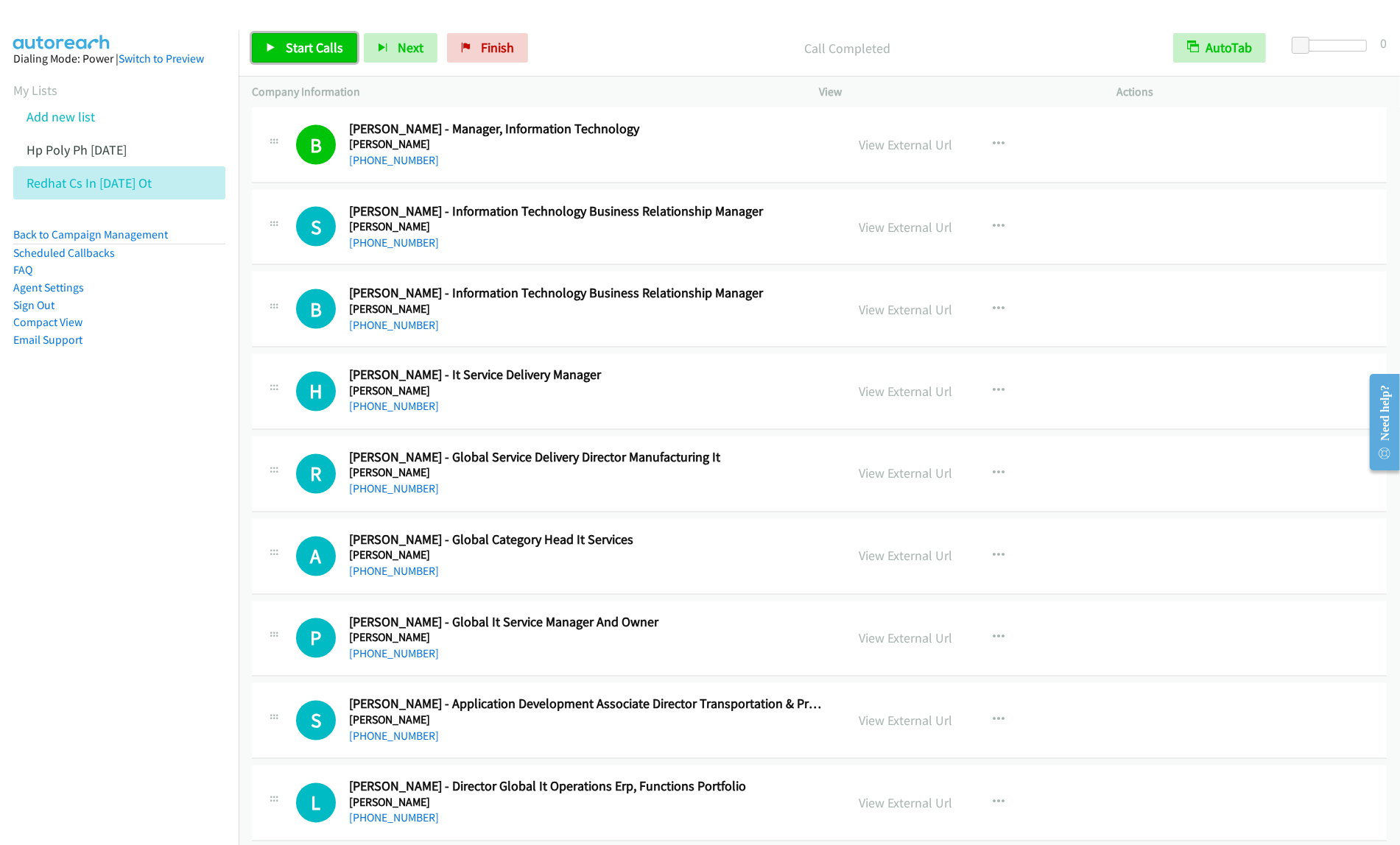
click at [303, 50] on span "Start Calls" at bounding box center [314, 47] width 57 height 17
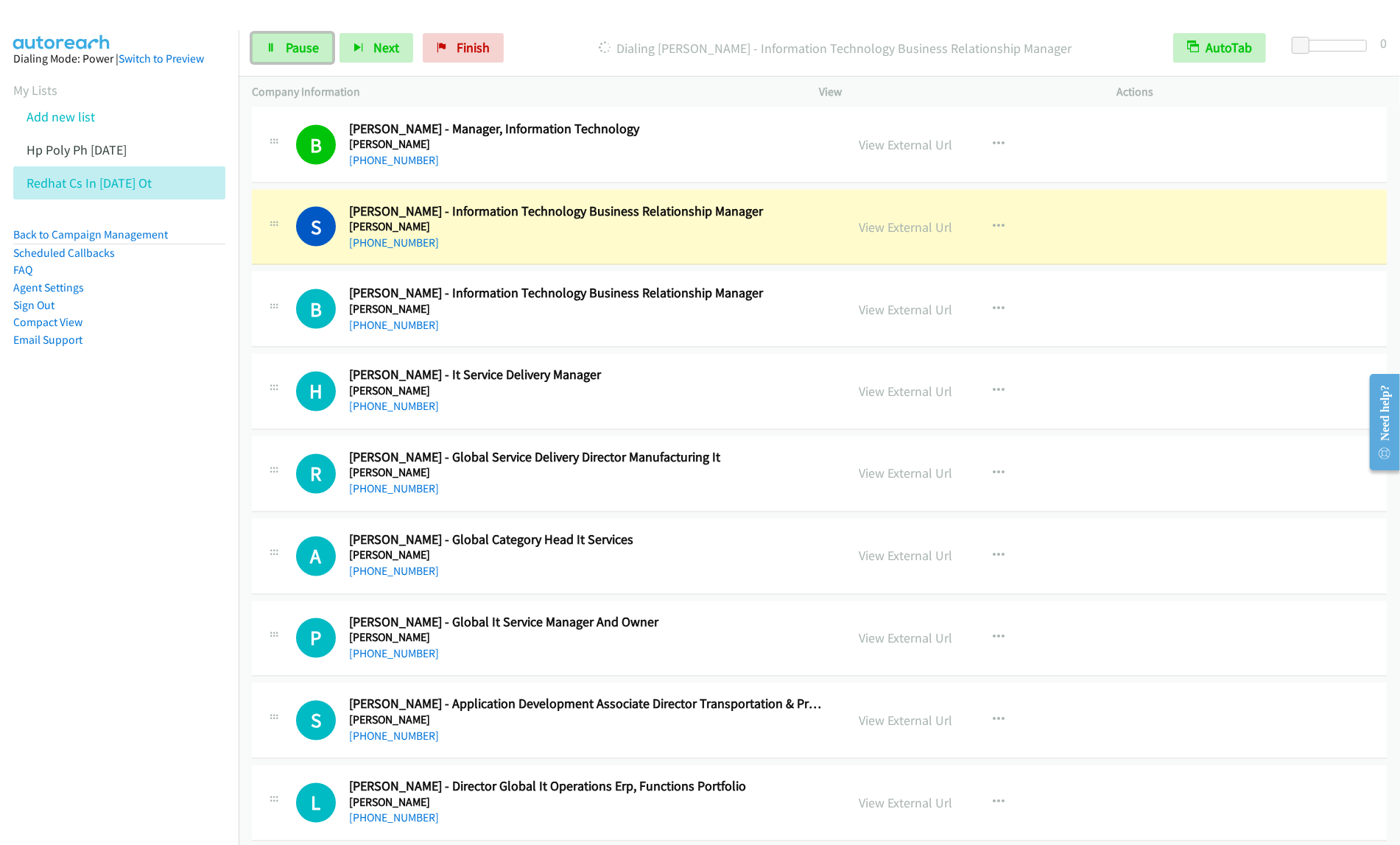
drag, startPoint x: 282, startPoint y: 49, endPoint x: 374, endPoint y: 0, distance: 104.2
click at [282, 49] on link "Pause" at bounding box center [292, 47] width 81 height 29
click at [93, 479] on nav "Dialing Mode: Power | Switch to Preview My Lists Add new list Hp Poly Ph [DATE]…" at bounding box center [120, 453] width 239 height 845
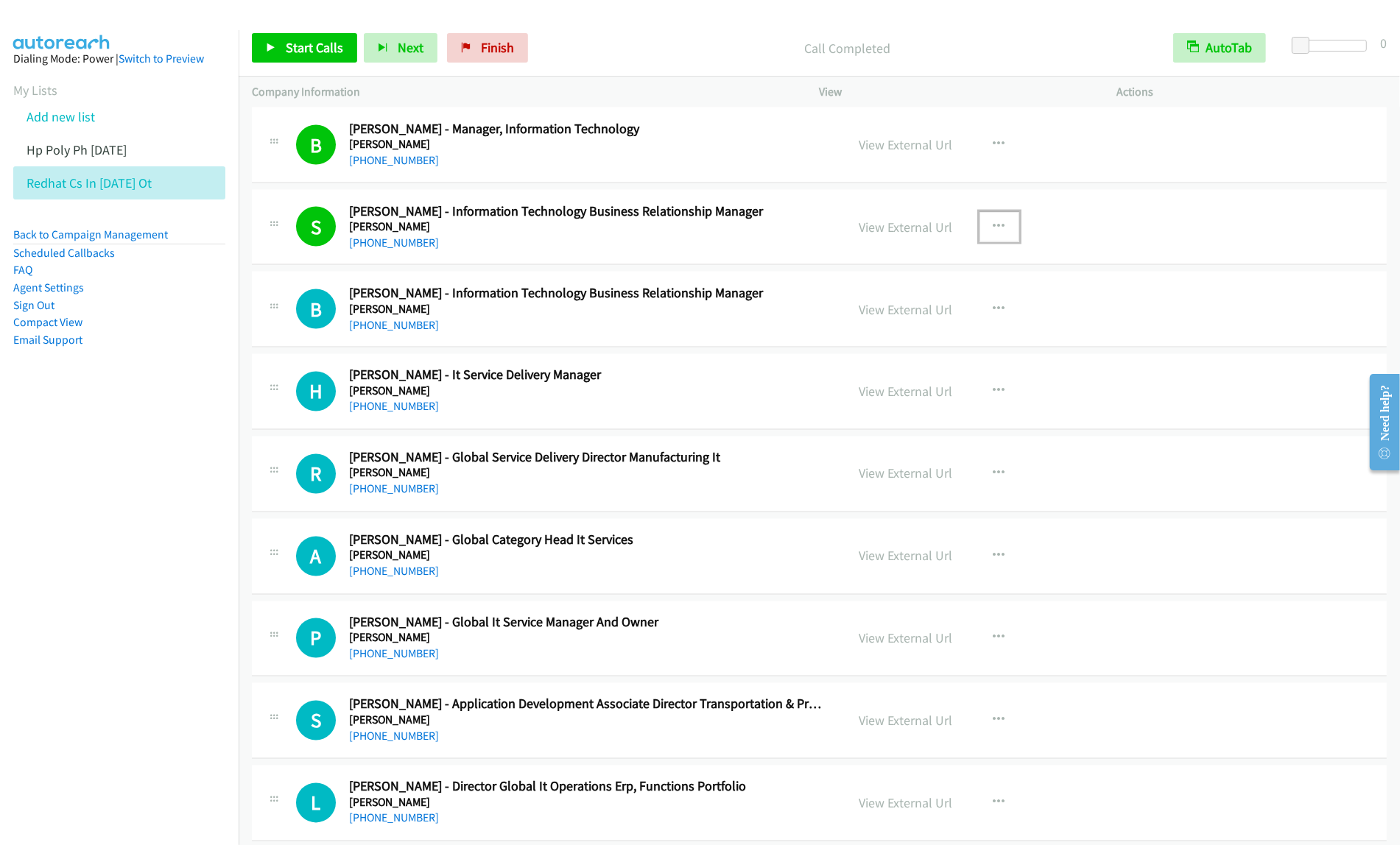
click at [984, 224] on button "button" at bounding box center [999, 227] width 40 height 29
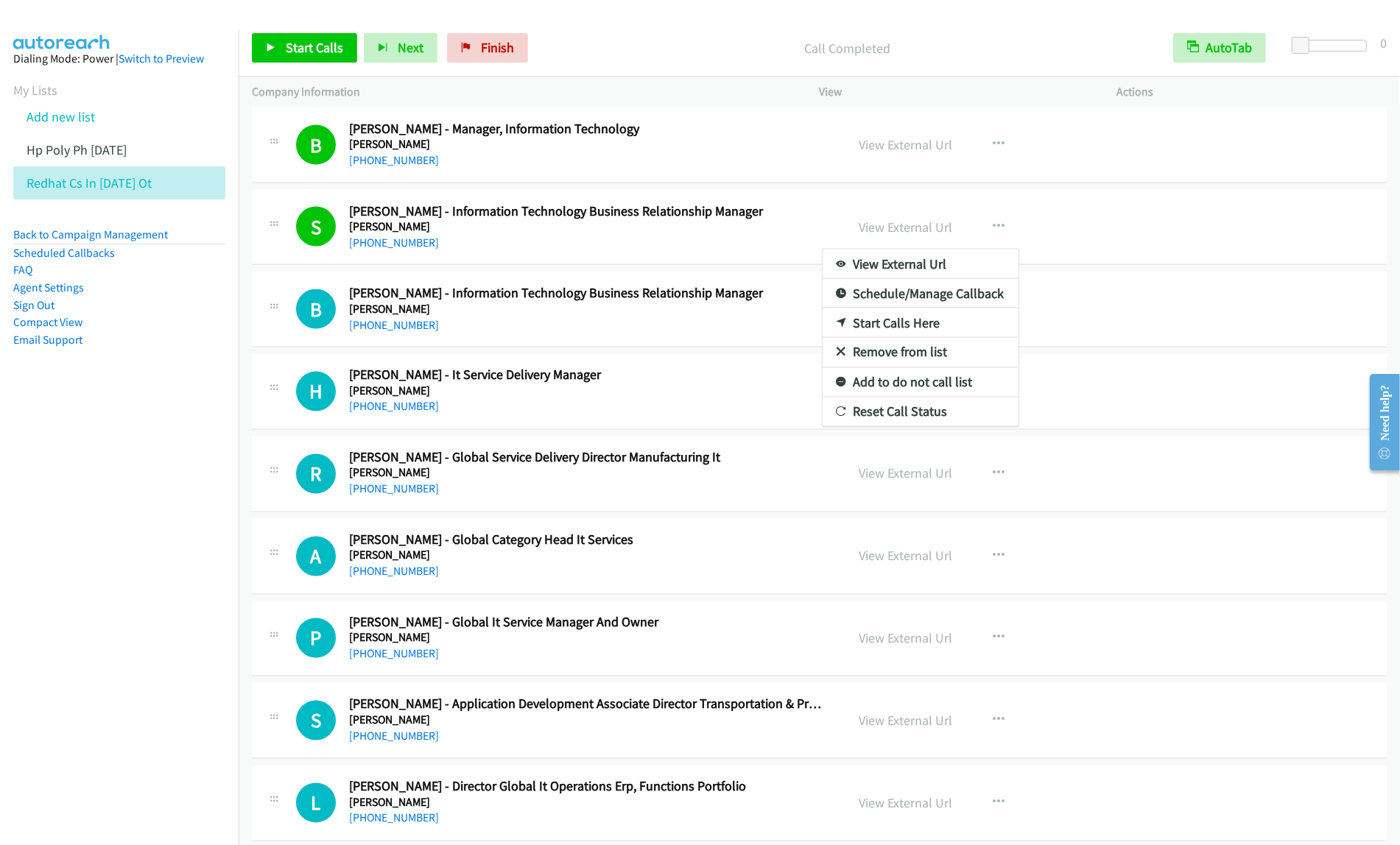
click at [933, 269] on link "View External Url" at bounding box center [920, 264] width 196 height 29
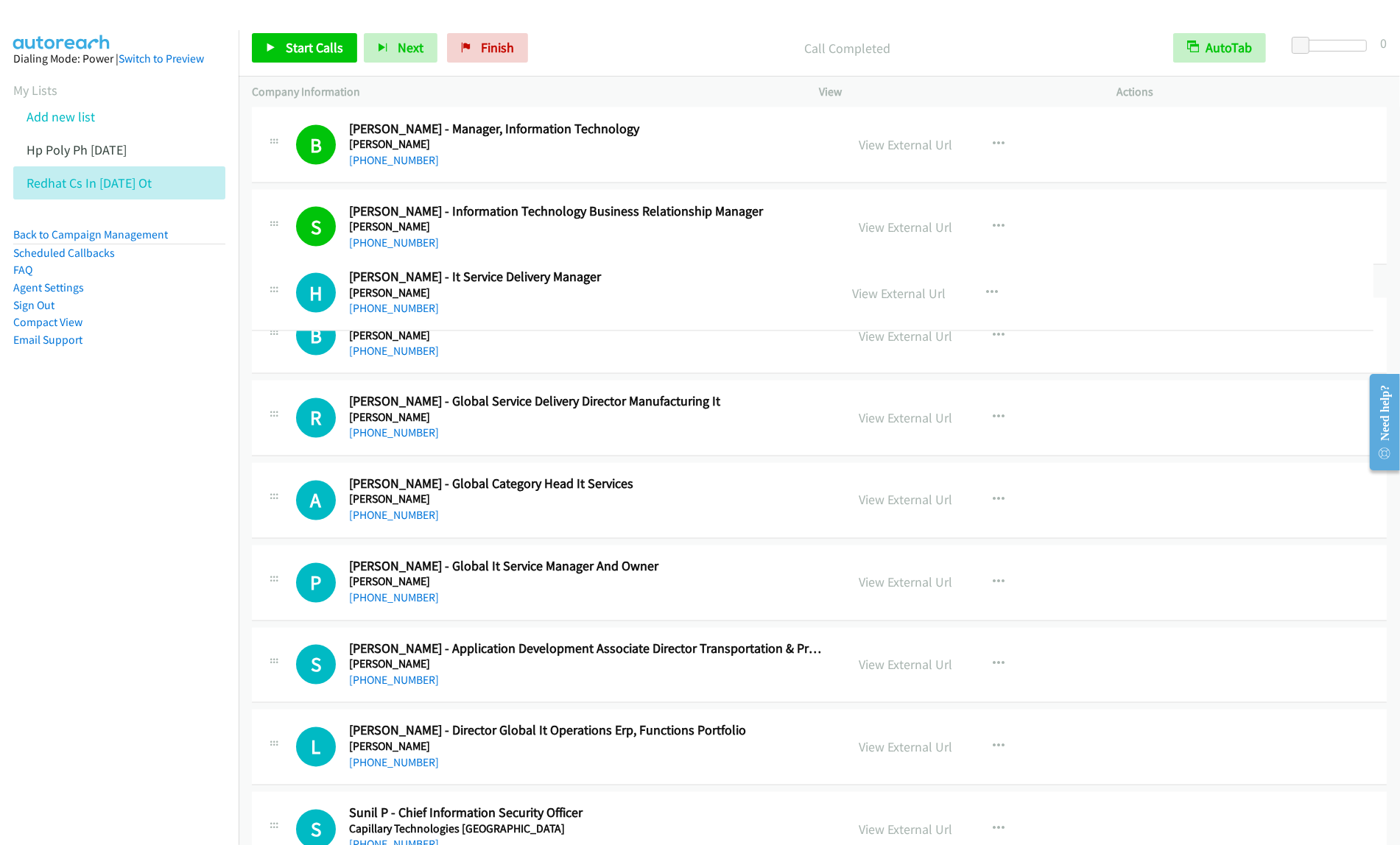
drag, startPoint x: 603, startPoint y: 410, endPoint x: 608, endPoint y: 303, distance: 107.1
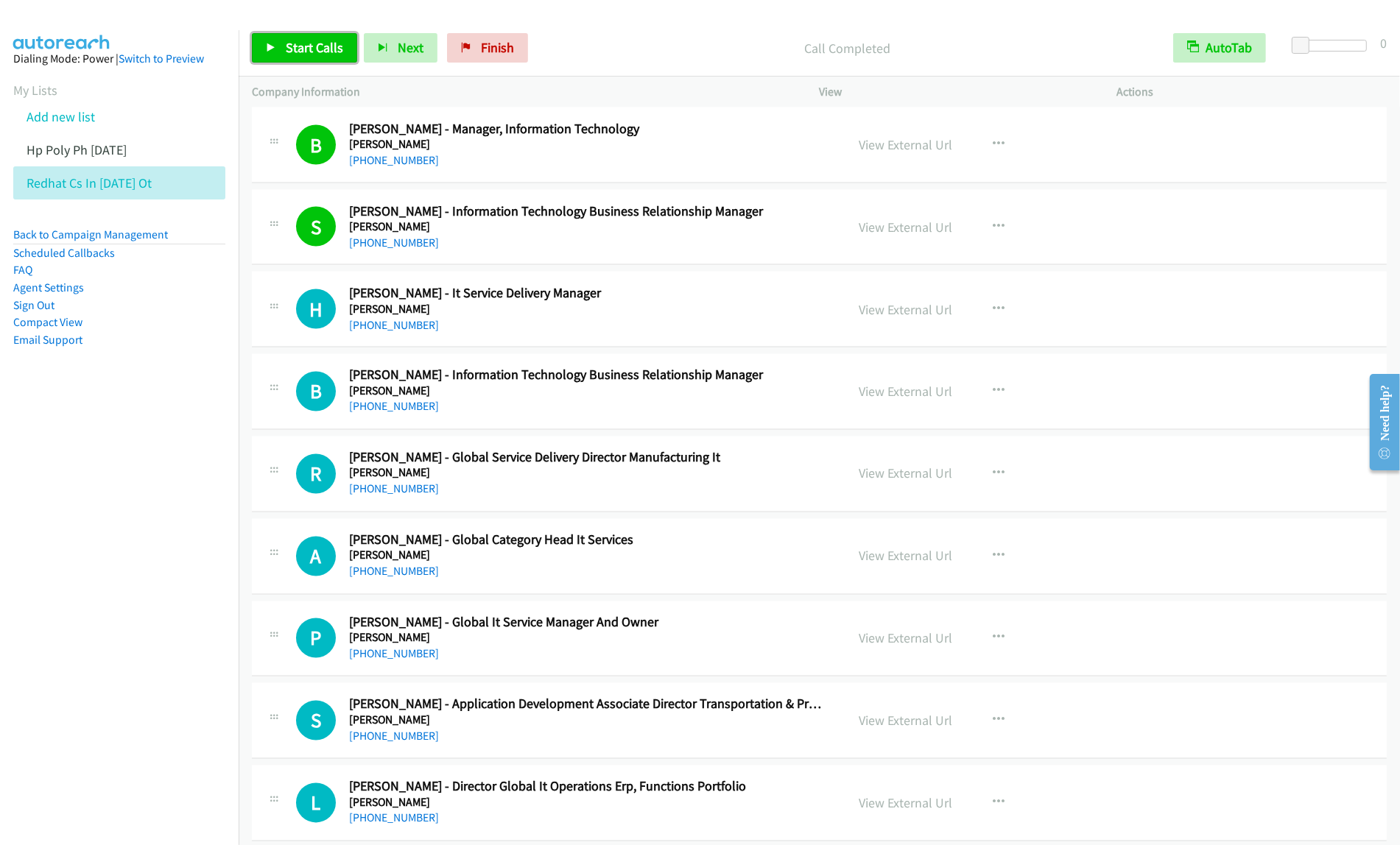
click at [291, 53] on span "Start Calls" at bounding box center [314, 47] width 57 height 17
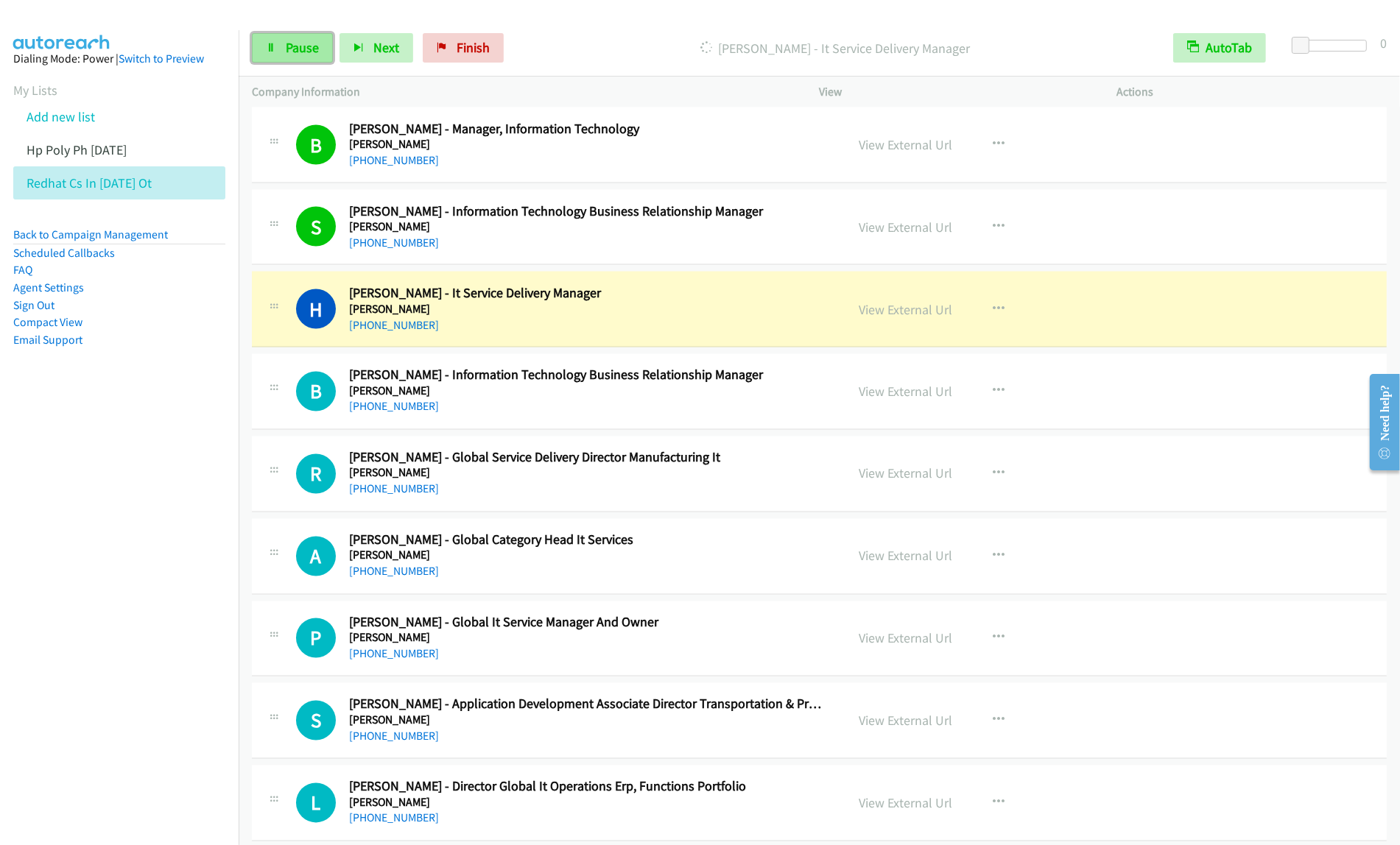
click at [296, 44] on span "Pause" at bounding box center [302, 47] width 33 height 17
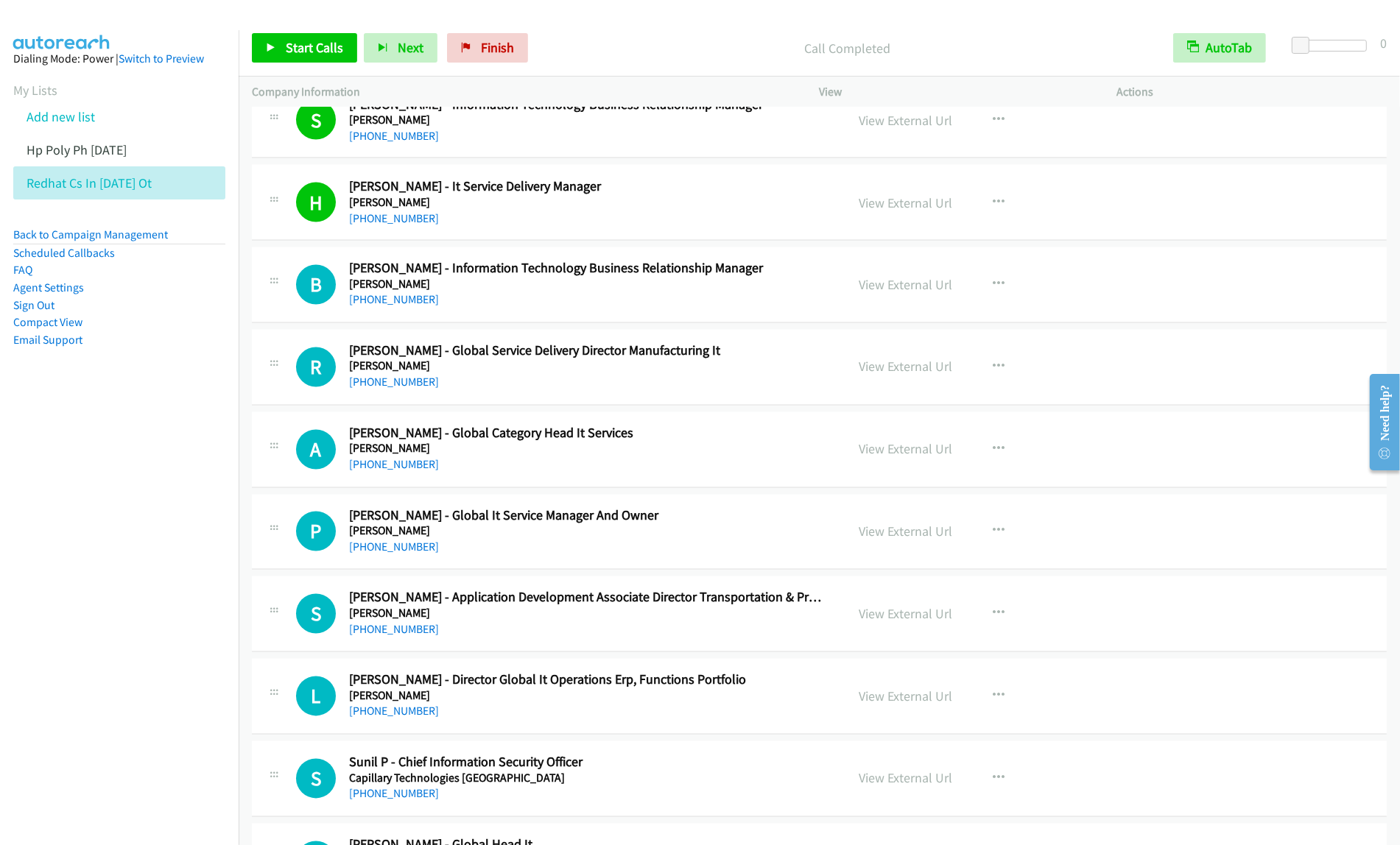
scroll to position [2648, 0]
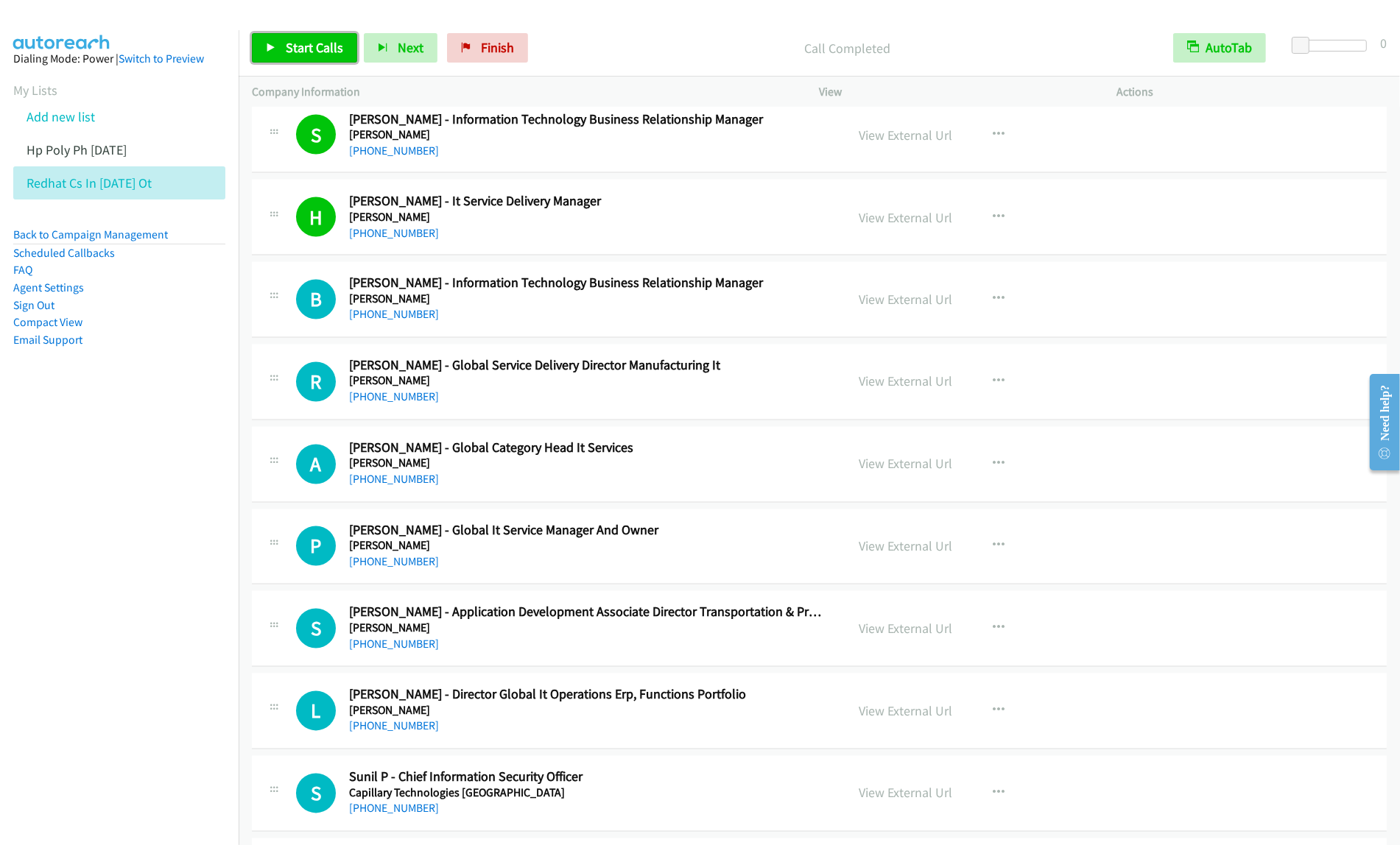
click at [314, 54] on span "Start Calls" at bounding box center [314, 47] width 57 height 17
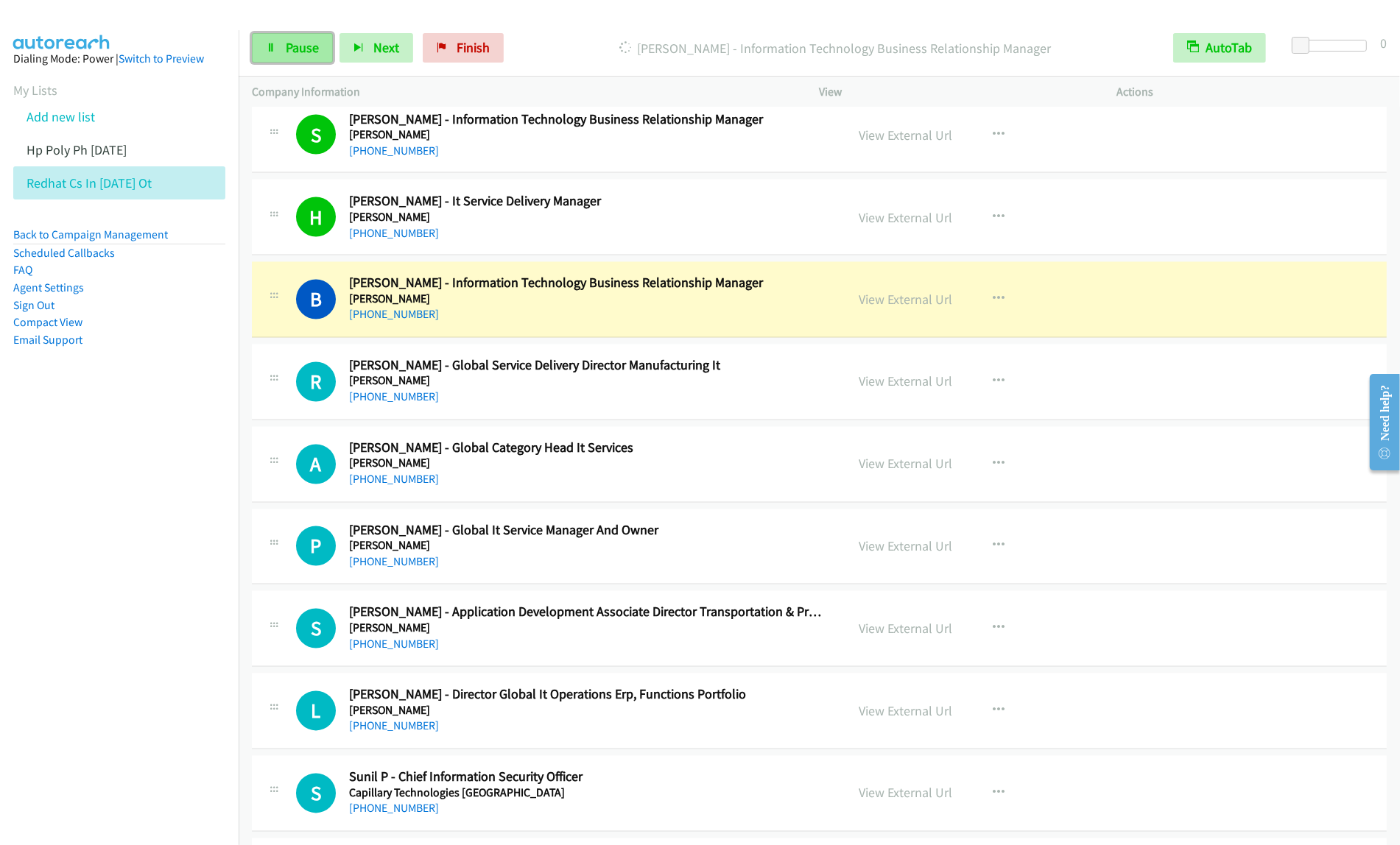
click at [282, 44] on link "Pause" at bounding box center [292, 47] width 81 height 29
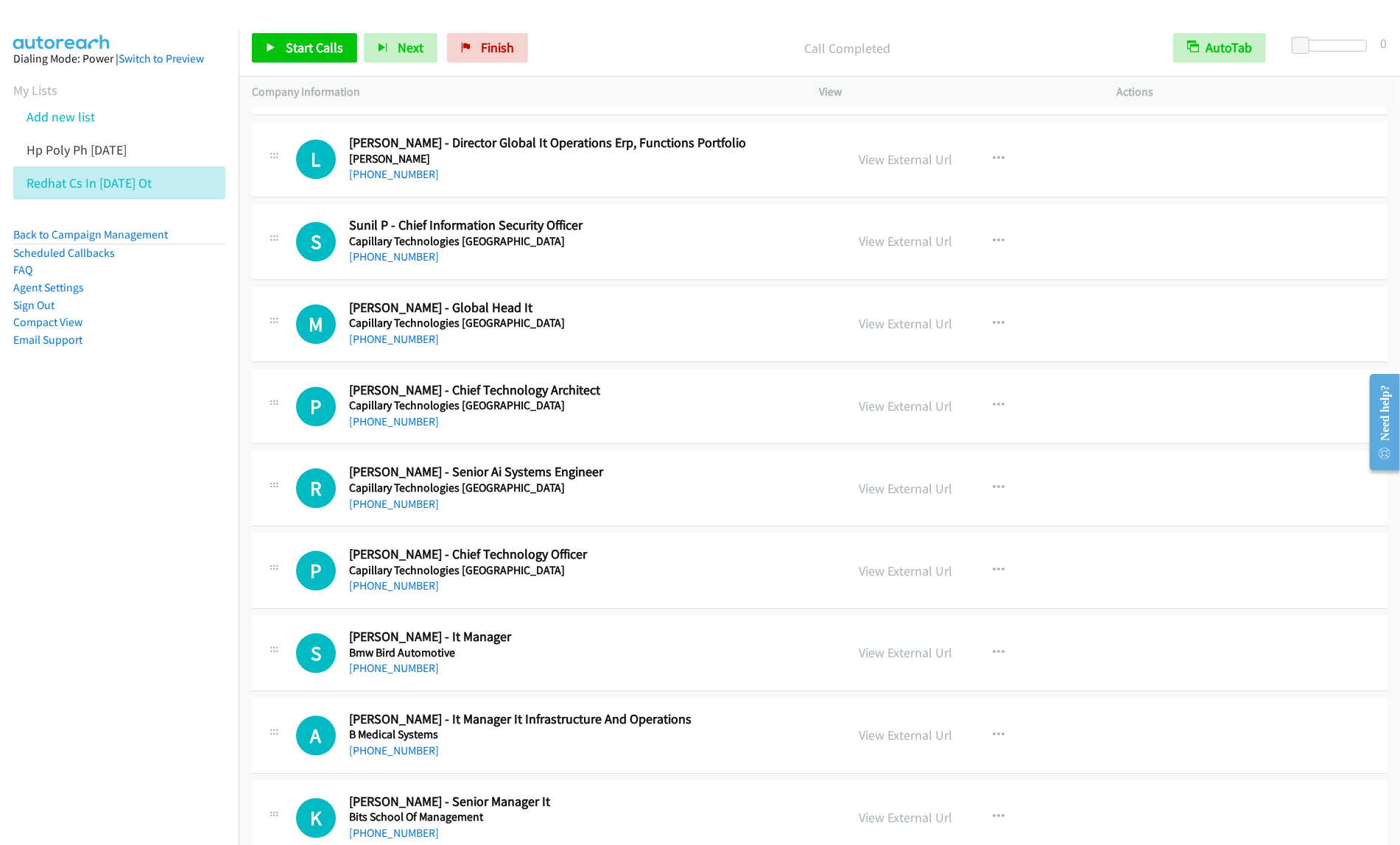
scroll to position [3292, 0]
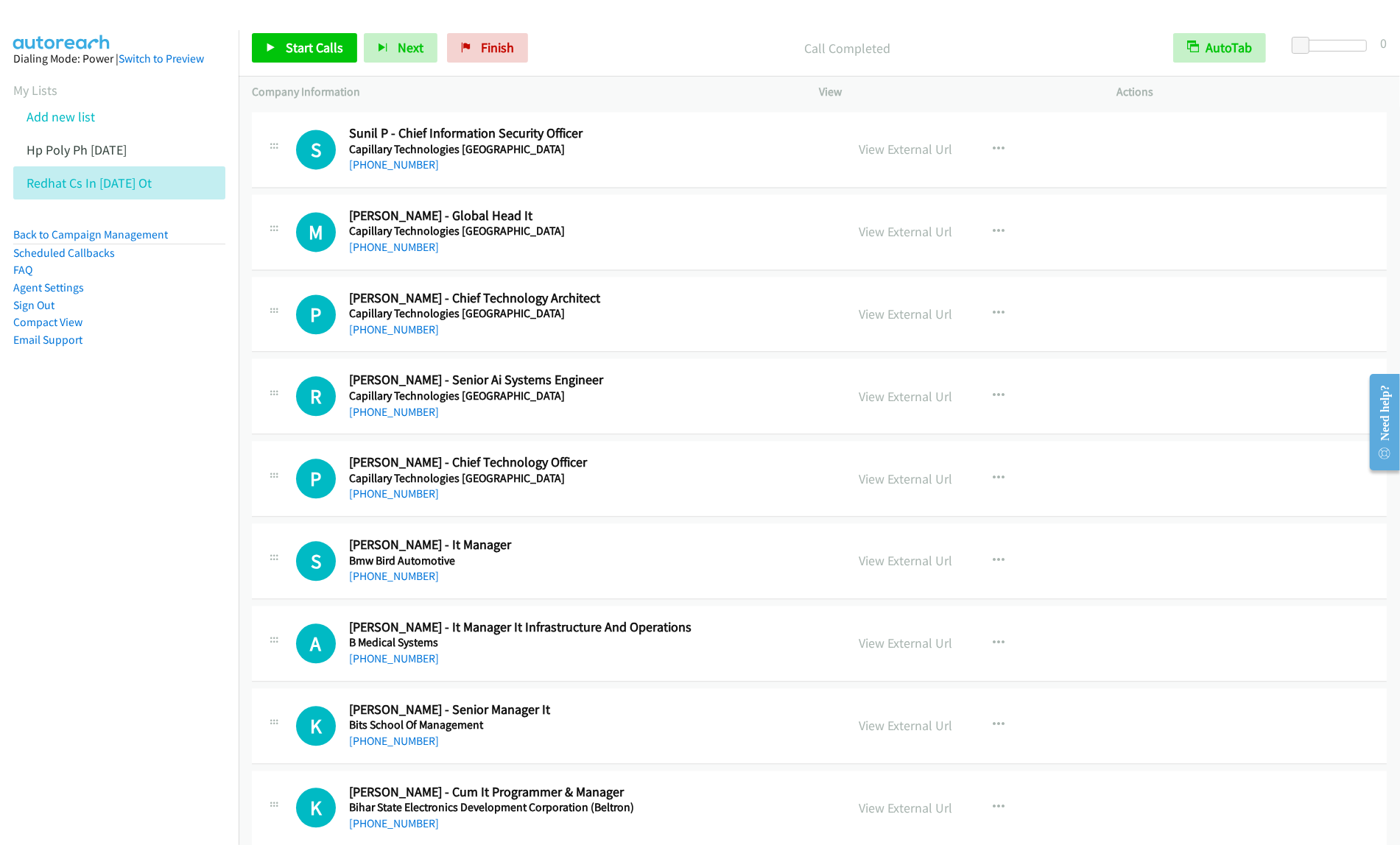
click at [708, 399] on h5 "Capillary Technologies [GEOGRAPHIC_DATA]" at bounding box center [587, 396] width 477 height 15
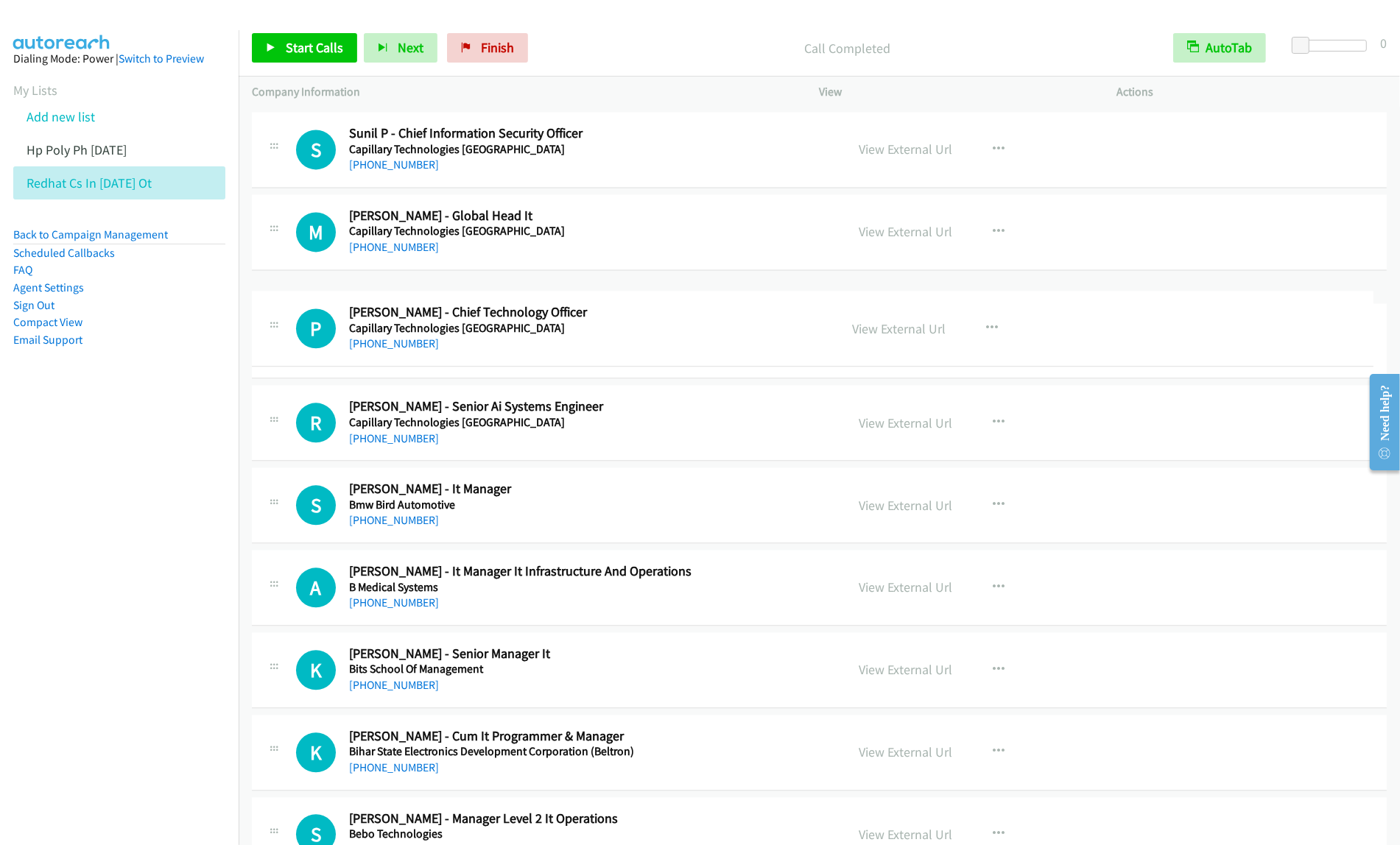
drag, startPoint x: 645, startPoint y: 475, endPoint x: 711, endPoint y: 319, distance: 169.4
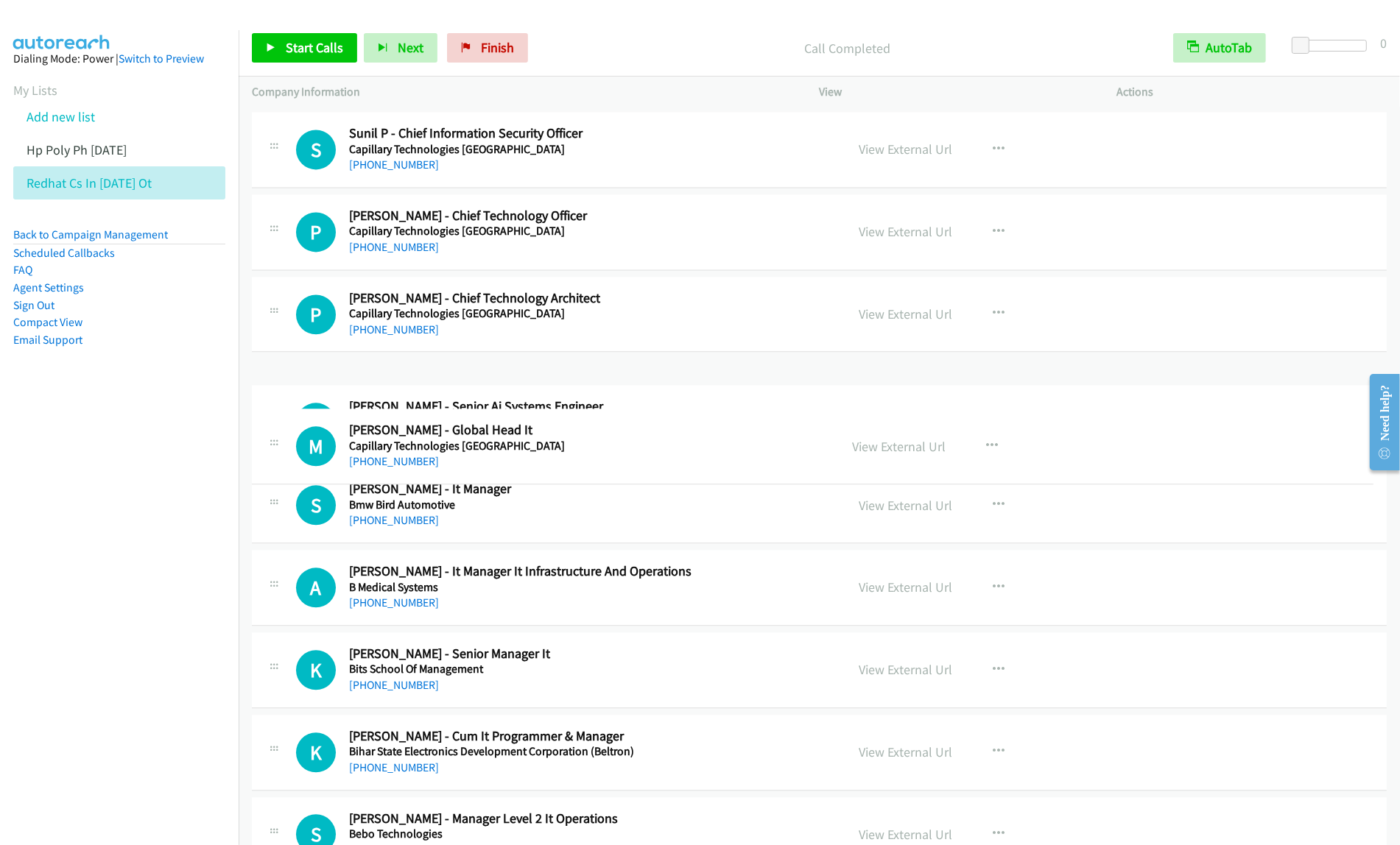
drag, startPoint x: 705, startPoint y: 215, endPoint x: 693, endPoint y: 424, distance: 209.3
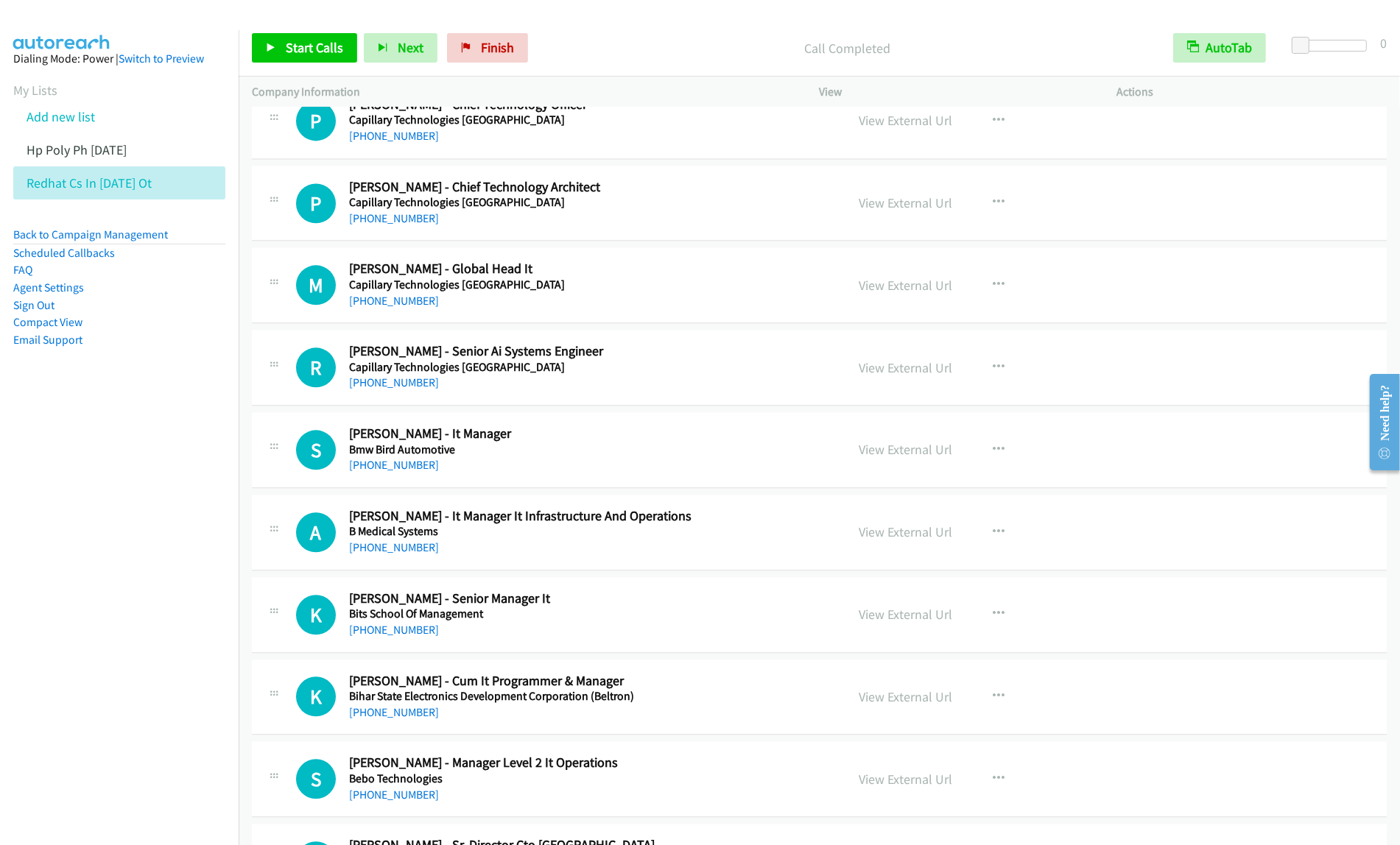
scroll to position [3477, 0]
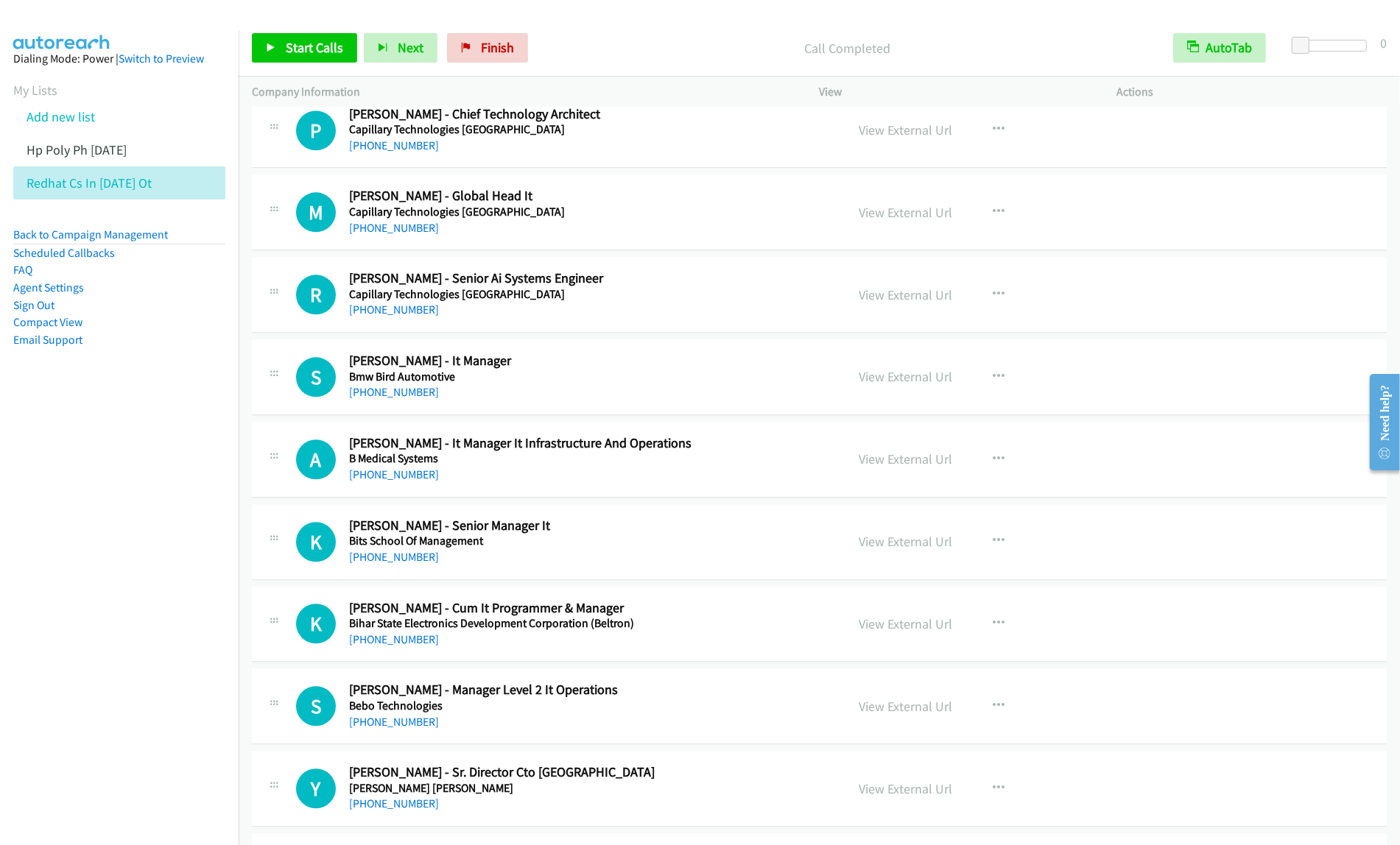
click at [705, 219] on h5 "Capillary Technologies [GEOGRAPHIC_DATA]" at bounding box center [587, 212] width 477 height 15
click at [996, 218] on icon "button" at bounding box center [999, 212] width 11 height 11
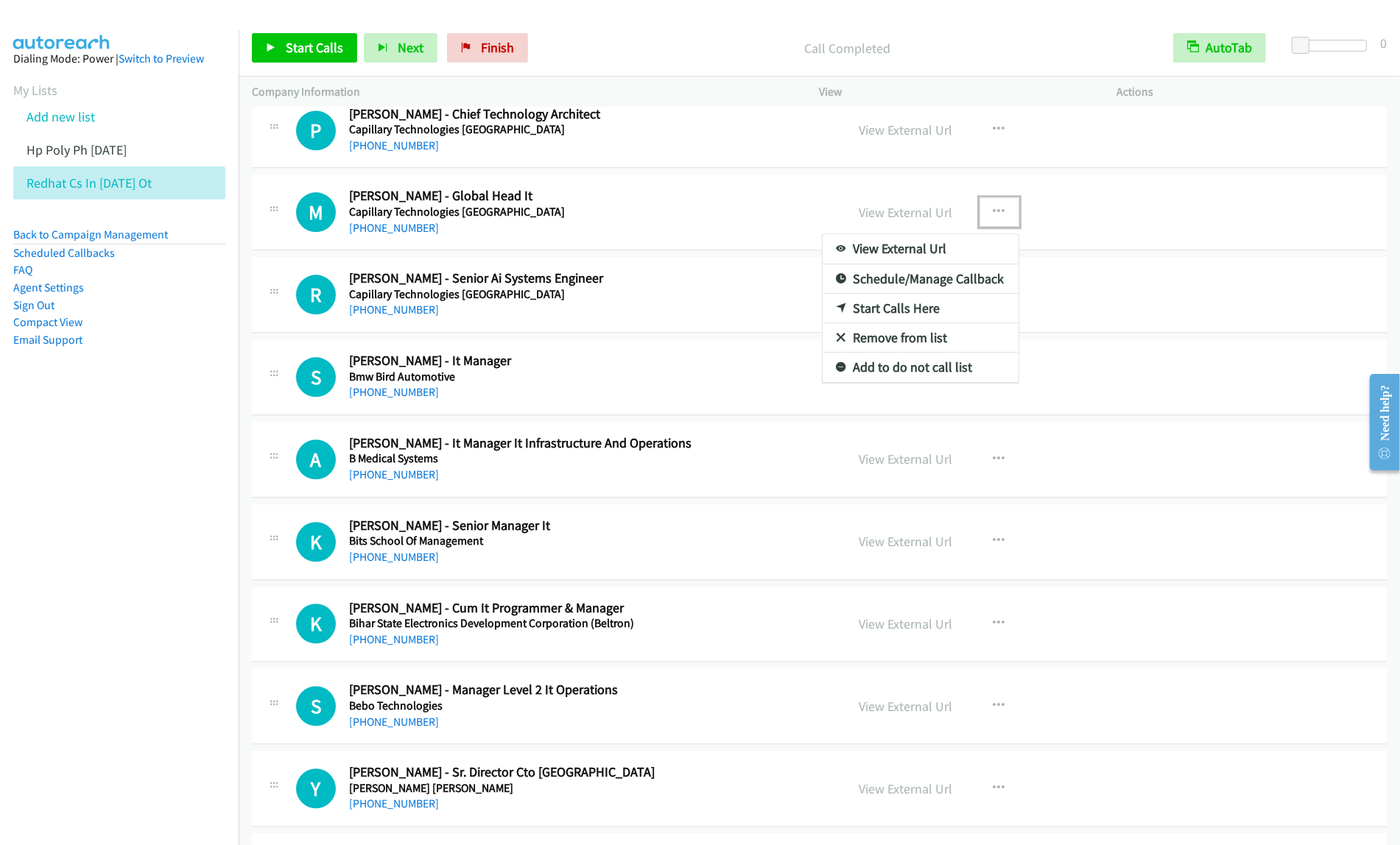
click at [896, 319] on link "Start Calls Here" at bounding box center [920, 309] width 196 height 29
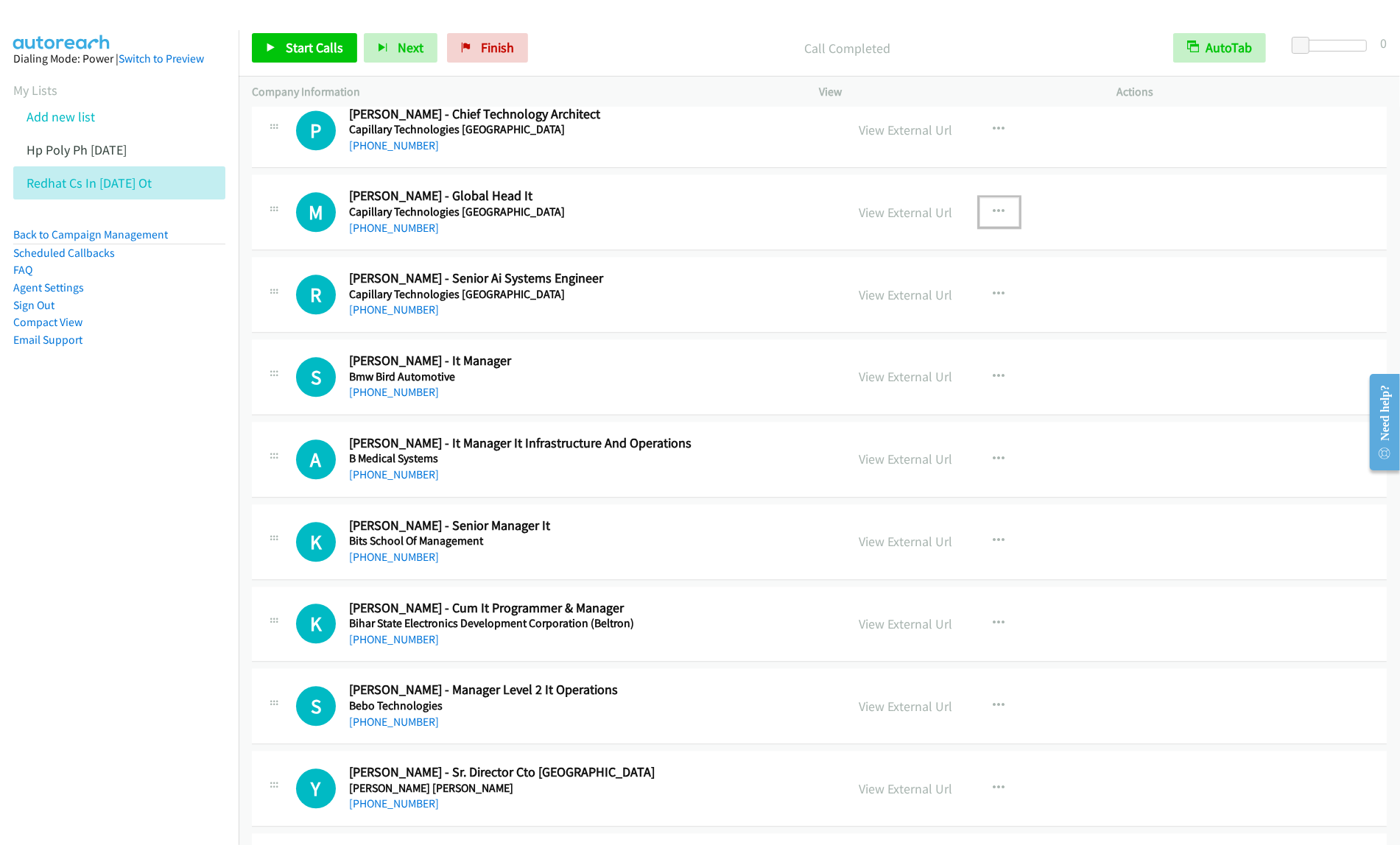
click at [982, 224] on button "button" at bounding box center [999, 212] width 40 height 29
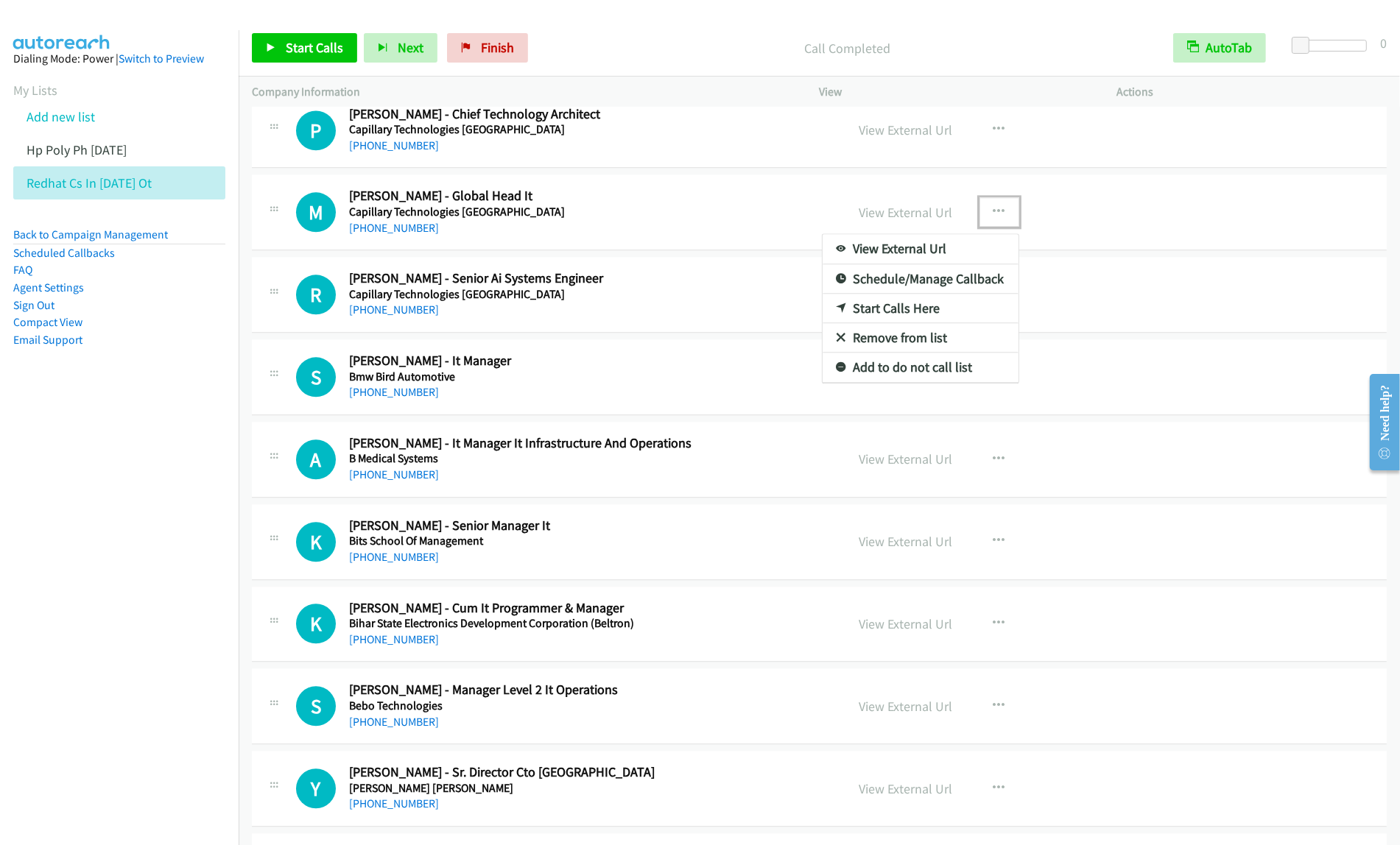
click at [913, 314] on link "Start Calls Here" at bounding box center [920, 309] width 196 height 29
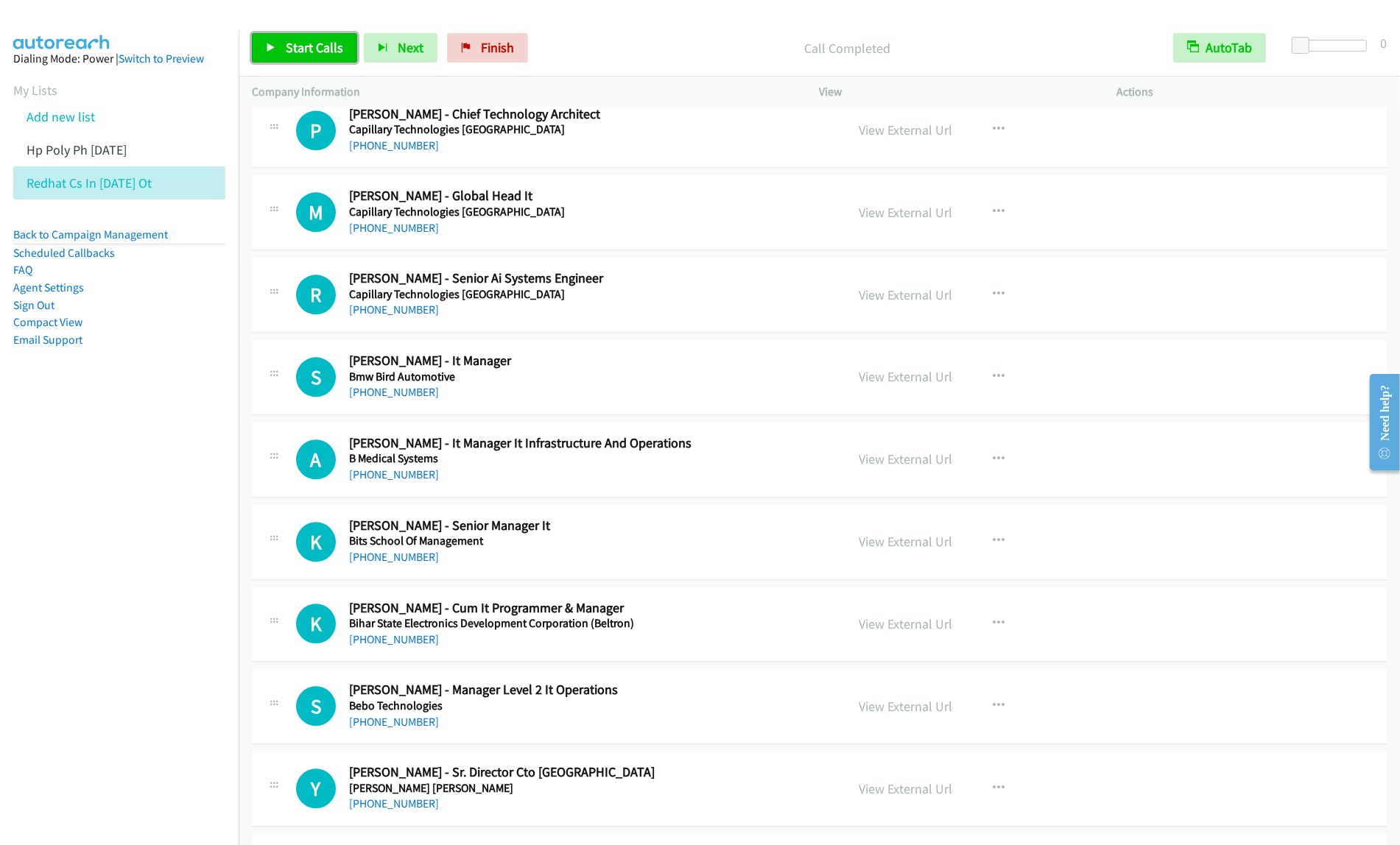
click at [318, 41] on span "Start Calls" at bounding box center [314, 47] width 57 height 17
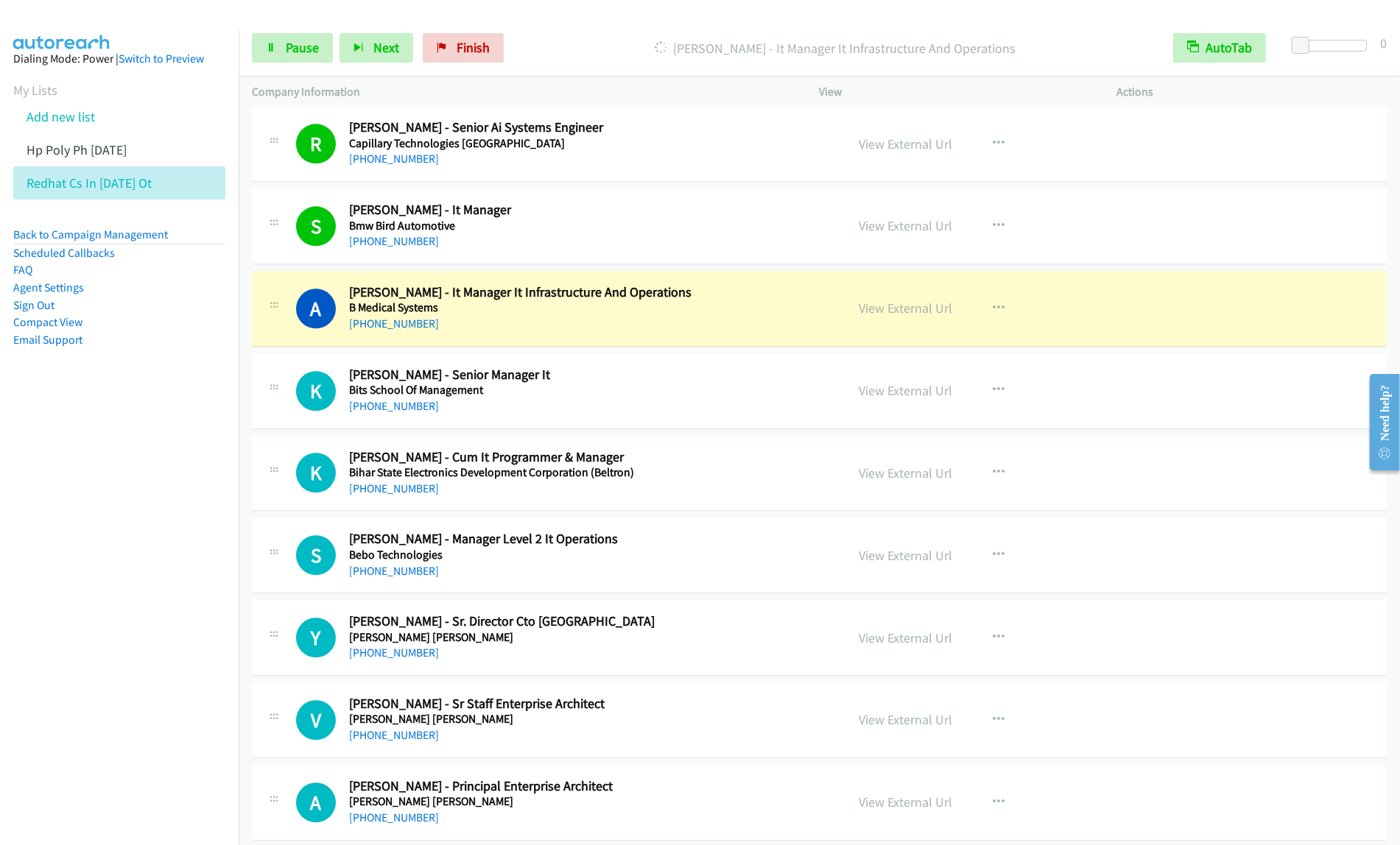
scroll to position [3661, 0]
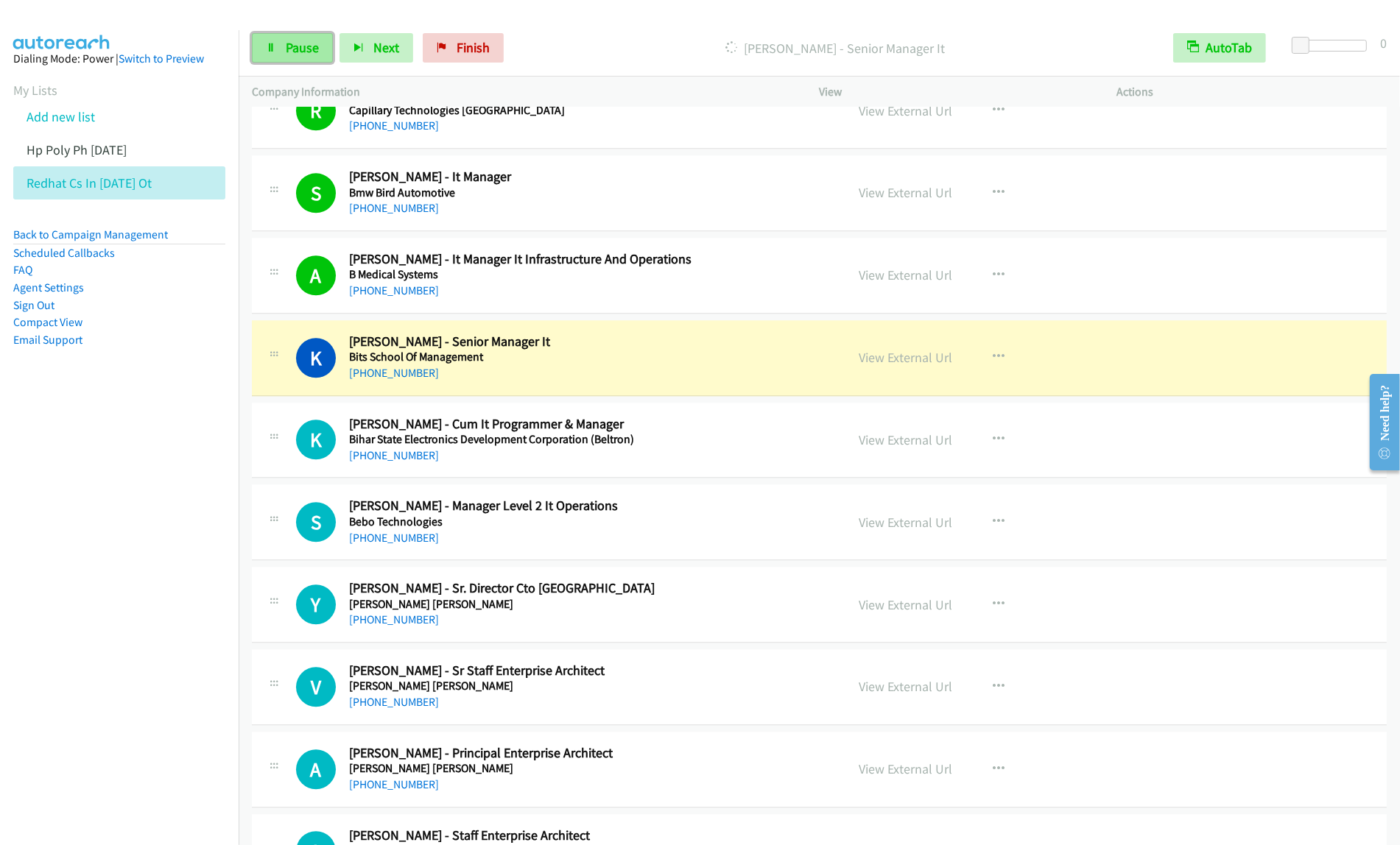
click at [293, 49] on span "Pause" at bounding box center [302, 47] width 33 height 17
click at [993, 282] on icon "button" at bounding box center [999, 275] width 11 height 11
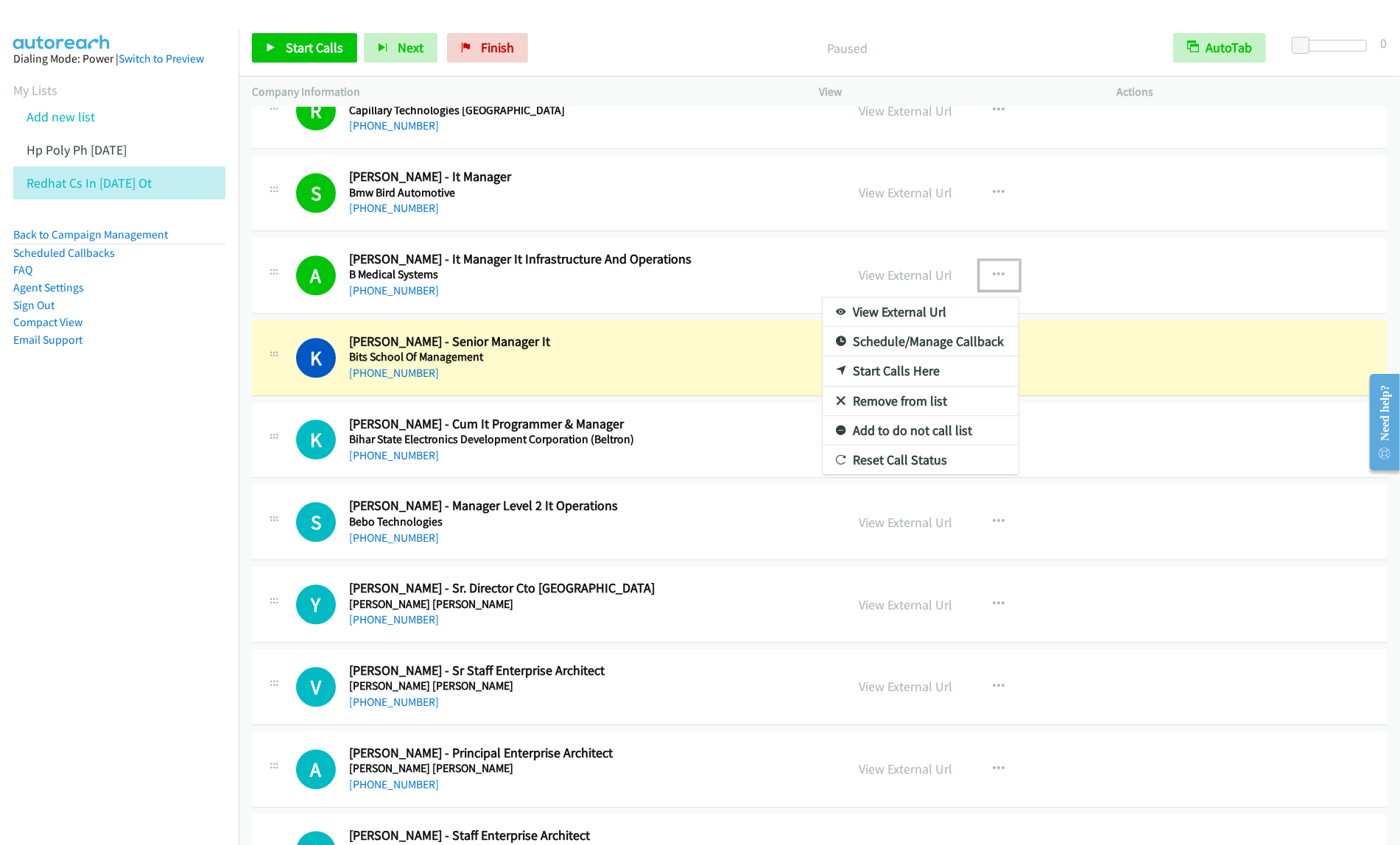
click at [889, 322] on link "View External Url" at bounding box center [920, 312] width 196 height 29
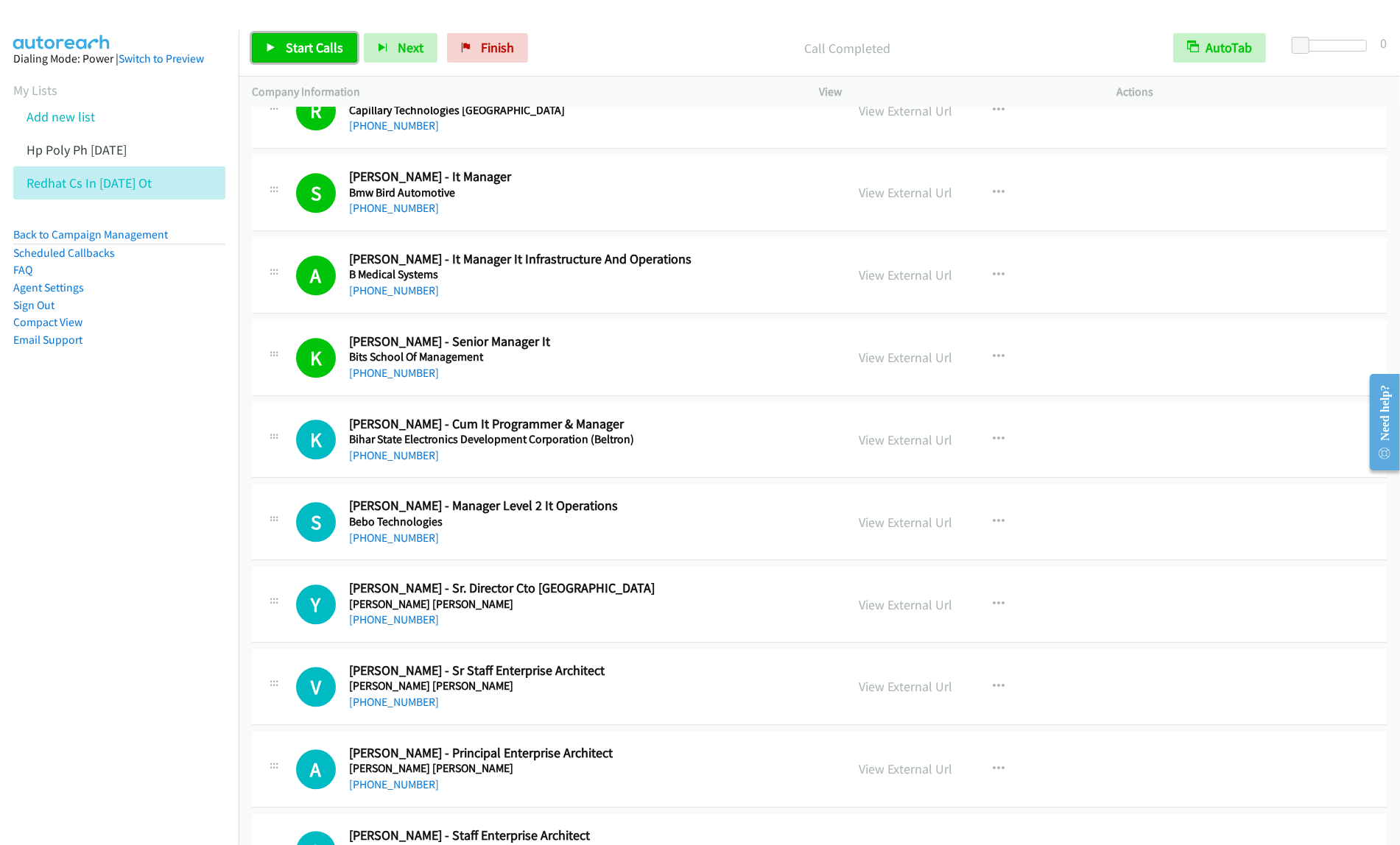
click at [307, 43] on span "Start Calls" at bounding box center [314, 47] width 57 height 17
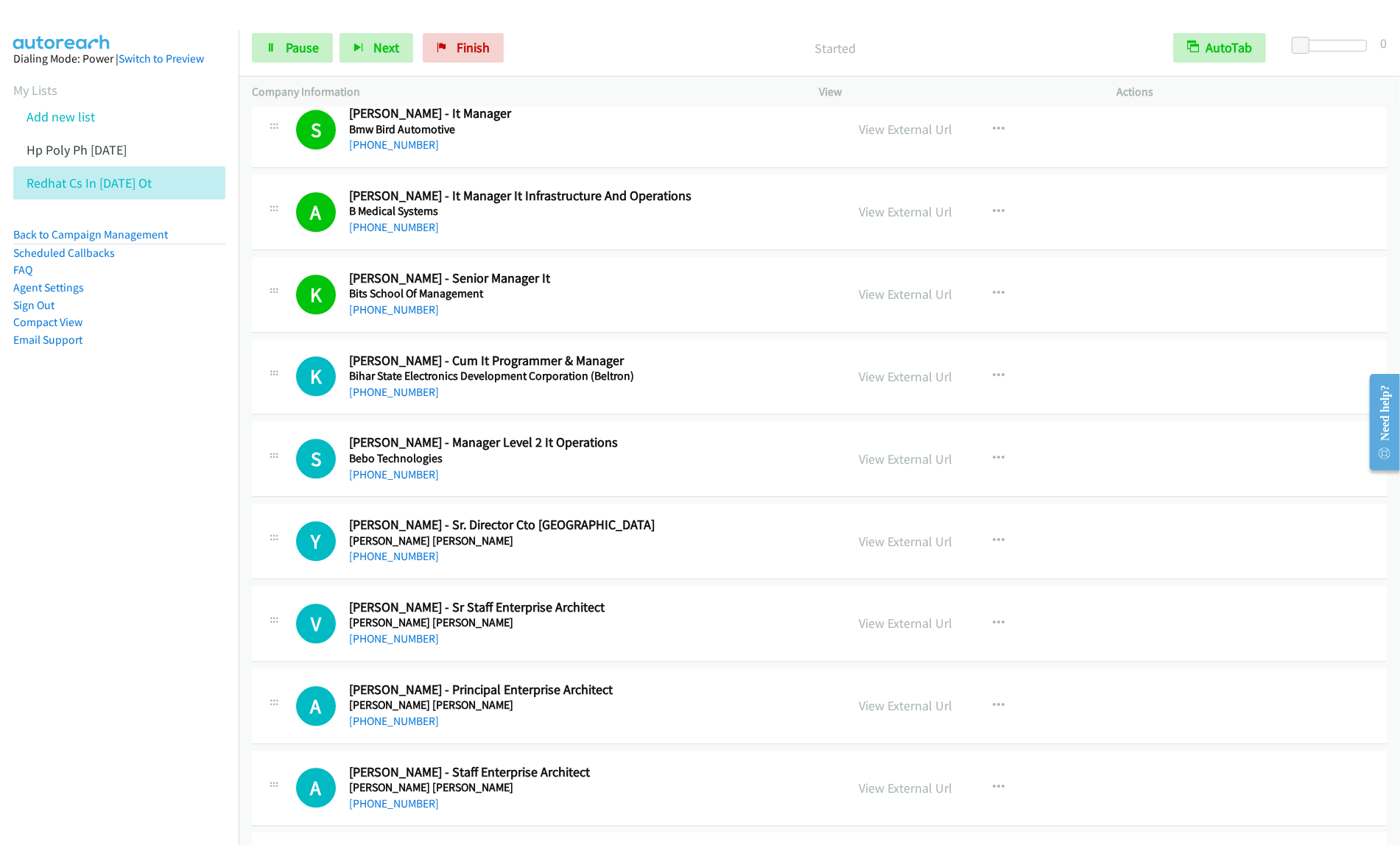
scroll to position [3845, 0]
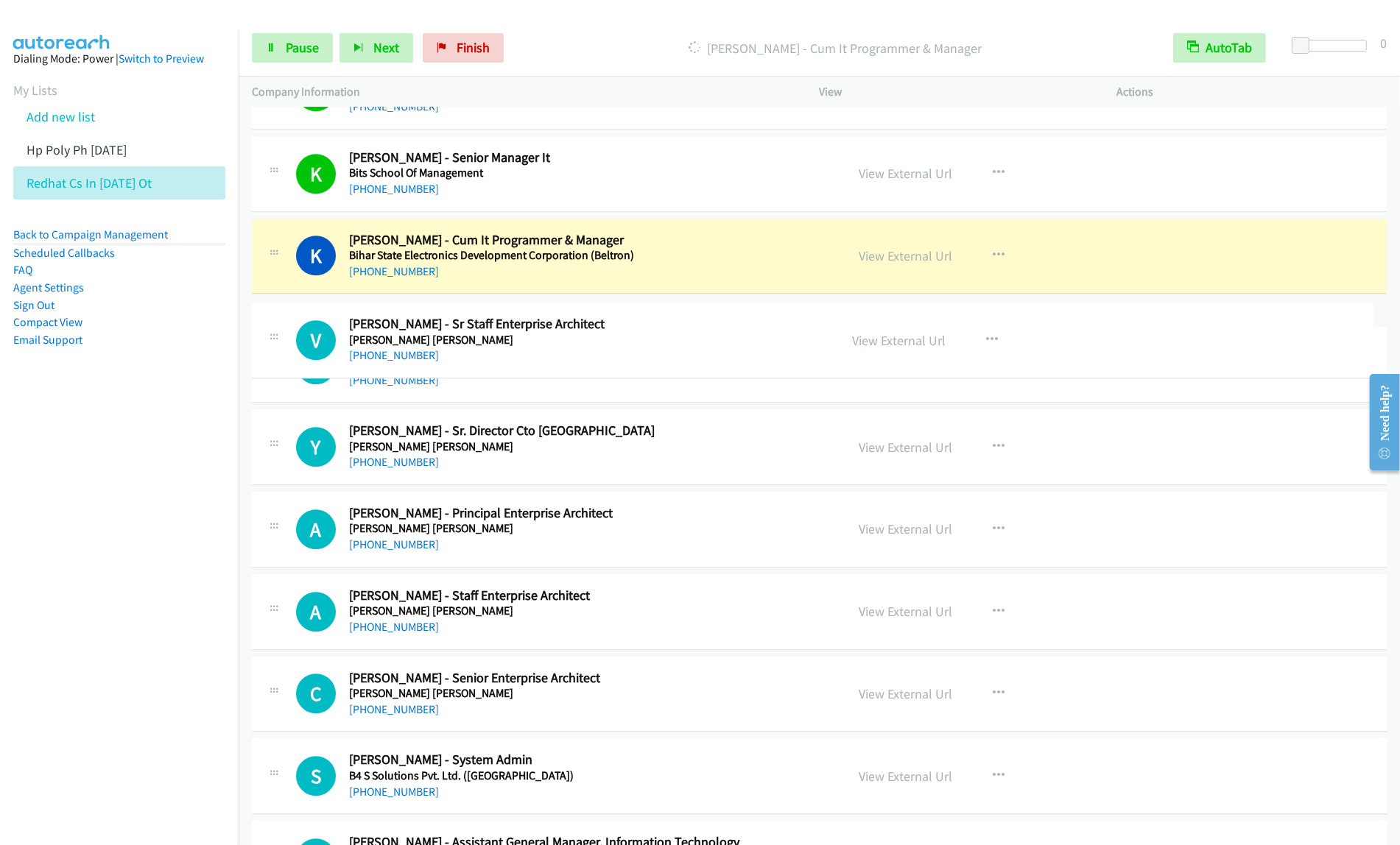
drag, startPoint x: 630, startPoint y: 510, endPoint x: 644, endPoint y: 318, distance: 192.5
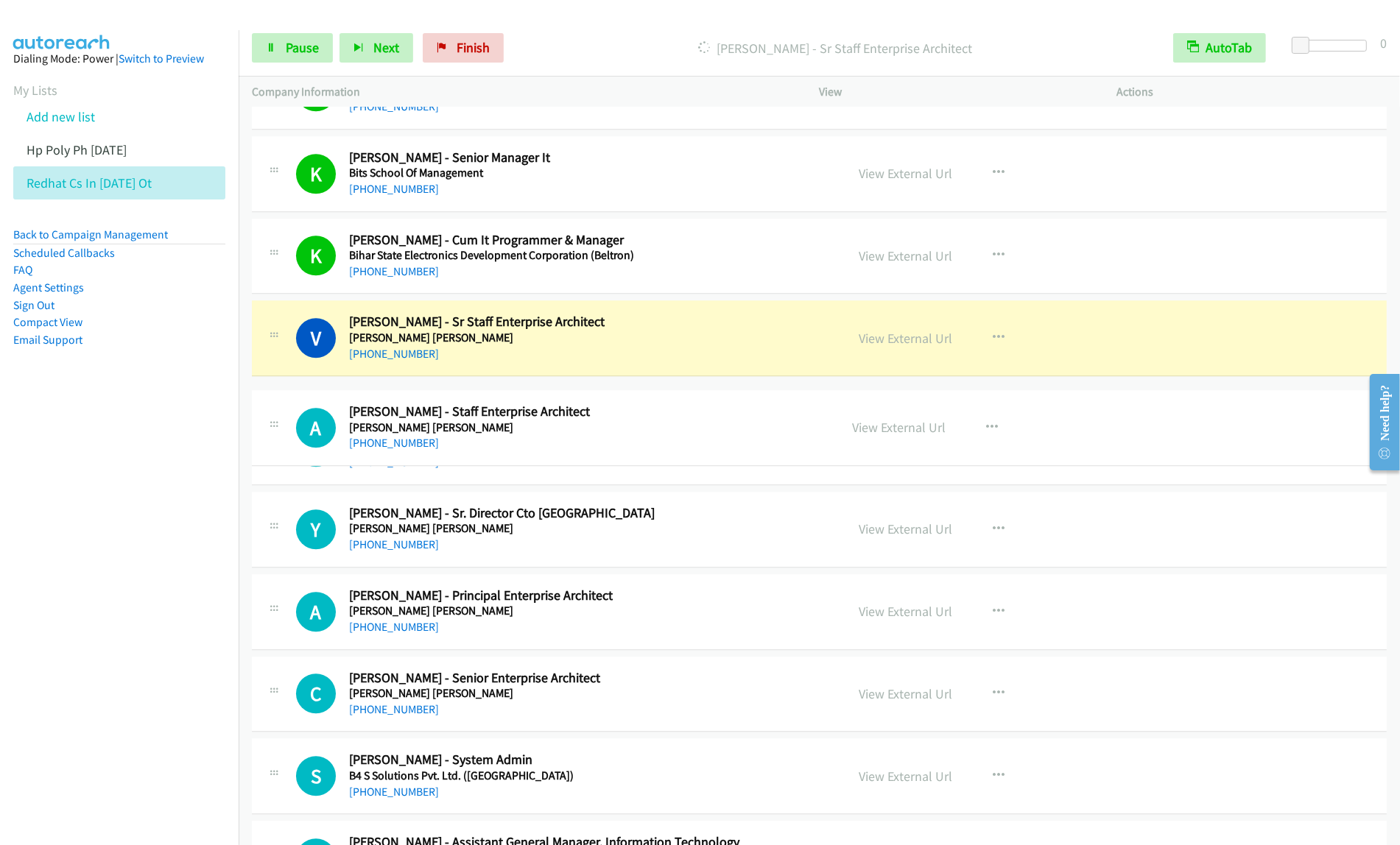
drag, startPoint x: 648, startPoint y: 668, endPoint x: 648, endPoint y: 418, distance: 250.0
drag, startPoint x: 616, startPoint y: 752, endPoint x: 648, endPoint y: 420, distance: 333.5
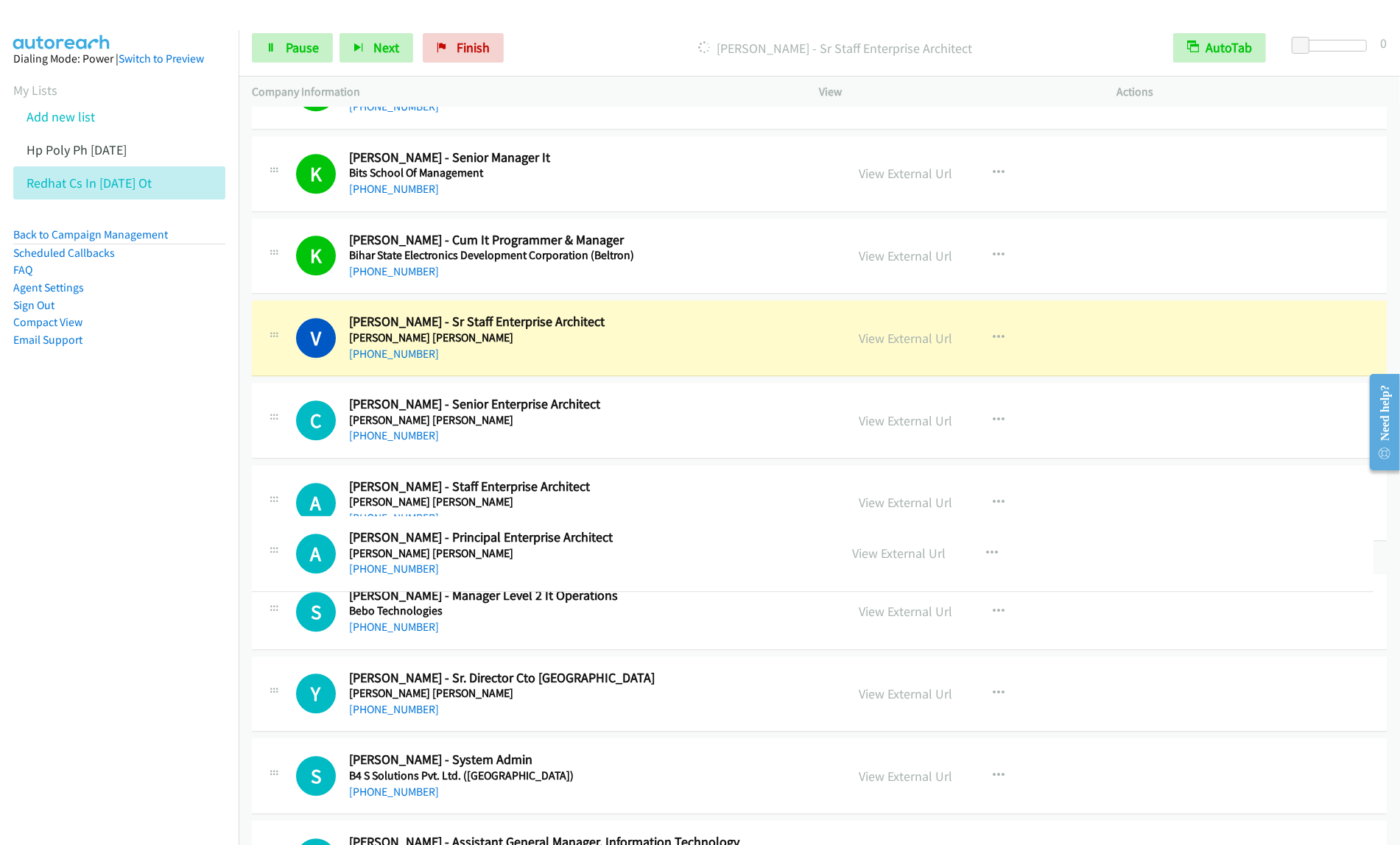
drag, startPoint x: 642, startPoint y: 744, endPoint x: 648, endPoint y: 541, distance: 203.1
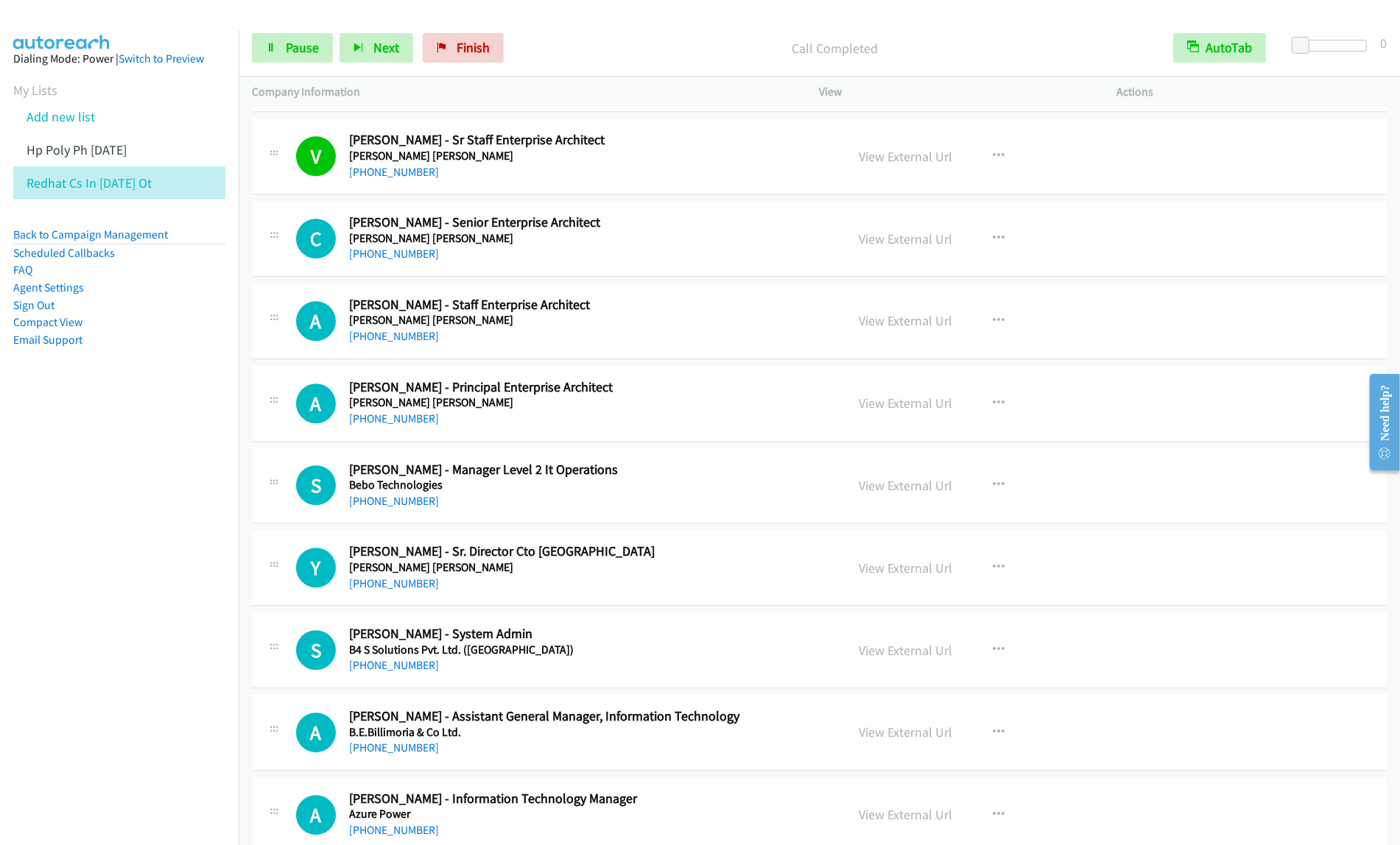
scroll to position [4028, 0]
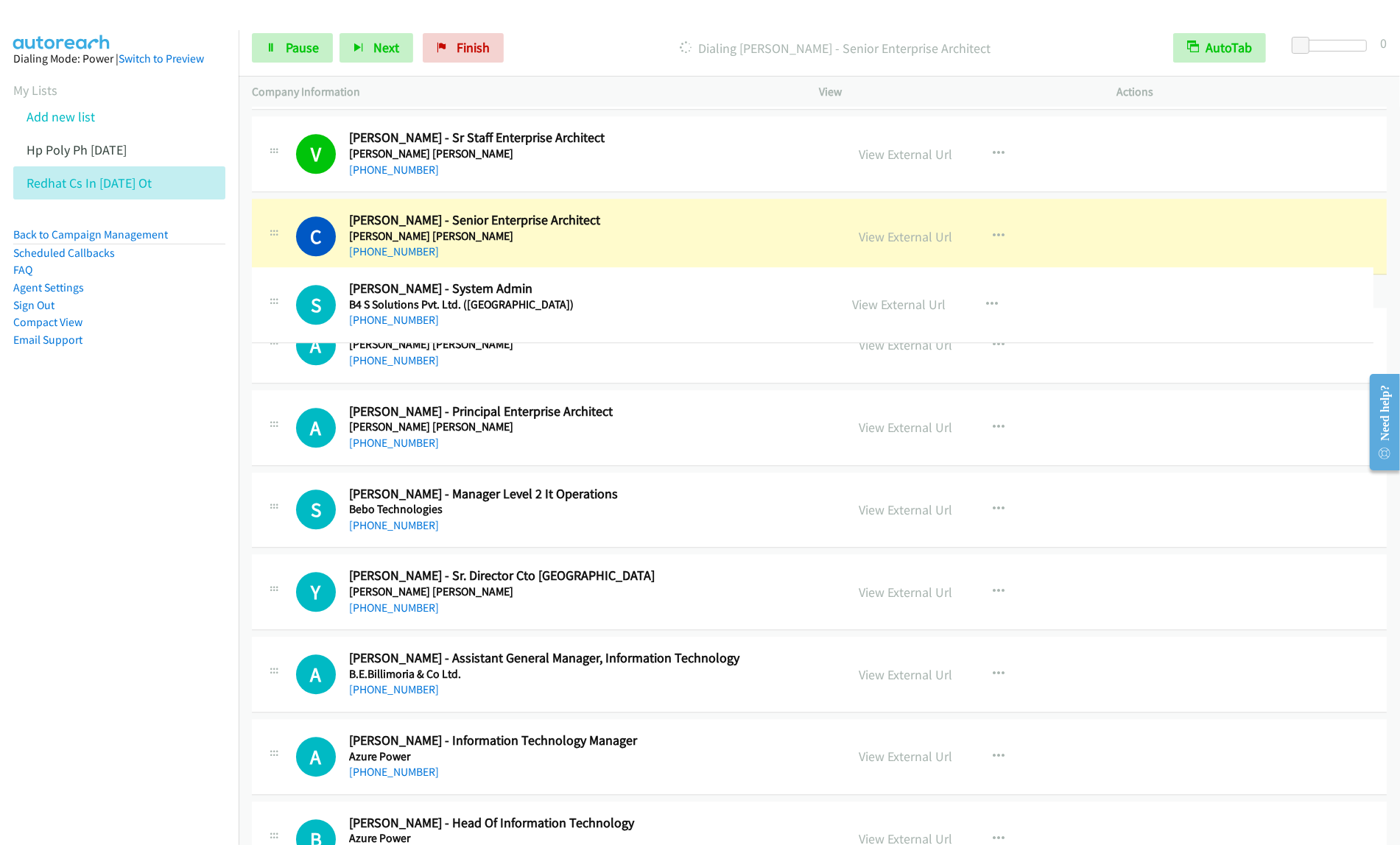
drag, startPoint x: 639, startPoint y: 648, endPoint x: 696, endPoint y: 298, distance: 354.6
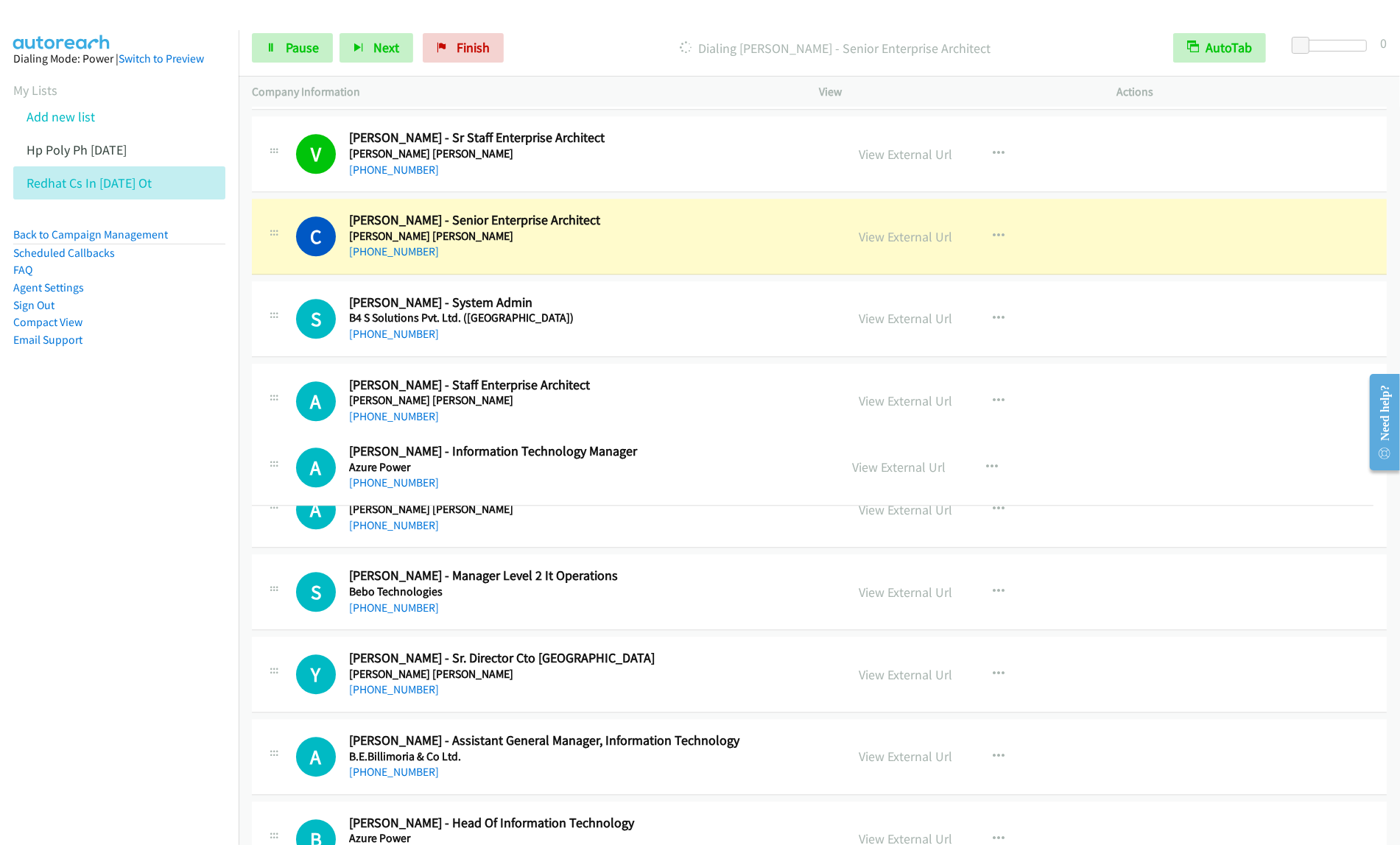
drag, startPoint x: 621, startPoint y: 796, endPoint x: 672, endPoint y: 443, distance: 356.7
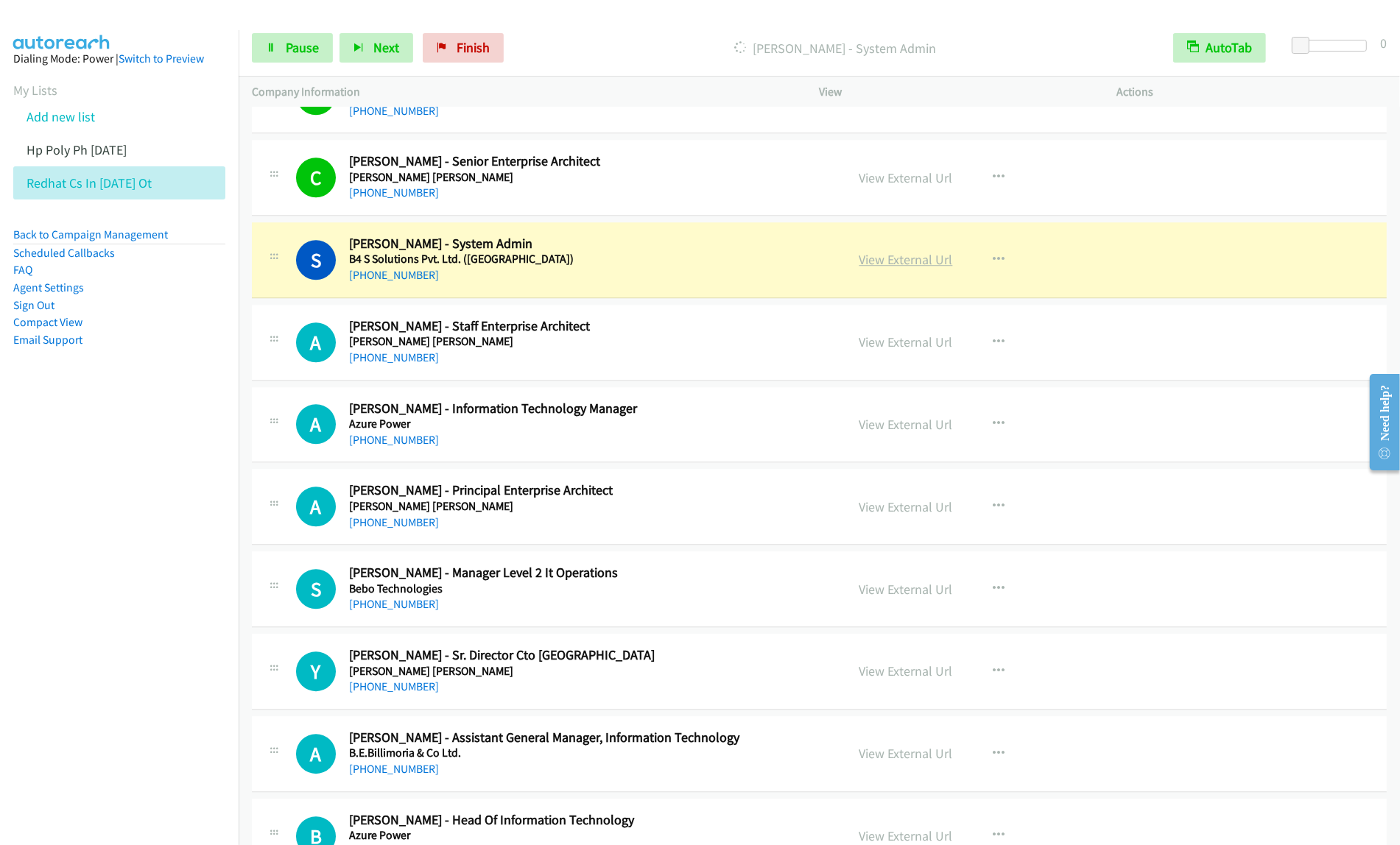
scroll to position [4121, 0]
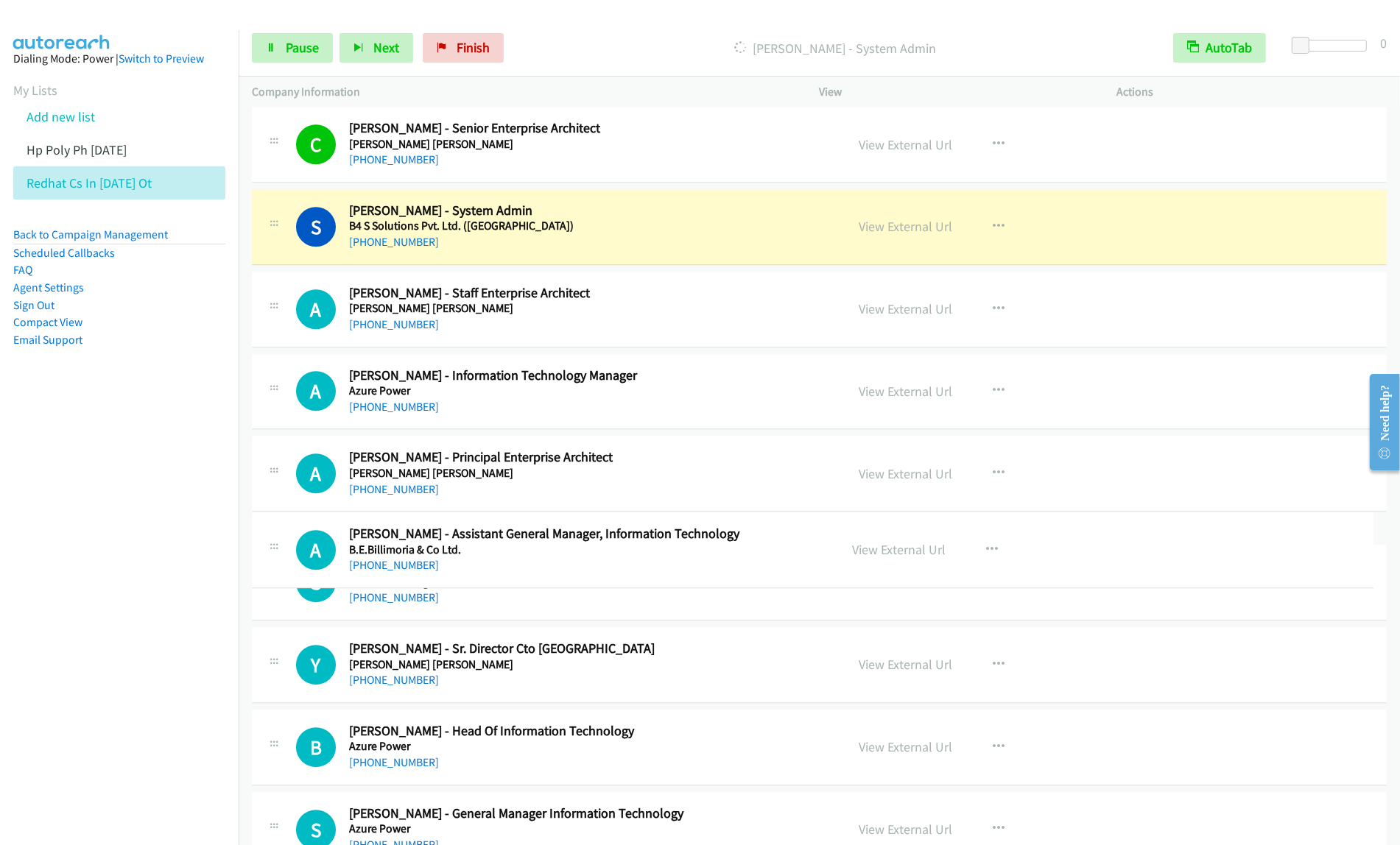
drag, startPoint x: 696, startPoint y: 738, endPoint x: 716, endPoint y: 560, distance: 179.1
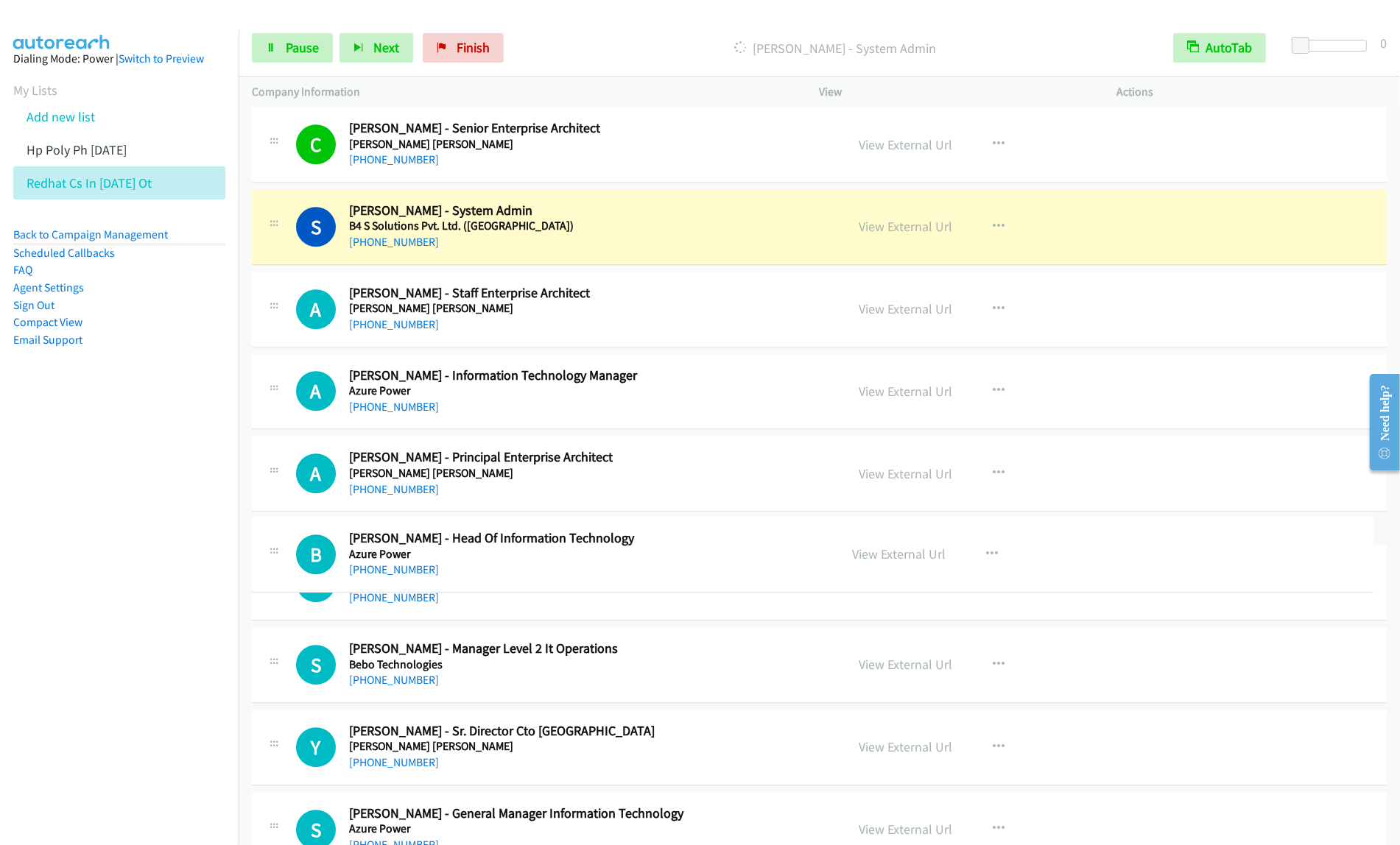
drag, startPoint x: 666, startPoint y: 792, endPoint x: 712, endPoint y: 520, distance: 275.9
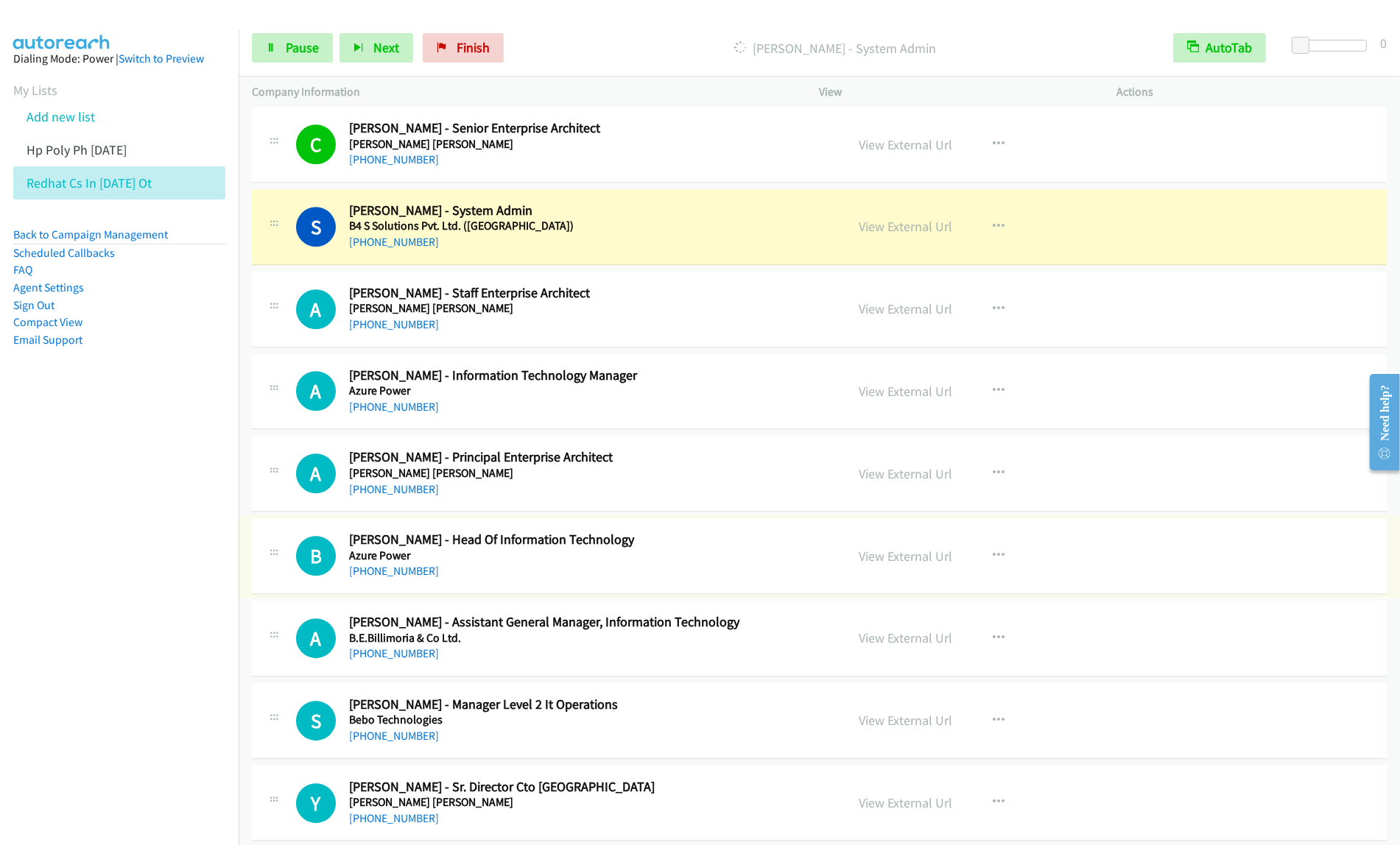
scroll to position [4213, 0]
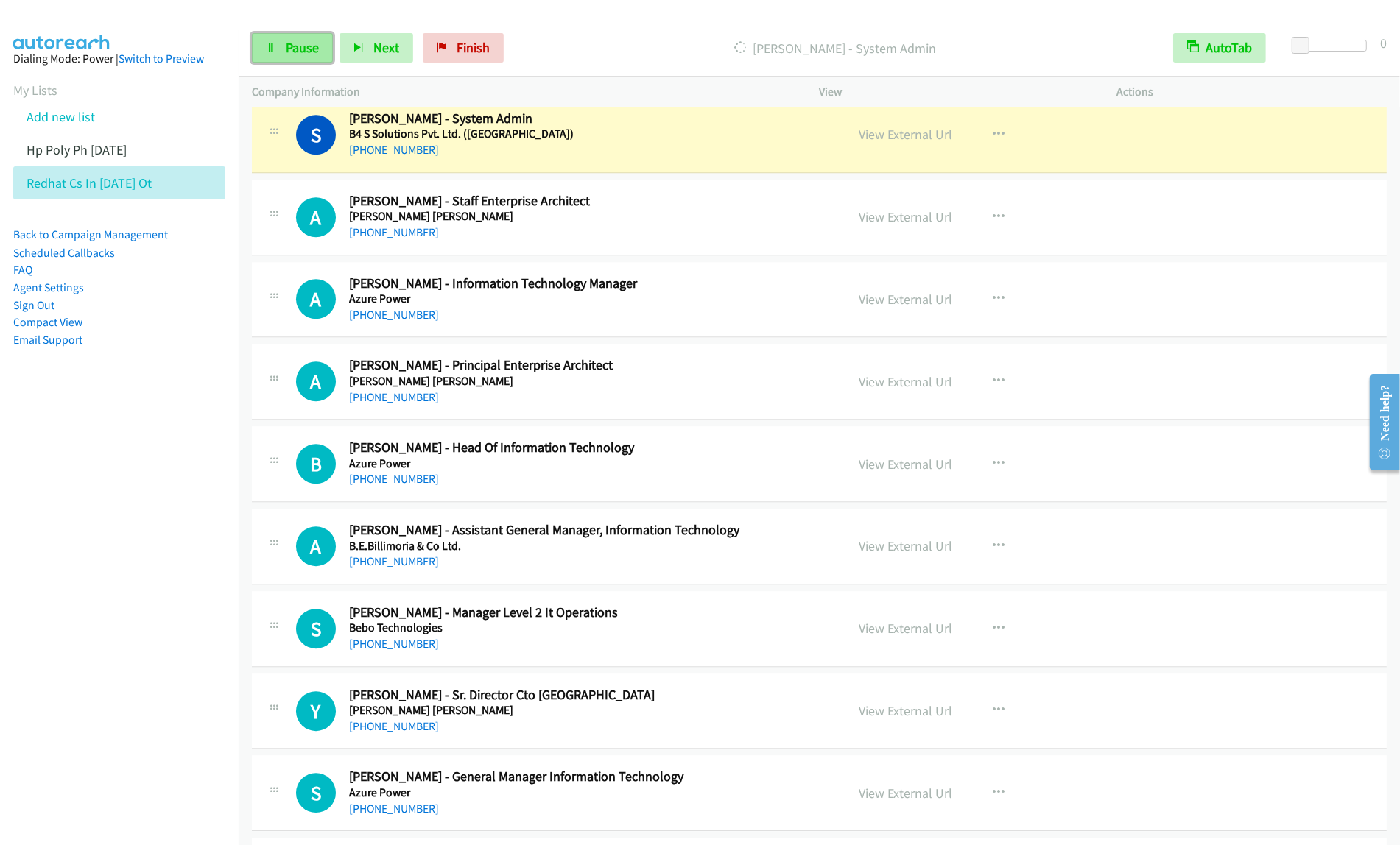
click at [292, 48] on span "Pause" at bounding box center [302, 47] width 33 height 17
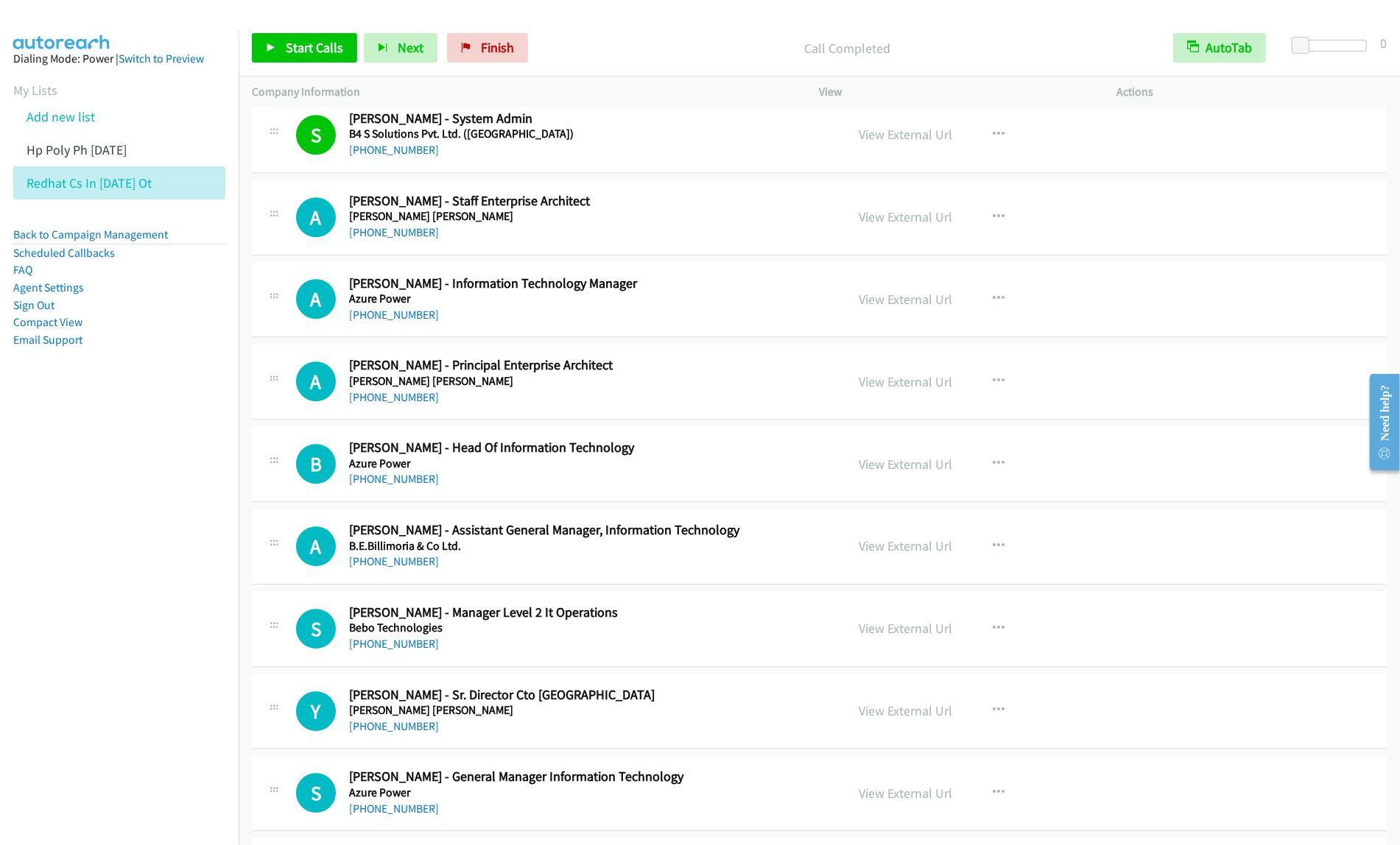
click at [89, 427] on nav "Dialing Mode: Power | Switch to Preview My Lists Add new list Hp Poly Ph [DATE]…" at bounding box center [120, 453] width 239 height 845
click at [317, 47] on span "Start Calls" at bounding box center [314, 47] width 57 height 17
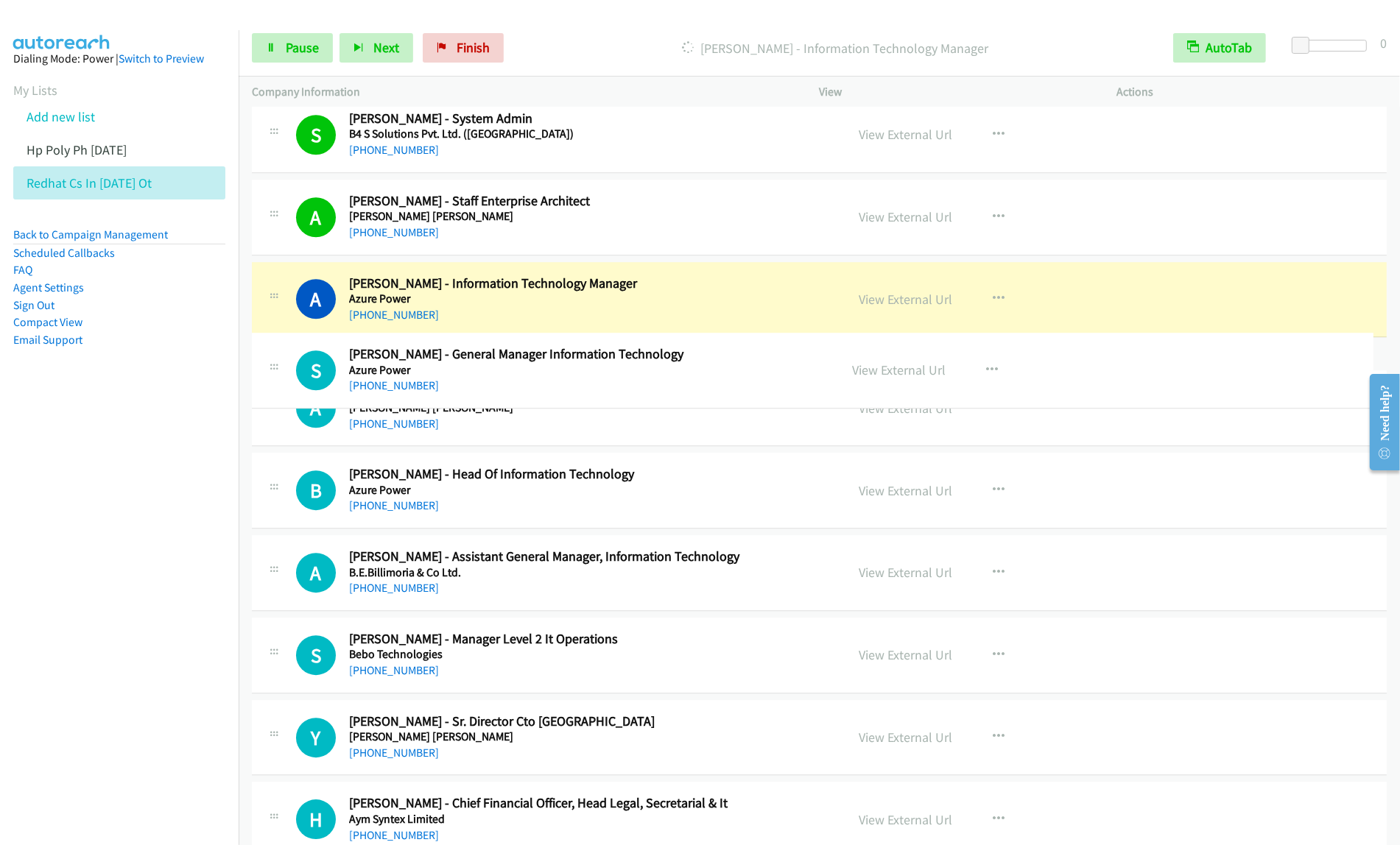
drag, startPoint x: 684, startPoint y: 782, endPoint x: 704, endPoint y: 351, distance: 431.5
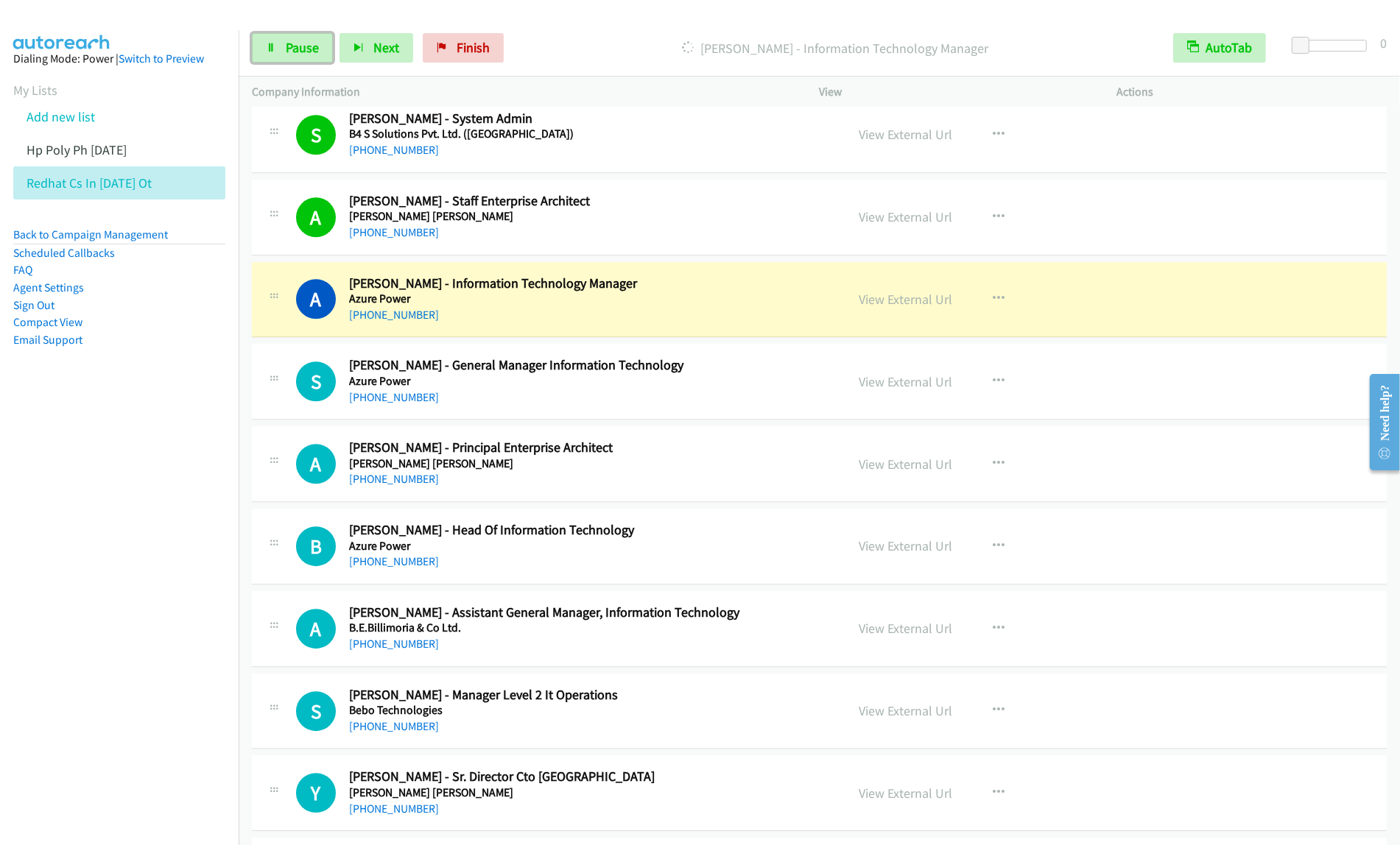
drag, startPoint x: 305, startPoint y: 47, endPoint x: 1344, endPoint y: 67, distance: 1039.2
click at [307, 45] on span "Pause" at bounding box center [302, 47] width 33 height 17
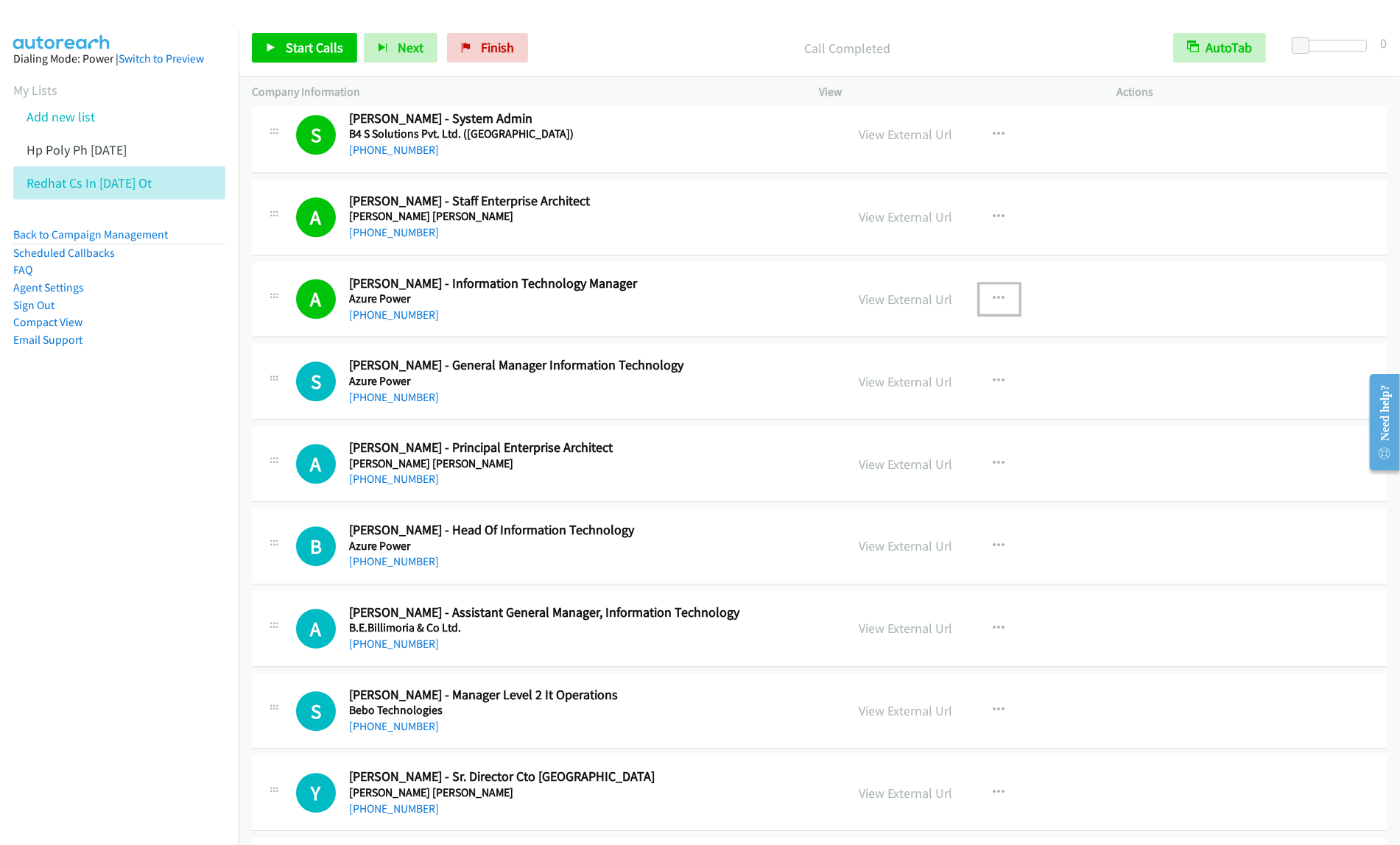
click at [993, 305] on icon "button" at bounding box center [999, 299] width 11 height 11
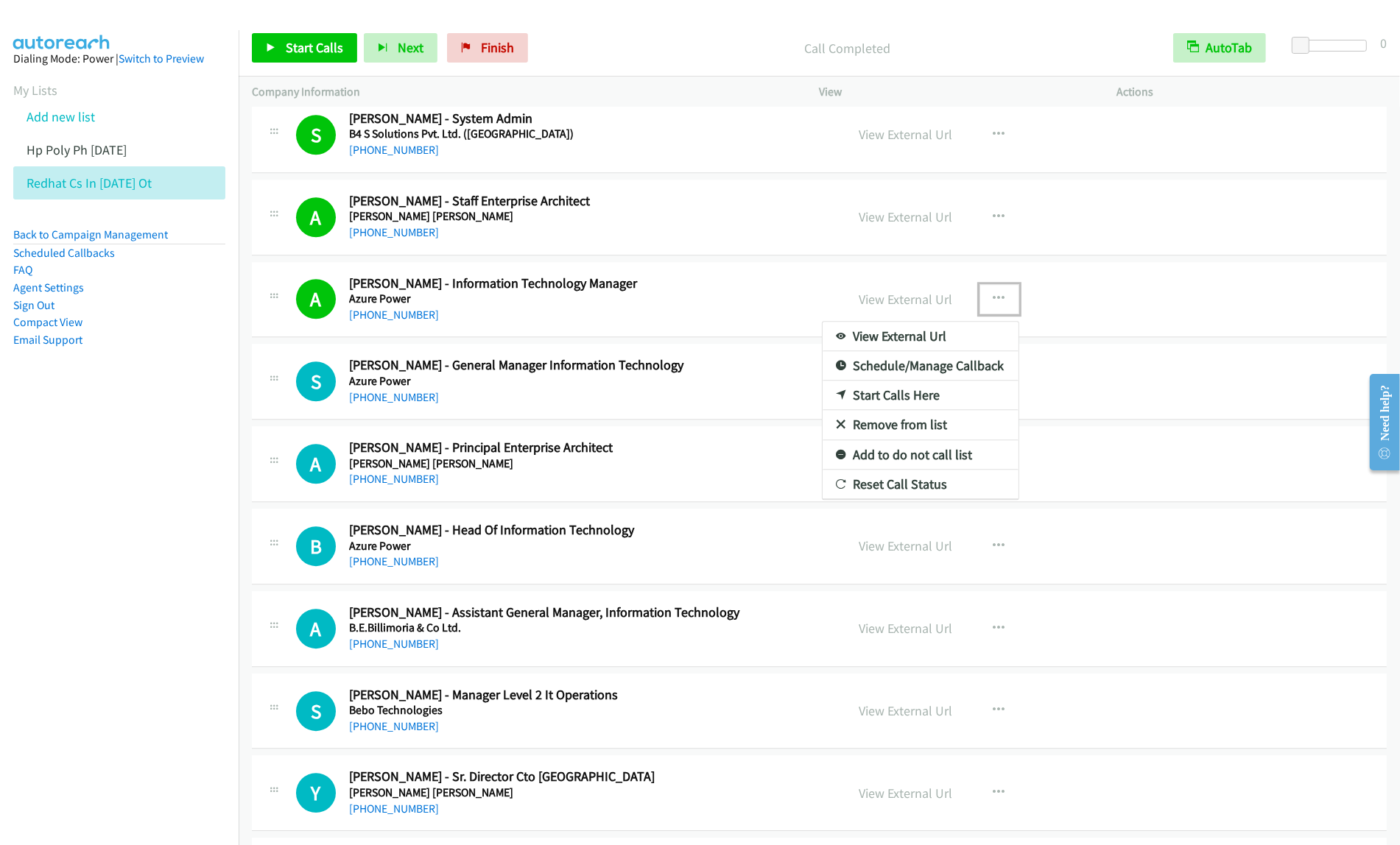
click at [919, 350] on link "View External Url" at bounding box center [920, 337] width 196 height 29
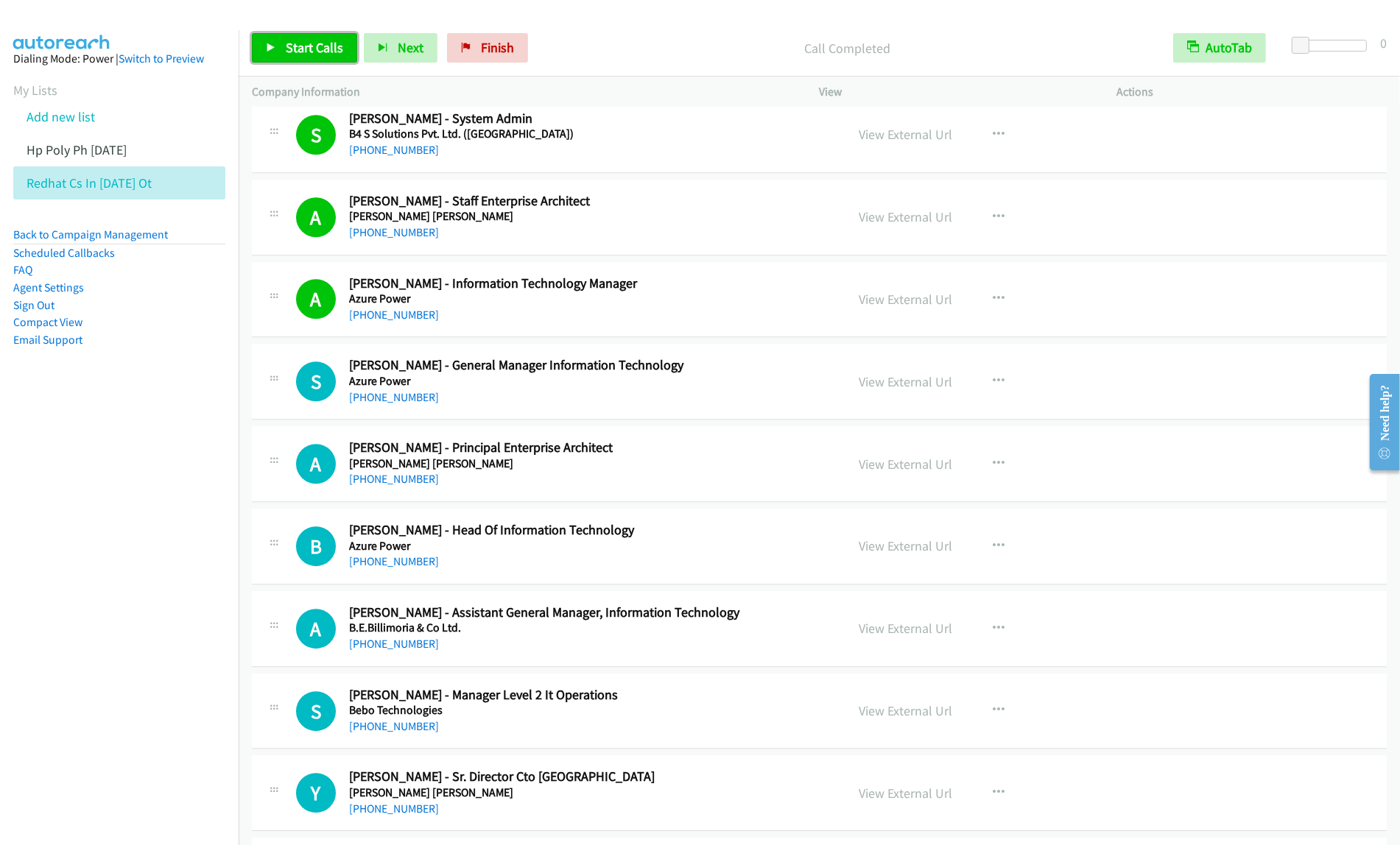
click at [326, 52] on span "Start Calls" at bounding box center [314, 47] width 57 height 17
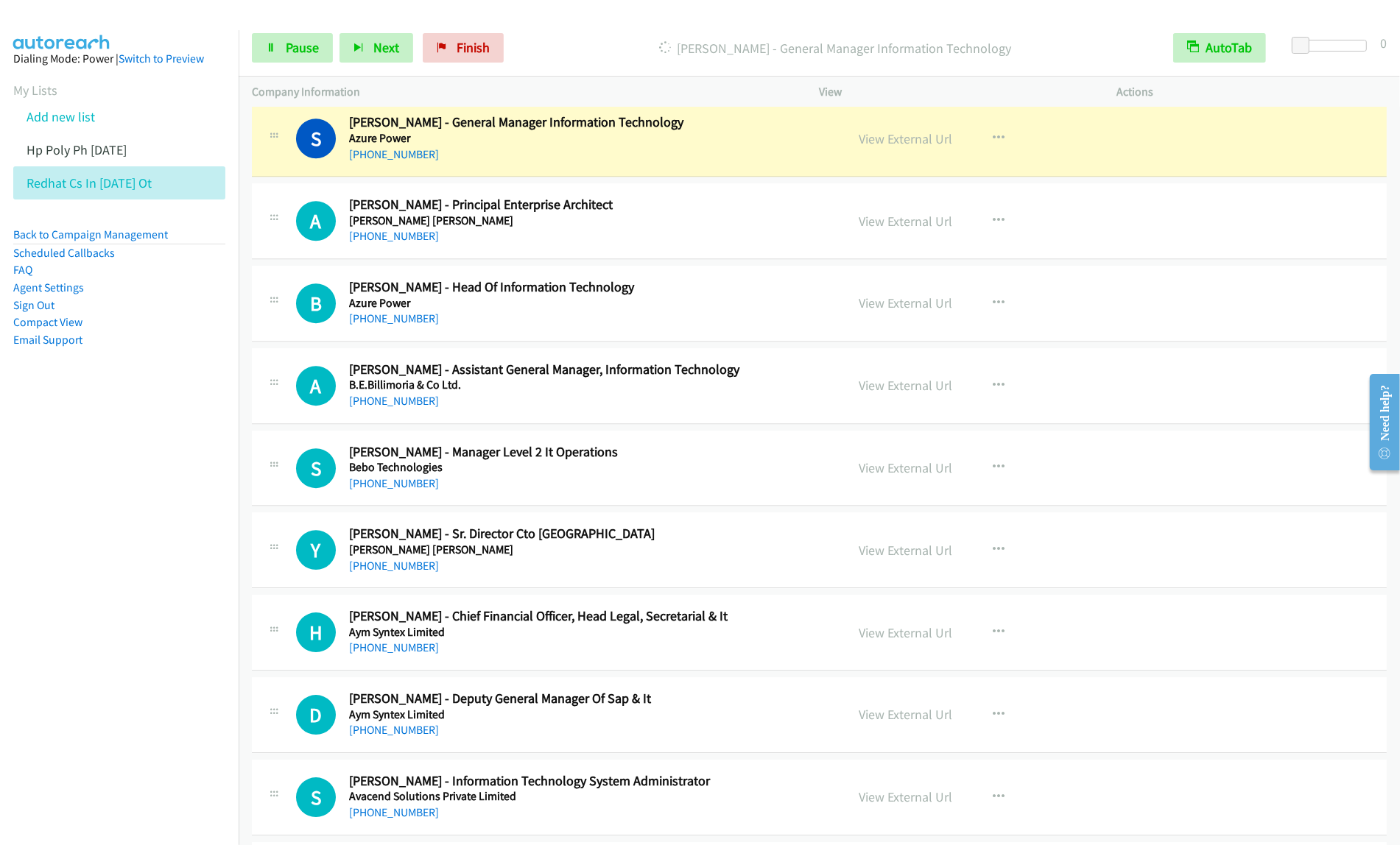
scroll to position [4581, 0]
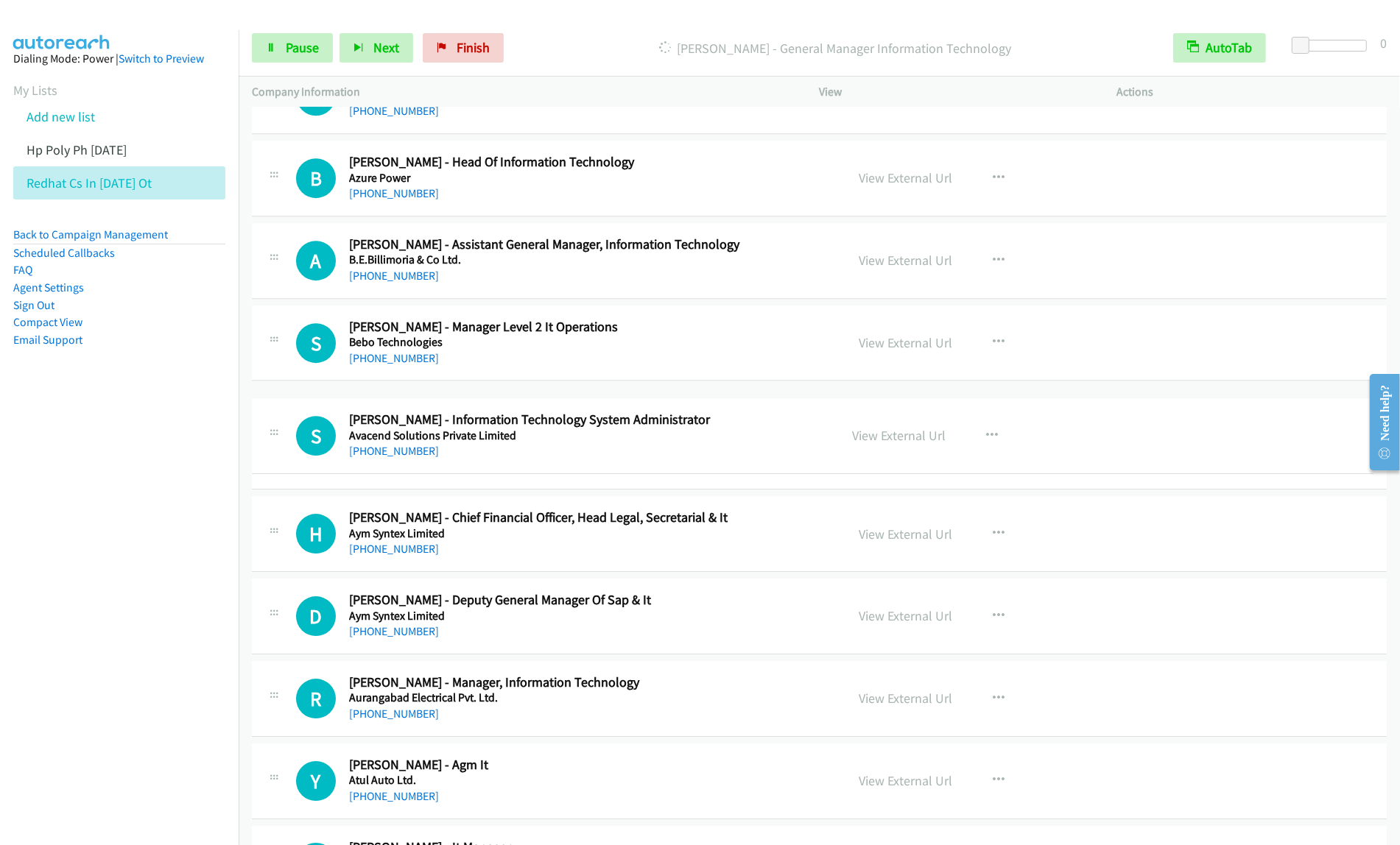
drag, startPoint x: 734, startPoint y: 676, endPoint x: 740, endPoint y: 204, distance: 472.0
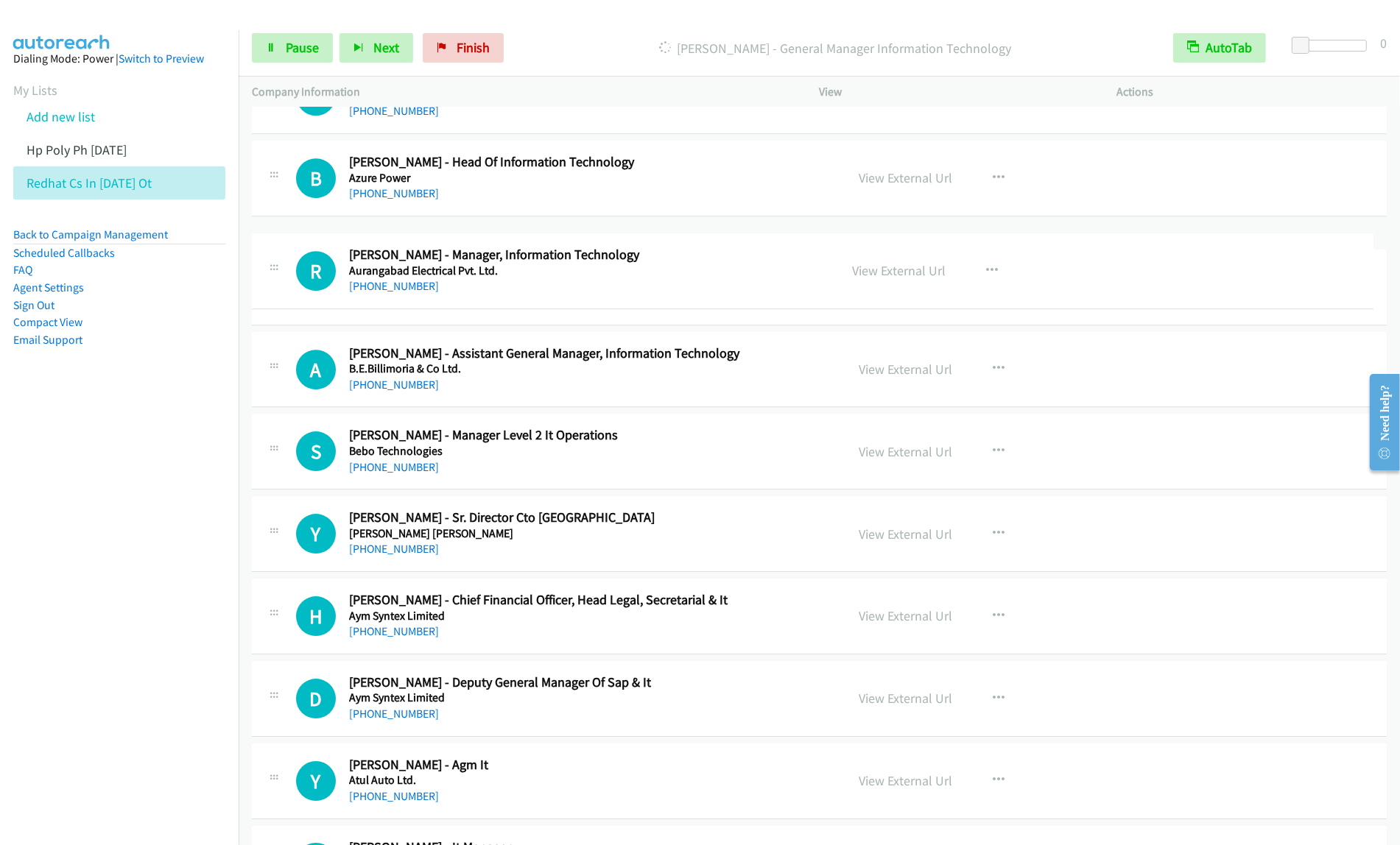
drag, startPoint x: 674, startPoint y: 751, endPoint x: 685, endPoint y: 251, distance: 500.1
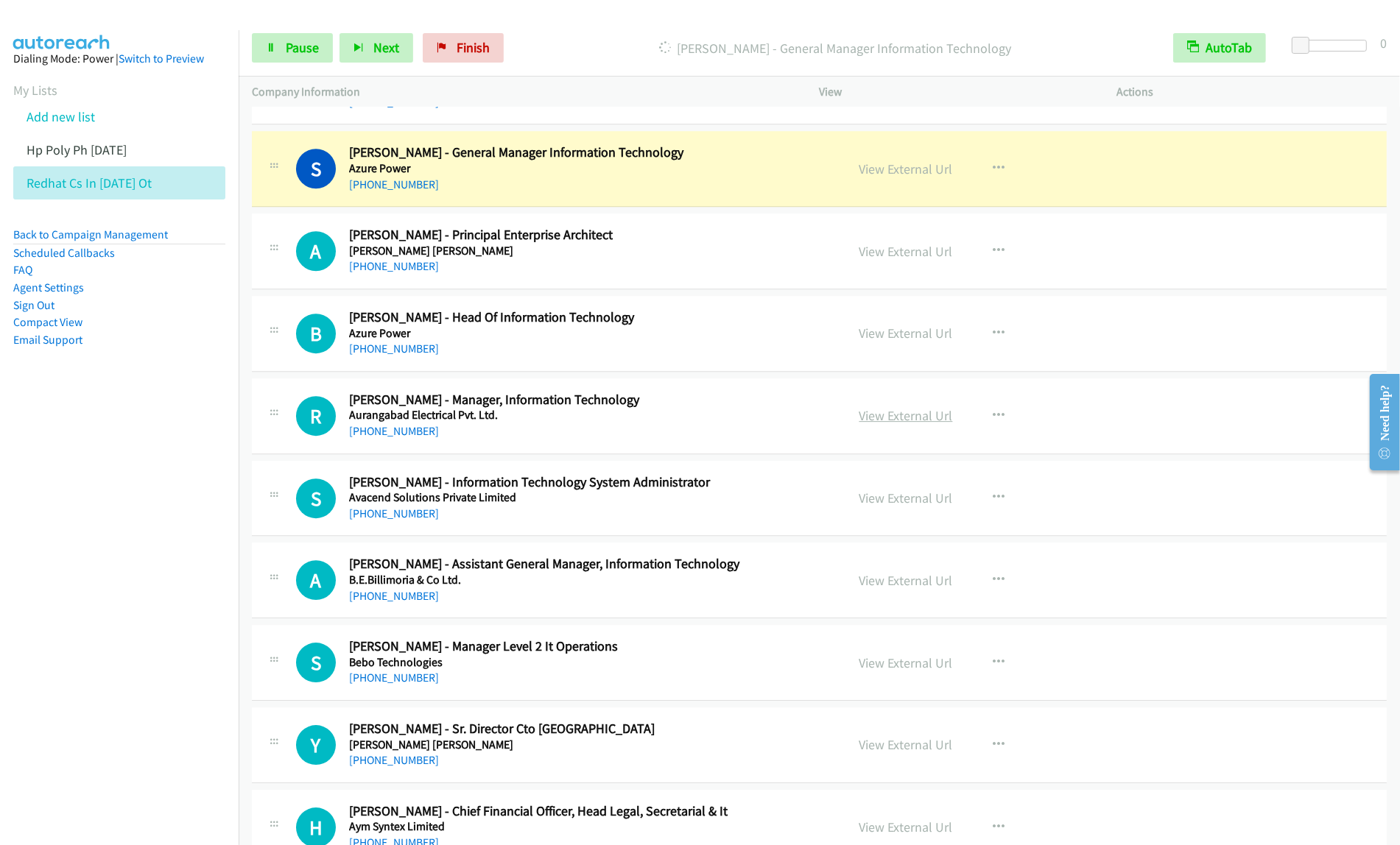
scroll to position [4397, 0]
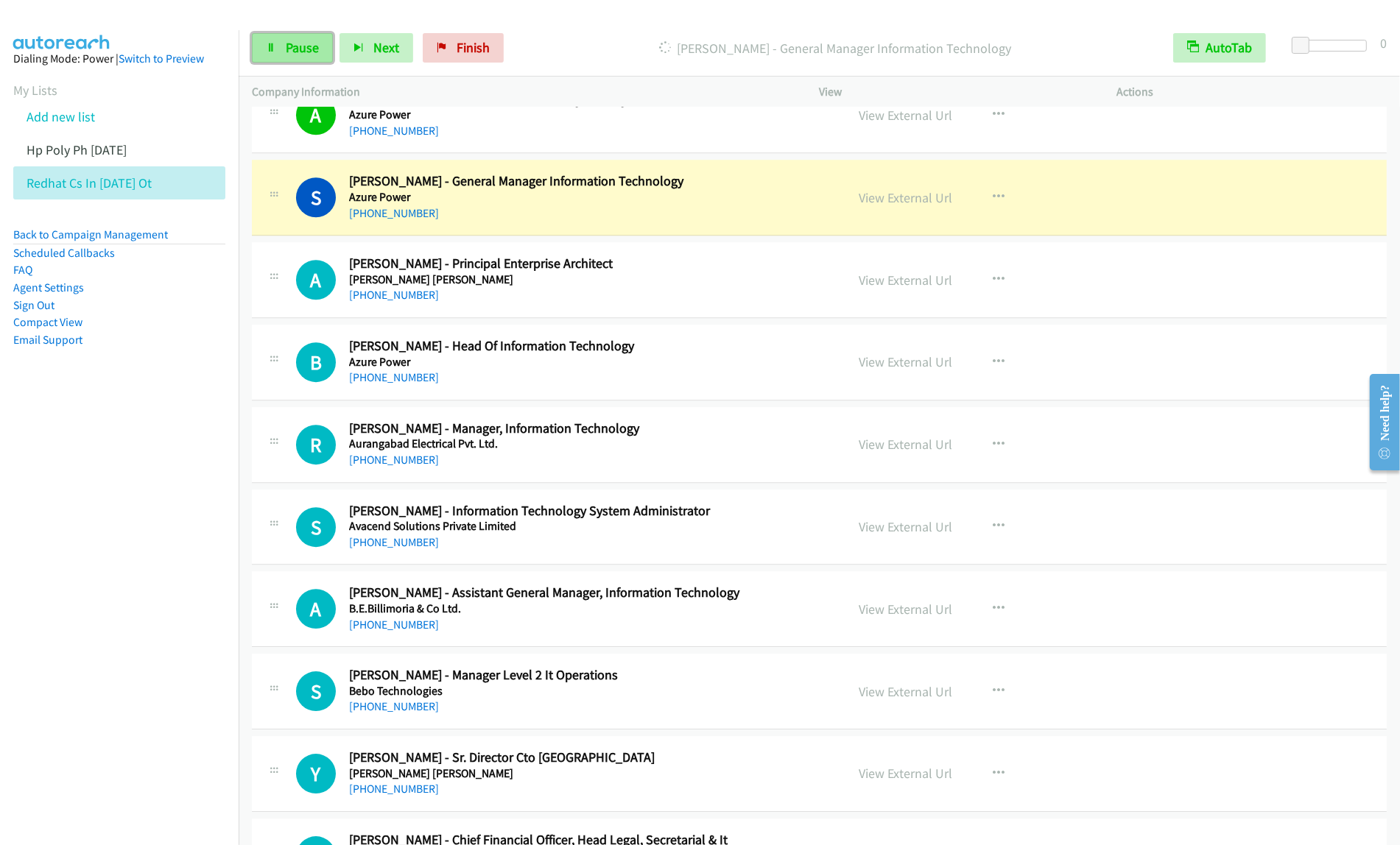
click at [287, 42] on span "Pause" at bounding box center [302, 47] width 33 height 17
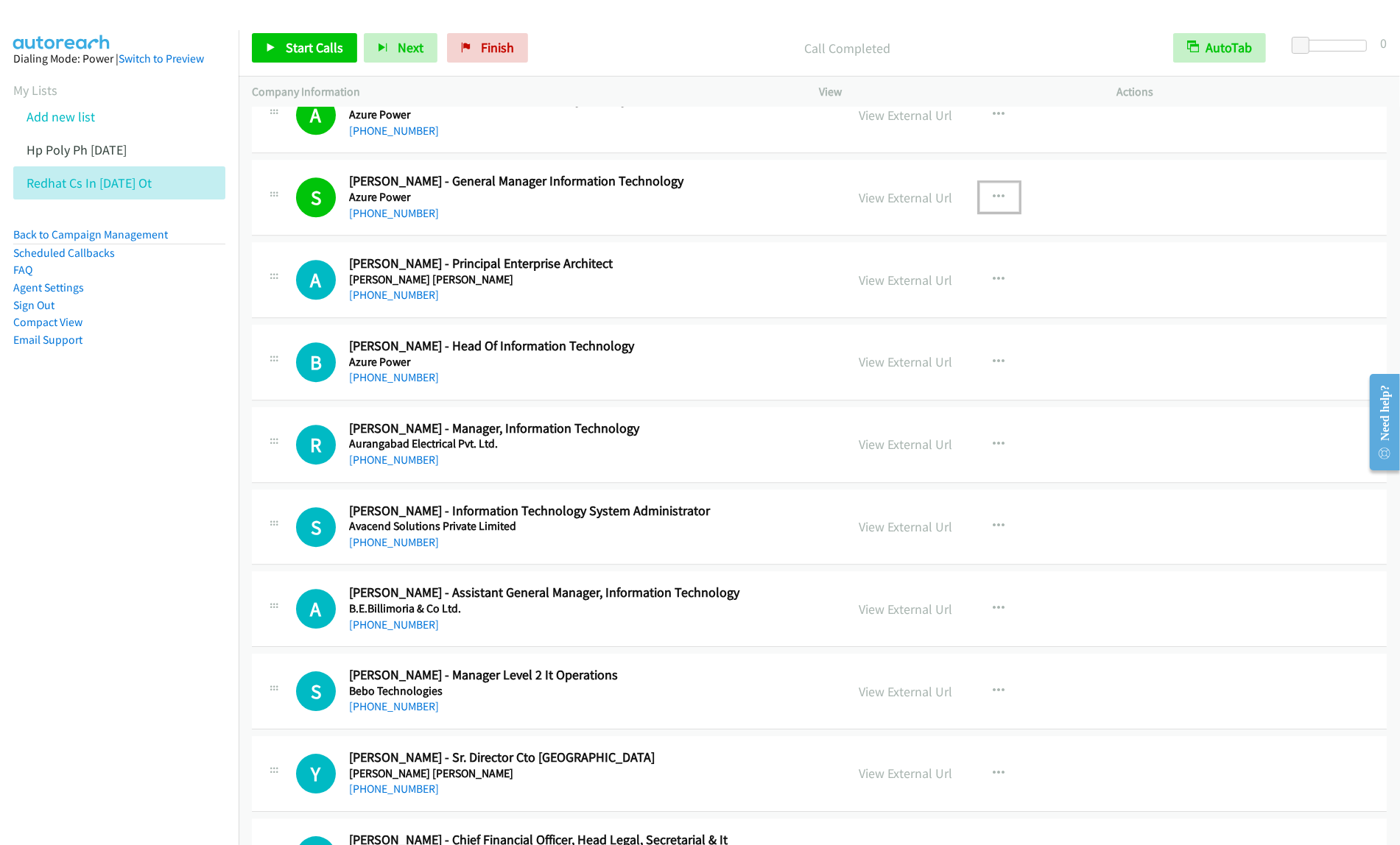
click at [1004, 210] on button "button" at bounding box center [999, 197] width 40 height 29
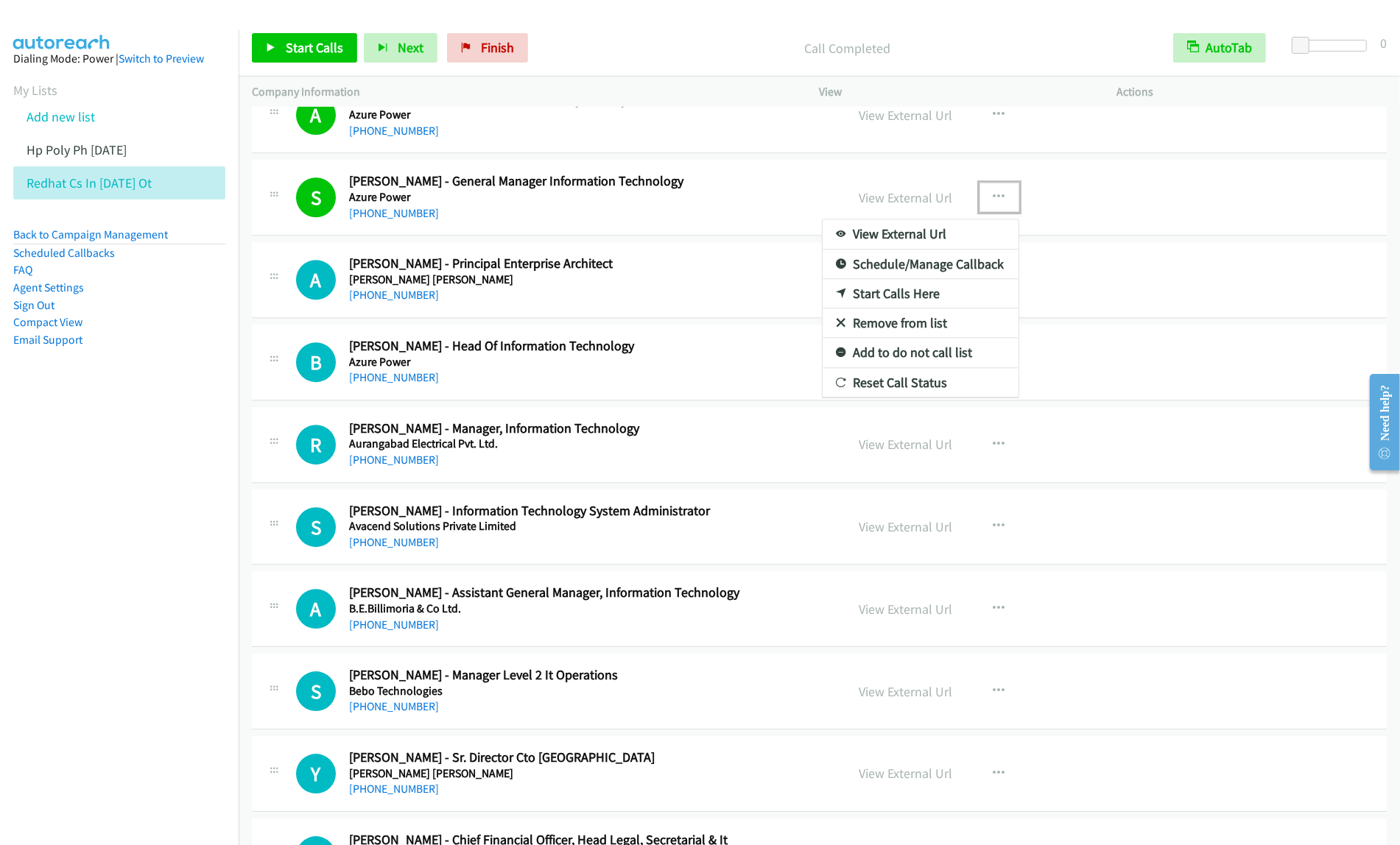
click at [913, 244] on link "View External Url" at bounding box center [920, 234] width 196 height 29
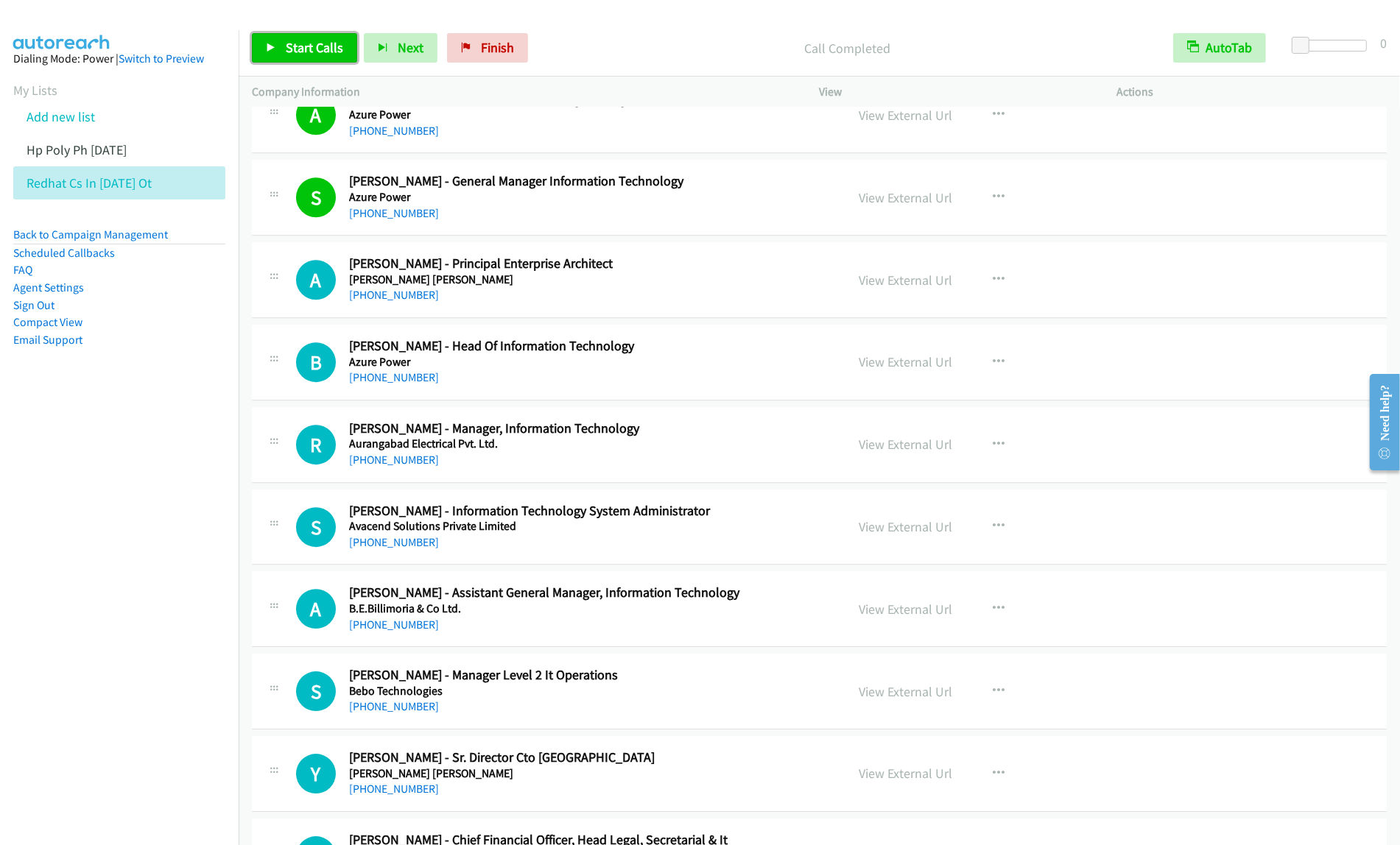
click at [296, 37] on link "Start Calls" at bounding box center [305, 47] width 106 height 29
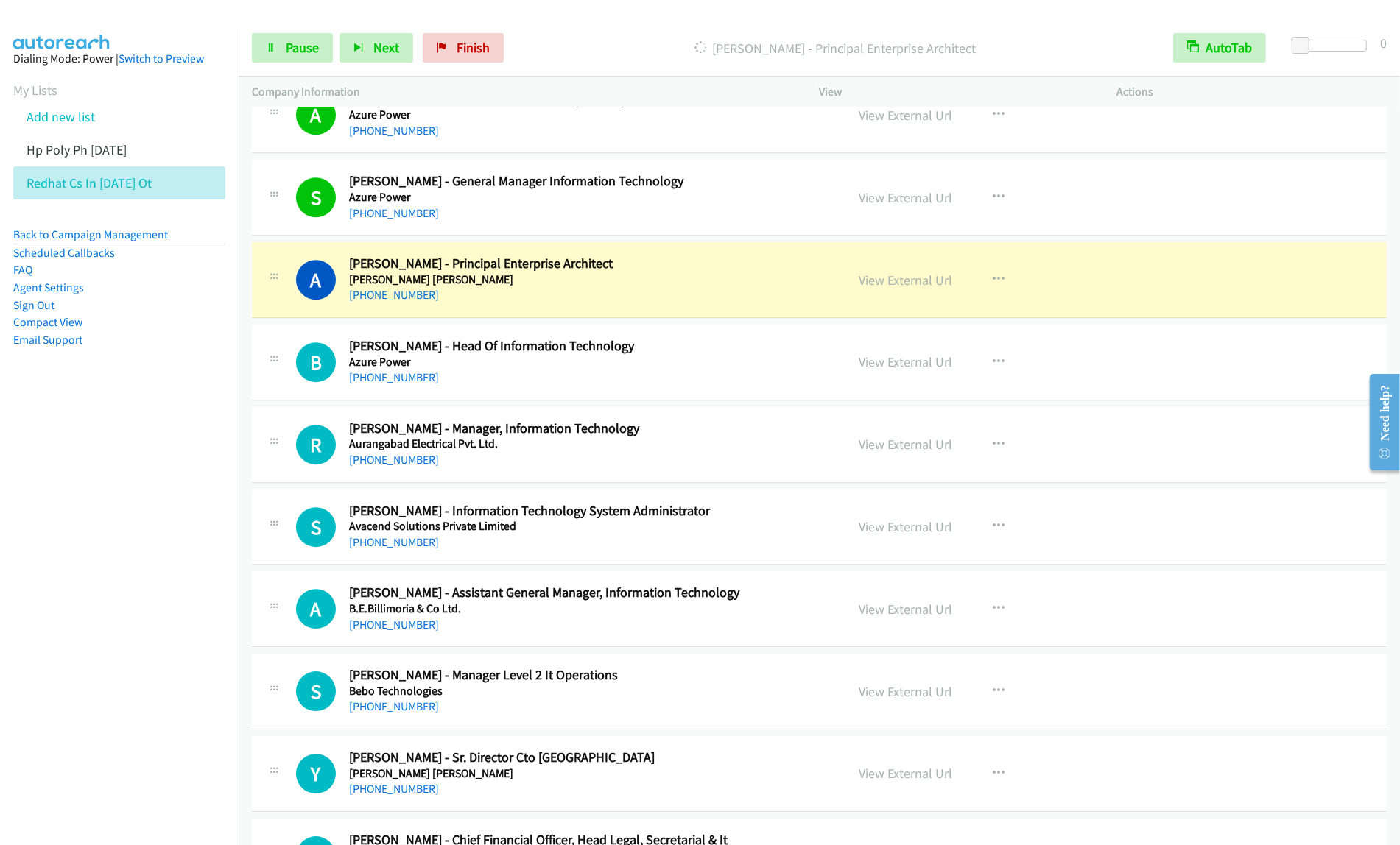
scroll to position [4489, 0]
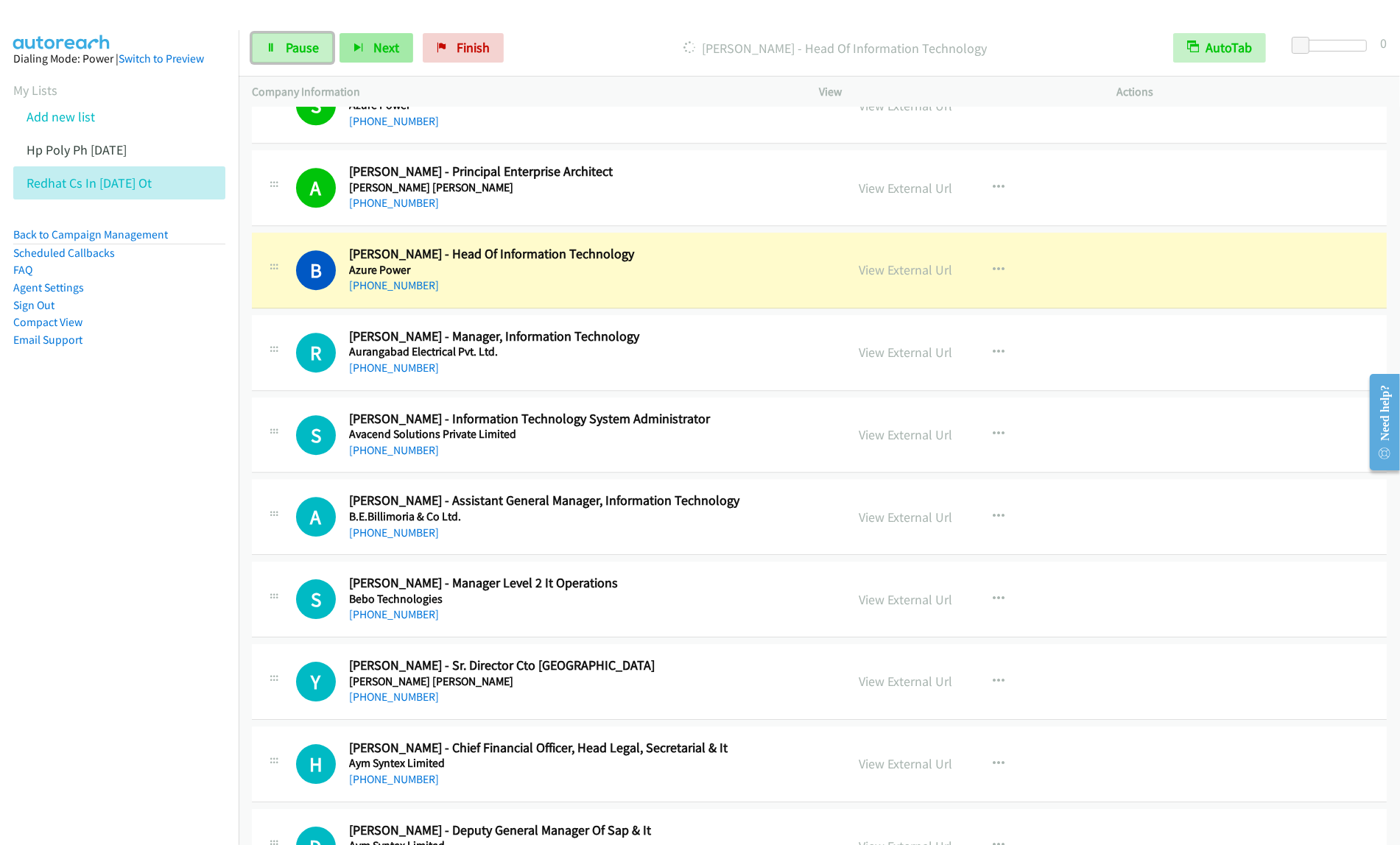
drag, startPoint x: 289, startPoint y: 57, endPoint x: 406, endPoint y: 57, distance: 117.0
click at [289, 57] on link "Pause" at bounding box center [292, 47] width 81 height 29
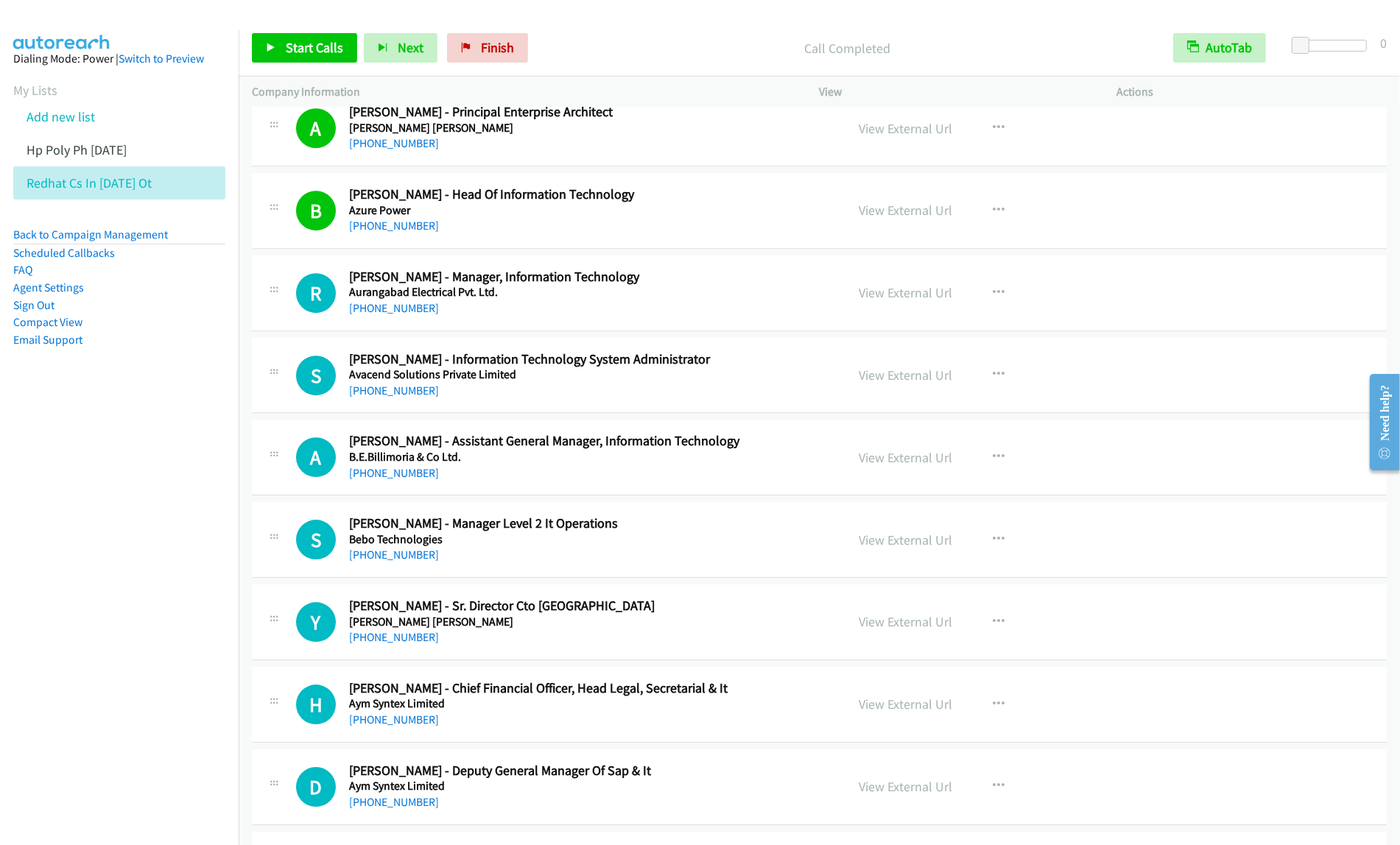
scroll to position [4581, 0]
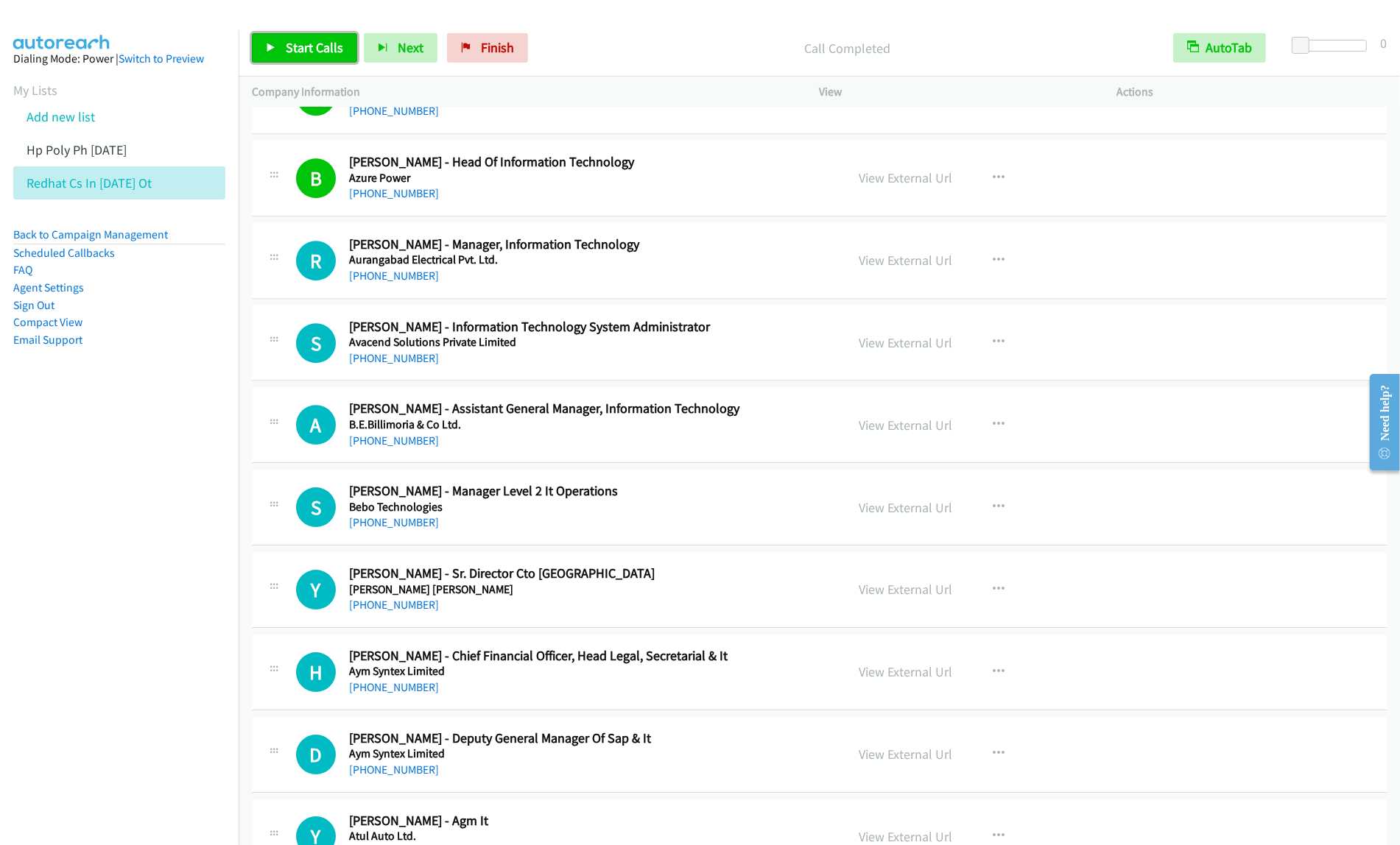
drag, startPoint x: 321, startPoint y: 40, endPoint x: 394, endPoint y: 84, distance: 85.2
click at [321, 40] on span "Start Calls" at bounding box center [314, 47] width 57 height 17
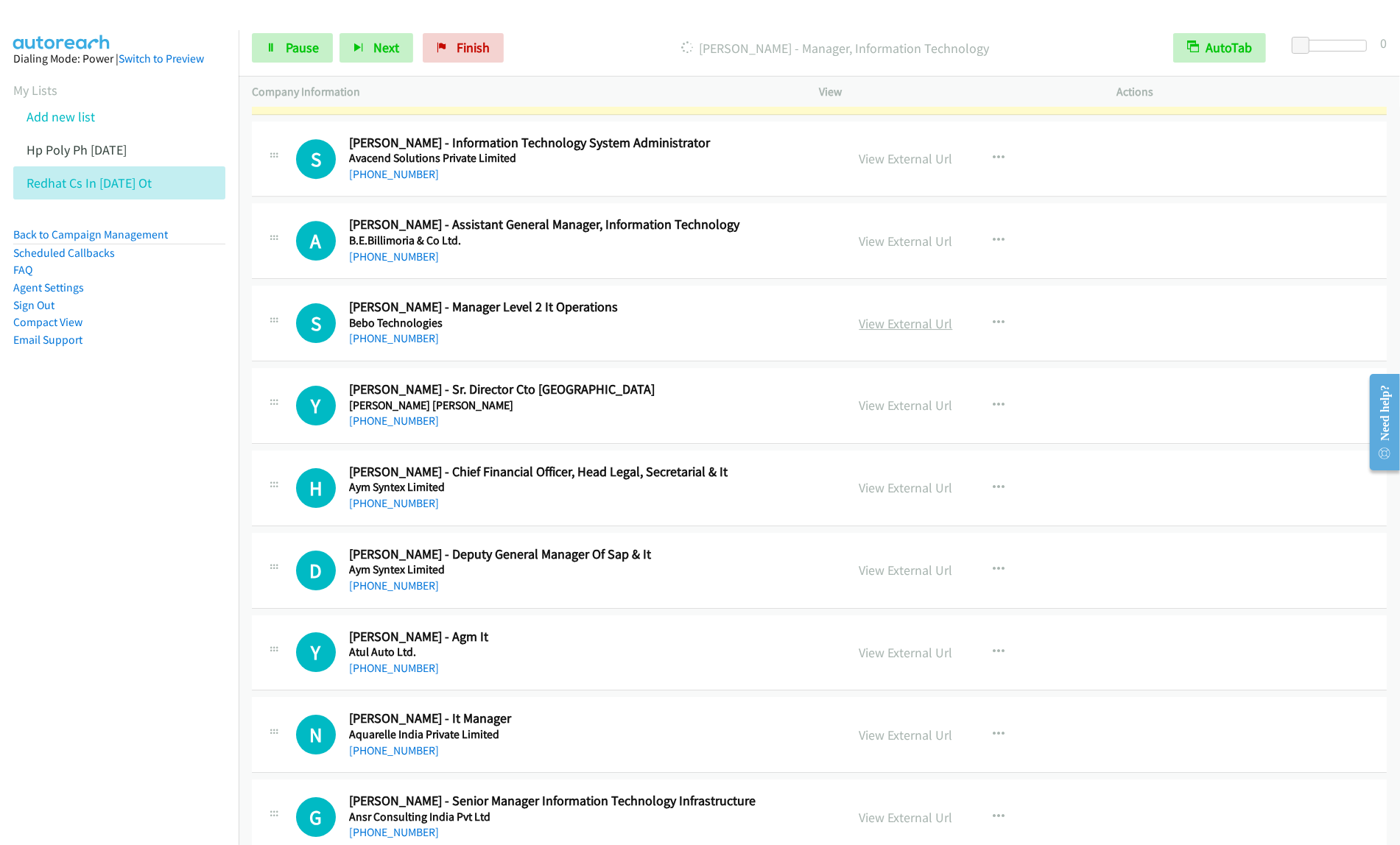
scroll to position [4673, 0]
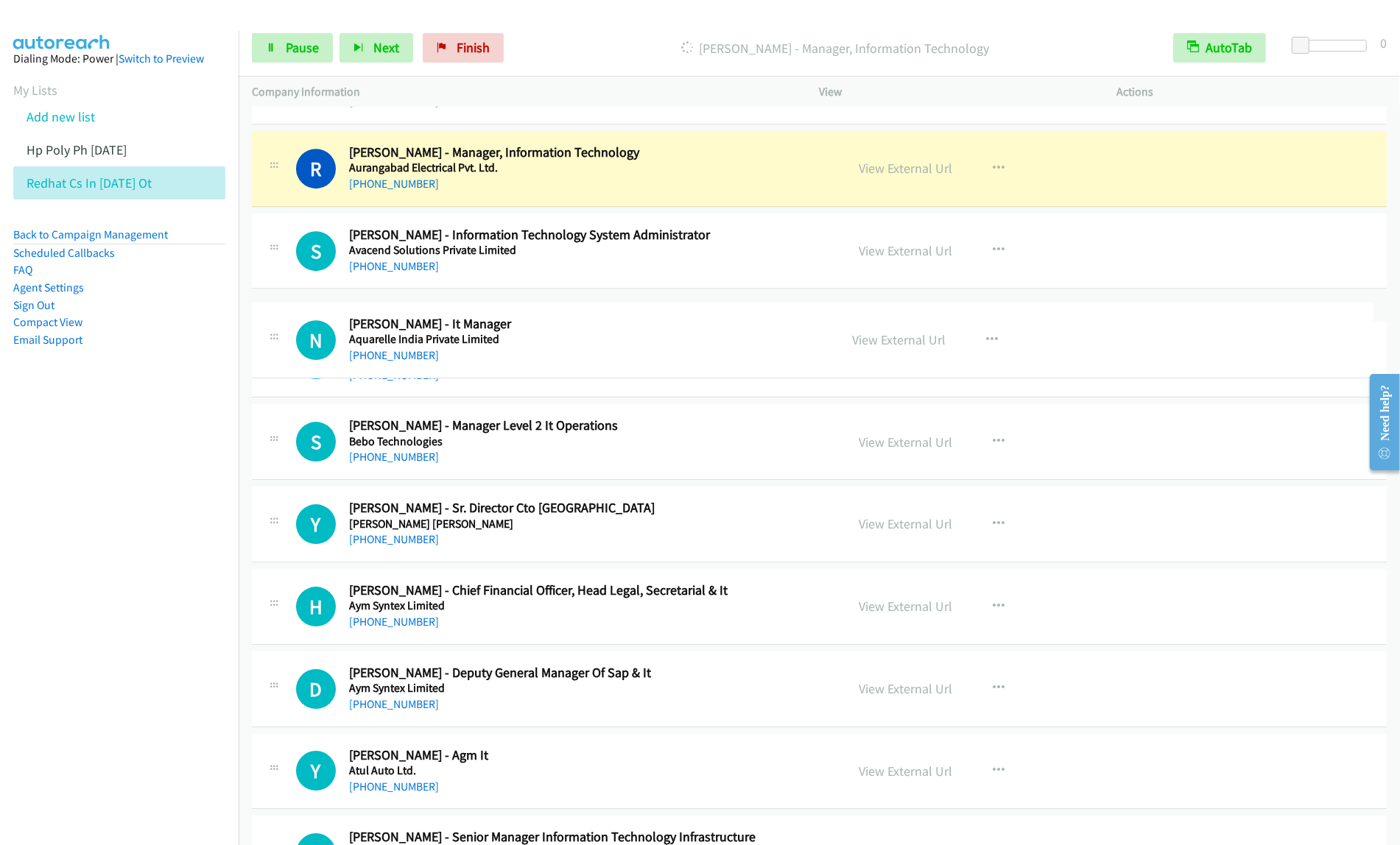
drag, startPoint x: 649, startPoint y: 810, endPoint x: 744, endPoint y: 274, distance: 544.4
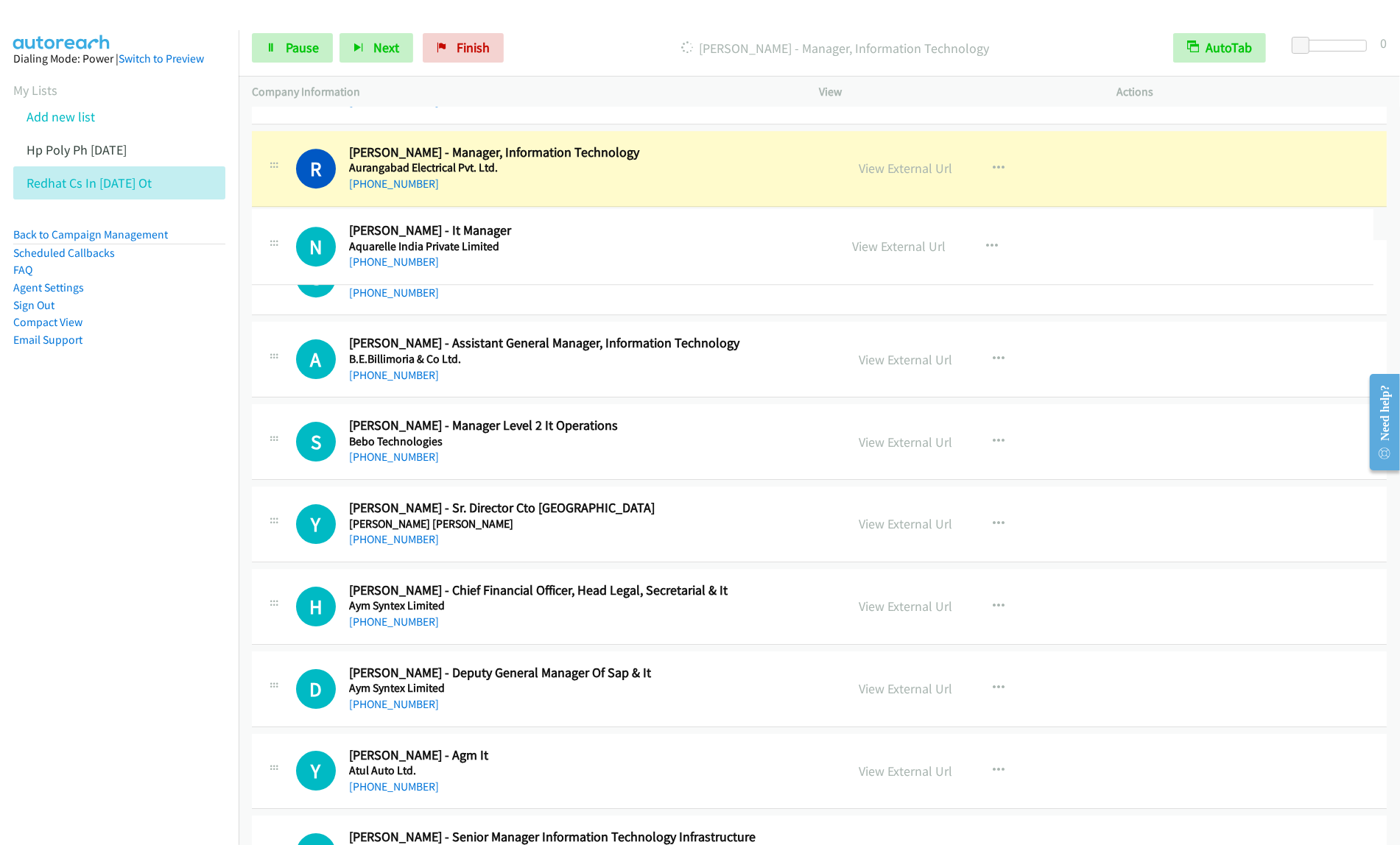
drag, startPoint x: 637, startPoint y: 307, endPoint x: 639, endPoint y: 232, distance: 75.0
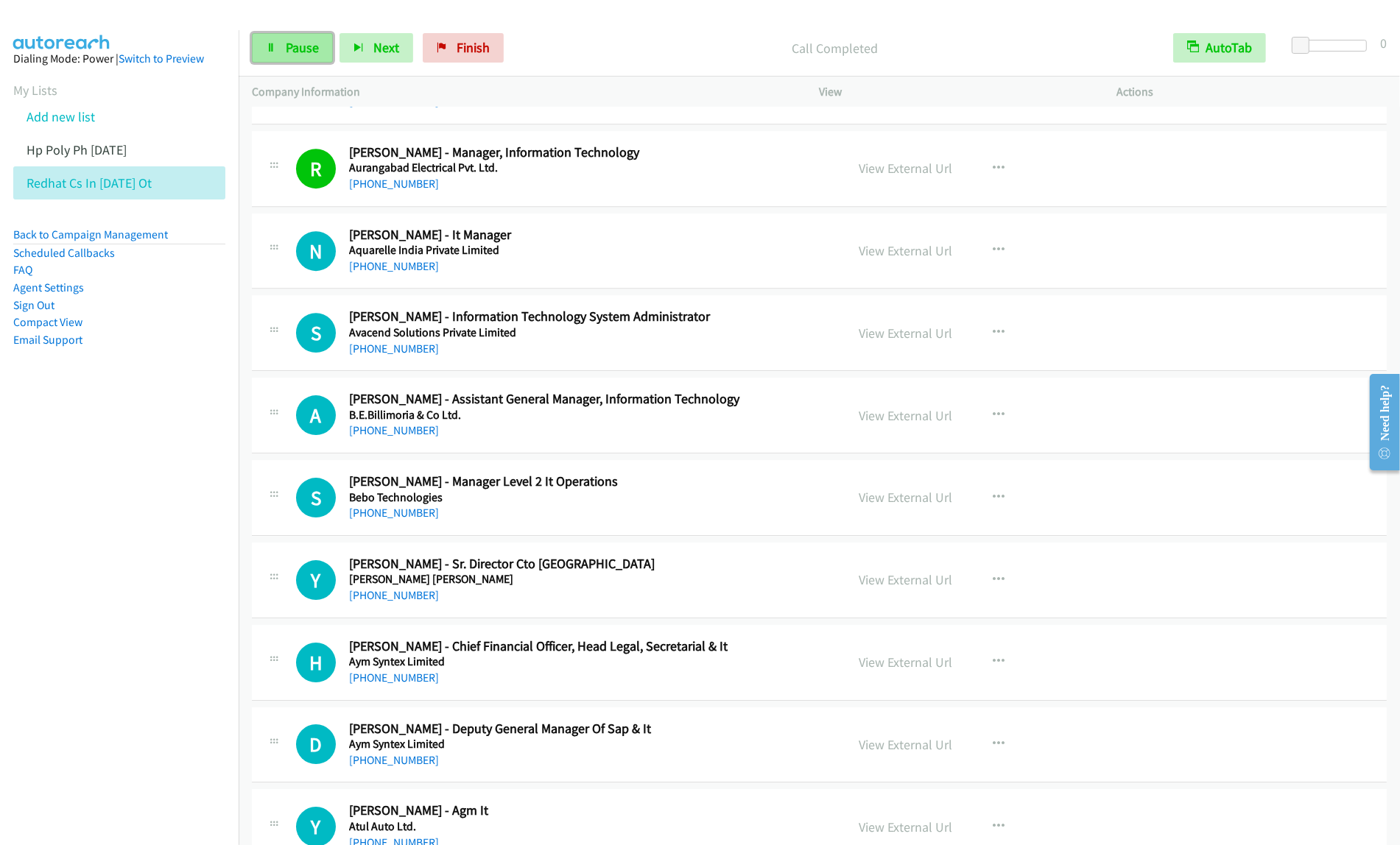
click at [300, 37] on link "Pause" at bounding box center [292, 47] width 81 height 29
click at [996, 255] on button "button" at bounding box center [999, 251] width 40 height 29
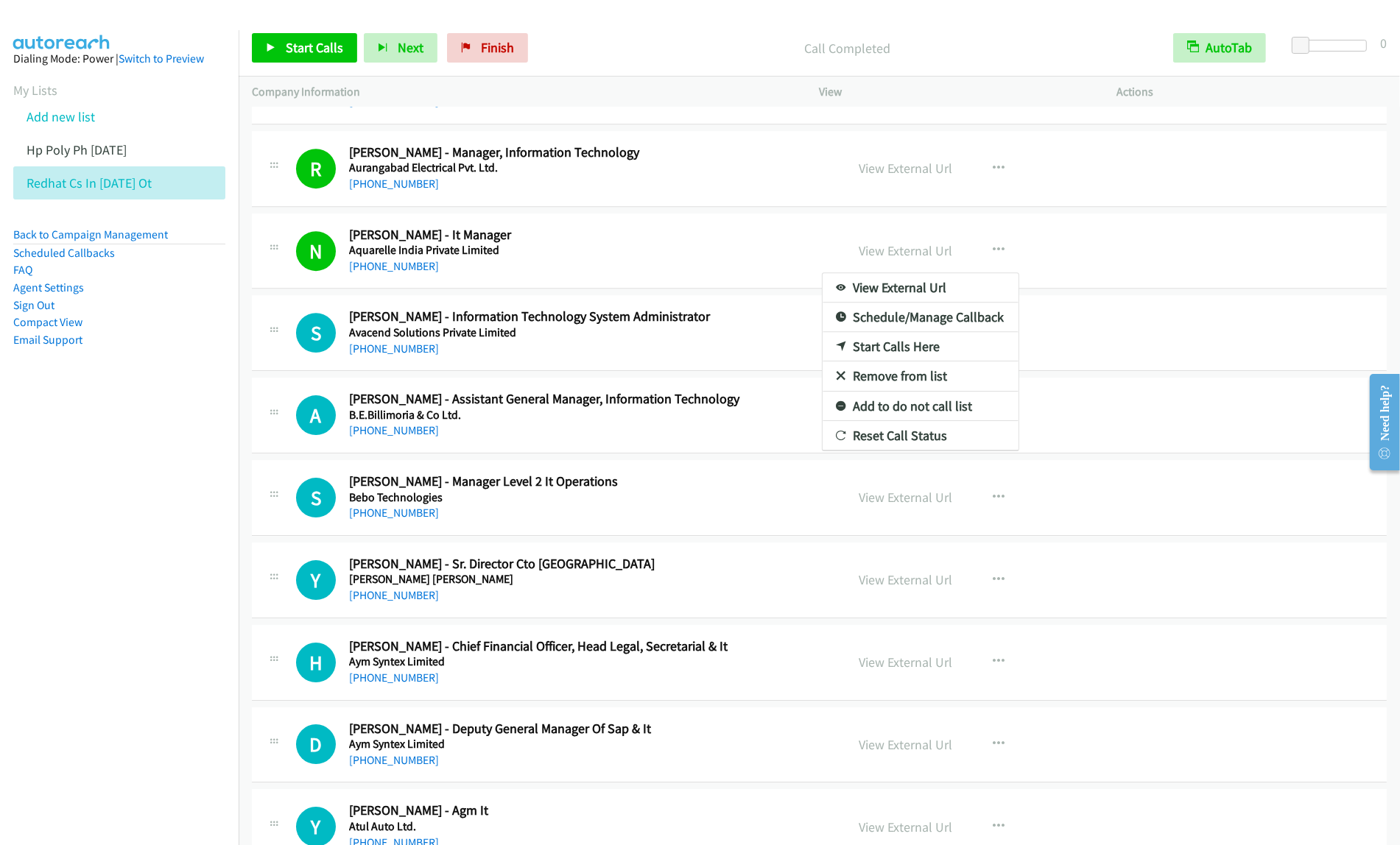
click at [926, 299] on link "View External Url" at bounding box center [920, 288] width 196 height 29
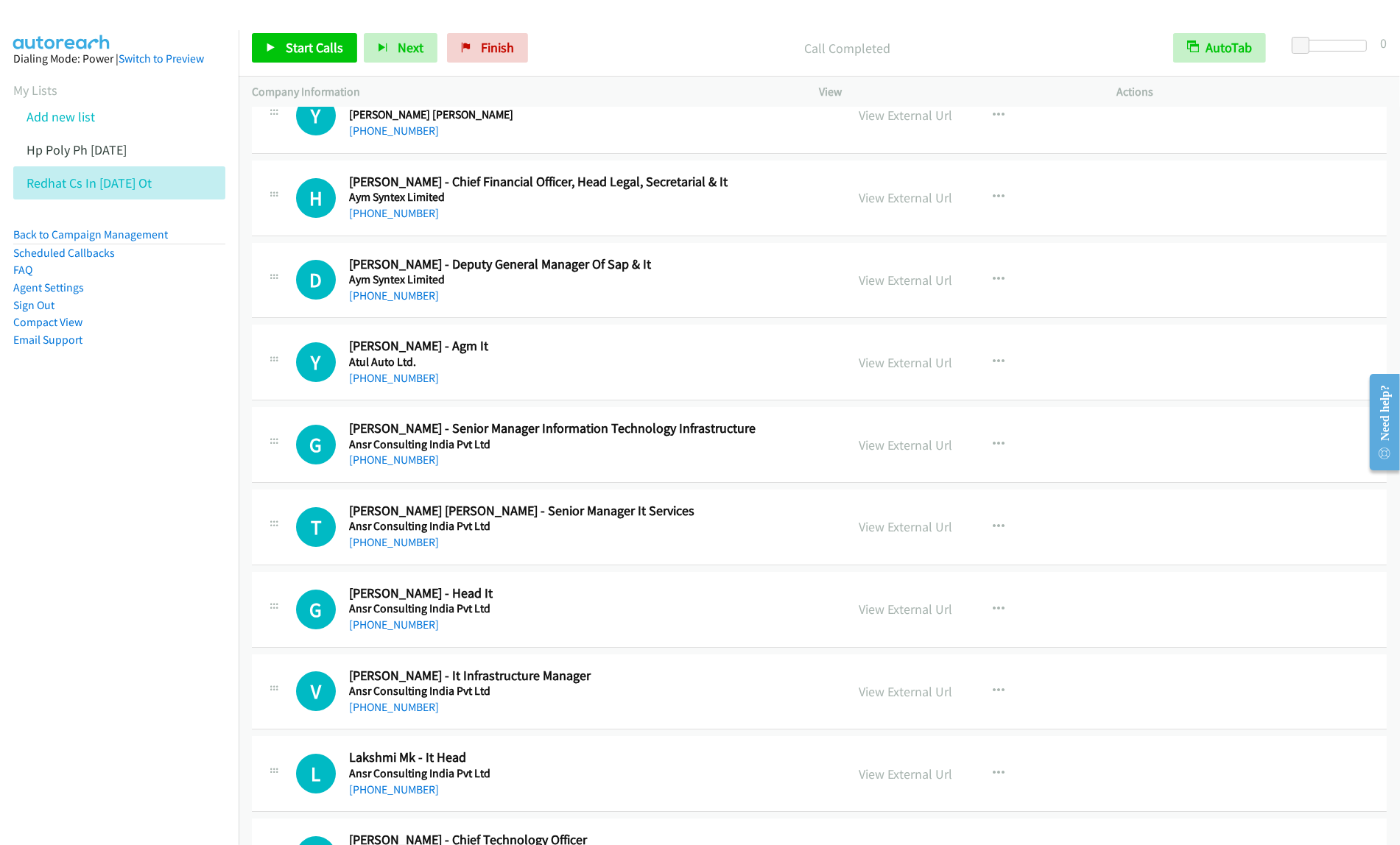
scroll to position [5226, 0]
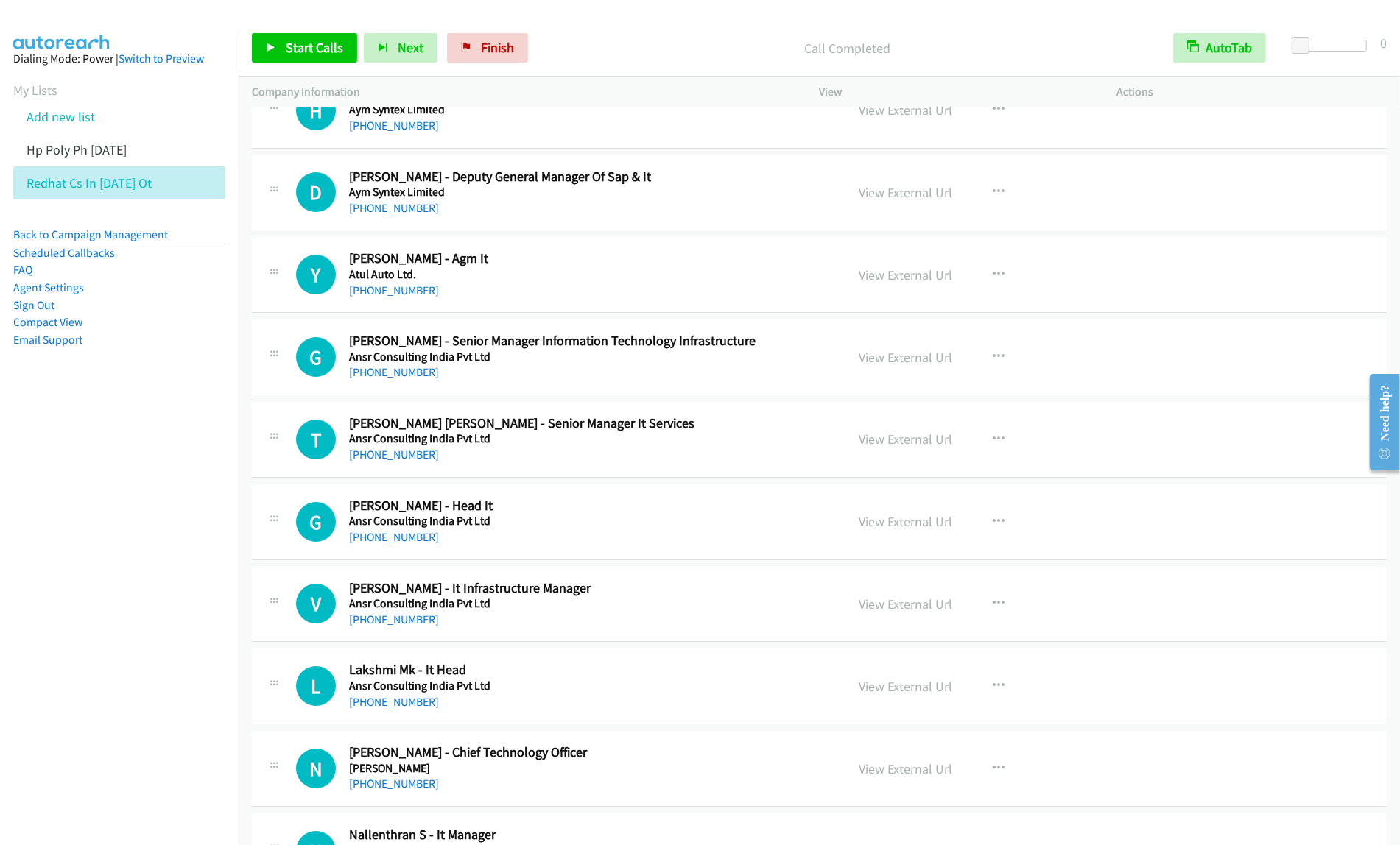
click at [655, 381] on div "[PHONE_NUMBER]" at bounding box center [587, 373] width 477 height 18
click at [755, 264] on h2 "[PERSON_NAME] - Agm It" at bounding box center [587, 259] width 477 height 17
click at [999, 282] on button "button" at bounding box center [999, 274] width 40 height 29
click at [928, 383] on link "Start Calls Here" at bounding box center [920, 371] width 196 height 29
click at [993, 278] on icon "button" at bounding box center [999, 274] width 11 height 11
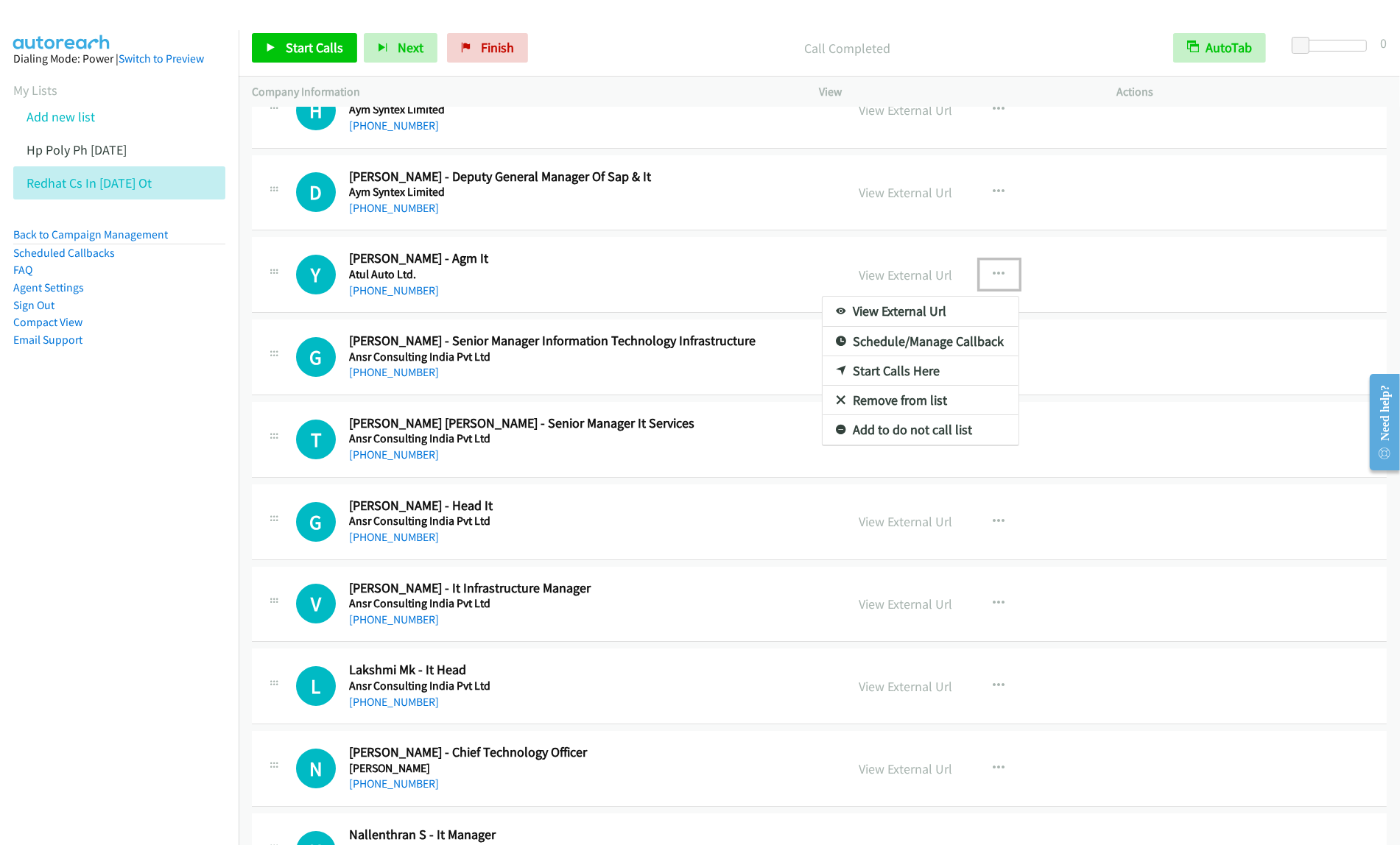
click at [939, 377] on link "Start Calls Here" at bounding box center [920, 371] width 196 height 29
click at [300, 42] on span "Start Calls" at bounding box center [314, 47] width 57 height 17
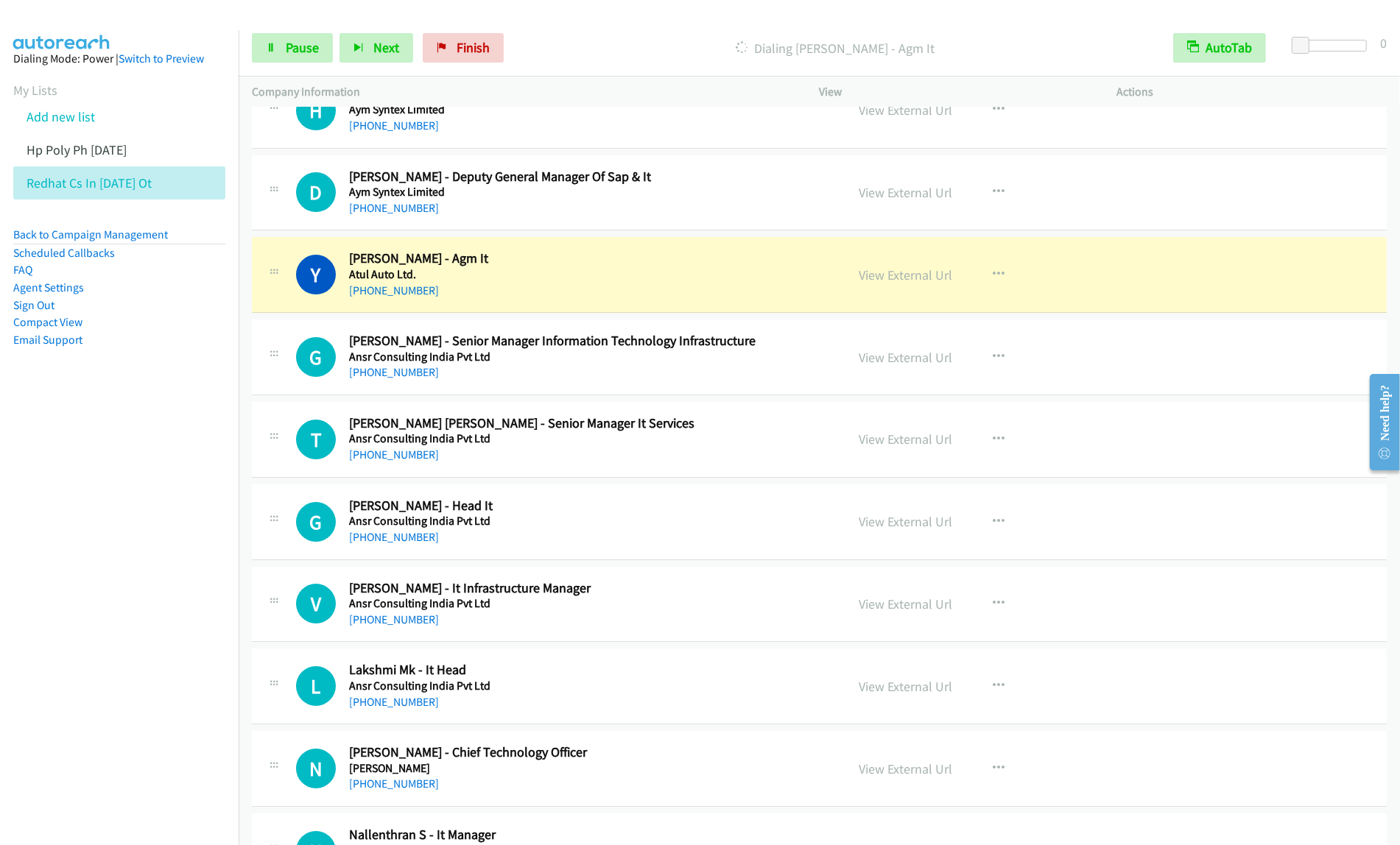
scroll to position [5317, 0]
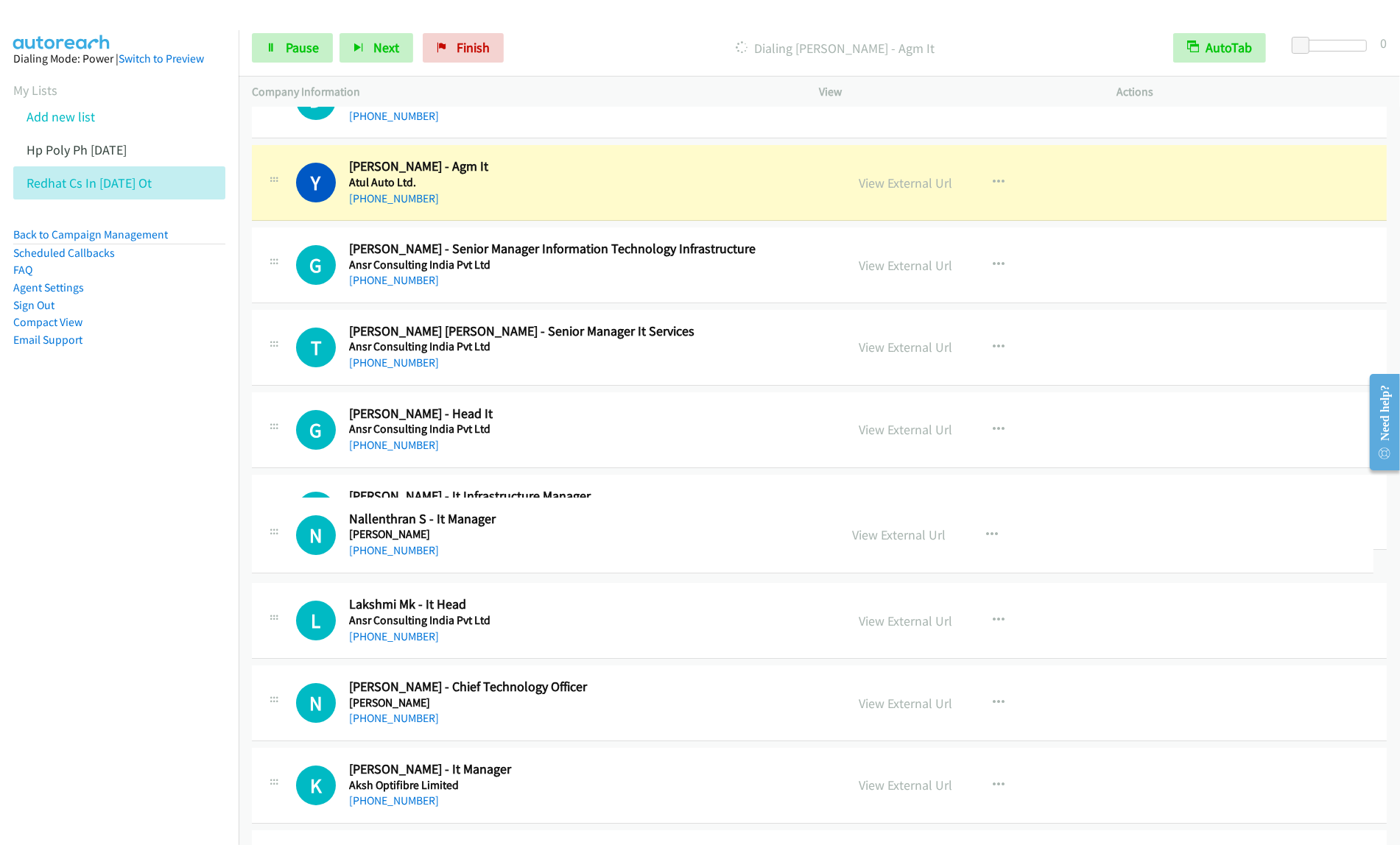
drag, startPoint x: 557, startPoint y: 777, endPoint x: 616, endPoint y: 510, distance: 273.4
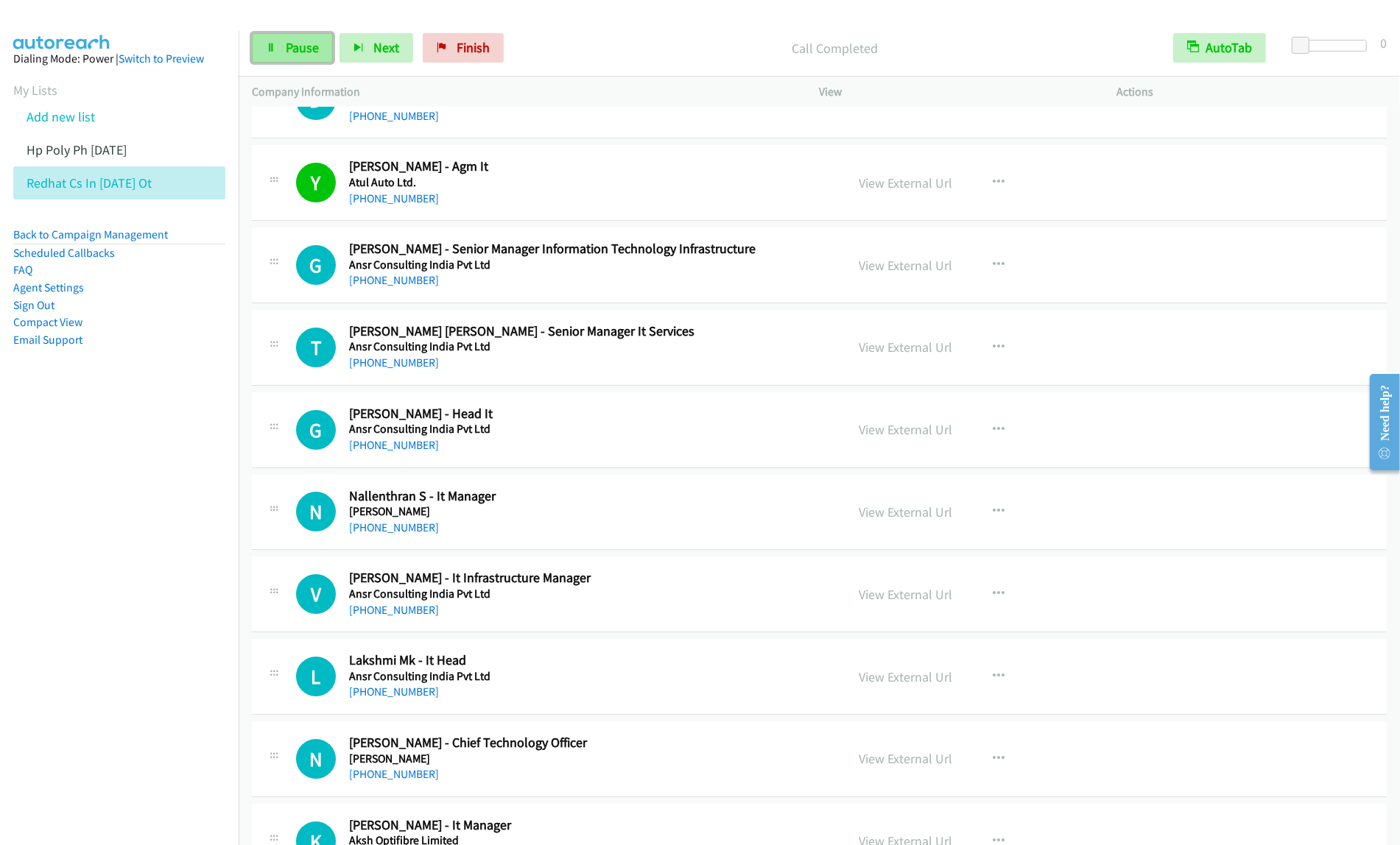
click at [299, 50] on span "Pause" at bounding box center [302, 47] width 33 height 17
click at [310, 52] on span "Start Calls" at bounding box center [314, 47] width 57 height 17
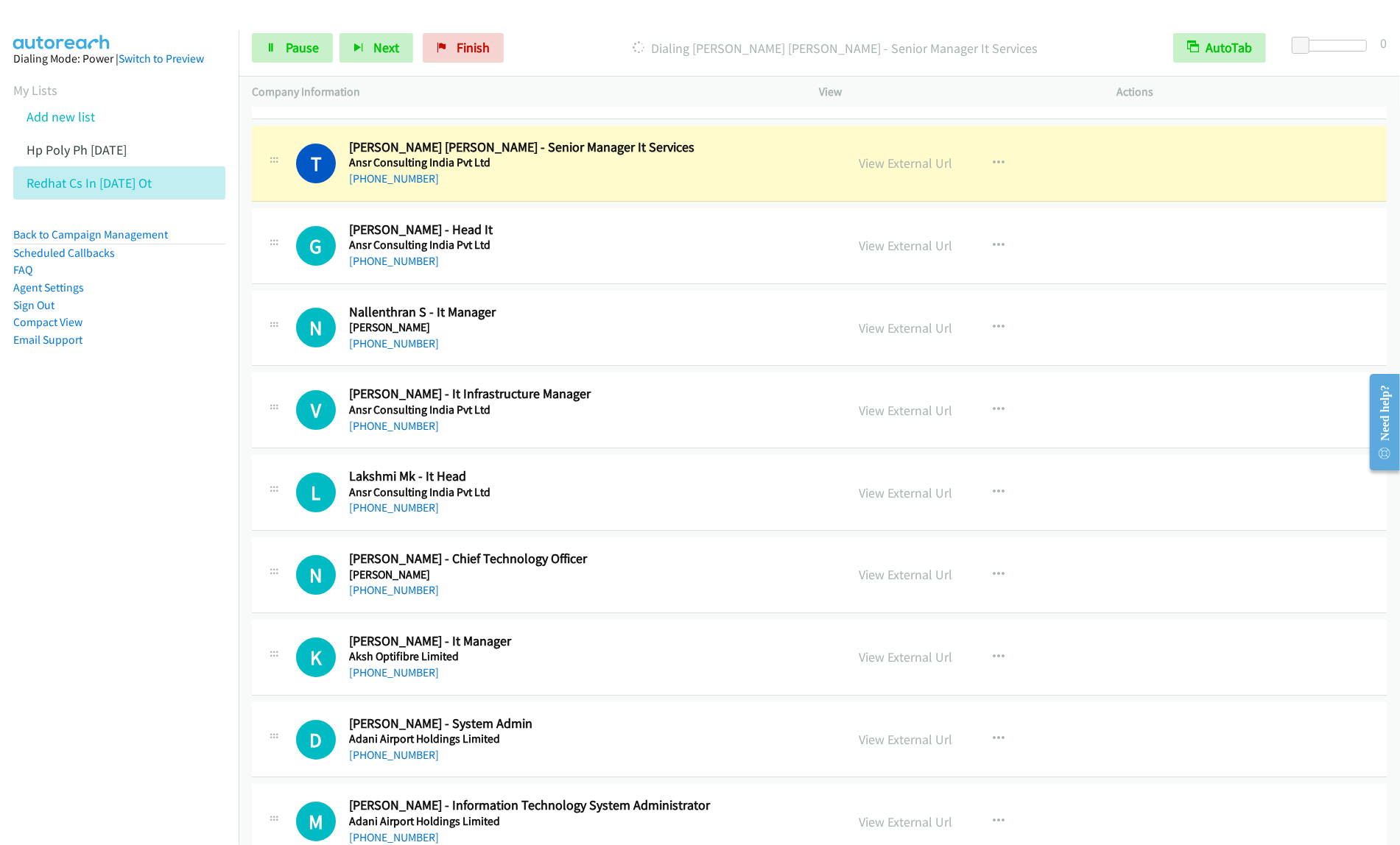
scroll to position [5410, 0]
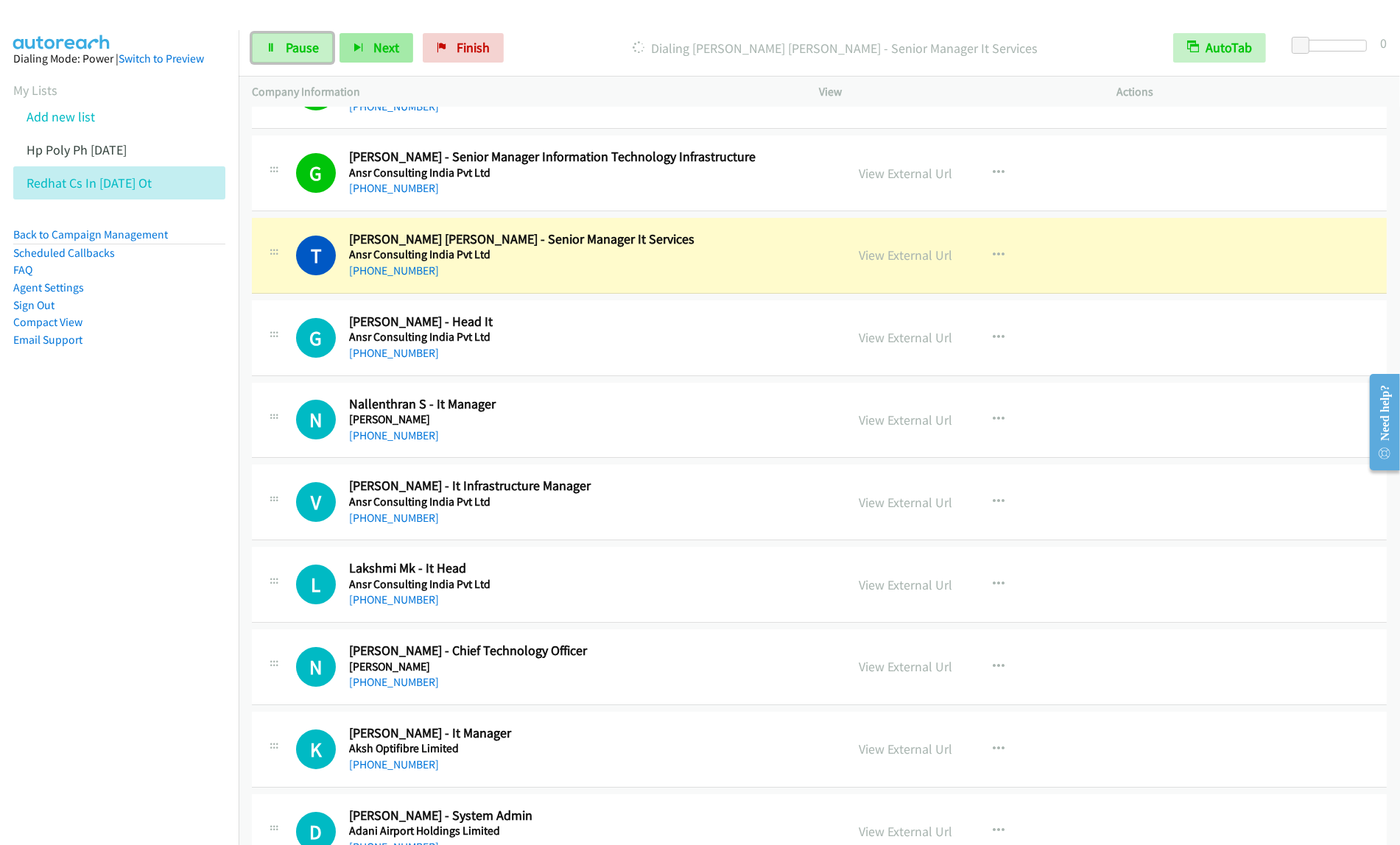
click at [299, 53] on span "Pause" at bounding box center [302, 47] width 33 height 17
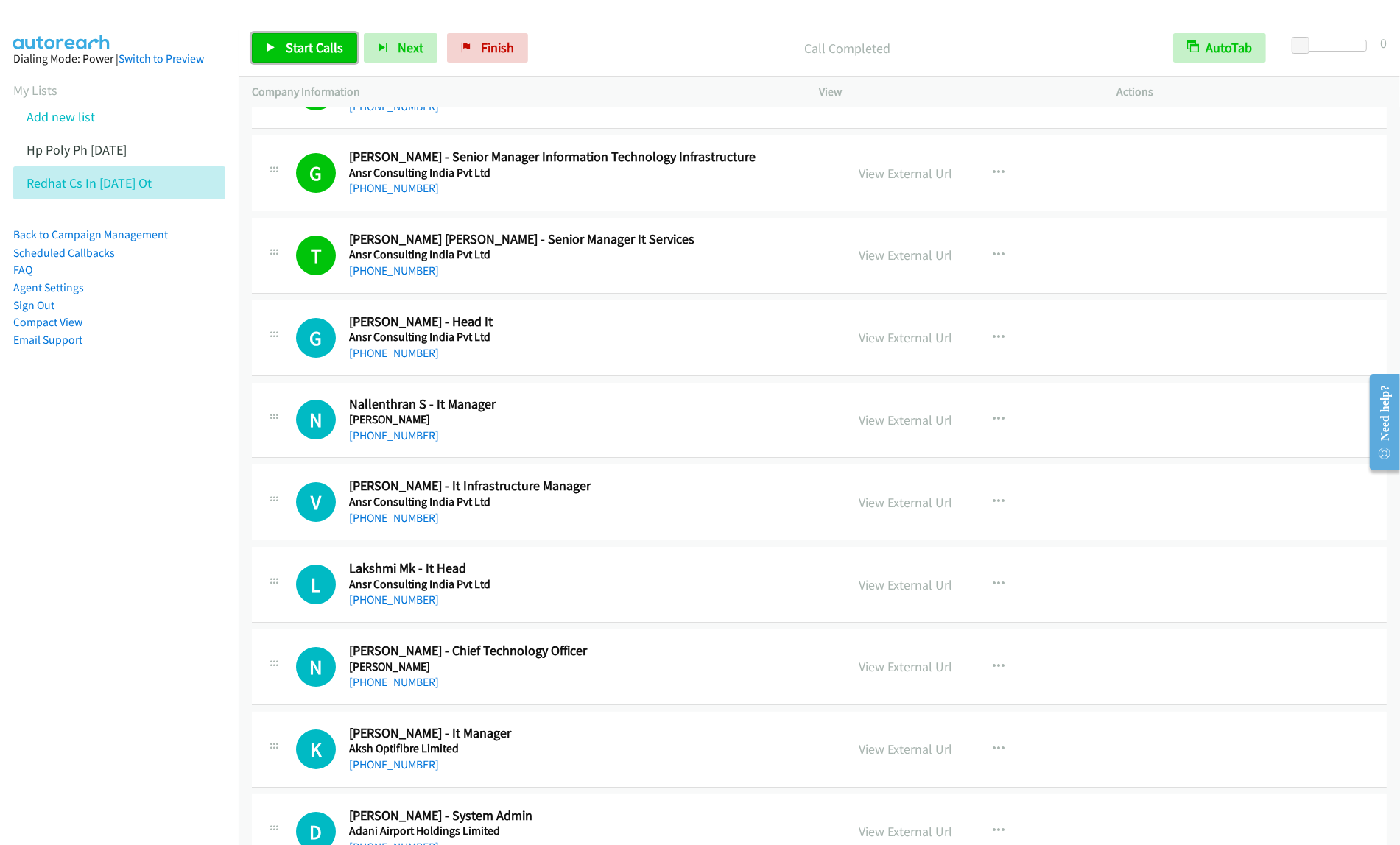
click at [326, 53] on span "Start Calls" at bounding box center [314, 47] width 57 height 17
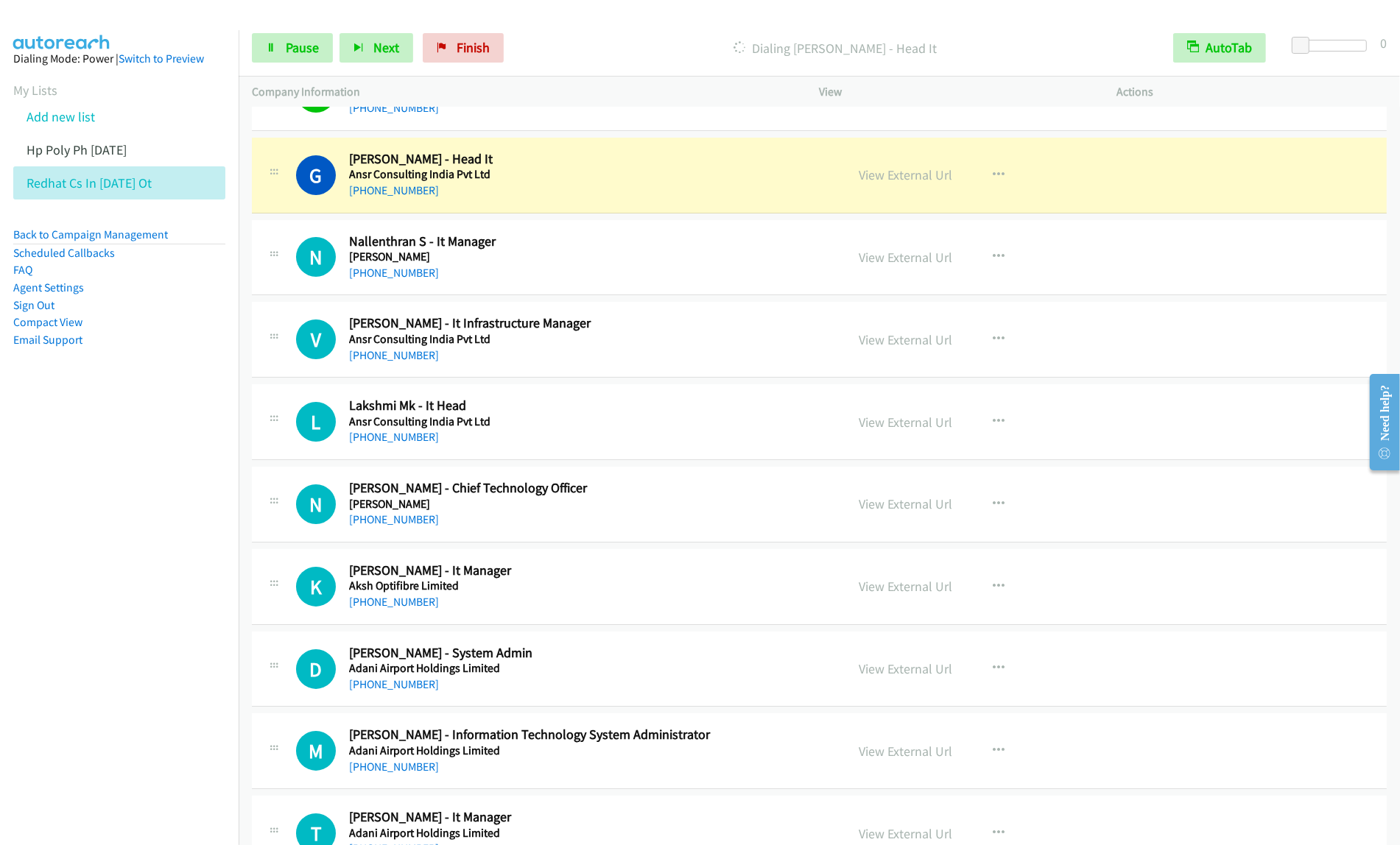
scroll to position [5594, 0]
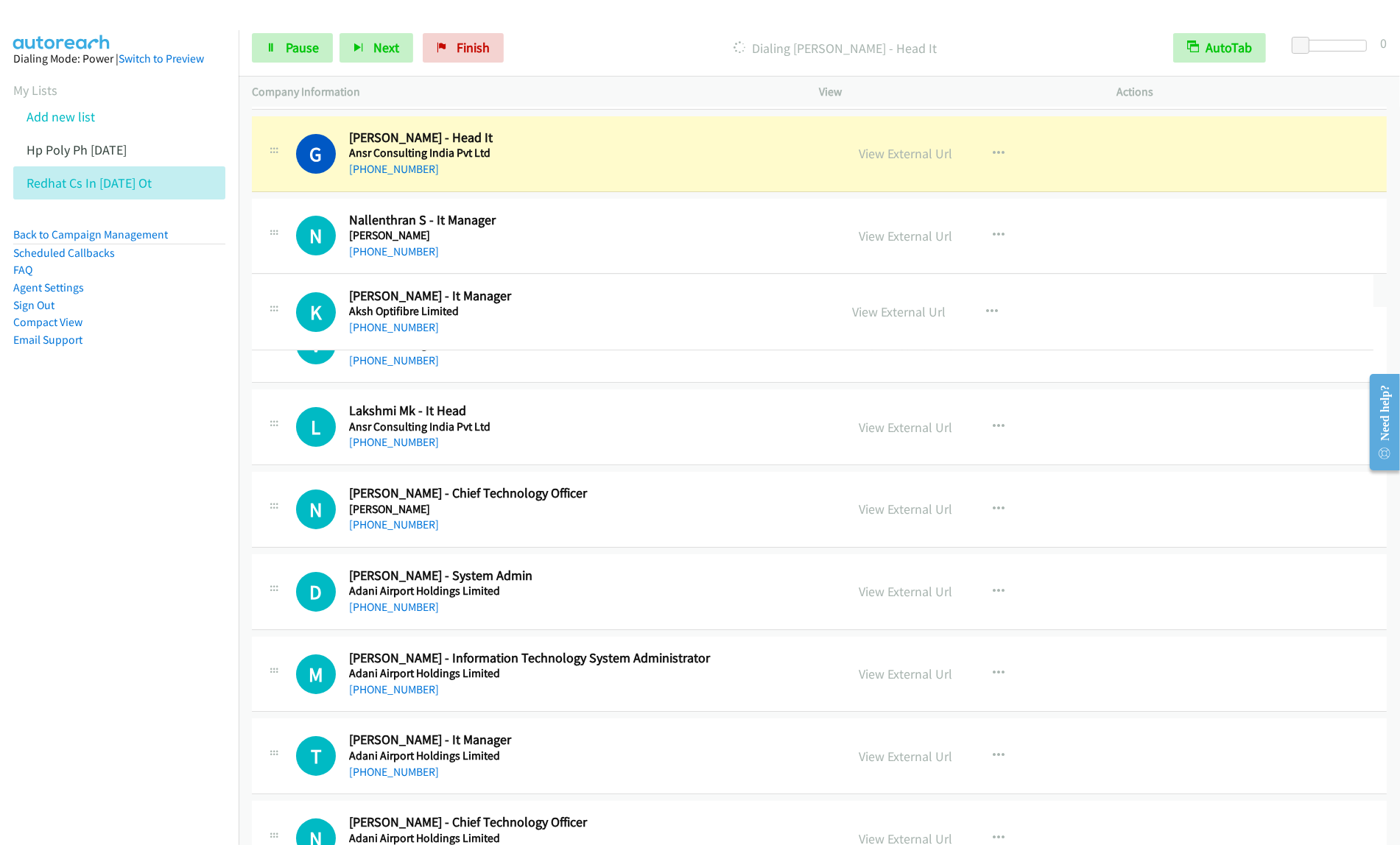
drag, startPoint x: 597, startPoint y: 580, endPoint x: 687, endPoint y: 317, distance: 278.0
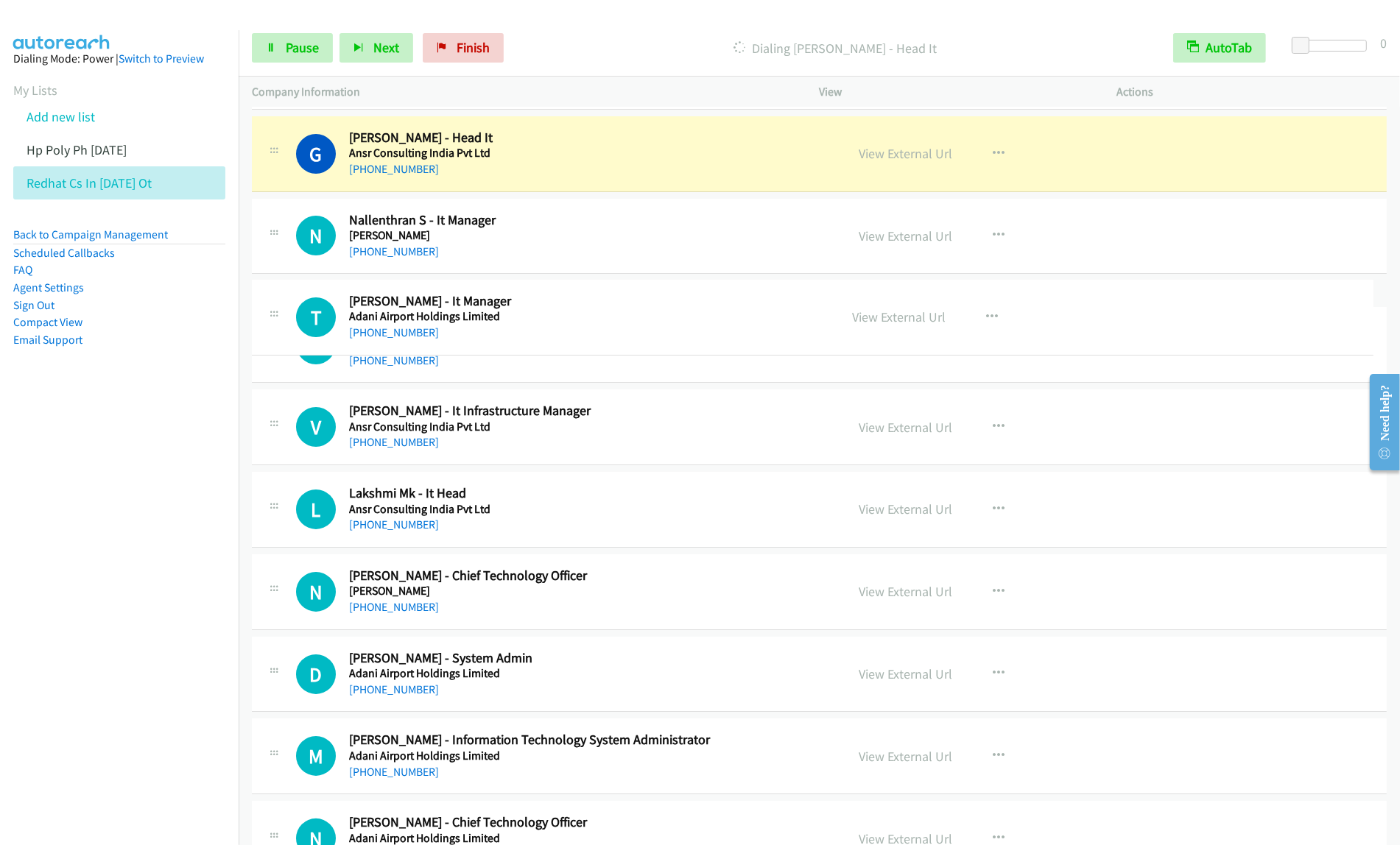
drag, startPoint x: 621, startPoint y: 800, endPoint x: 716, endPoint y: 295, distance: 513.9
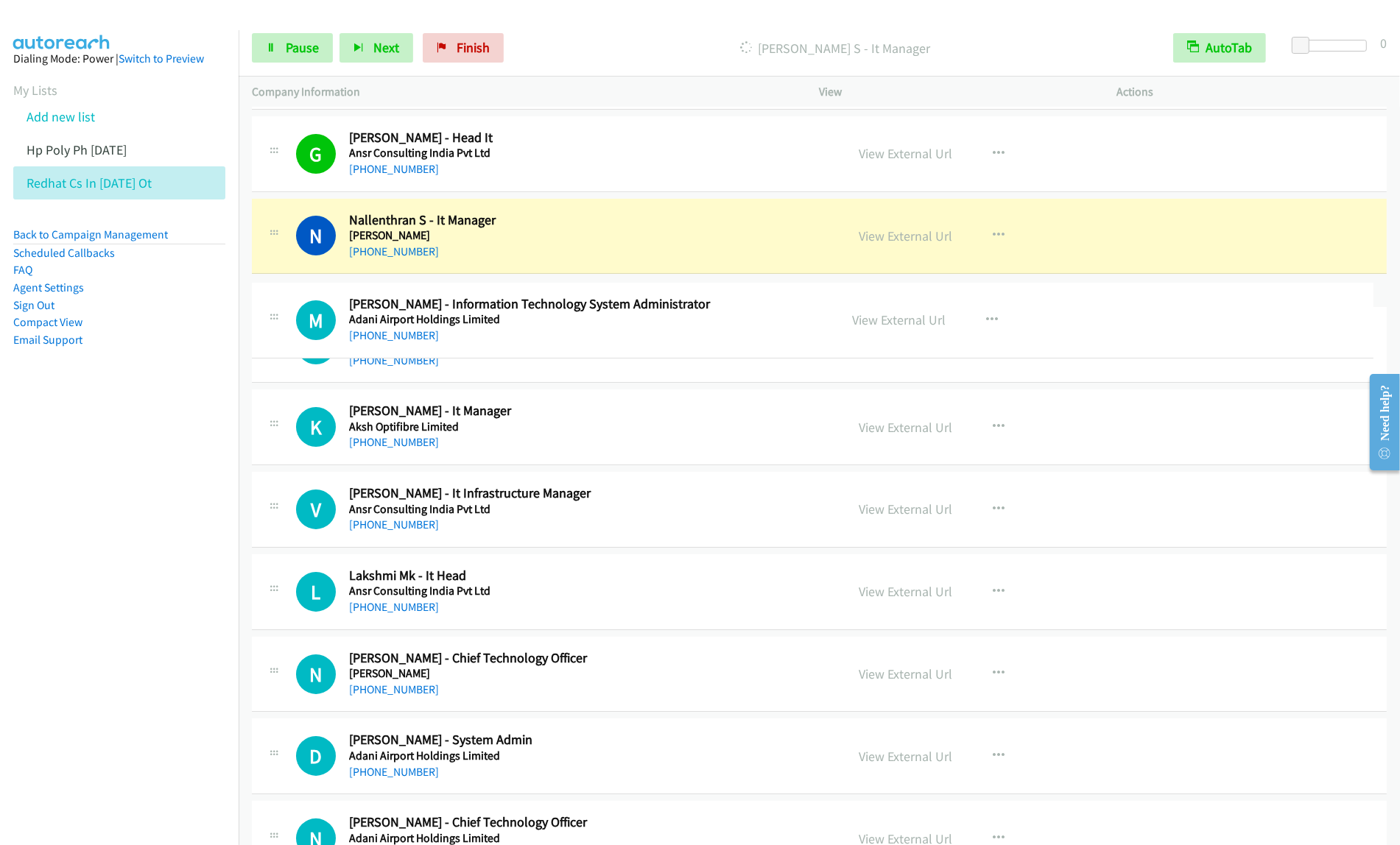
drag, startPoint x: 701, startPoint y: 816, endPoint x: 789, endPoint y: 313, distance: 510.6
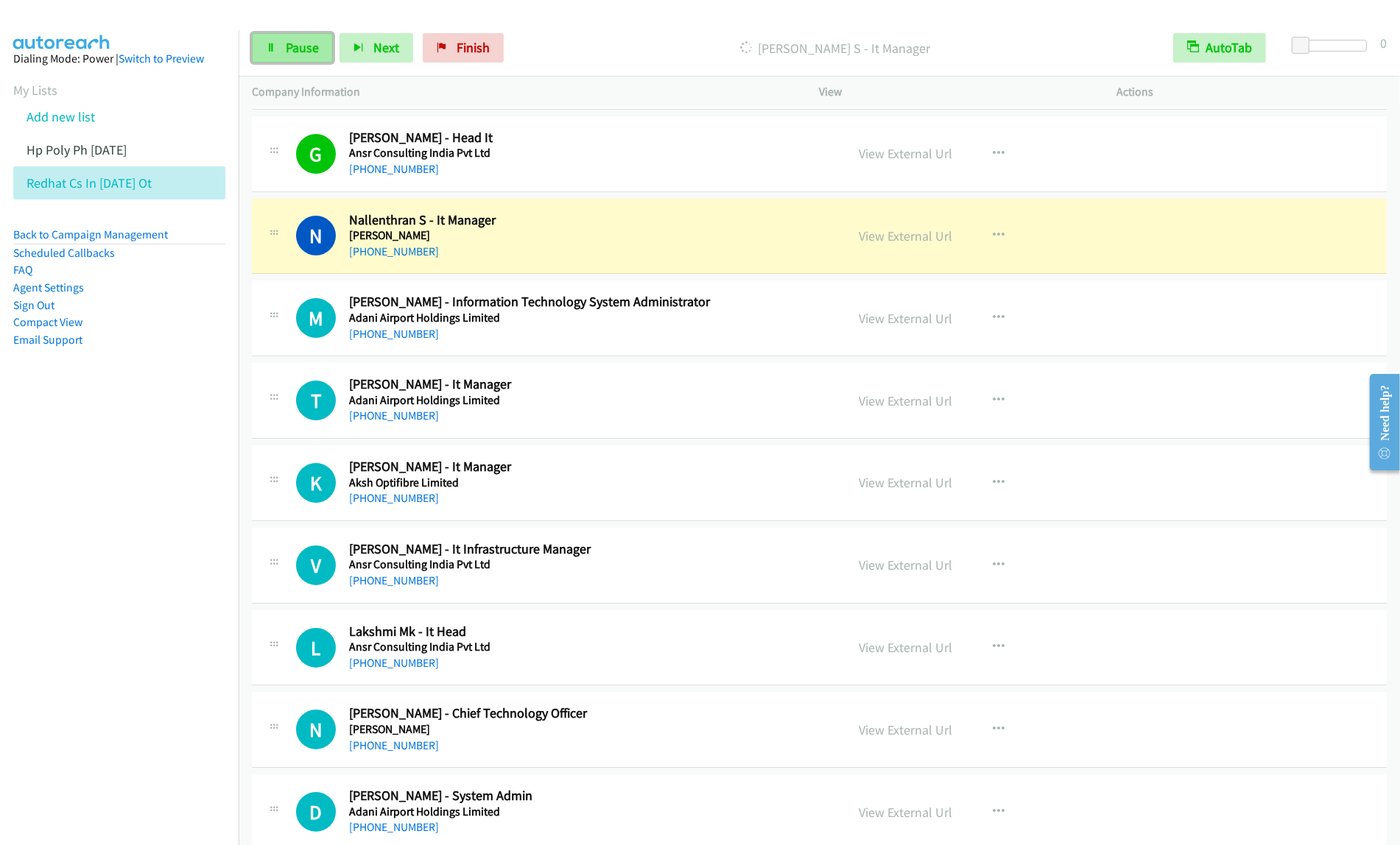
click at [273, 53] on link "Pause" at bounding box center [292, 47] width 81 height 29
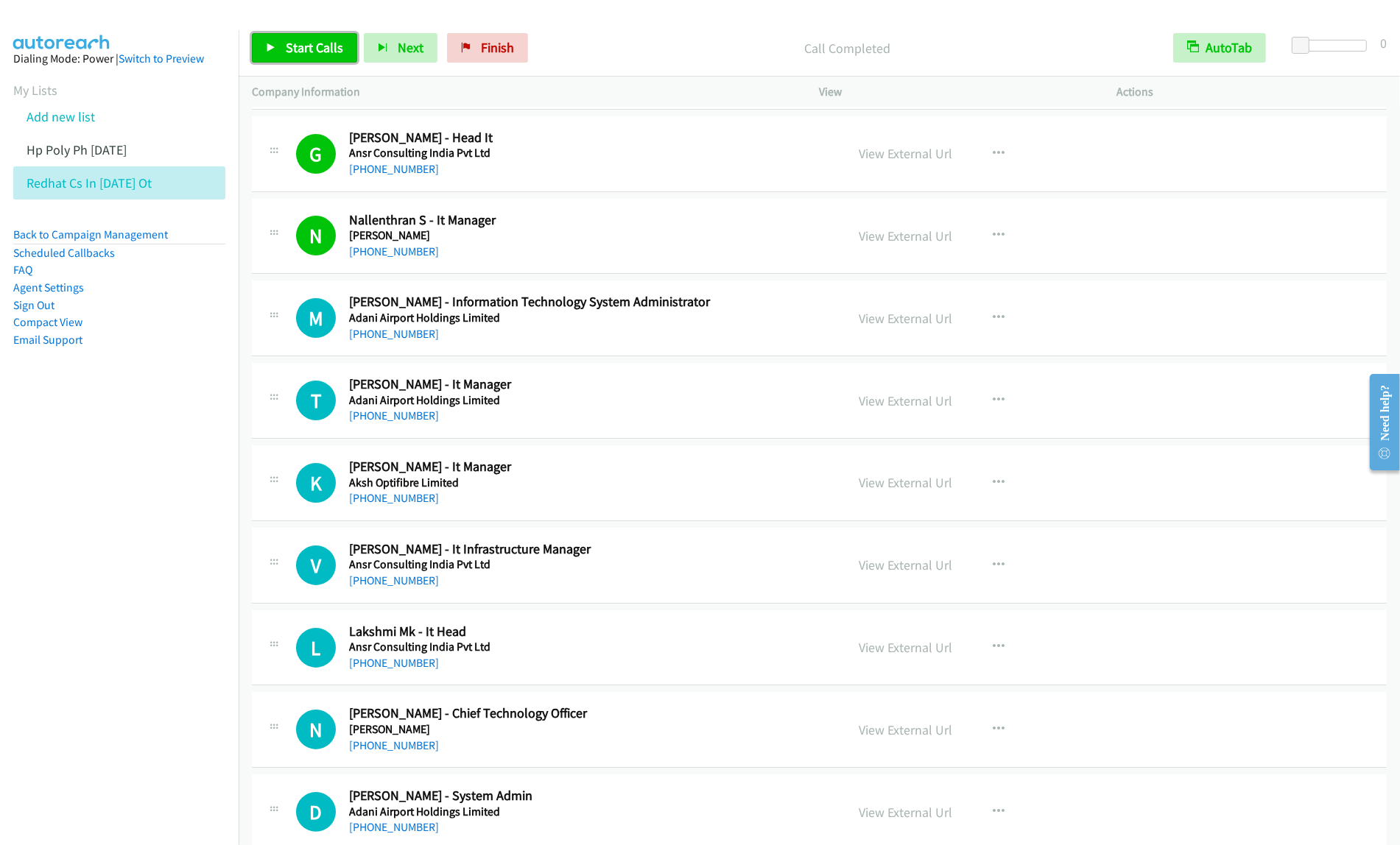
click at [315, 56] on span "Start Calls" at bounding box center [314, 47] width 57 height 17
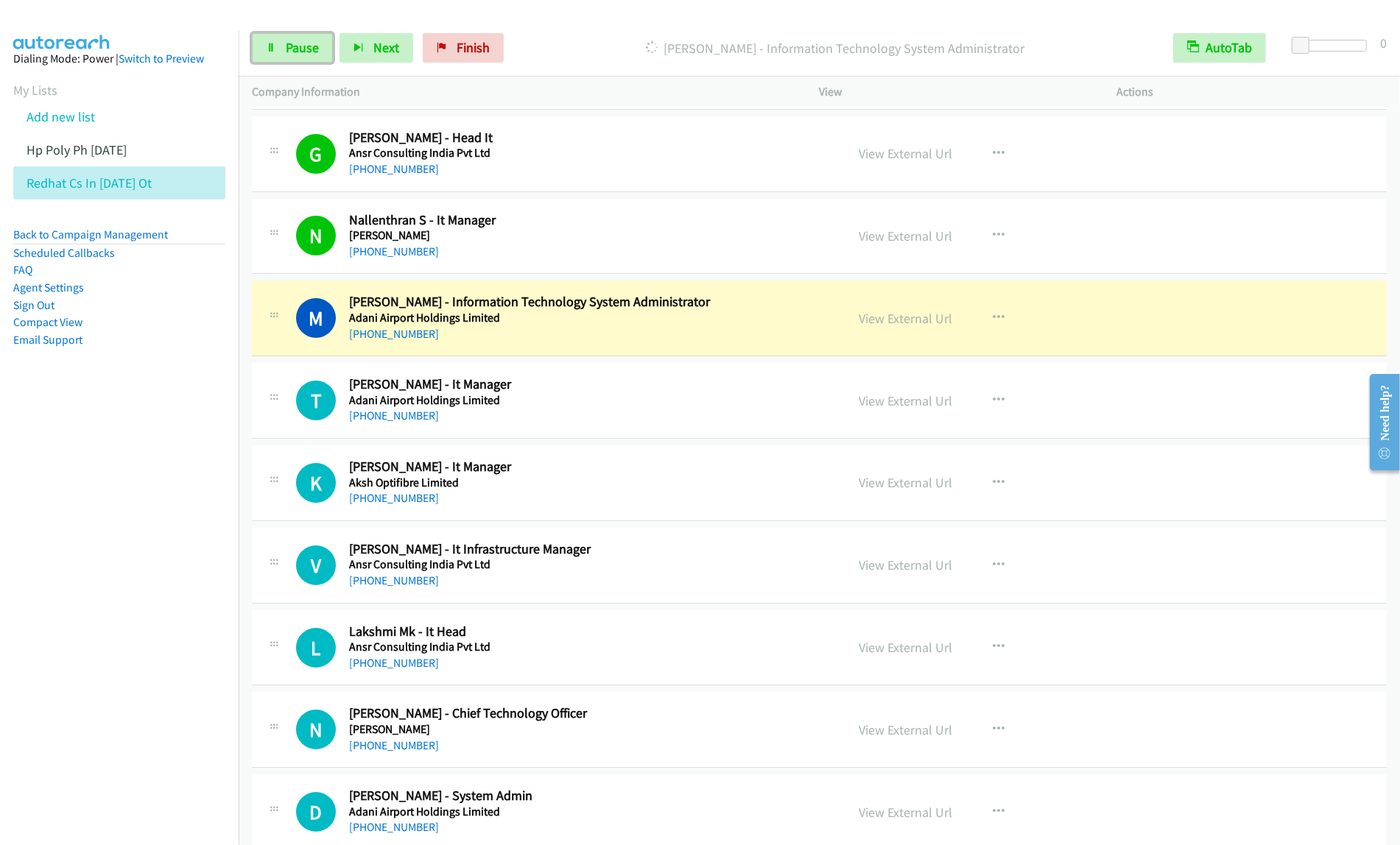
drag, startPoint x: 310, startPoint y: 43, endPoint x: 418, endPoint y: 32, distance: 108.6
click at [310, 43] on span "Pause" at bounding box center [302, 47] width 33 height 17
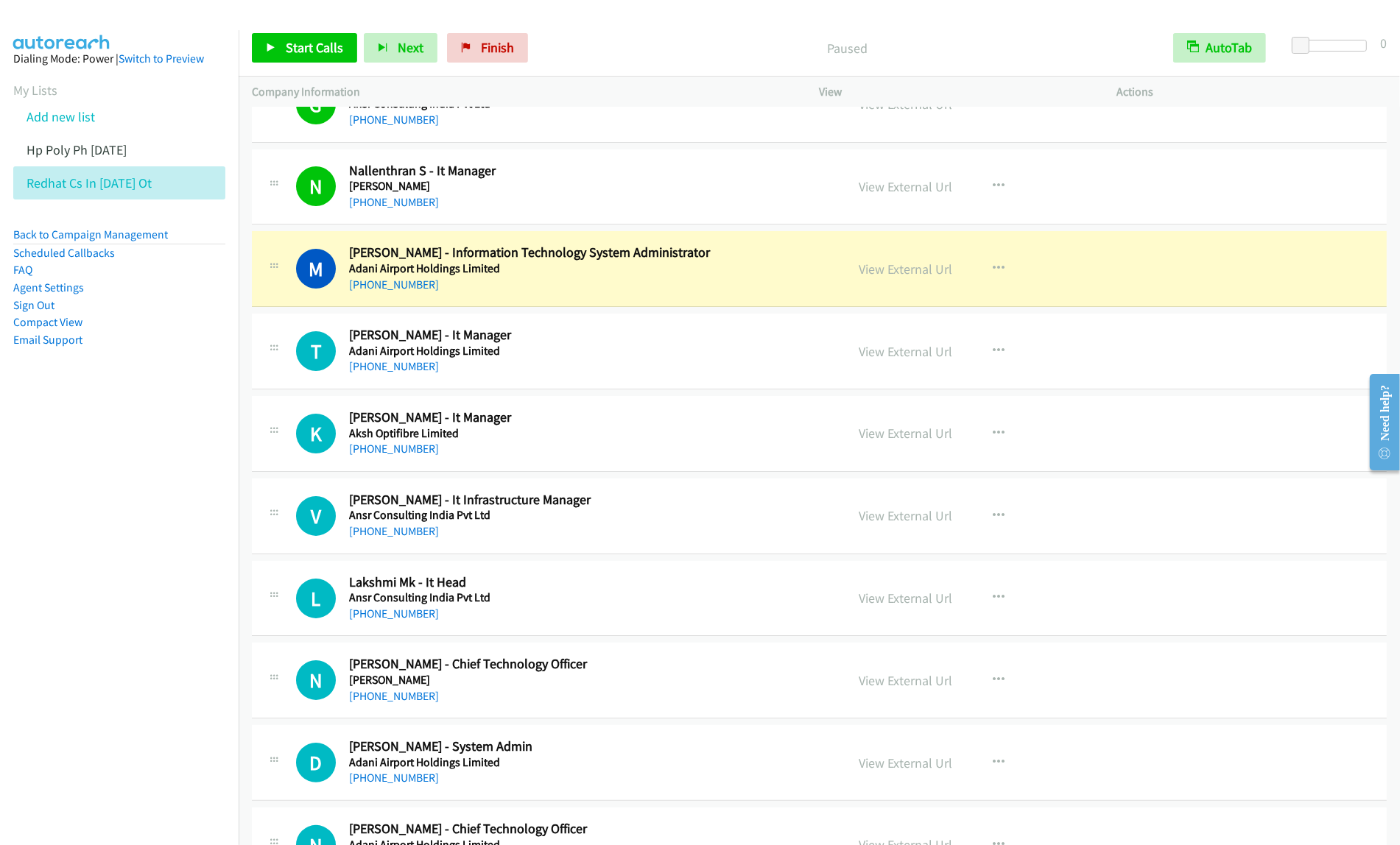
scroll to position [5686, 0]
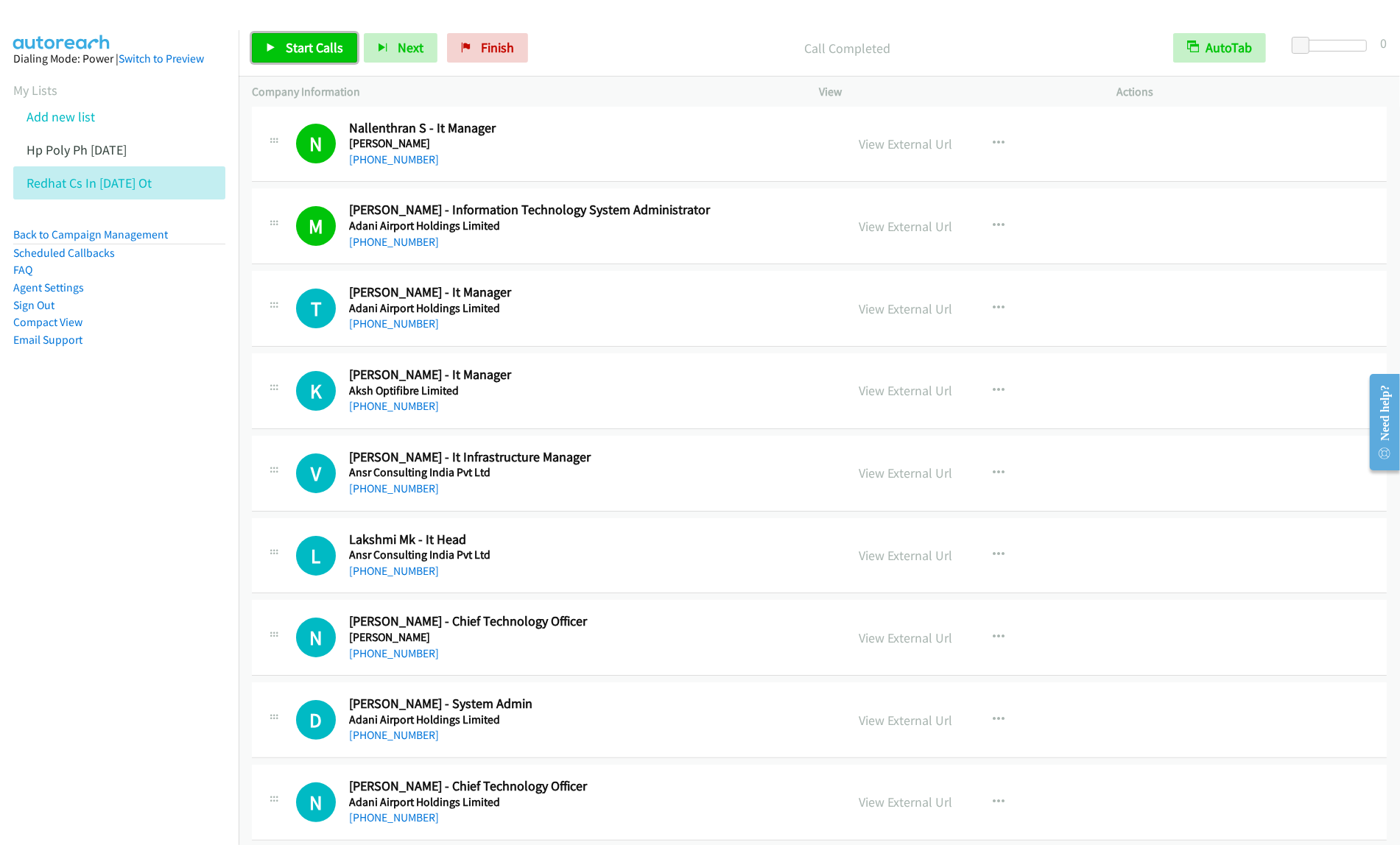
click at [309, 52] on span "Start Calls" at bounding box center [314, 47] width 57 height 17
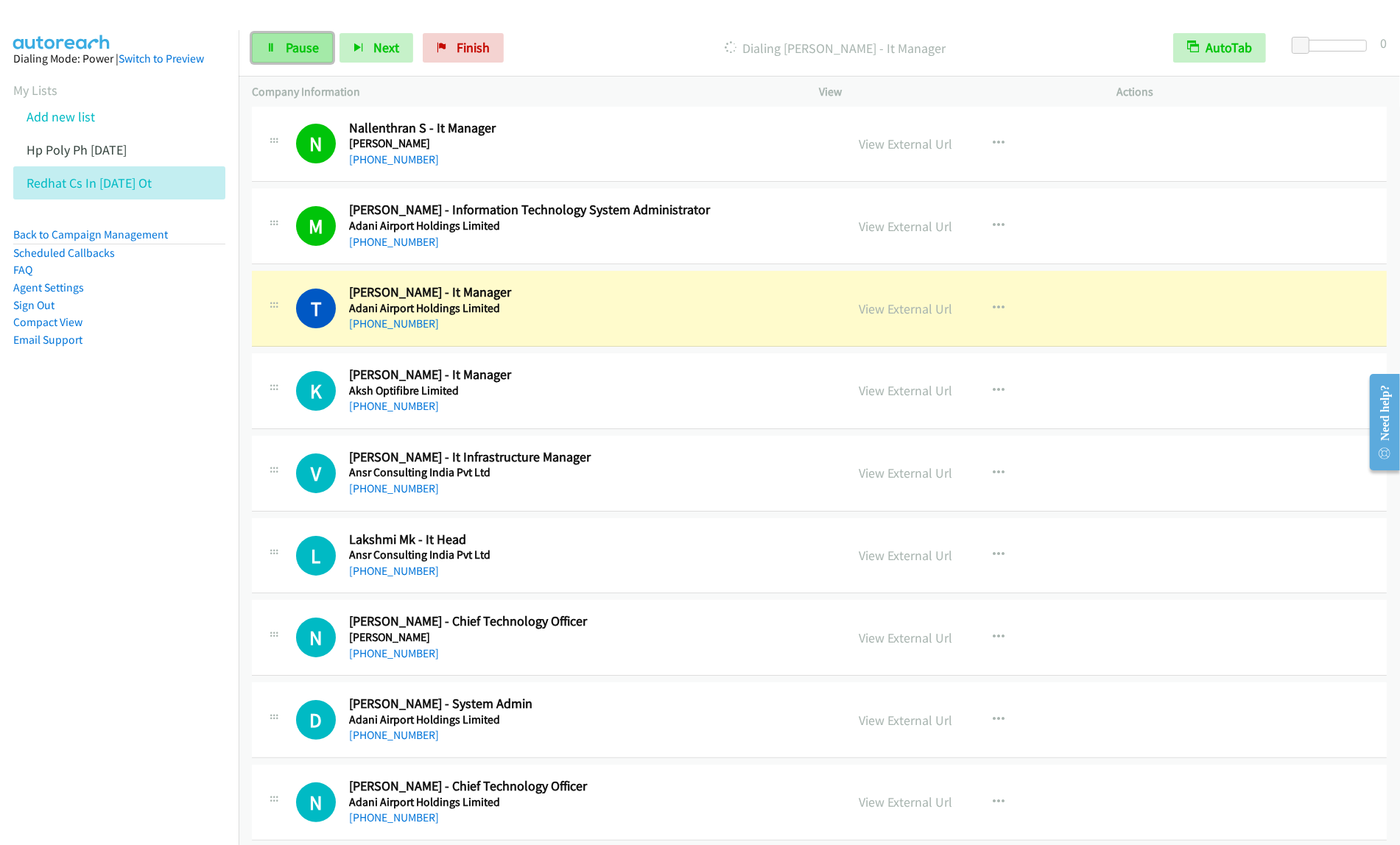
click at [296, 56] on link "Pause" at bounding box center [292, 47] width 81 height 29
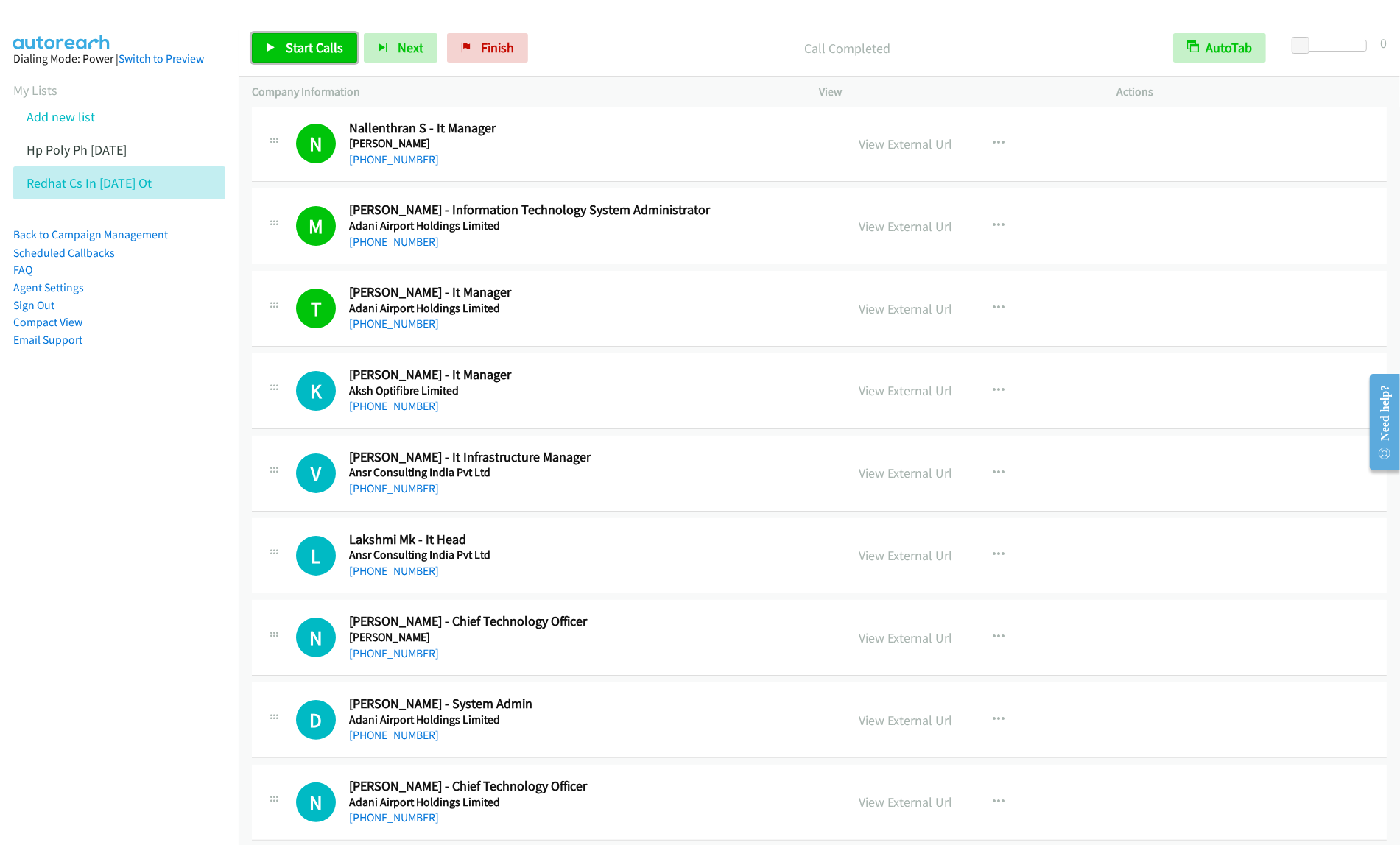
click at [305, 55] on span "Start Calls" at bounding box center [314, 47] width 57 height 17
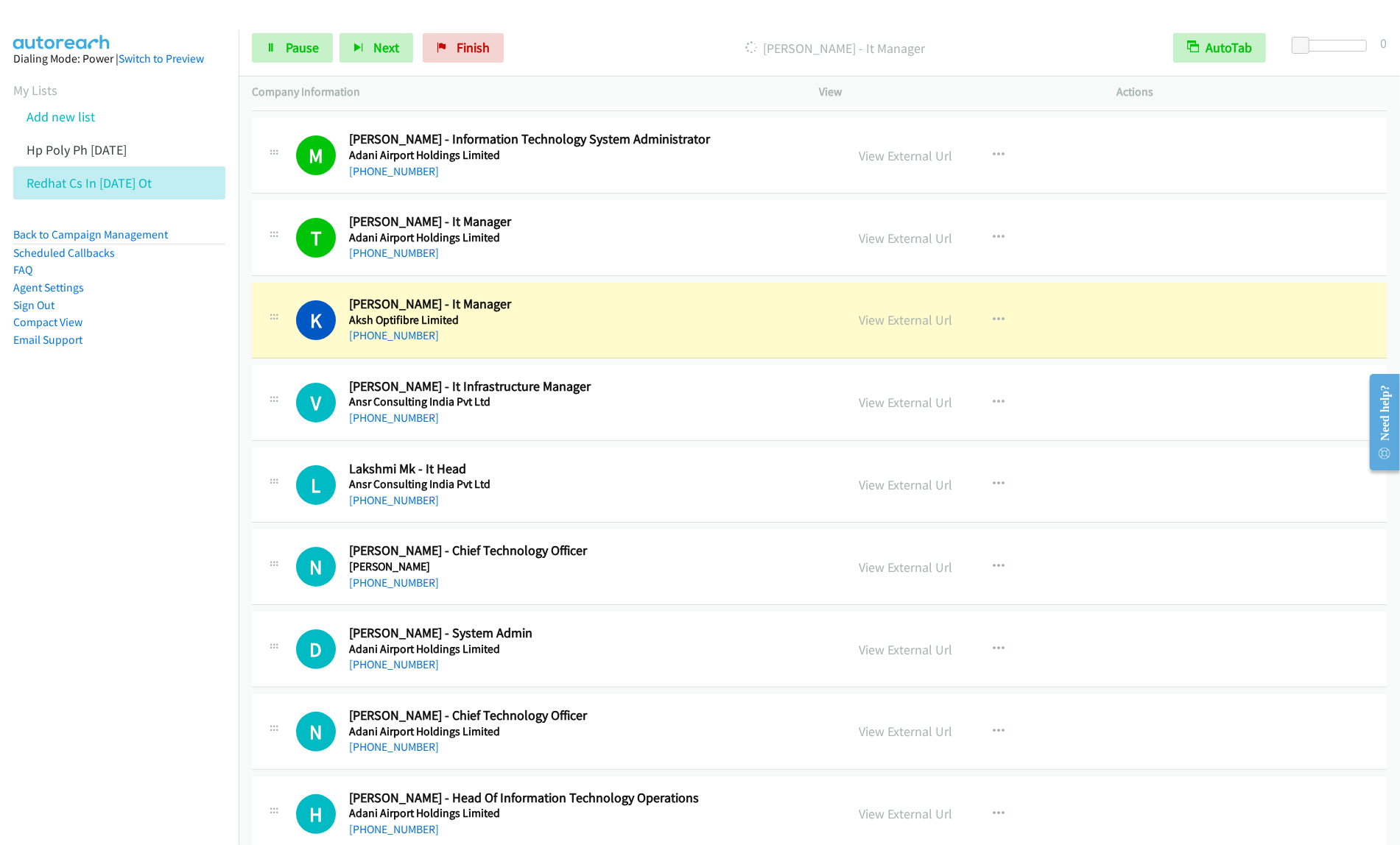
scroll to position [5777, 0]
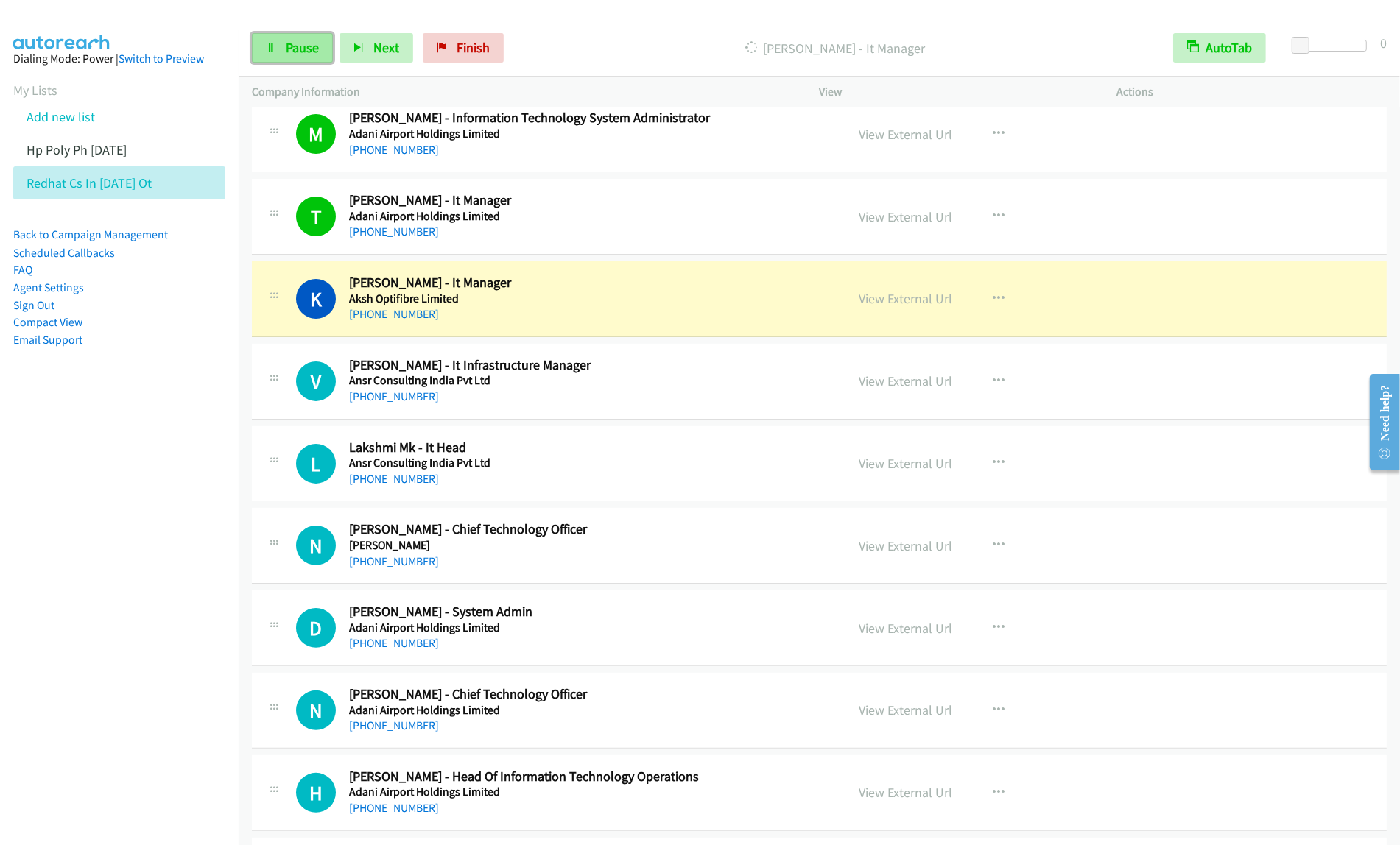
click at [289, 56] on link "Pause" at bounding box center [292, 47] width 81 height 29
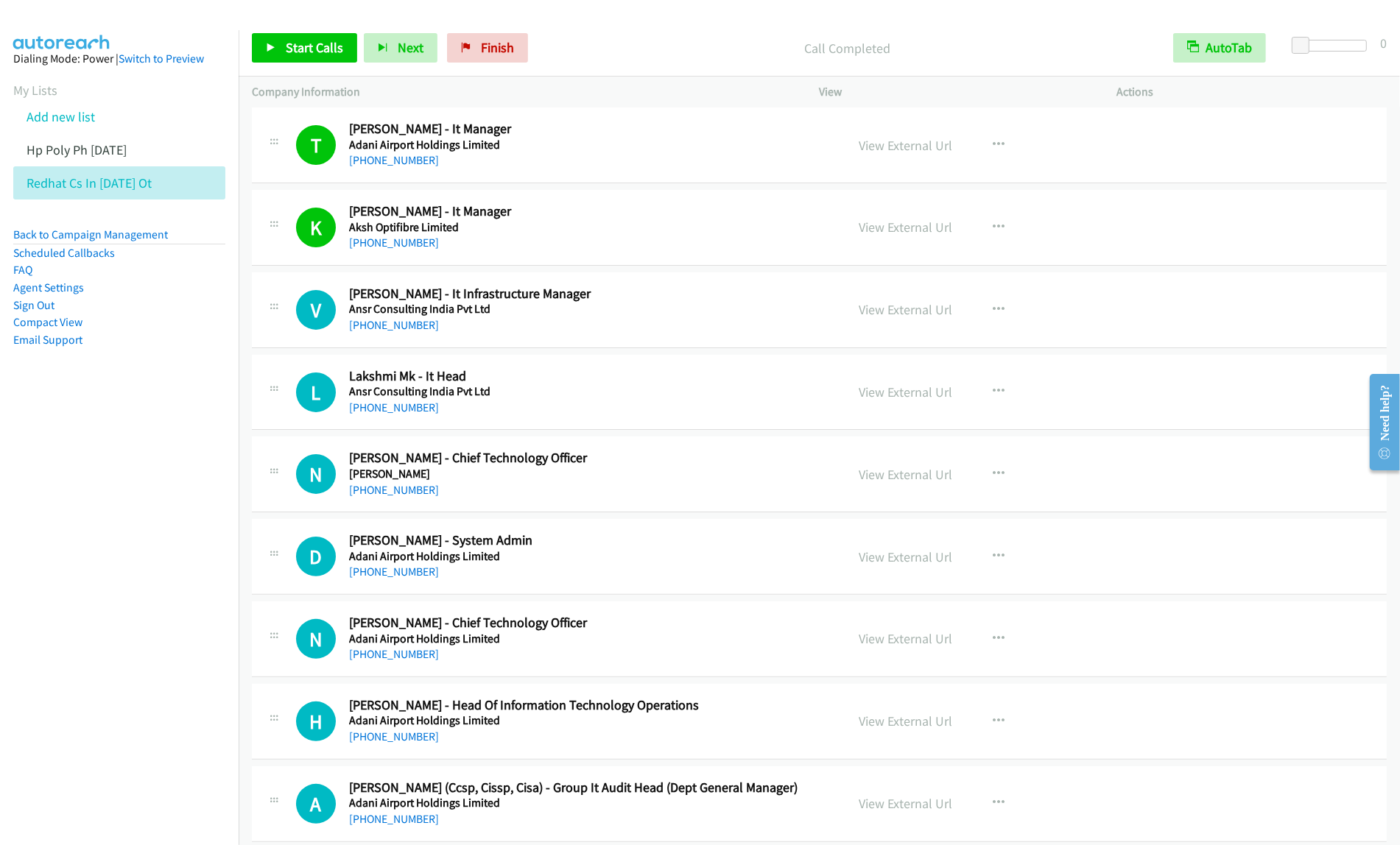
scroll to position [5962, 0]
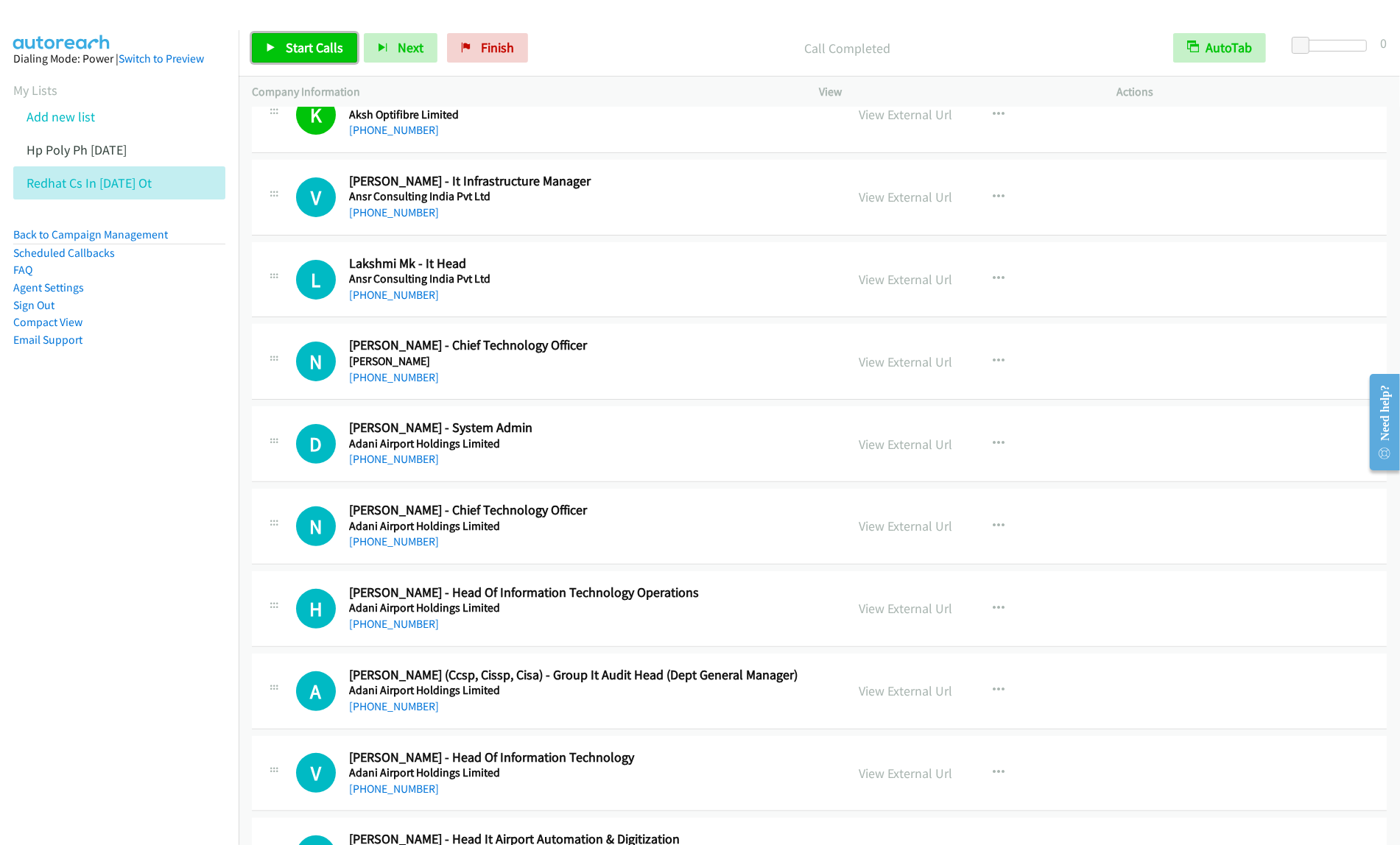
click at [311, 49] on span "Start Calls" at bounding box center [314, 47] width 57 height 17
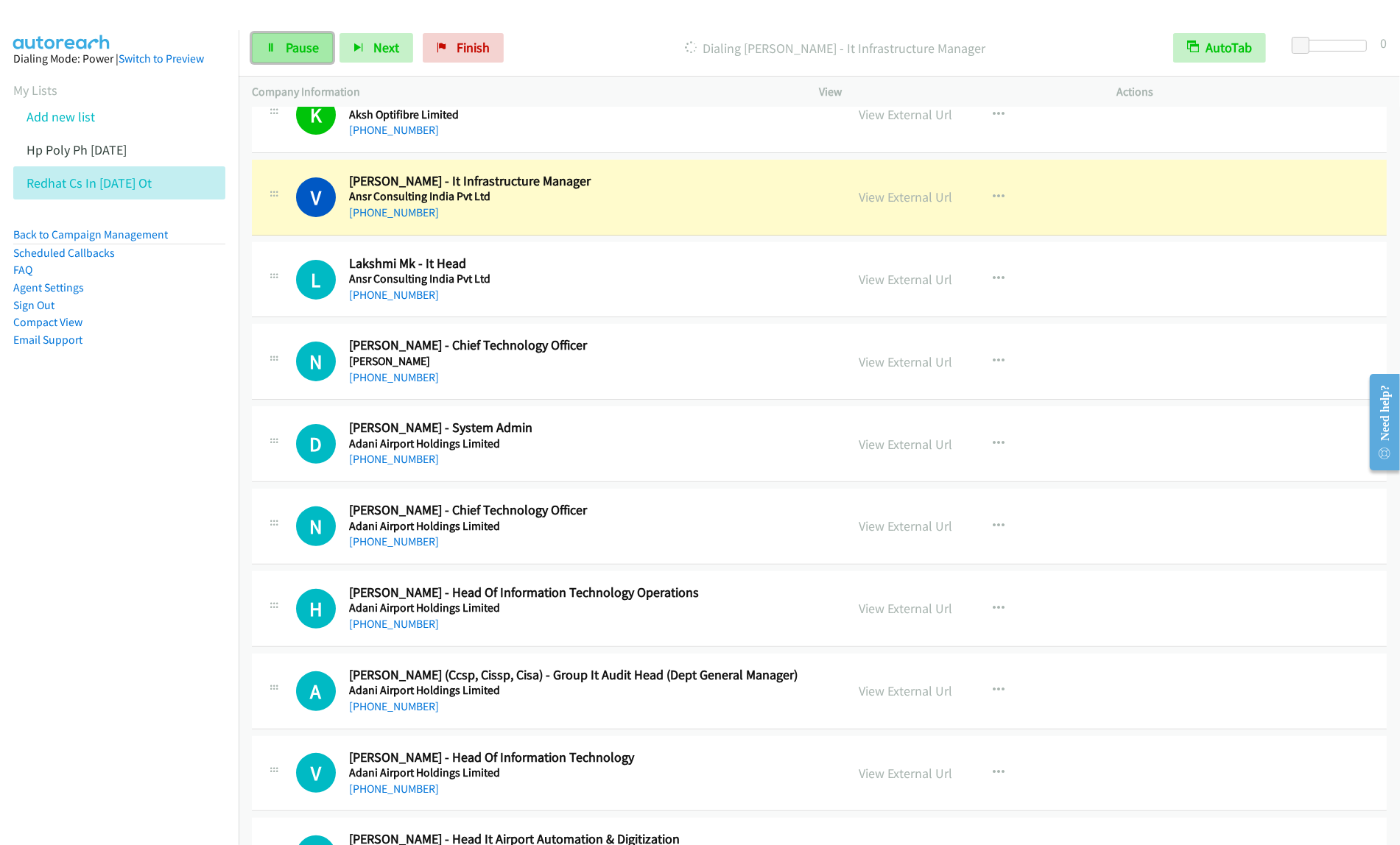
click at [303, 54] on span "Pause" at bounding box center [302, 47] width 33 height 17
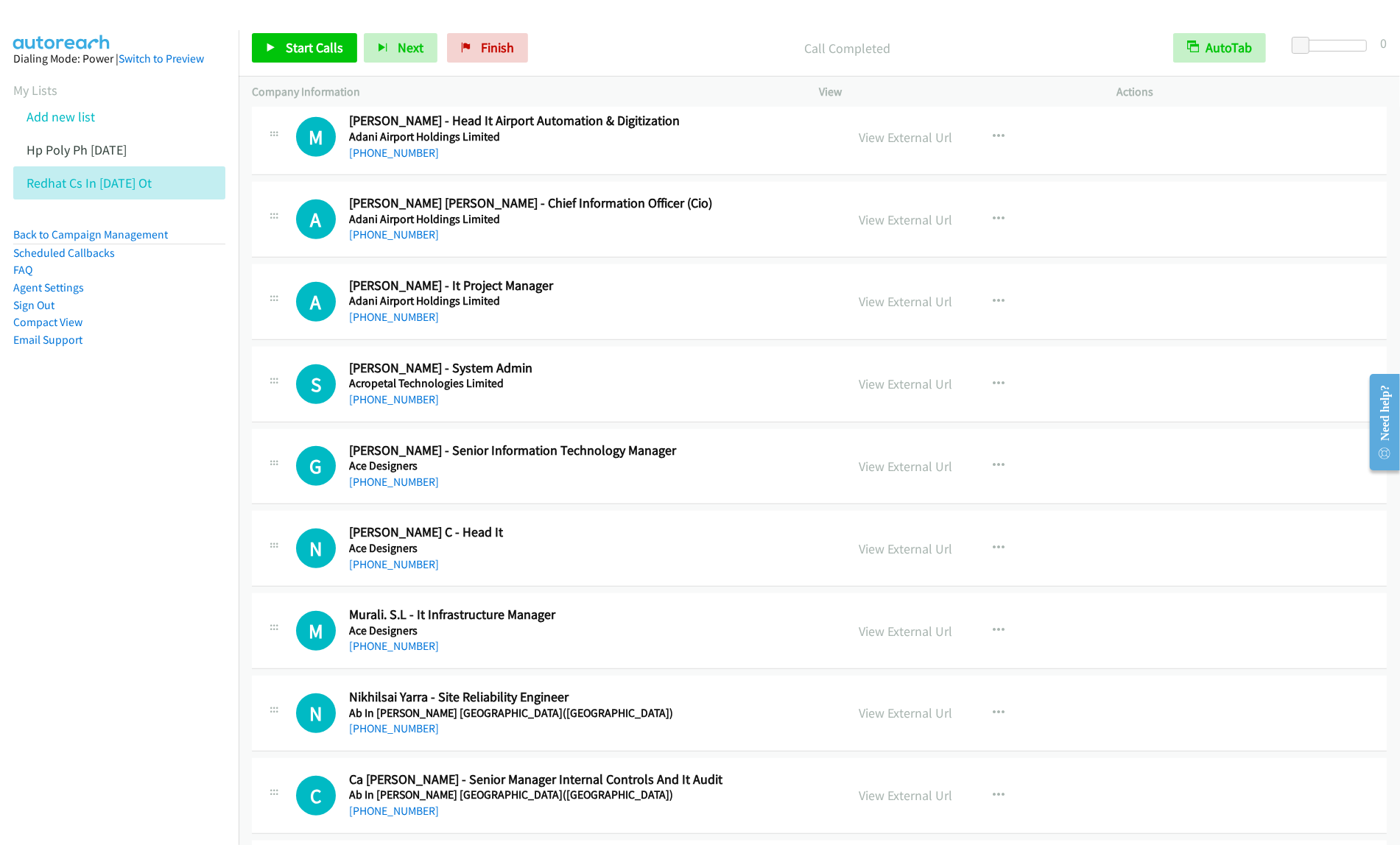
scroll to position [6699, 0]
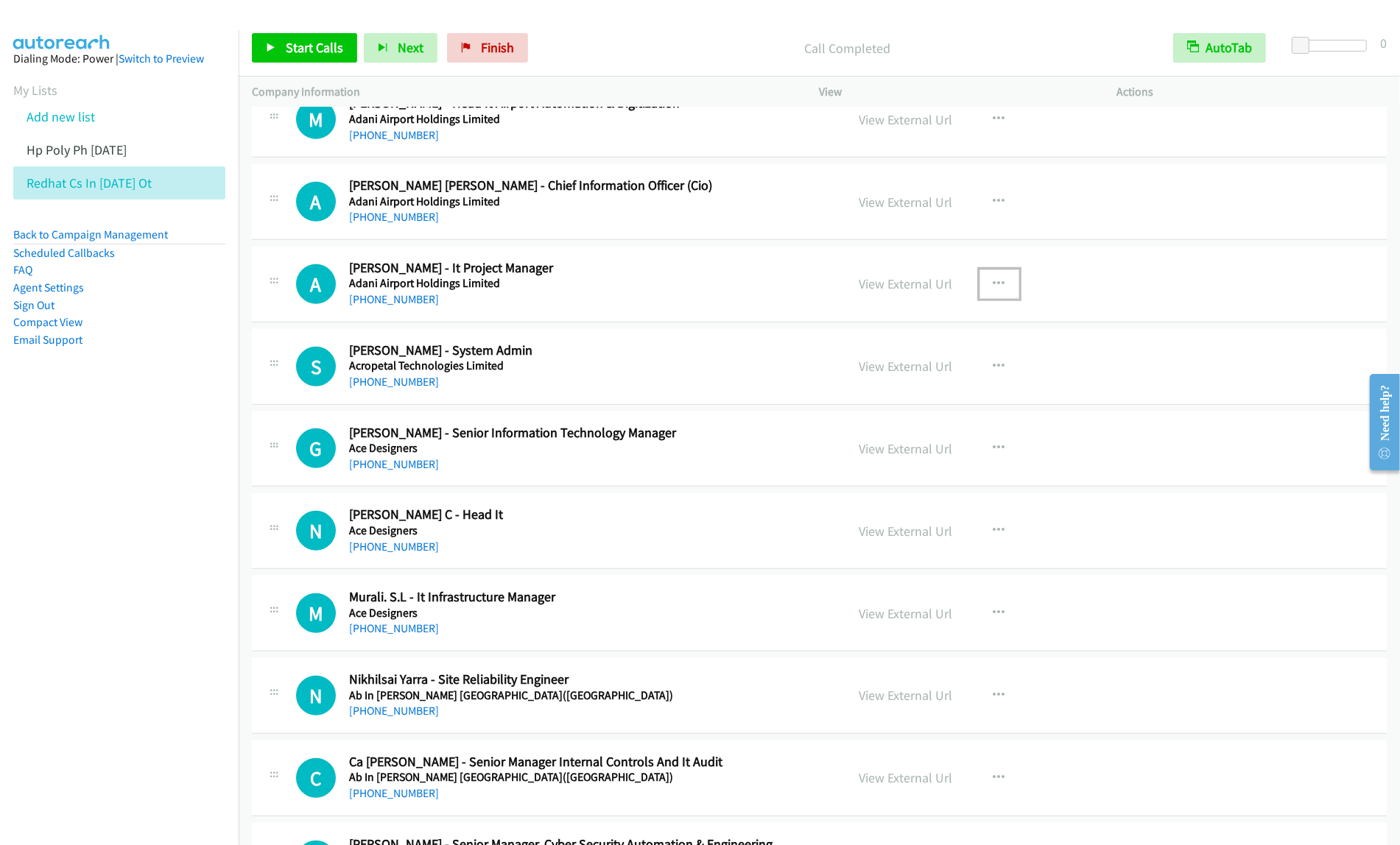
click at [1003, 299] on button "button" at bounding box center [999, 284] width 40 height 29
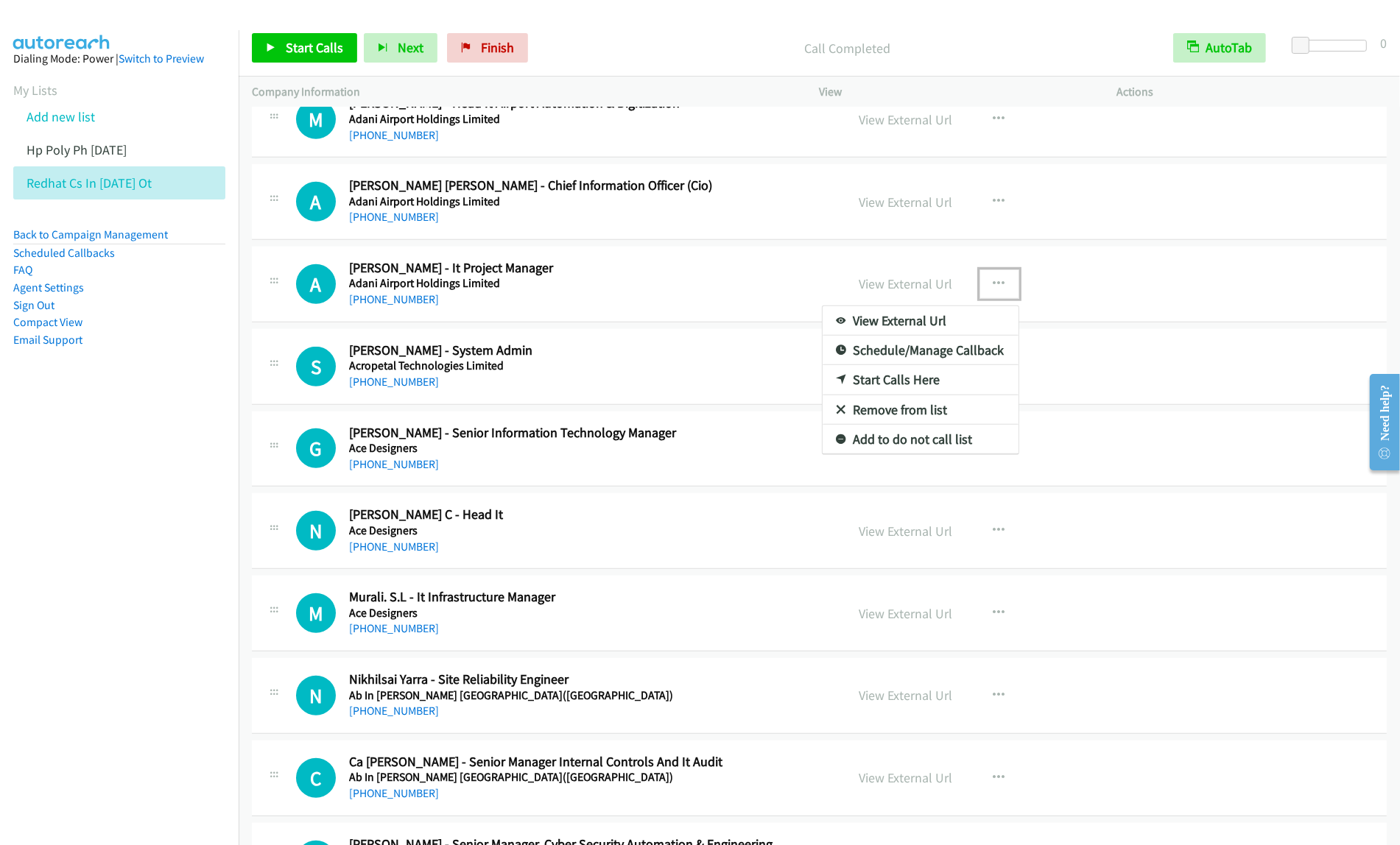
click at [935, 388] on link "Start Calls Here" at bounding box center [920, 380] width 196 height 29
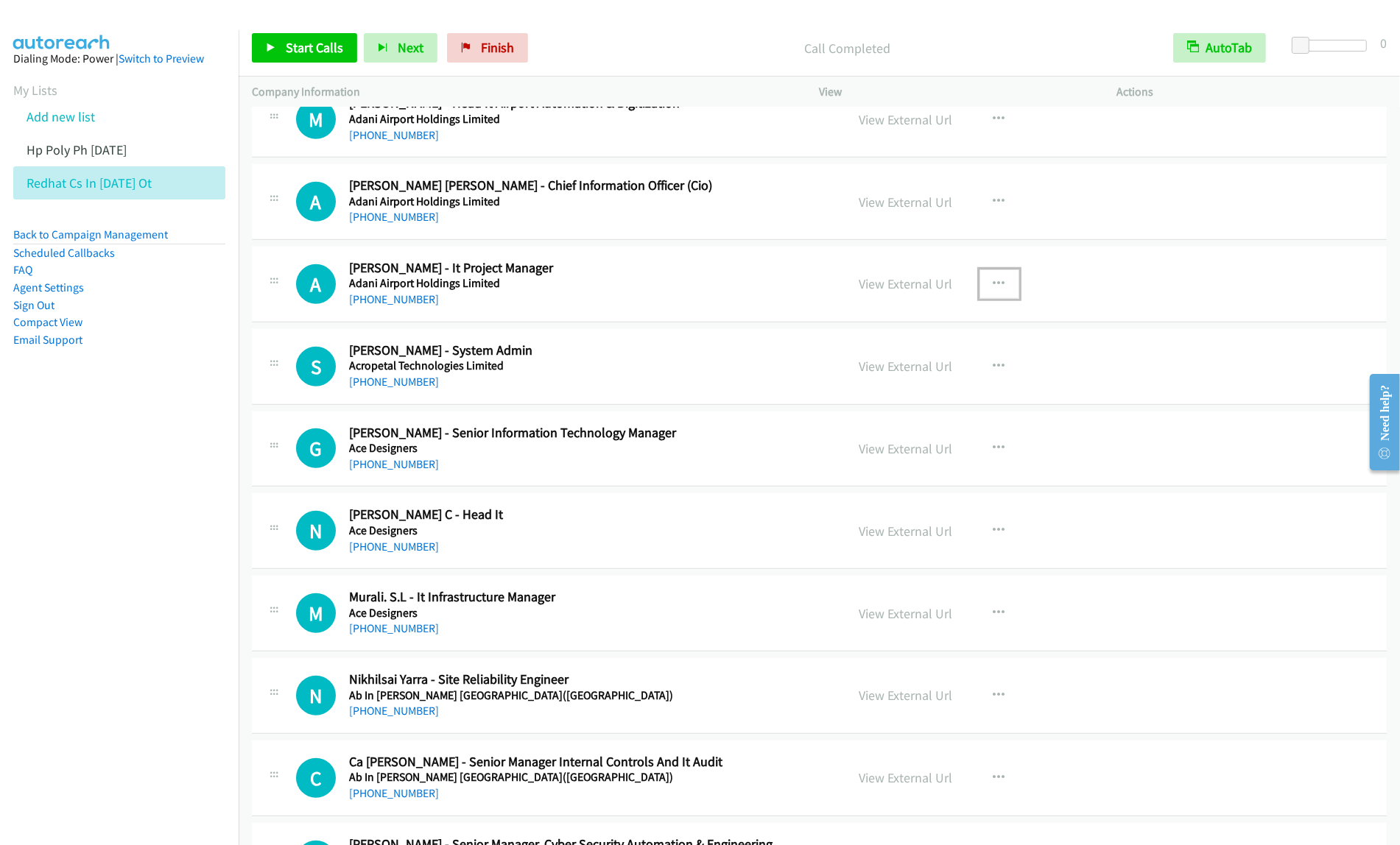
click at [987, 299] on button "button" at bounding box center [999, 284] width 40 height 29
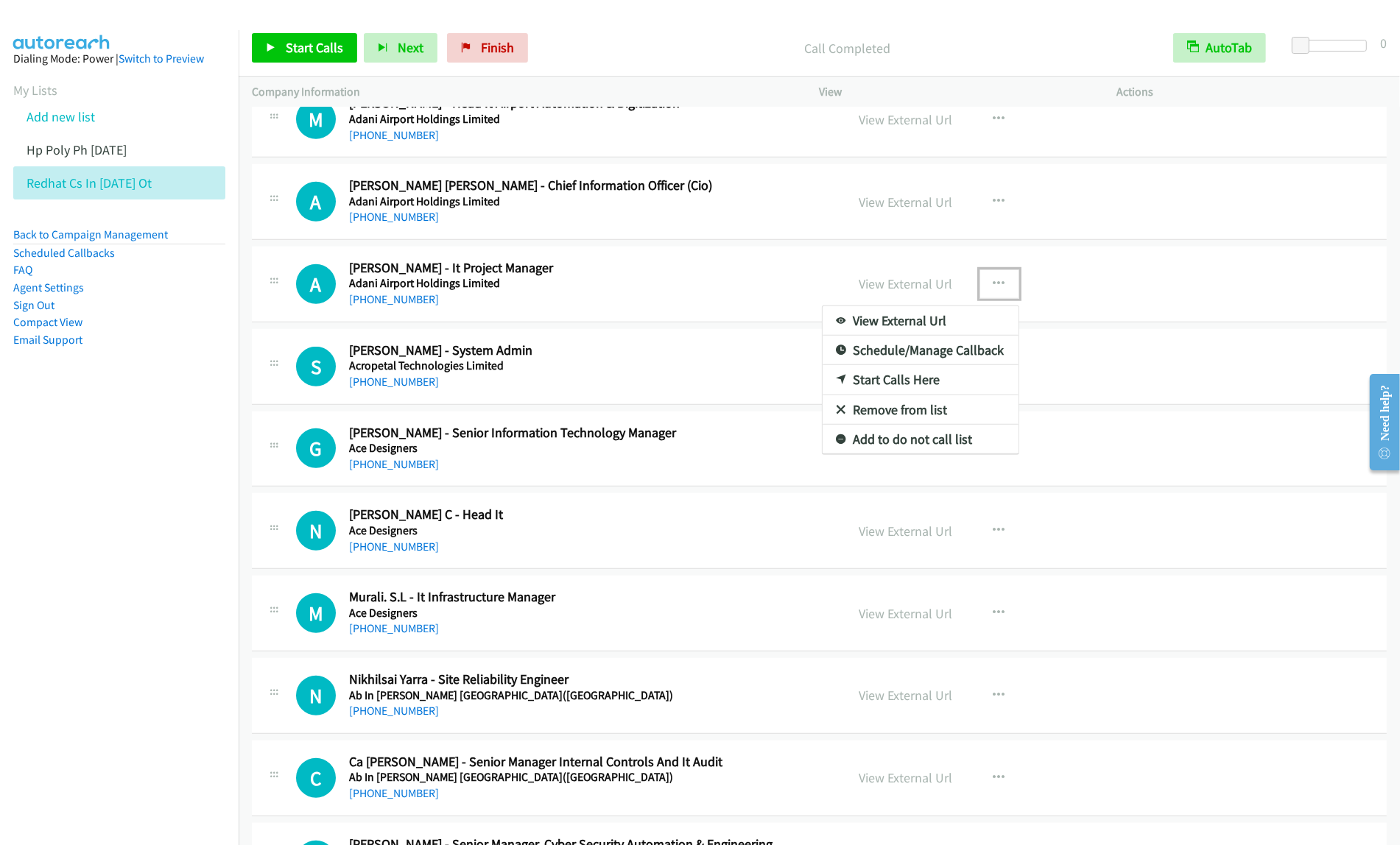
click at [962, 389] on link "Start Calls Here" at bounding box center [920, 380] width 196 height 29
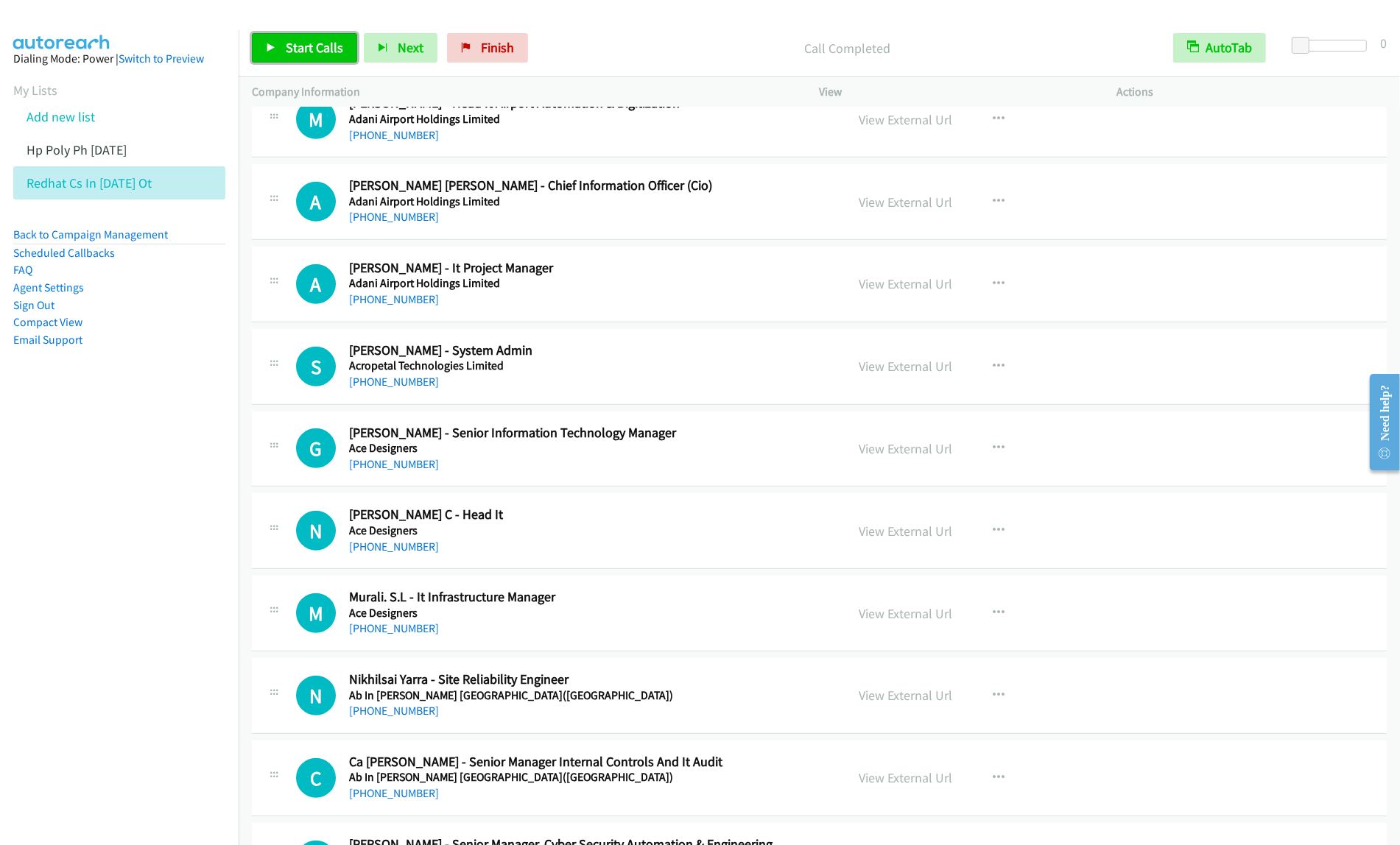
click at [306, 39] on span "Start Calls" at bounding box center [314, 47] width 57 height 17
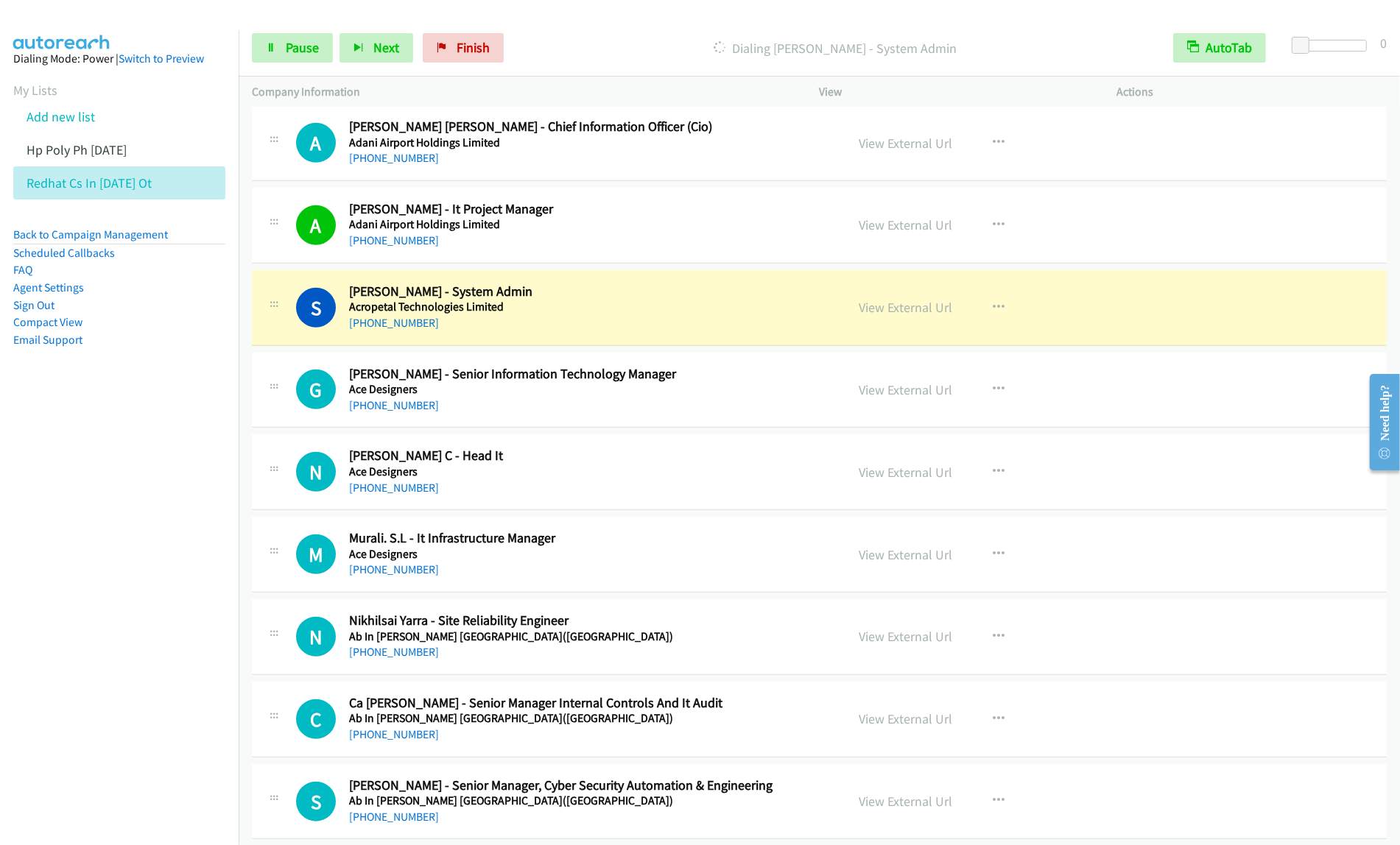
scroll to position [6790, 0]
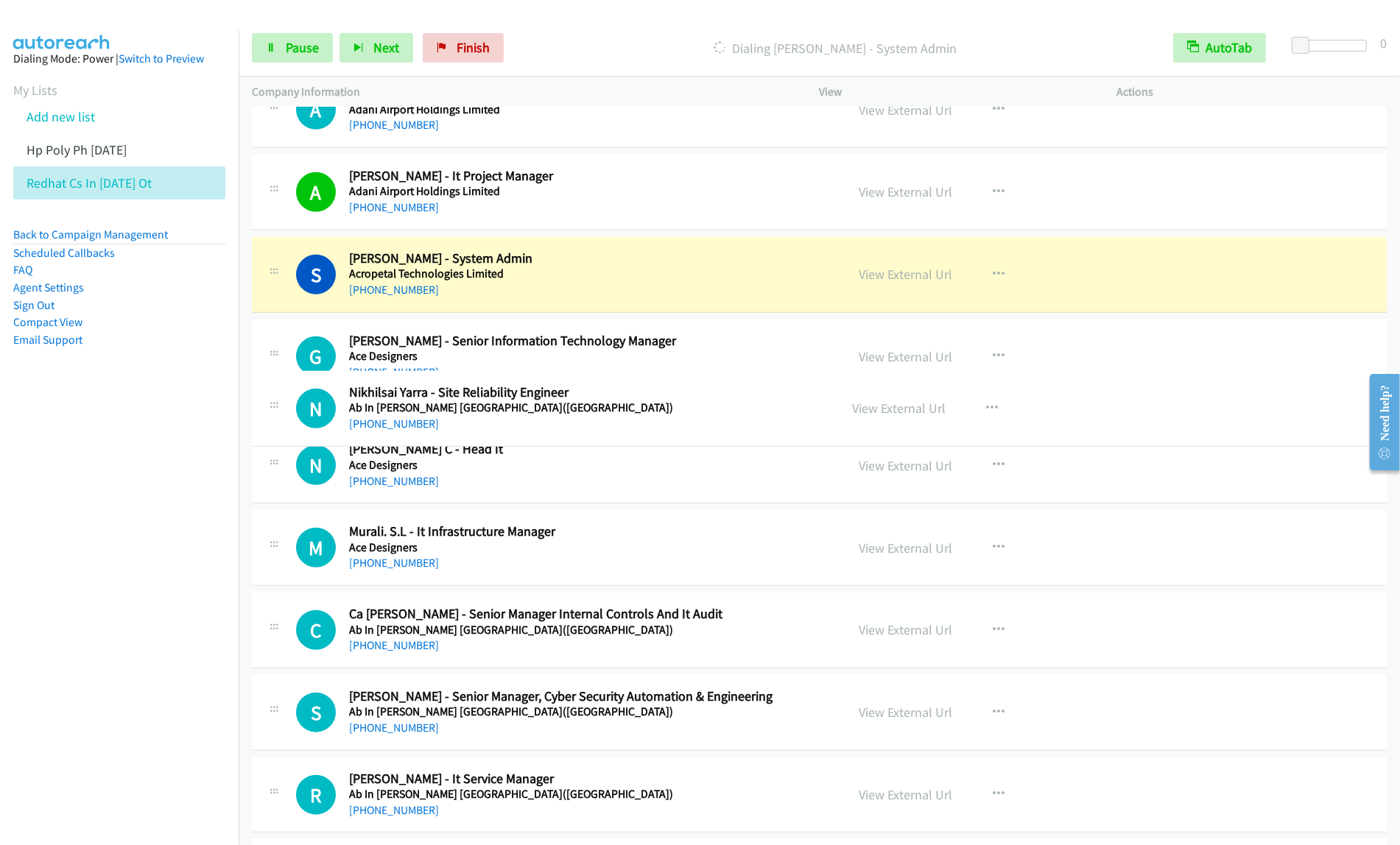
drag, startPoint x: 654, startPoint y: 604, endPoint x: 670, endPoint y: 398, distance: 206.6
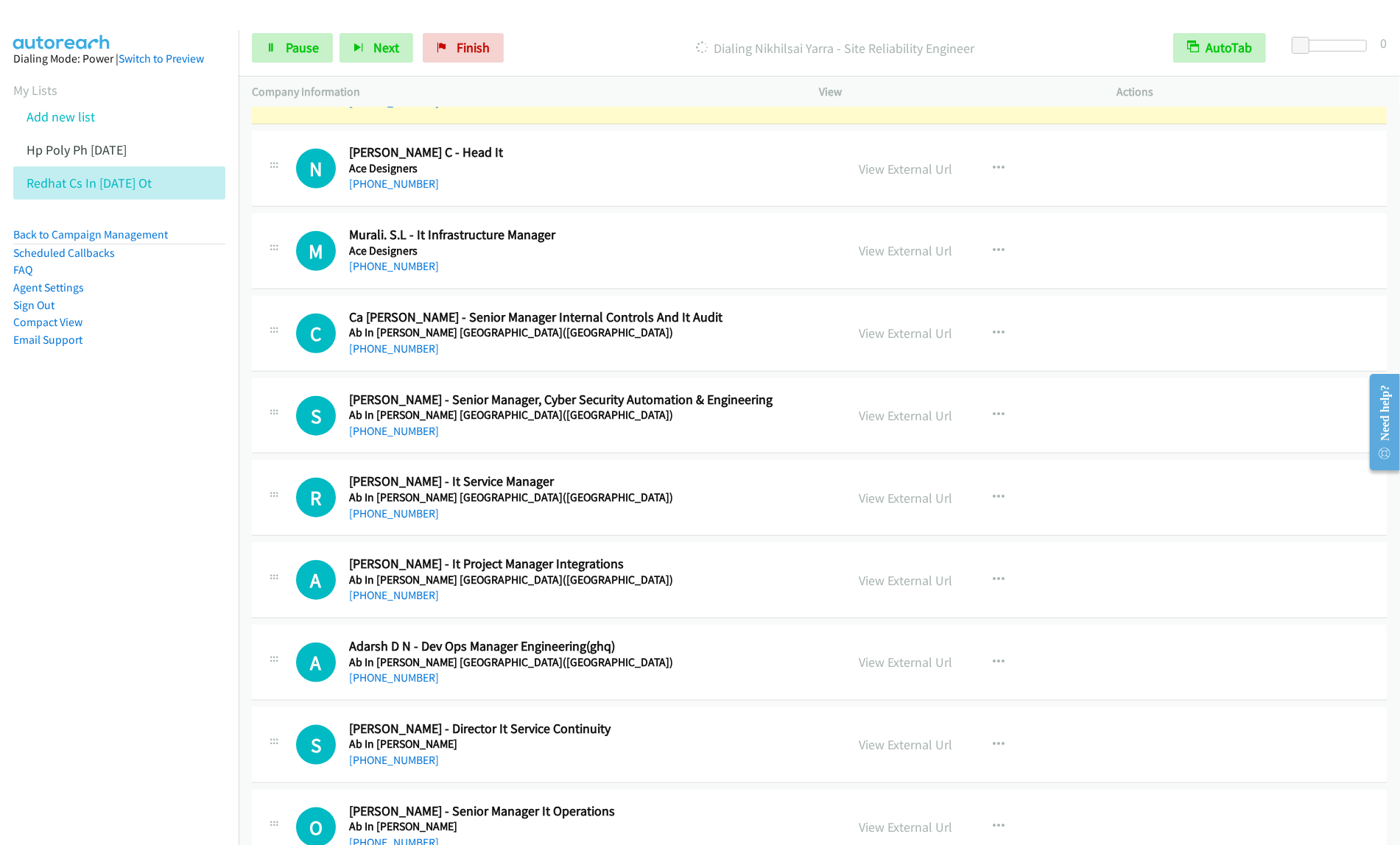
scroll to position [7250, 0]
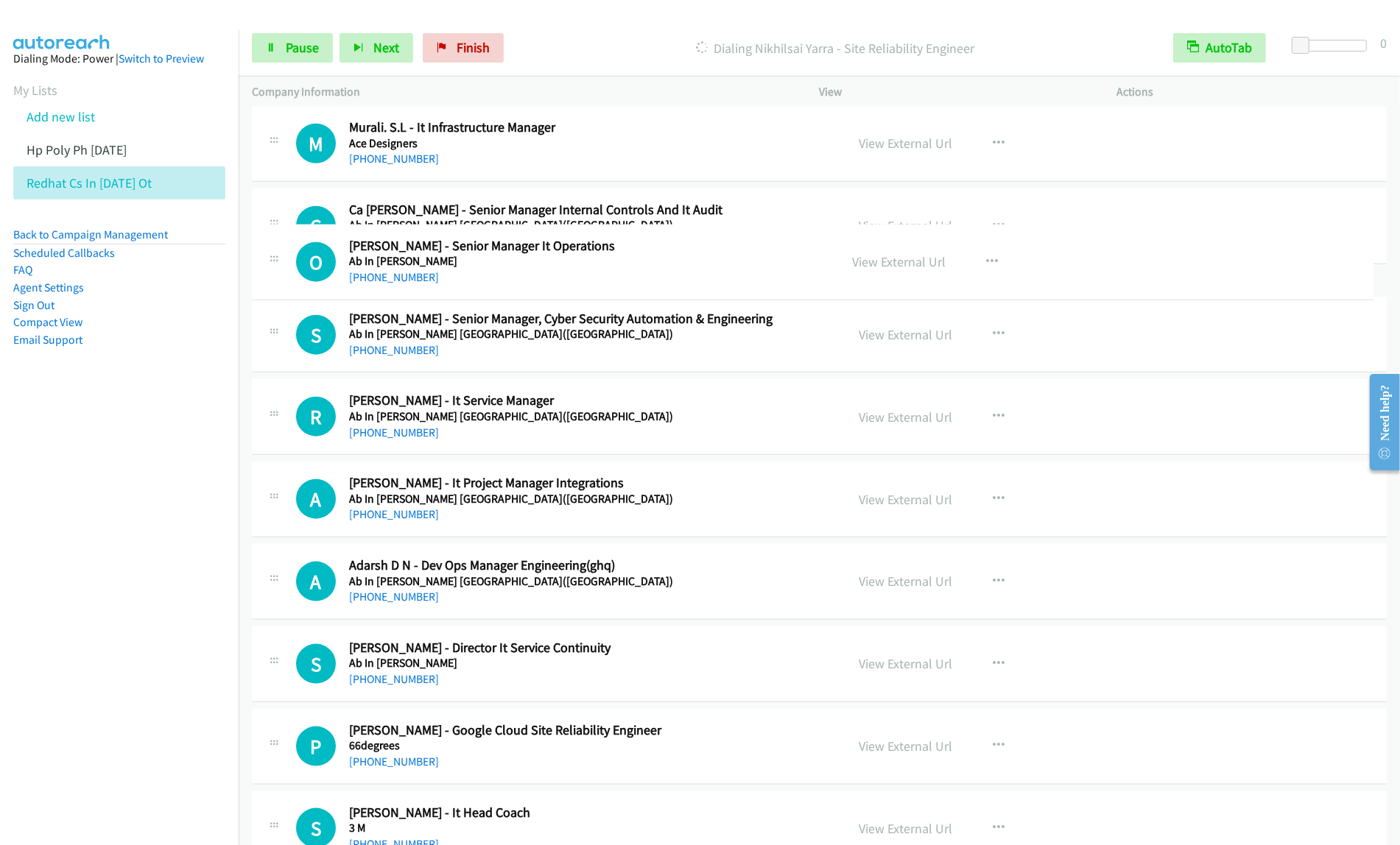
drag, startPoint x: 693, startPoint y: 702, endPoint x: 702, endPoint y: 228, distance: 474.1
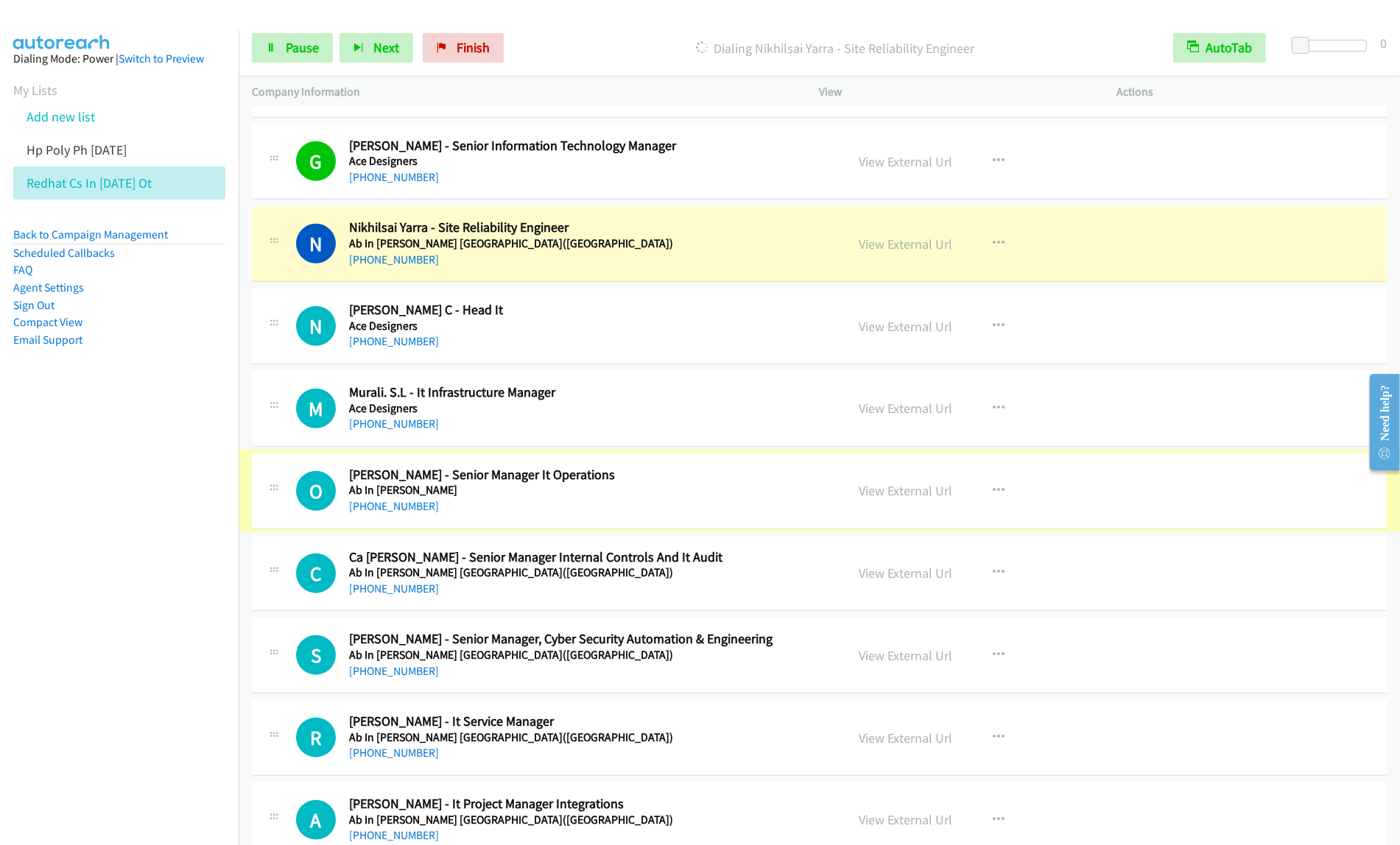
scroll to position [6975, 0]
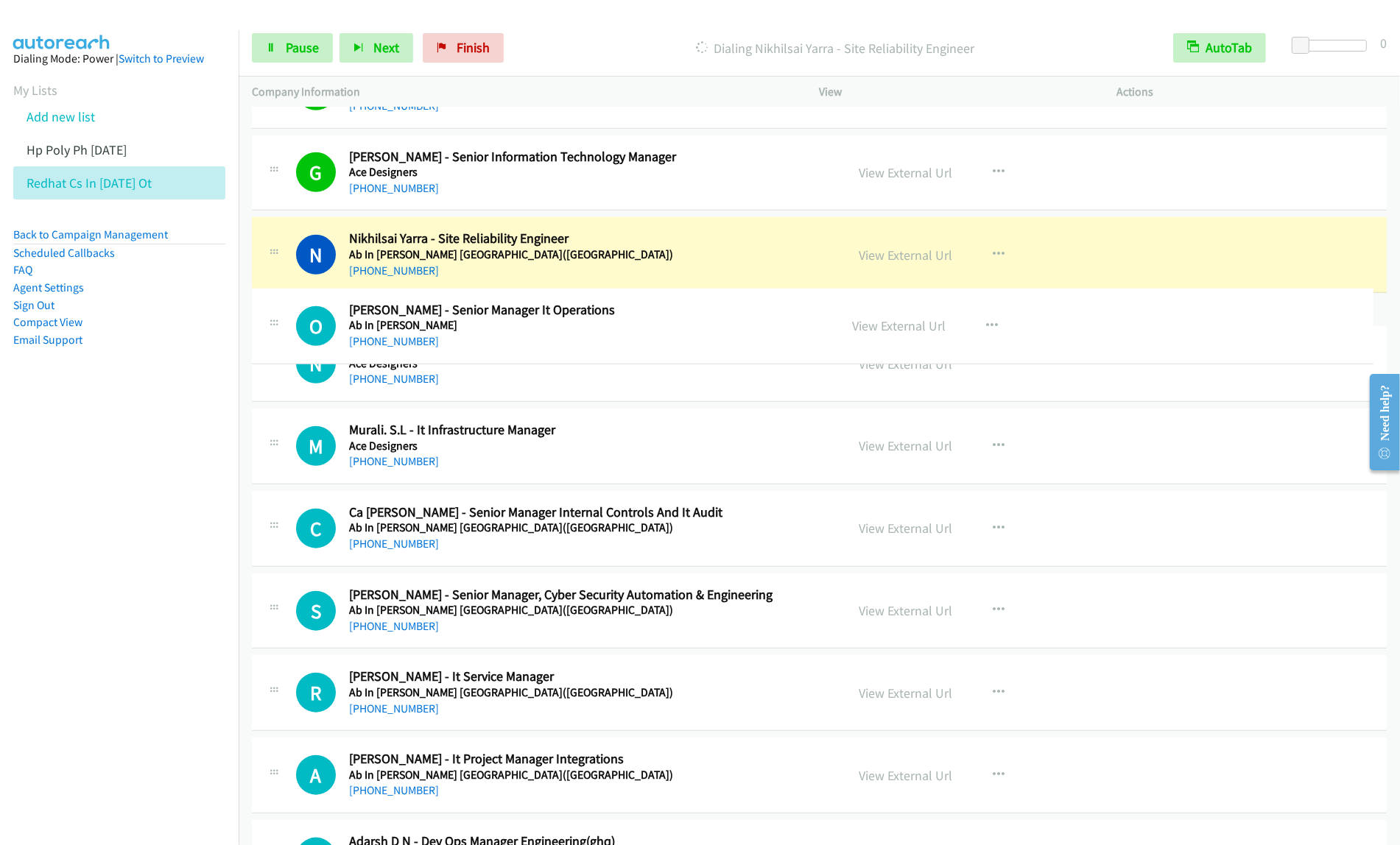
drag, startPoint x: 655, startPoint y: 480, endPoint x: 656, endPoint y: 328, distance: 152.0
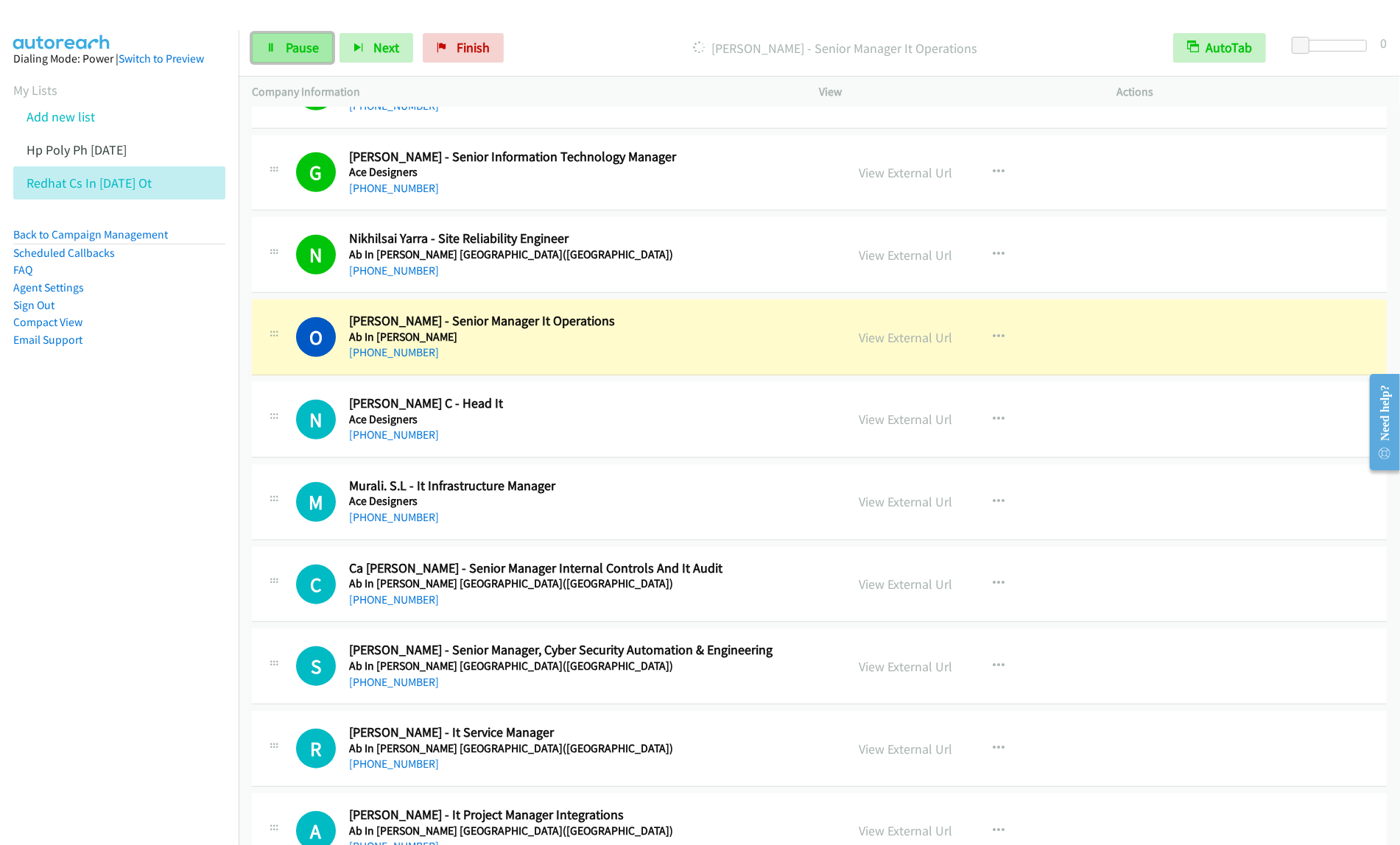
click at [298, 49] on span "Pause" at bounding box center [302, 47] width 33 height 17
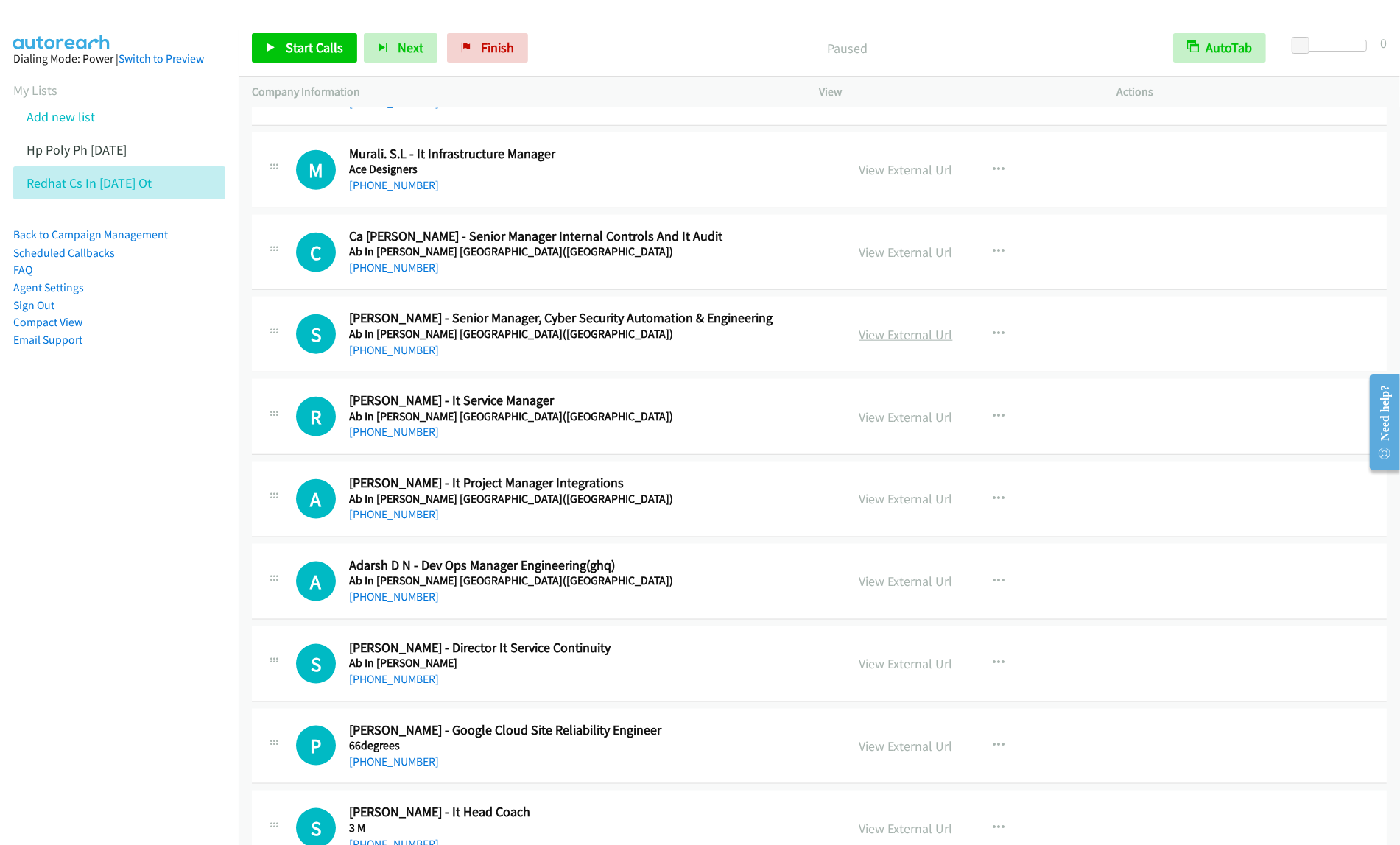
scroll to position [7343, 0]
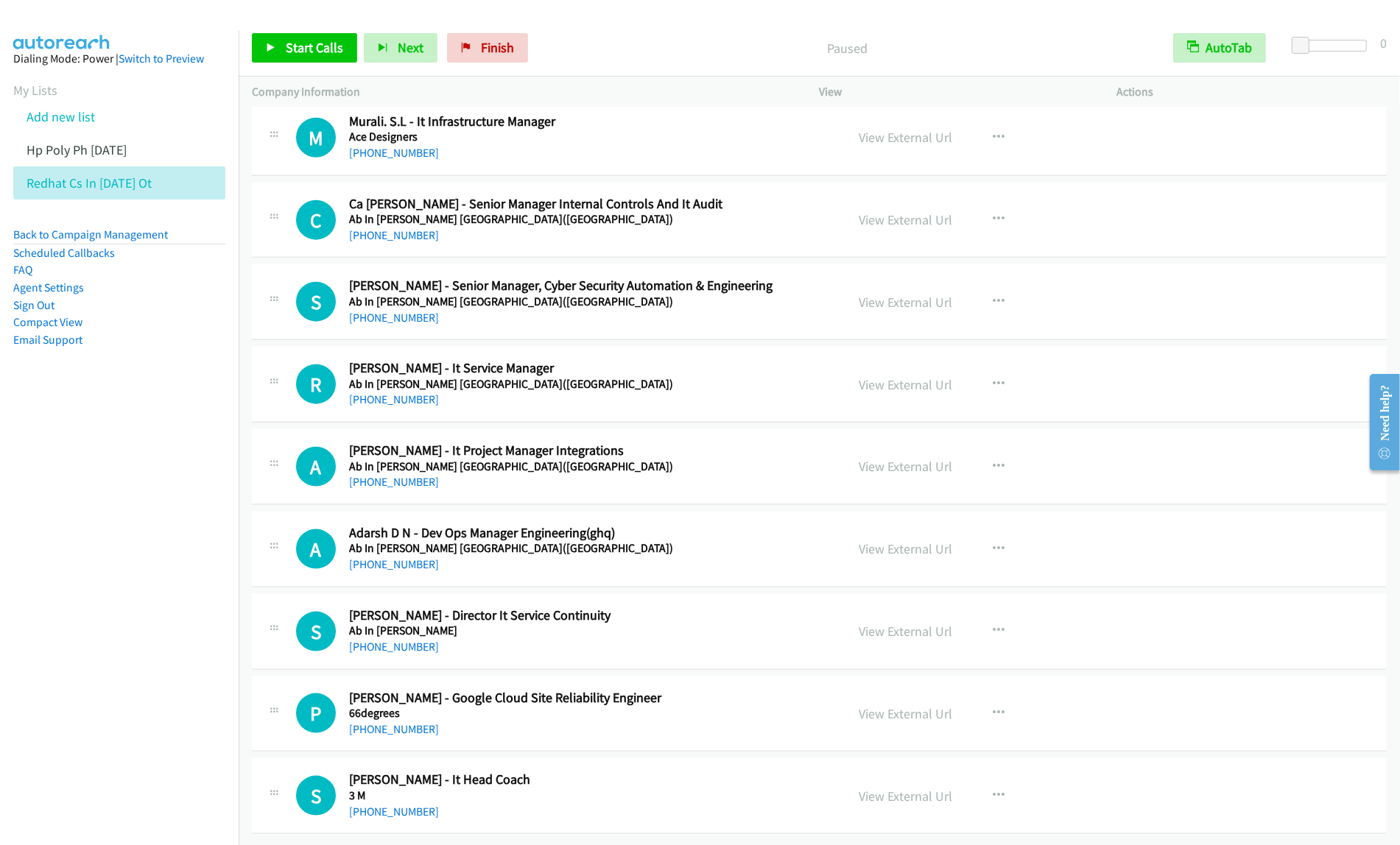
click at [637, 377] on h2 "[PERSON_NAME] - It Service Manager" at bounding box center [587, 368] width 477 height 17
click at [994, 391] on icon "button" at bounding box center [999, 384] width 11 height 11
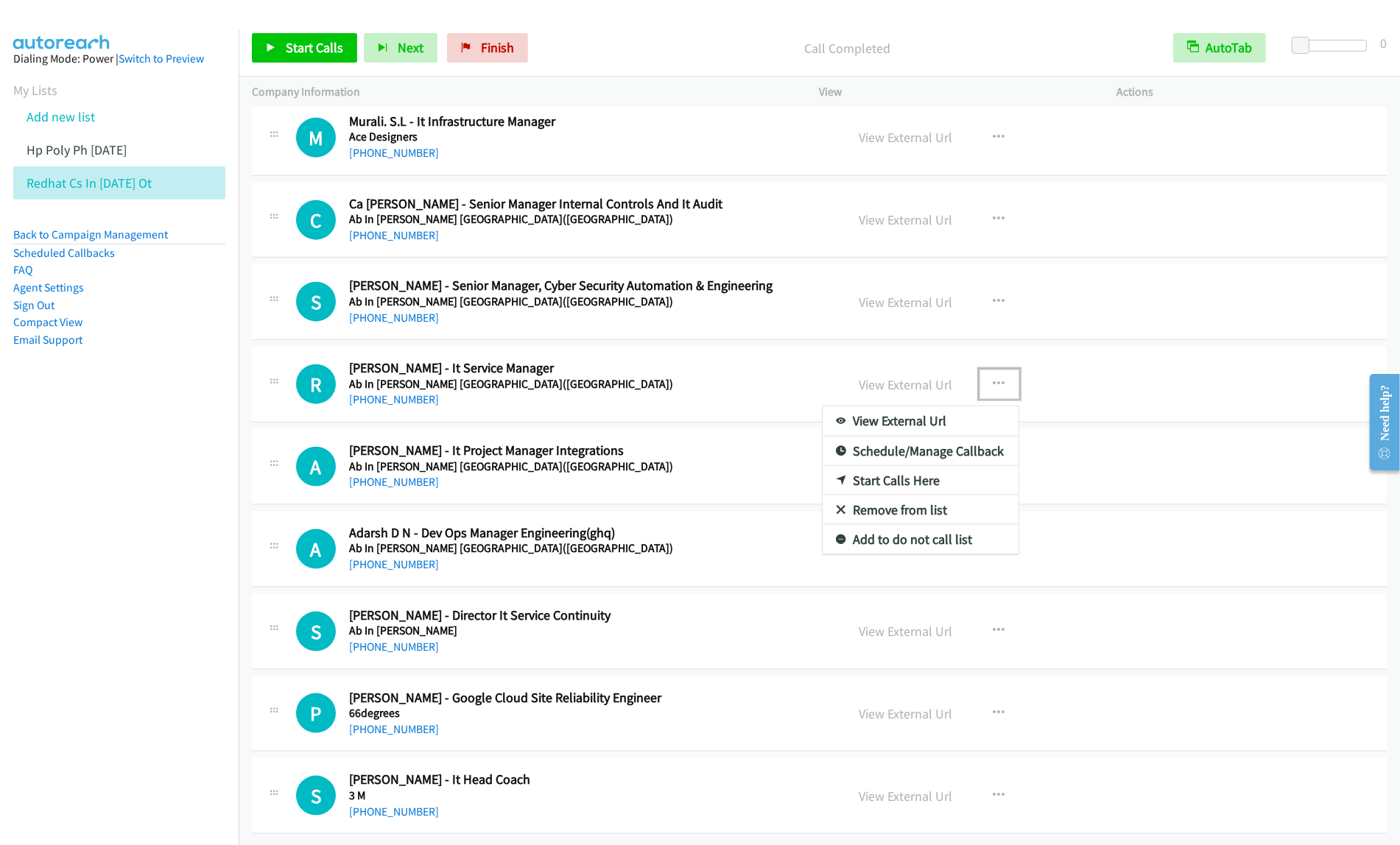
click at [933, 486] on link "Start Calls Here" at bounding box center [920, 481] width 196 height 29
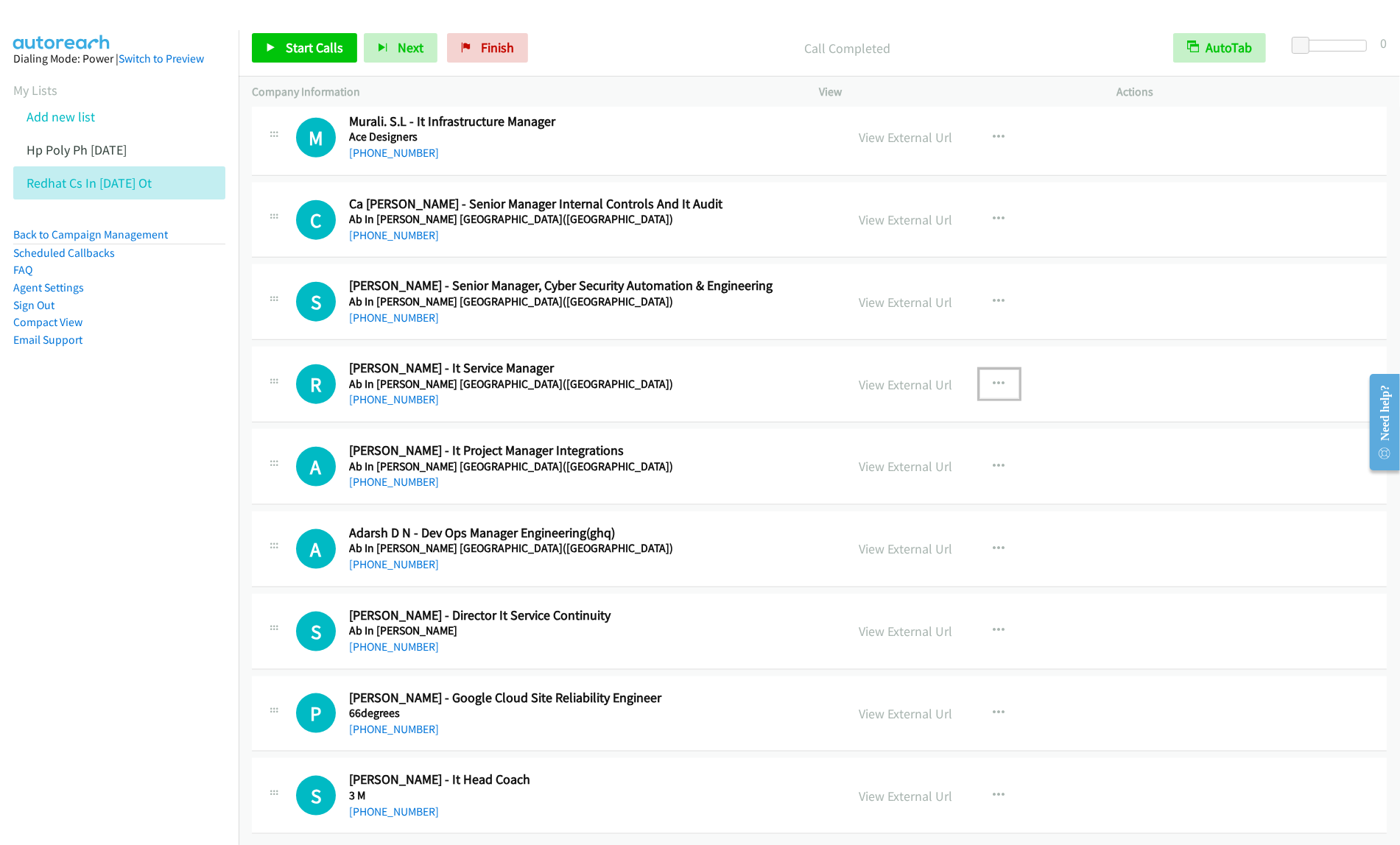
click at [993, 389] on icon "button" at bounding box center [999, 384] width 11 height 11
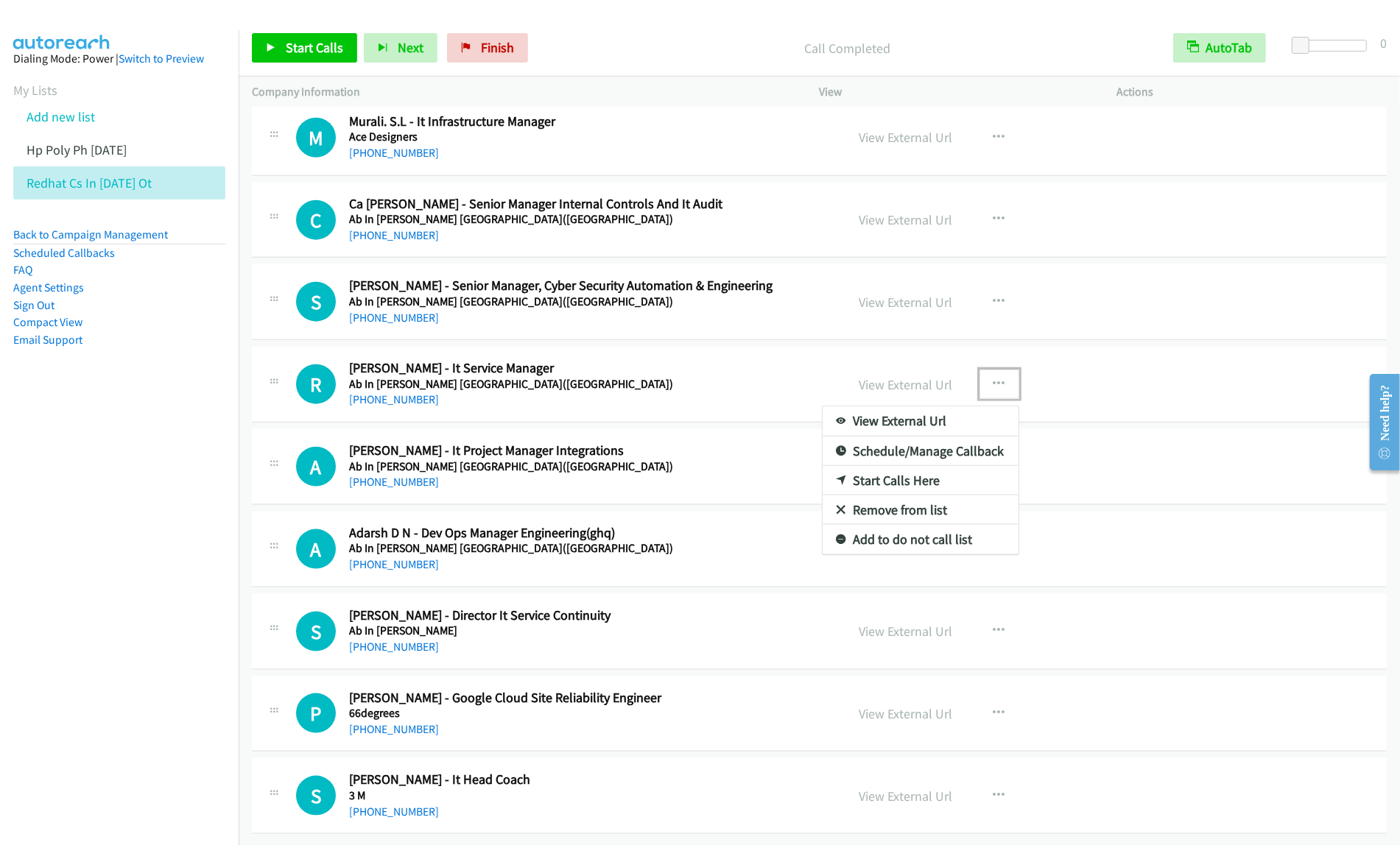
click at [922, 495] on link "Start Calls Here" at bounding box center [920, 481] width 196 height 29
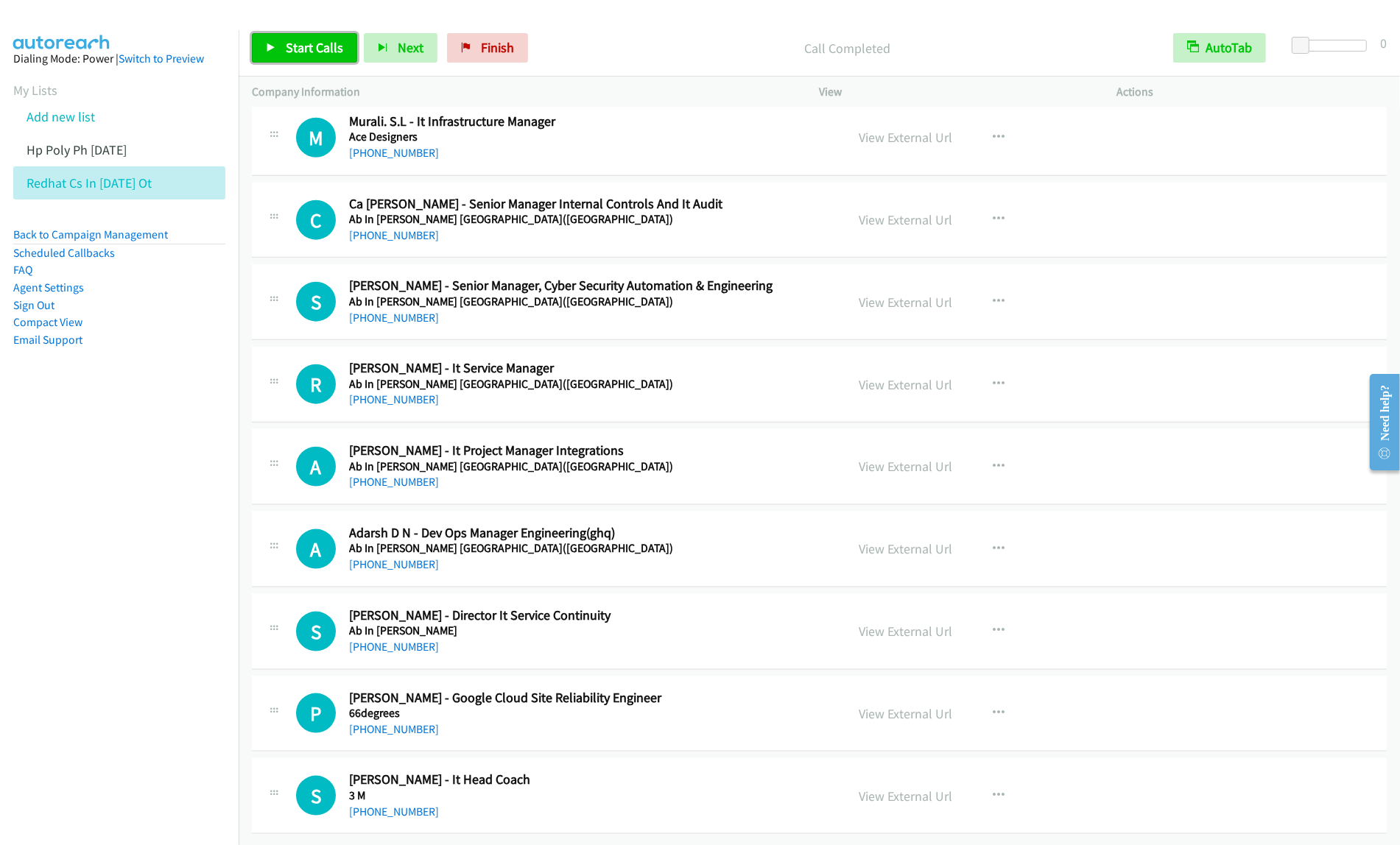
click at [333, 47] on span "Start Calls" at bounding box center [314, 47] width 57 height 17
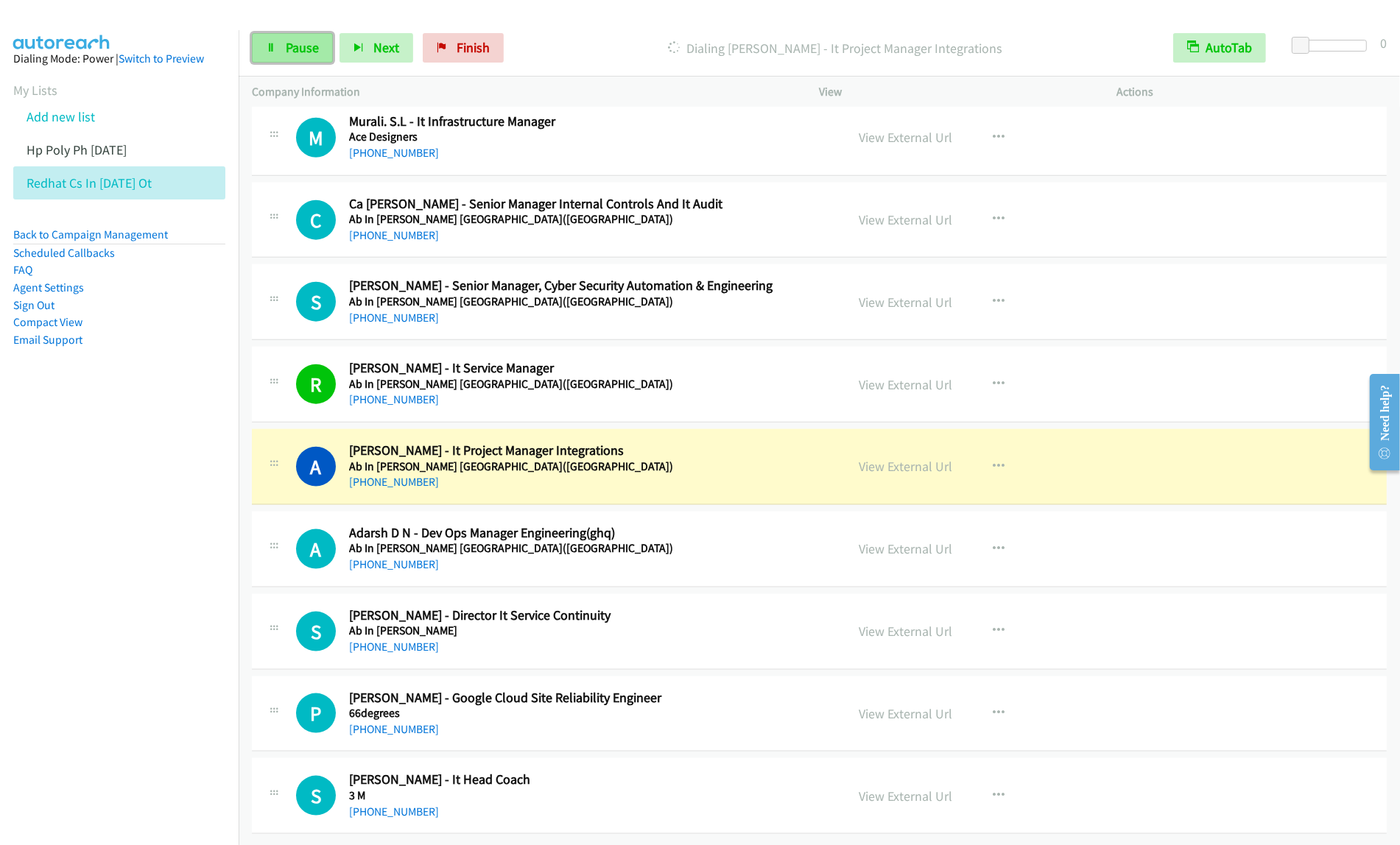
click at [291, 47] on span "Pause" at bounding box center [302, 47] width 33 height 17
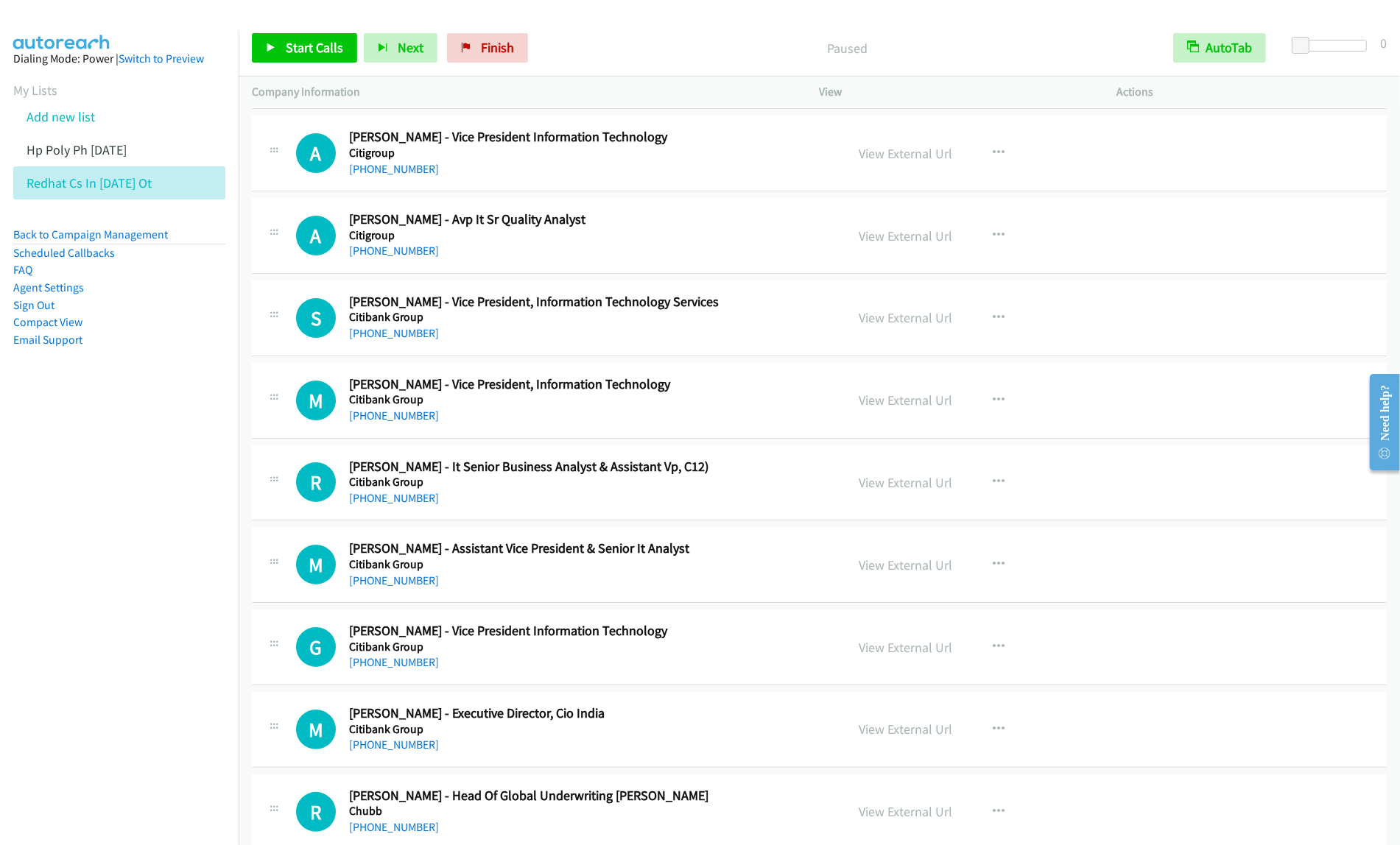
scroll to position [0, 0]
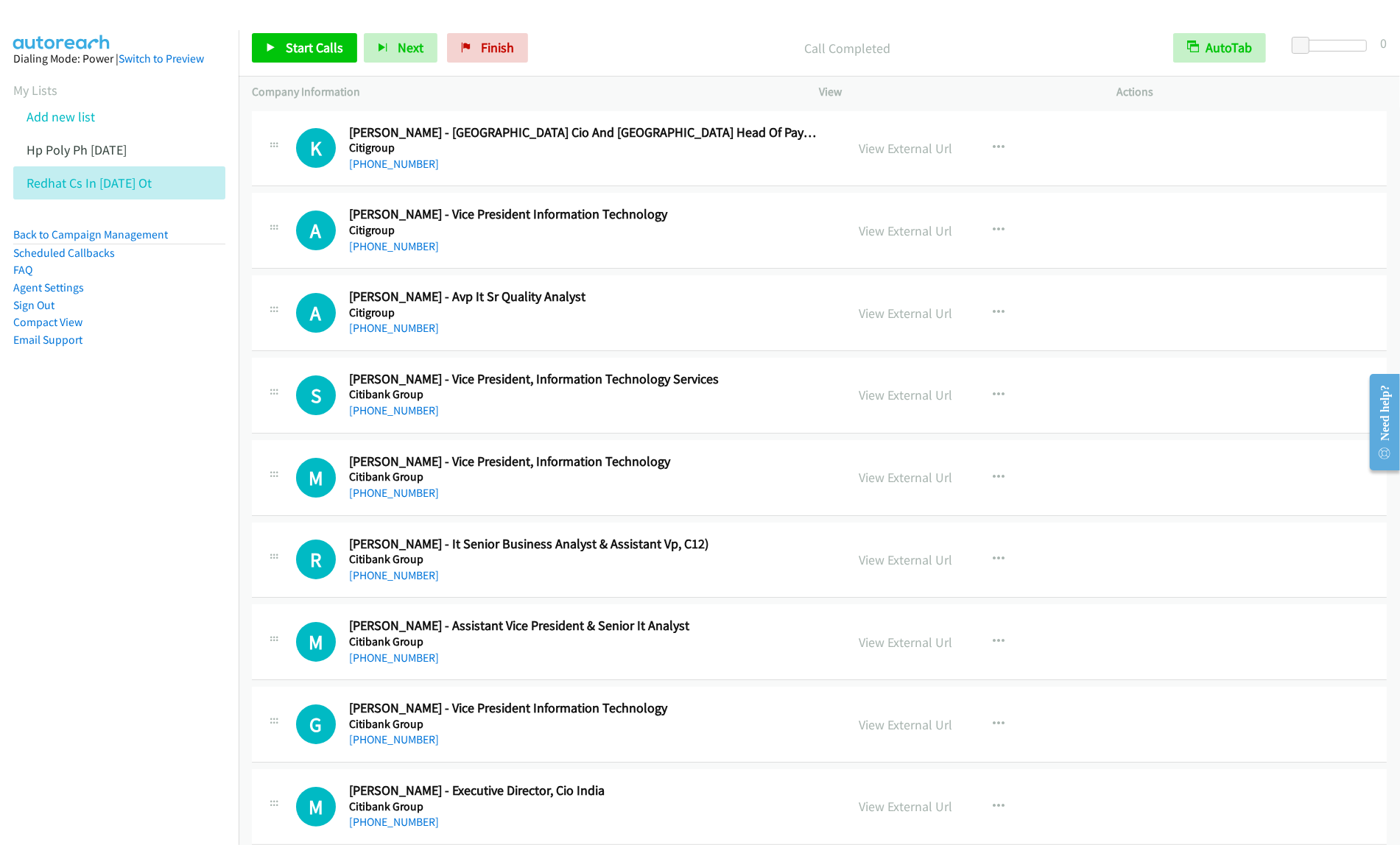
click at [734, 219] on h2 "[PERSON_NAME] - Vice President Information Technology" at bounding box center [587, 215] width 477 height 17
click at [724, 221] on h2 "[PERSON_NAME] - Vice President Information Technology" at bounding box center [587, 215] width 477 height 17
click at [993, 228] on icon "button" at bounding box center [999, 230] width 11 height 11
click at [926, 326] on link "Start Calls Here" at bounding box center [920, 327] width 196 height 29
click at [982, 239] on button "button" at bounding box center [999, 231] width 40 height 29
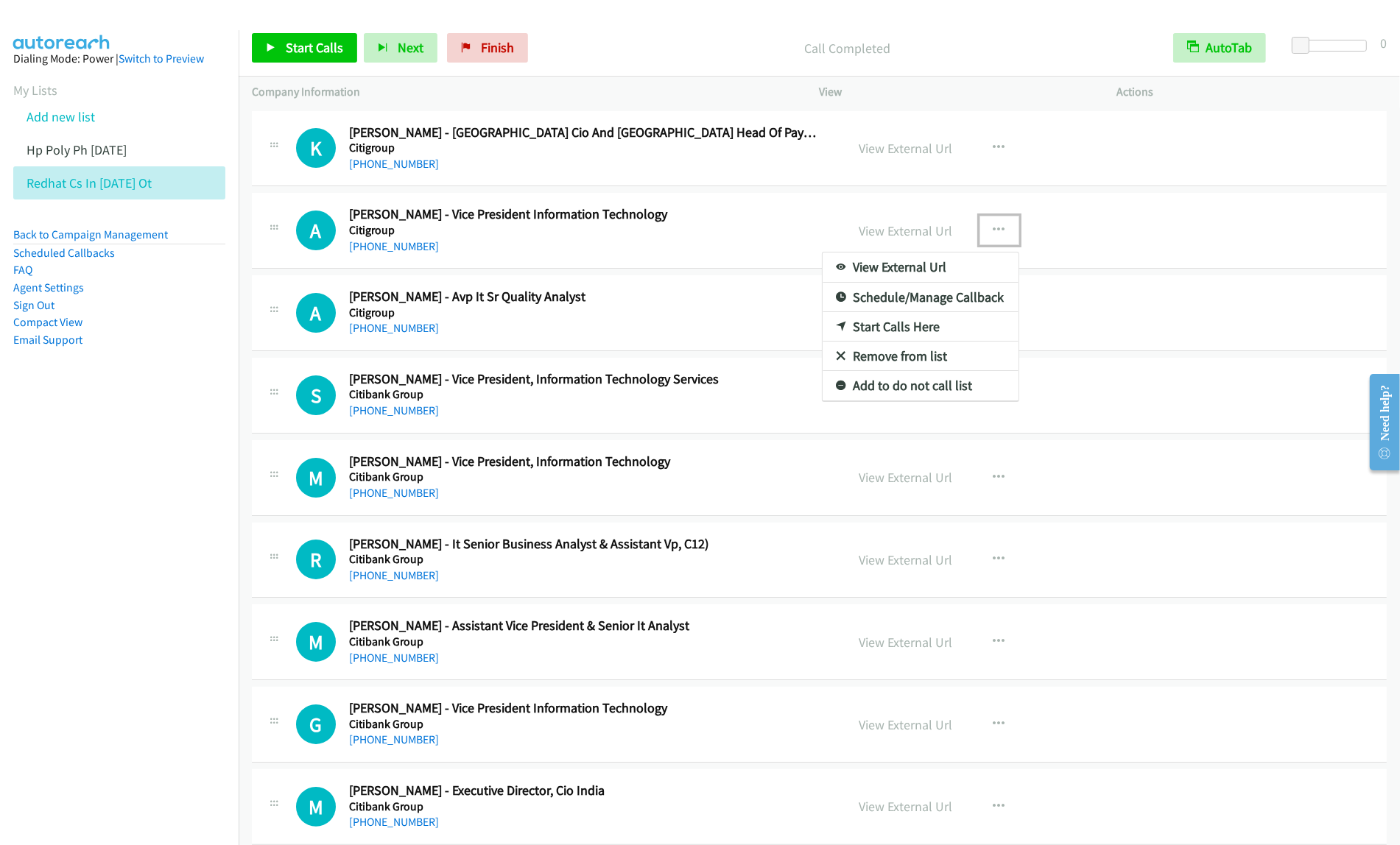
click at [936, 326] on link "Start Calls Here" at bounding box center [920, 327] width 196 height 29
click at [289, 47] on span "Start Calls" at bounding box center [314, 47] width 57 height 17
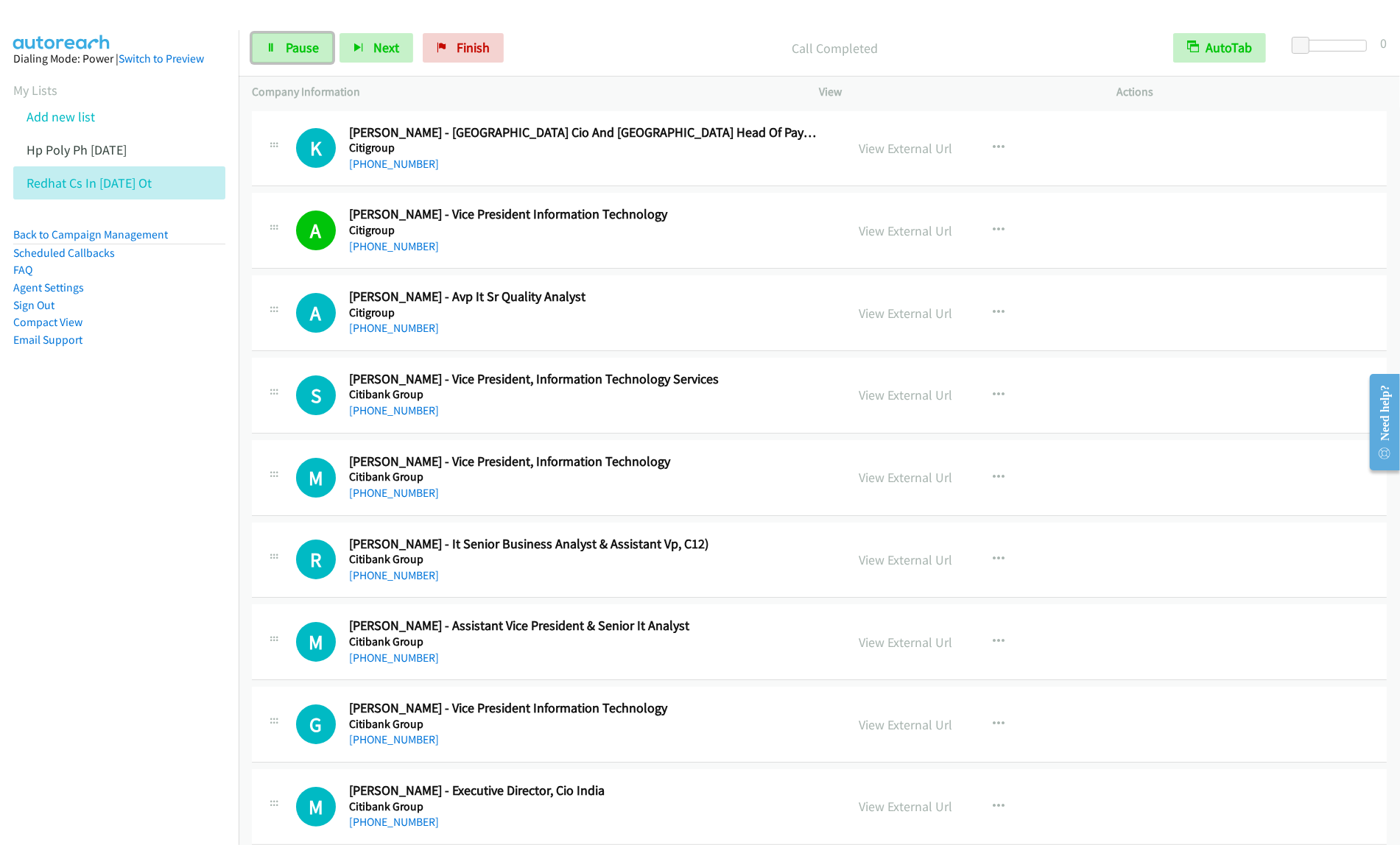
drag, startPoint x: 289, startPoint y: 44, endPoint x: 427, endPoint y: 6, distance: 143.1
click at [289, 44] on span "Pause" at bounding box center [302, 47] width 33 height 17
click at [516, 38] on link "Finish" at bounding box center [487, 47] width 81 height 29
